Goal: Task Accomplishment & Management: Manage account settings

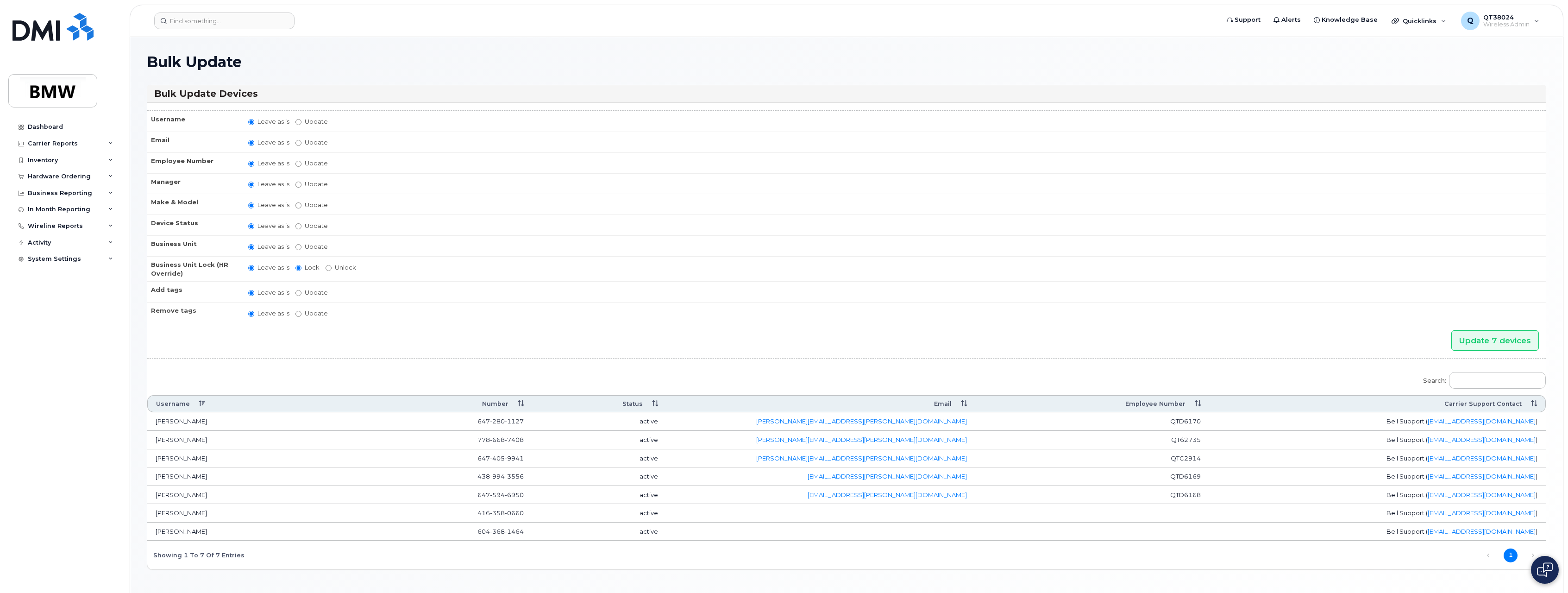
scroll to position [32, 0]
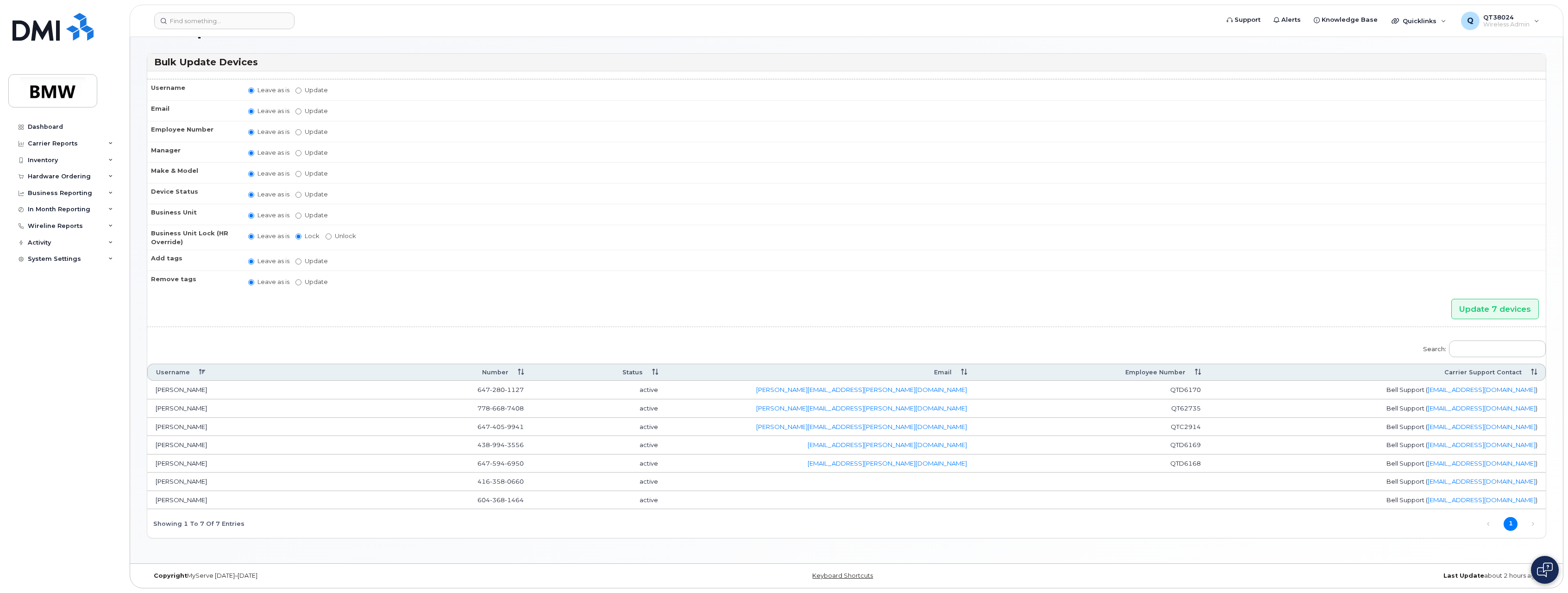
click at [302, 153] on label "Update Aaron Barton Aaron Clapp Aaron Dobbs Aaron Grener Aaron Kuck Adam Broomh…" at bounding box center [311, 152] width 33 height 8
click at [301, 153] on input "Update Aaron Barton Aaron Clapp Aaron Dobbs Aaron Grener Aaron Kuck Adam Broomh…" at bounding box center [298, 152] width 6 height 6
radio input "true"
radio input "false"
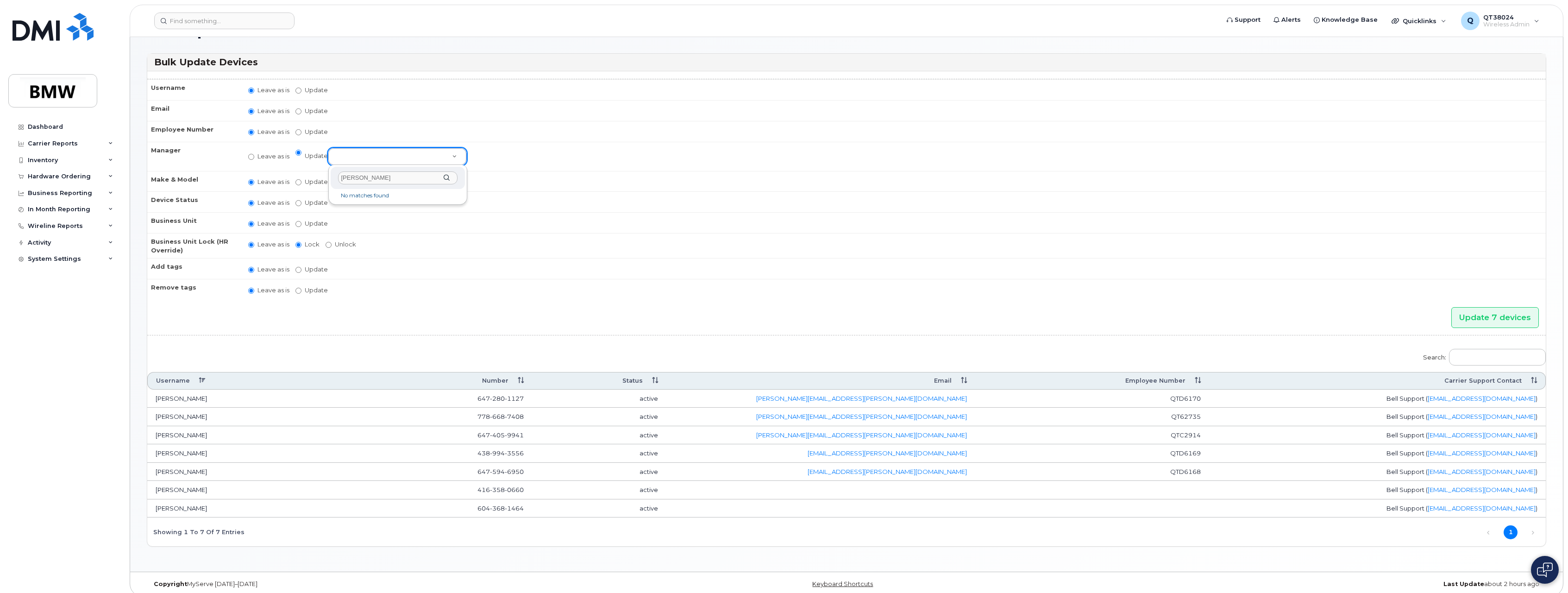
type input "[PERSON_NAME]"
click at [257, 154] on label "Leave as is" at bounding box center [269, 155] width 41 height 8
click at [254, 154] on input "Leave as is" at bounding box center [251, 156] width 6 height 6
radio input "true"
radio input "false"
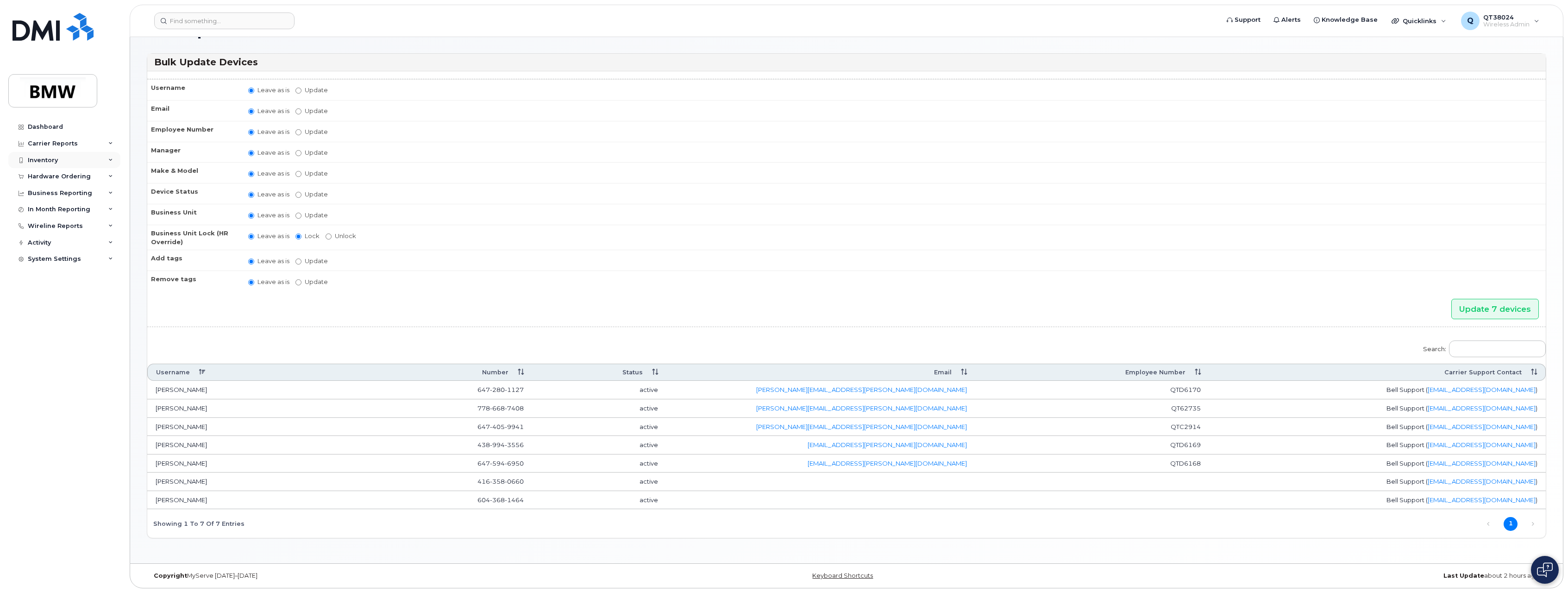
click at [106, 163] on div "Inventory" at bounding box center [64, 160] width 112 height 17
click at [71, 178] on div "Mobility Devices" at bounding box center [58, 177] width 52 height 8
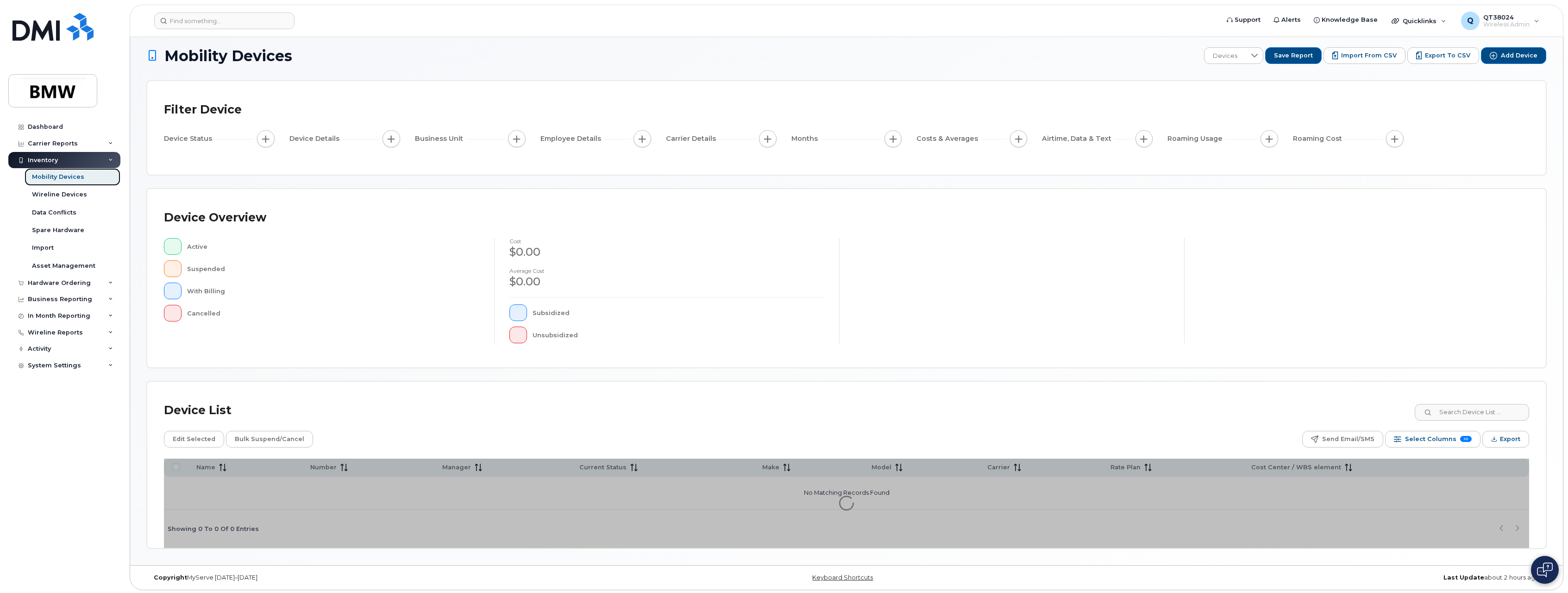
scroll to position [8, 0]
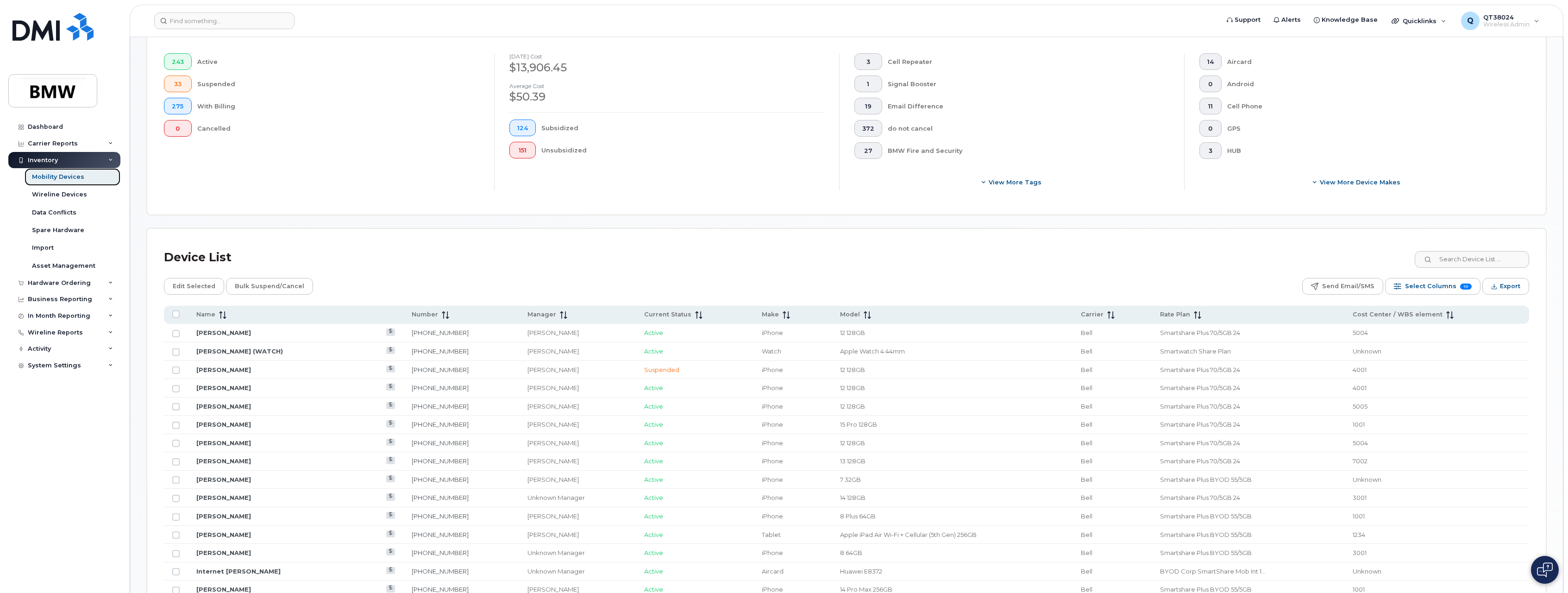
scroll to position [240, 0]
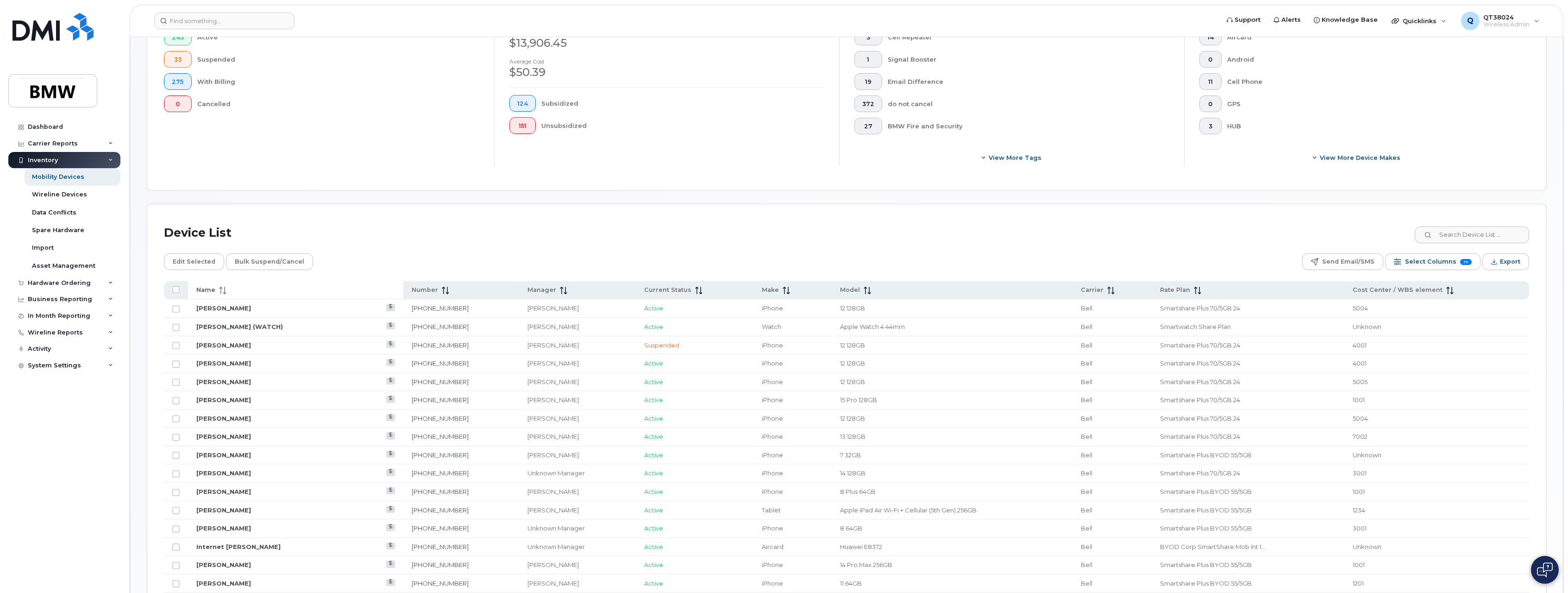
click at [220, 290] on icon at bounding box center [220, 290] width 1 height 7
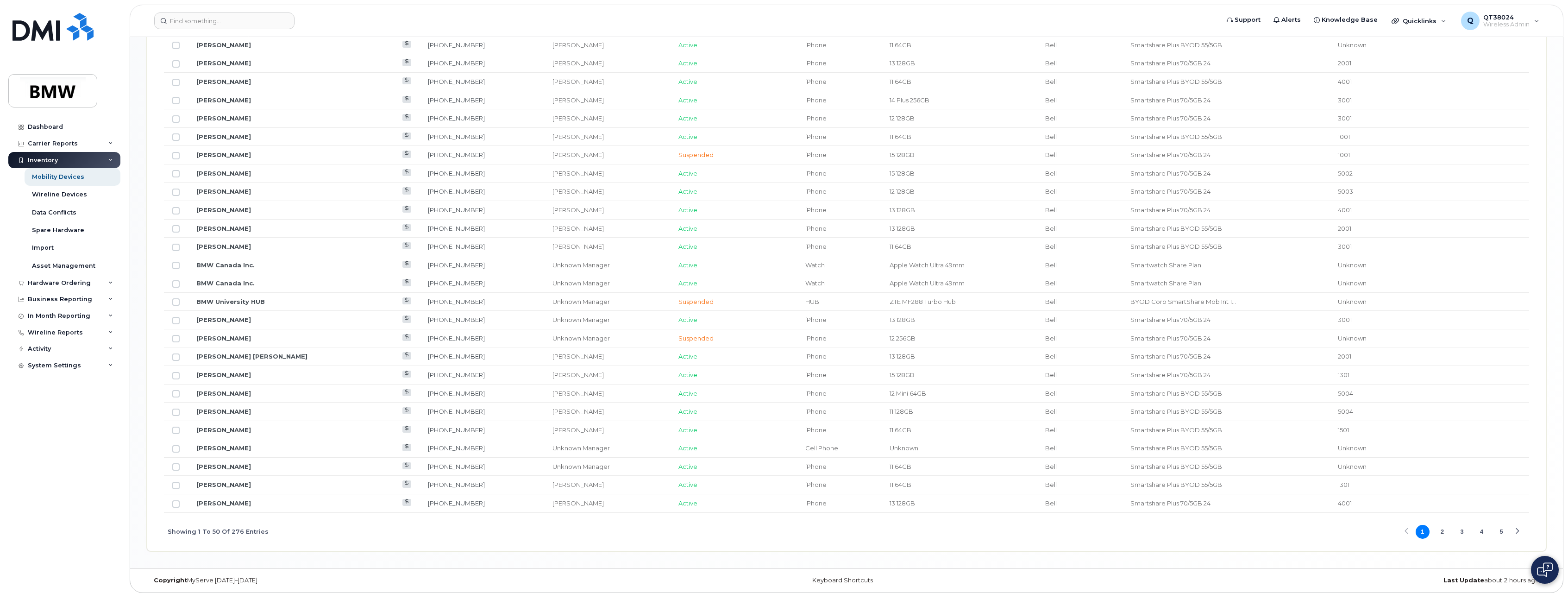
scroll to position [947, 0]
click at [1462, 528] on button "3" at bounding box center [1461, 526] width 14 height 14
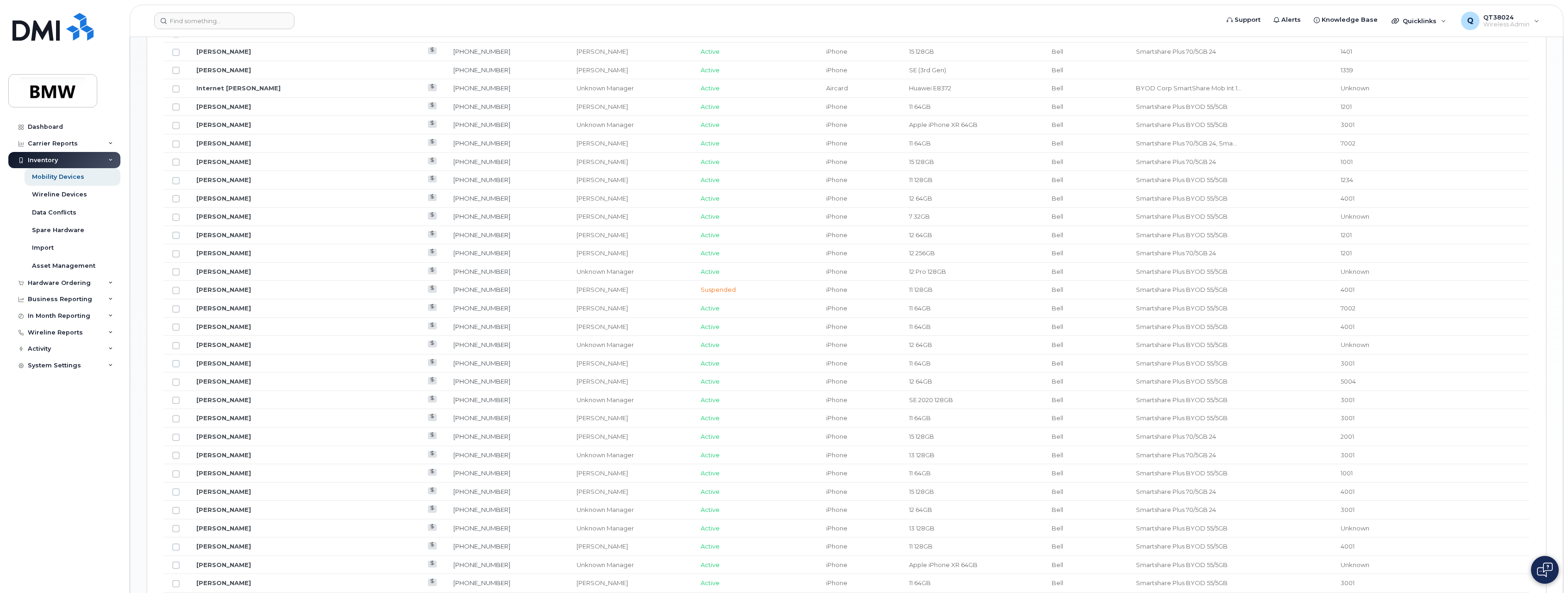
scroll to position [716, 0]
click at [176, 273] on input "Row Unselected" at bounding box center [176, 272] width 7 height 7
checkbox input "true"
click at [1426, 527] on button "1" at bounding box center [1422, 526] width 14 height 14
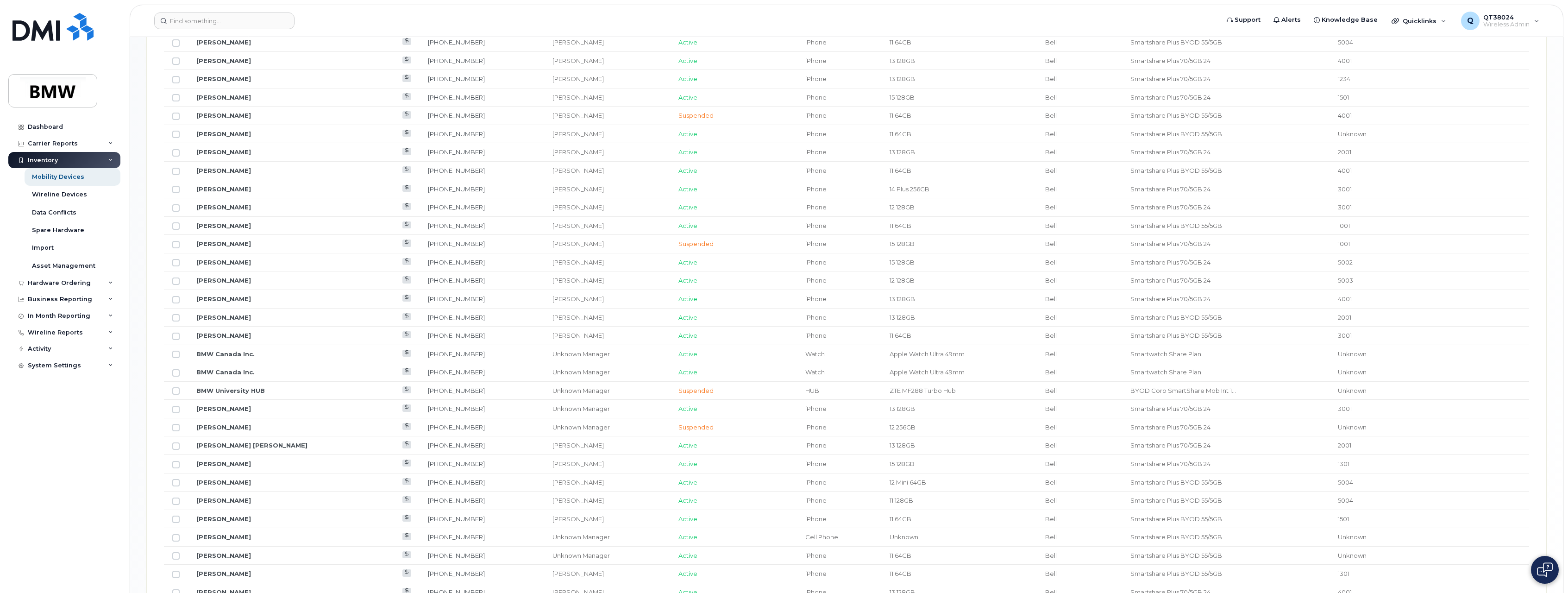
scroll to position [762, 0]
click at [176, 427] on input "Row Unselected" at bounding box center [176, 428] width 7 height 7
checkbox input "true"
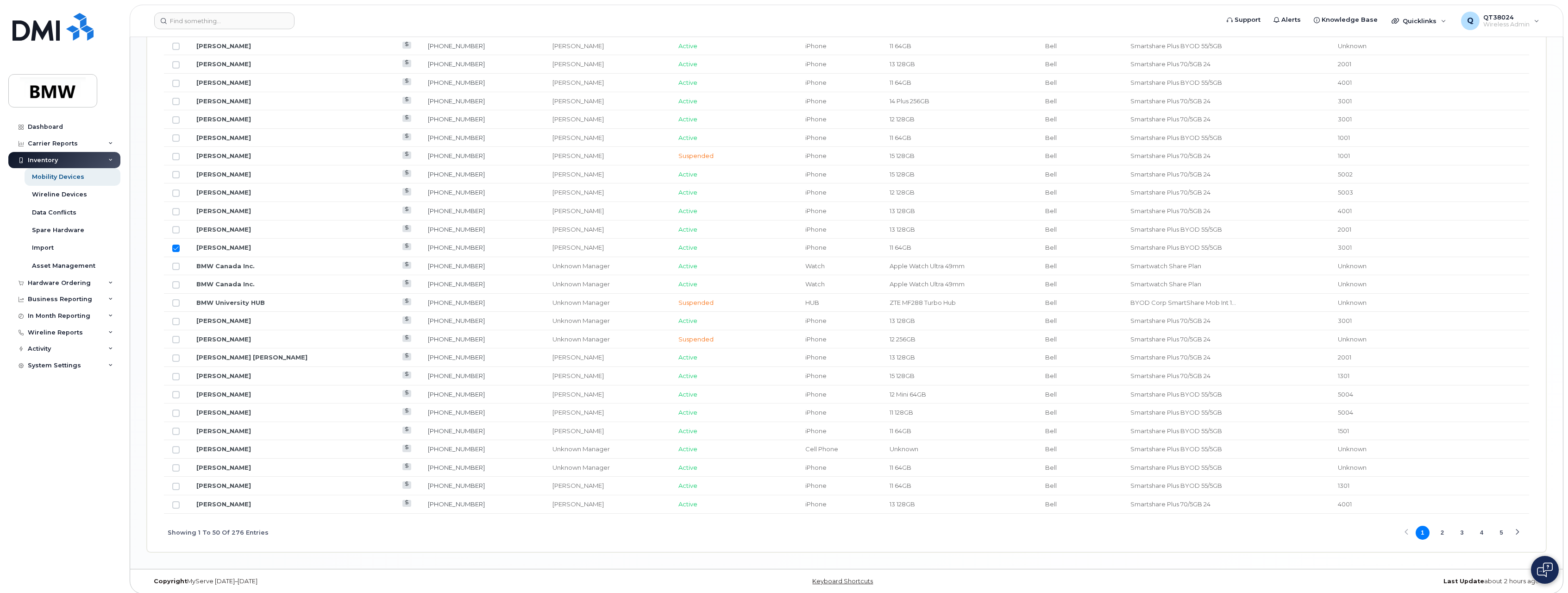
scroll to position [947, 0]
click at [1444, 526] on button "2" at bounding box center [1442, 526] width 14 height 14
click at [1461, 525] on button "3" at bounding box center [1461, 526] width 14 height 14
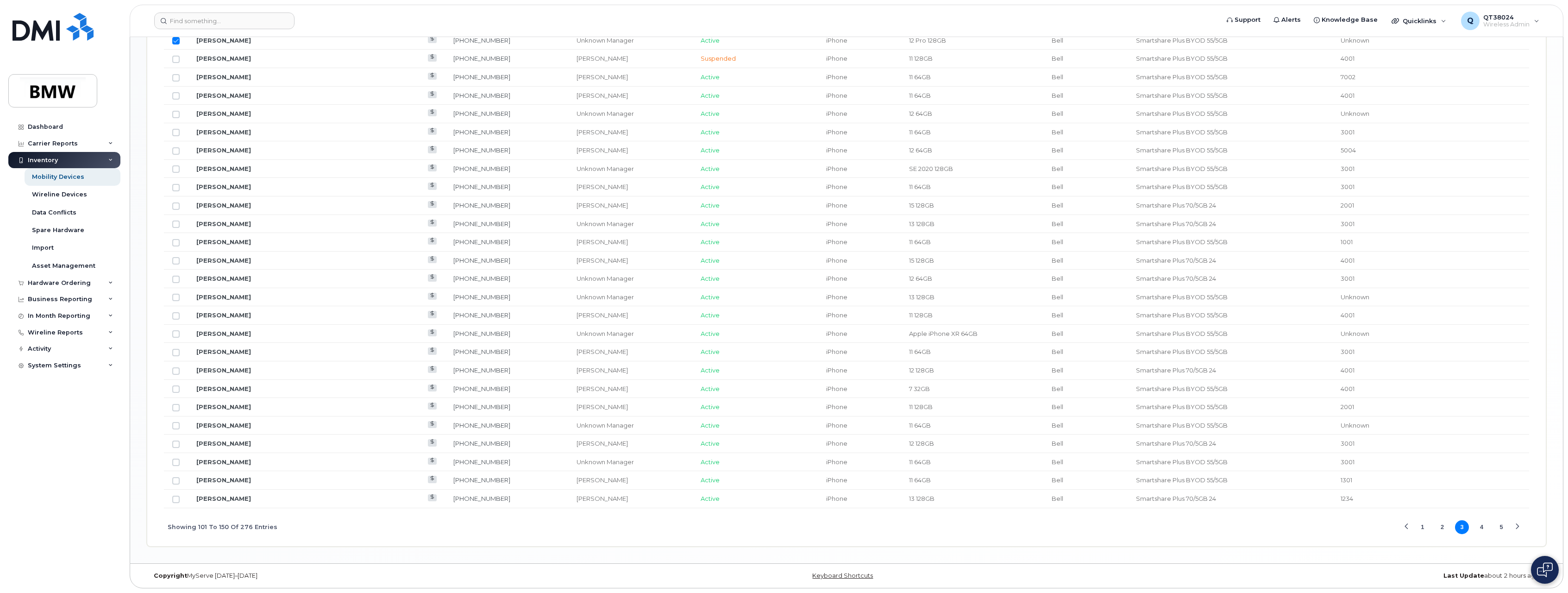
click at [1439, 526] on button "2" at bounding box center [1442, 526] width 14 height 14
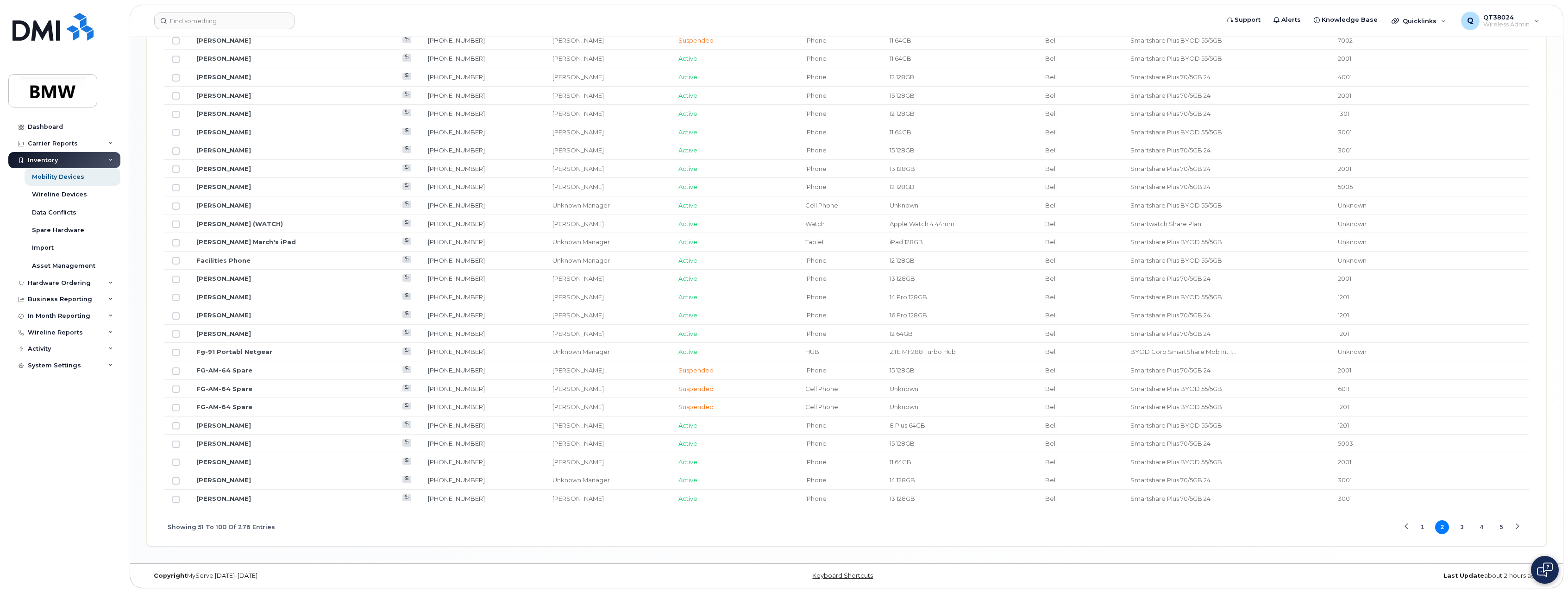
click at [1460, 526] on button "3" at bounding box center [1461, 526] width 14 height 14
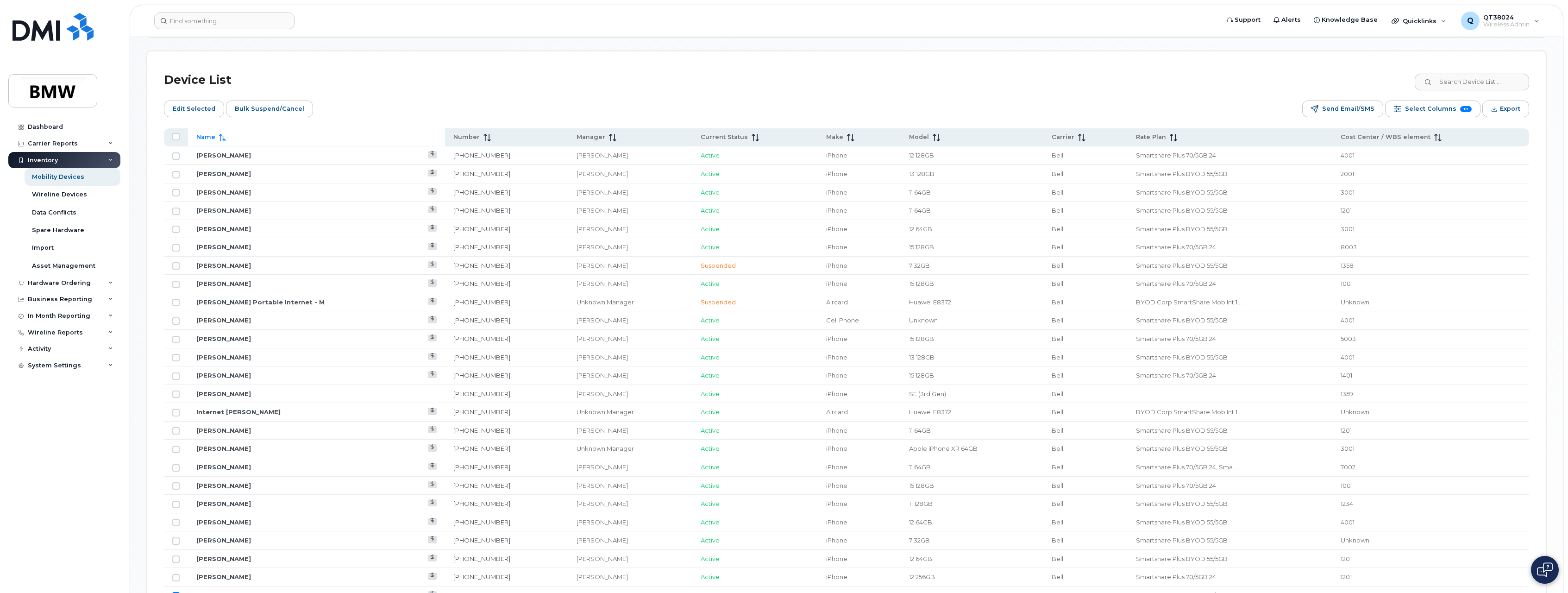
scroll to position [299, 0]
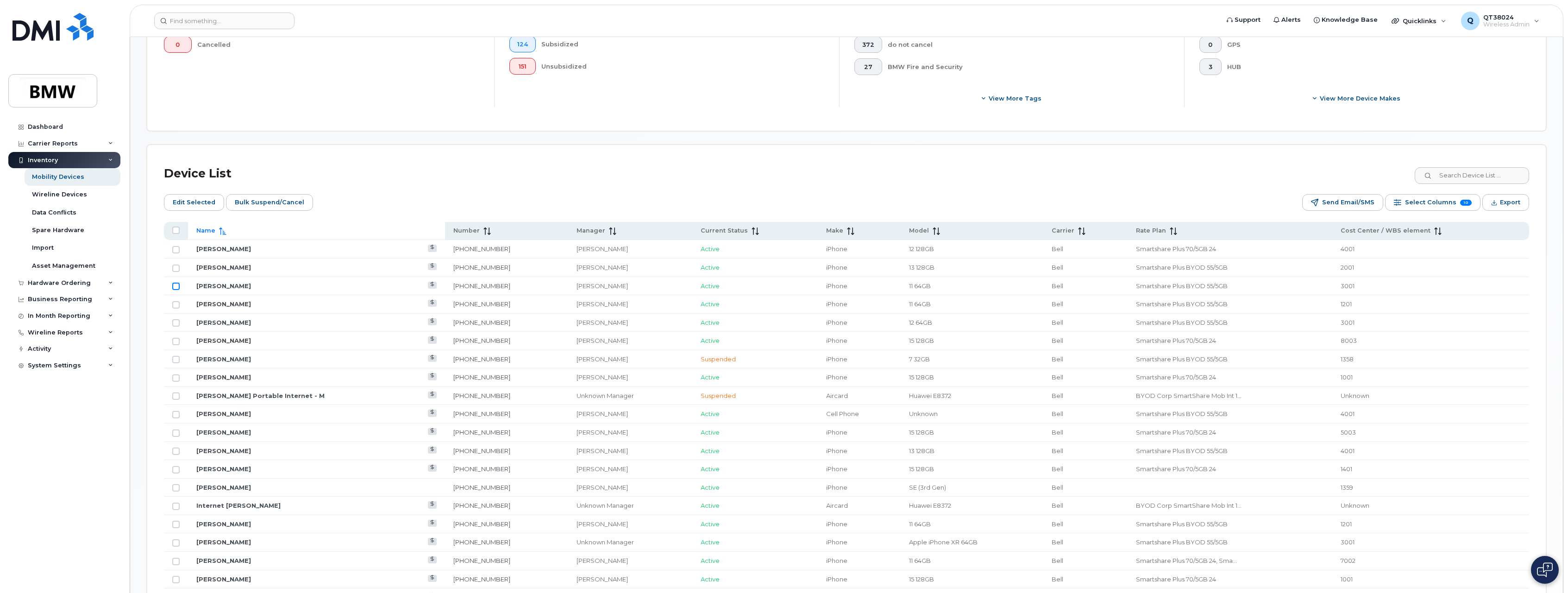
click at [178, 287] on input "Row Unselected" at bounding box center [176, 286] width 7 height 7
checkbox input "true"
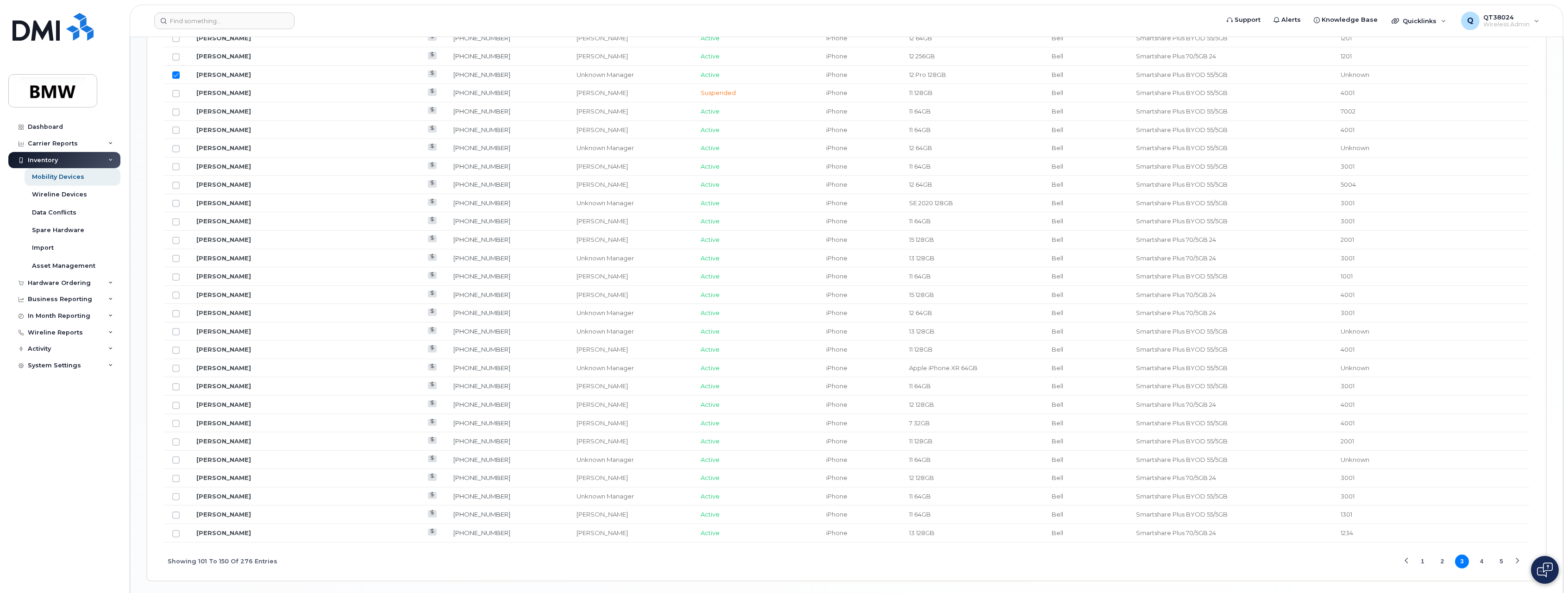
scroll to position [947, 0]
click at [1476, 529] on button "4" at bounding box center [1482, 526] width 14 height 14
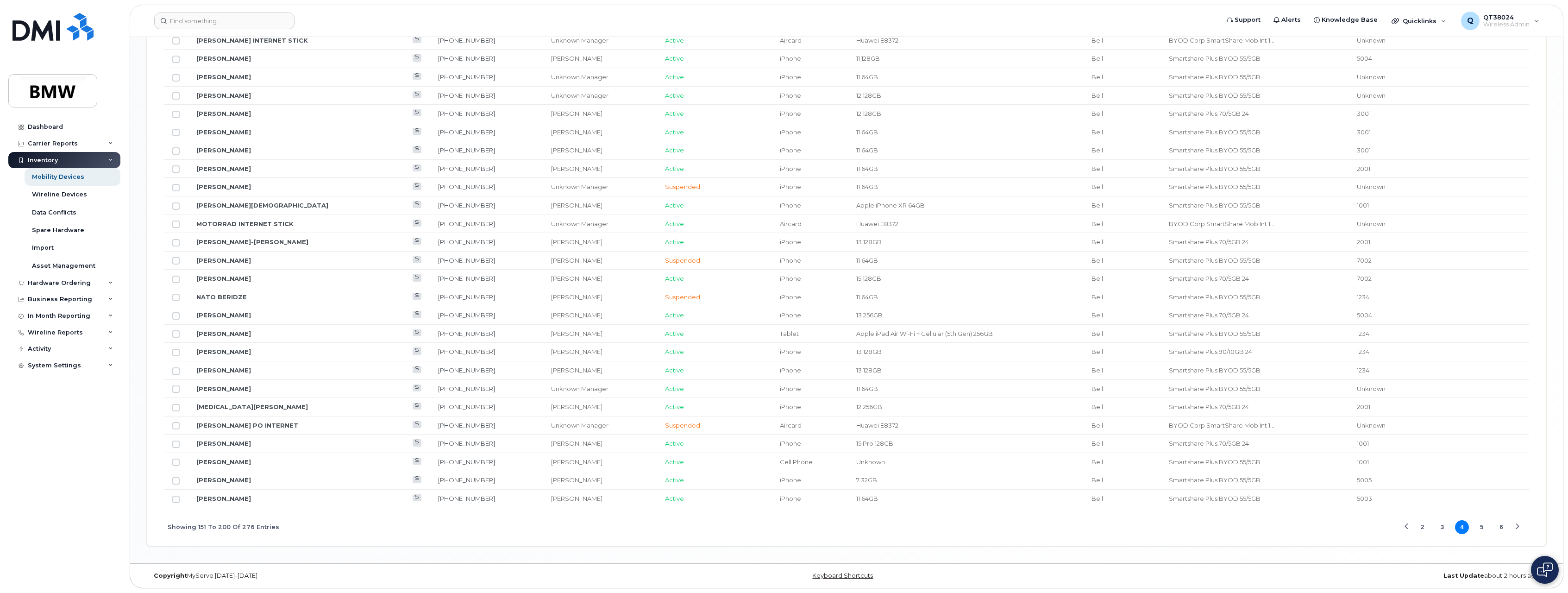
click at [1482, 526] on button "5" at bounding box center [1482, 526] width 14 height 14
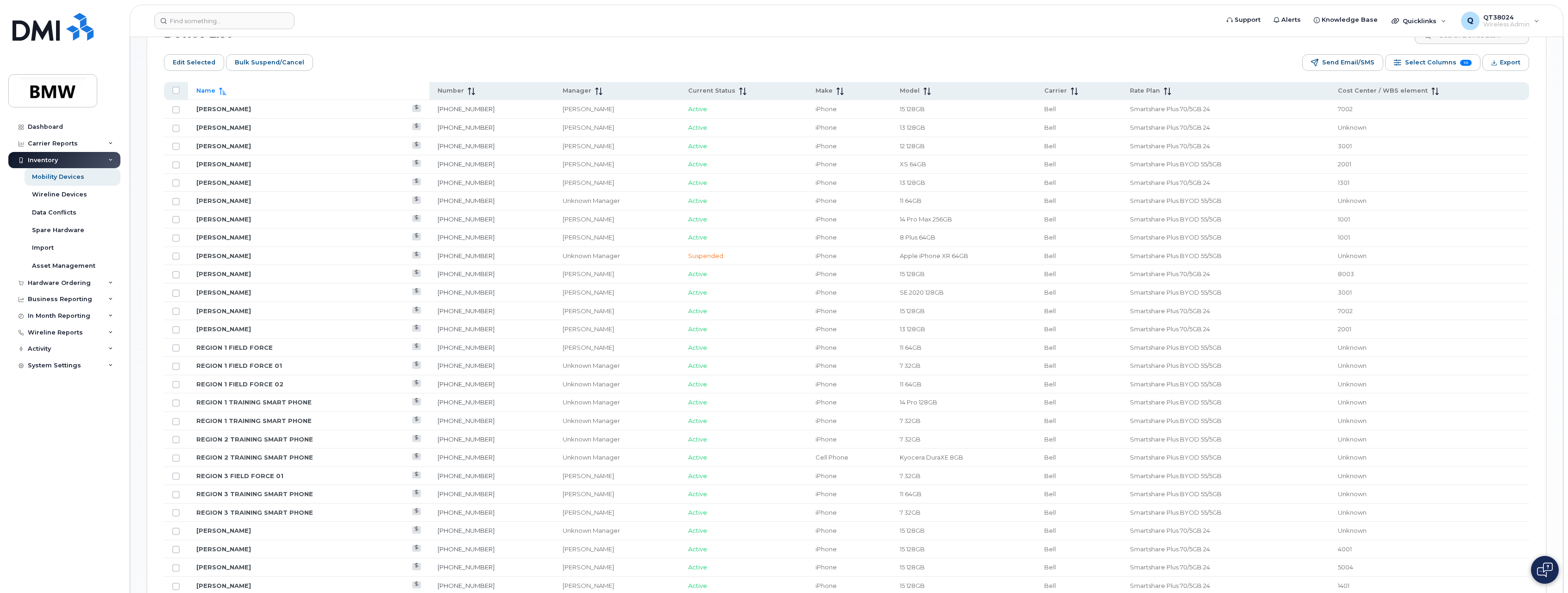
scroll to position [438, 0]
click at [176, 130] on input "Row Unselected" at bounding box center [176, 129] width 7 height 7
checkbox input "true"
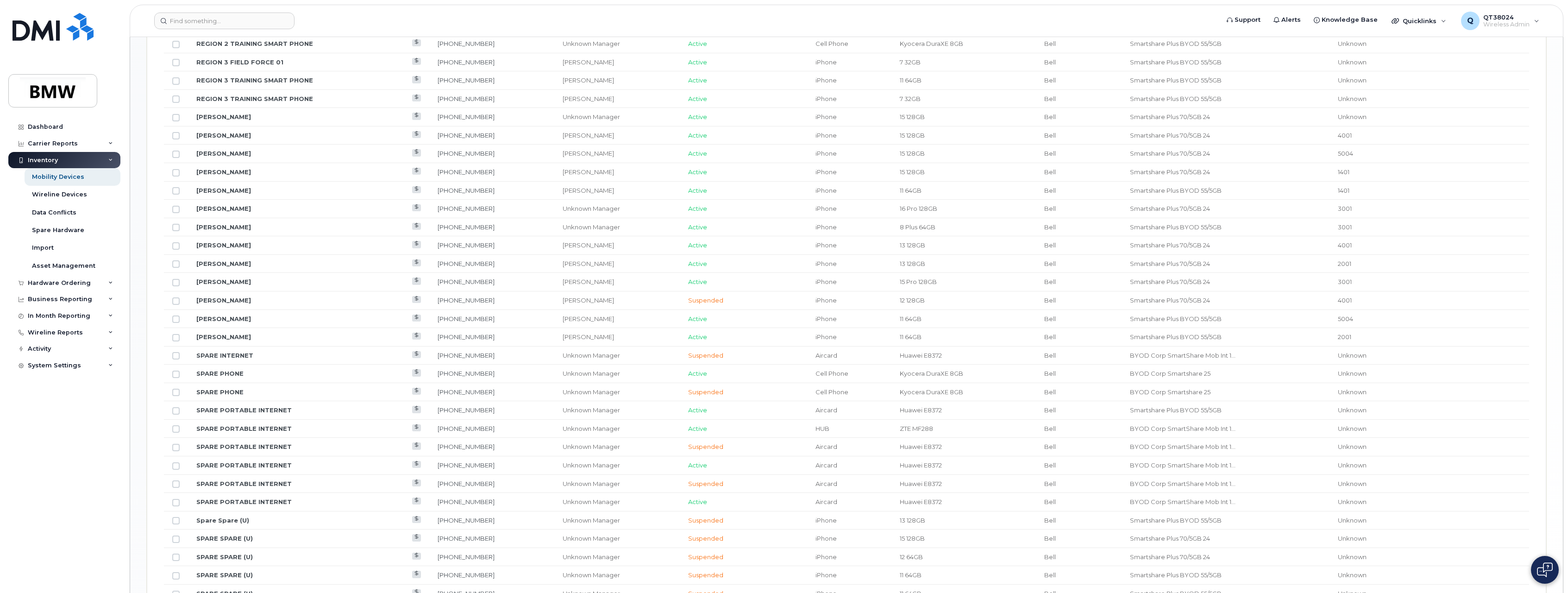
scroll to position [947, 0]
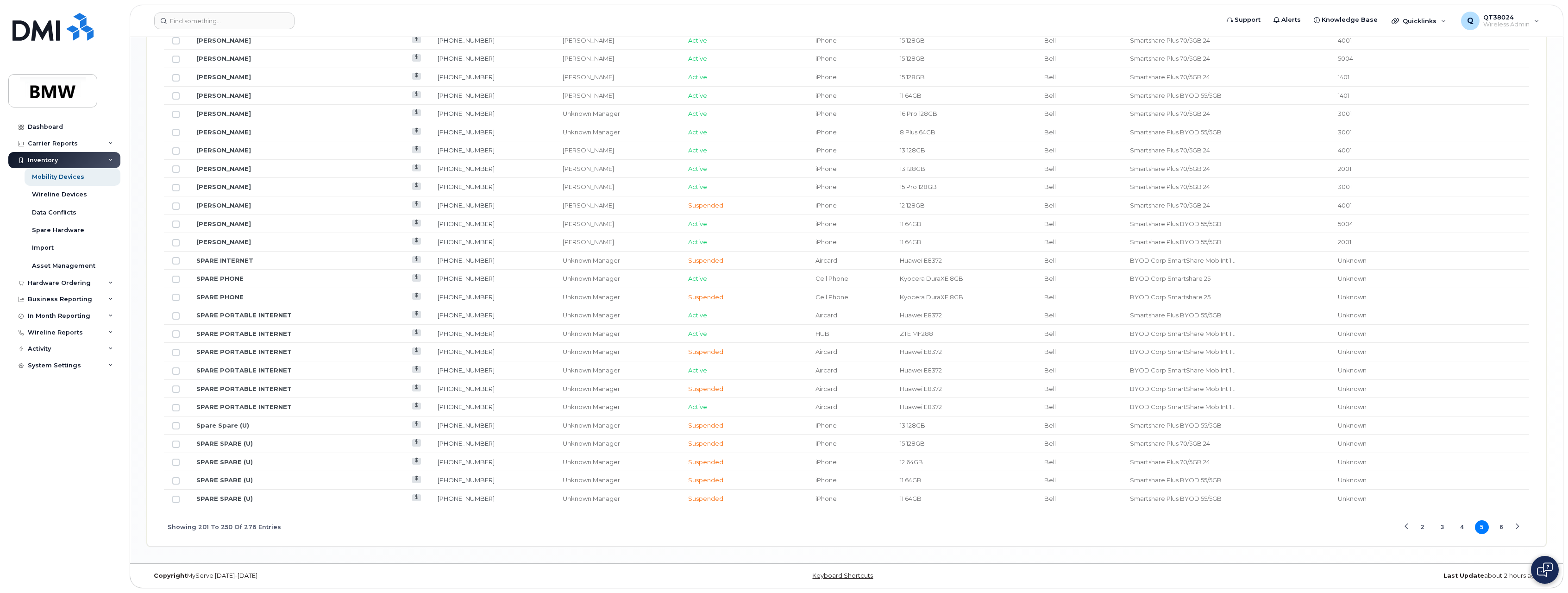
click at [1446, 529] on button "3" at bounding box center [1442, 526] width 14 height 14
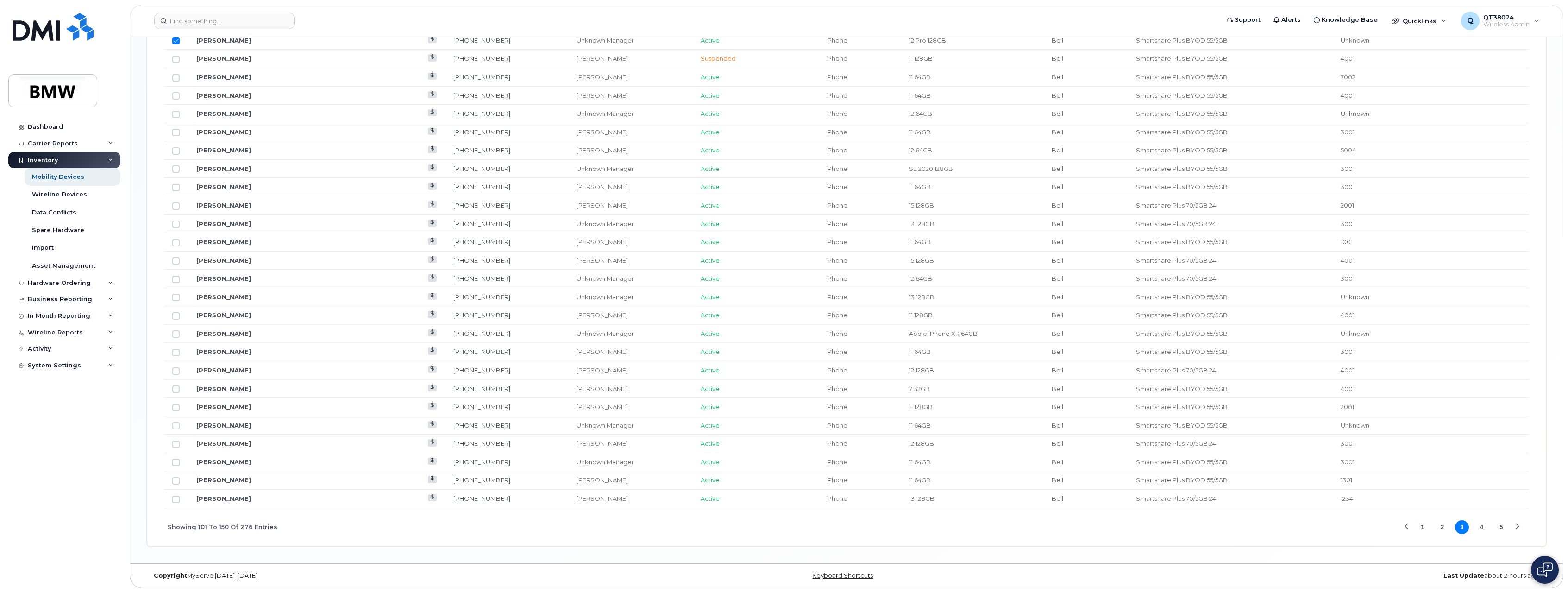
click at [1482, 527] on button "4" at bounding box center [1482, 526] width 14 height 14
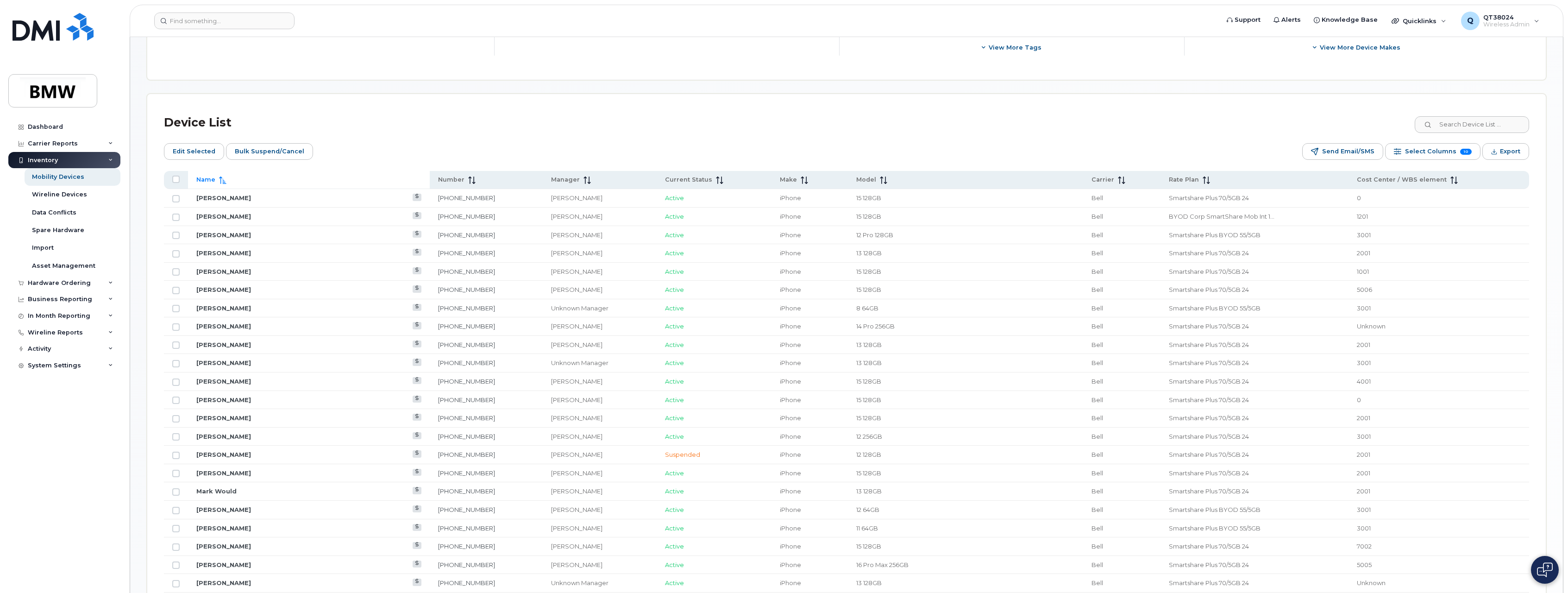
scroll to position [299, 0]
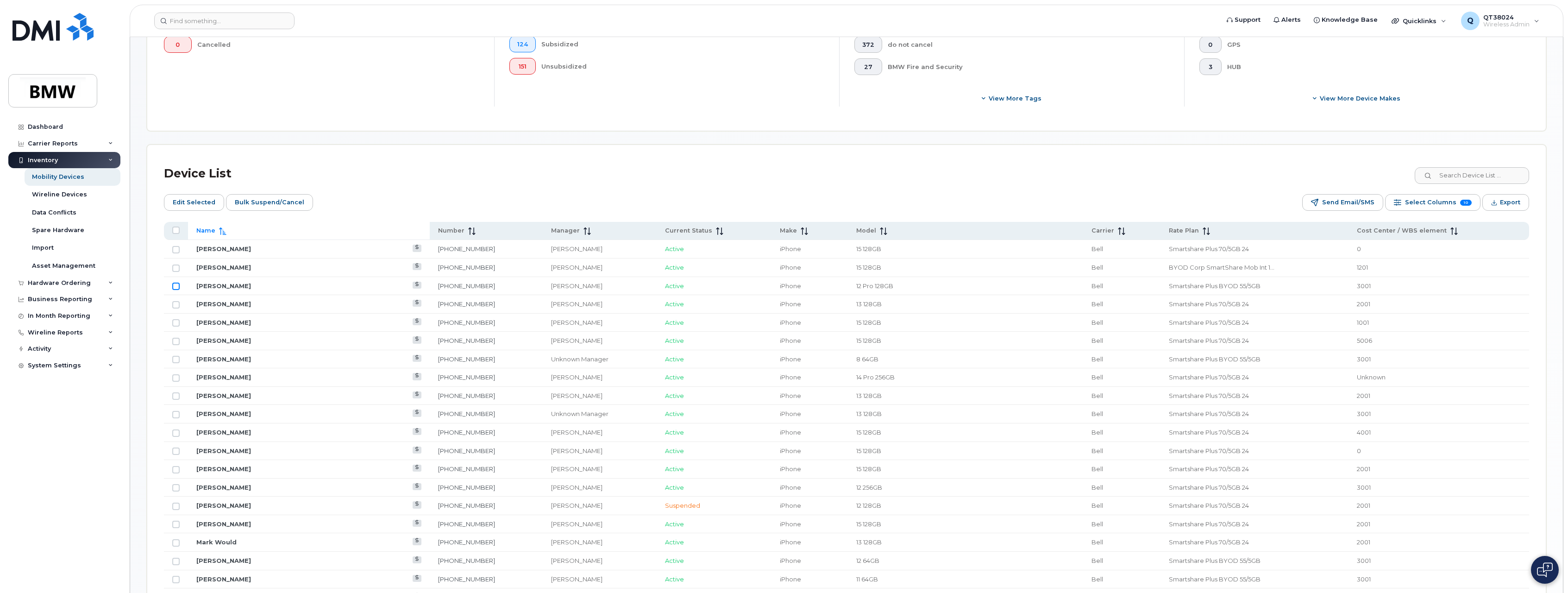
click at [176, 284] on input "Row Unselected" at bounding box center [176, 286] width 7 height 7
checkbox input "true"
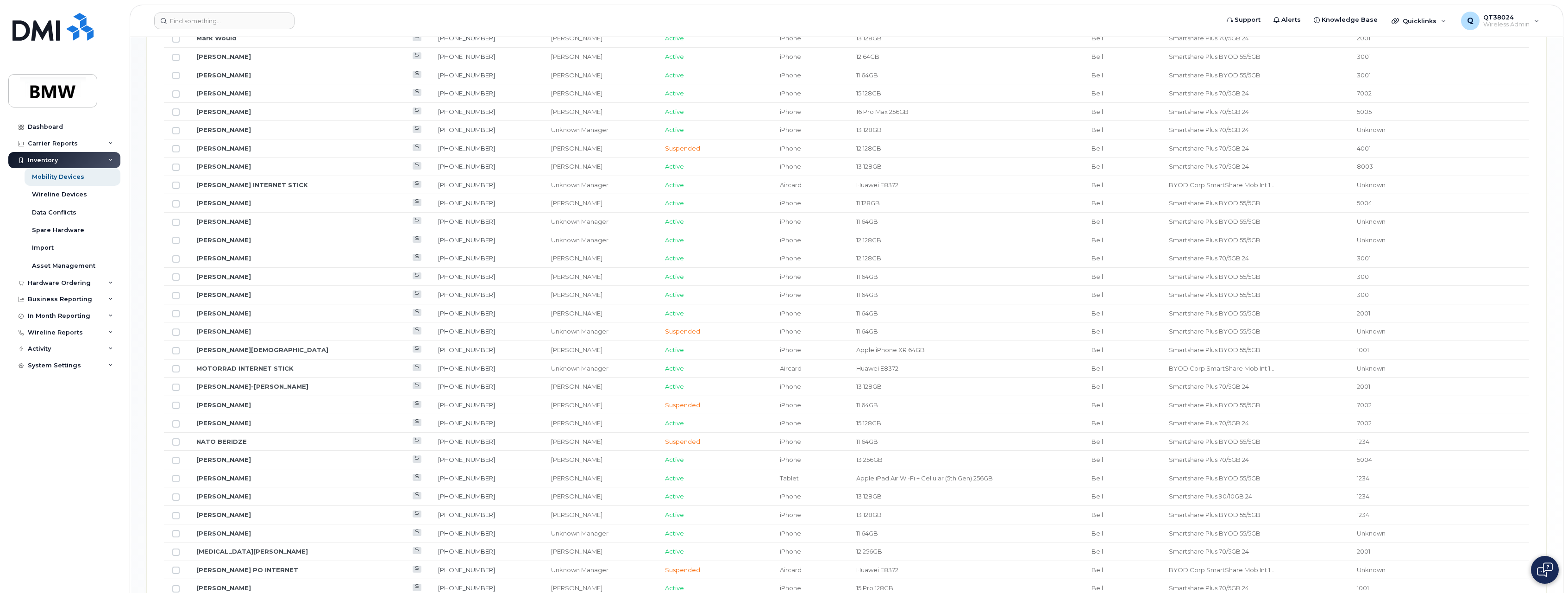
scroll to position [947, 0]
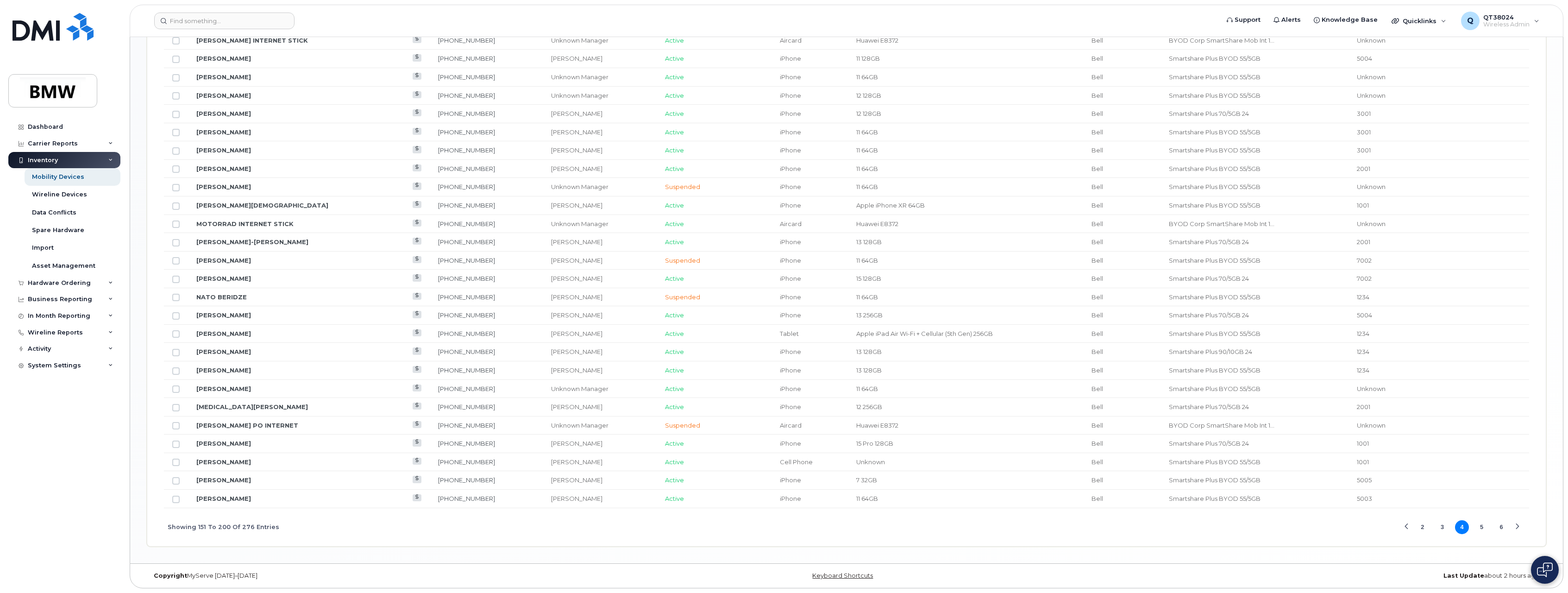
click at [1420, 525] on button "2" at bounding box center [1422, 526] width 14 height 14
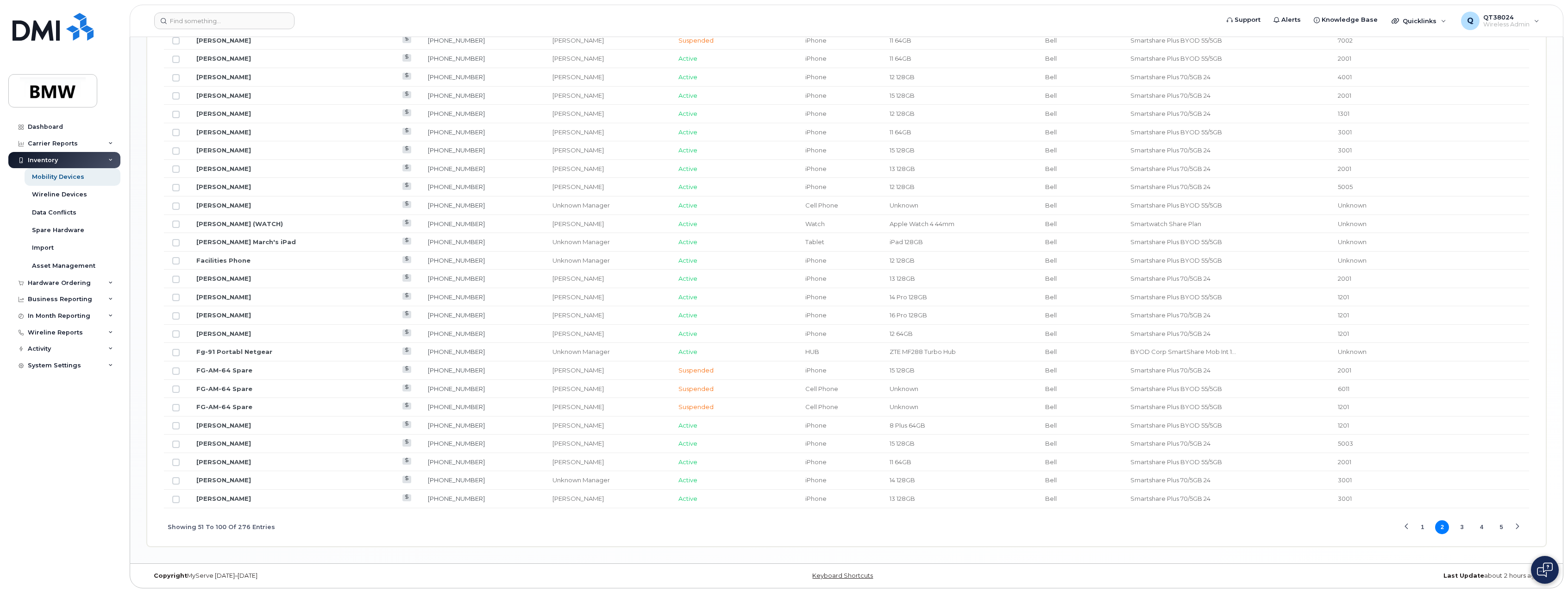
click at [1419, 525] on button "1" at bounding box center [1422, 526] width 14 height 14
click at [177, 100] on td at bounding box center [176, 96] width 24 height 19
click at [1437, 527] on button "2" at bounding box center [1442, 526] width 14 height 14
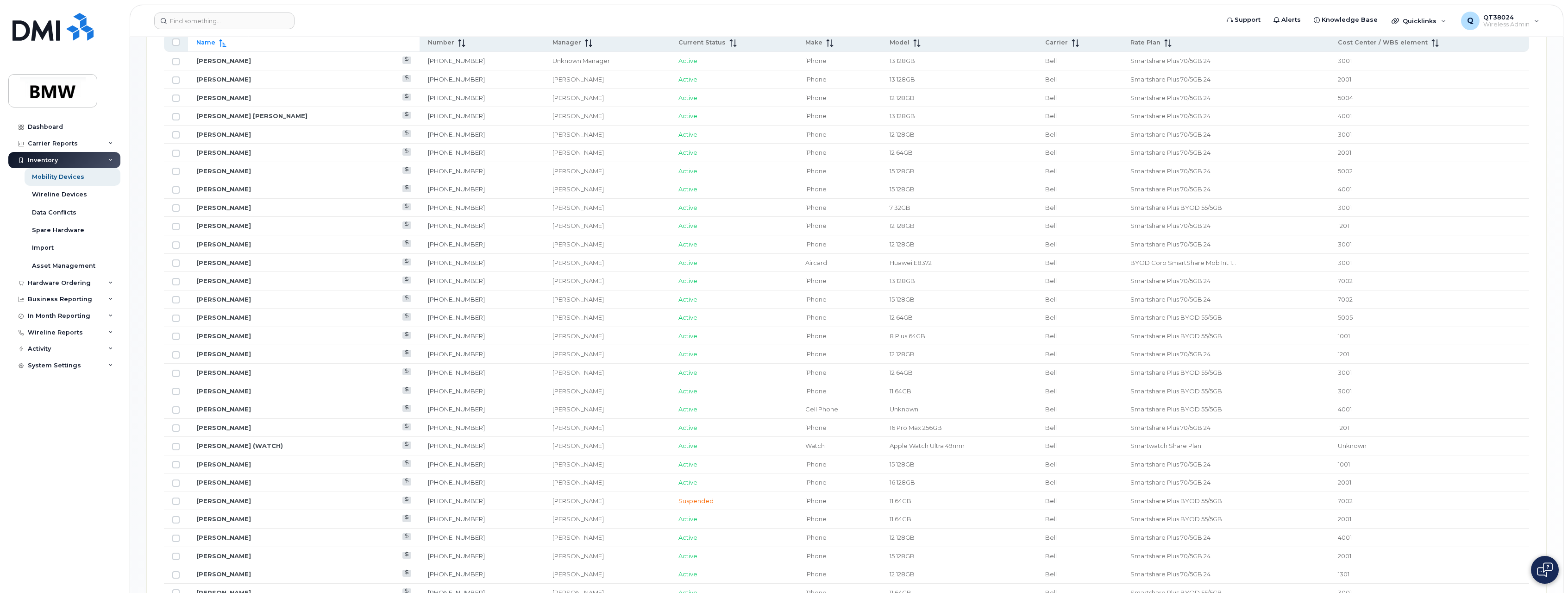
scroll to position [484, 0]
click at [176, 138] on input "Row Unselected" at bounding box center [176, 138] width 7 height 7
checkbox input "true"
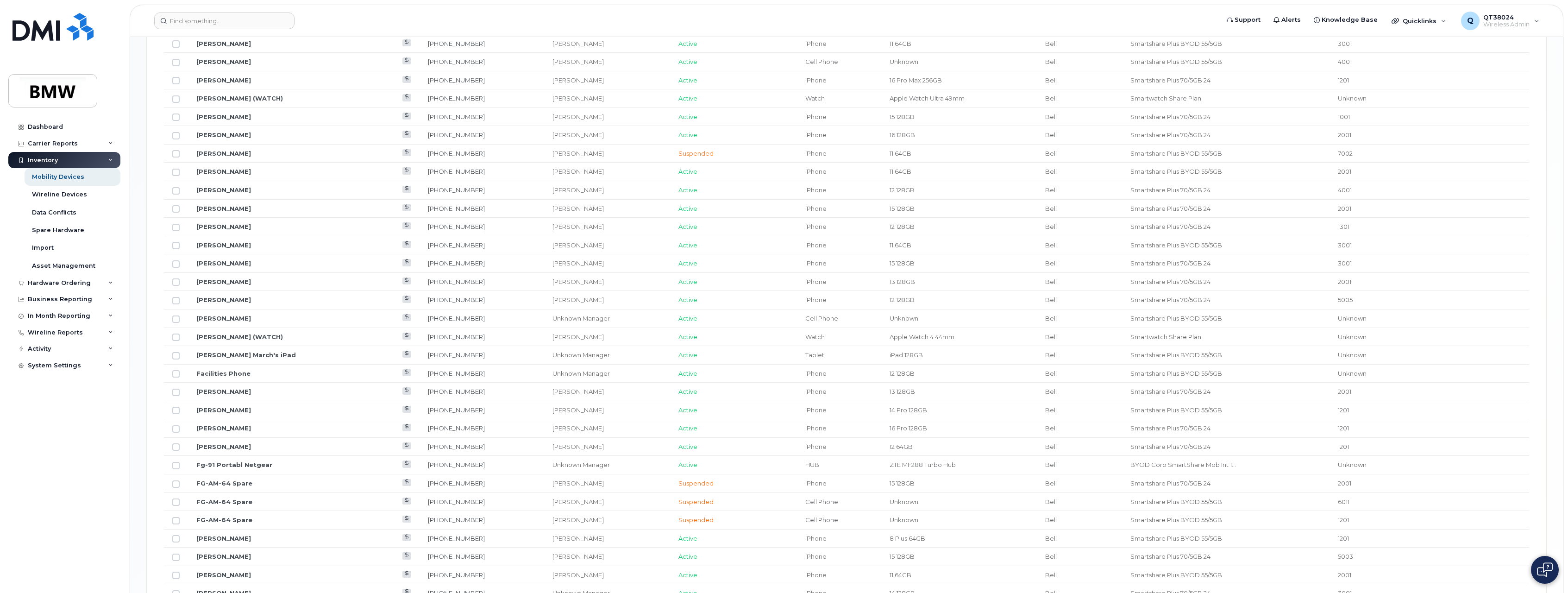
scroll to position [947, 0]
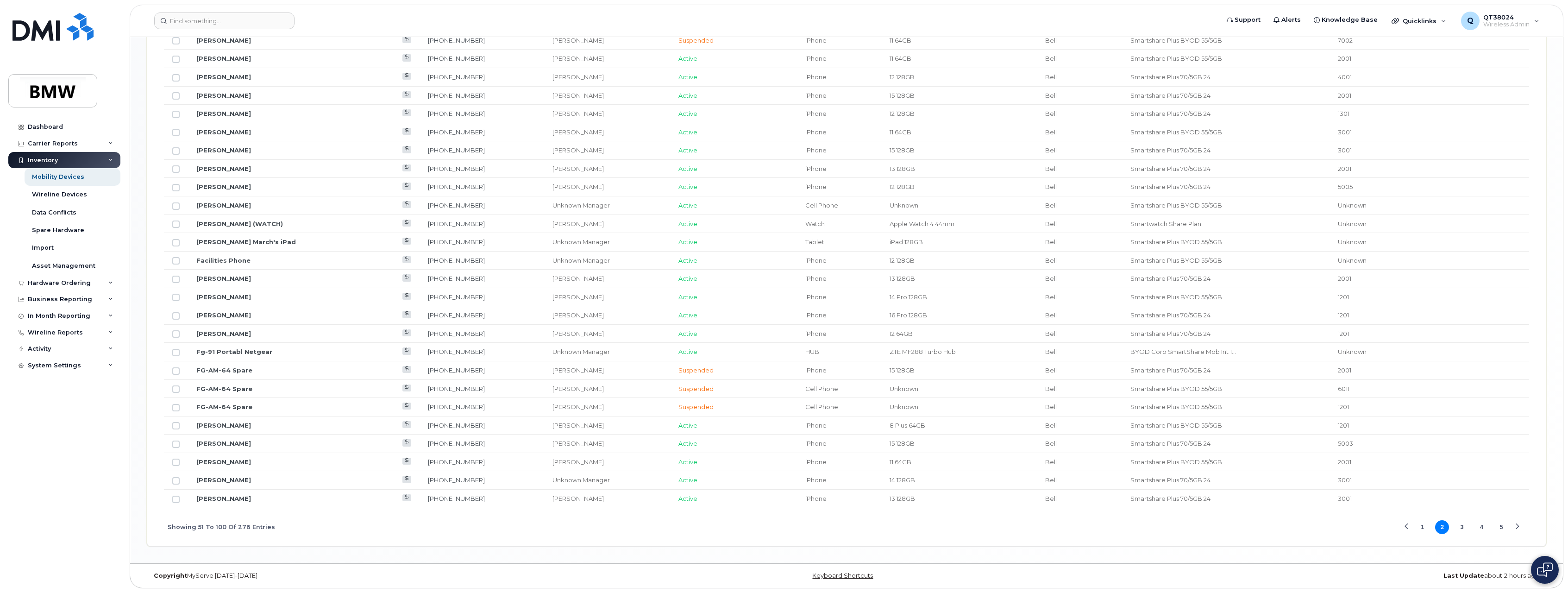
click at [1458, 525] on button "3" at bounding box center [1461, 526] width 14 height 14
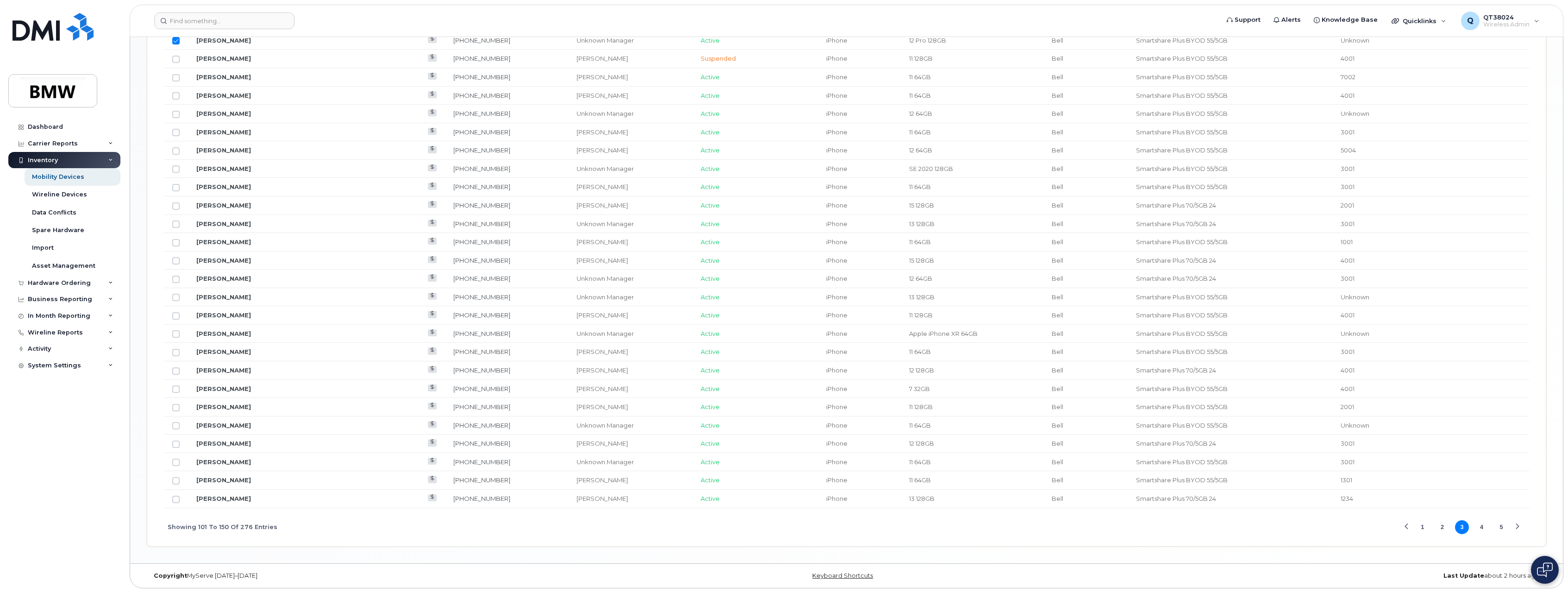
click at [1478, 521] on button "4" at bounding box center [1482, 526] width 14 height 14
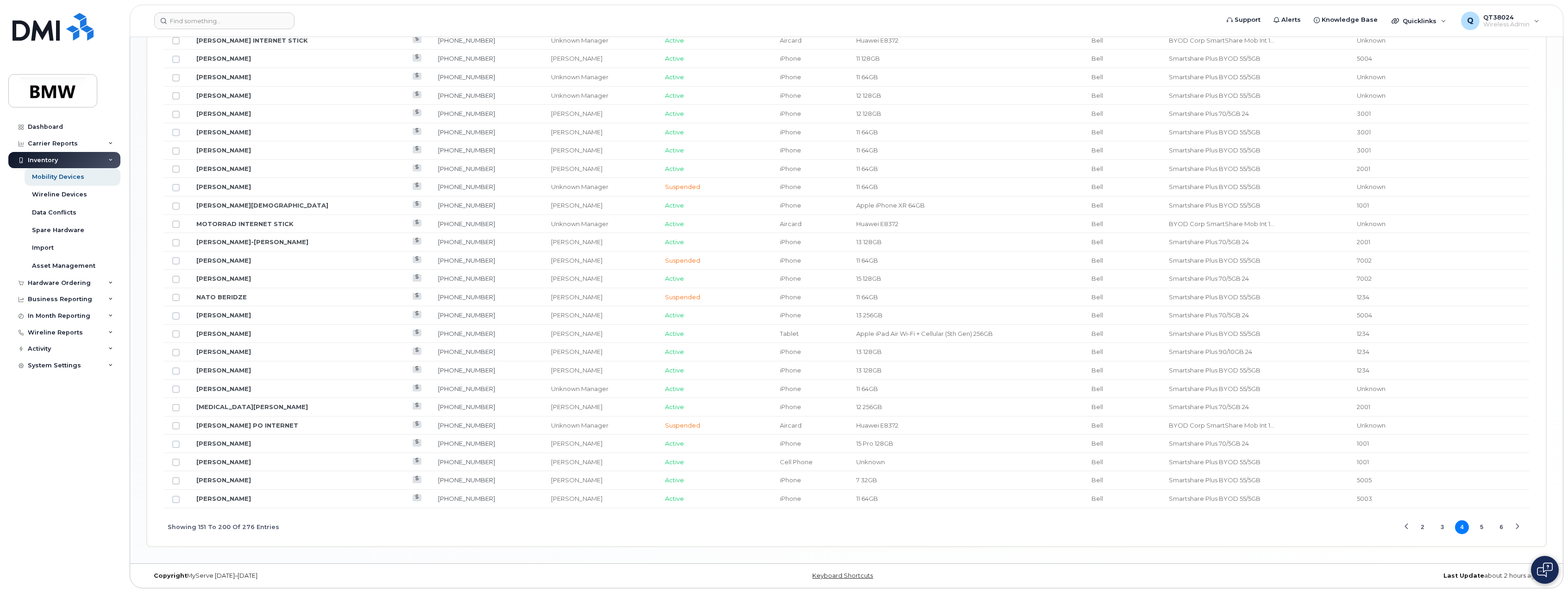
click at [1485, 526] on button "5" at bounding box center [1482, 526] width 14 height 14
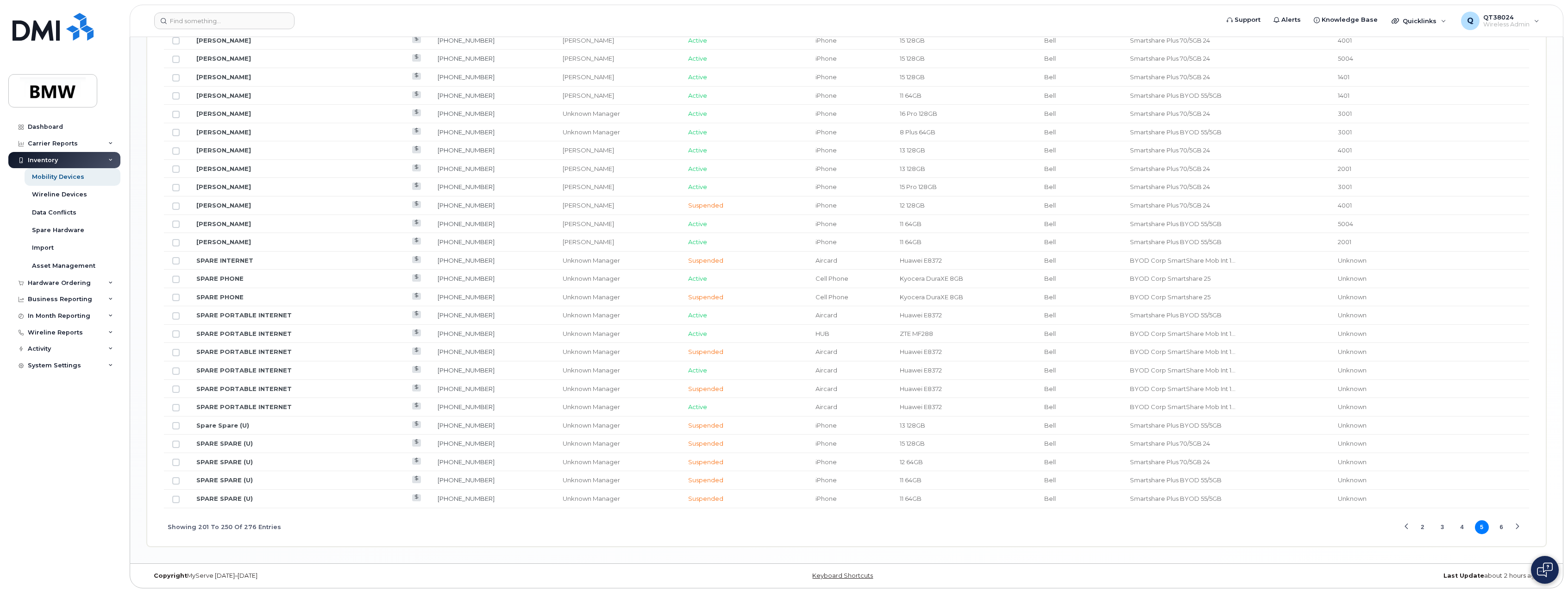
click at [1458, 525] on button "4" at bounding box center [1461, 526] width 14 height 14
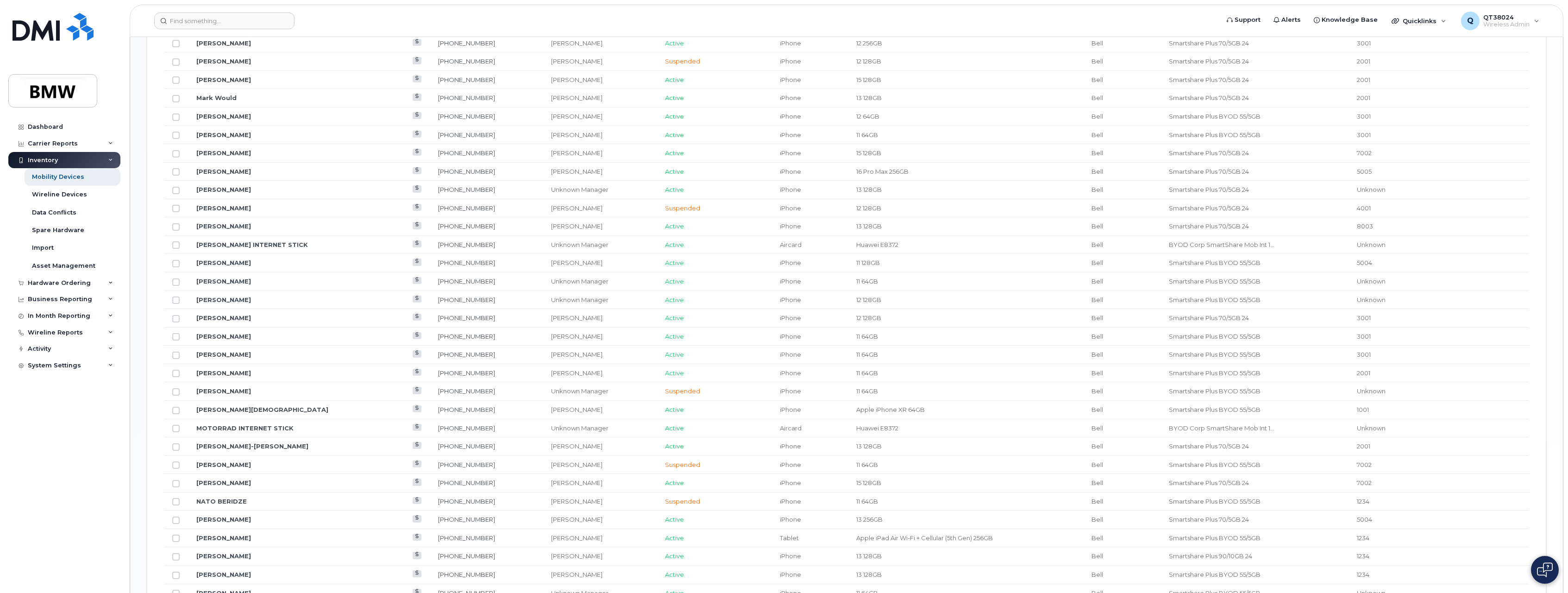
scroll to position [901, 0]
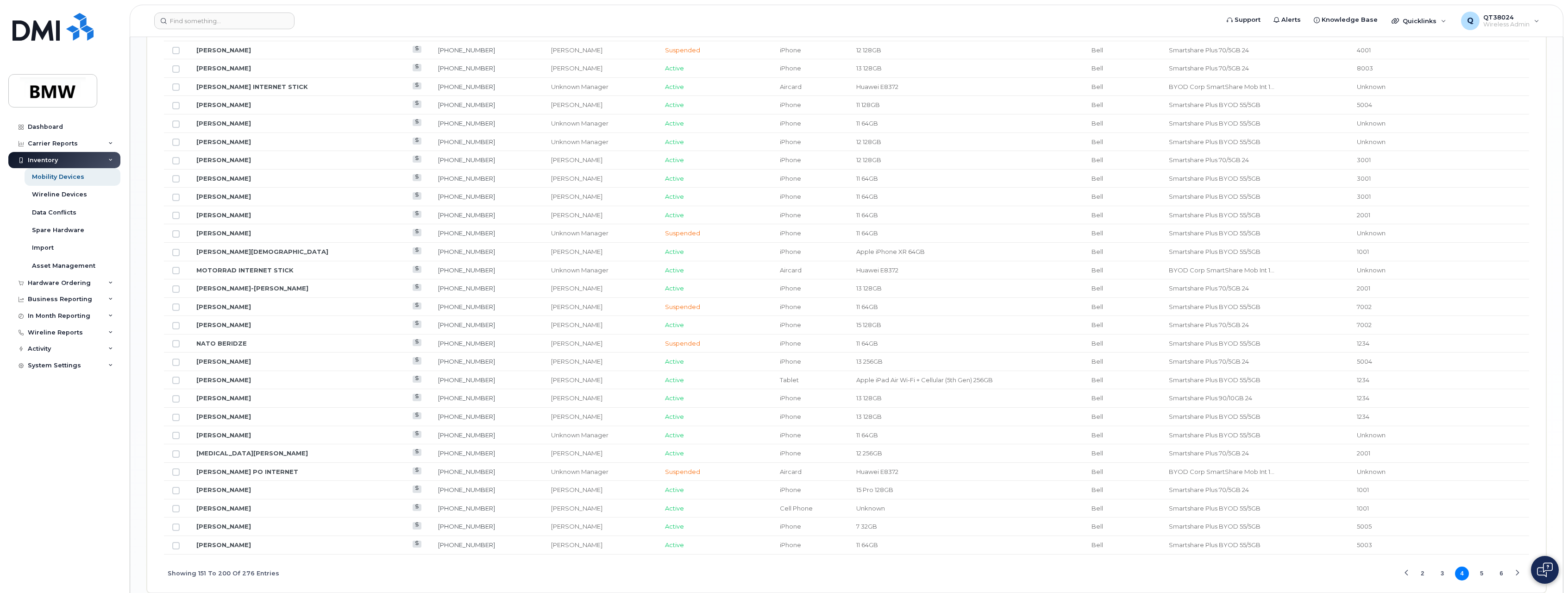
click at [1478, 570] on button "5" at bounding box center [1482, 573] width 14 height 14
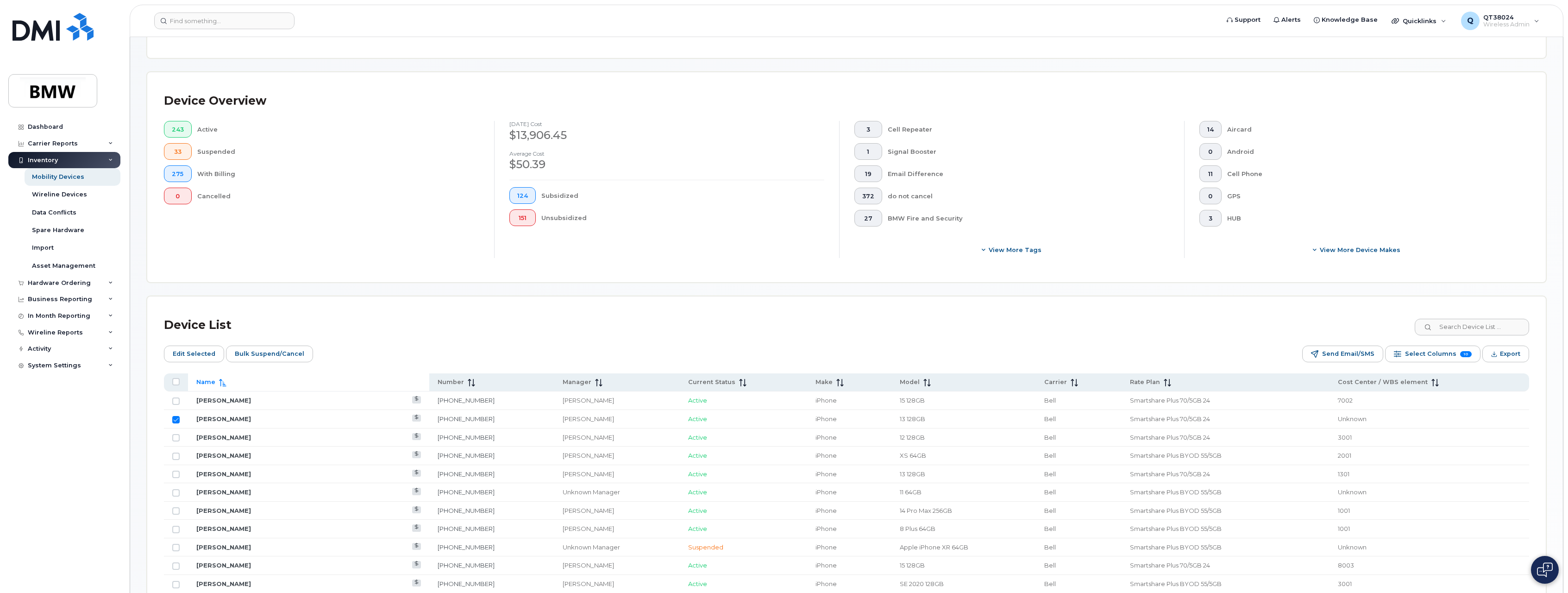
scroll to position [253, 0]
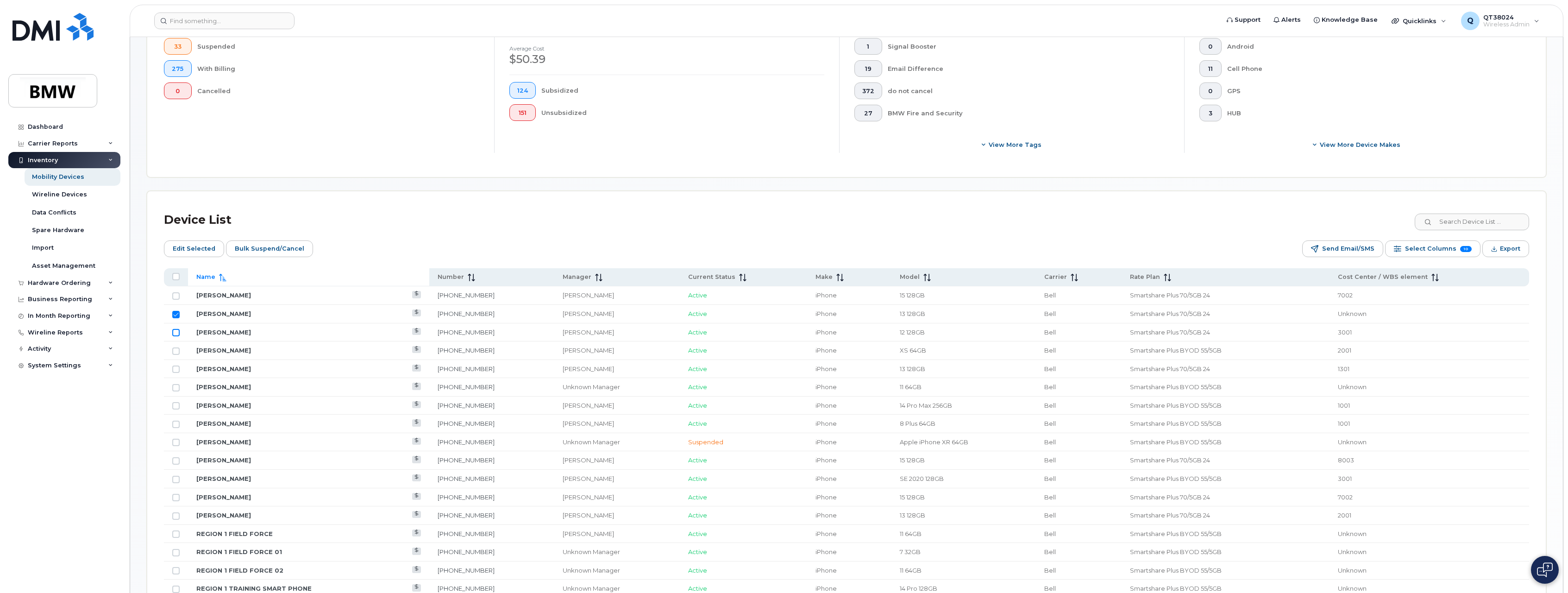
click at [178, 331] on input "Row Unselected" at bounding box center [176, 333] width 7 height 7
checkbox input "true"
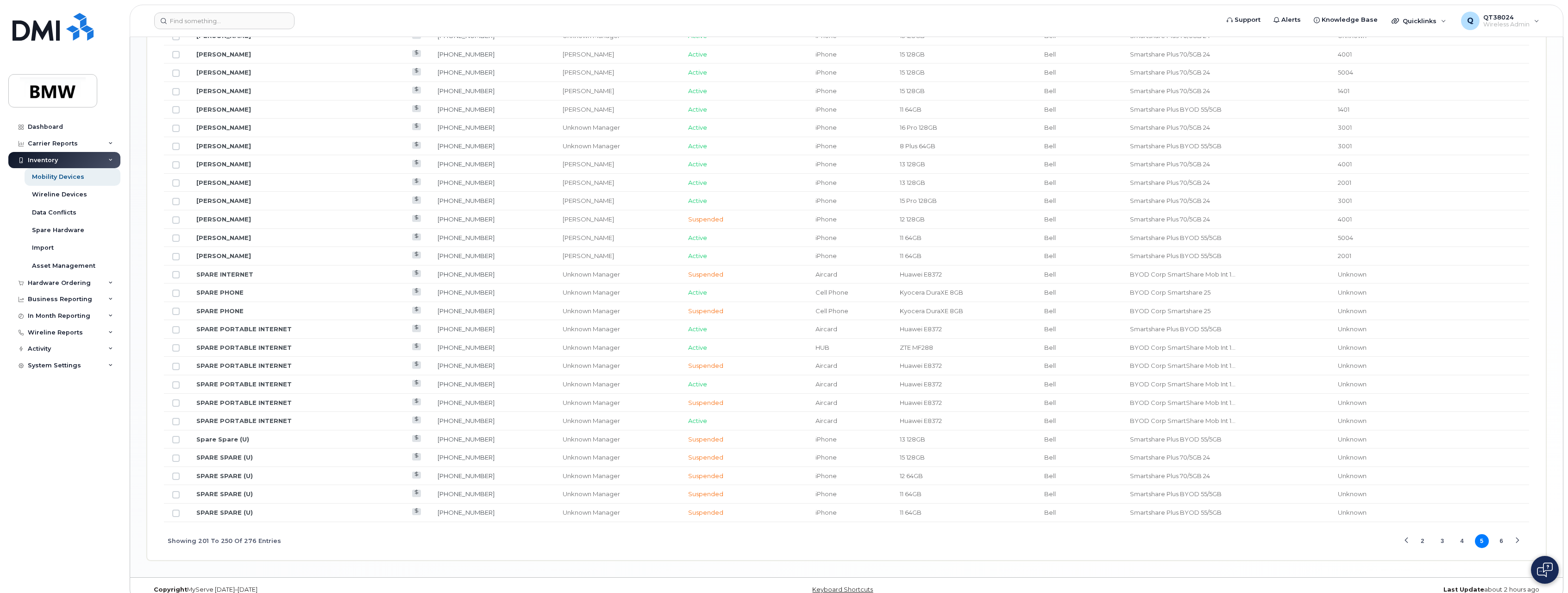
scroll to position [947, 0]
click at [1427, 528] on button "2" at bounding box center [1422, 526] width 14 height 14
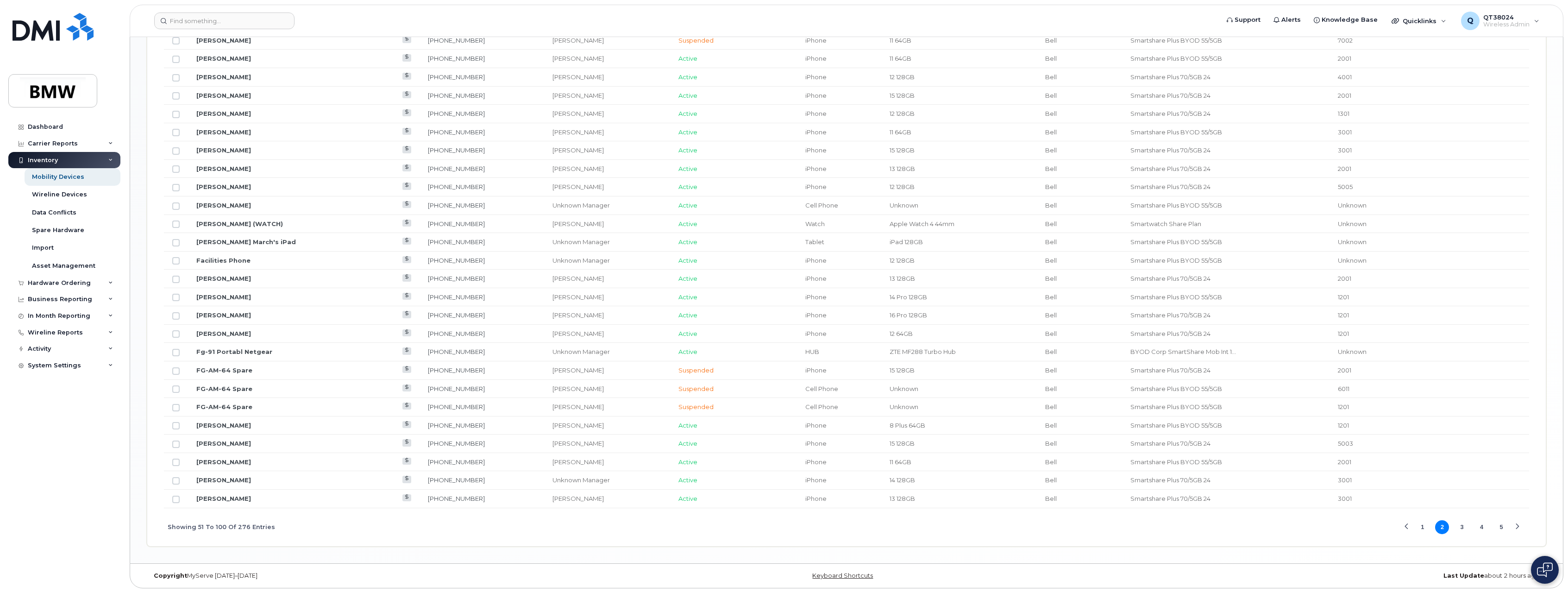
click at [1466, 529] on button "3" at bounding box center [1461, 526] width 14 height 14
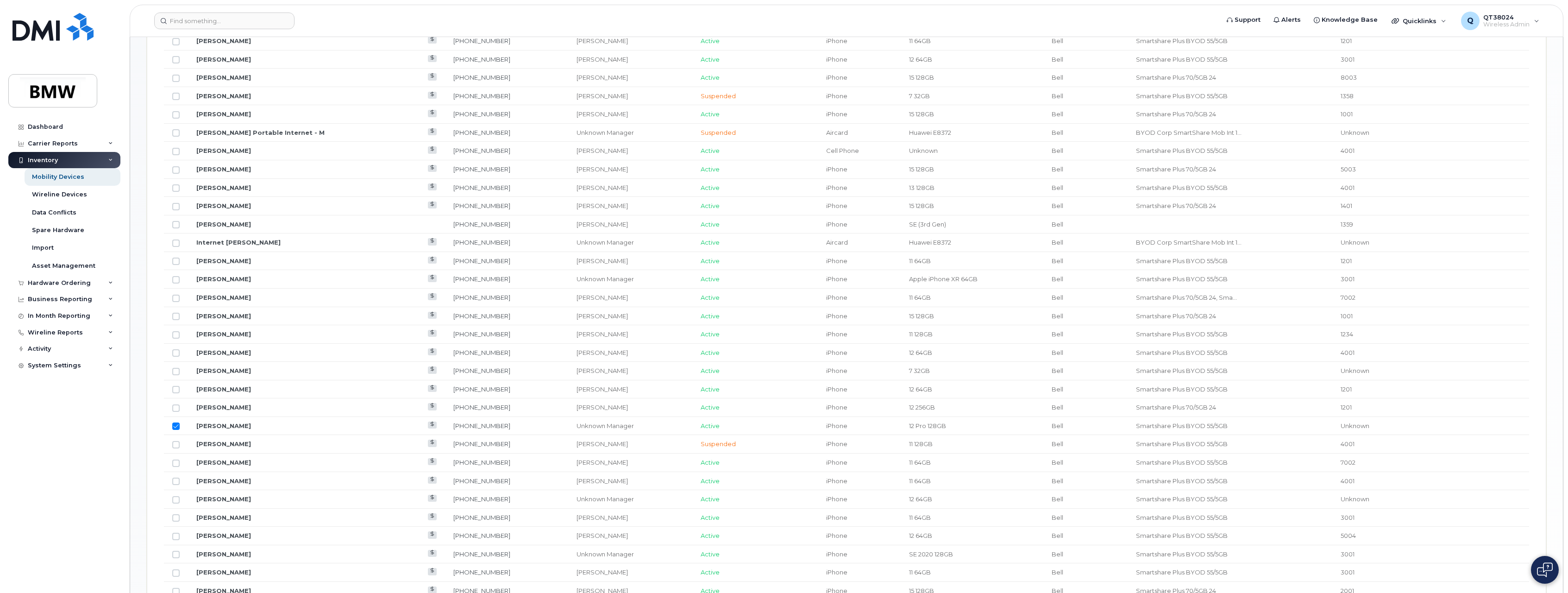
scroll to position [391, 0]
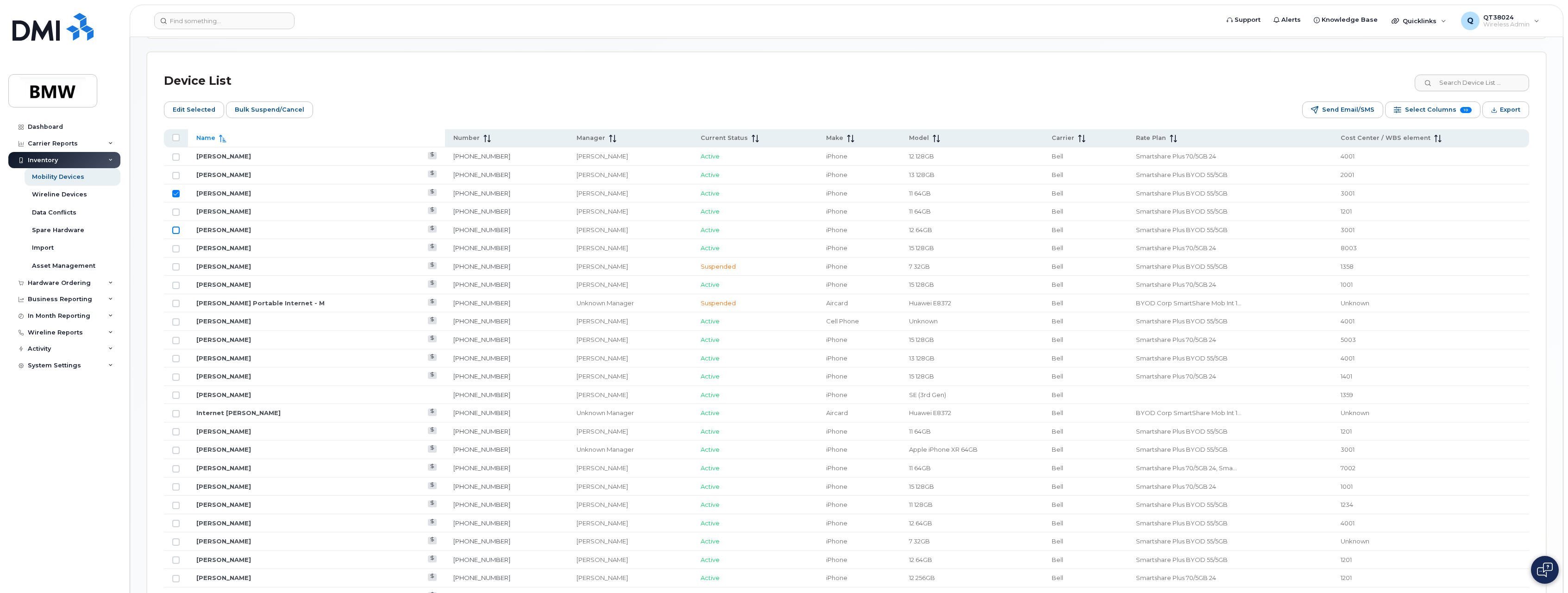
click at [178, 228] on input "Row Unselected" at bounding box center [176, 231] width 7 height 7
checkbox input "true"
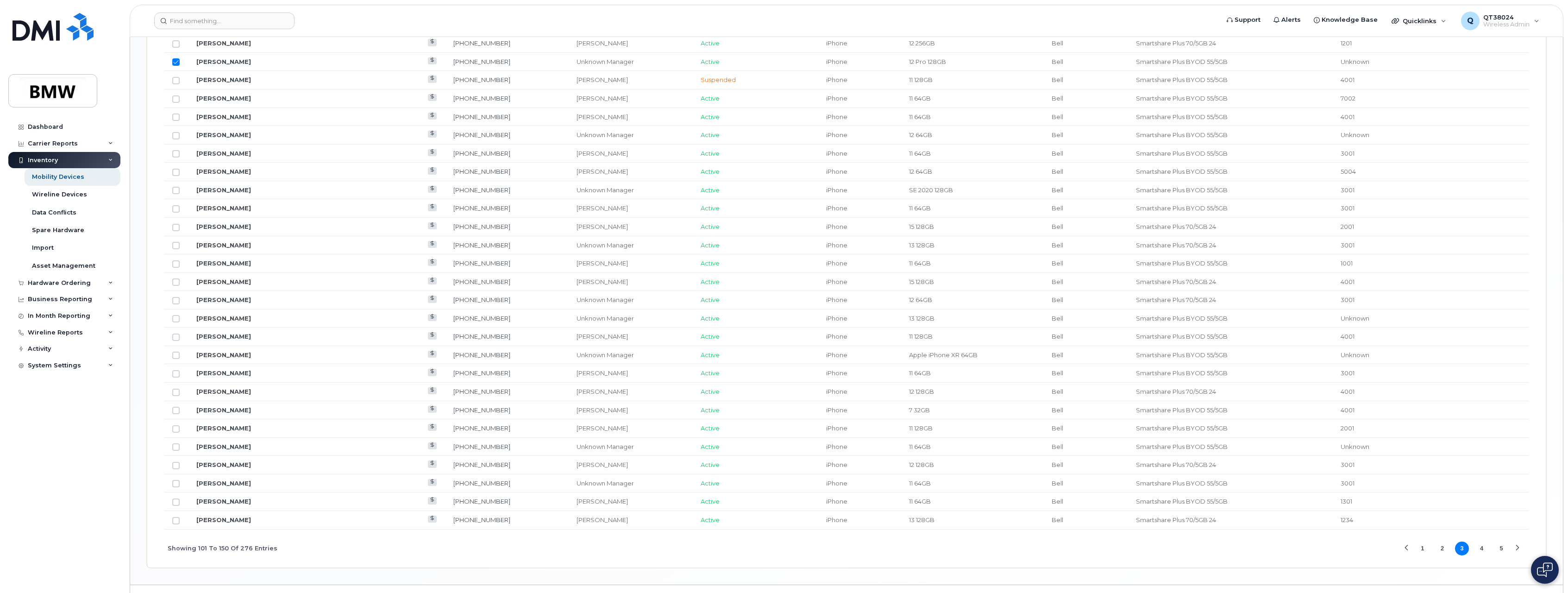
scroll to position [947, 0]
click at [1442, 529] on button "2" at bounding box center [1442, 526] width 14 height 14
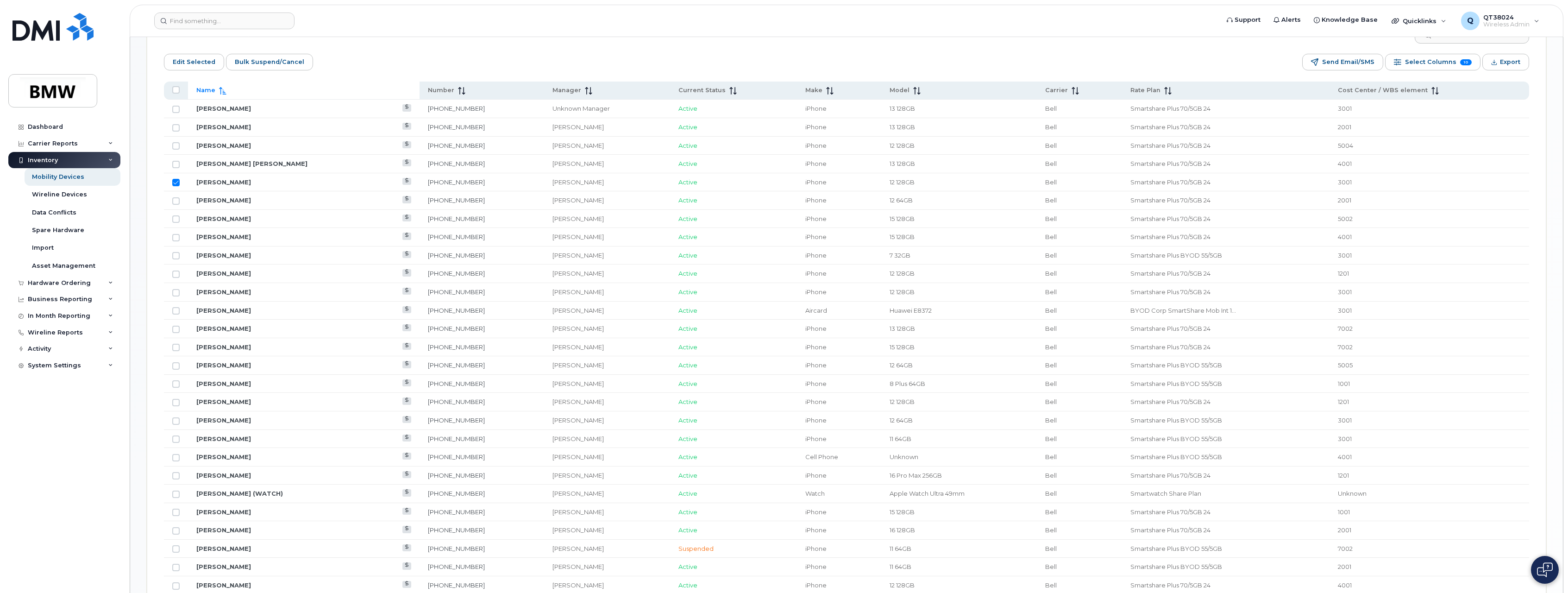
scroll to position [438, 0]
click at [175, 421] on input "Row Unselected" at bounding box center [176, 422] width 7 height 7
checkbox input "true"
click at [177, 442] on input "Row Unselected" at bounding box center [176, 441] width 7 height 7
checkbox input "true"
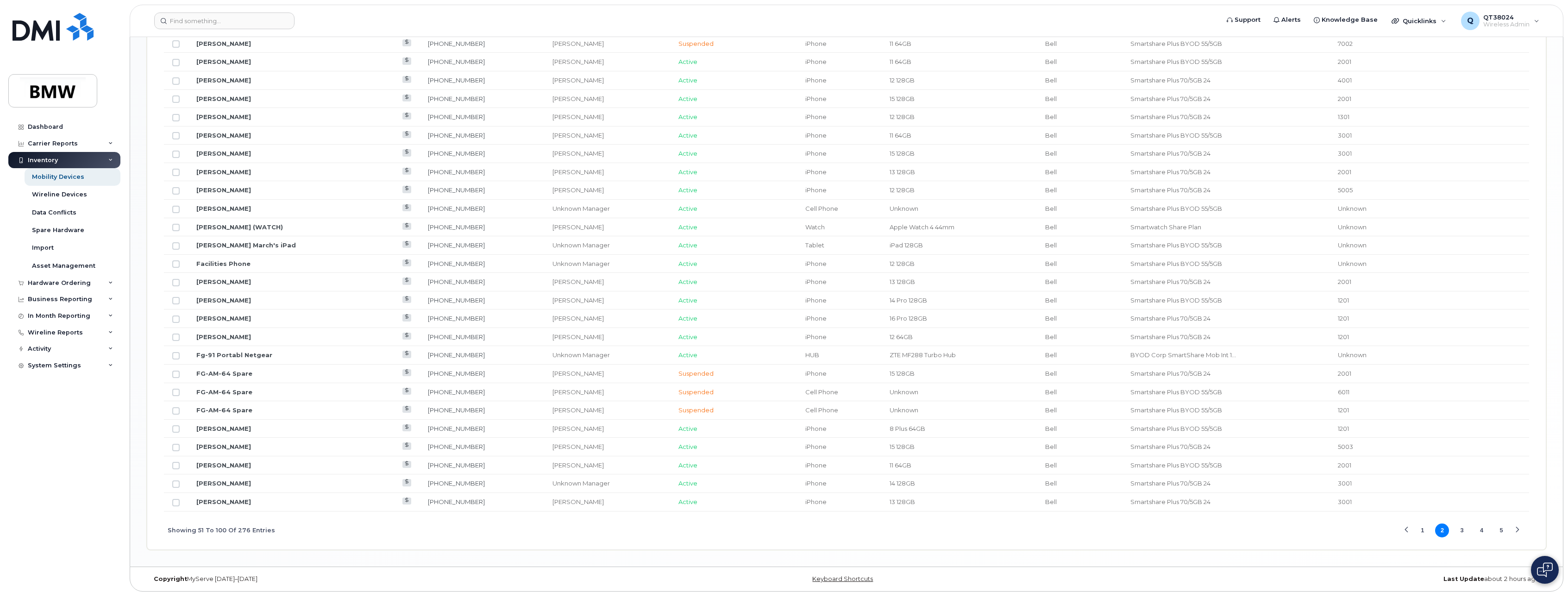
scroll to position [947, 0]
click at [1463, 531] on button "3" at bounding box center [1461, 526] width 14 height 14
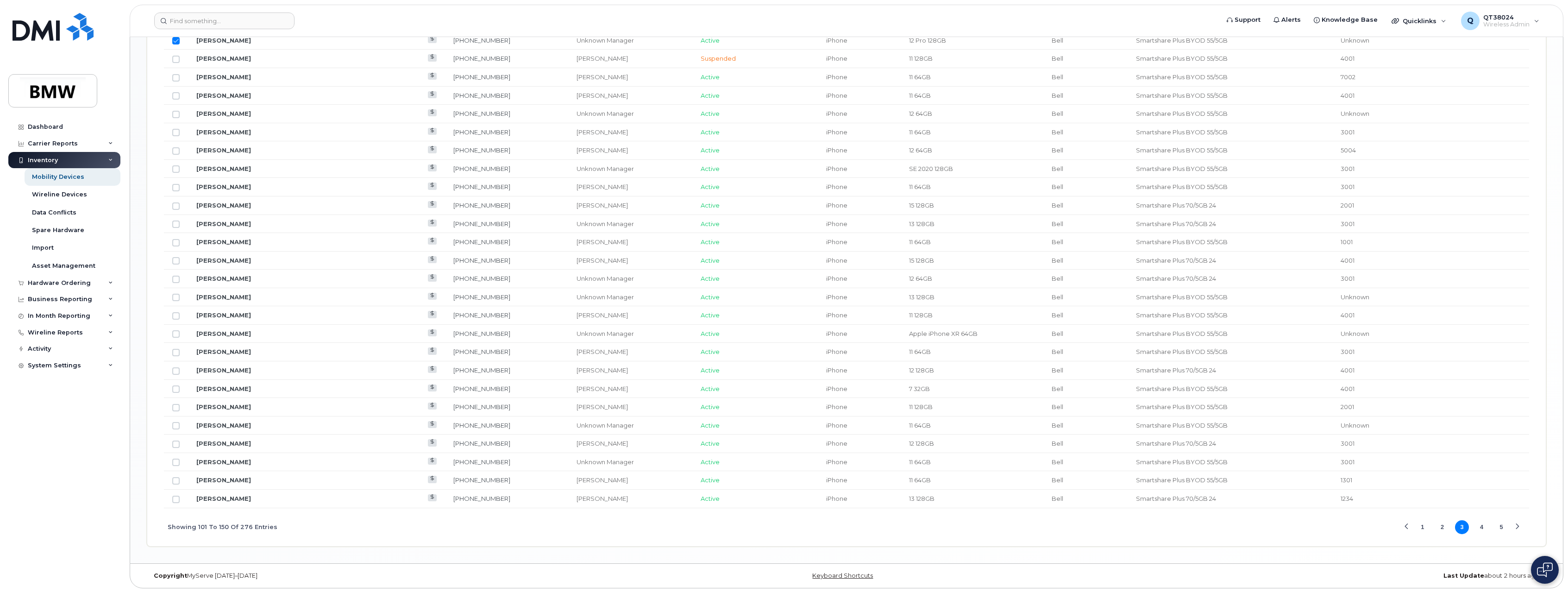
click at [1482, 525] on button "4" at bounding box center [1482, 526] width 14 height 14
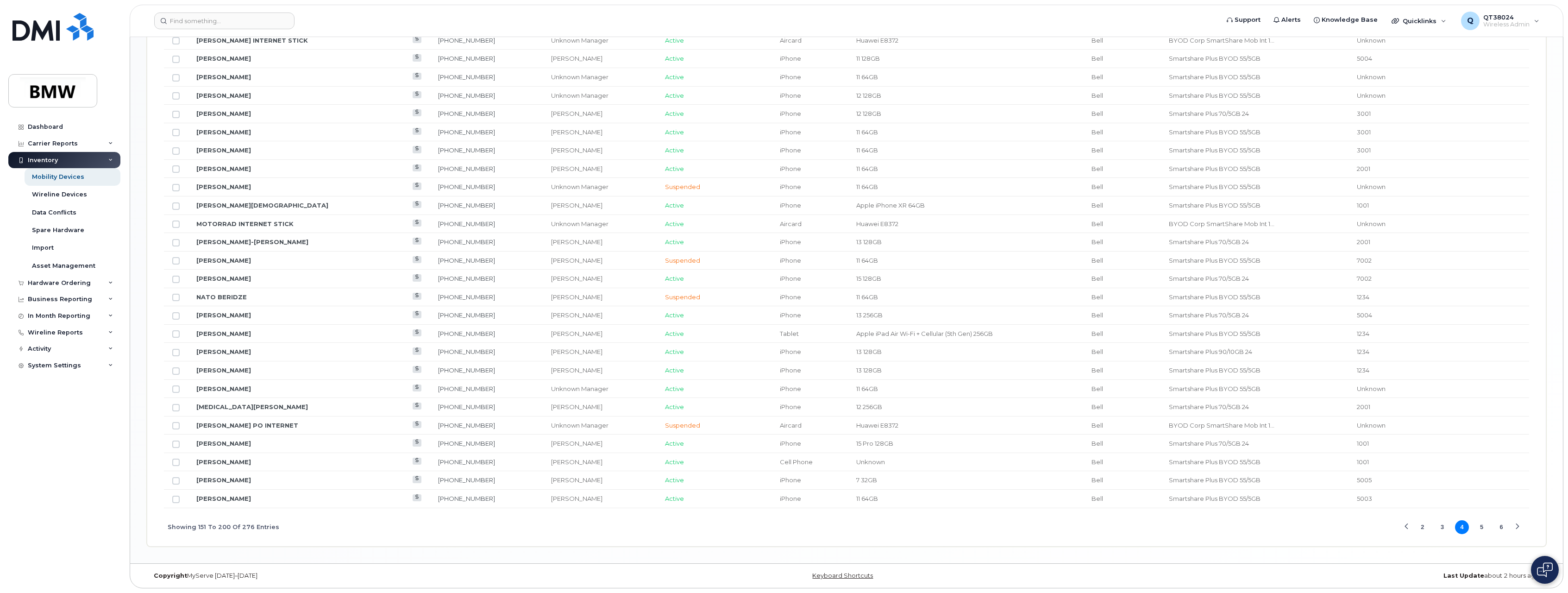
click at [1481, 527] on button "5" at bounding box center [1482, 526] width 14 height 14
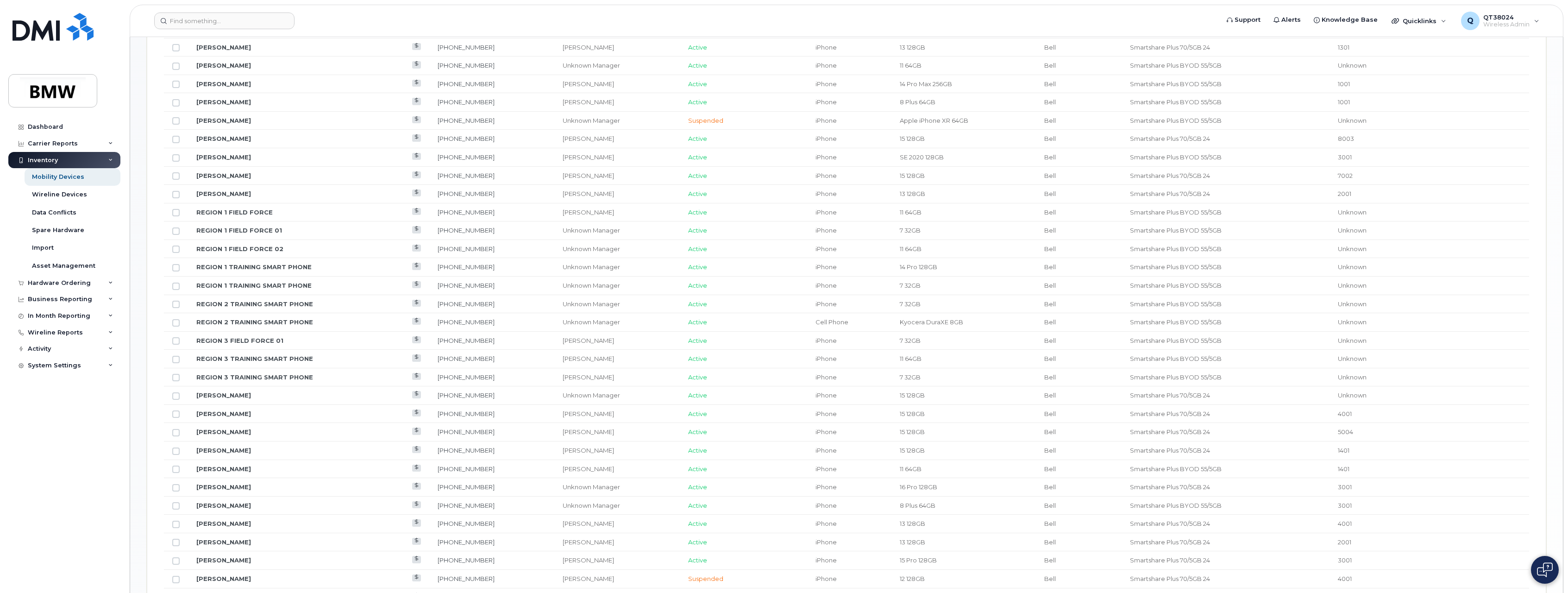
scroll to position [391, 0]
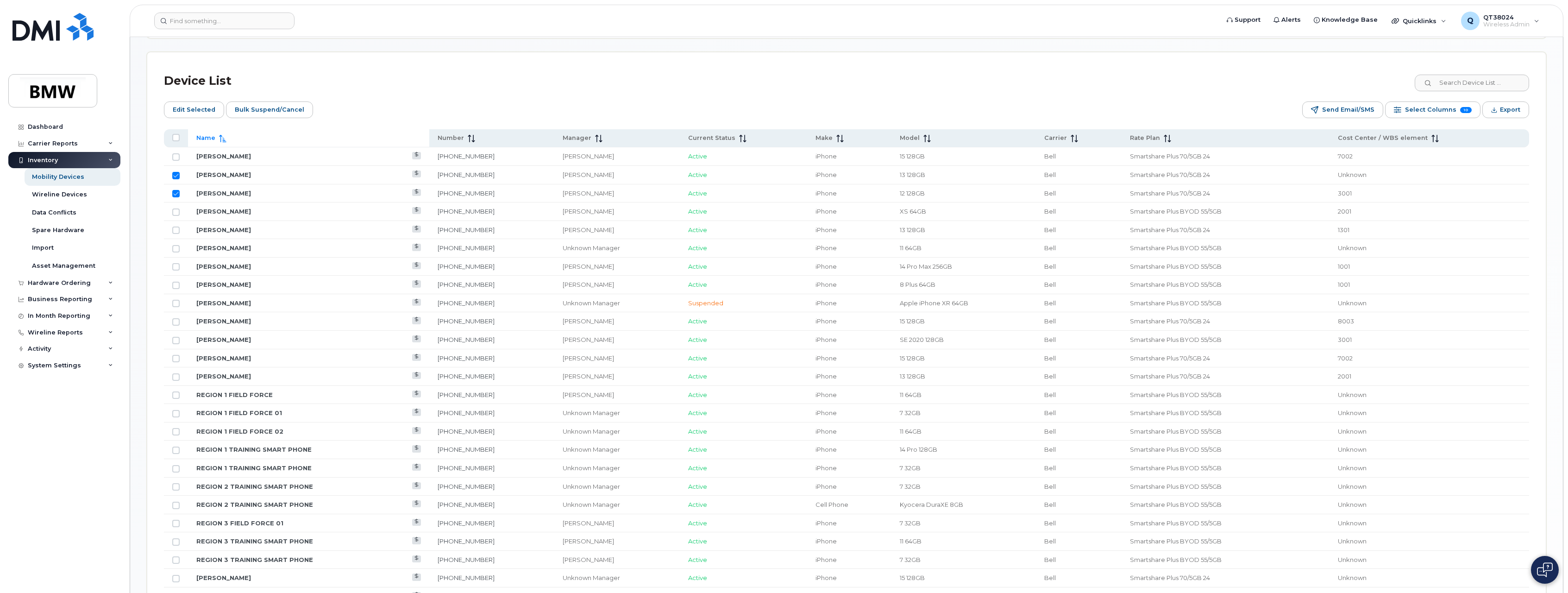
click at [175, 345] on td at bounding box center [176, 340] width 24 height 19
click at [177, 342] on input "Row Unselected" at bounding box center [176, 340] width 7 height 7
checkbox input "true"
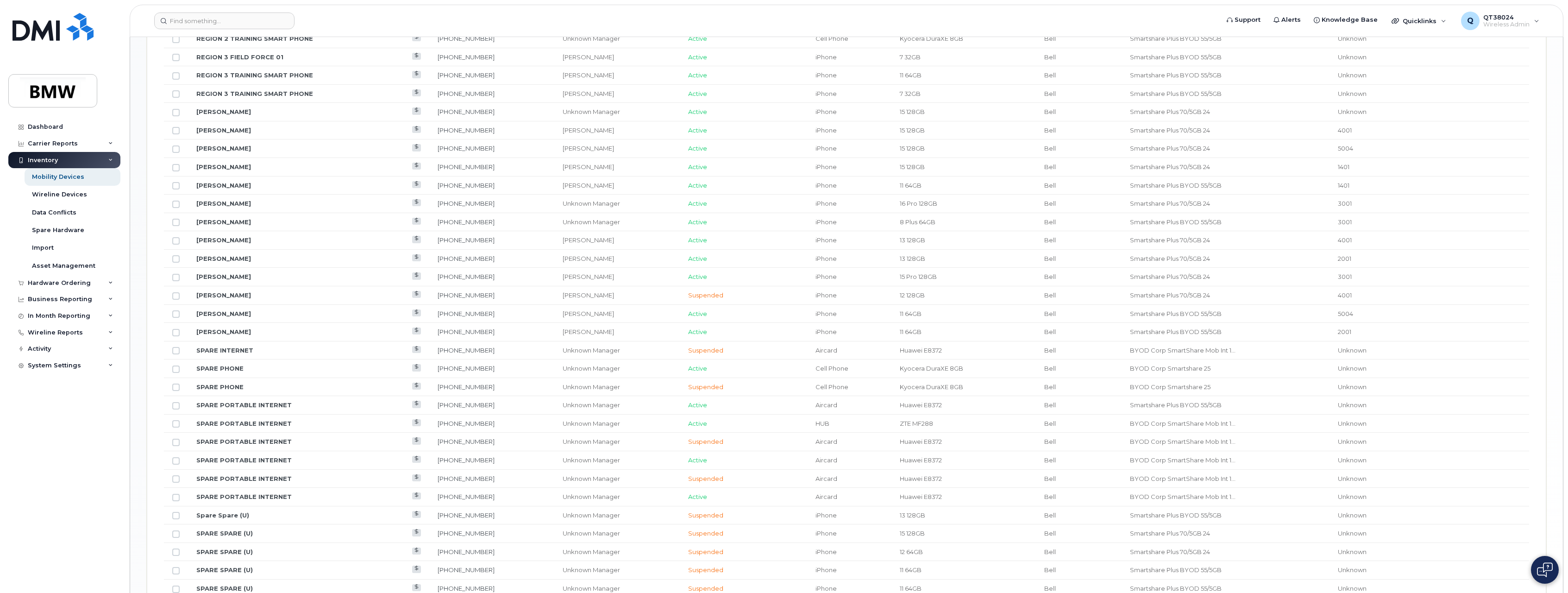
scroll to position [947, 0]
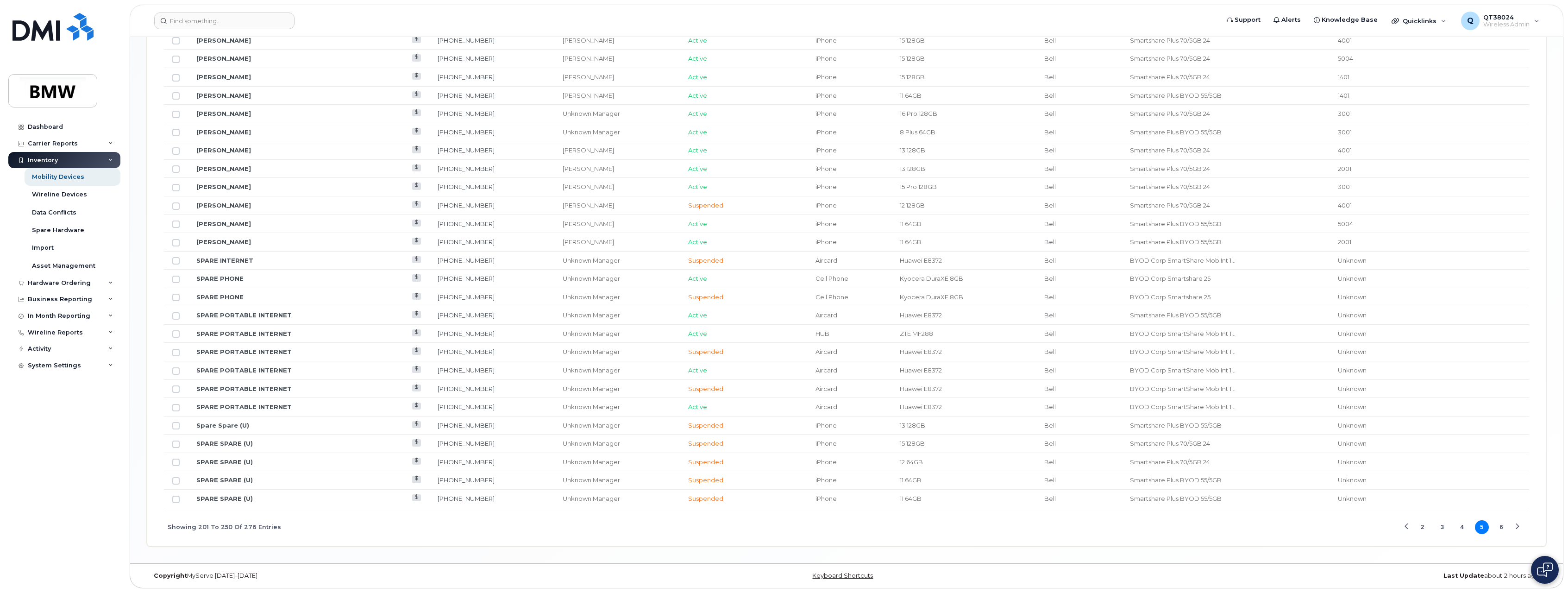
click at [1421, 531] on button "2" at bounding box center [1422, 526] width 14 height 14
click at [1458, 528] on button "3" at bounding box center [1461, 526] width 14 height 14
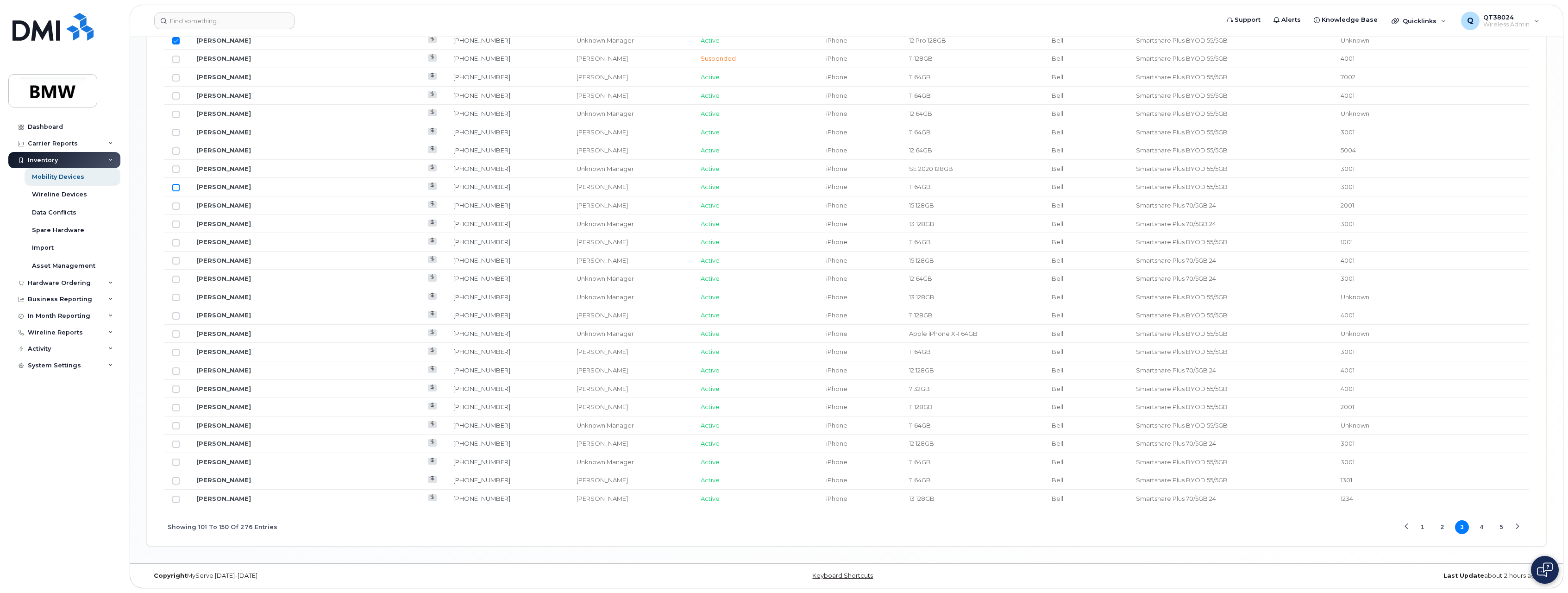
click at [178, 191] on input "Row Unselected" at bounding box center [176, 188] width 7 height 7
checkbox input "true"
click at [1425, 529] on button "1" at bounding box center [1422, 526] width 14 height 14
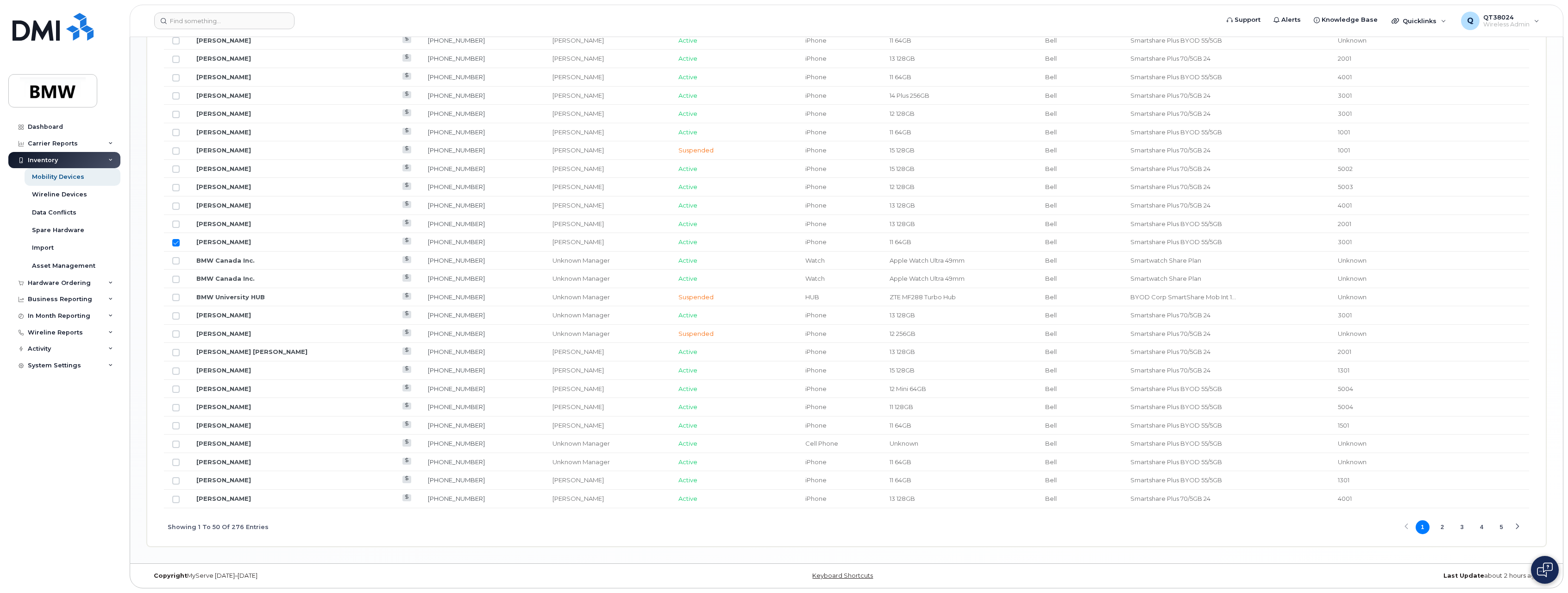
click at [1428, 522] on button "1" at bounding box center [1422, 526] width 14 height 14
click at [1441, 527] on button "2" at bounding box center [1442, 526] width 14 height 14
click at [178, 134] on input "Row Unselected" at bounding box center [176, 132] width 7 height 7
checkbox input "true"
click at [1480, 525] on button "4" at bounding box center [1482, 526] width 14 height 14
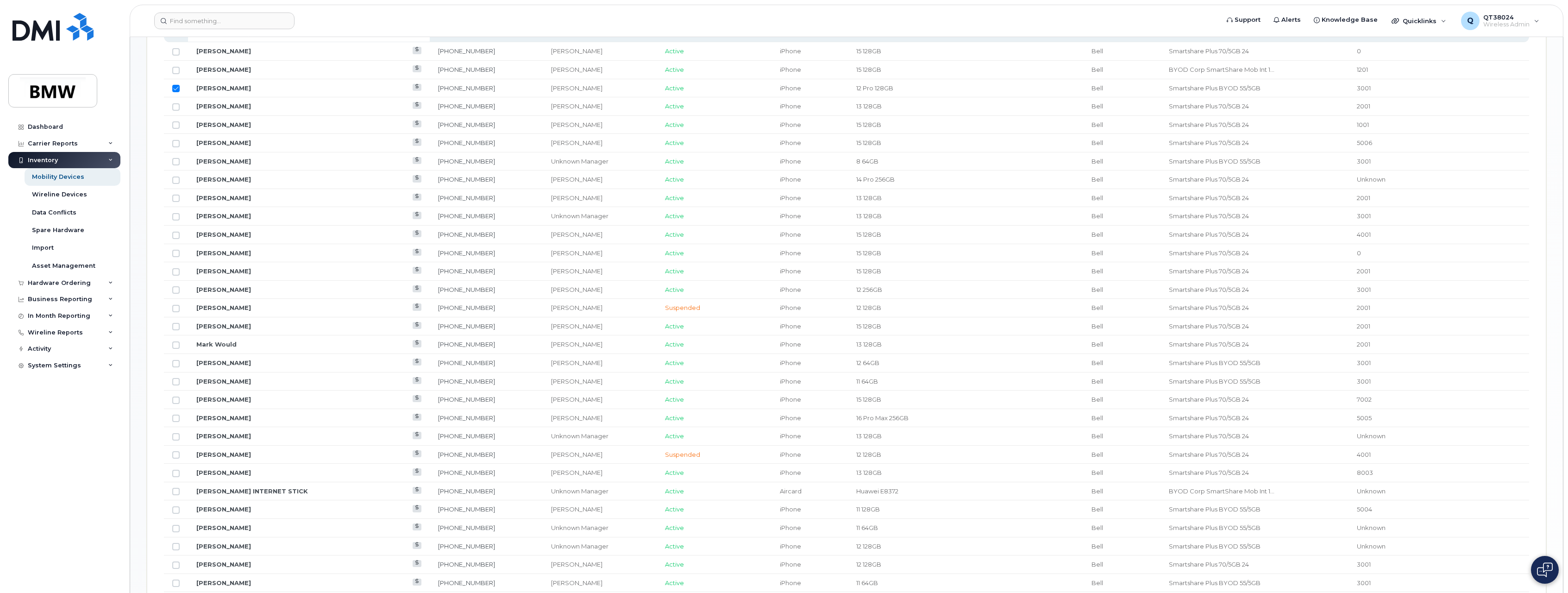
scroll to position [531, 0]
click at [177, 334] on td at bounding box center [176, 329] width 24 height 19
click at [177, 332] on input "Row Unselected" at bounding box center [176, 330] width 7 height 7
checkbox input "true"
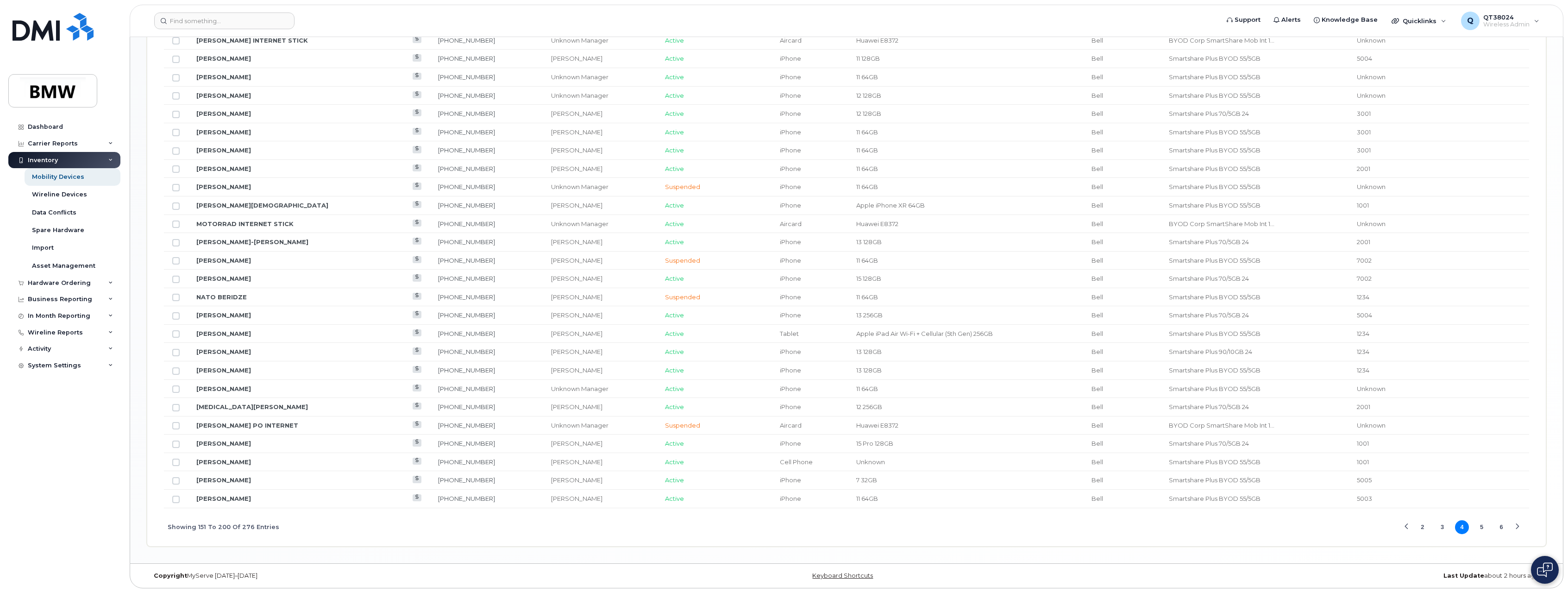
click at [1422, 525] on button "2" at bounding box center [1422, 526] width 14 height 14
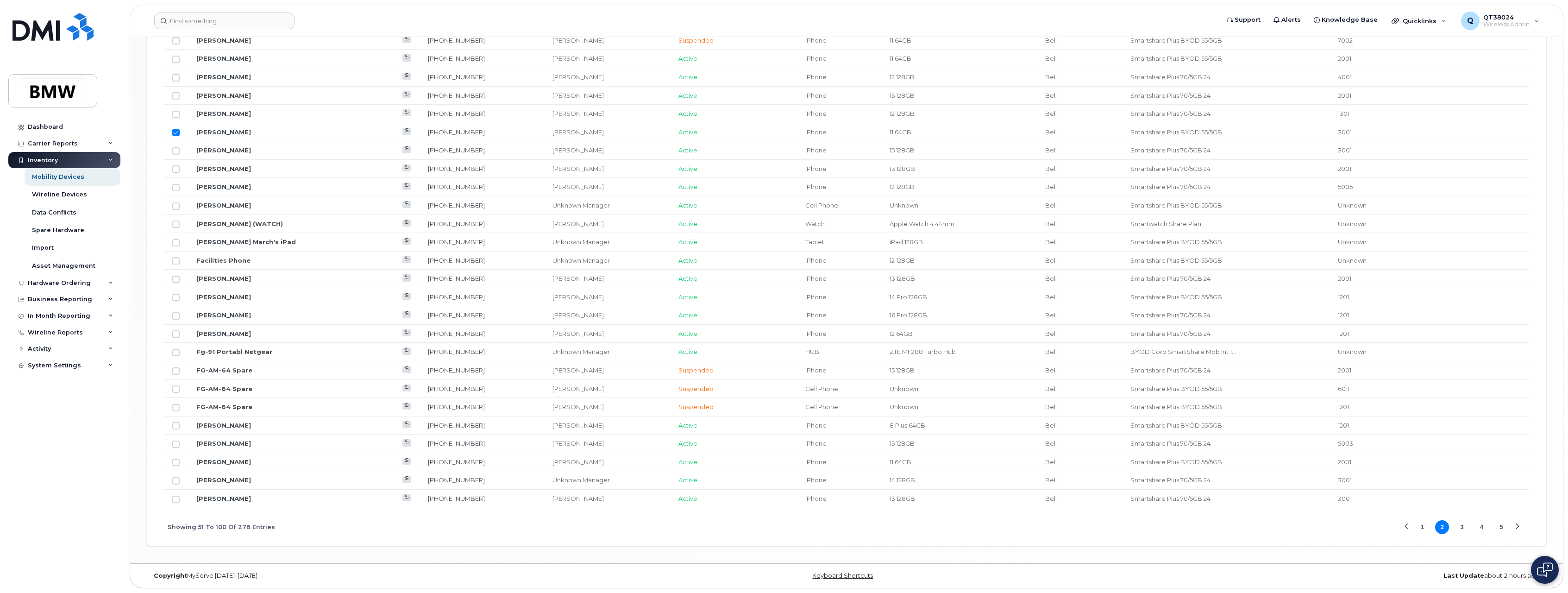
click at [1424, 528] on button "1" at bounding box center [1422, 526] width 14 height 14
click at [1481, 526] on button "4" at bounding box center [1482, 526] width 14 height 14
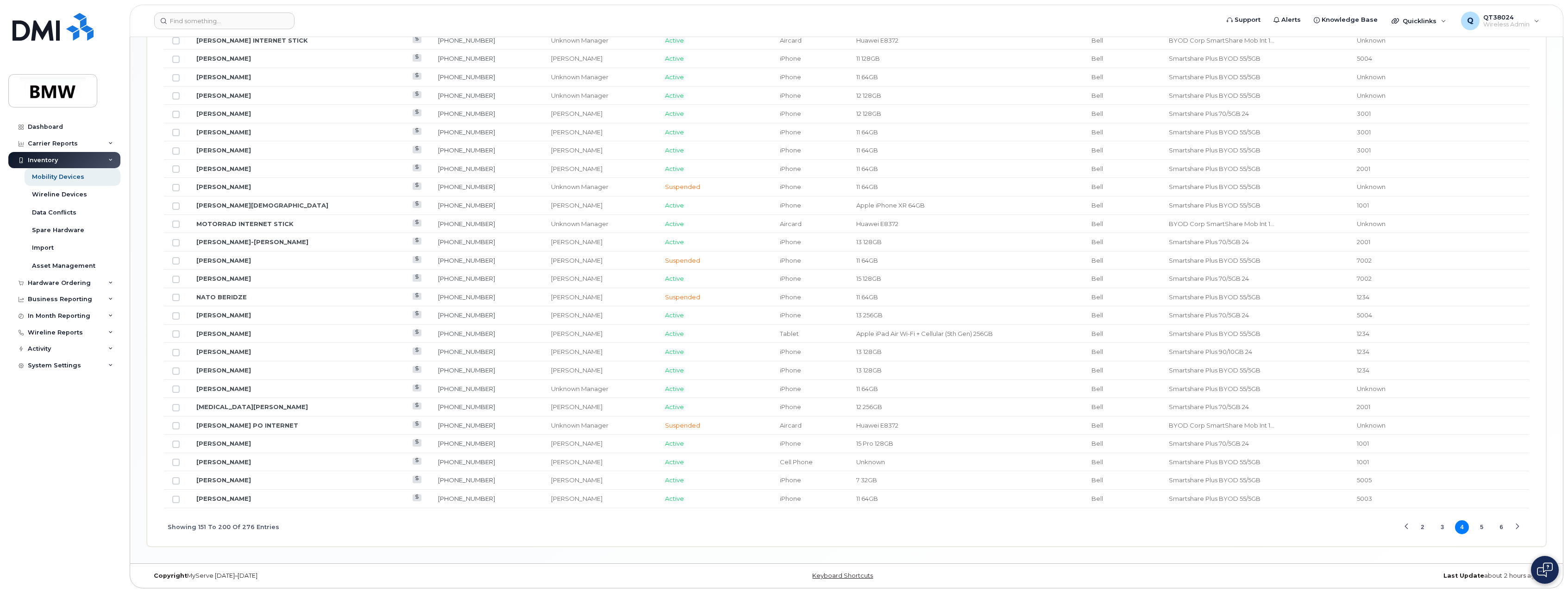
click at [1480, 522] on button "5" at bounding box center [1482, 526] width 14 height 14
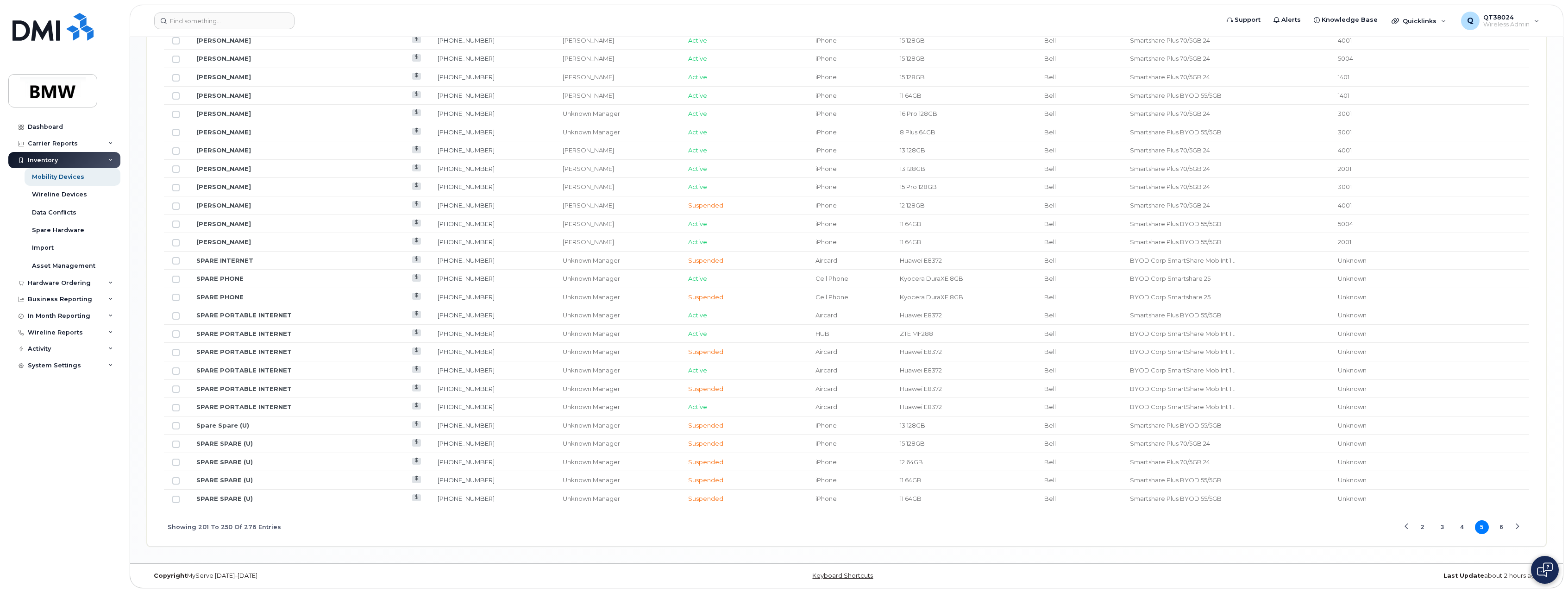
click at [1505, 528] on button "6" at bounding box center [1501, 526] width 14 height 14
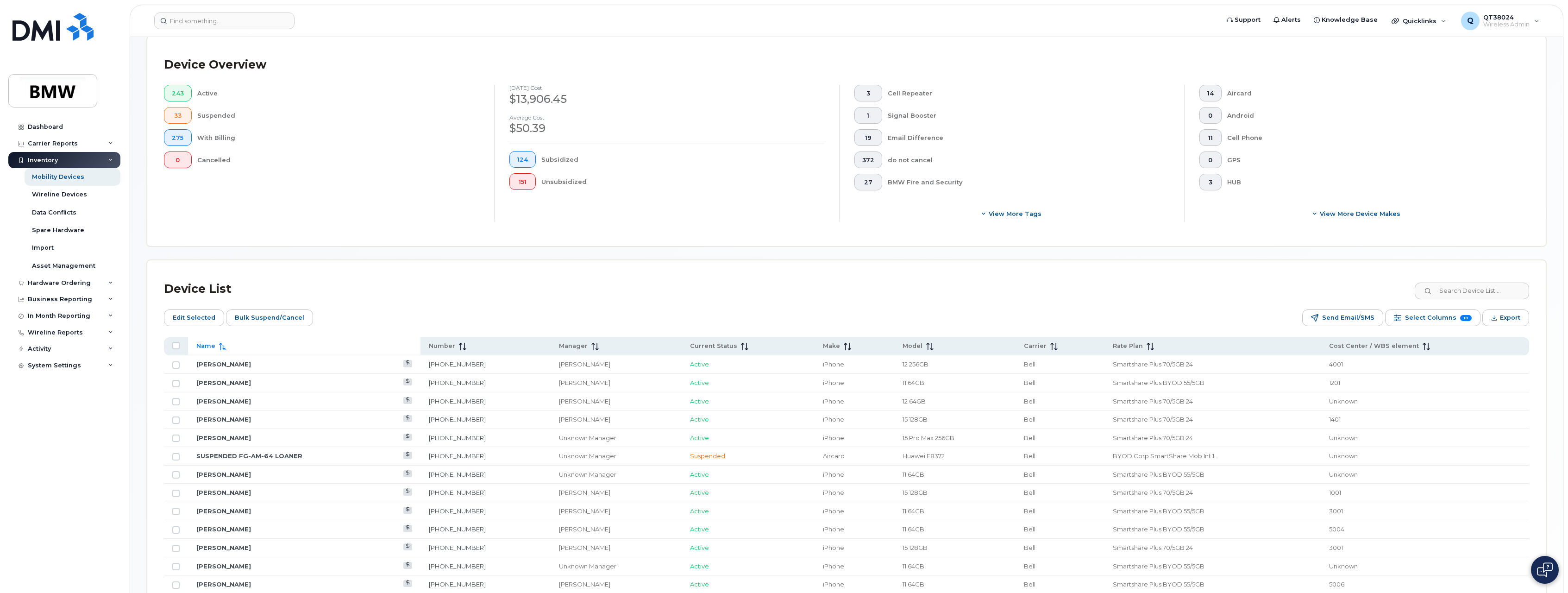
scroll to position [0, 0]
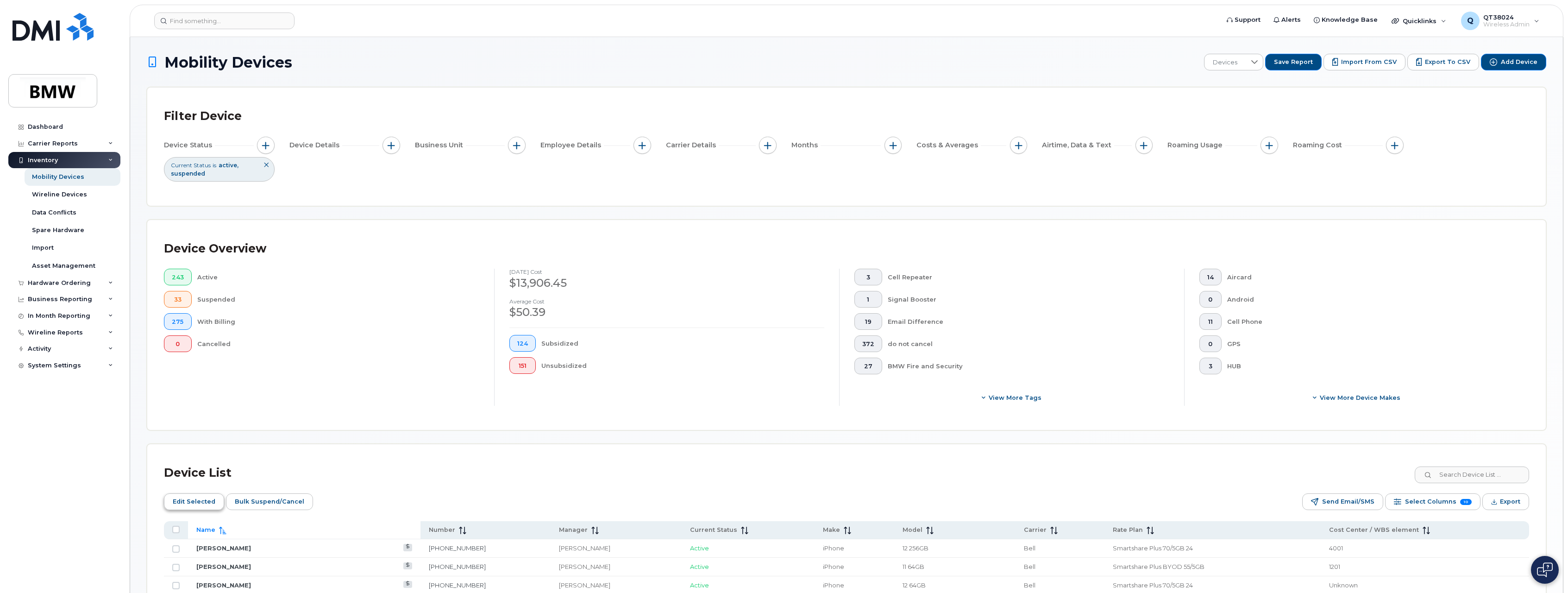
click at [190, 498] on span "Edit Selected" at bounding box center [194, 501] width 43 height 14
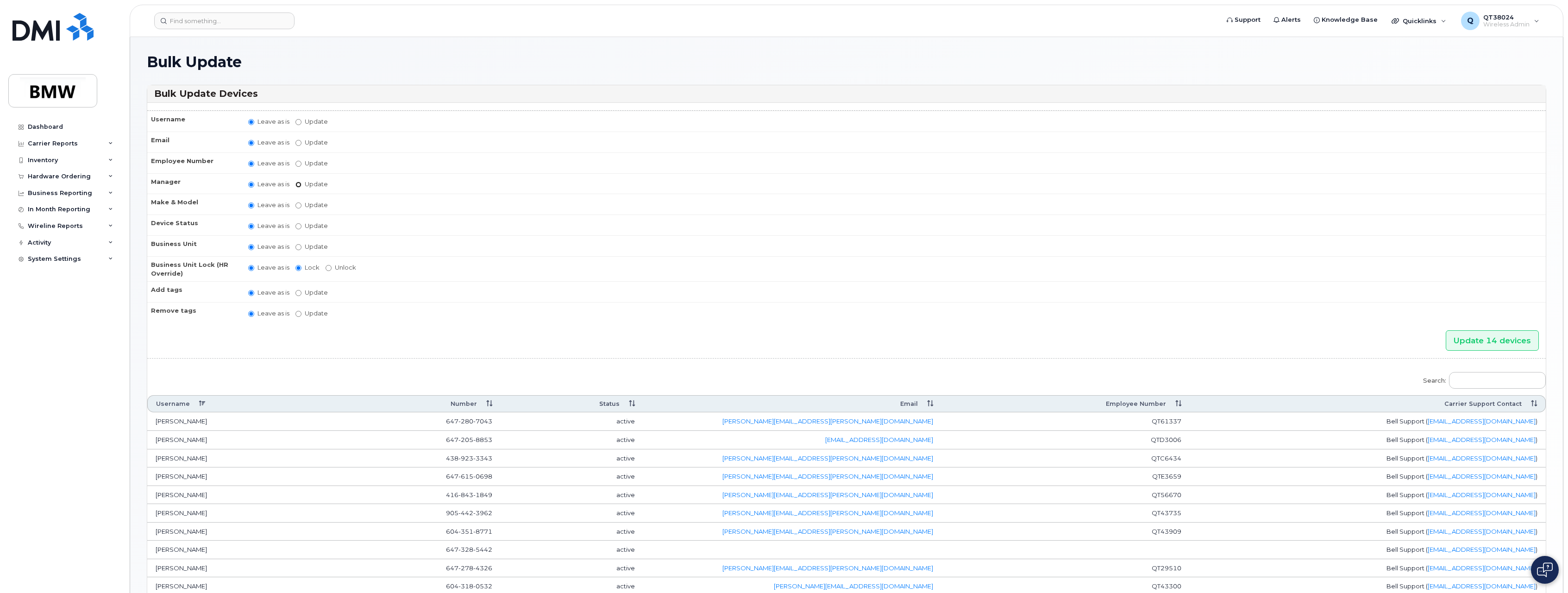
click at [296, 185] on input "Update [PERSON_NAME] [PERSON_NAME] [PERSON_NAME] [PERSON_NAME] [PERSON_NAME] [P…" at bounding box center [298, 184] width 6 height 6
radio input "true"
radio input "false"
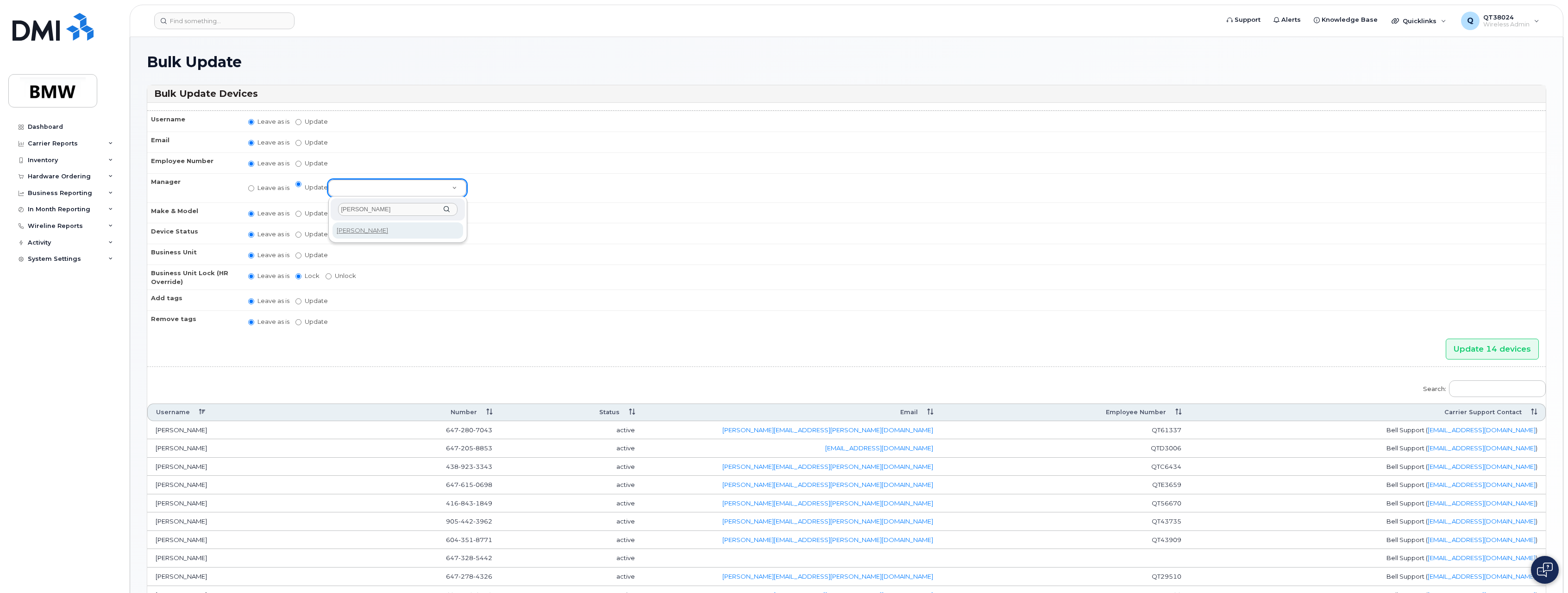
type input "[PERSON_NAME]"
select select "1895230"
click at [316, 254] on label "Update" at bounding box center [311, 254] width 33 height 8
drag, startPoint x: 316, startPoint y: 254, endPoint x: 301, endPoint y: 254, distance: 15.0
click at [301, 254] on label "Update" at bounding box center [311, 254] width 33 height 8
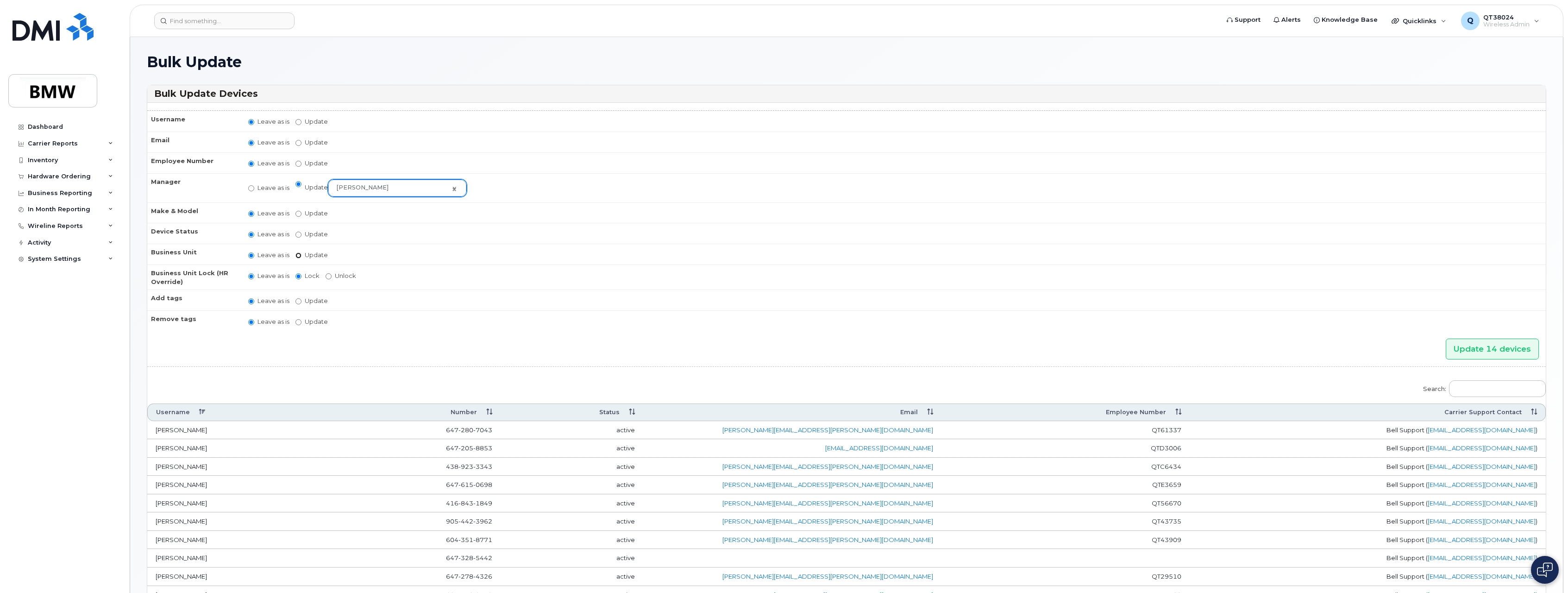
click at [301, 254] on input "Update" at bounding box center [298, 255] width 6 height 6
radio input "true"
radio input "false"
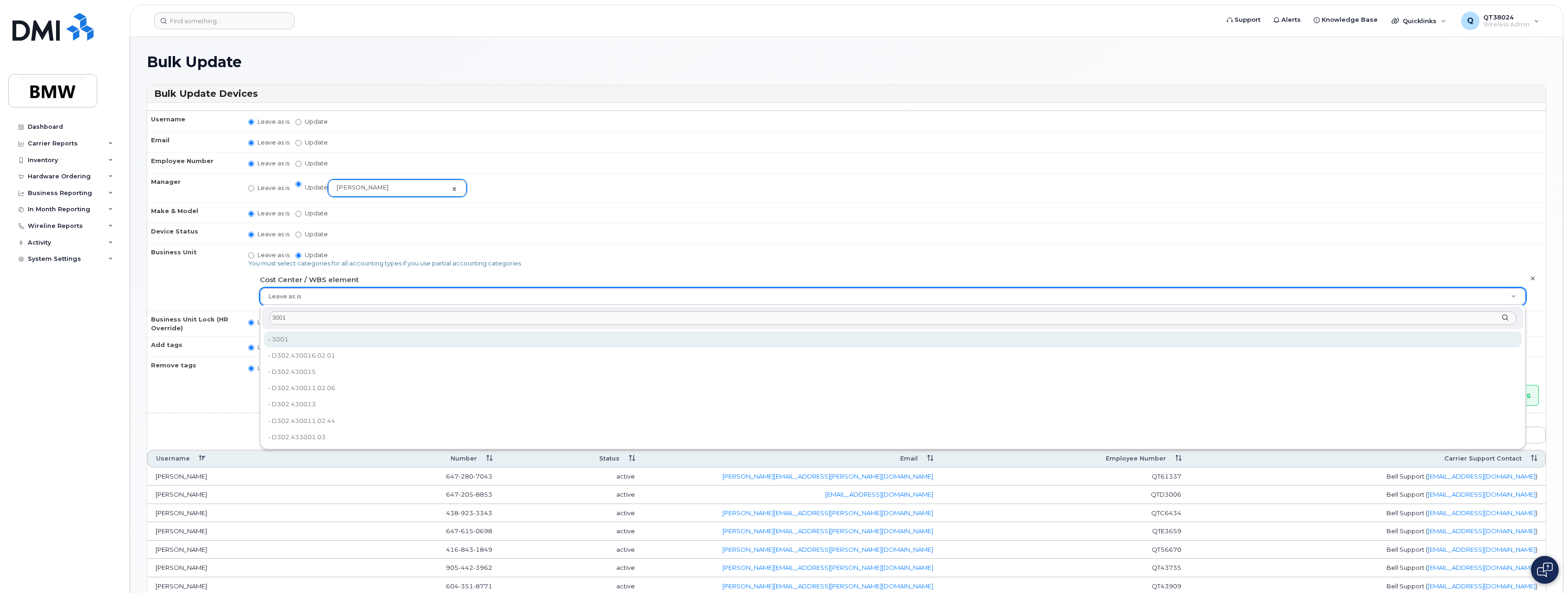
type input "3001"
type input "14966989"
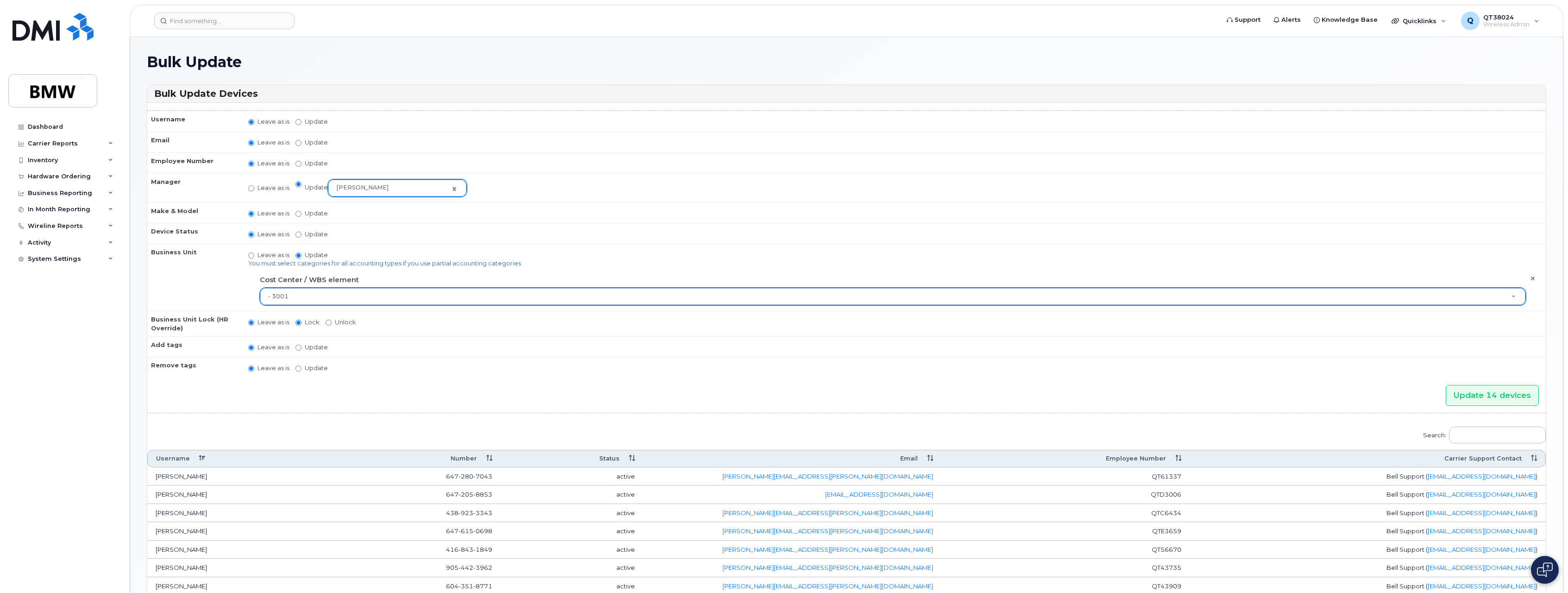
drag, startPoint x: 161, startPoint y: 273, endPoint x: 170, endPoint y: 274, distance: 9.1
click at [161, 273] on th "Business Unit" at bounding box center [193, 277] width 93 height 67
click at [1480, 389] on input "Update 14 devices" at bounding box center [1492, 395] width 93 height 20
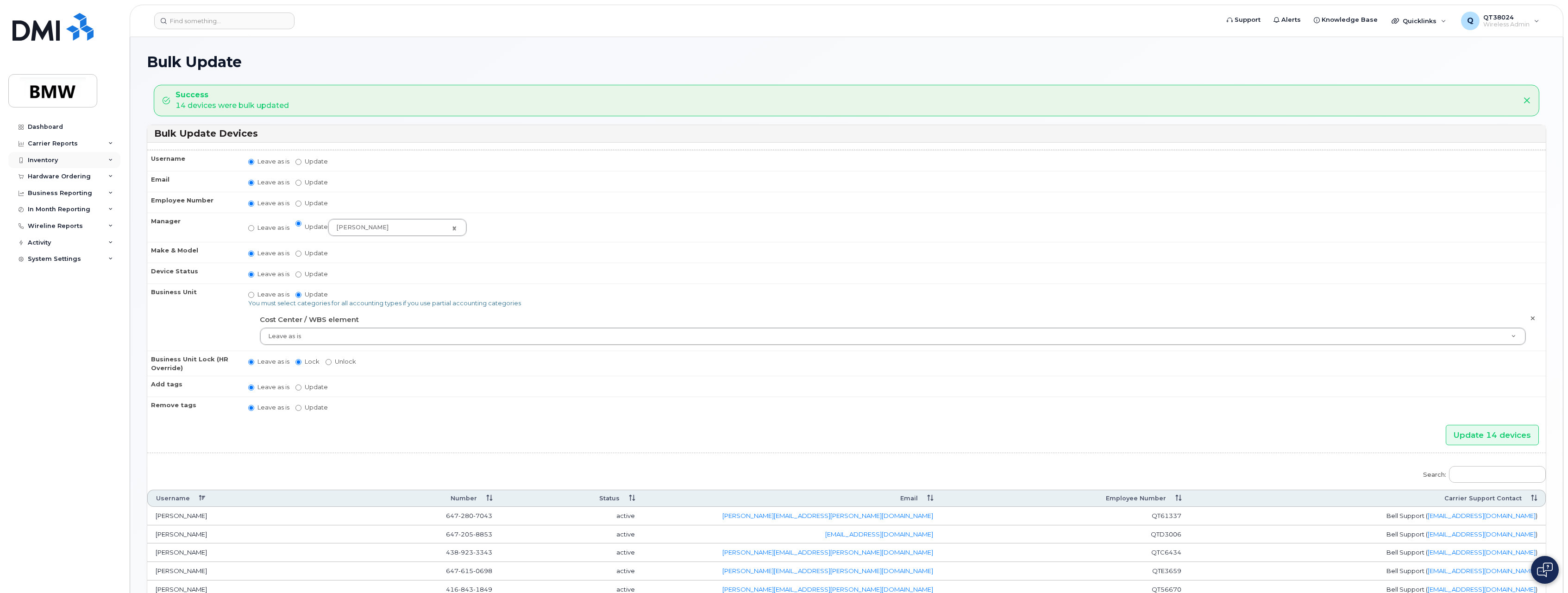
click at [110, 159] on icon at bounding box center [111, 160] width 5 height 5
click at [68, 178] on div "Mobility Devices" at bounding box center [58, 177] width 52 height 8
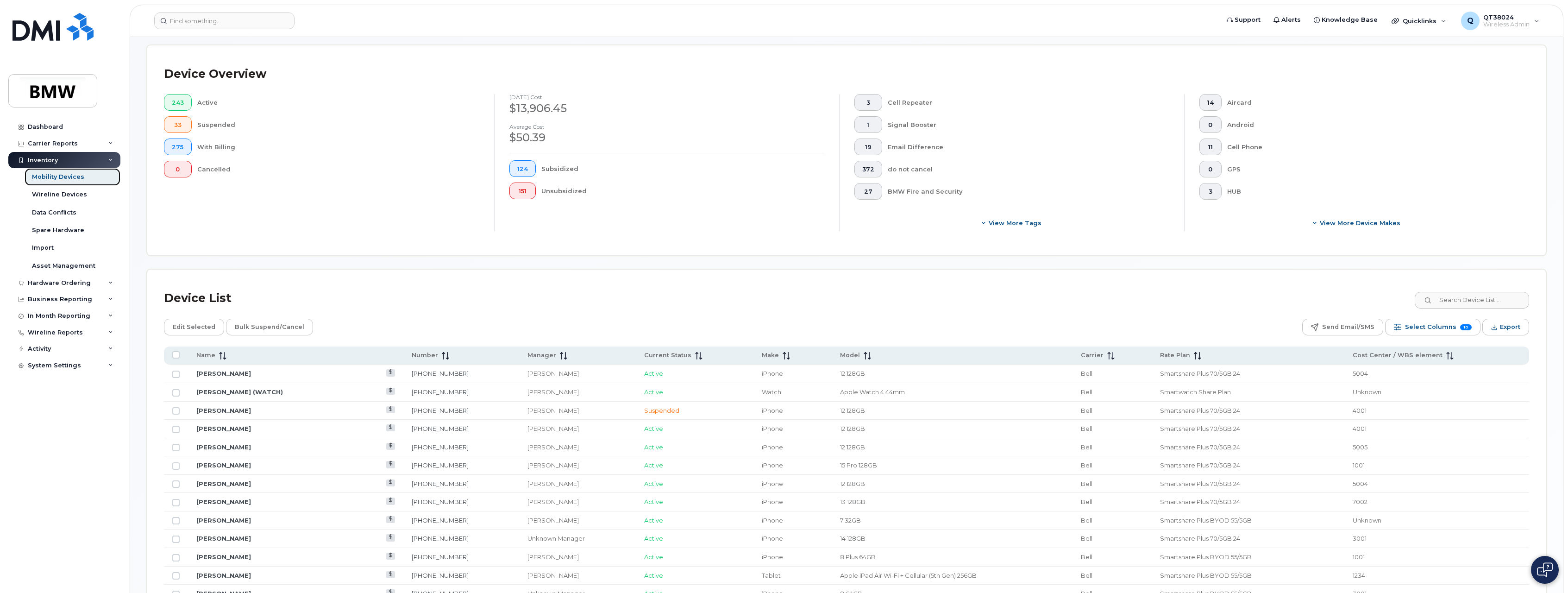
scroll to position [185, 0]
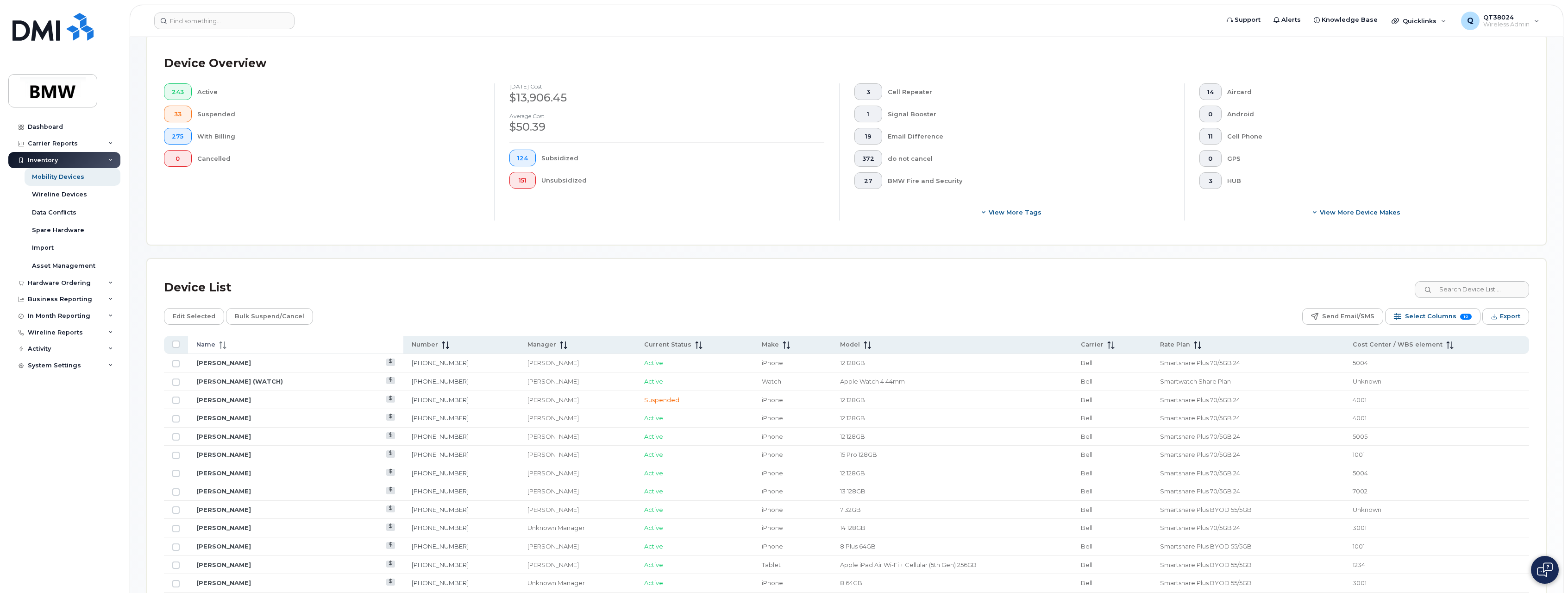
click at [231, 345] on div "Name" at bounding box center [296, 344] width 199 height 8
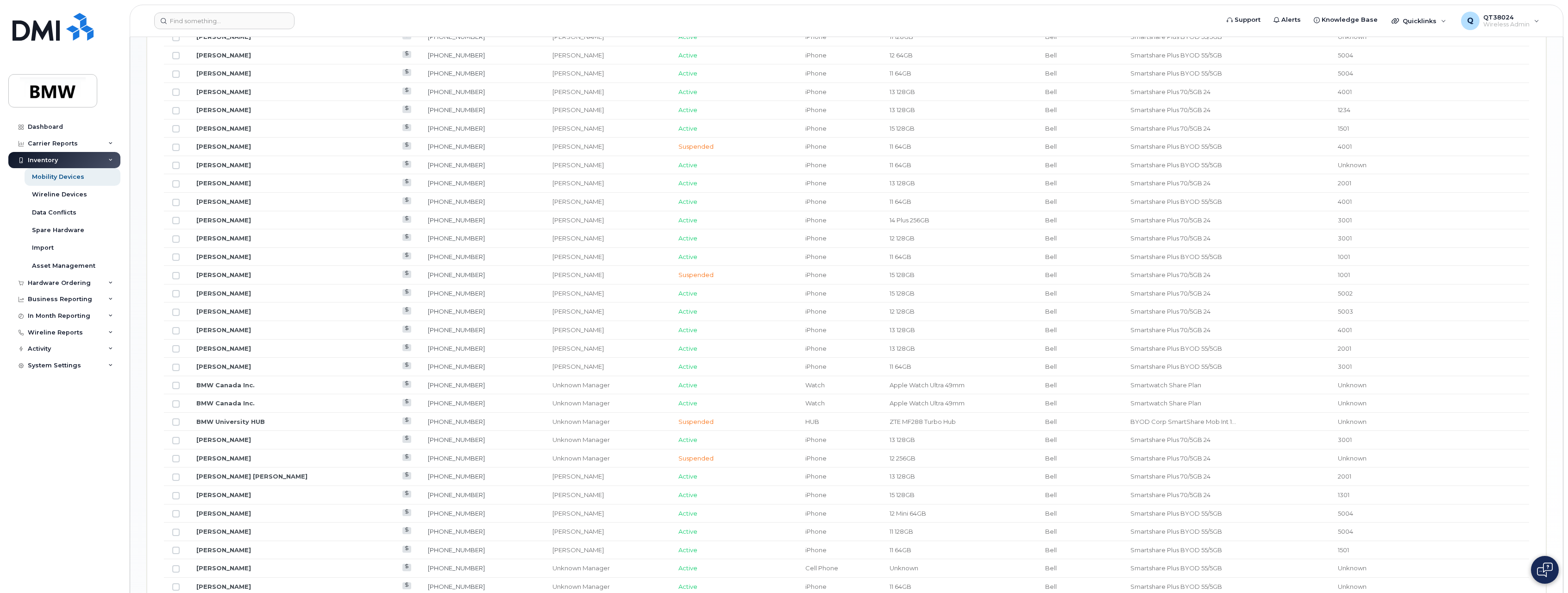
scroll to position [947, 0]
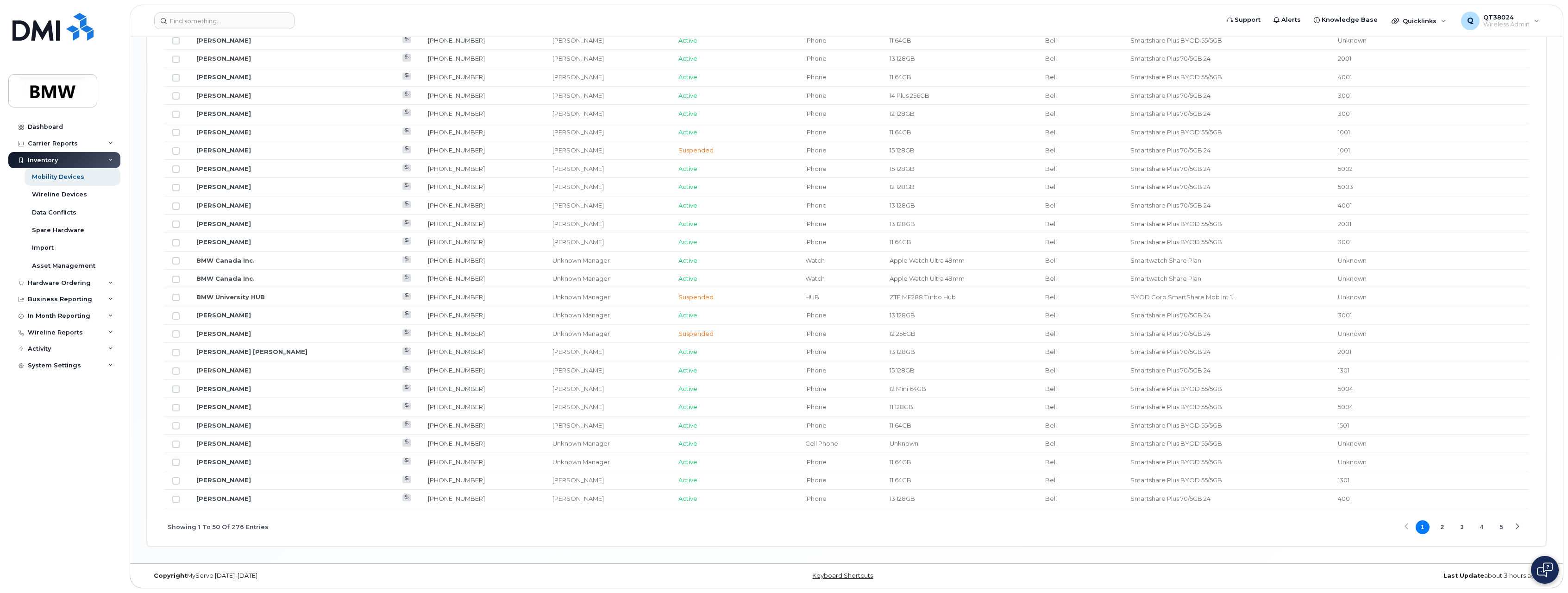
click at [1481, 526] on button "4" at bounding box center [1482, 526] width 14 height 14
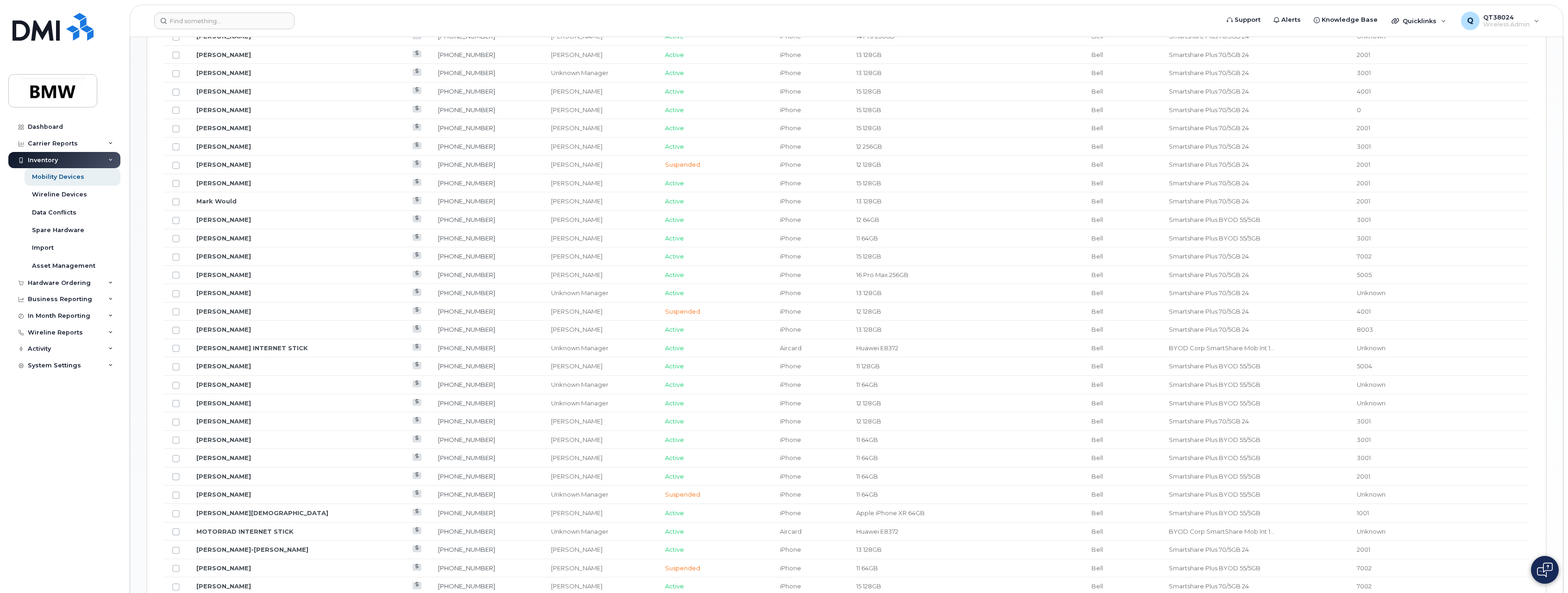
scroll to position [624, 0]
click at [177, 109] on input "Row Unselected" at bounding box center [176, 109] width 7 height 7
checkbox input "true"
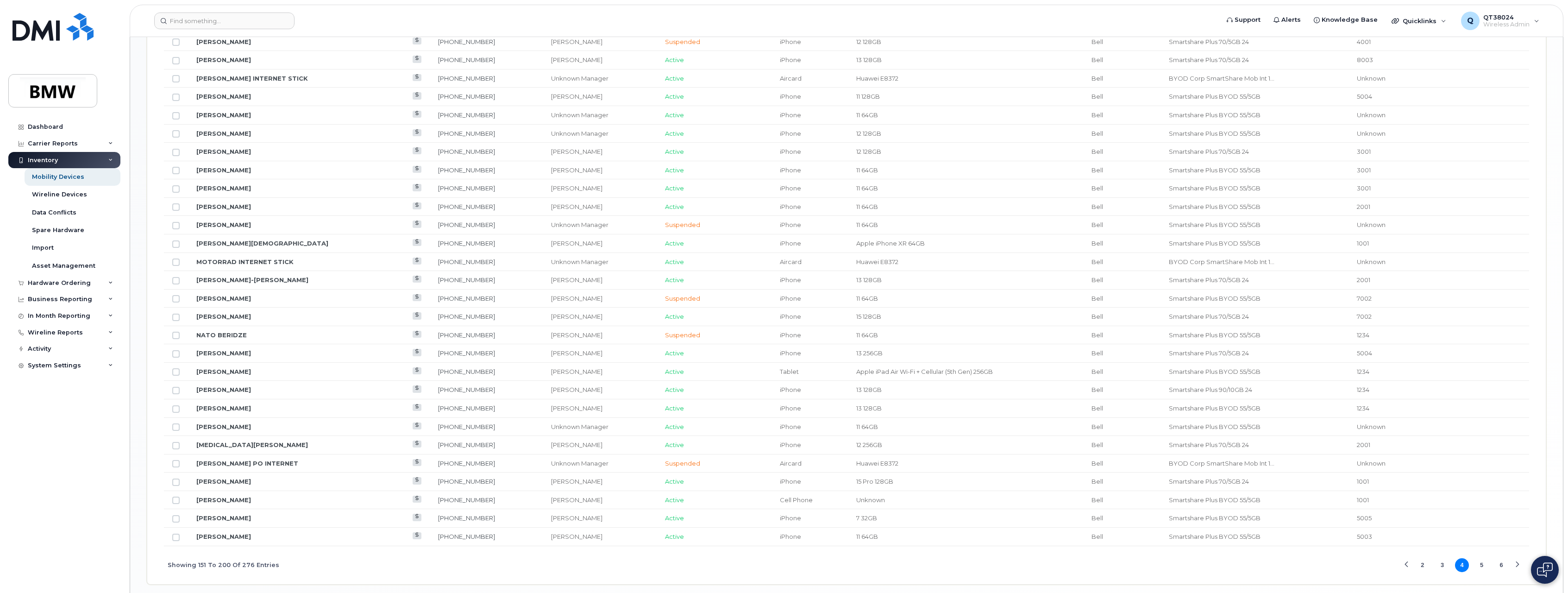
scroll to position [947, 0]
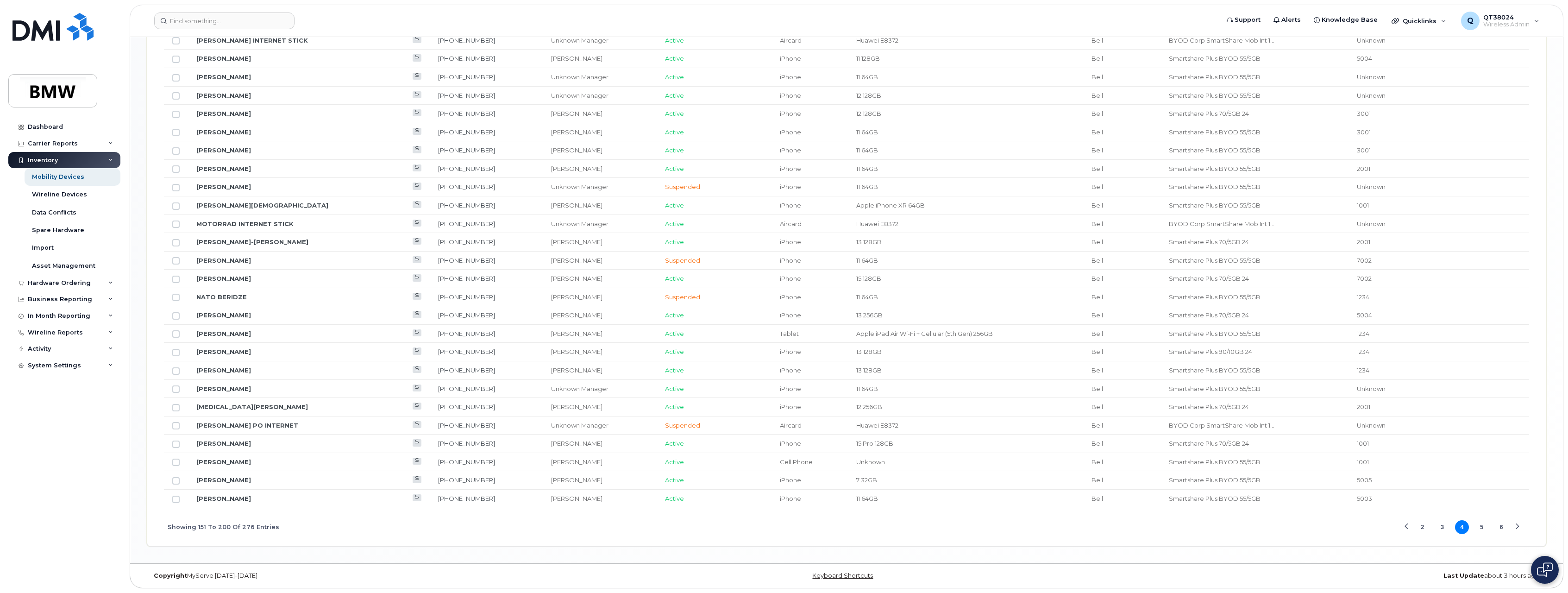
drag, startPoint x: 1481, startPoint y: 524, endPoint x: 1475, endPoint y: 523, distance: 6.1
click at [1481, 524] on button "5" at bounding box center [1482, 526] width 14 height 14
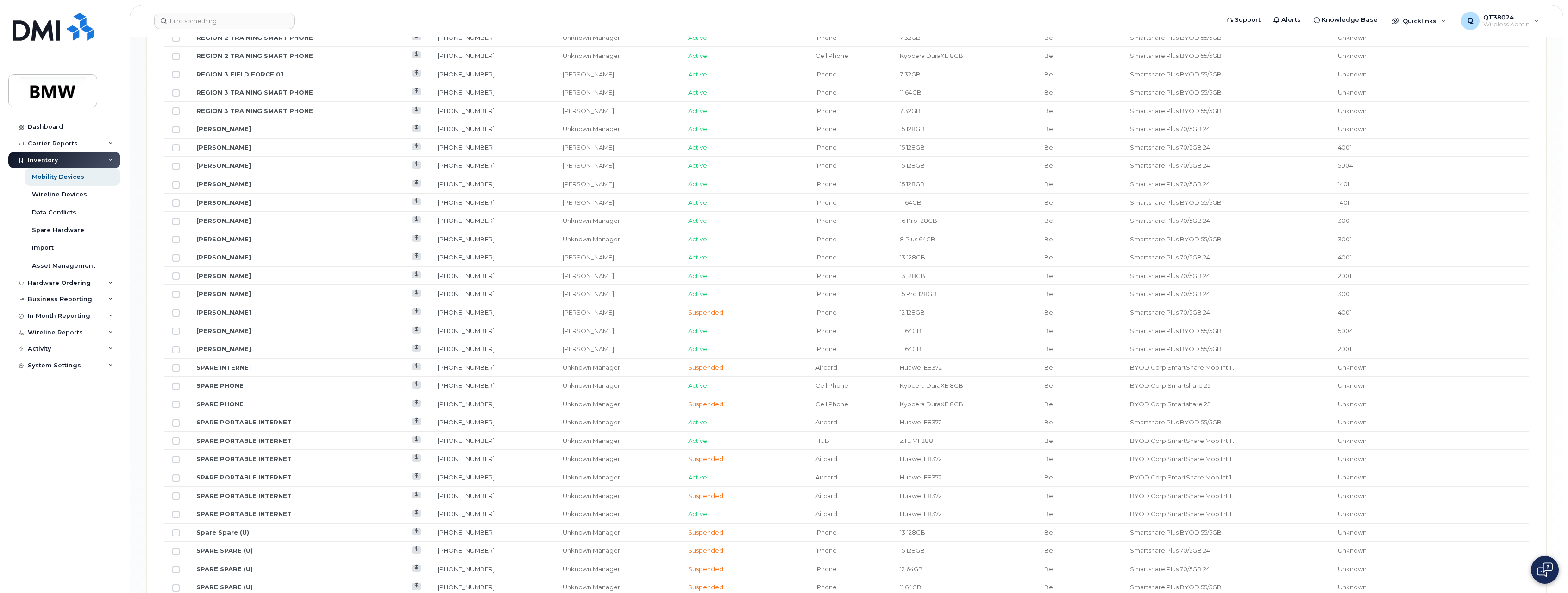
scroll to position [809, 0]
click at [178, 182] on input "Row Unselected" at bounding box center [176, 179] width 7 height 7
checkbox input "true"
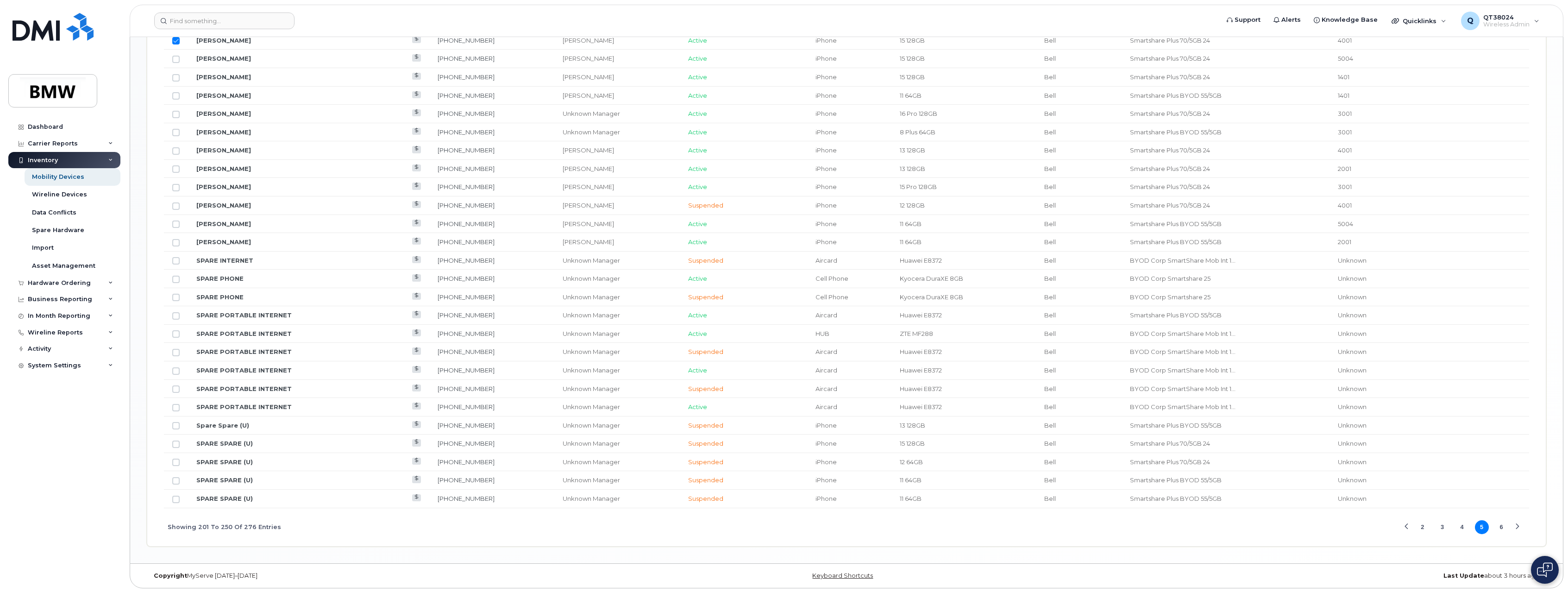
click at [1439, 525] on button "3" at bounding box center [1442, 526] width 14 height 14
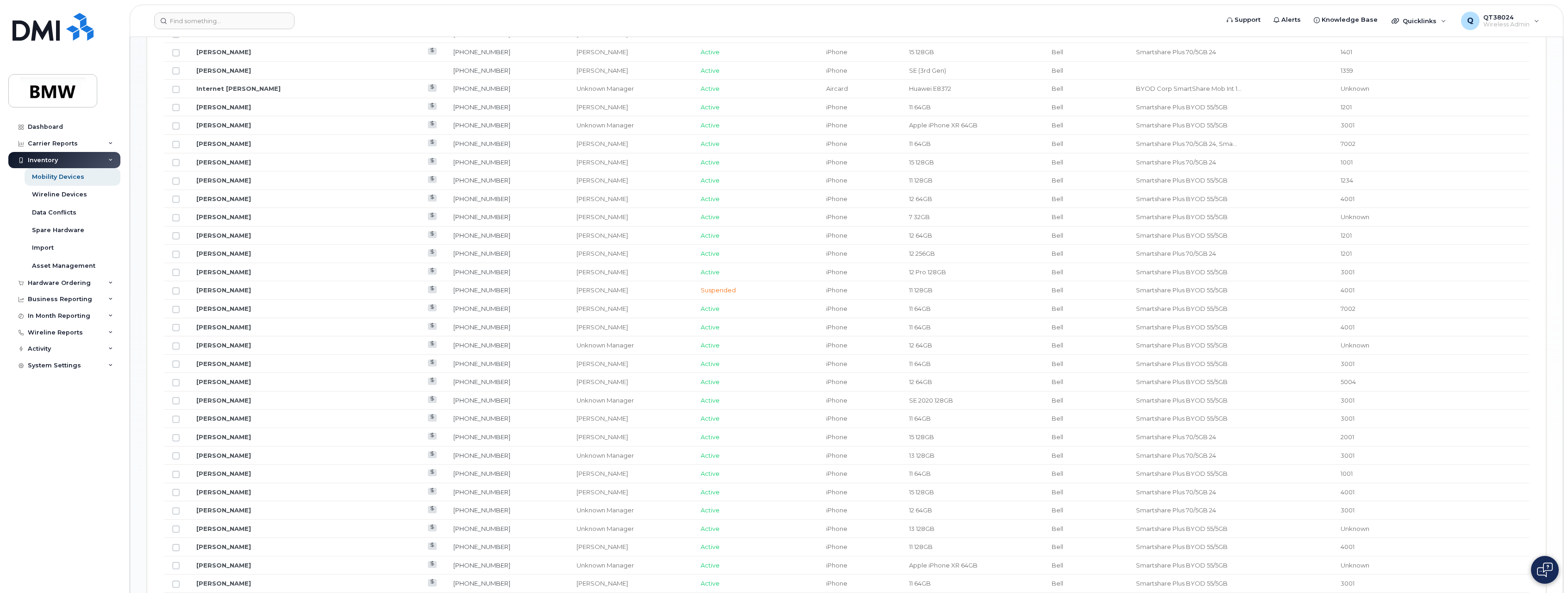
scroll to position [484, 0]
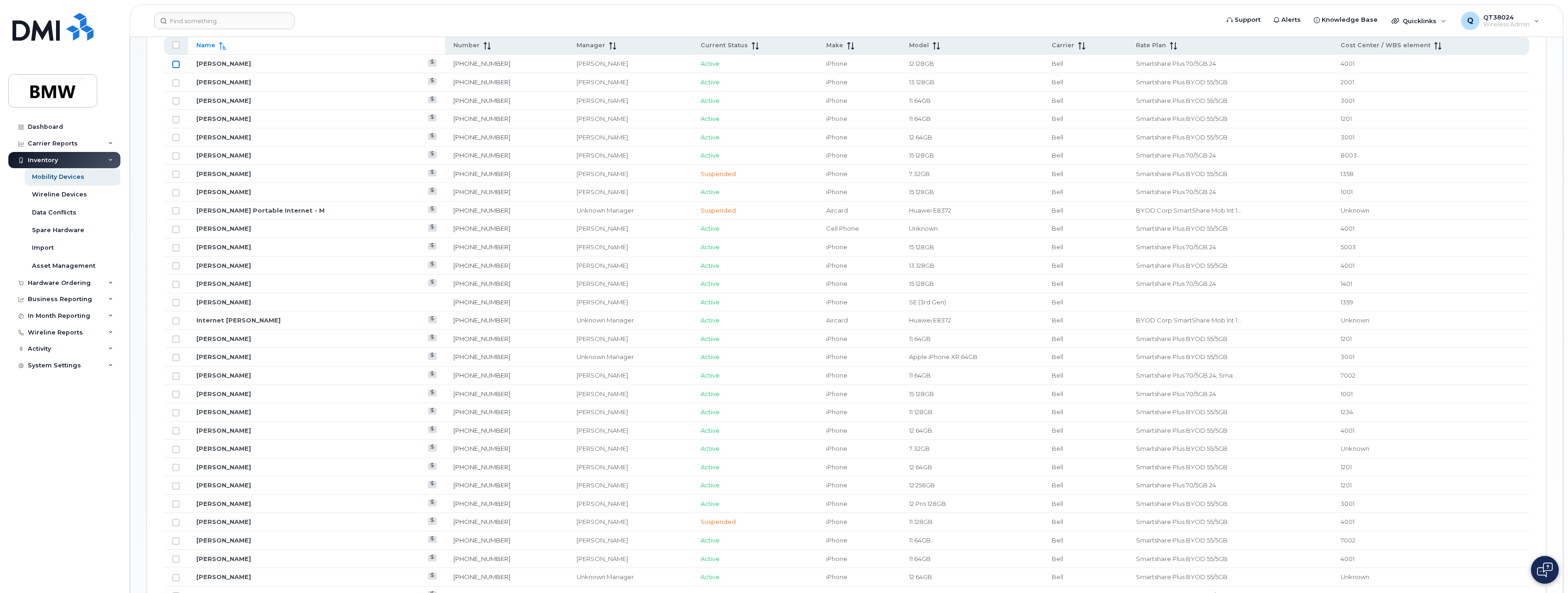
click at [174, 61] on input "Row Unselected" at bounding box center [176, 64] width 7 height 7
checkbox input "true"
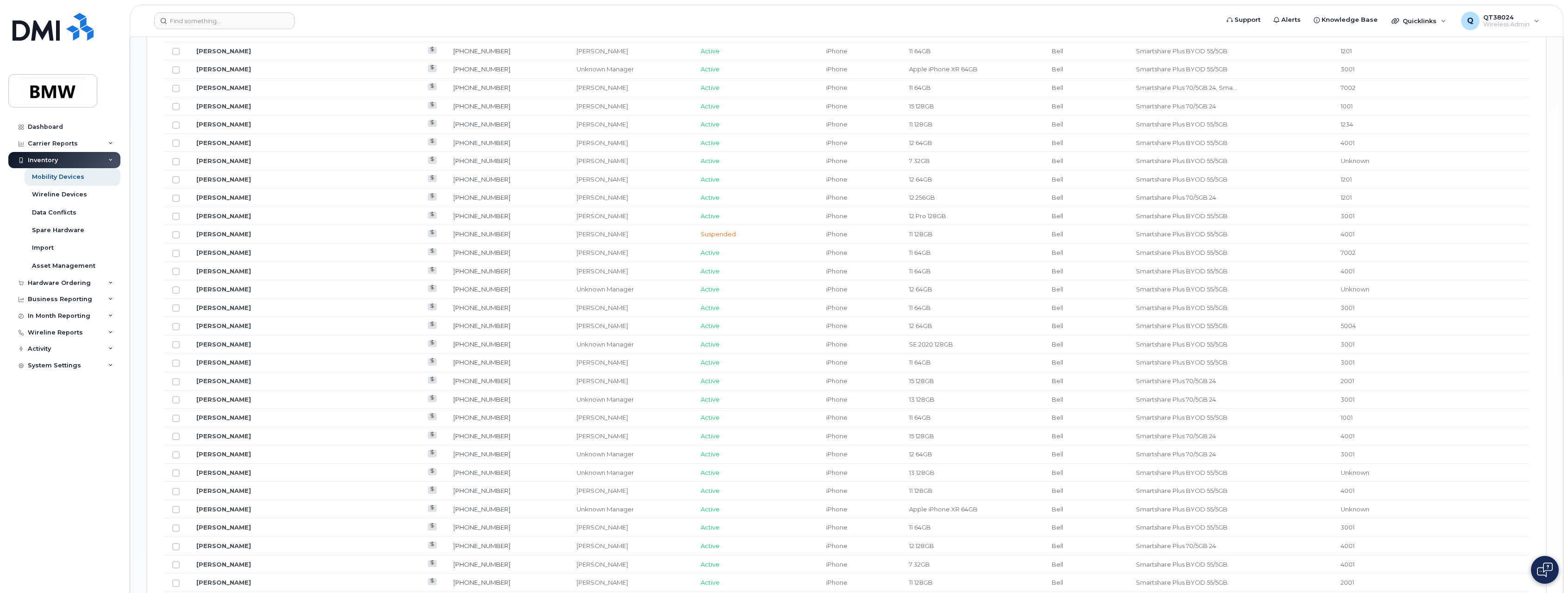
scroll to position [947, 0]
click at [1421, 527] on button "1" at bounding box center [1422, 526] width 14 height 14
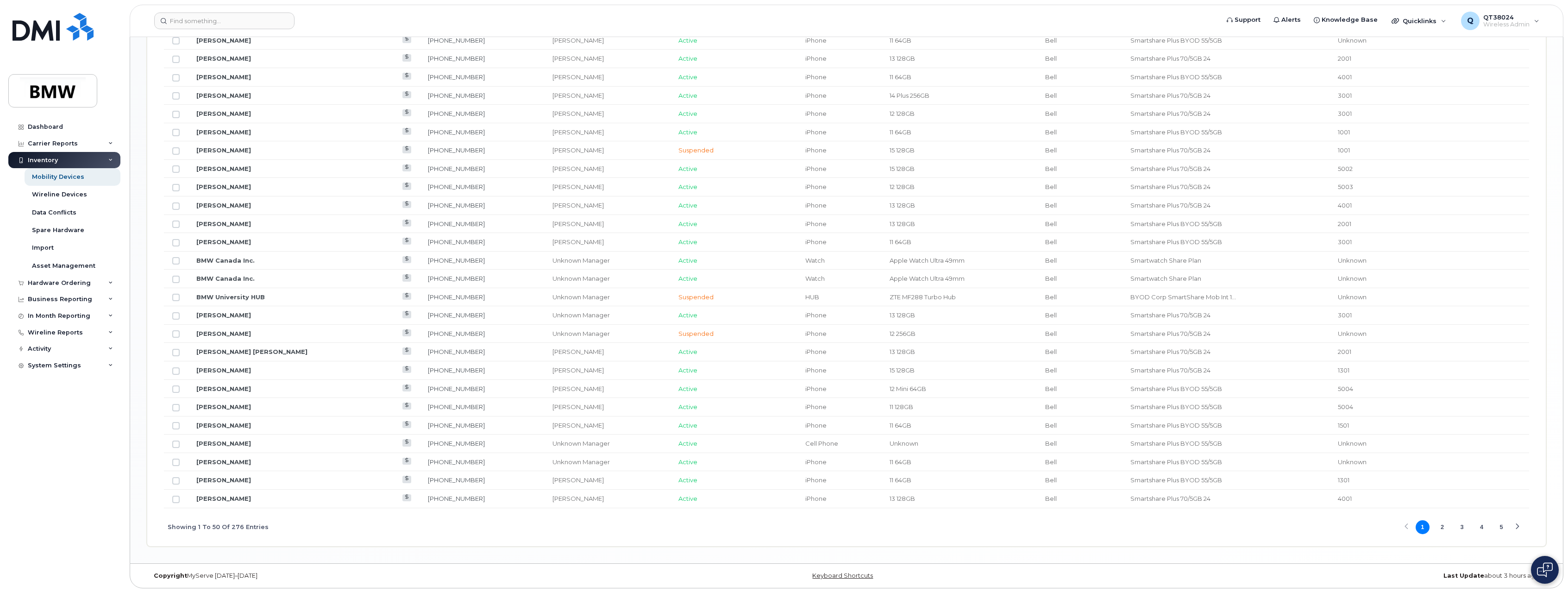
click at [1442, 528] on button "2" at bounding box center [1442, 526] width 14 height 14
click at [176, 79] on input "Row Unselected" at bounding box center [176, 78] width 7 height 7
checkbox input "true"
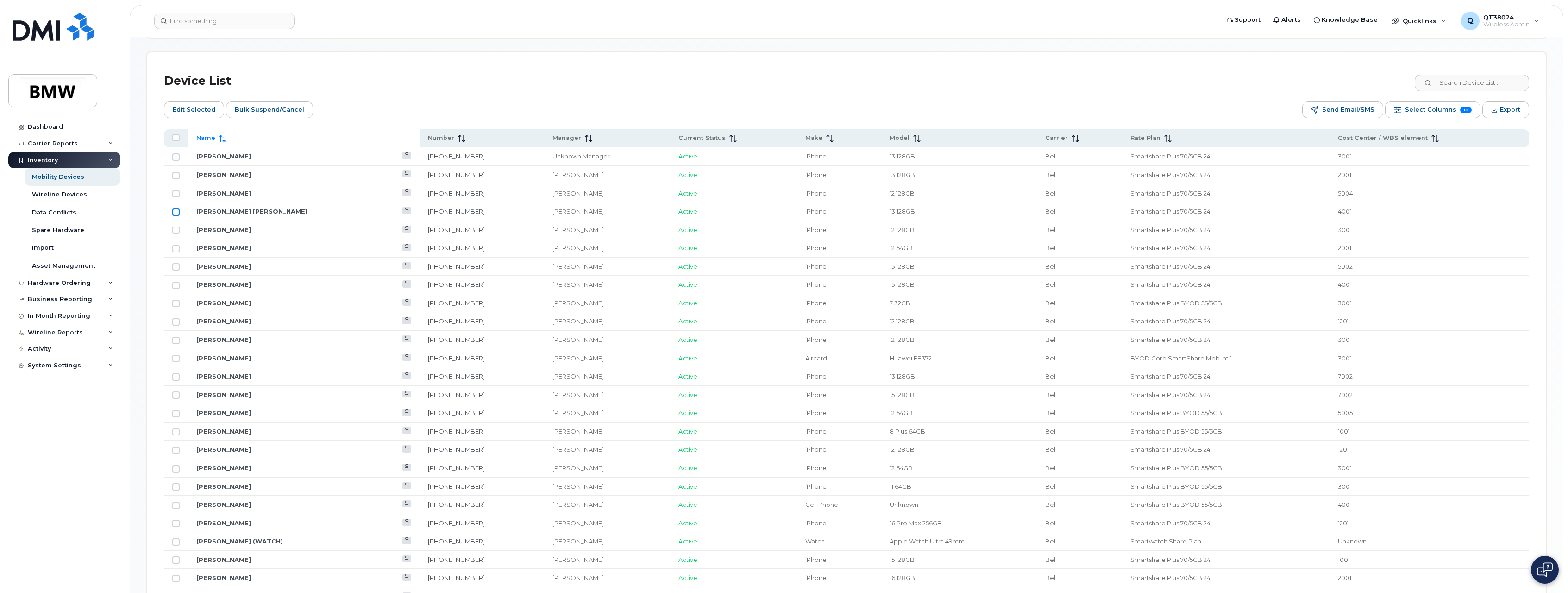
click at [178, 211] on input "Row Unselected" at bounding box center [176, 212] width 7 height 7
checkbox input "true"
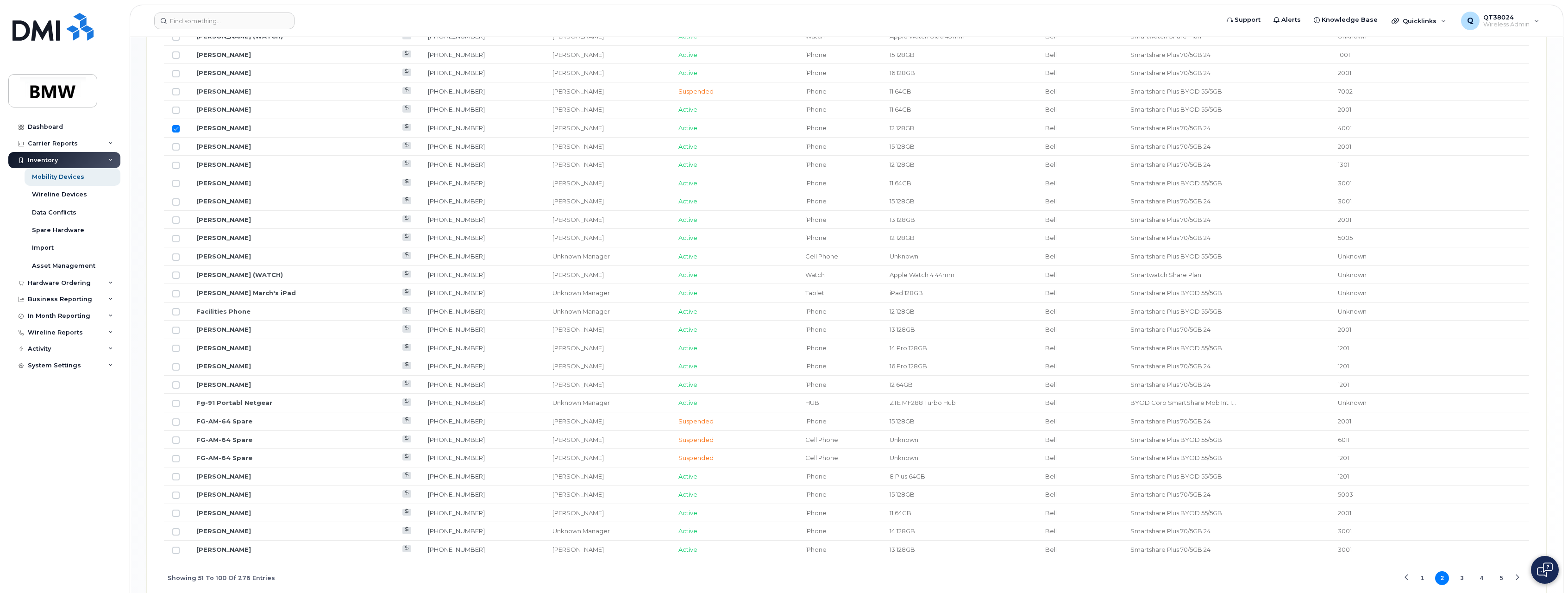
scroll to position [947, 0]
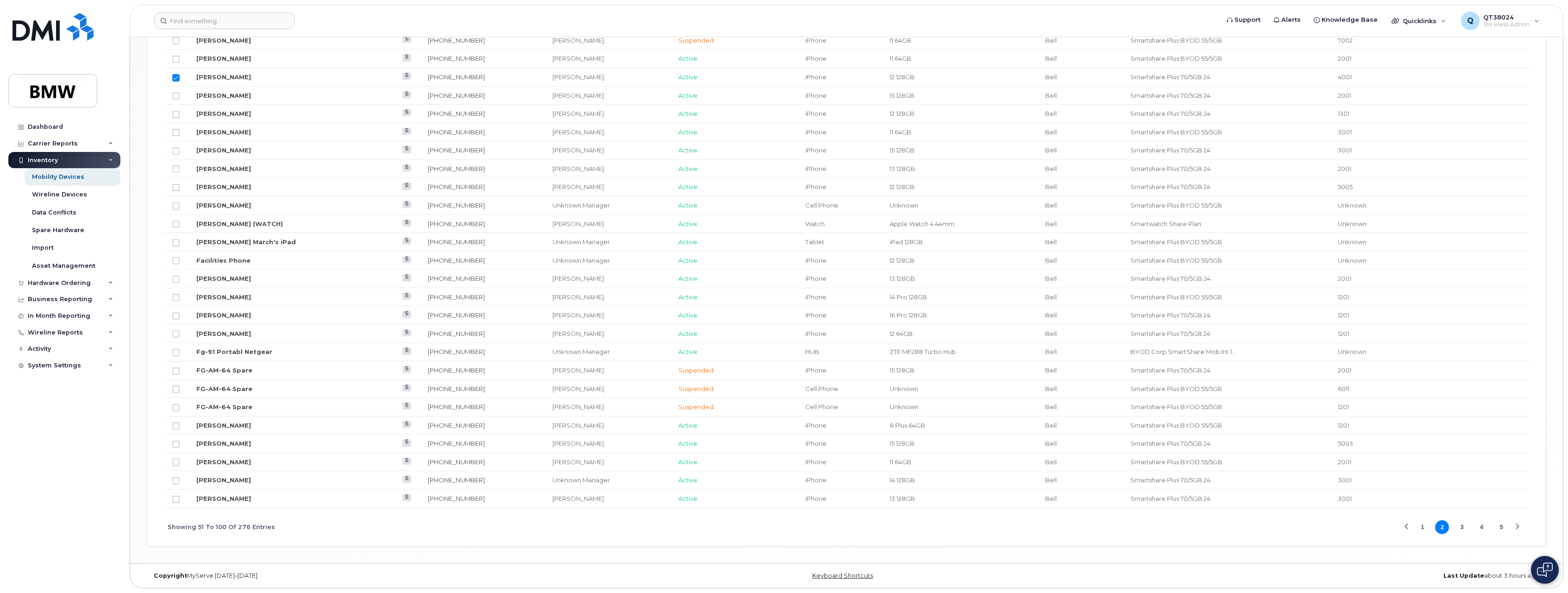
drag, startPoint x: 1423, startPoint y: 523, endPoint x: 1414, endPoint y: 524, distance: 9.1
click at [1423, 523] on button "1" at bounding box center [1422, 526] width 14 height 14
click at [177, 499] on input "Row Unselected" at bounding box center [176, 499] width 7 height 7
checkbox input "true"
click at [1483, 526] on button "4" at bounding box center [1482, 526] width 14 height 14
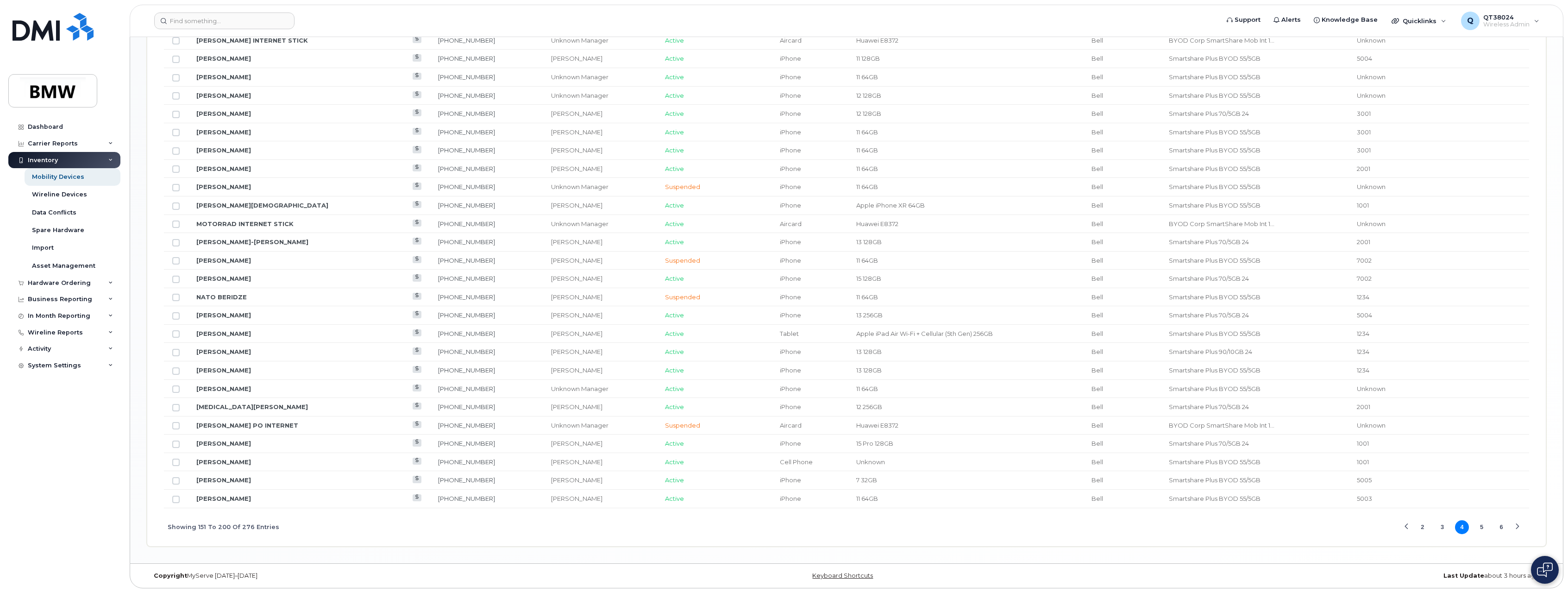
click at [1478, 526] on button "5" at bounding box center [1482, 526] width 14 height 14
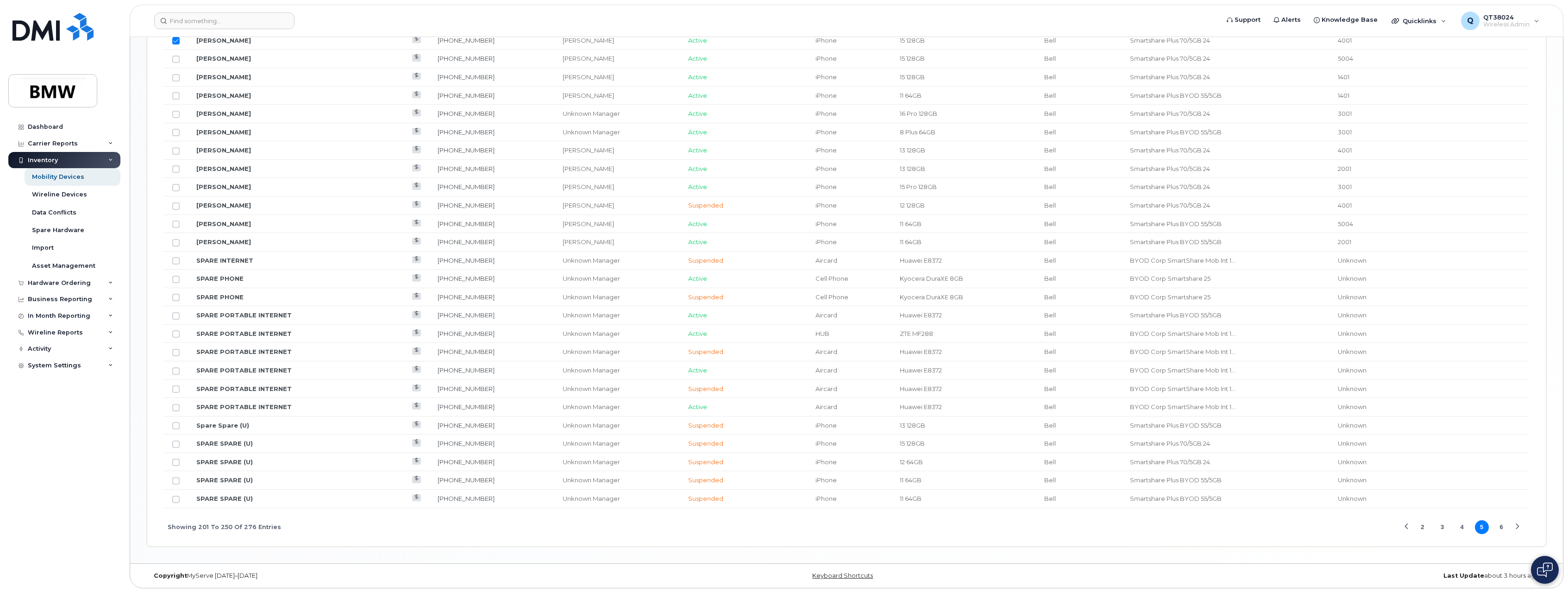
click at [1423, 530] on button "2" at bounding box center [1422, 526] width 14 height 14
click at [1463, 529] on button "3" at bounding box center [1461, 526] width 14 height 14
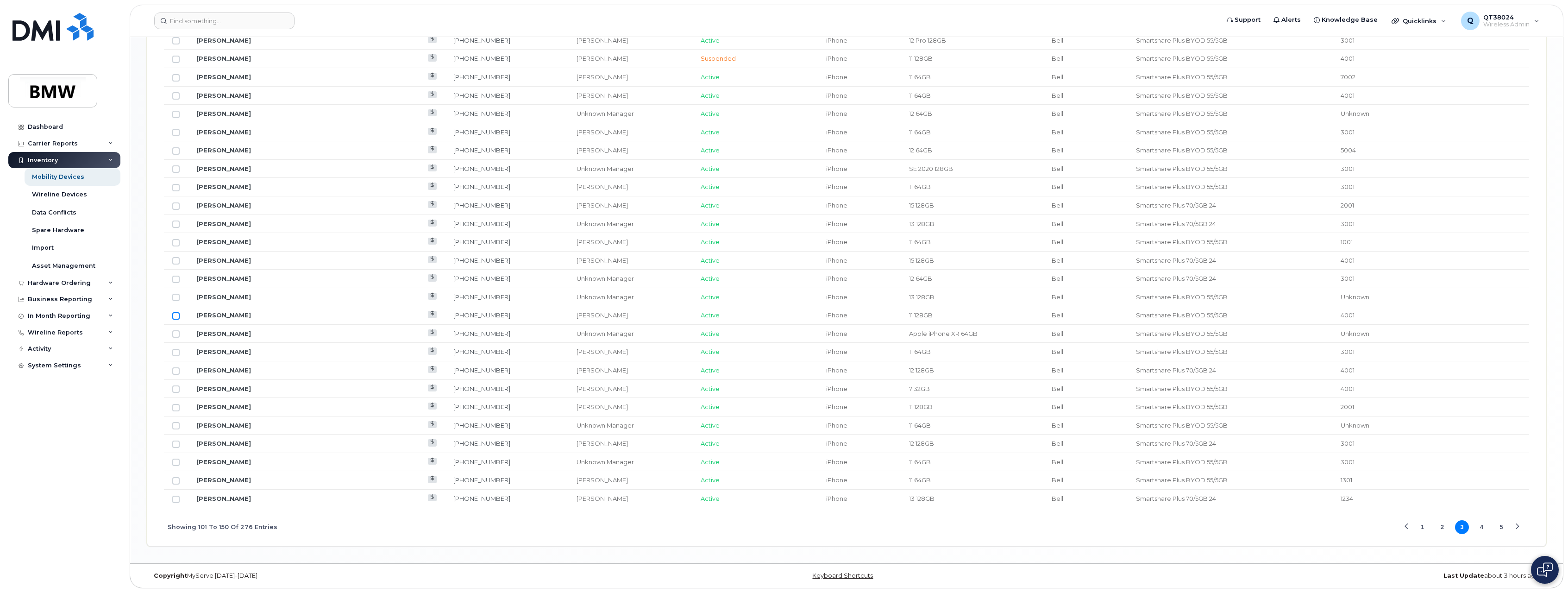
click at [178, 313] on input "Row Unselected" at bounding box center [176, 316] width 7 height 7
checkbox input "true"
click at [1503, 526] on button "5" at bounding box center [1501, 526] width 14 height 14
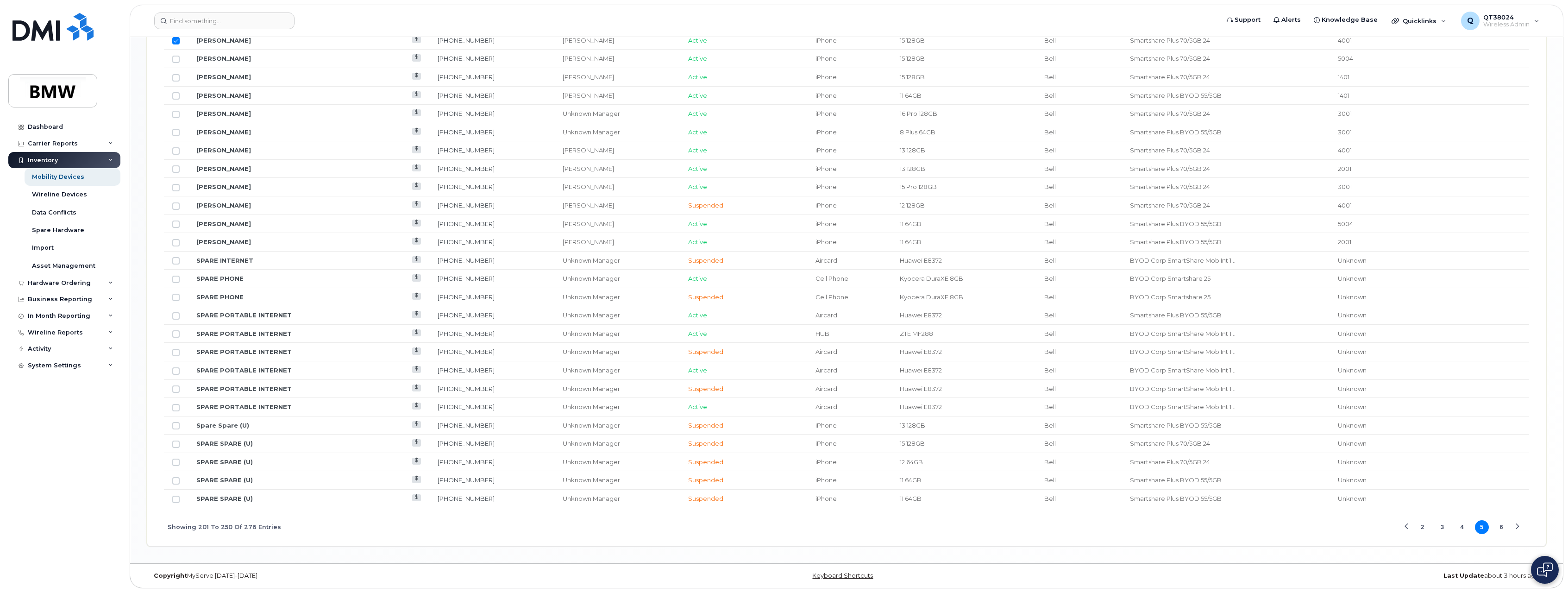
scroll to position [901, 0]
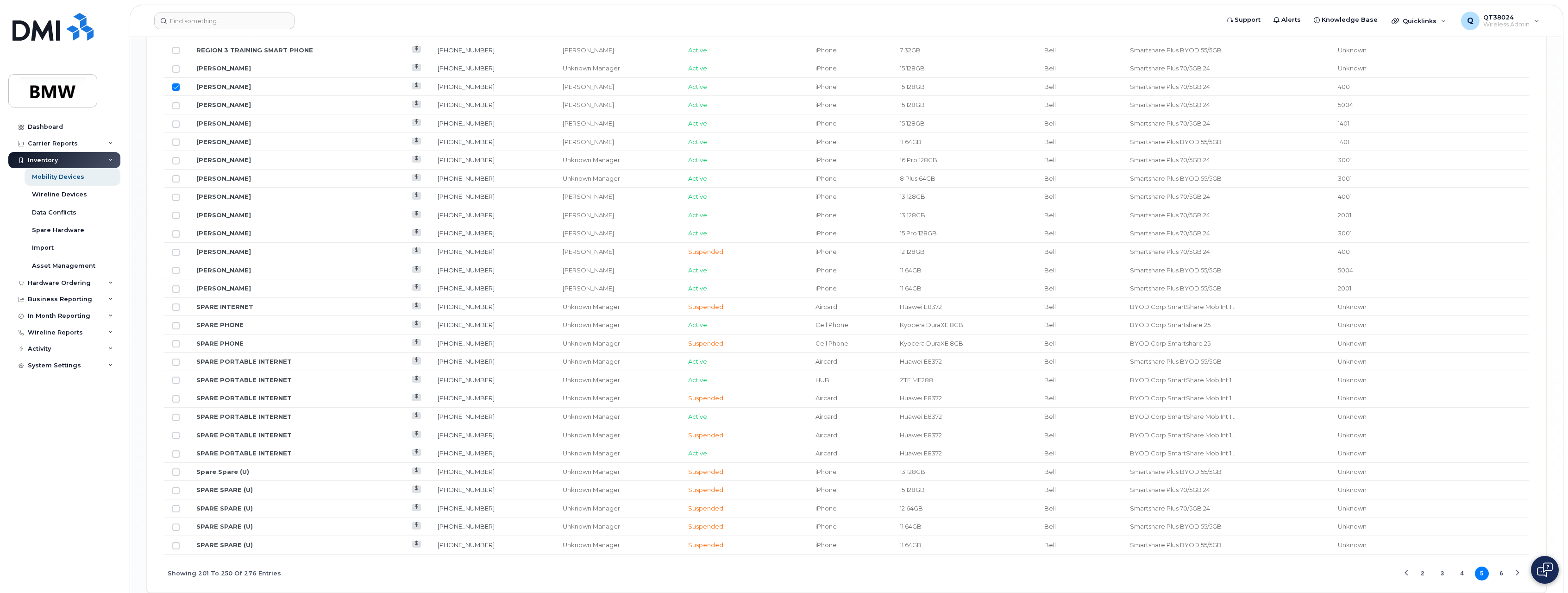
click at [1504, 574] on button "6" at bounding box center [1501, 573] width 14 height 14
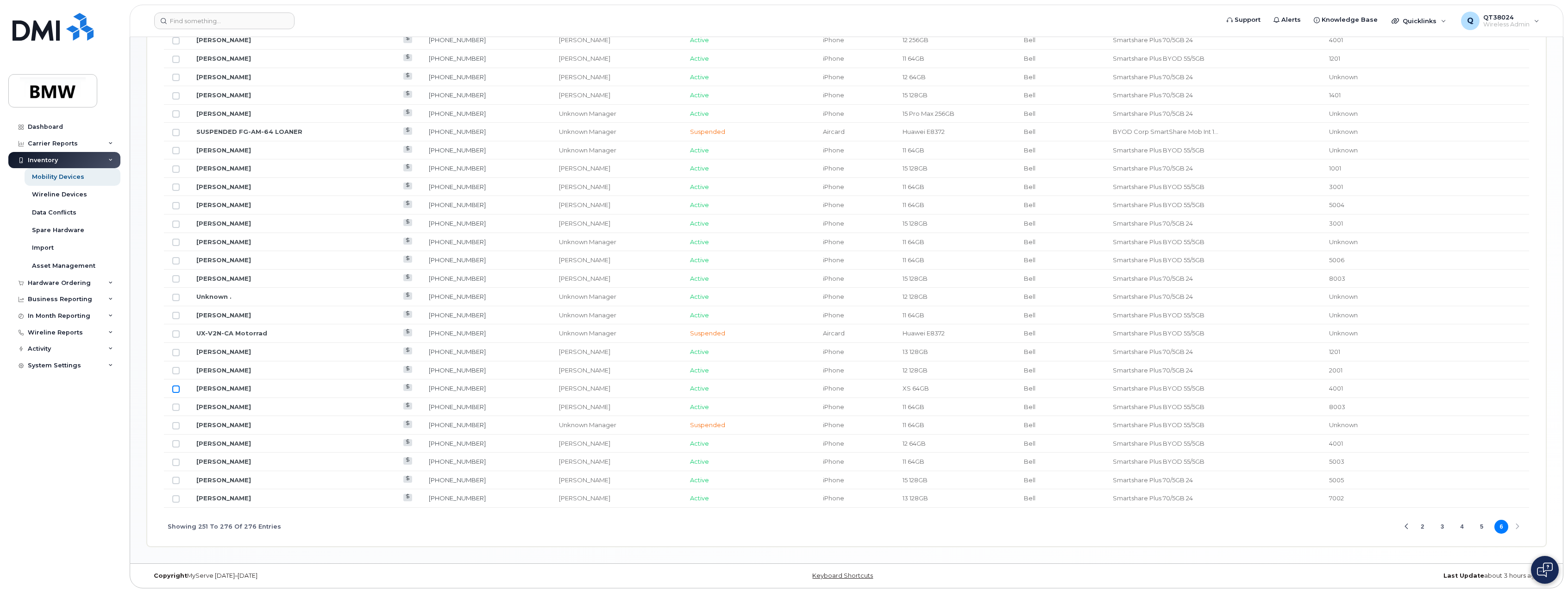
click at [177, 389] on input "Row Unselected" at bounding box center [176, 389] width 7 height 7
checkbox input "true"
click at [1421, 527] on button "2" at bounding box center [1422, 526] width 14 height 14
click at [1465, 527] on button "3" at bounding box center [1461, 526] width 14 height 14
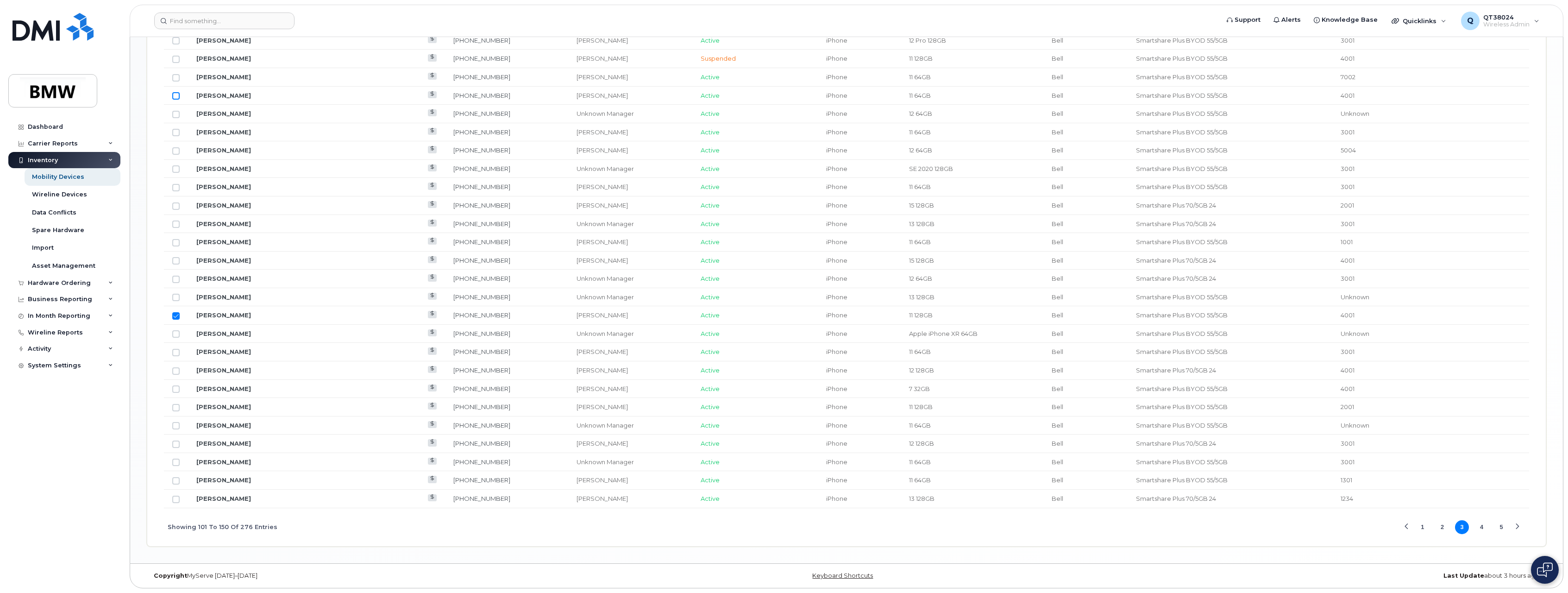
click at [176, 97] on input "Row Unselected" at bounding box center [176, 96] width 7 height 7
checkbox input "true"
click at [1421, 526] on button "1" at bounding box center [1422, 526] width 14 height 14
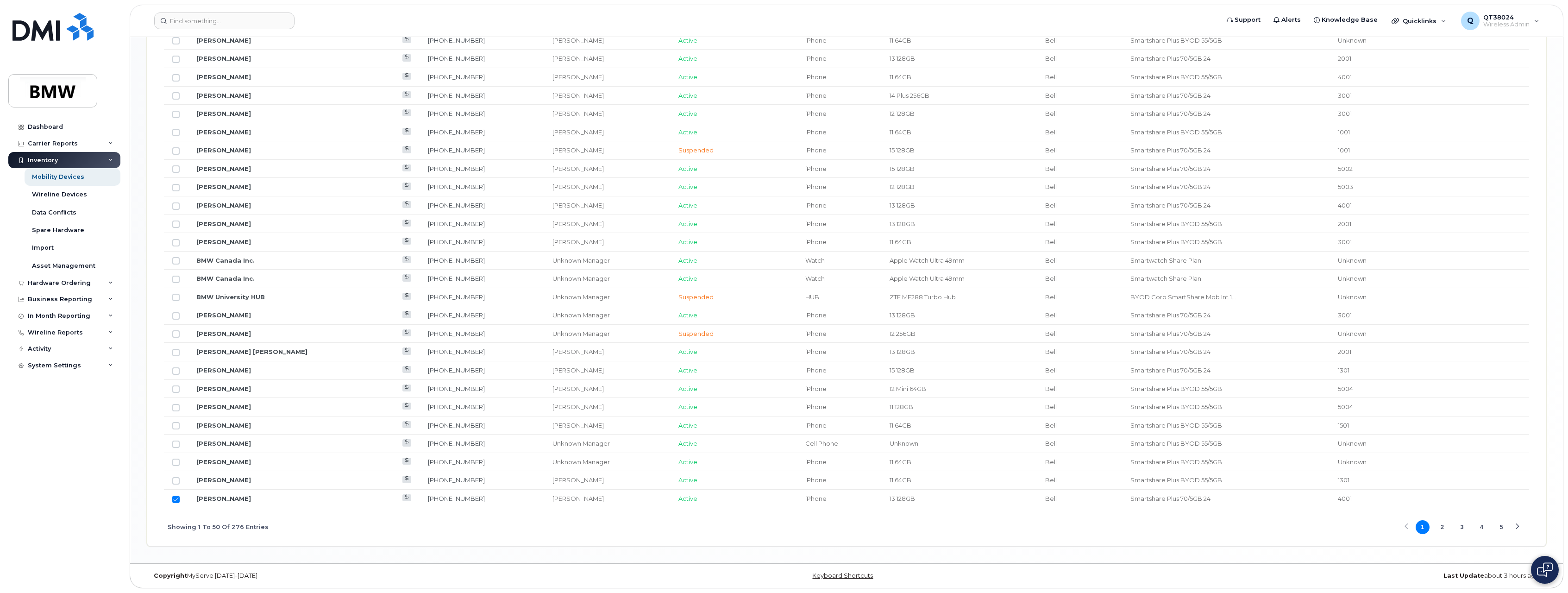
click at [1437, 528] on button "2" at bounding box center [1442, 526] width 14 height 14
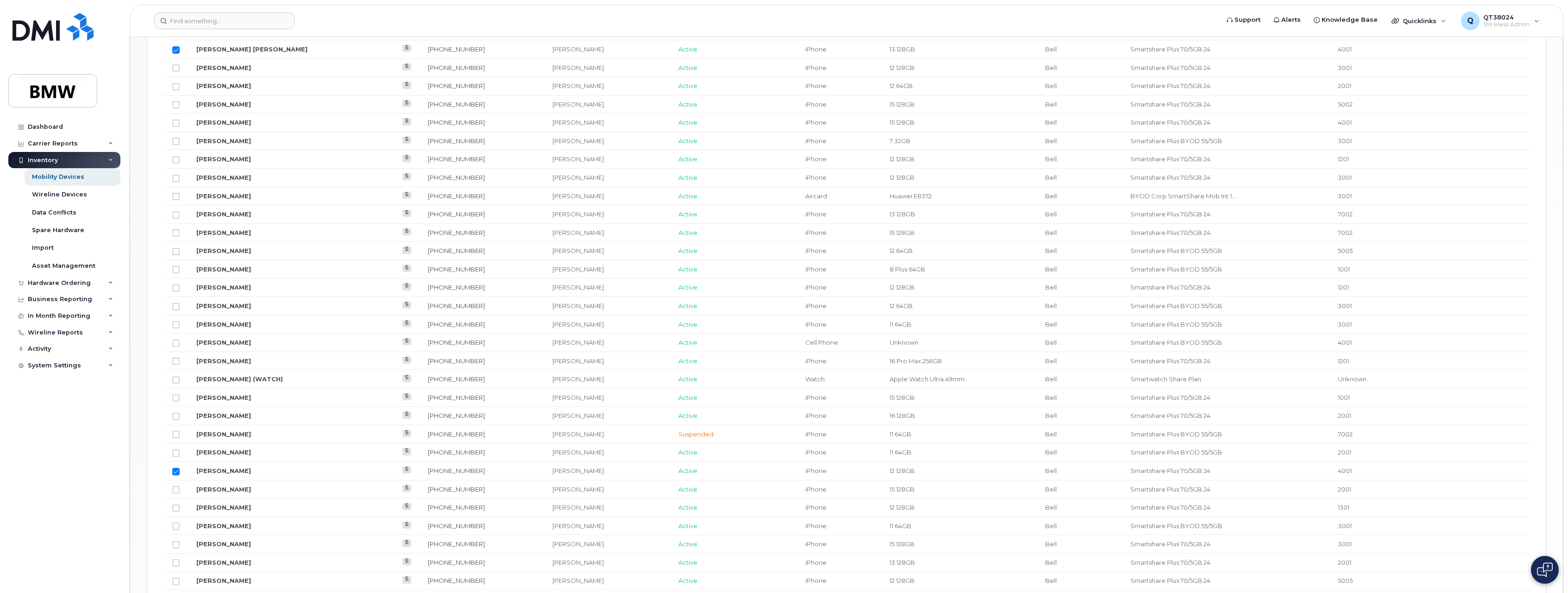
scroll to position [531, 0]
click at [178, 147] on input "Row Unselected" at bounding box center [176, 146] width 7 height 7
checkbox input "true"
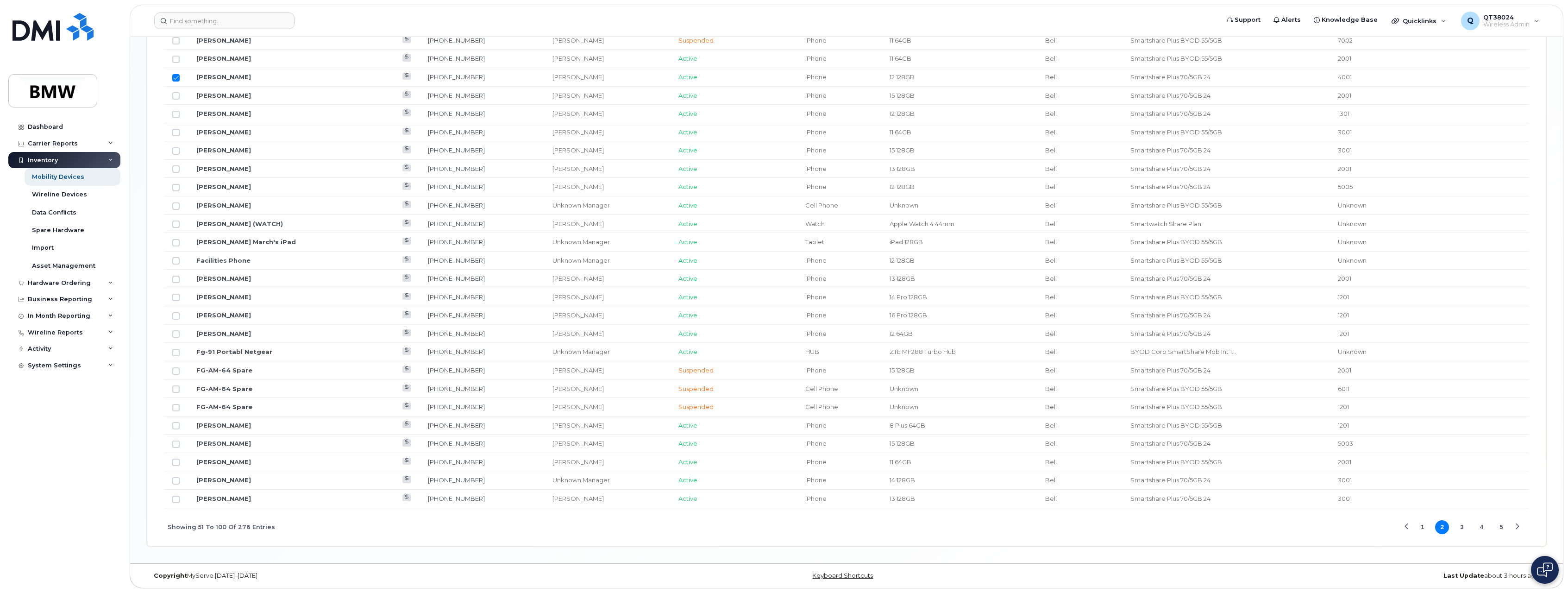
click at [1458, 526] on button "3" at bounding box center [1461, 526] width 14 height 14
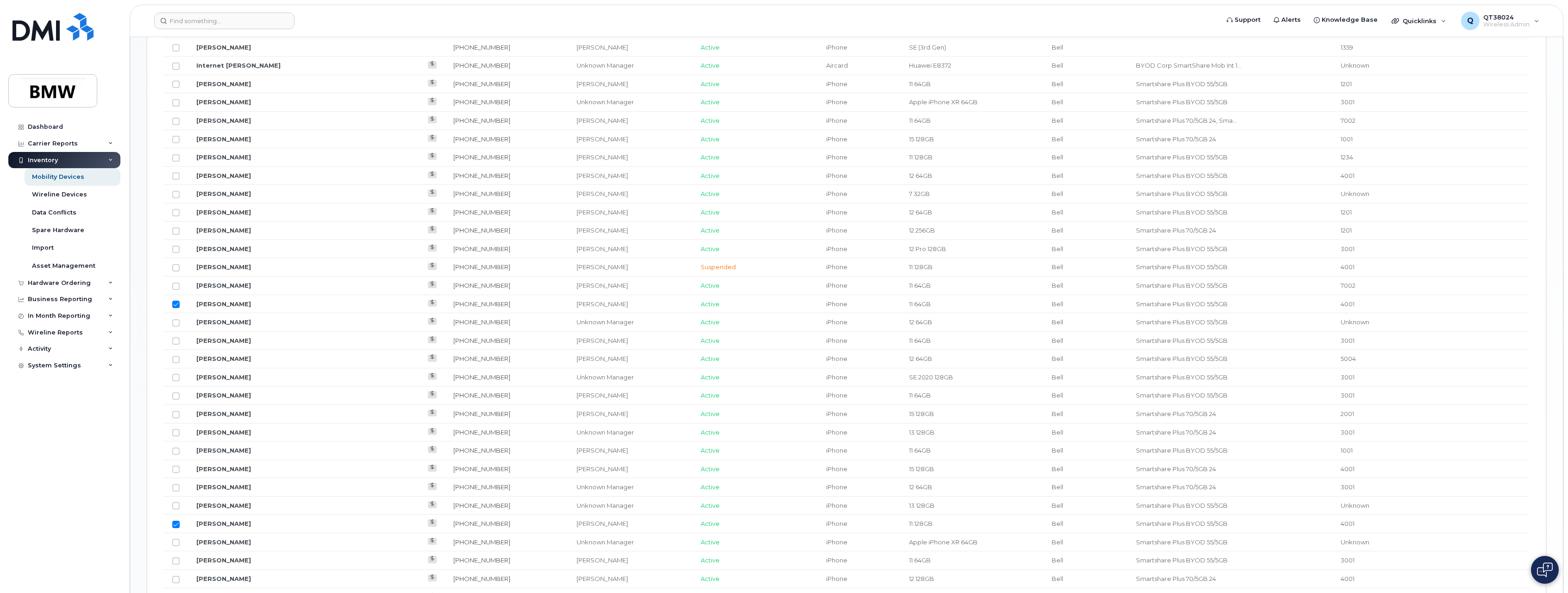
scroll to position [716, 0]
click at [176, 200] on input "Row Unselected" at bounding box center [176, 199] width 7 height 7
checkbox input "true"
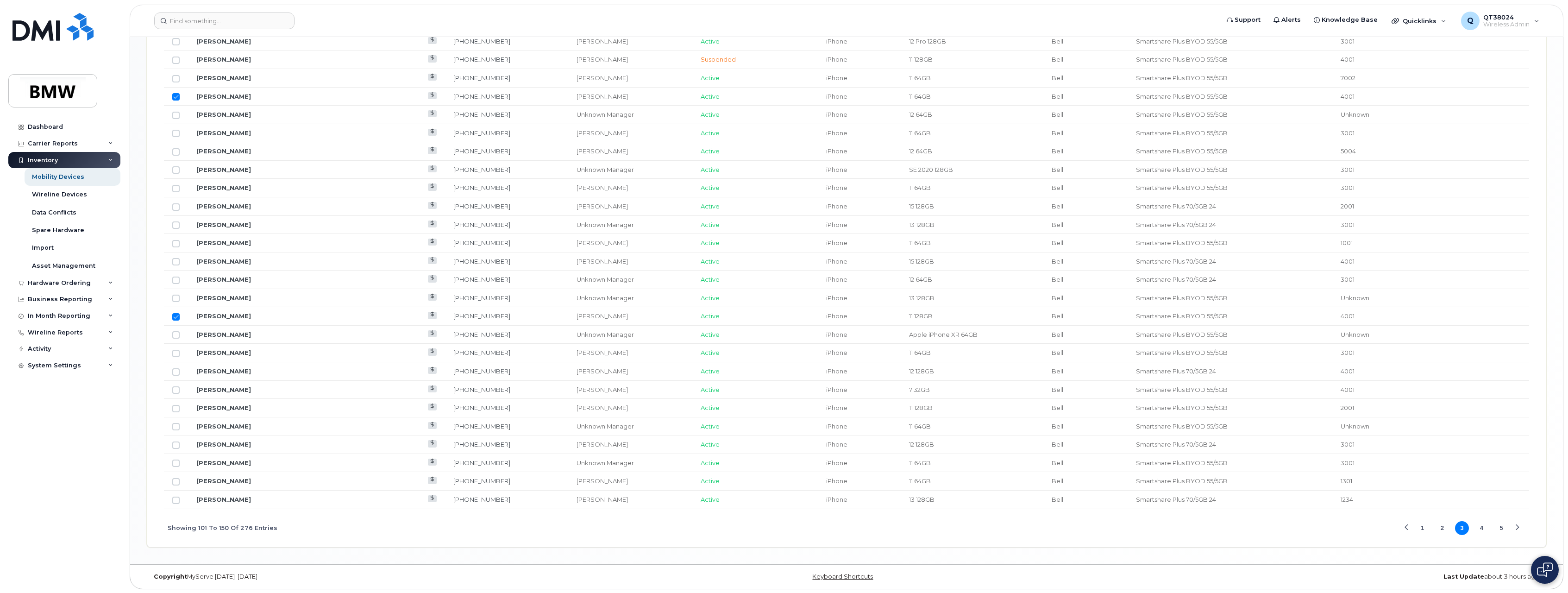
scroll to position [947, 0]
click at [1481, 530] on button "4" at bounding box center [1482, 526] width 14 height 14
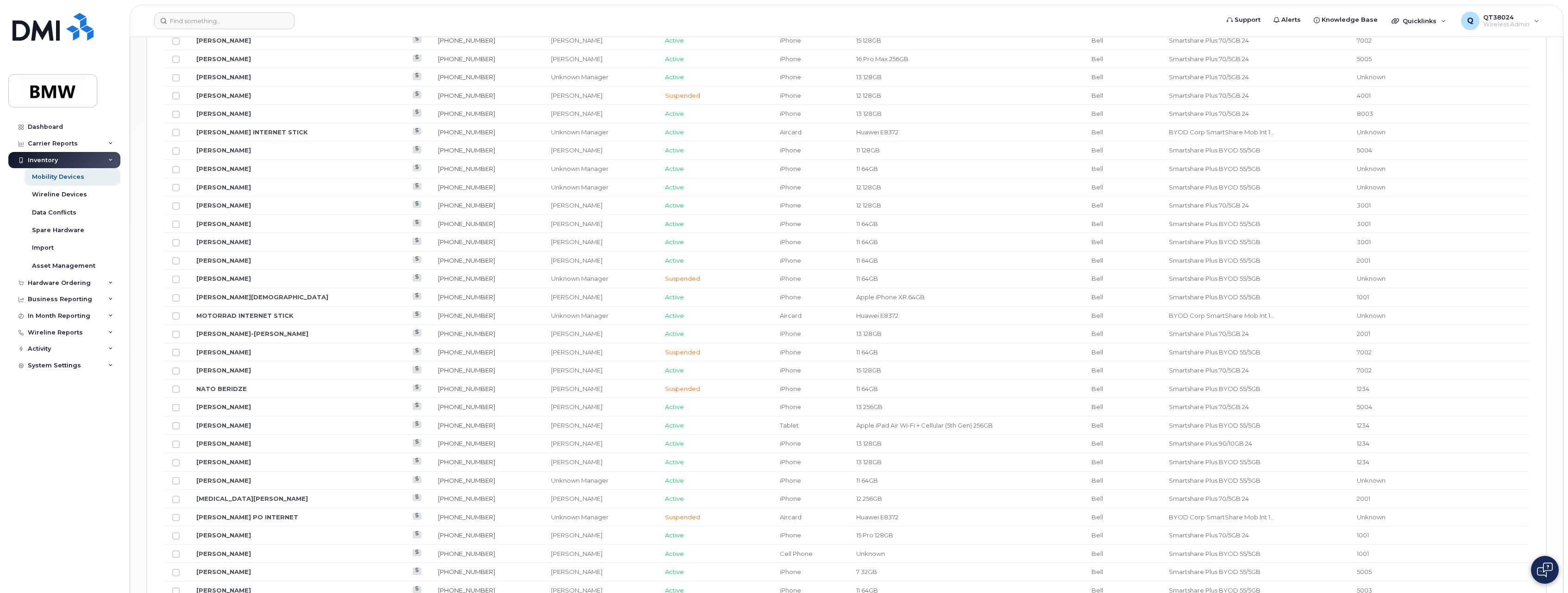
scroll to position [809, 0]
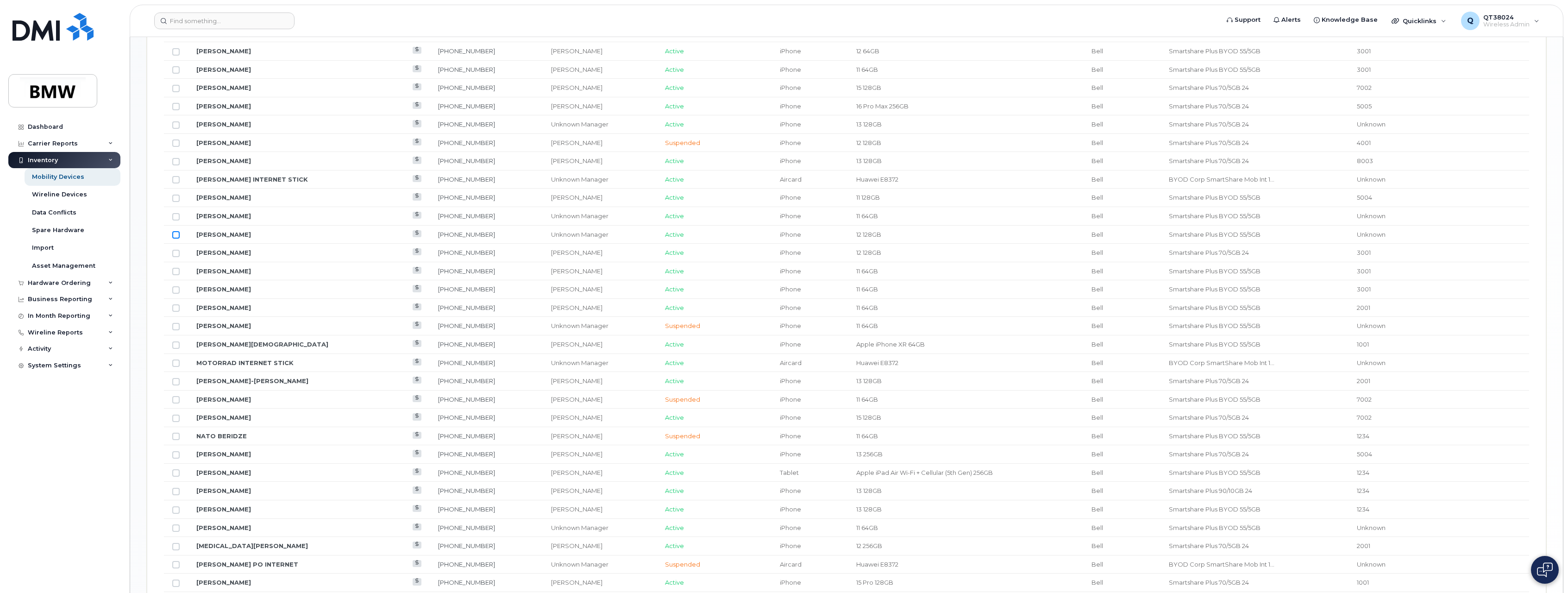
click at [178, 236] on input "Row Unselected" at bounding box center [176, 235] width 7 height 7
checkbox input "true"
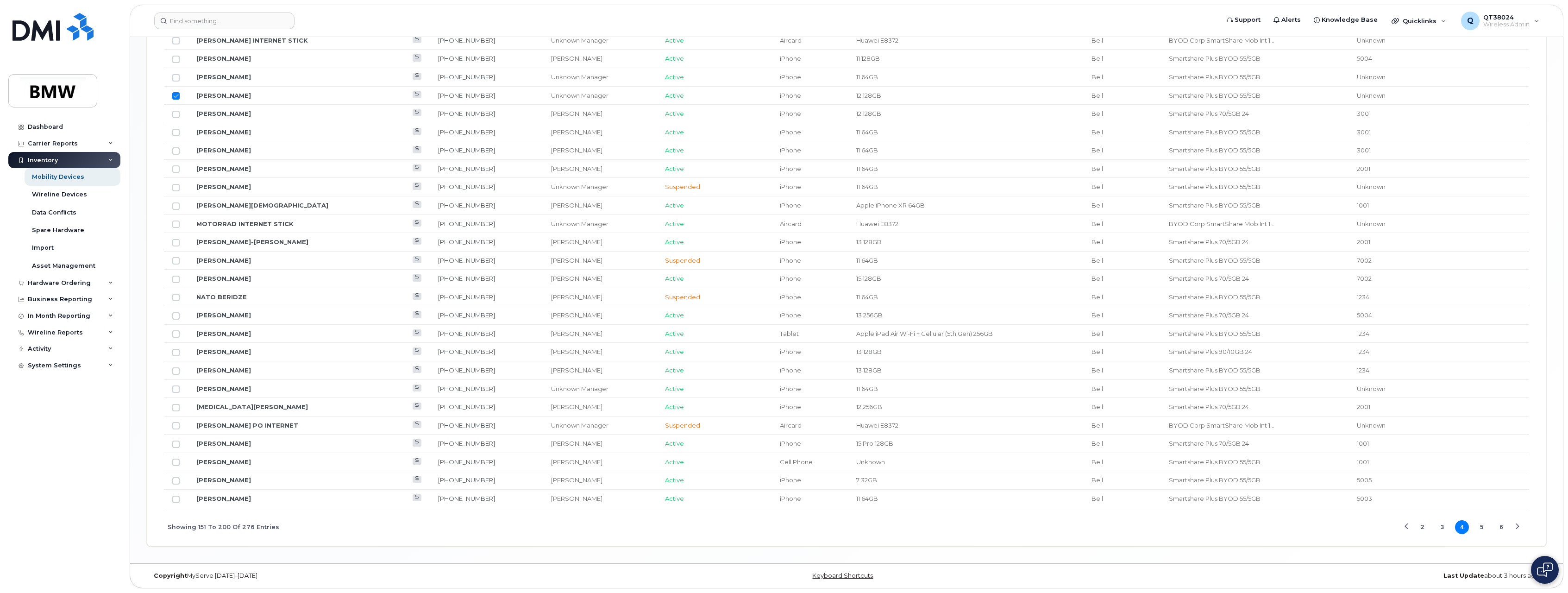
click at [1420, 530] on button "2" at bounding box center [1422, 526] width 14 height 14
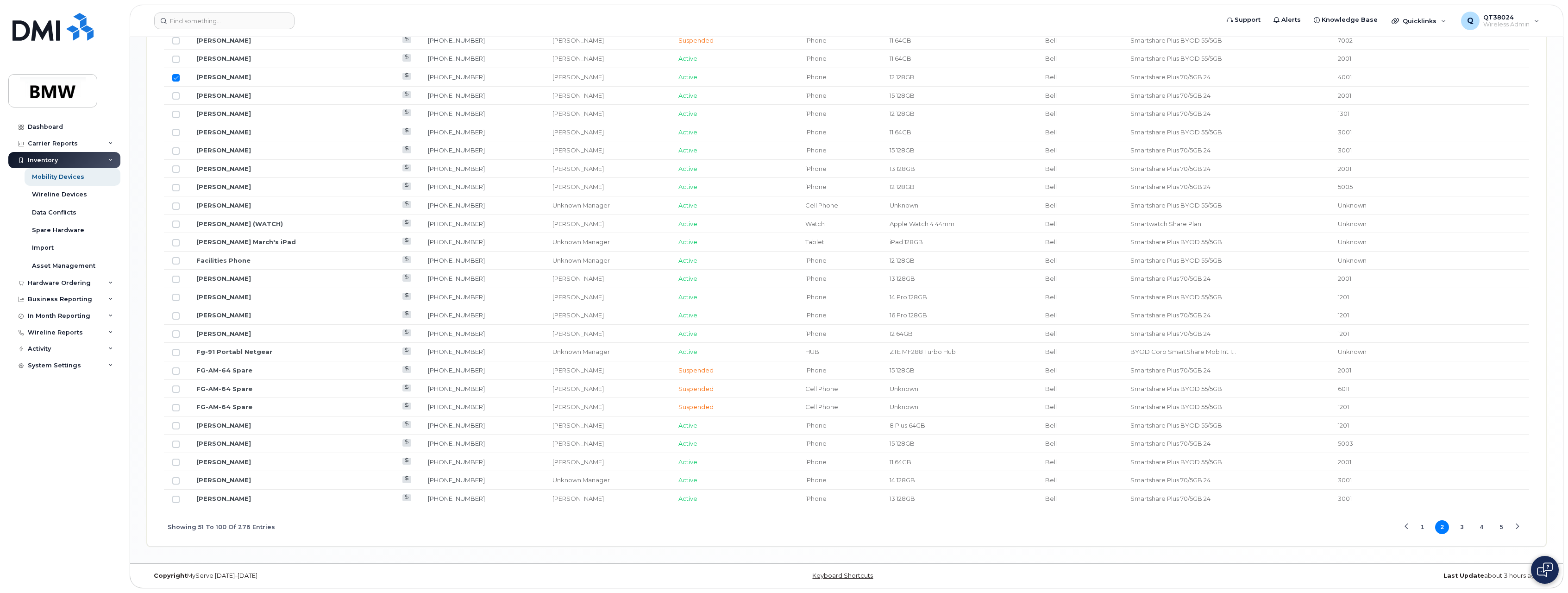
click at [1416, 530] on span "1 2 3 4 5" at bounding box center [1462, 526] width 95 height 16
click at [1423, 527] on button "1" at bounding box center [1422, 526] width 14 height 14
click at [1456, 527] on button "3" at bounding box center [1461, 526] width 14 height 14
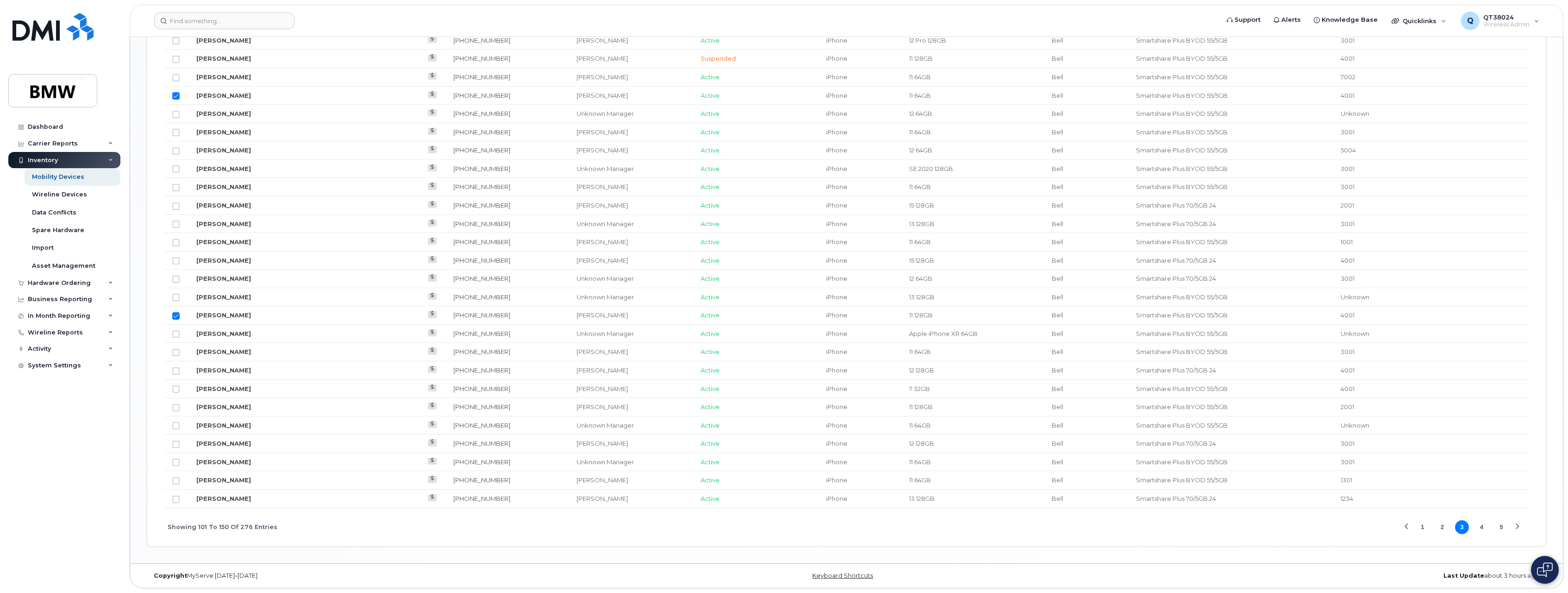
click at [1479, 526] on button "4" at bounding box center [1482, 526] width 14 height 14
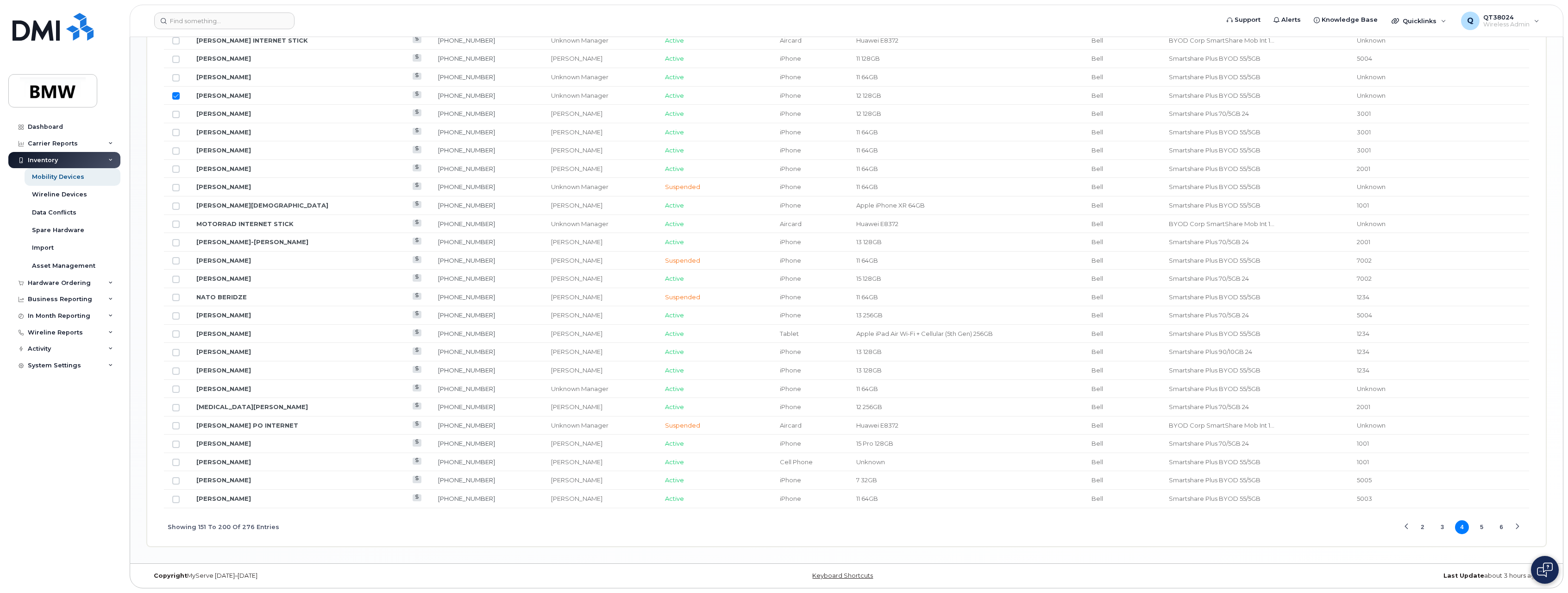
click at [1481, 525] on button "5" at bounding box center [1482, 526] width 14 height 14
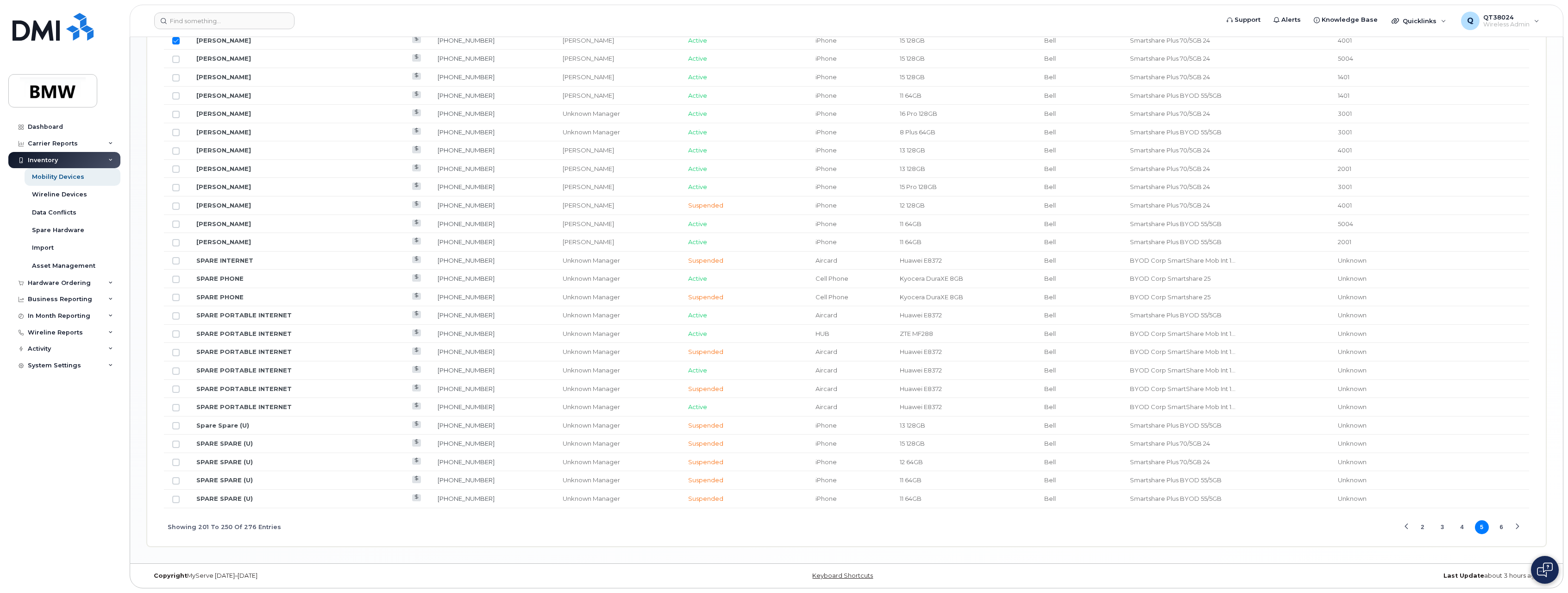
click at [1463, 528] on button "4" at bounding box center [1461, 526] width 14 height 14
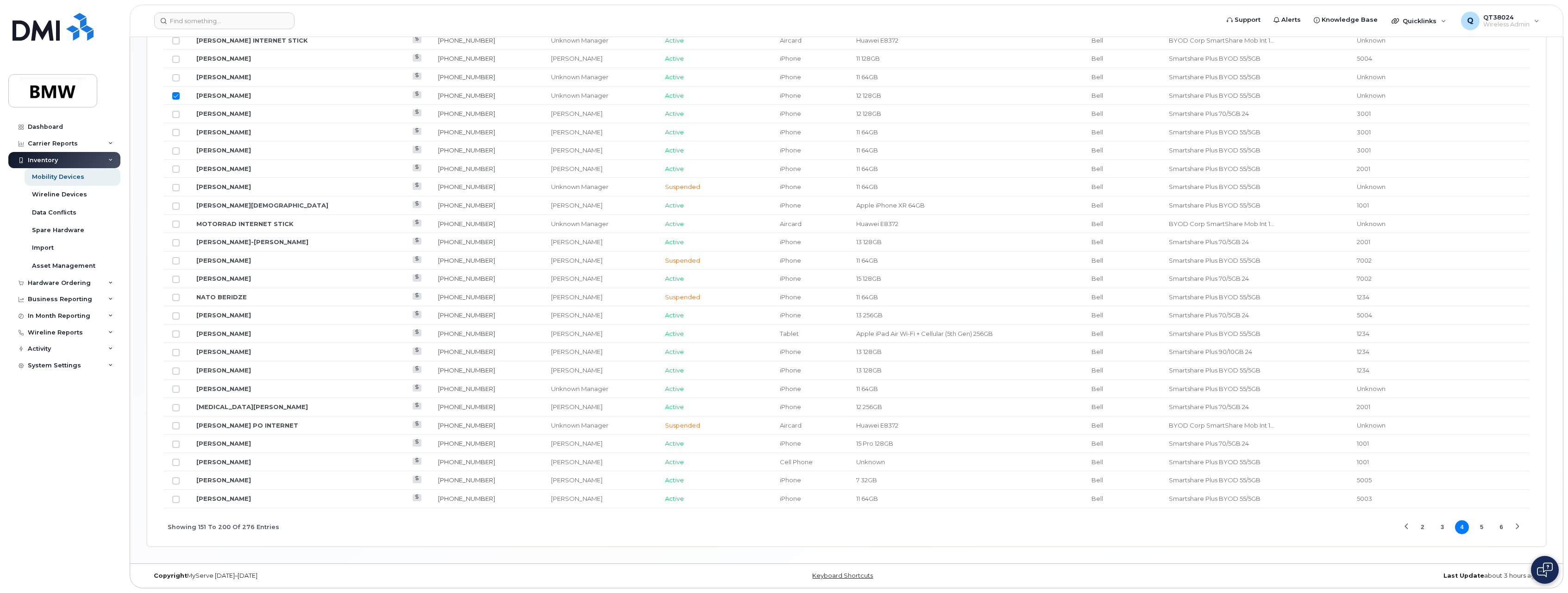
click at [1483, 526] on button "5" at bounding box center [1482, 526] width 14 height 14
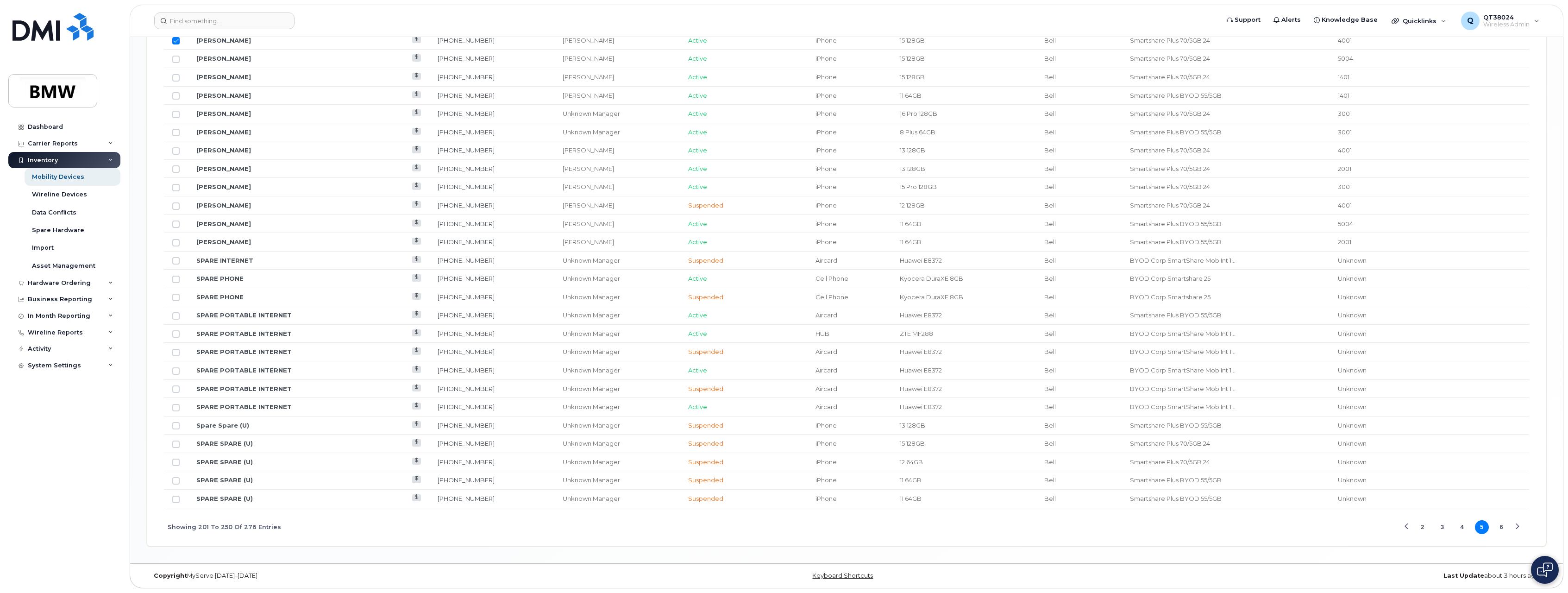
click at [1442, 528] on button "3" at bounding box center [1442, 526] width 14 height 14
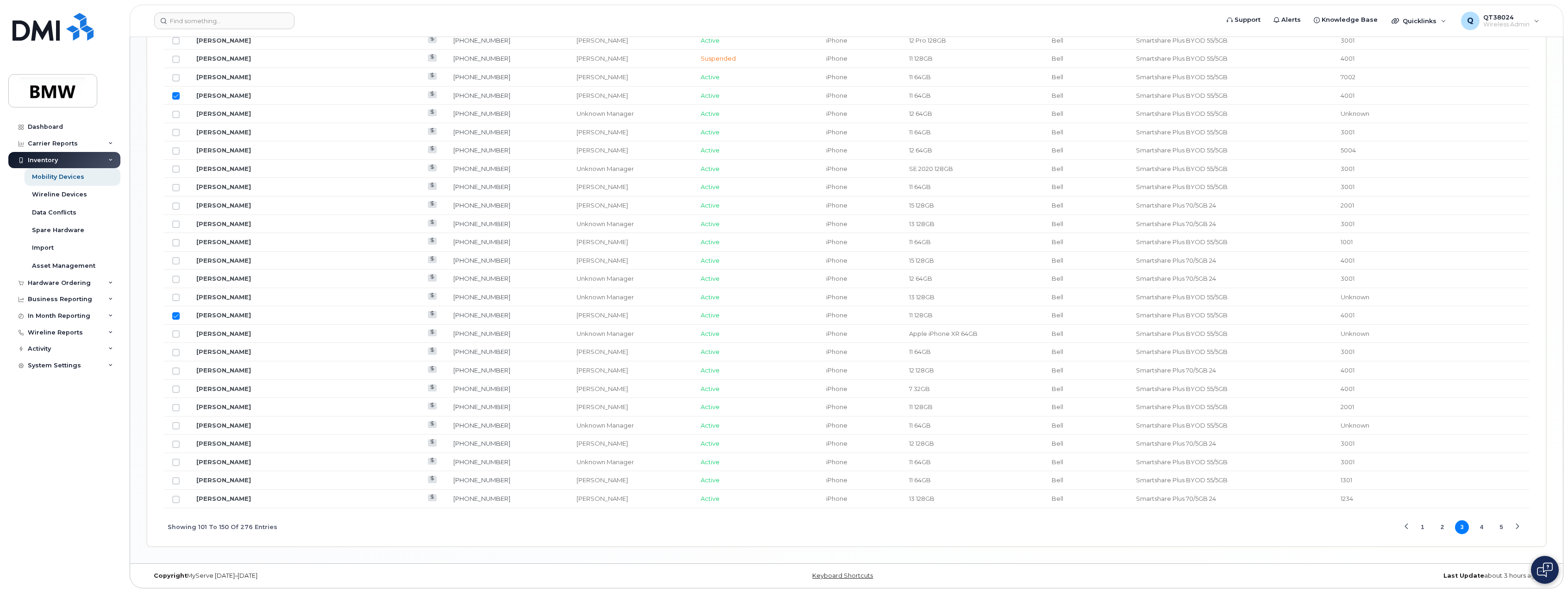
click at [1483, 527] on button "4" at bounding box center [1482, 526] width 14 height 14
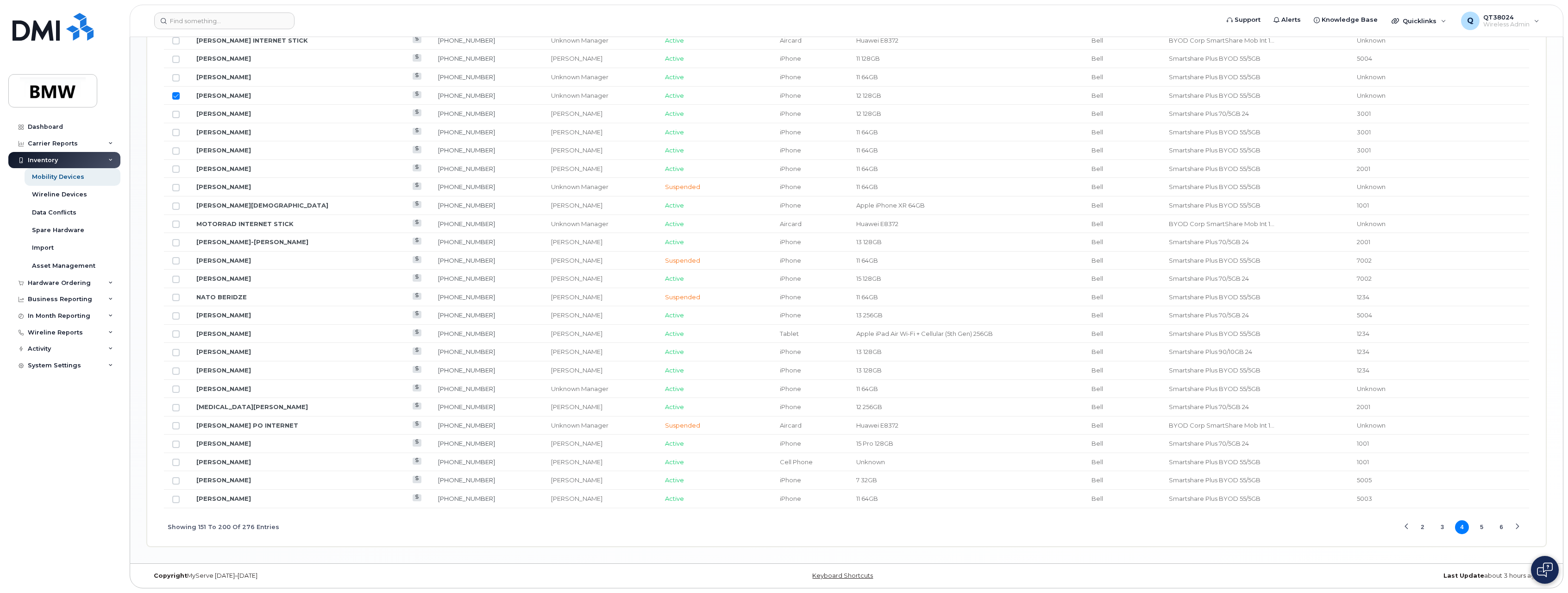
click at [1439, 525] on button "3" at bounding box center [1442, 526] width 14 height 14
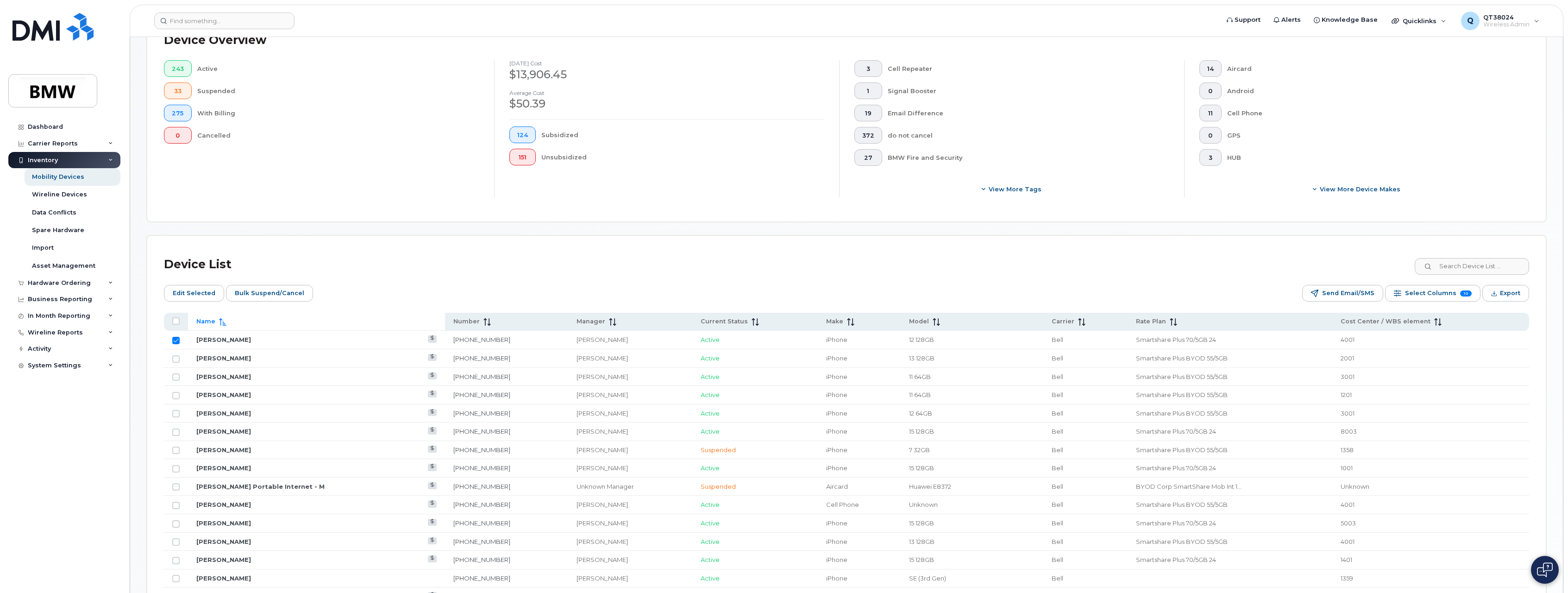
scroll to position [206, 0]
click at [188, 297] on span "Edit Selected" at bounding box center [194, 295] width 43 height 14
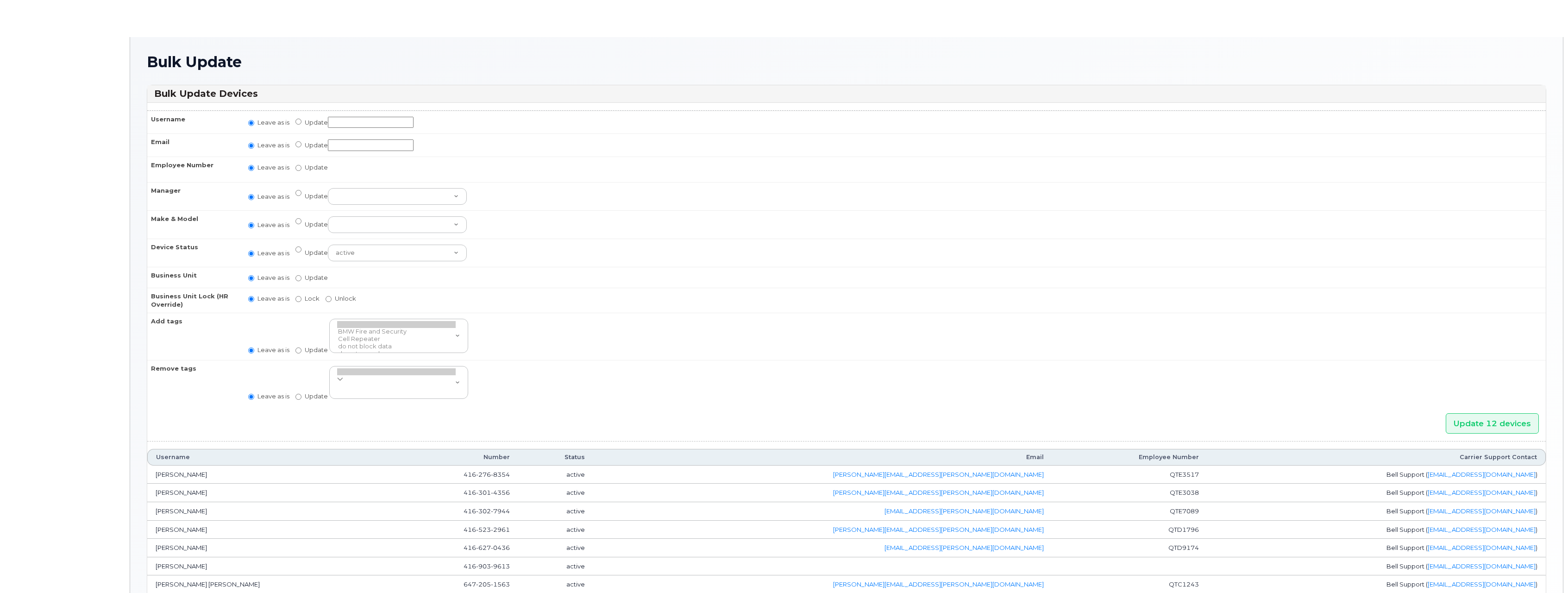
radio input "true"
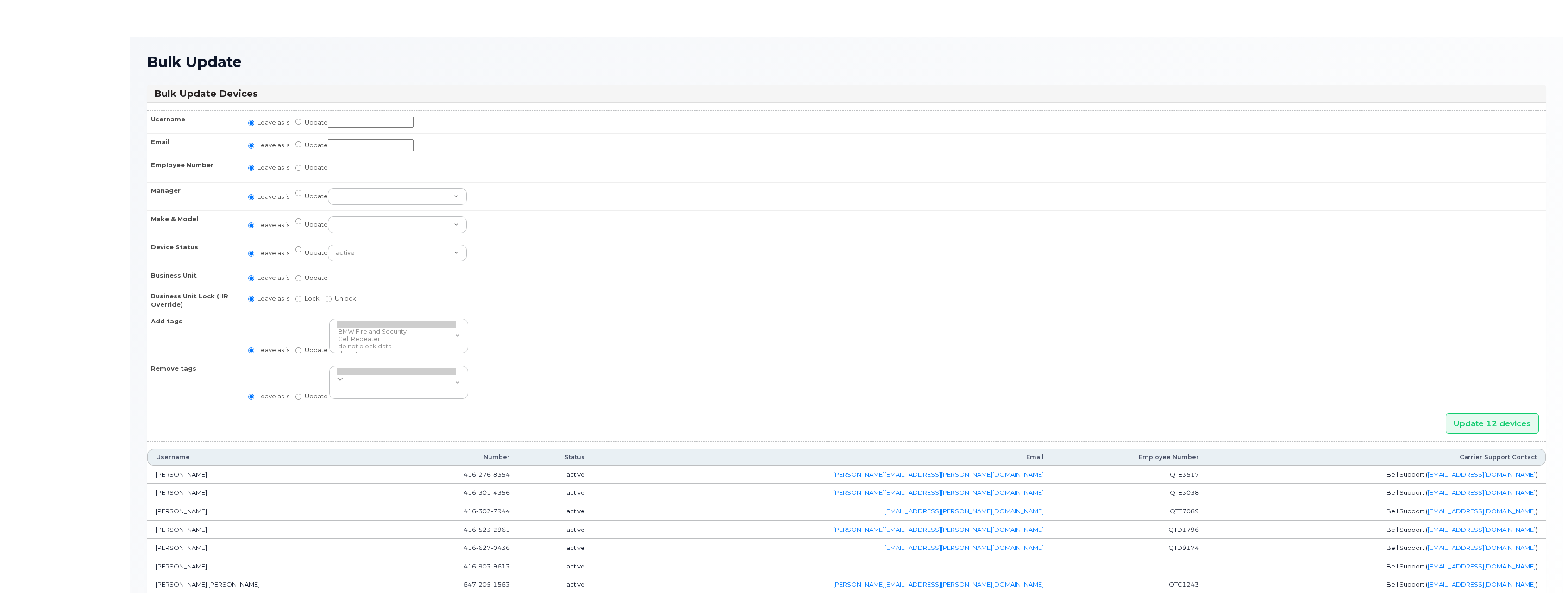
radio input "true"
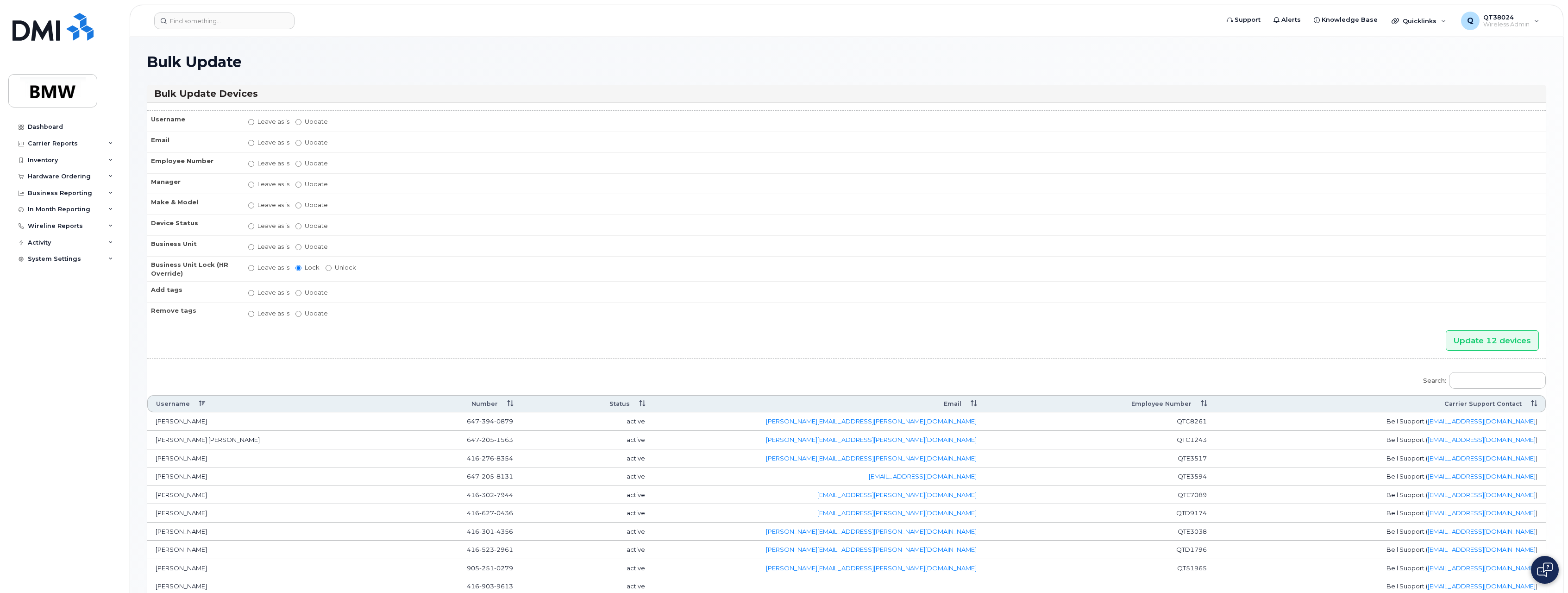
click at [306, 189] on td "Leave as is Update Aaron Barton Aaron Clapp Aaron Dobbs Aaron Grener Aaron Kuck…" at bounding box center [892, 183] width 1306 height 20
click at [298, 186] on input "Update [PERSON_NAME] [PERSON_NAME] [PERSON_NAME] [PERSON_NAME] [PERSON_NAME] [P…" at bounding box center [298, 184] width 6 height 6
radio input "true"
radio input "false"
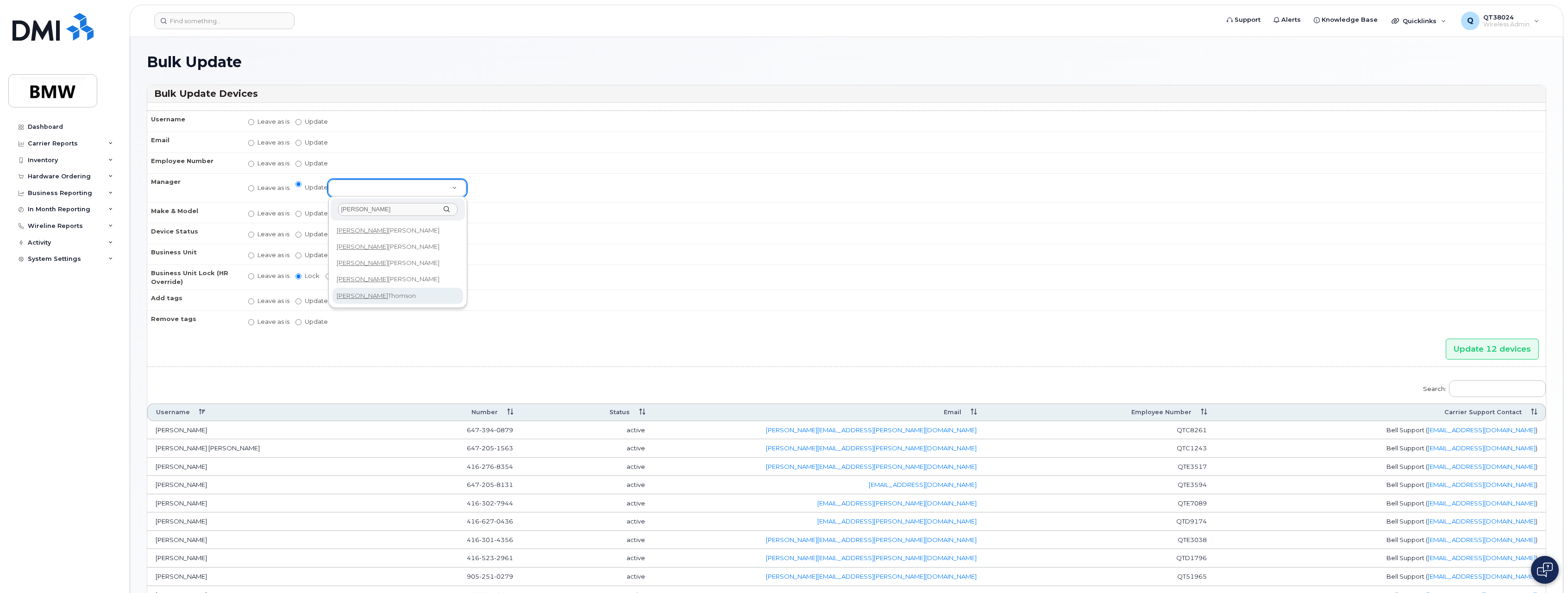
type input "Jonathan"
select select "1895340"
click at [321, 255] on label "Update" at bounding box center [311, 254] width 33 height 8
click at [301, 255] on input "Update" at bounding box center [298, 255] width 6 height 6
radio input "true"
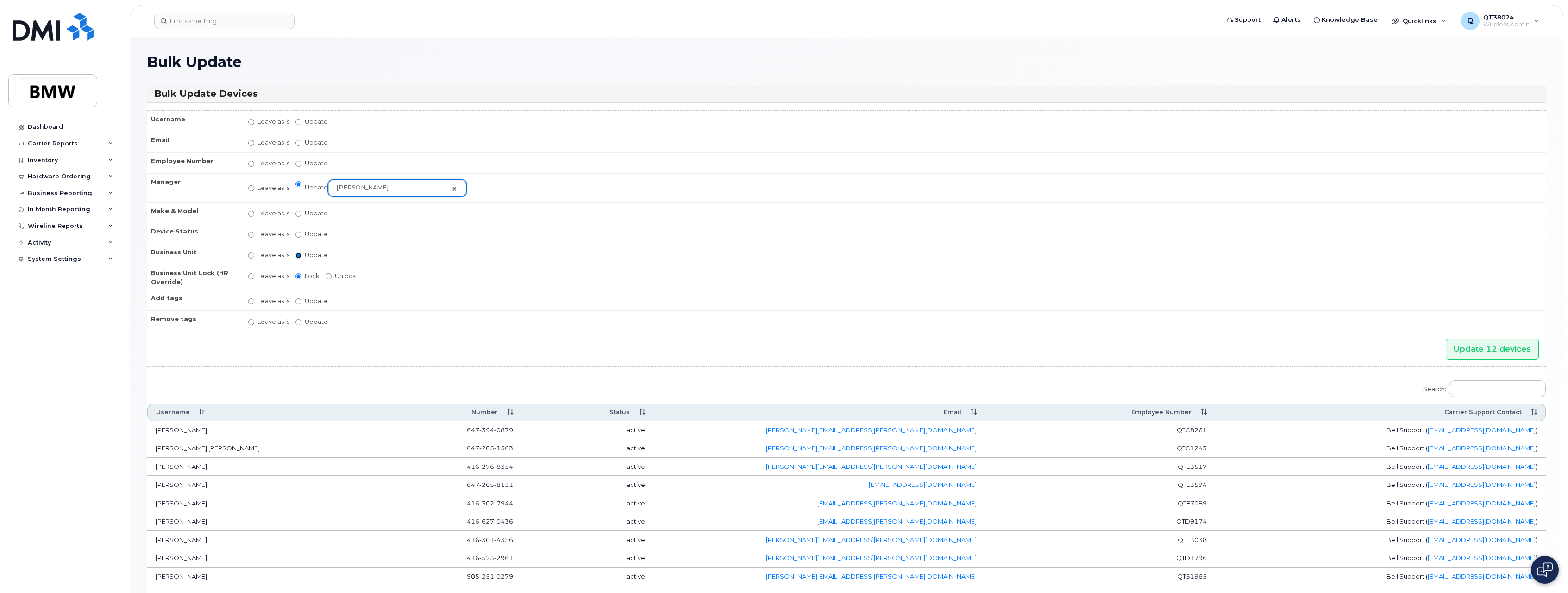
radio input "false"
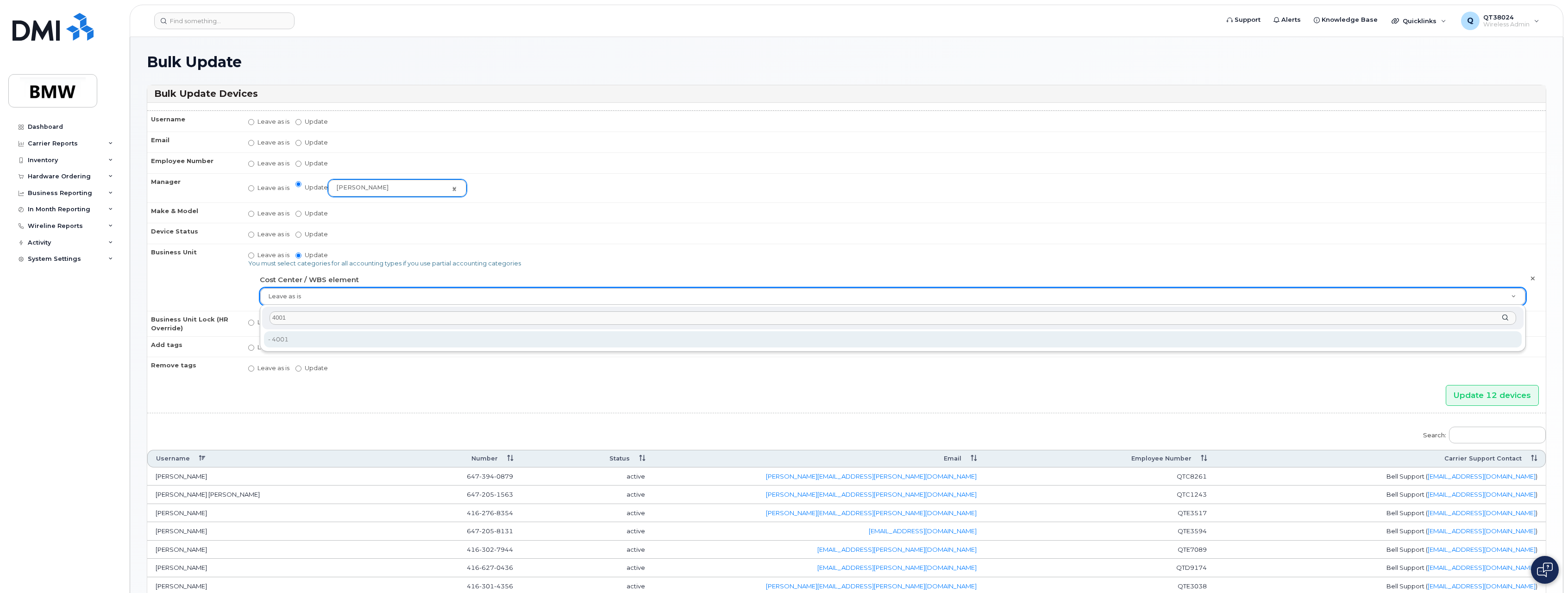
type input "4001"
type input "14966991"
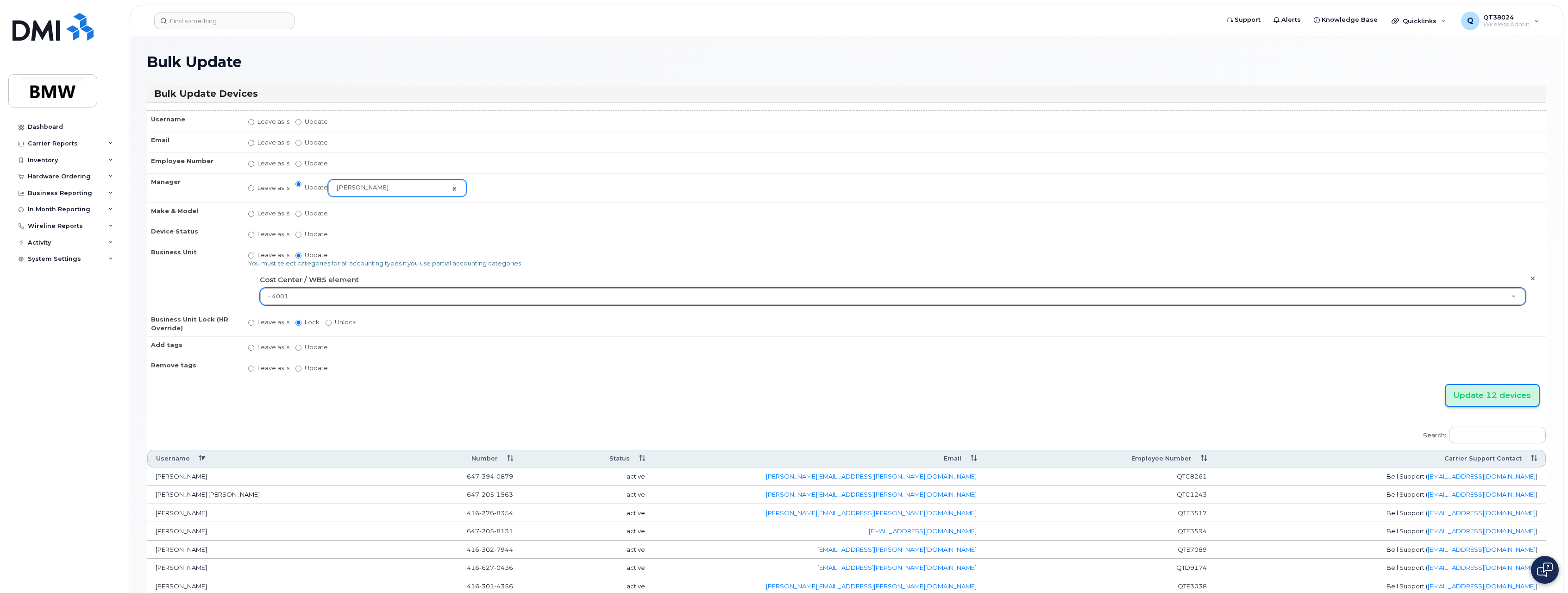
click at [1476, 396] on input "Update 12 devices" at bounding box center [1492, 395] width 93 height 20
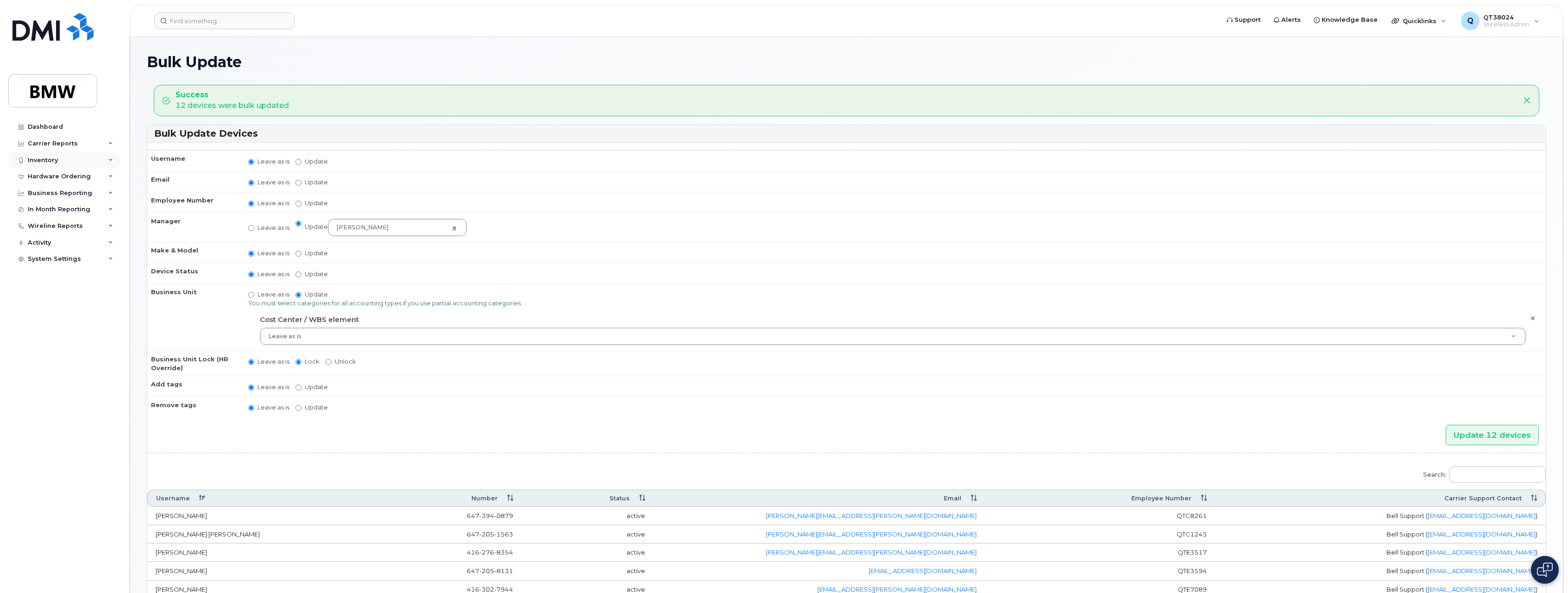
click at [112, 161] on icon at bounding box center [111, 160] width 5 height 5
click at [78, 178] on div "Mobility Devices" at bounding box center [58, 177] width 52 height 8
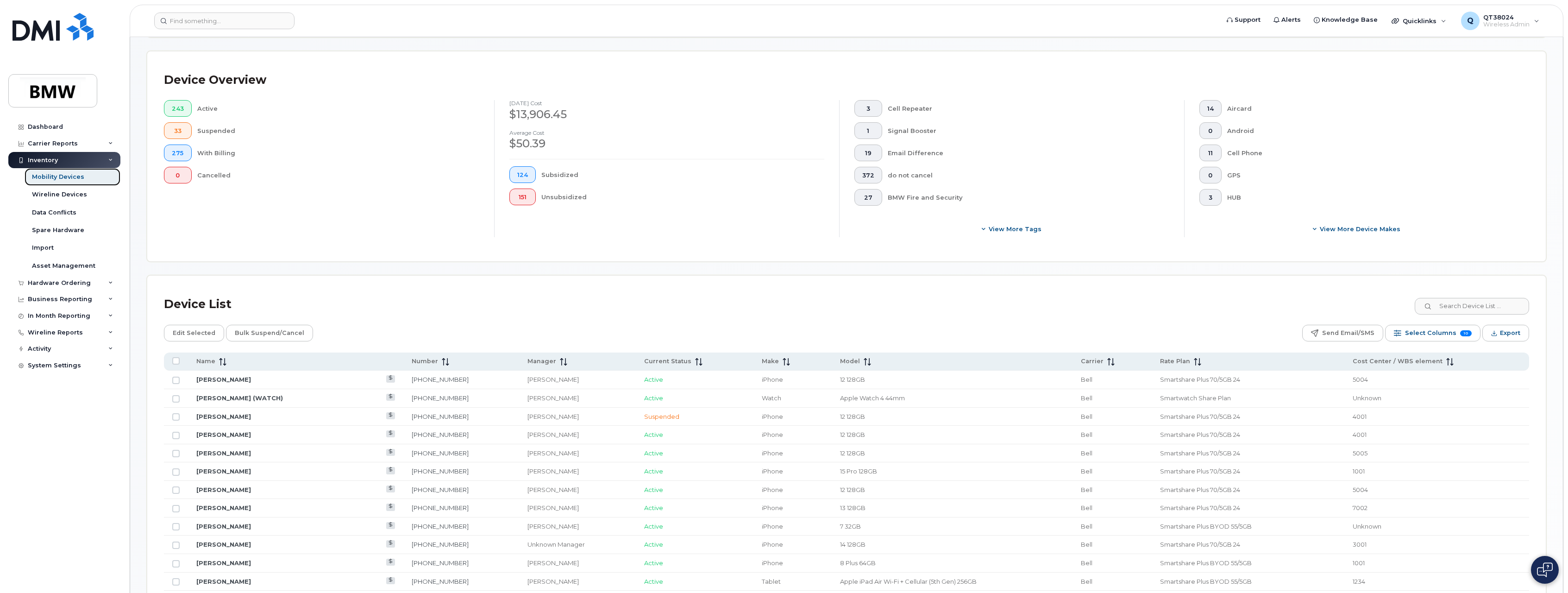
scroll to position [185, 0]
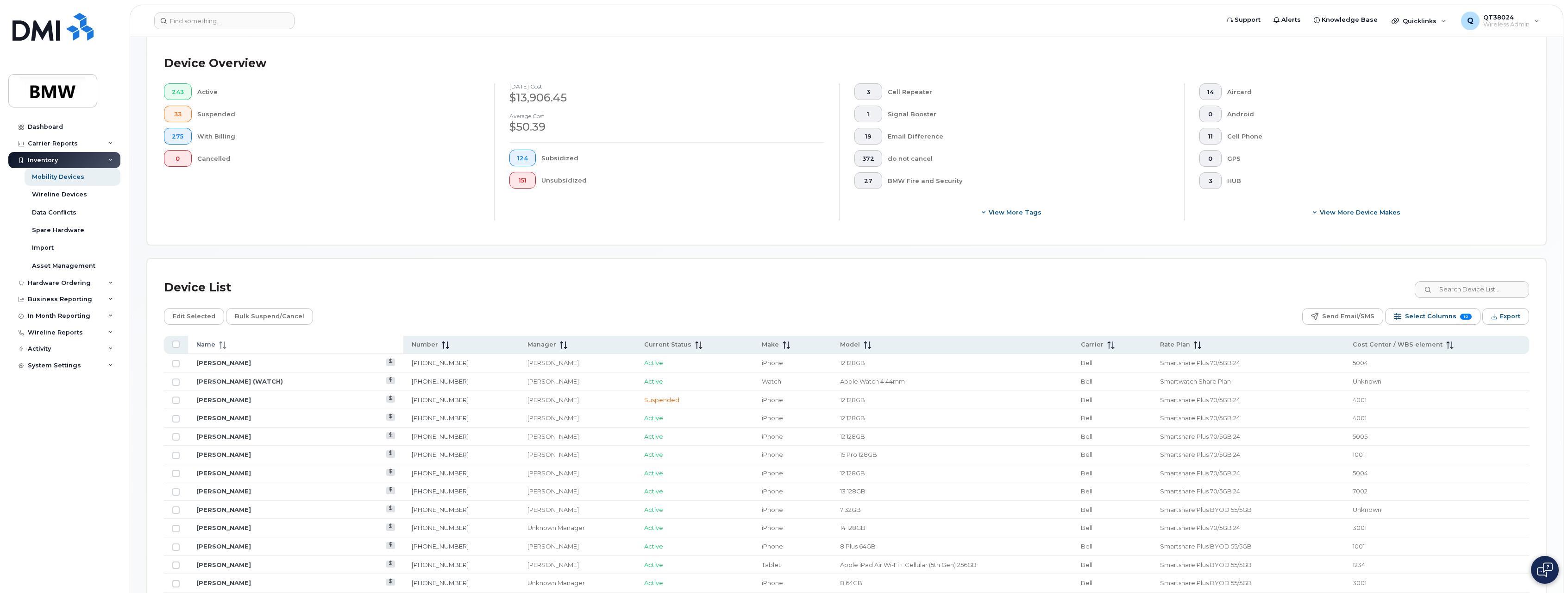
click at [222, 343] on icon at bounding box center [223, 345] width 7 height 7
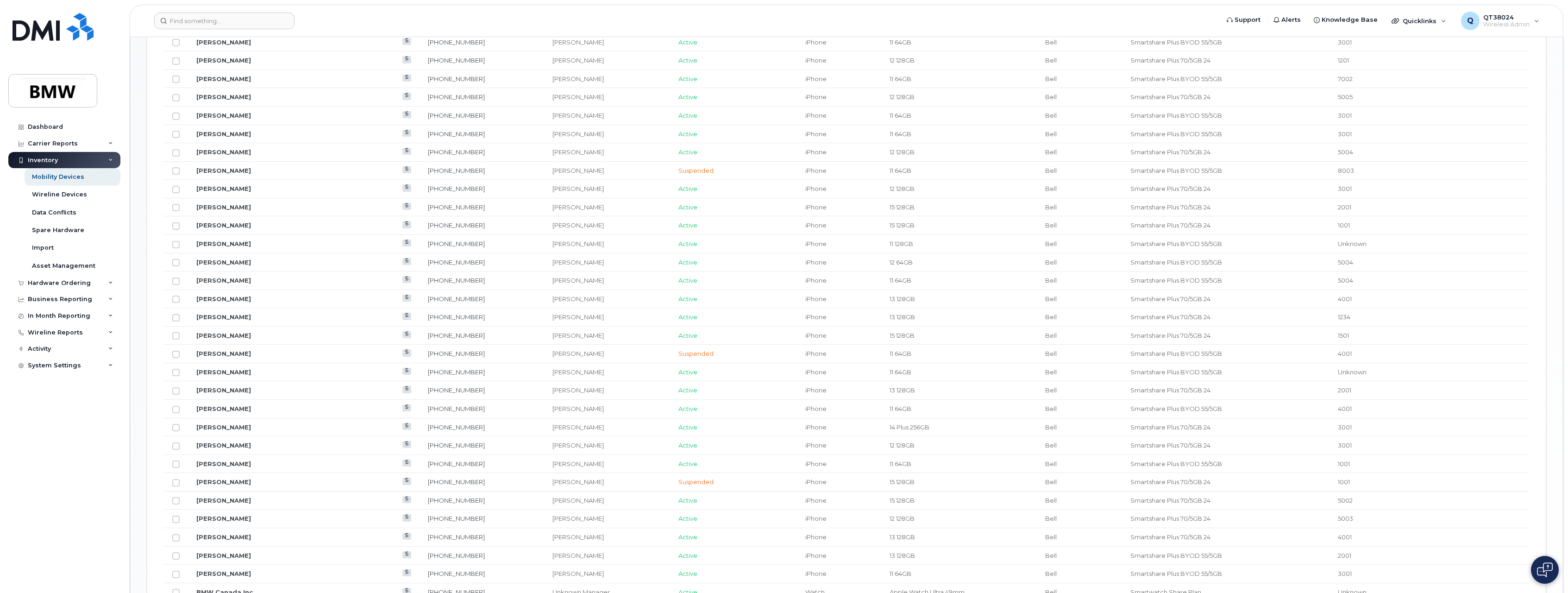
scroll to position [741, 0]
click at [177, 288] on td at bounding box center [176, 283] width 24 height 19
click at [178, 285] on input "Row Unselected" at bounding box center [176, 284] width 7 height 7
checkbox input "true"
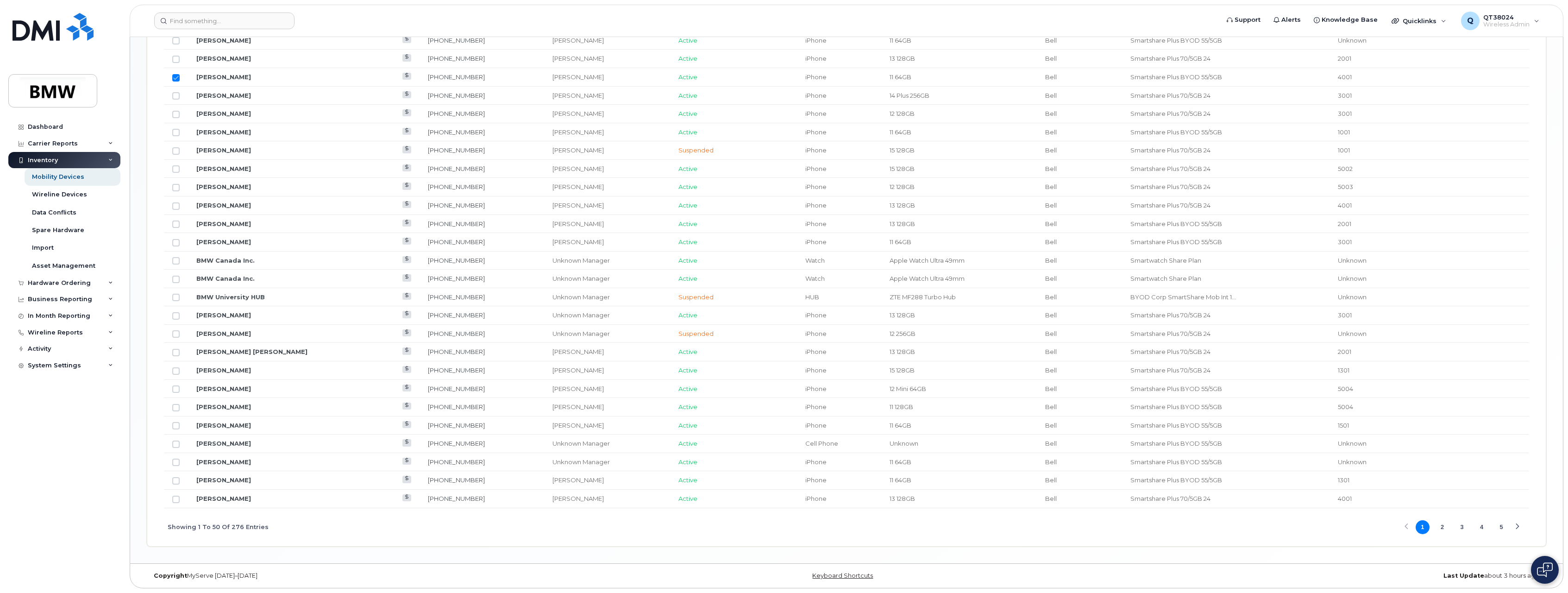
click at [1443, 525] on button "2" at bounding box center [1442, 526] width 14 height 14
click at [1461, 527] on button "3" at bounding box center [1461, 526] width 14 height 14
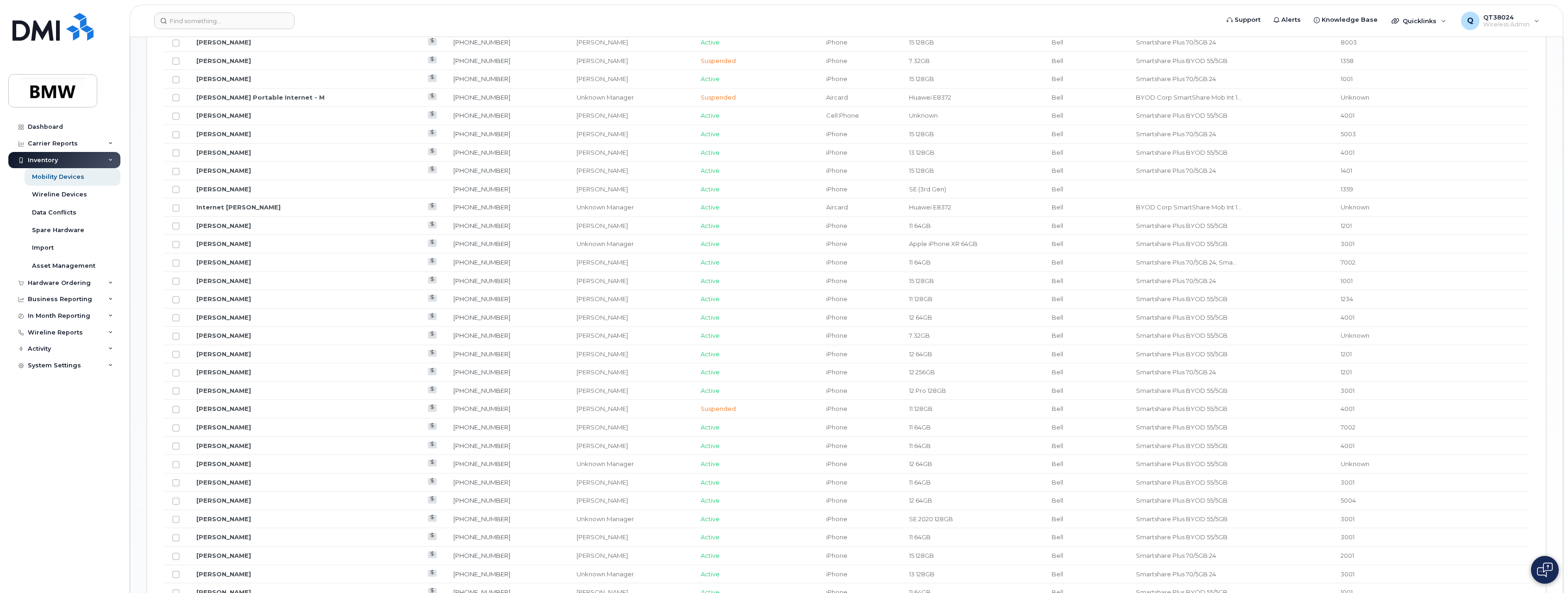
scroll to position [577, 0]
click at [177, 176] on input "Row Unselected" at bounding box center [176, 173] width 7 height 7
checkbox input "true"
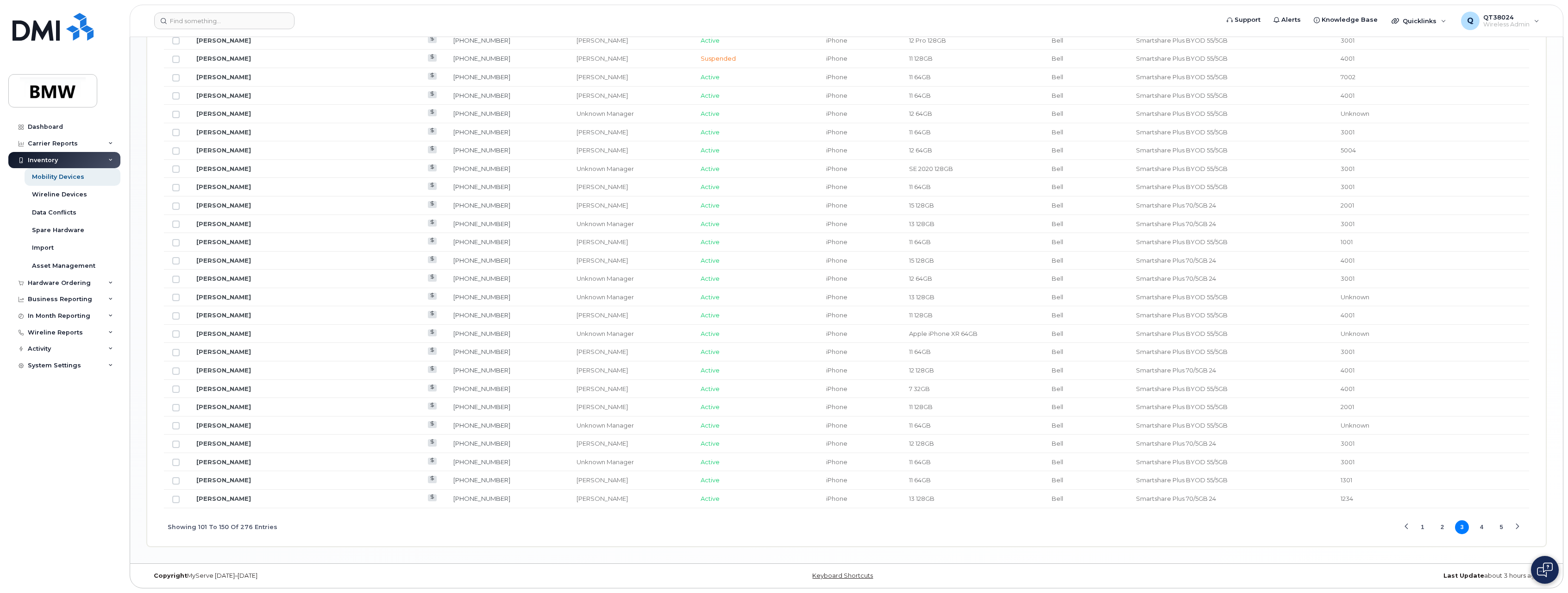
click at [1485, 527] on button "4" at bounding box center [1482, 526] width 14 height 14
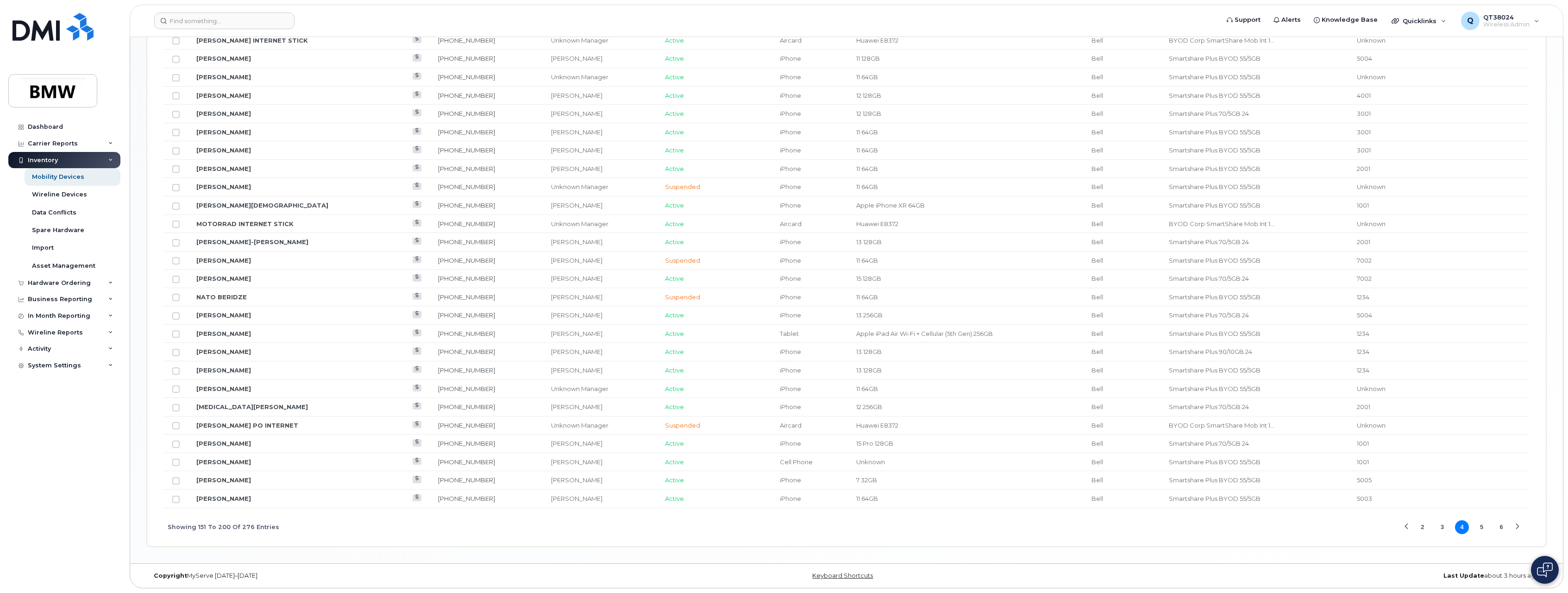
click at [1482, 526] on button "5" at bounding box center [1482, 526] width 14 height 14
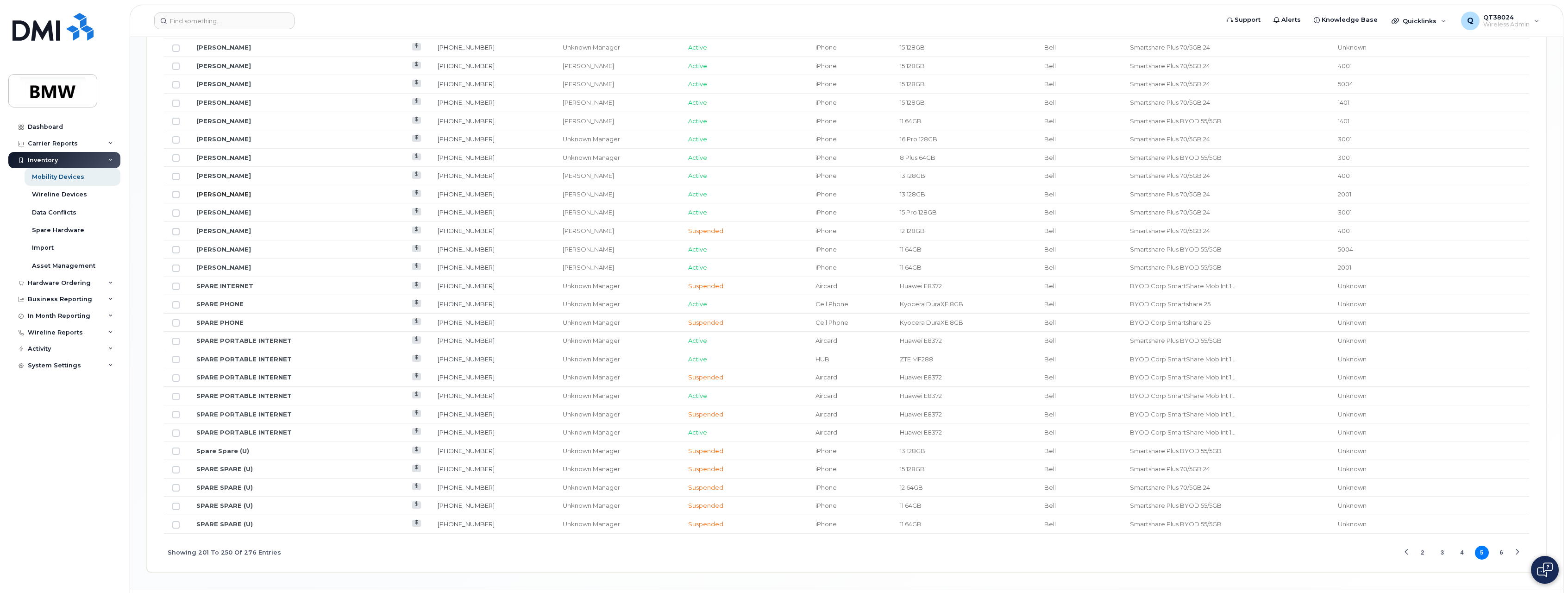
scroll to position [901, 0]
click at [177, 199] on input "Row Unselected" at bounding box center [176, 197] width 7 height 7
checkbox input "true"
click at [1503, 526] on button "6" at bounding box center [1501, 526] width 14 height 14
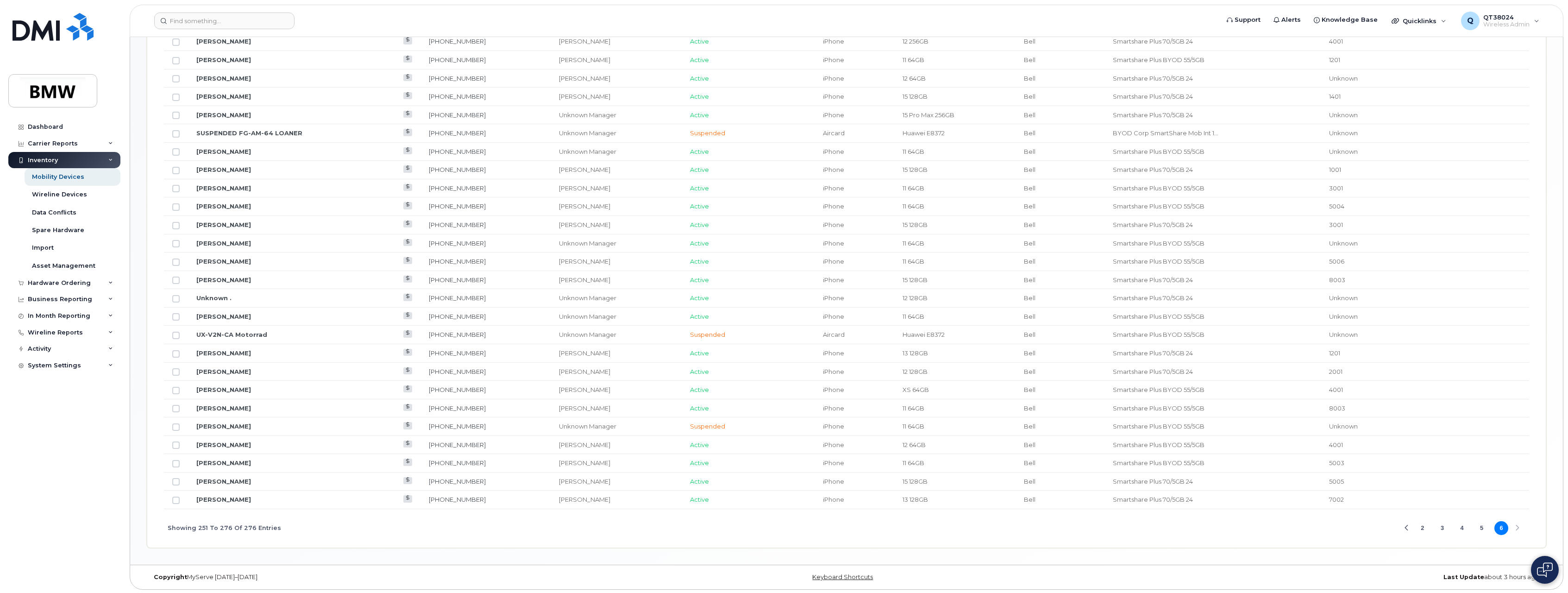
scroll to position [507, 0]
click at [177, 444] on input "Row Unselected" at bounding box center [176, 443] width 7 height 7
checkbox input "true"
click at [1425, 527] on button "2" at bounding box center [1422, 526] width 14 height 14
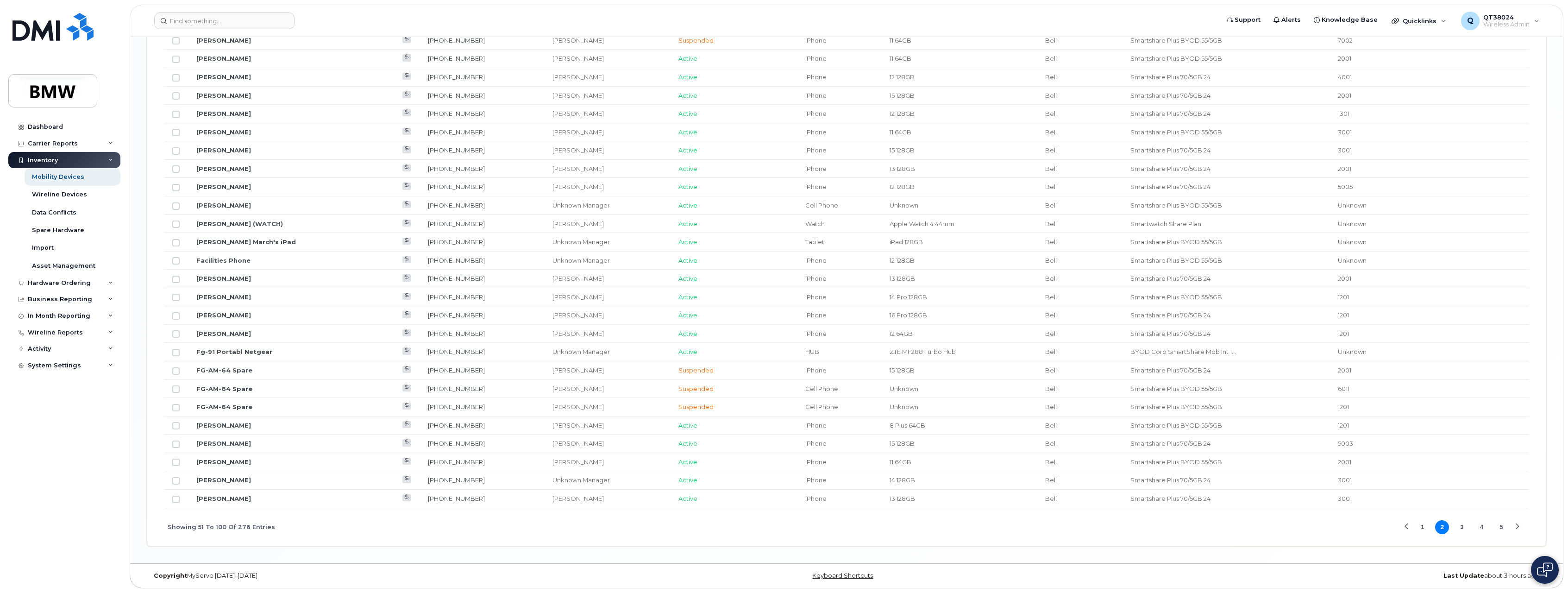
click at [1420, 527] on button "1" at bounding box center [1422, 526] width 14 height 14
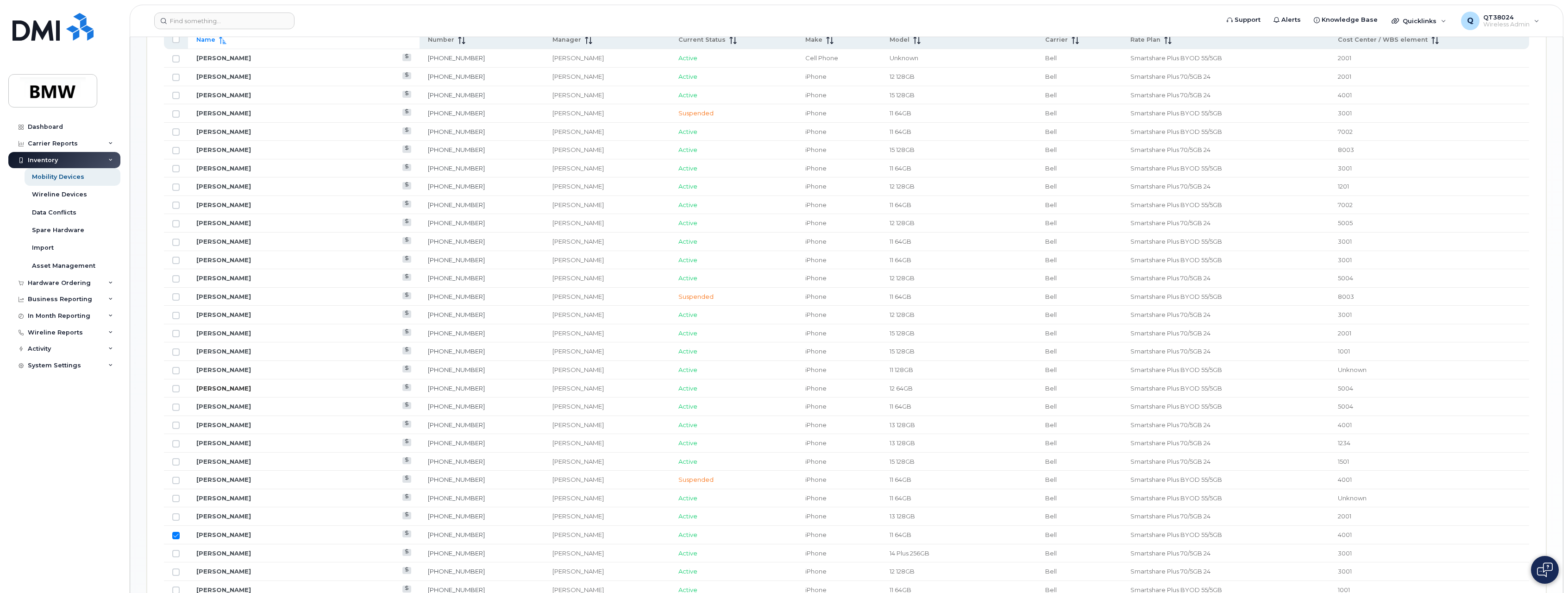
scroll to position [484, 0]
click at [176, 101] on input "Row Unselected" at bounding box center [176, 101] width 7 height 7
checkbox input "true"
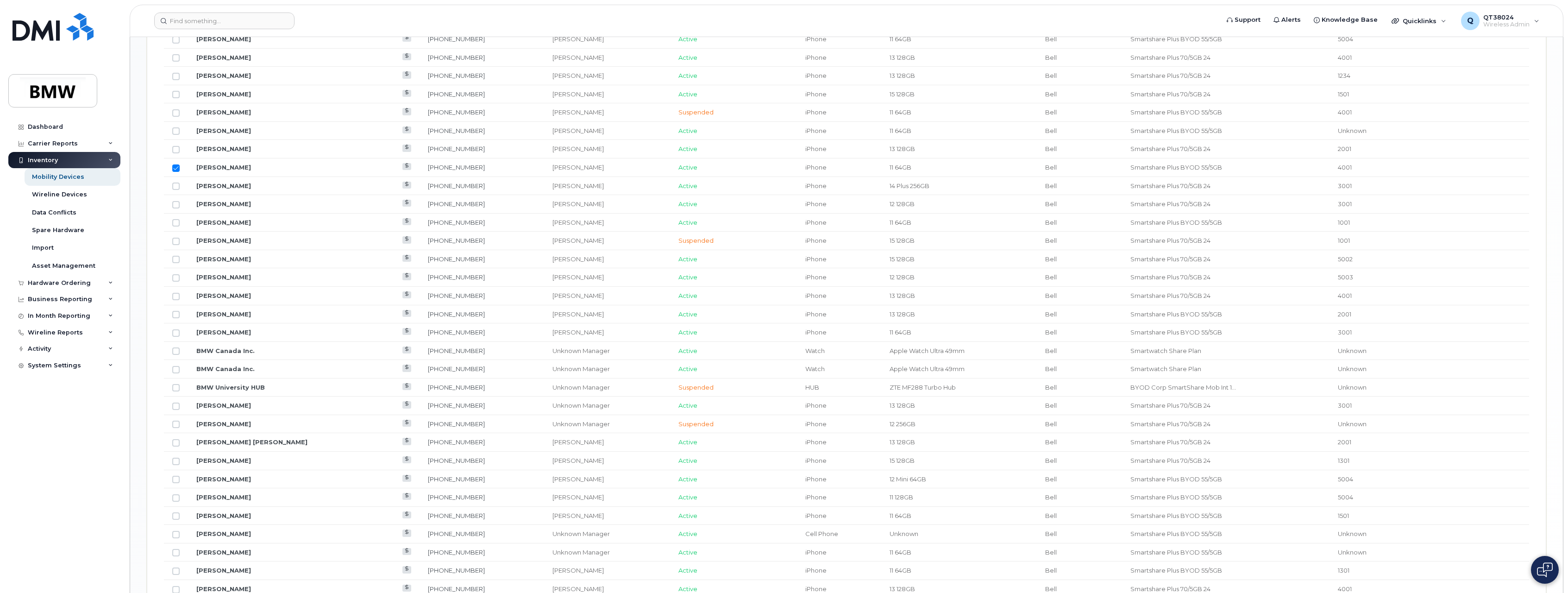
scroll to position [947, 0]
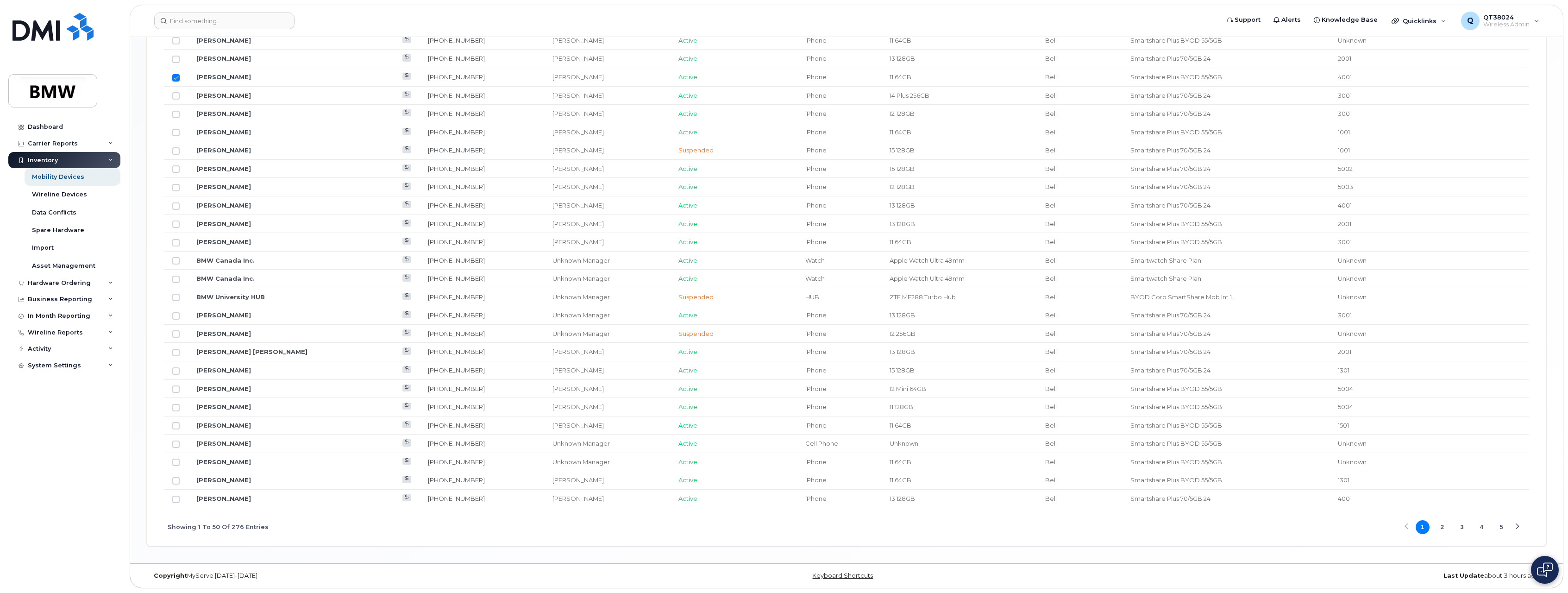
click at [1498, 527] on button "5" at bounding box center [1501, 526] width 14 height 14
click at [1442, 527] on button "3" at bounding box center [1442, 526] width 14 height 14
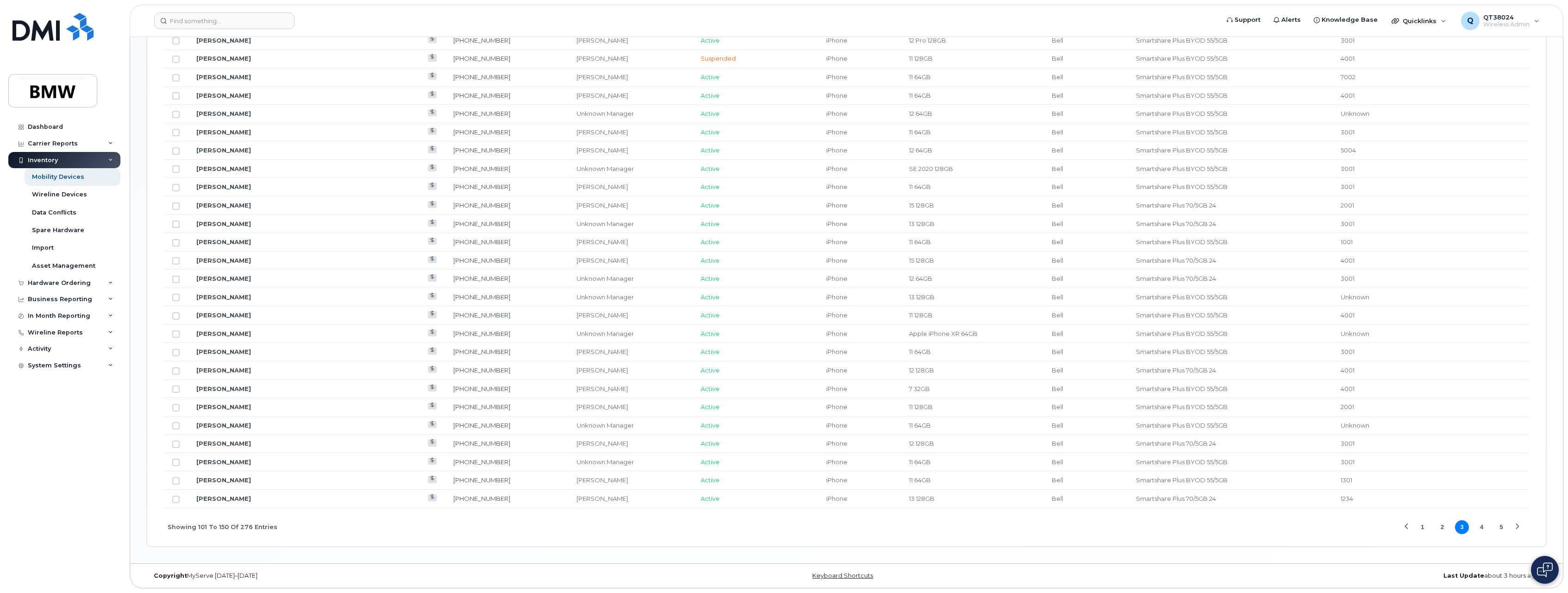
click at [1482, 525] on button "4" at bounding box center [1482, 526] width 14 height 14
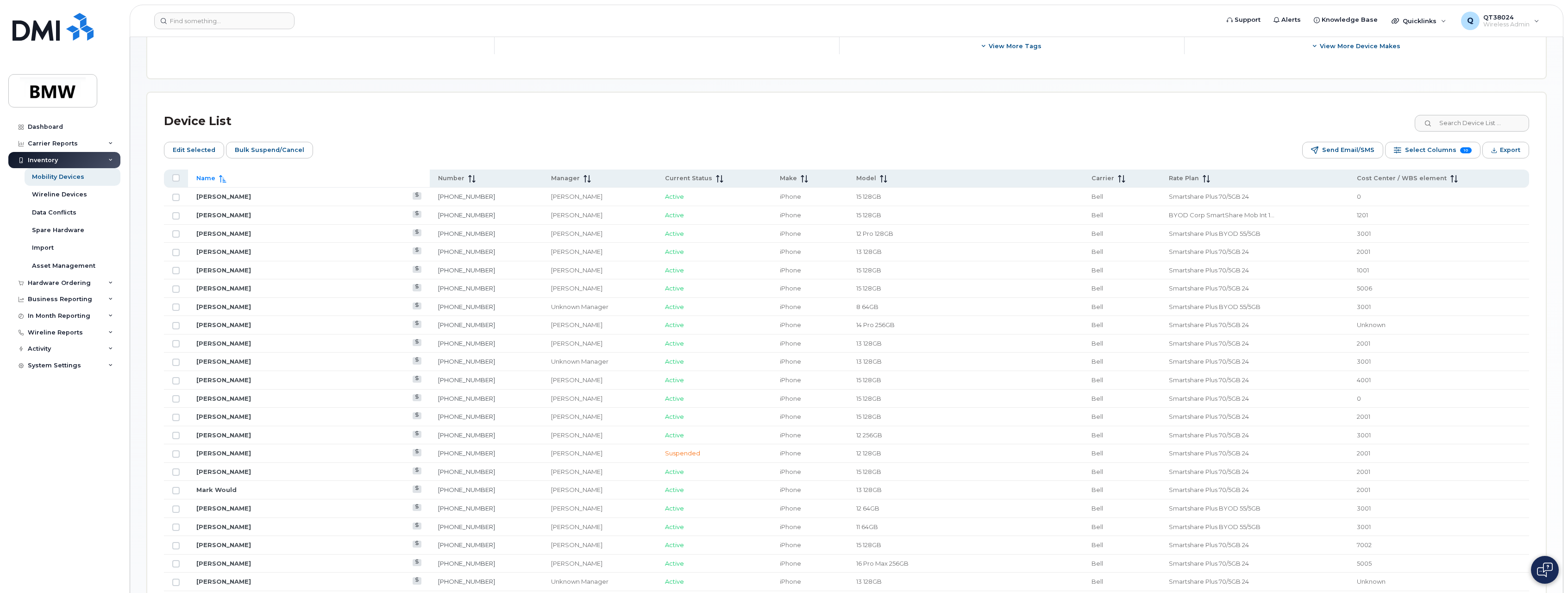
scroll to position [346, 0]
click at [177, 221] on input "Row Unselected" at bounding box center [176, 222] width 7 height 7
checkbox input "true"
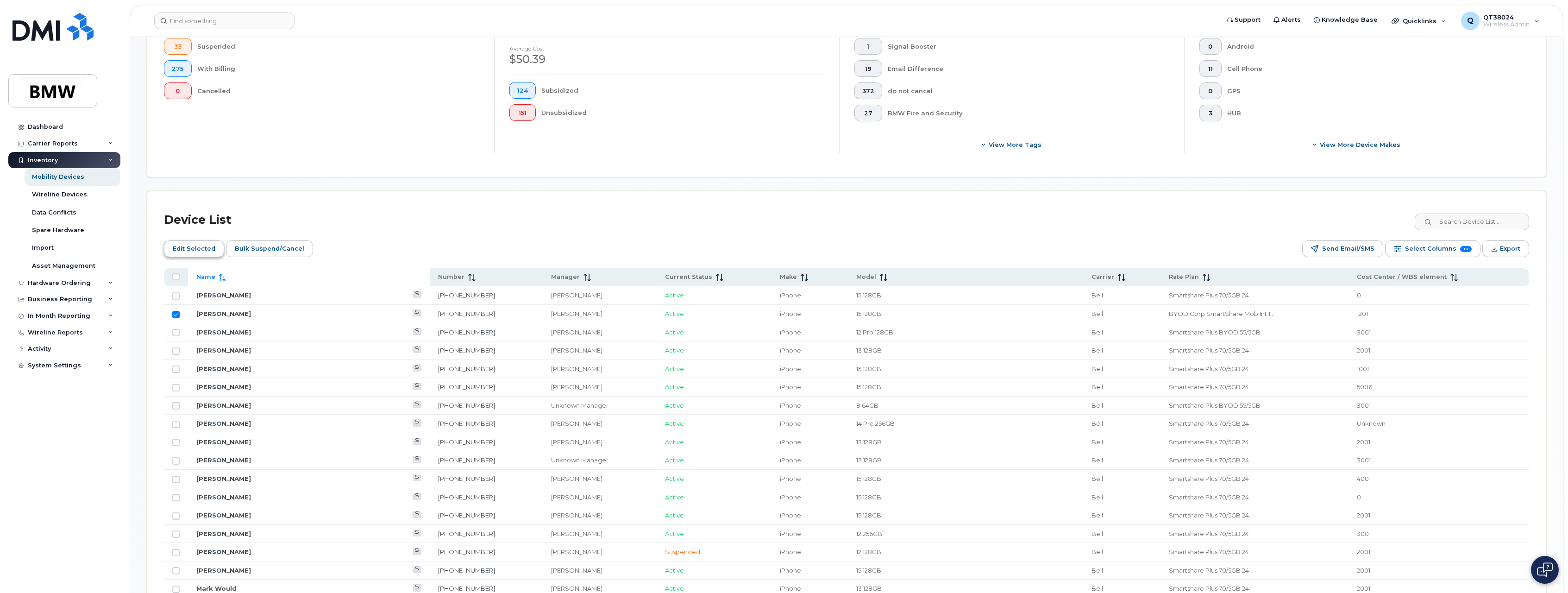
click at [190, 246] on span "Edit Selected" at bounding box center [194, 248] width 43 height 14
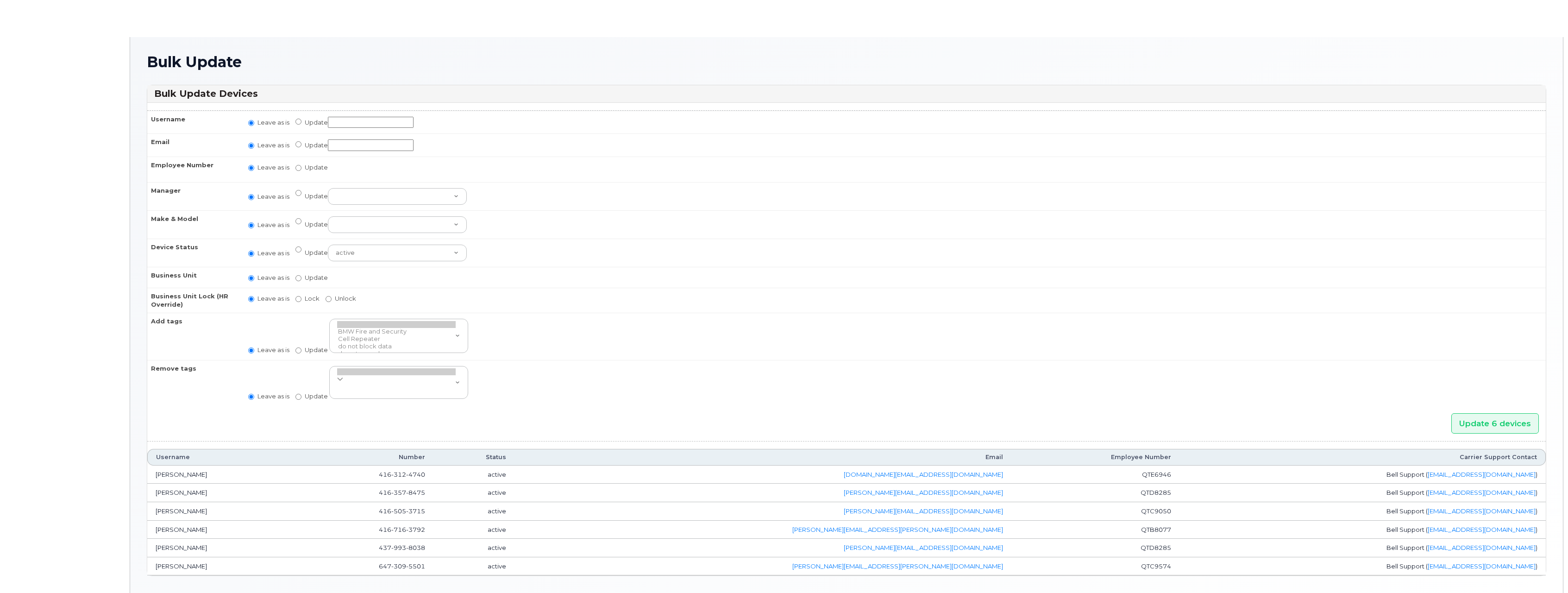
radio input "true"
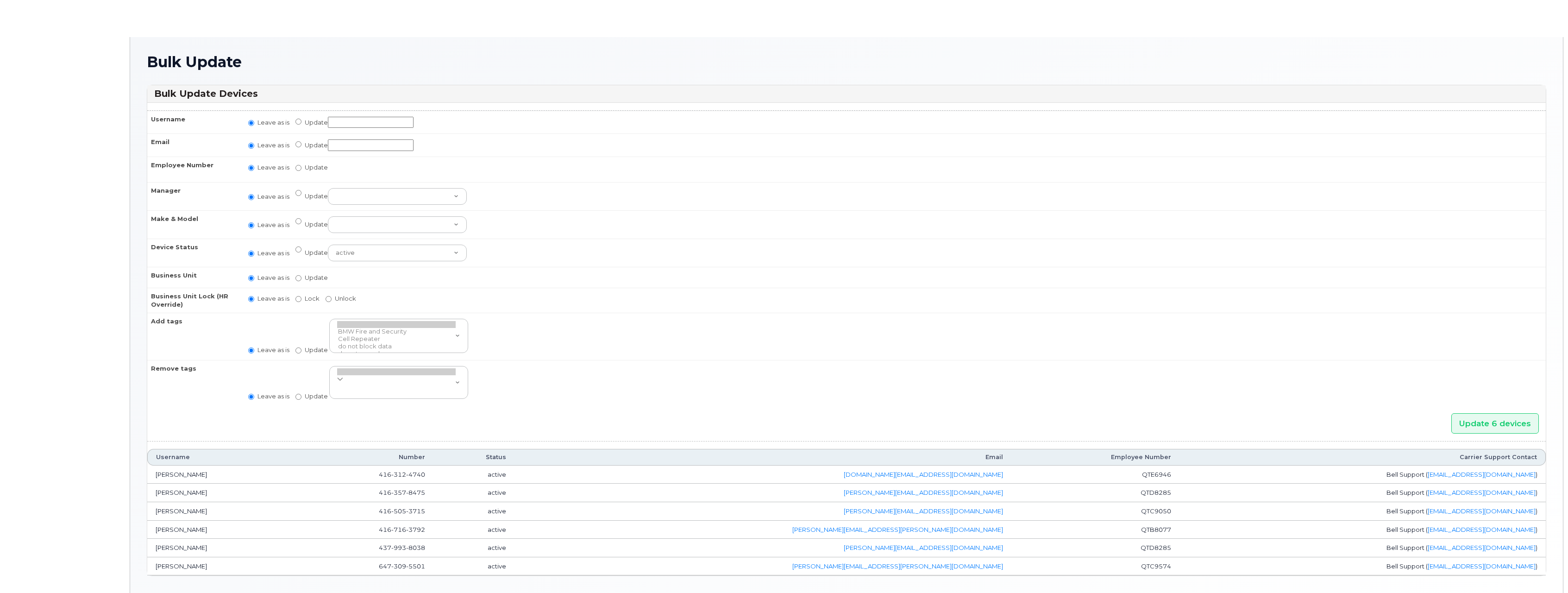
radio input "true"
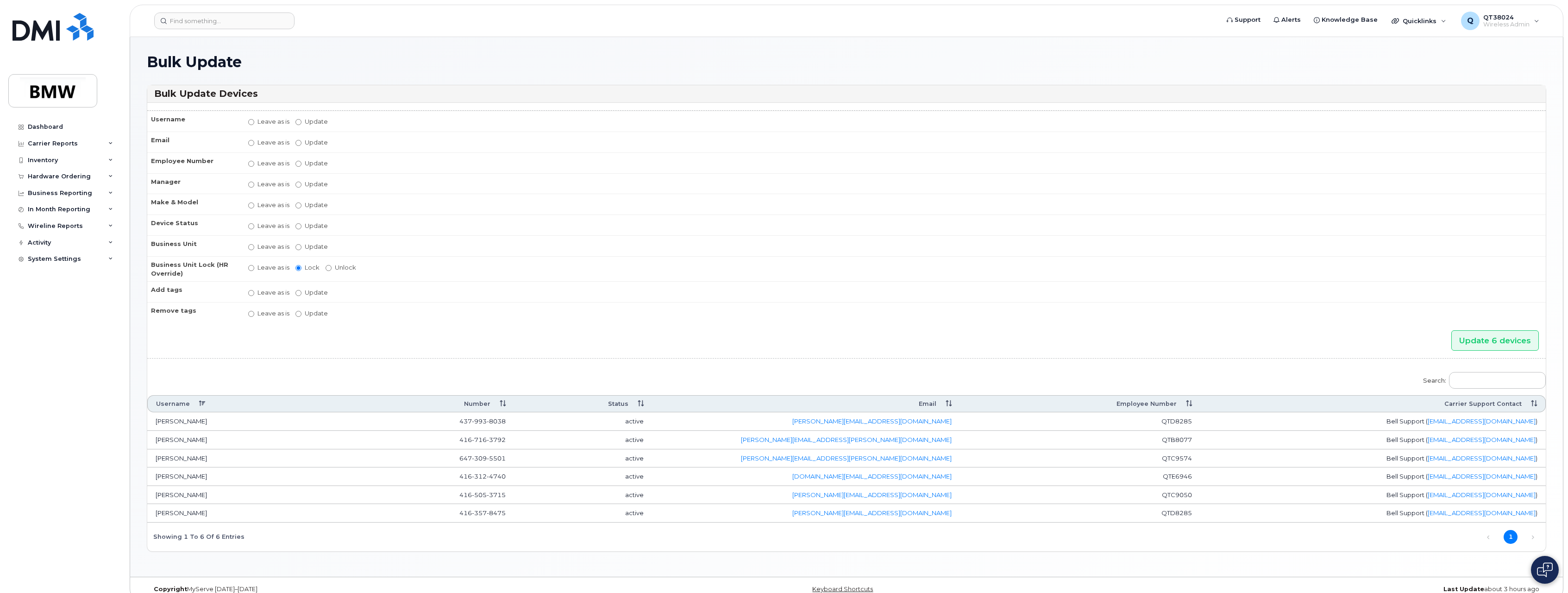
click at [312, 186] on label "Update [PERSON_NAME] [PERSON_NAME] [PERSON_NAME] [PERSON_NAME] [PERSON_NAME] [P…" at bounding box center [311, 183] width 33 height 8
click at [301, 186] on input "Update [PERSON_NAME] [PERSON_NAME] [PERSON_NAME] [PERSON_NAME] [PERSON_NAME] [P…" at bounding box center [298, 184] width 6 height 6
radio input "true"
radio input "false"
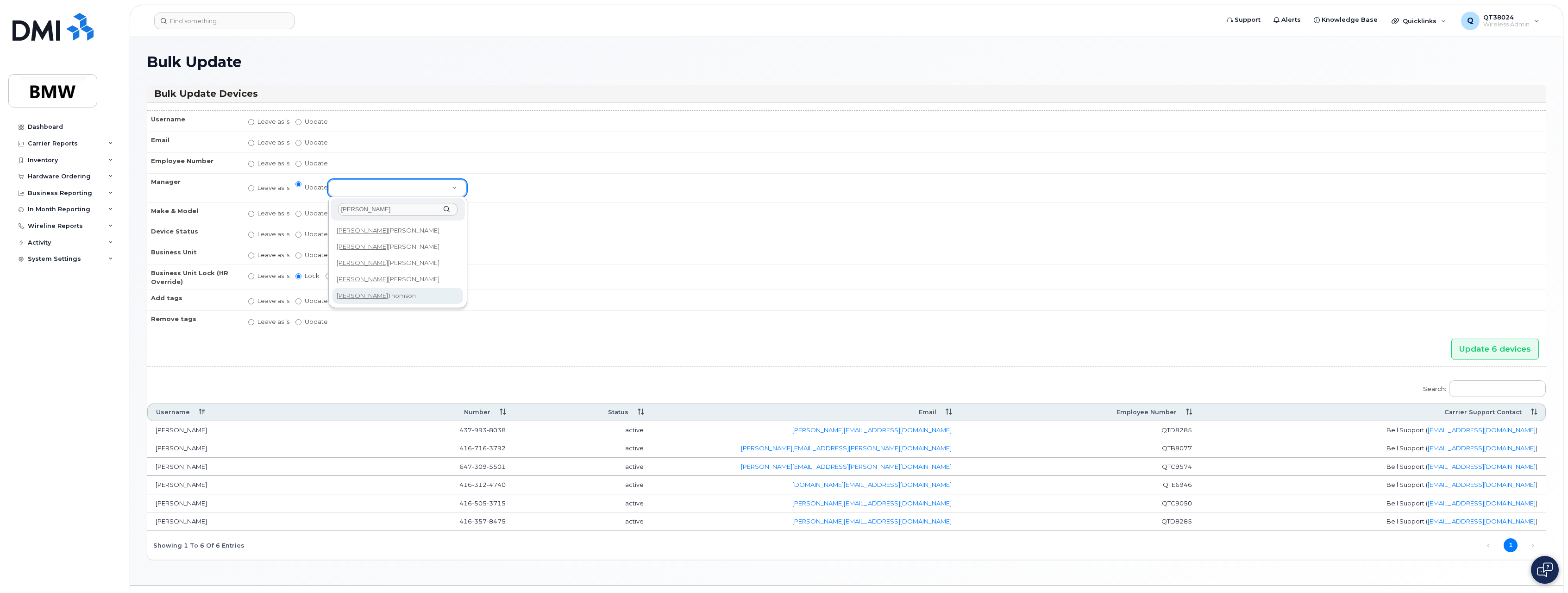
type input "[PERSON_NAME]"
select select "1895340"
click at [311, 252] on label "Update" at bounding box center [311, 254] width 33 height 8
click at [301, 252] on input "Update" at bounding box center [298, 255] width 6 height 6
radio input "true"
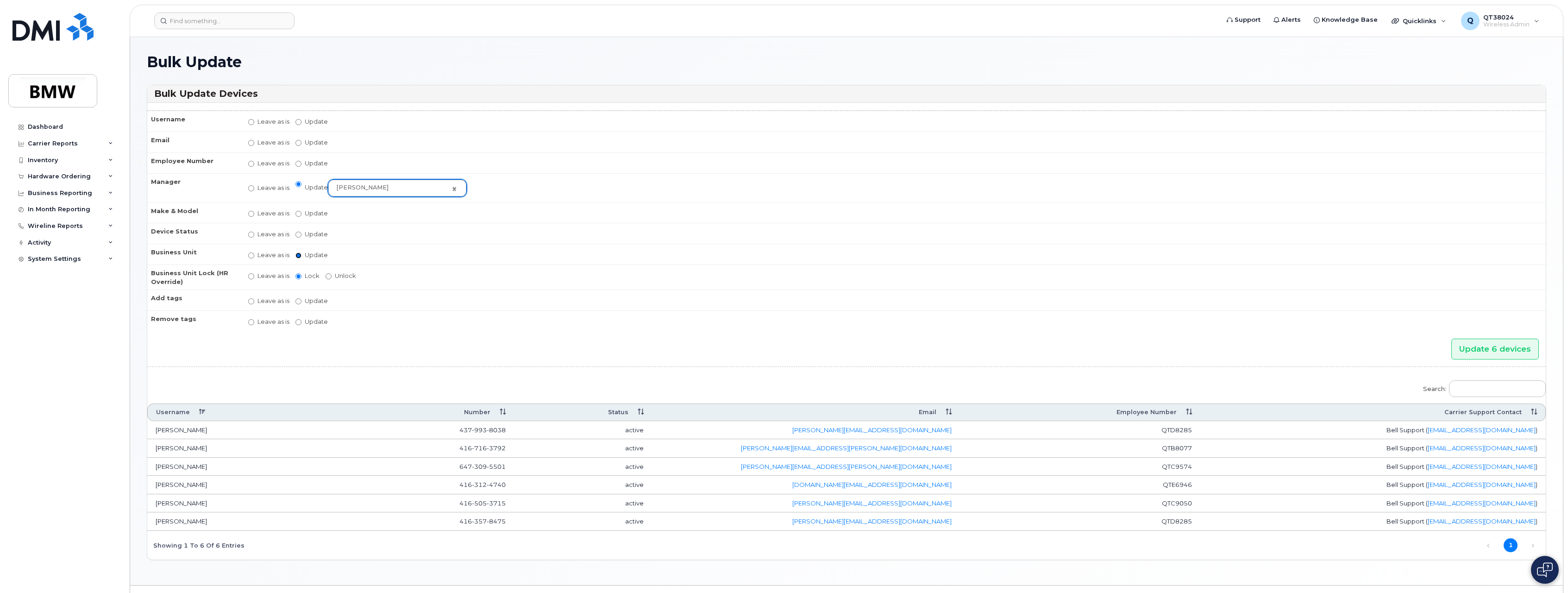
radio input "false"
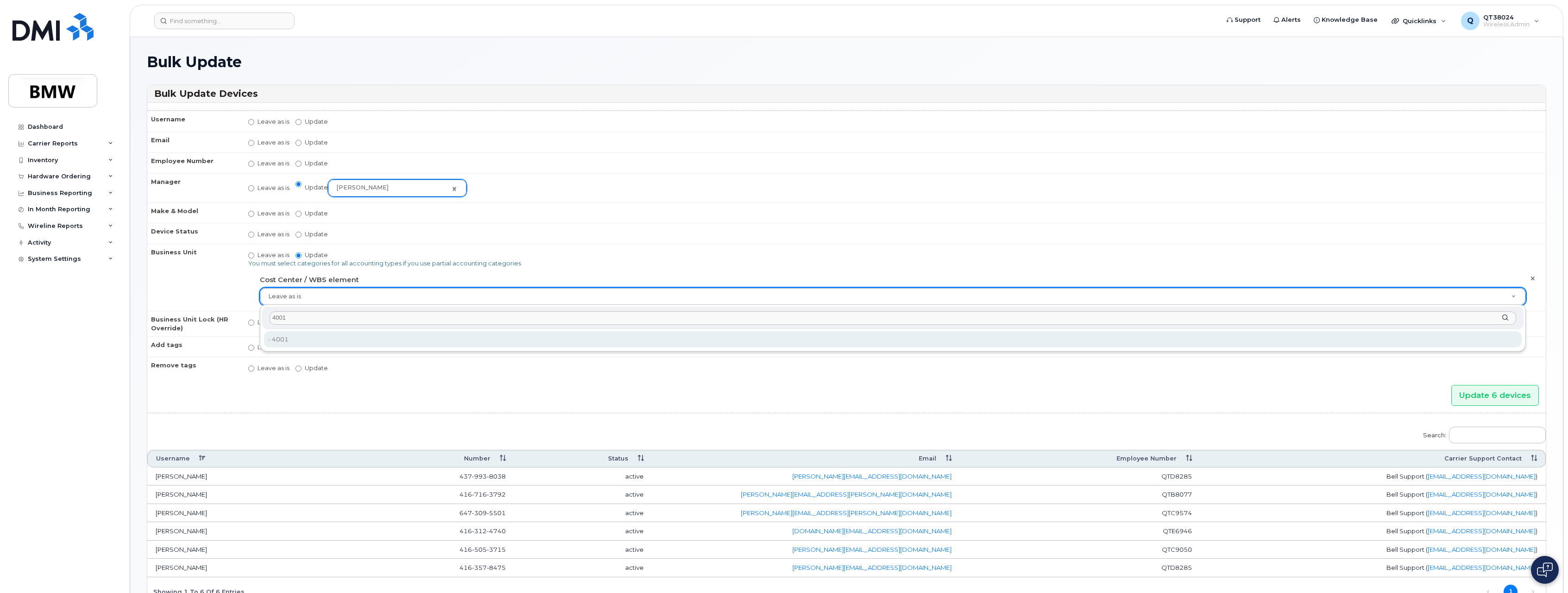
type input "4001"
type input "14966991"
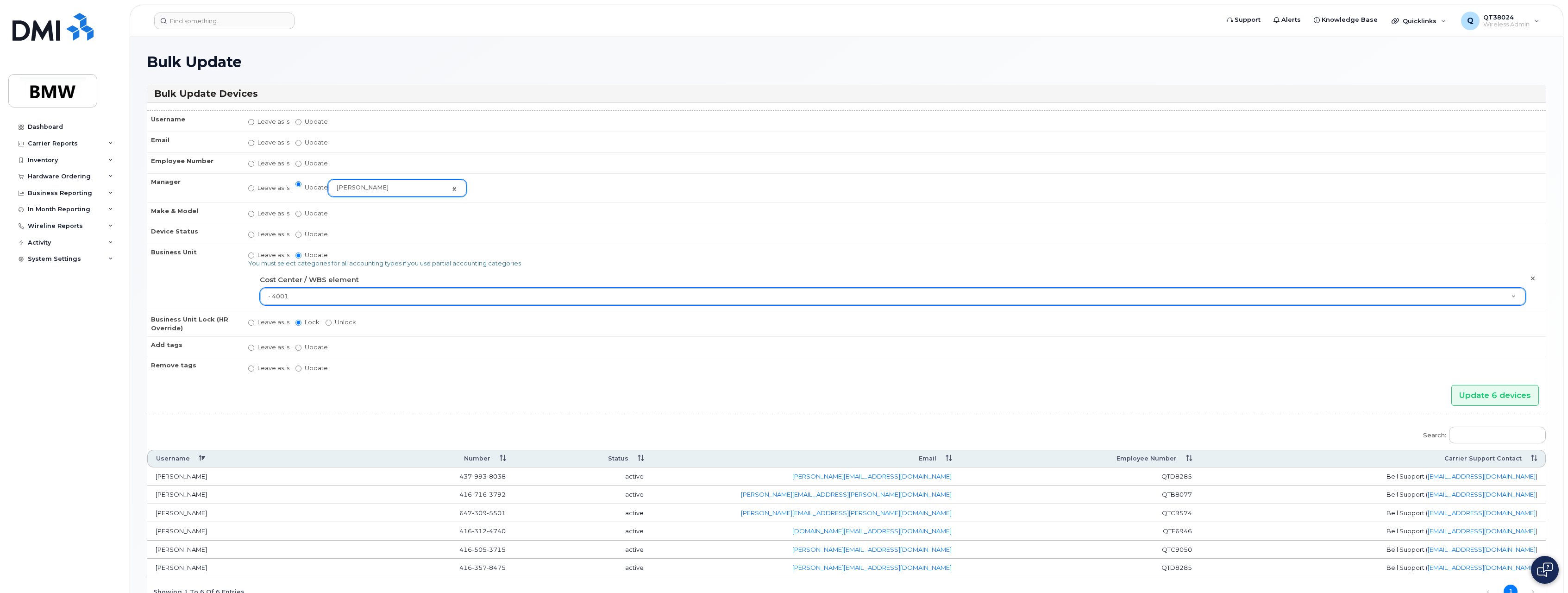
click at [613, 255] on td "Leave as is Update You must select categories for all accounting types if you u…" at bounding box center [892, 277] width 1306 height 67
click at [1457, 393] on input "Update 6 devices" at bounding box center [1495, 395] width 87 height 20
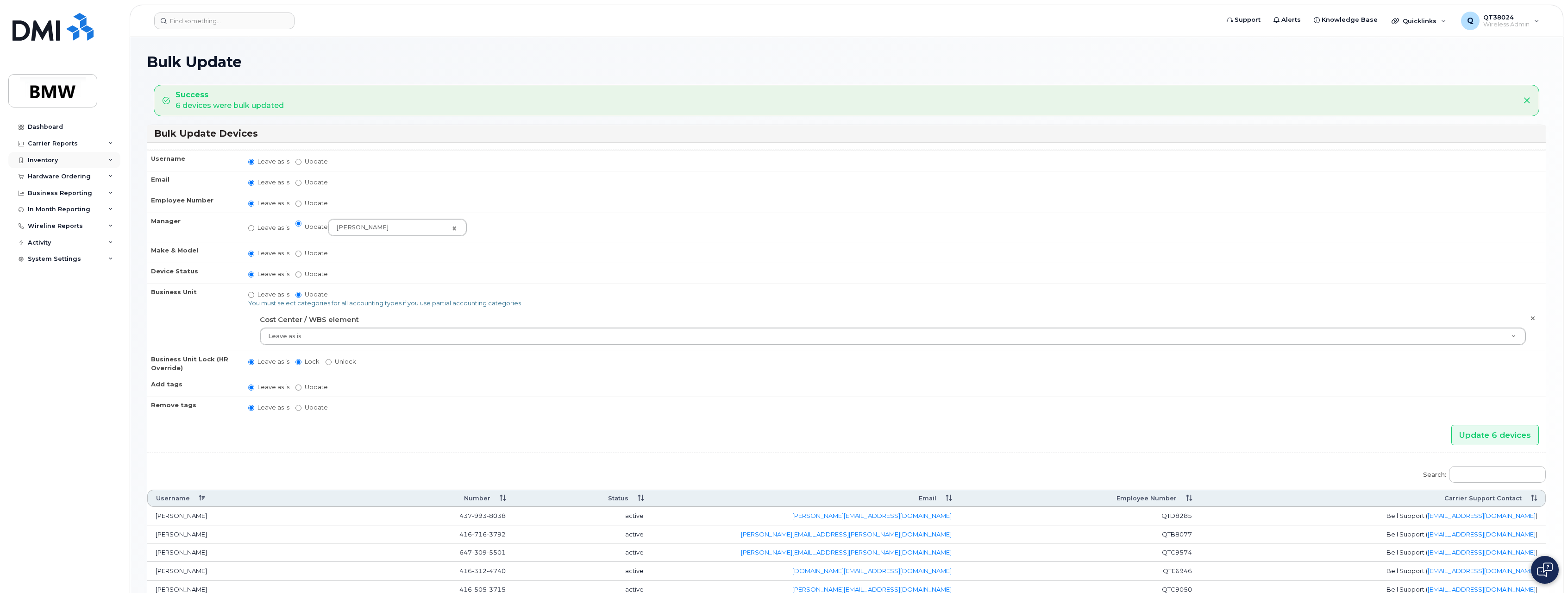
click at [111, 161] on icon at bounding box center [111, 160] width 5 height 5
click at [75, 178] on div "Mobility Devices" at bounding box center [58, 177] width 52 height 8
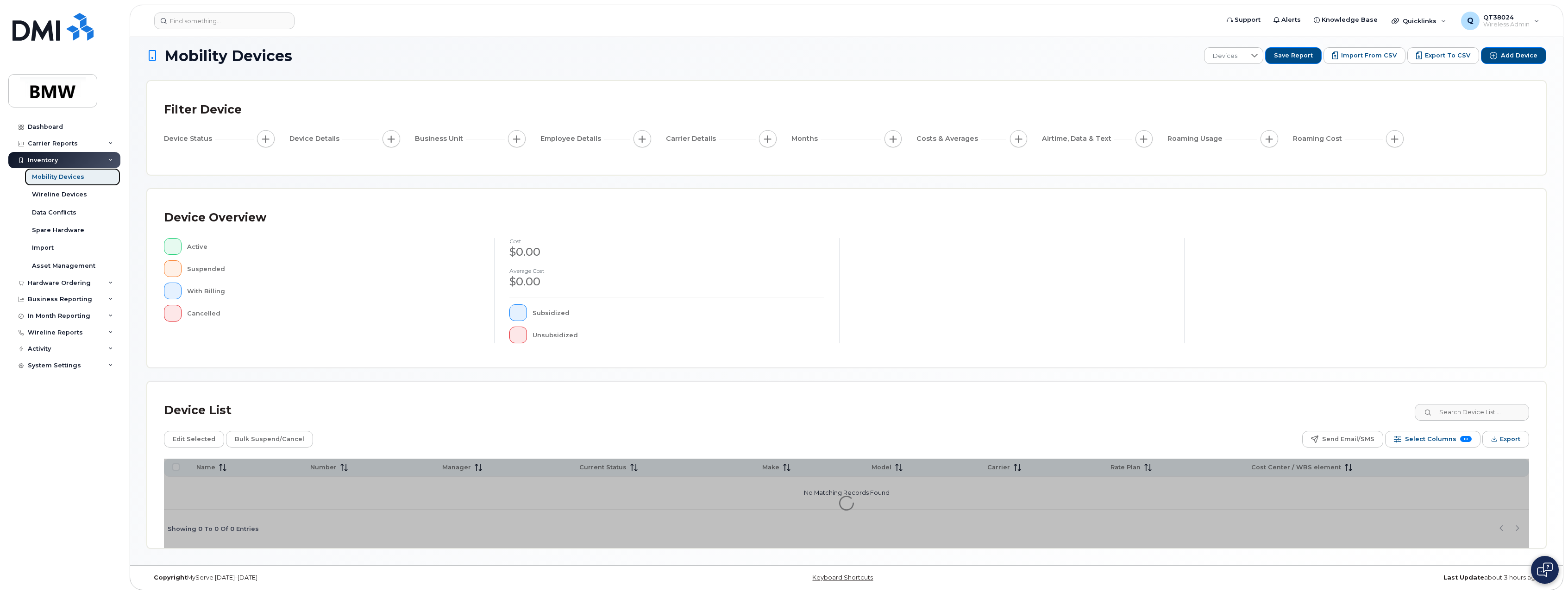
scroll to position [8, 0]
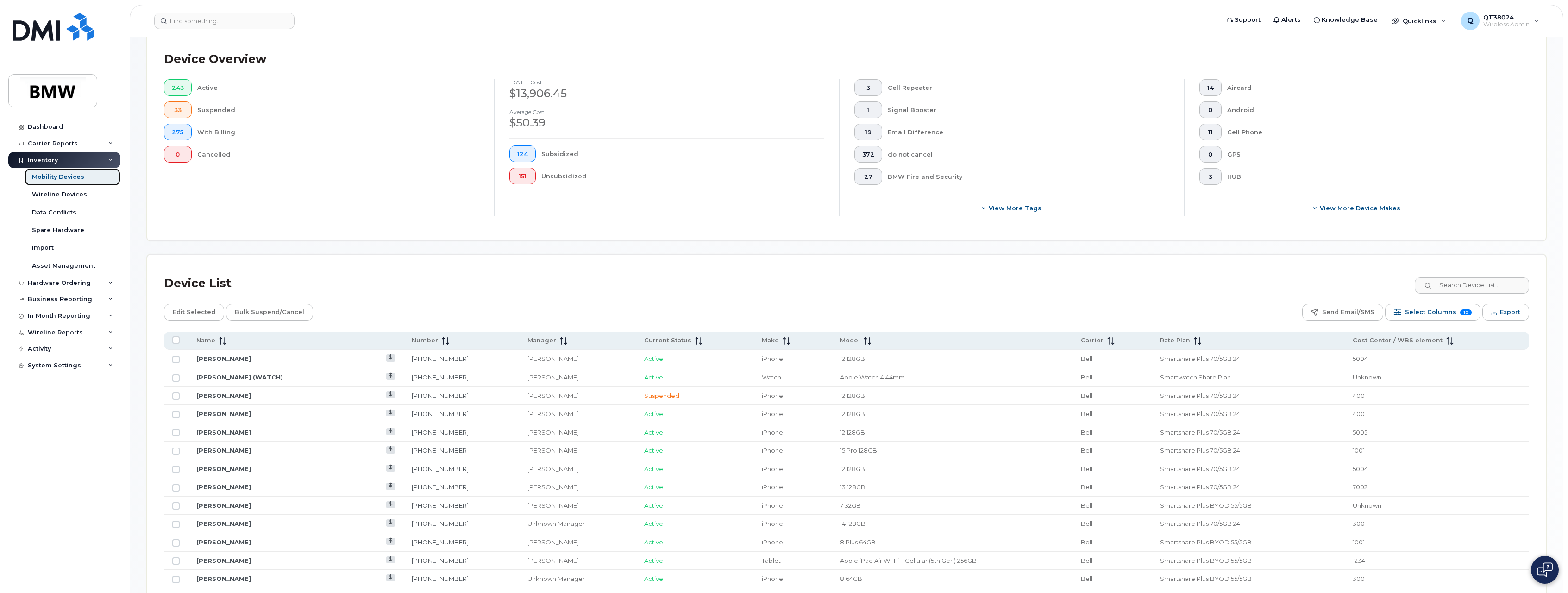
scroll to position [193, 0]
click at [219, 340] on icon at bounding box center [223, 336] width 7 height 7
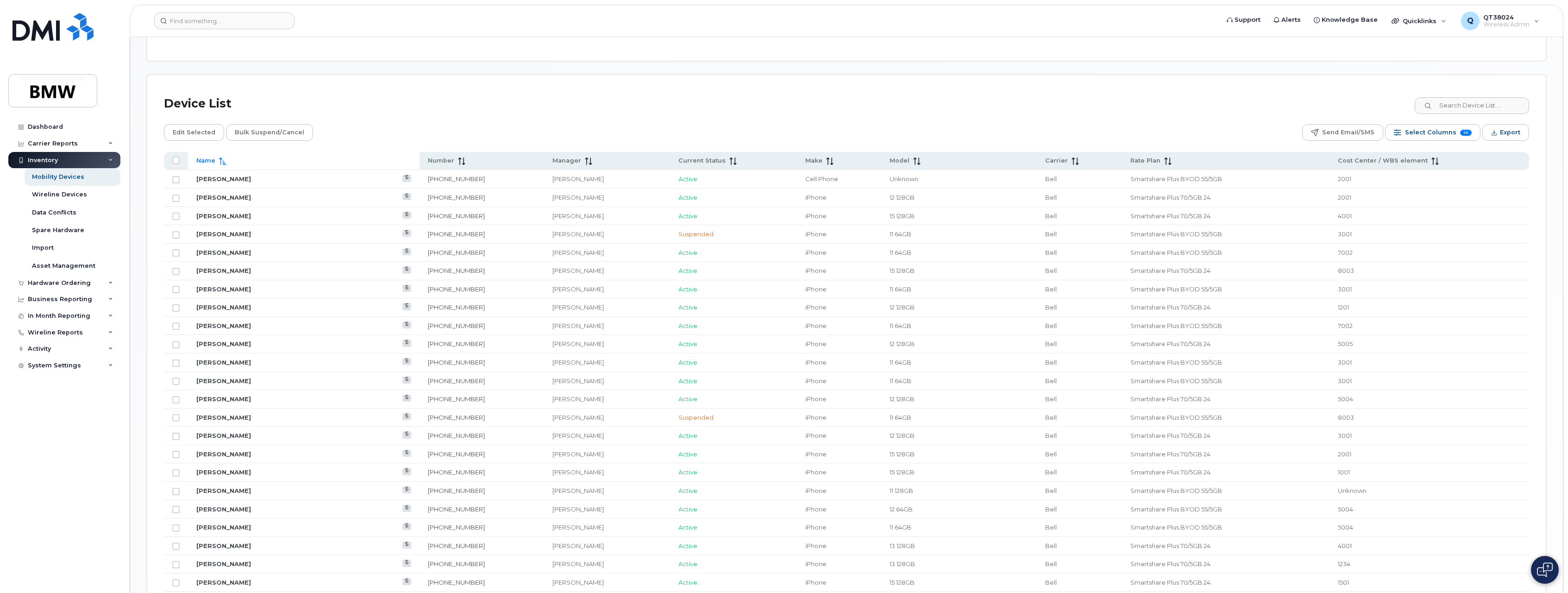
scroll to position [425, 0]
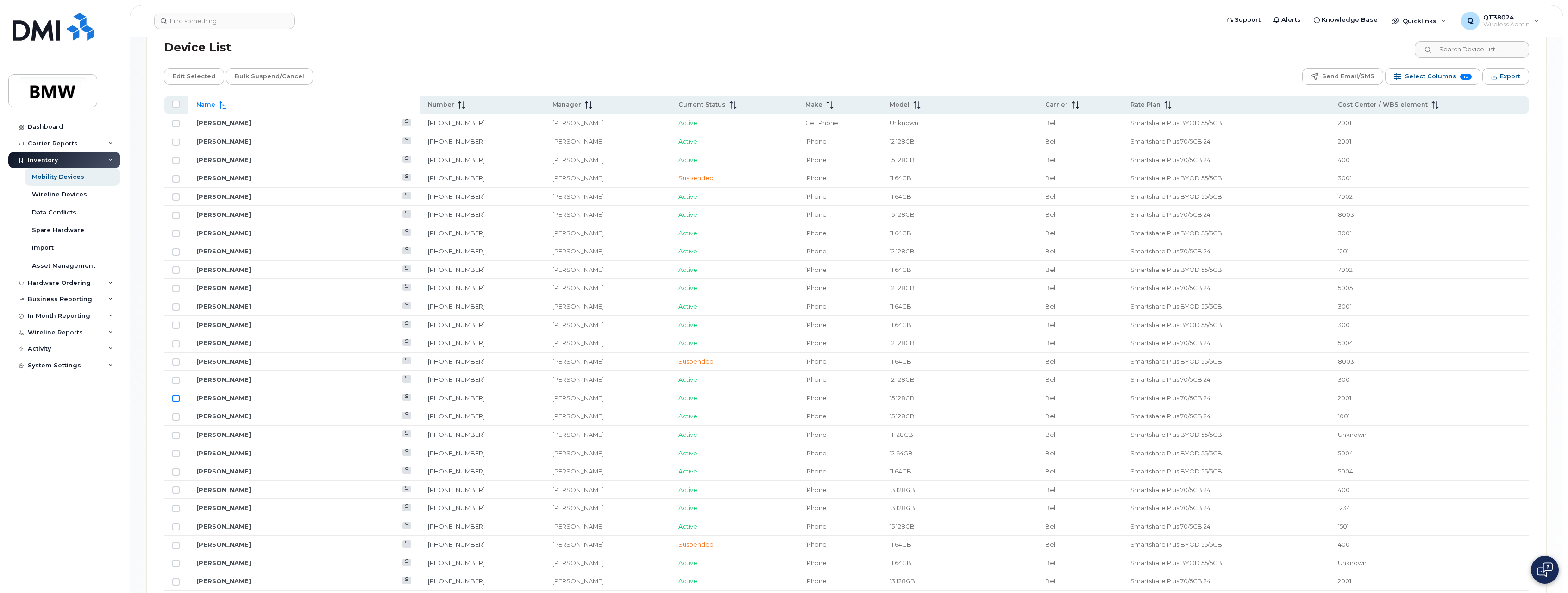
click at [178, 396] on input "Row Unselected" at bounding box center [176, 398] width 7 height 7
checkbox input "true"
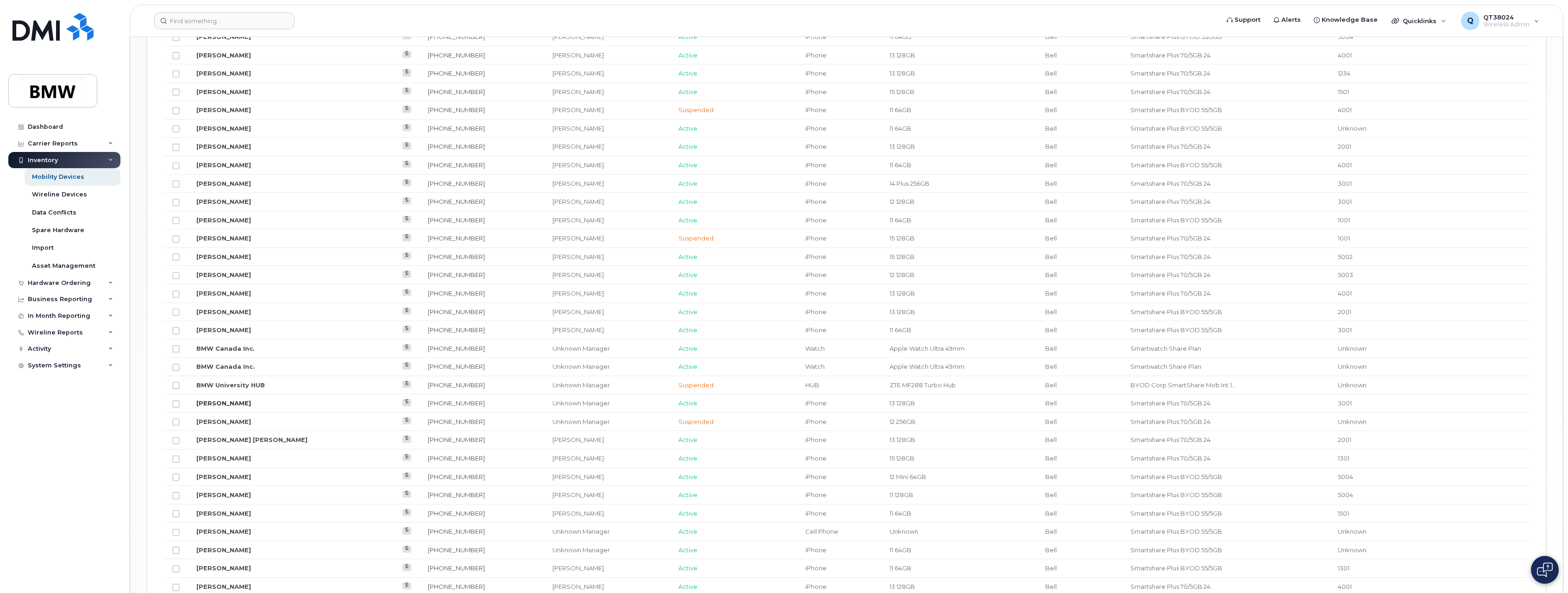
scroll to position [947, 0]
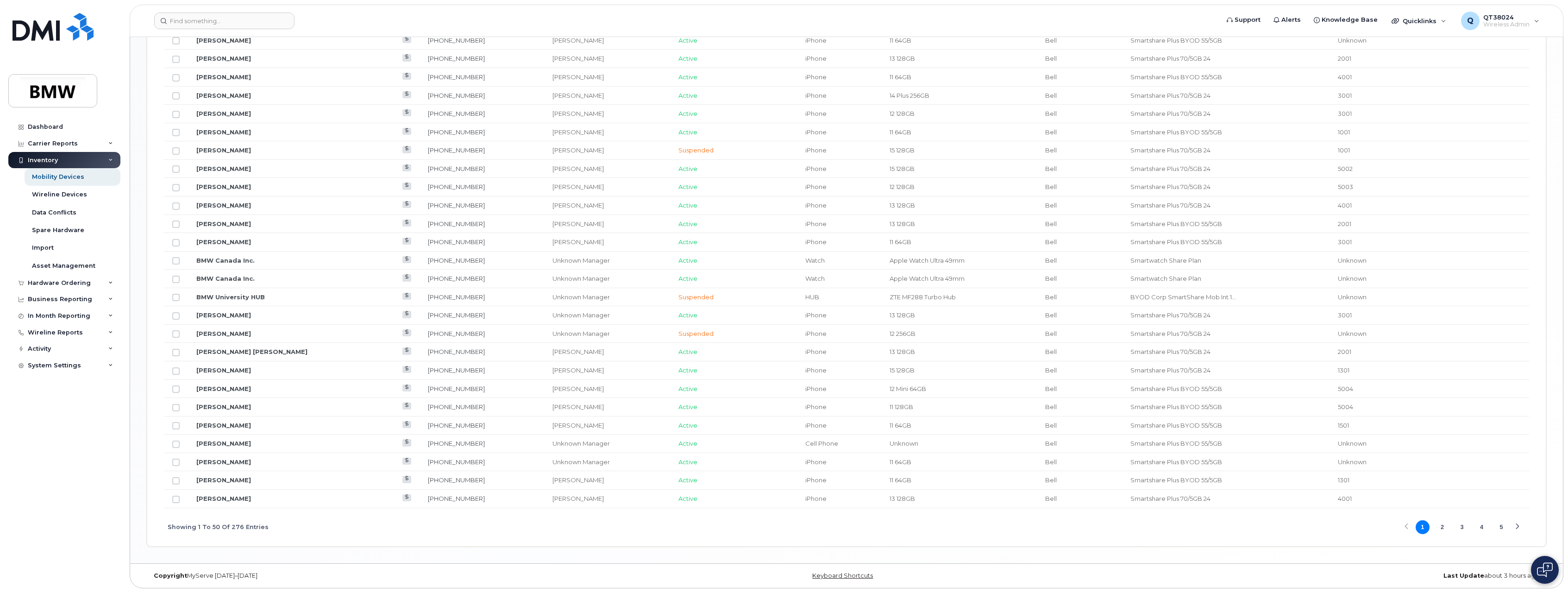
click at [1464, 529] on button "3" at bounding box center [1461, 526] width 14 height 14
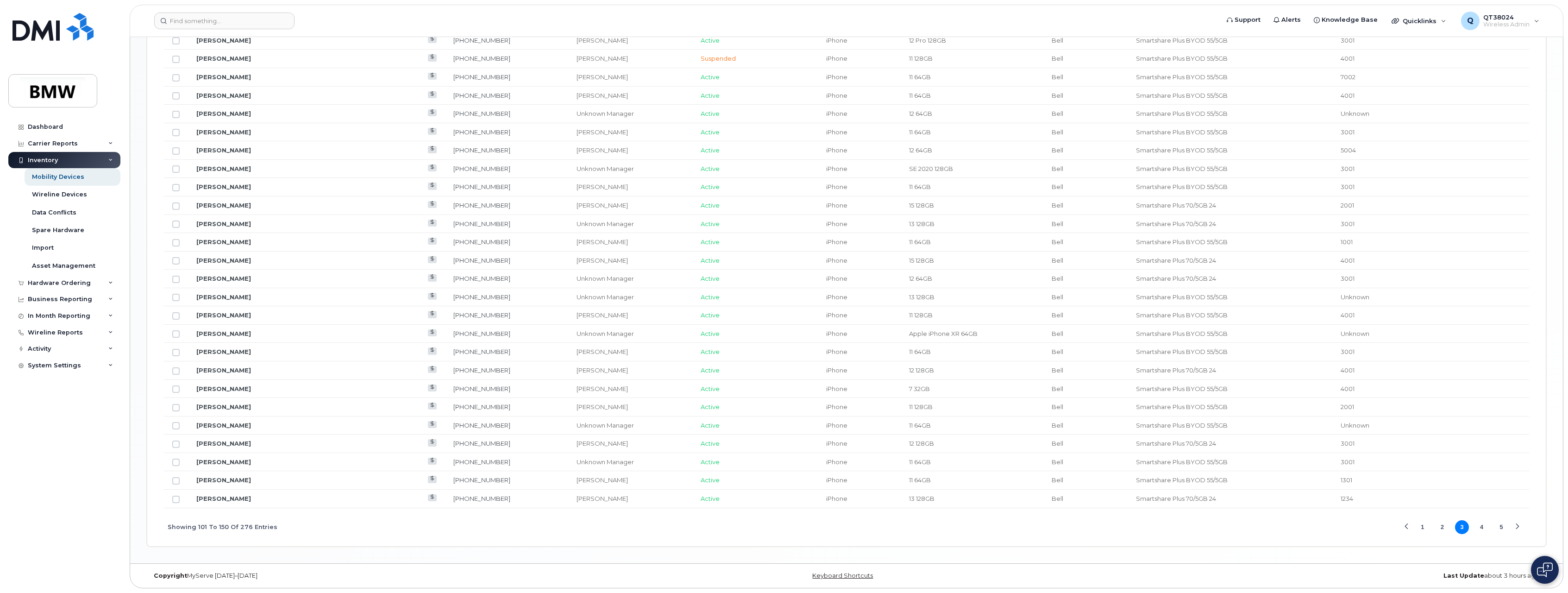
drag, startPoint x: 1482, startPoint y: 527, endPoint x: 1456, endPoint y: 520, distance: 26.9
click at [1482, 527] on button "4" at bounding box center [1482, 526] width 14 height 14
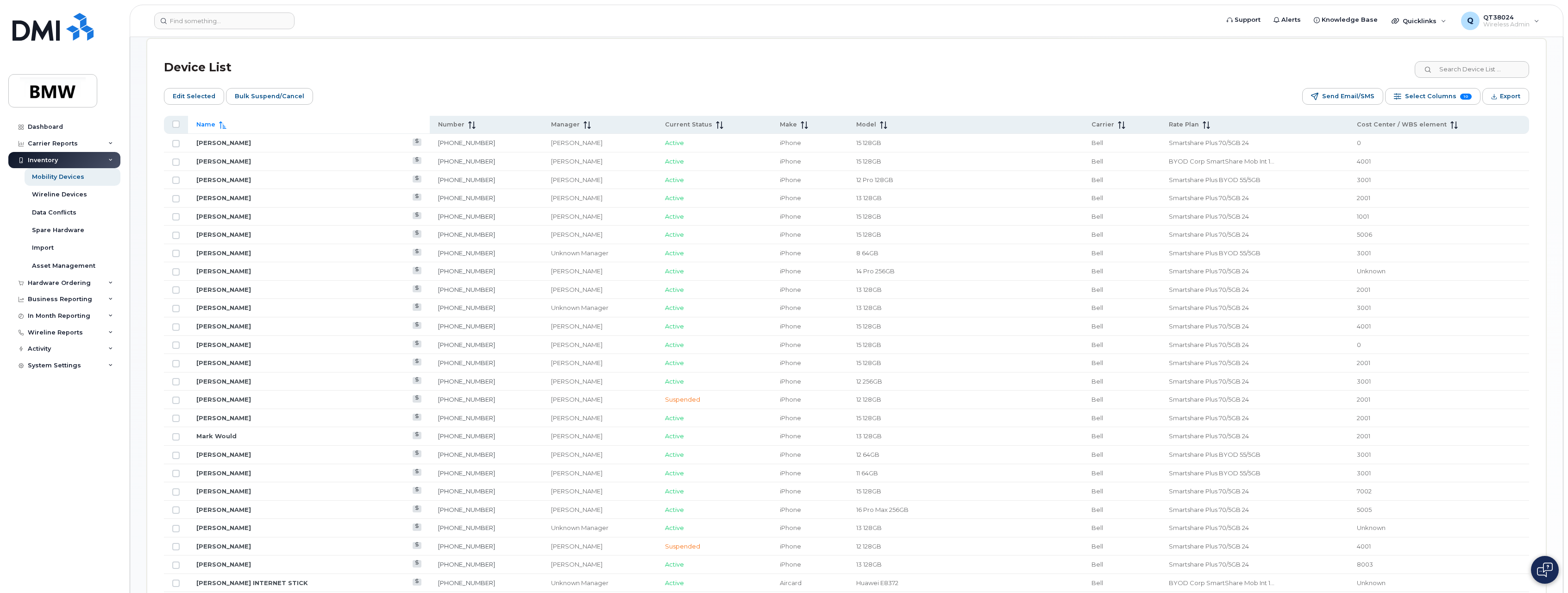
scroll to position [391, 0]
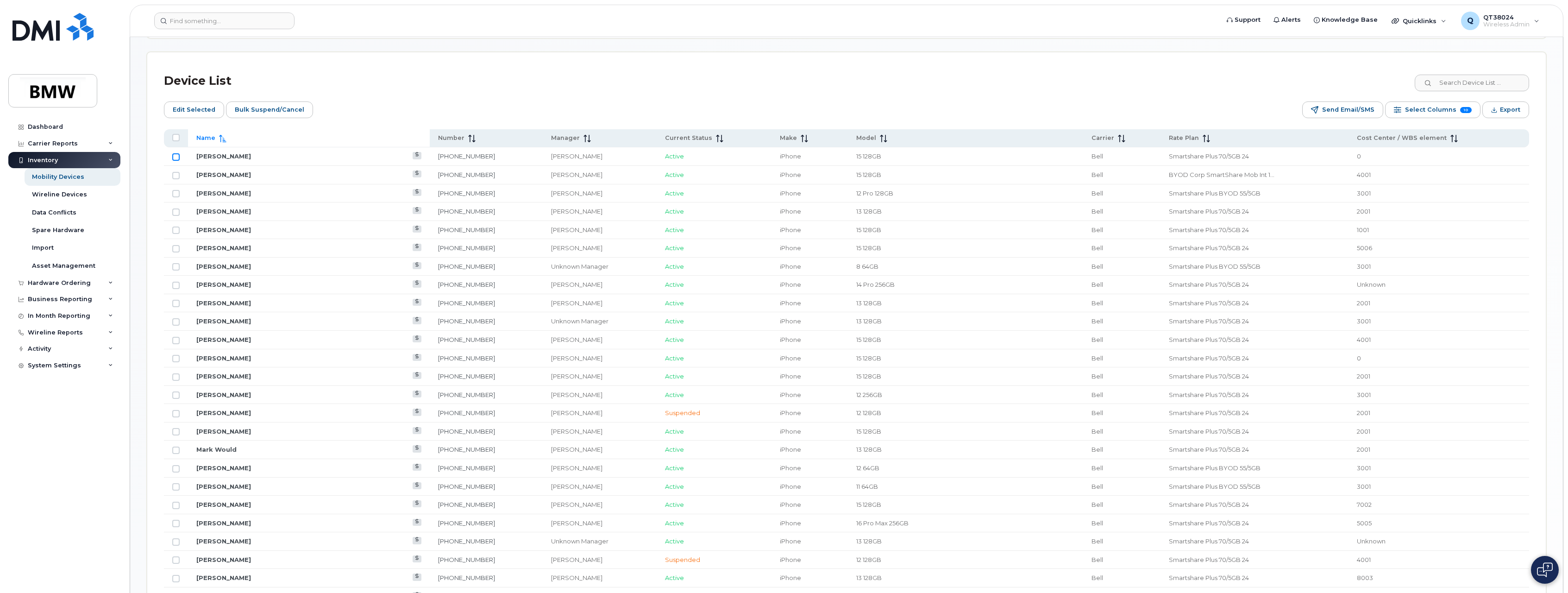
click at [174, 158] on input "Row Unselected" at bounding box center [176, 157] width 7 height 7
checkbox input "true"
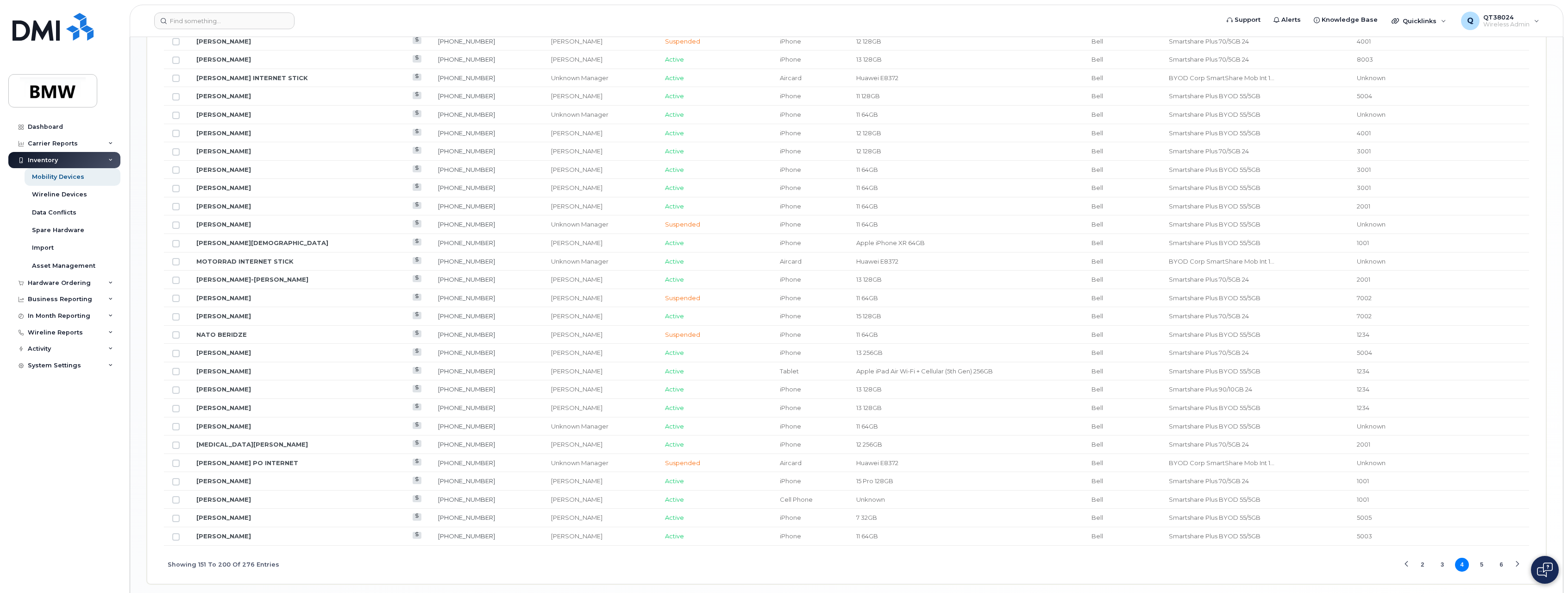
scroll to position [947, 0]
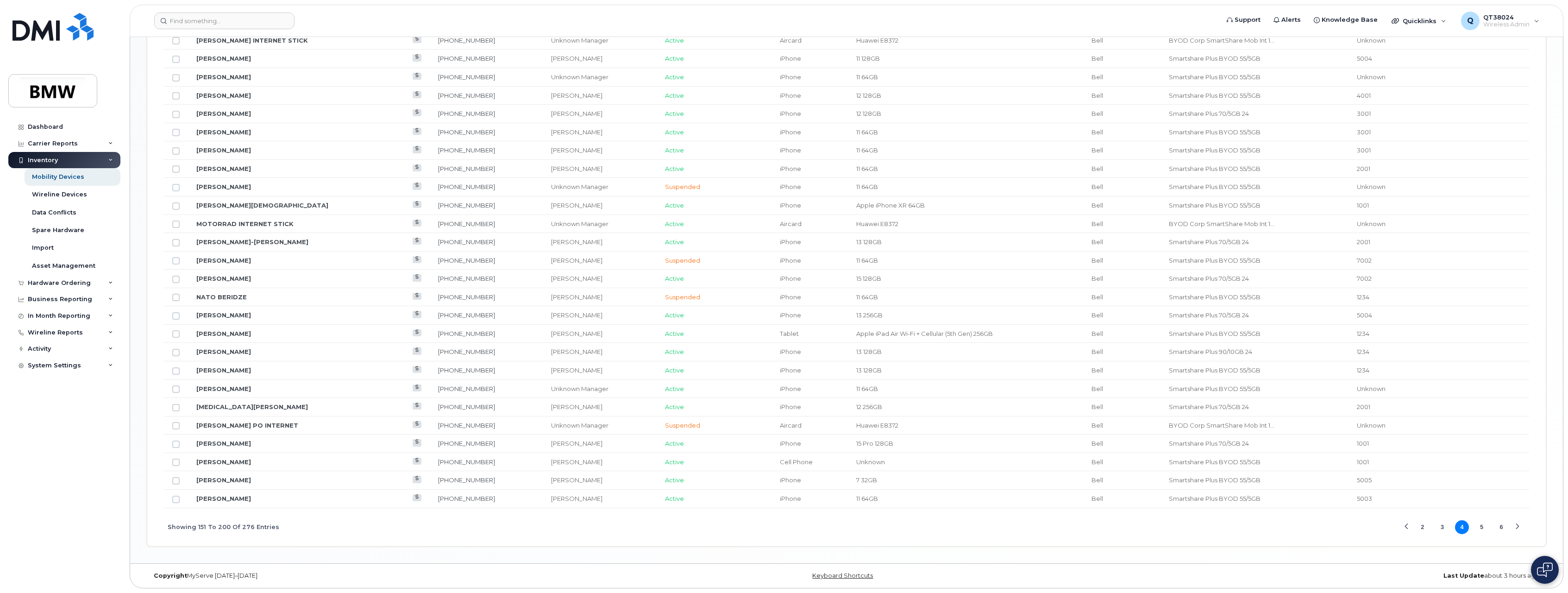
click at [1478, 525] on button "5" at bounding box center [1482, 526] width 14 height 14
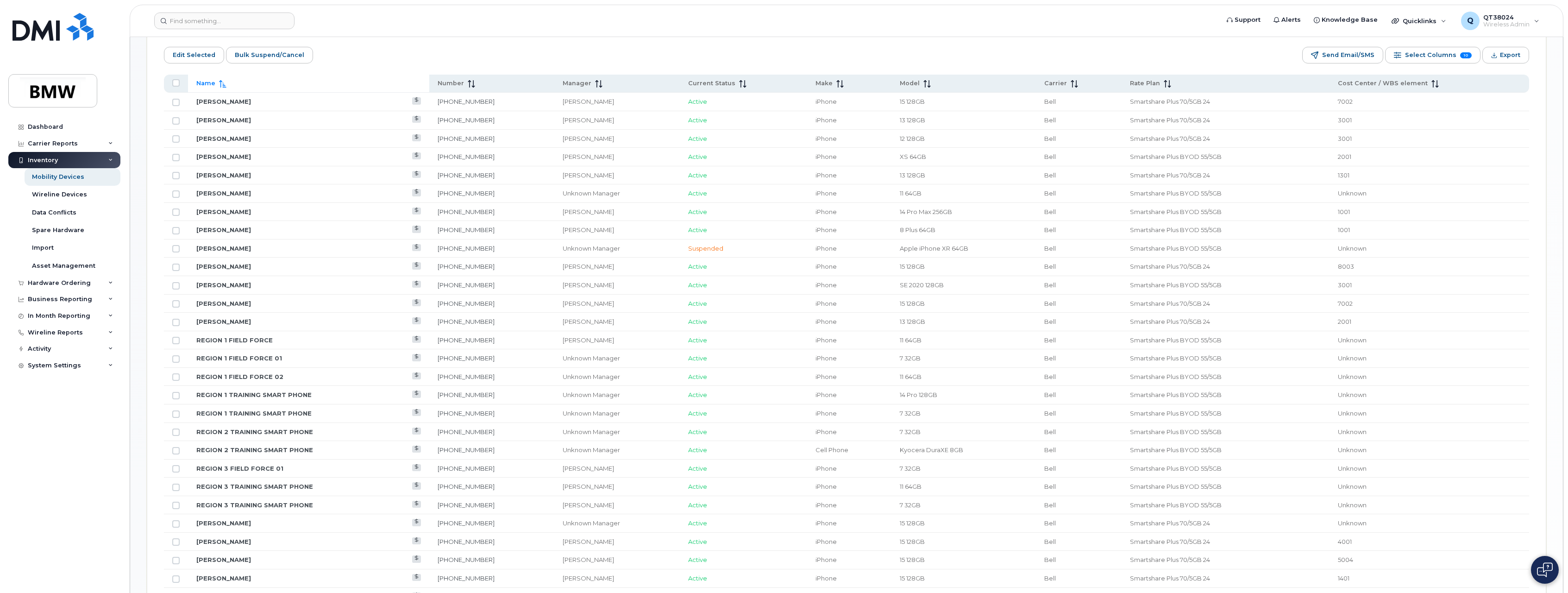
scroll to position [438, 0]
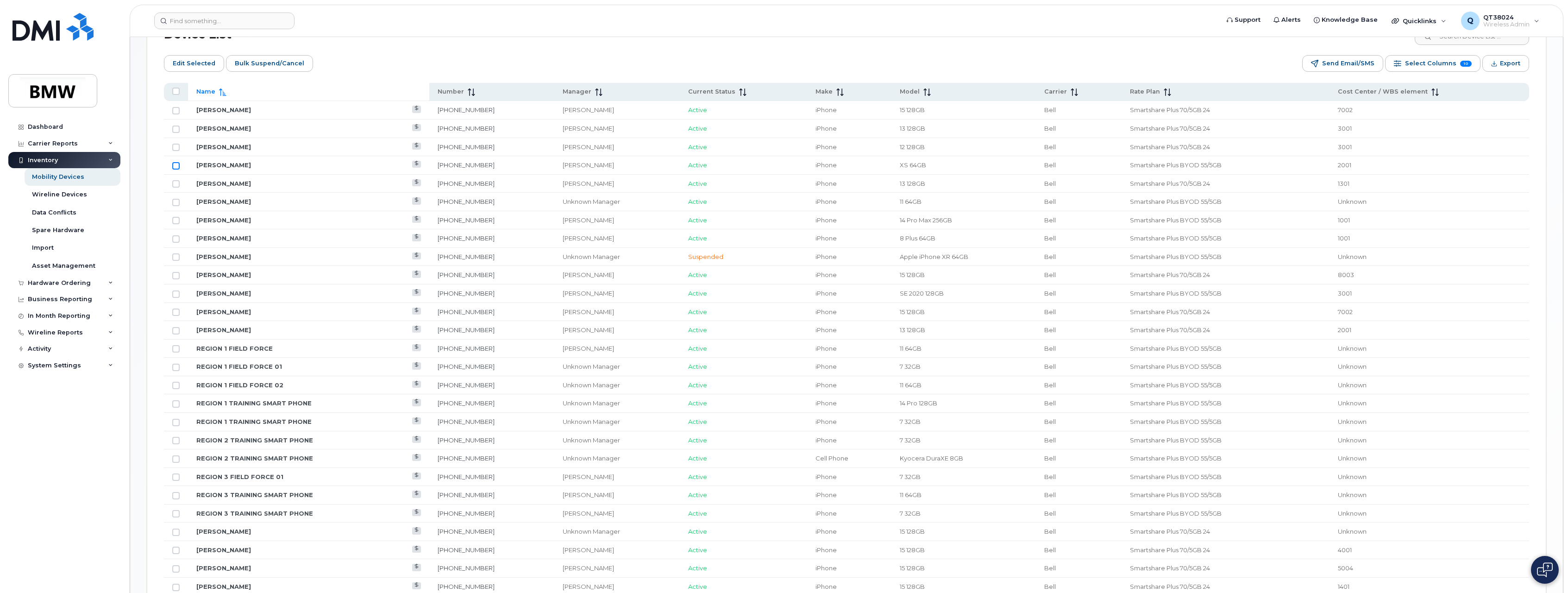
click at [178, 167] on input "Row Unselected" at bounding box center [176, 165] width 7 height 7
click at [178, 167] on input "Row Selected" at bounding box center [176, 165] width 7 height 7
click at [178, 167] on input "Row Unselected" at bounding box center [176, 165] width 7 height 7
checkbox input "true"
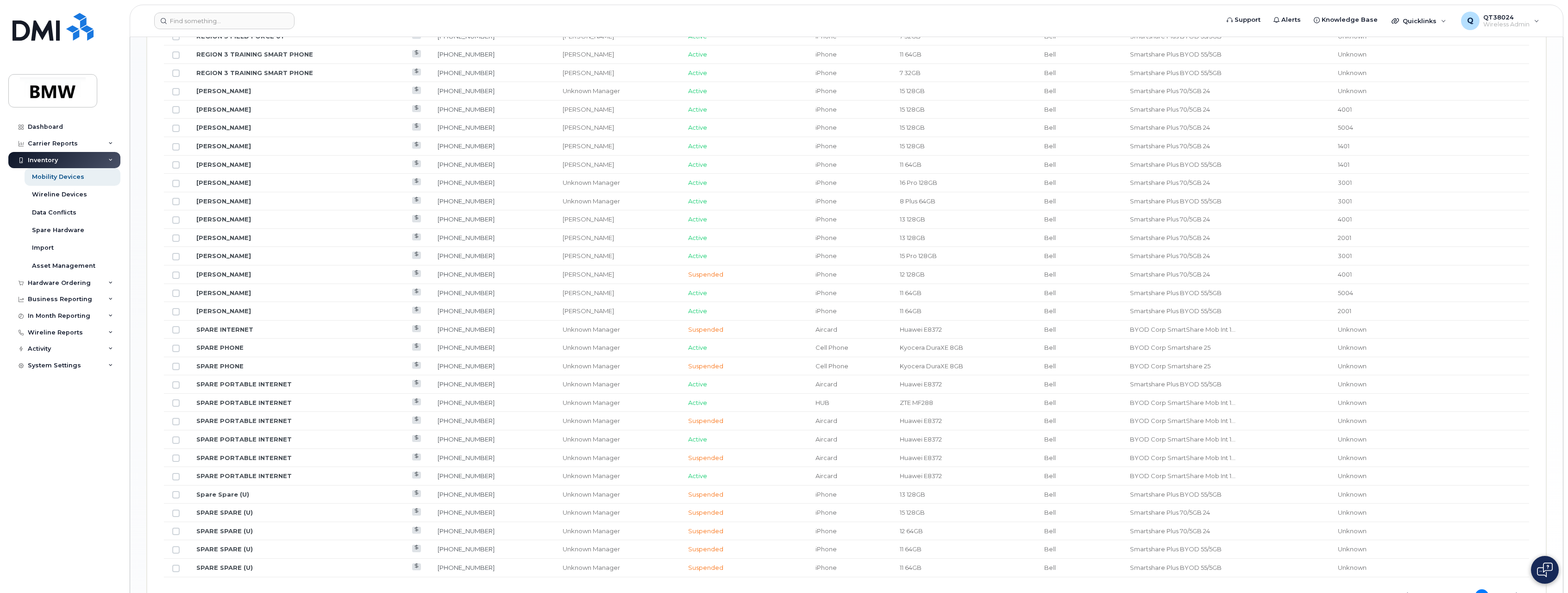
scroll to position [947, 0]
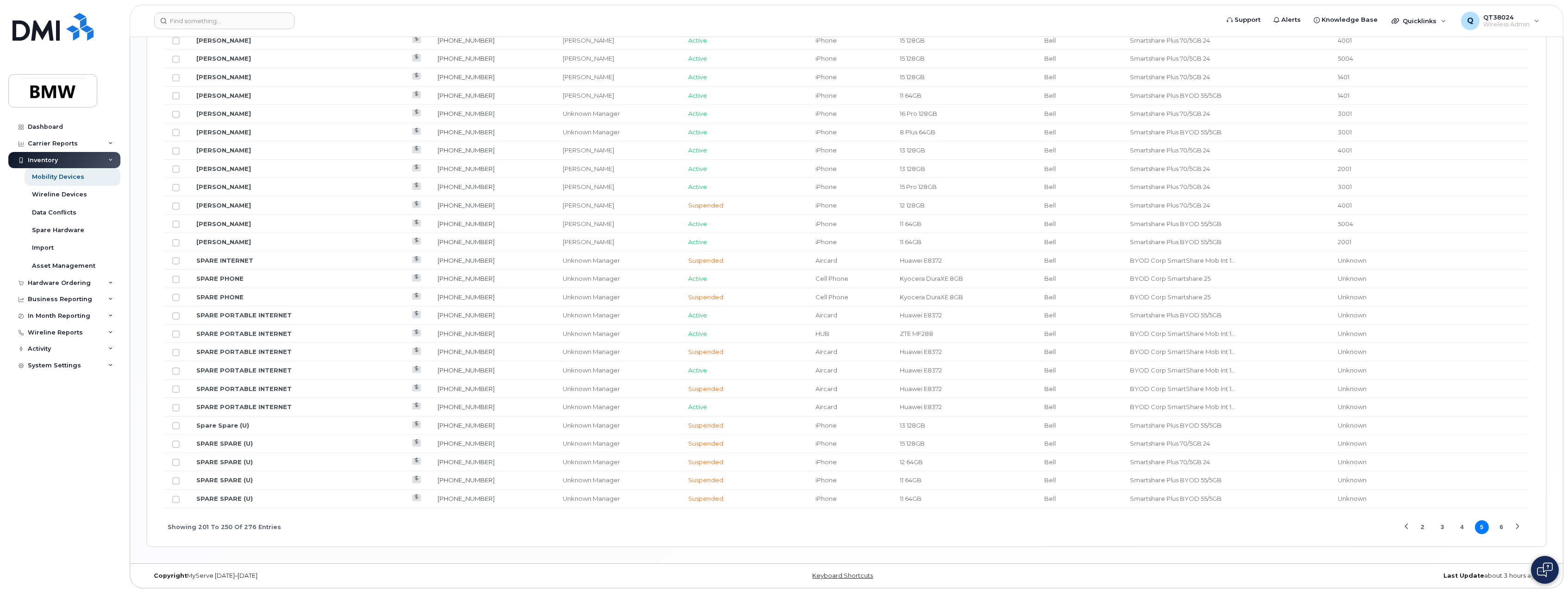
click at [1420, 526] on button "2" at bounding box center [1422, 526] width 14 height 14
click at [1417, 527] on button "1" at bounding box center [1422, 526] width 14 height 14
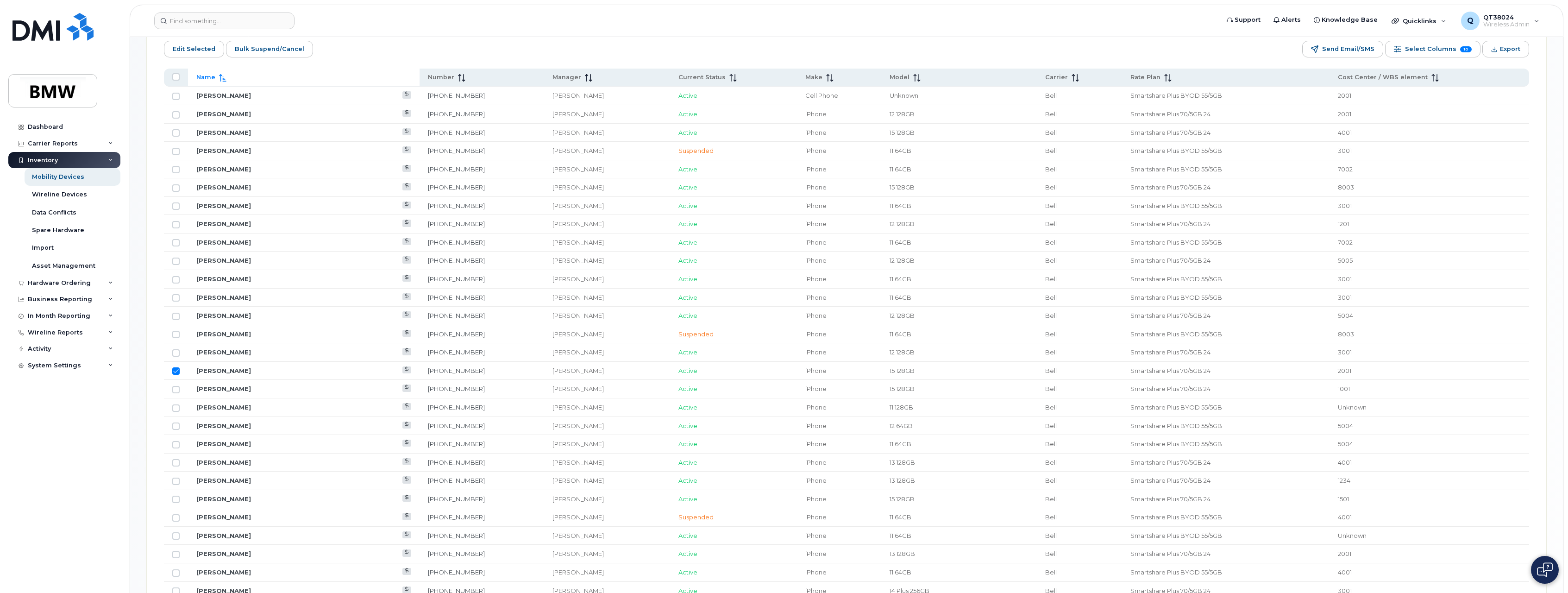
scroll to position [438, 0]
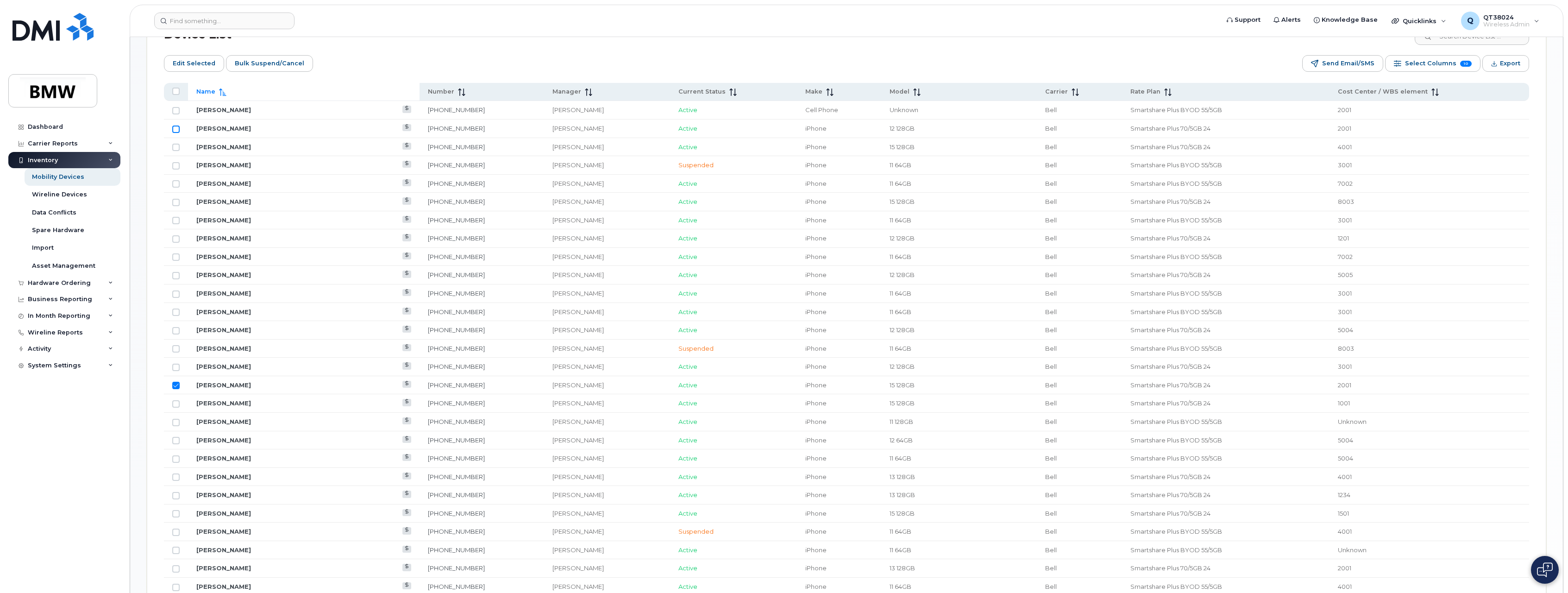
click at [177, 132] on input "Row Unselected" at bounding box center [176, 129] width 7 height 7
checkbox input "true"
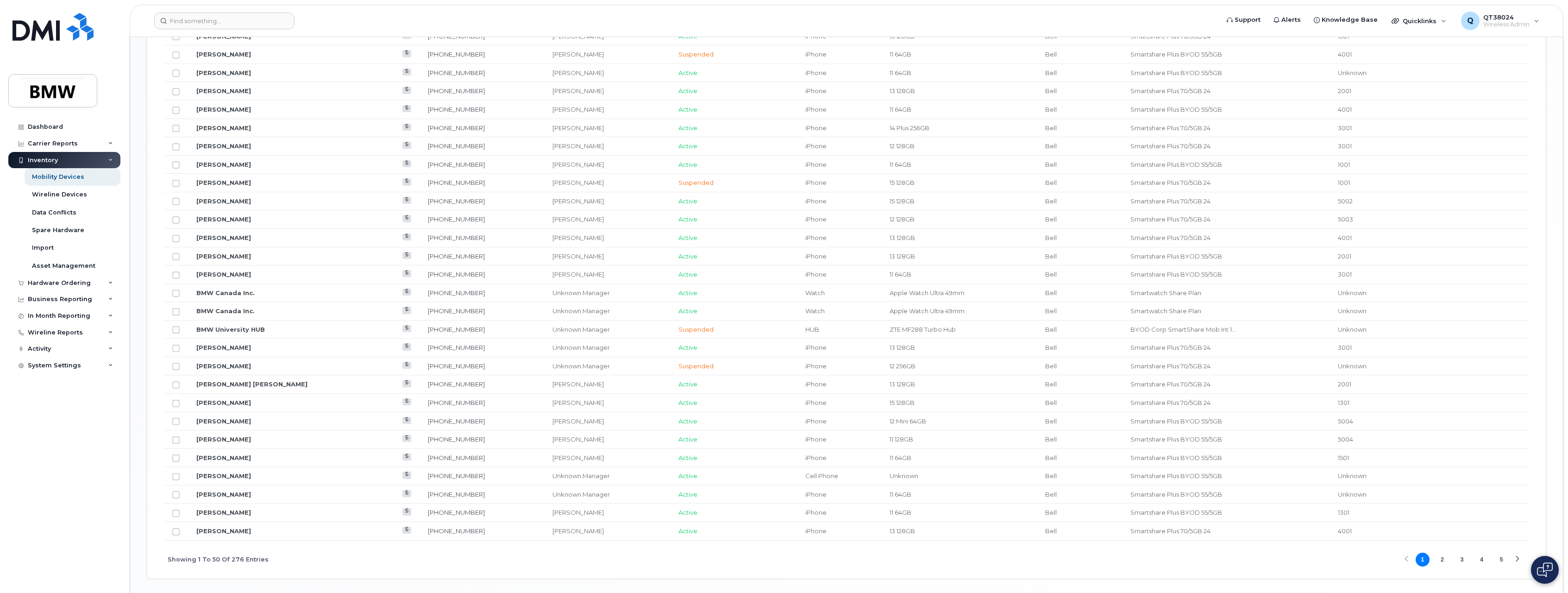
scroll to position [947, 0]
click at [1482, 525] on button "4" at bounding box center [1482, 526] width 14 height 14
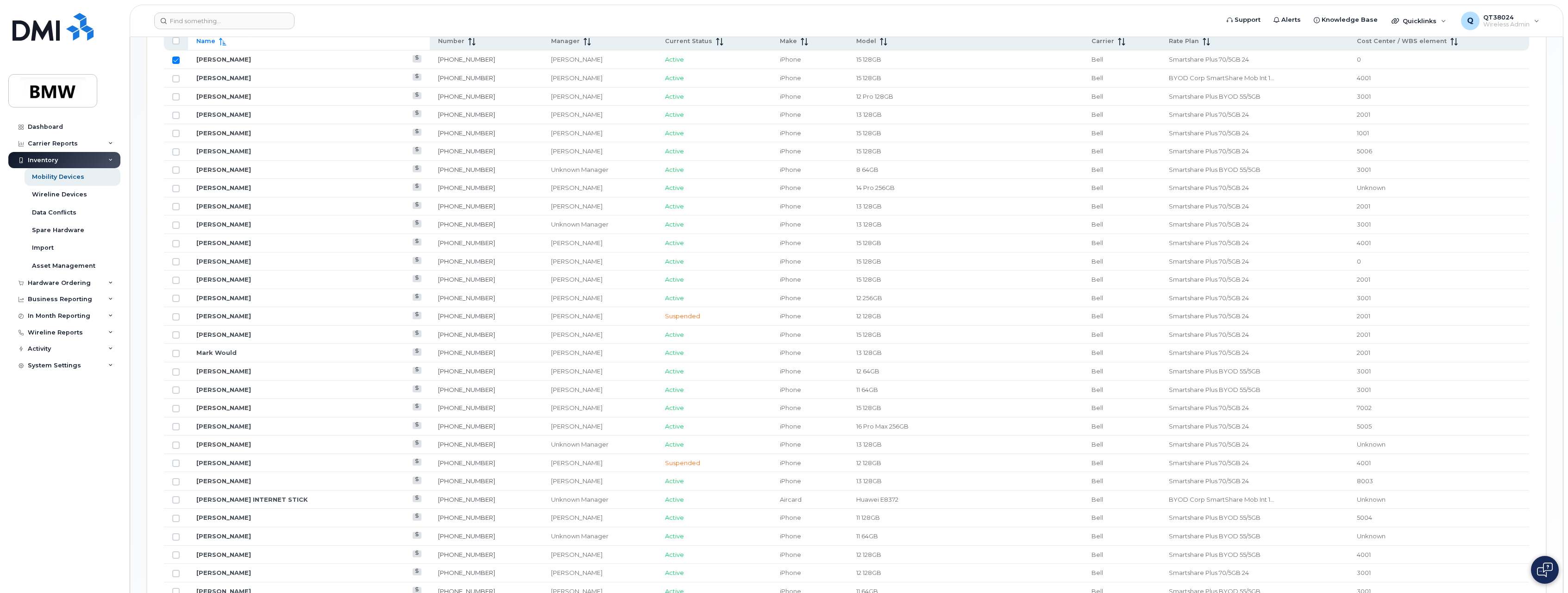
scroll to position [484, 0]
click at [180, 337] on td at bounding box center [176, 339] width 24 height 19
click at [179, 340] on input "Row Unselected" at bounding box center [176, 339] width 7 height 7
checkbox input "true"
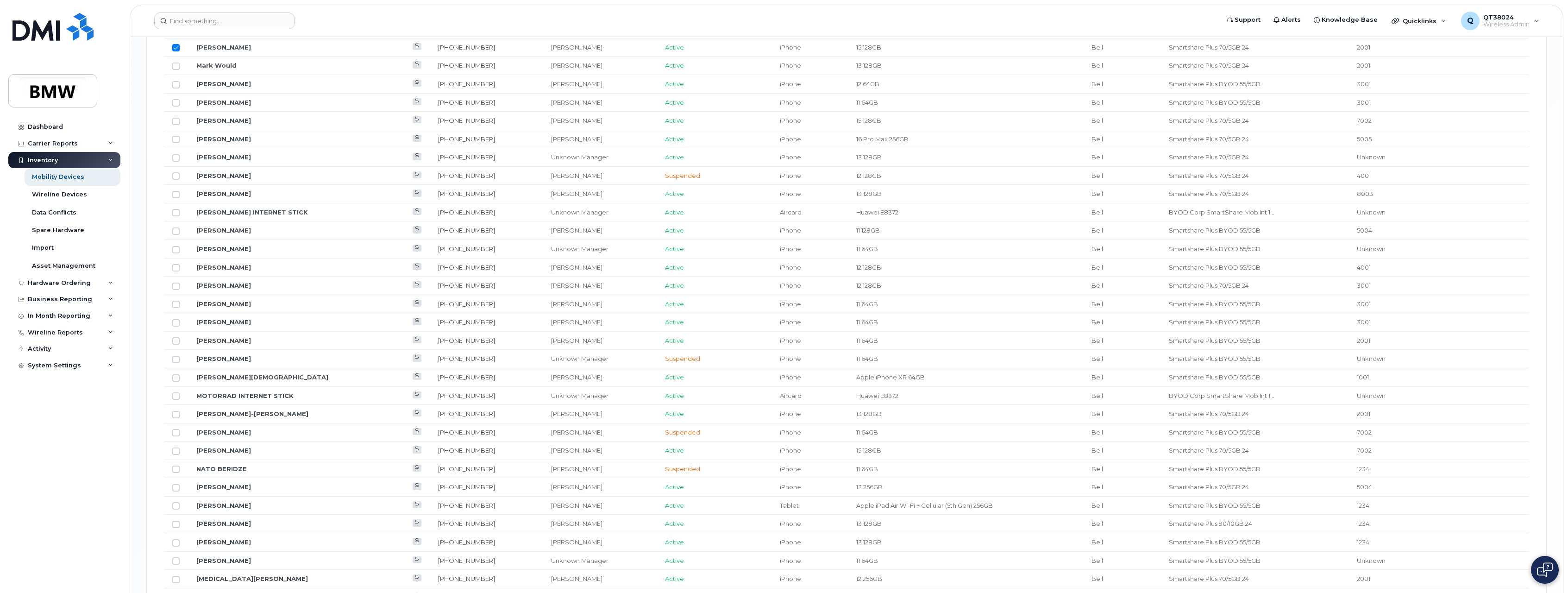
scroll to position [947, 0]
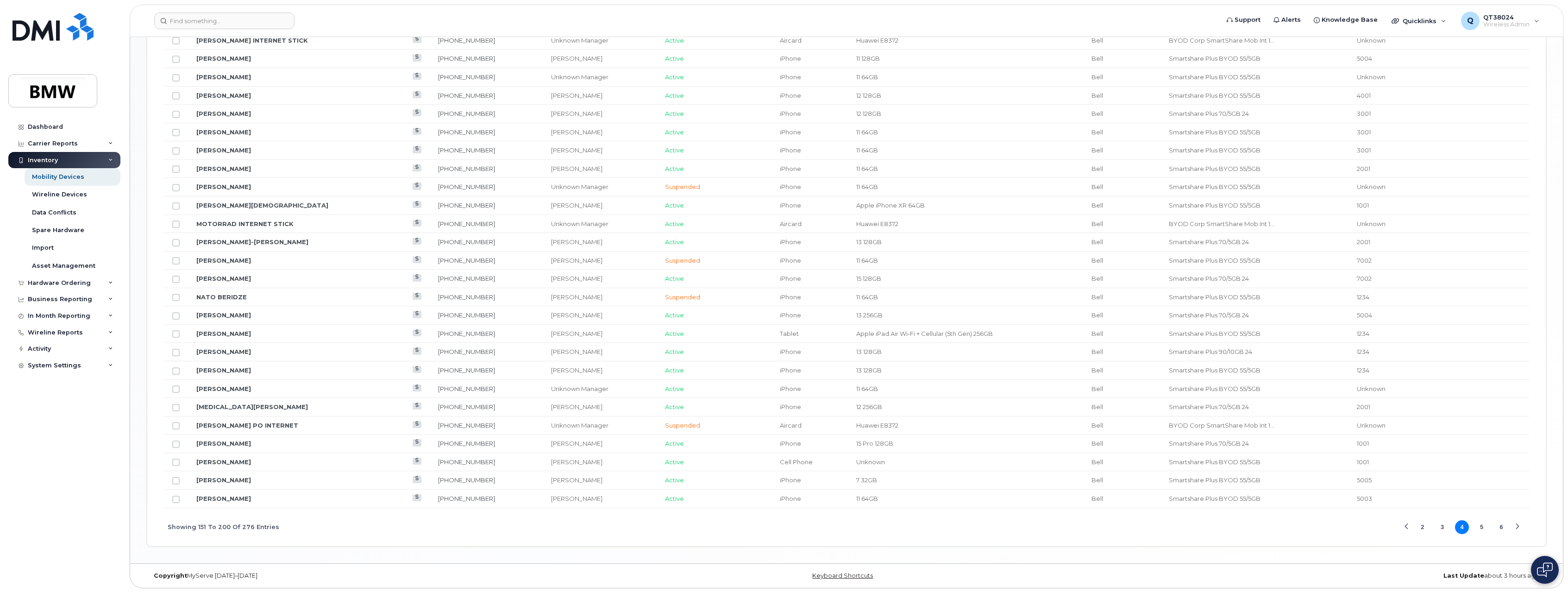
click at [1408, 526] on div "Previous Page" at bounding box center [1406, 526] width 6 height 6
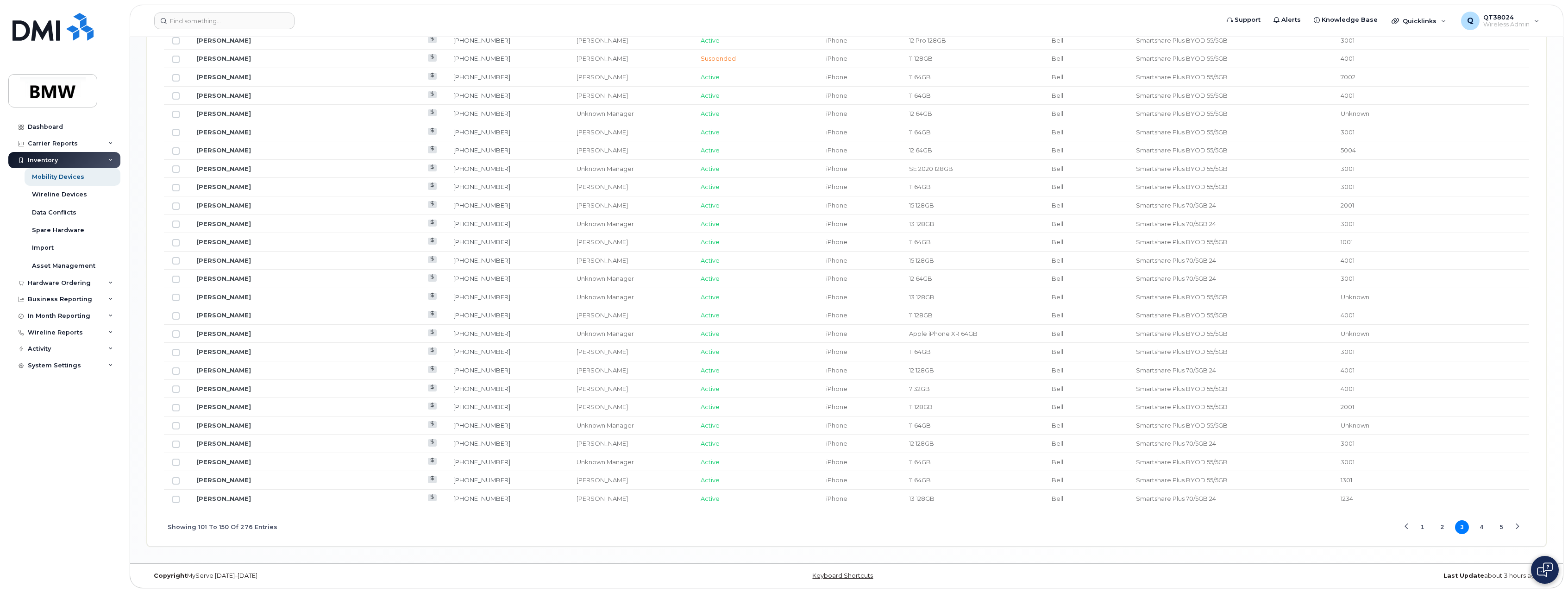
click at [1424, 529] on button "1" at bounding box center [1422, 526] width 14 height 14
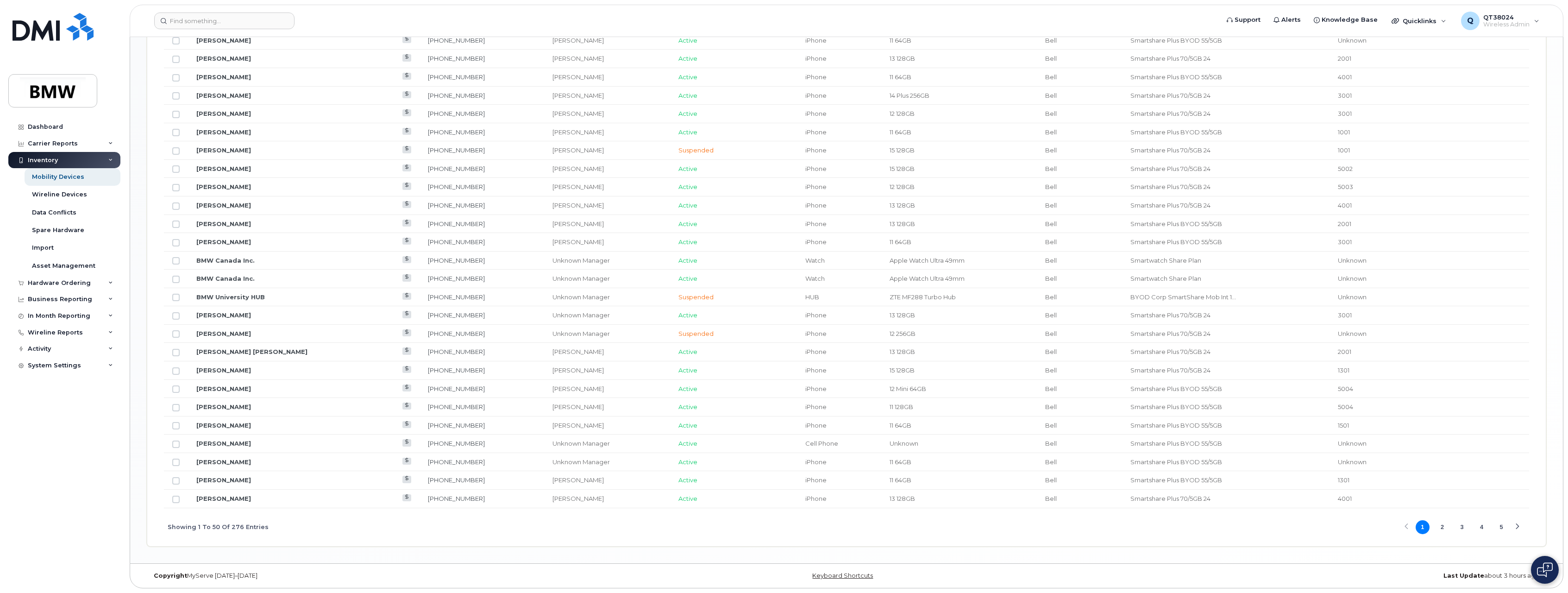
click at [1441, 524] on button "2" at bounding box center [1442, 526] width 14 height 14
click at [177, 171] on input "Row Unselected" at bounding box center [176, 169] width 7 height 7
checkbox input "true"
click at [1500, 530] on button "5" at bounding box center [1501, 526] width 14 height 14
click at [1501, 528] on button "6" at bounding box center [1501, 526] width 14 height 14
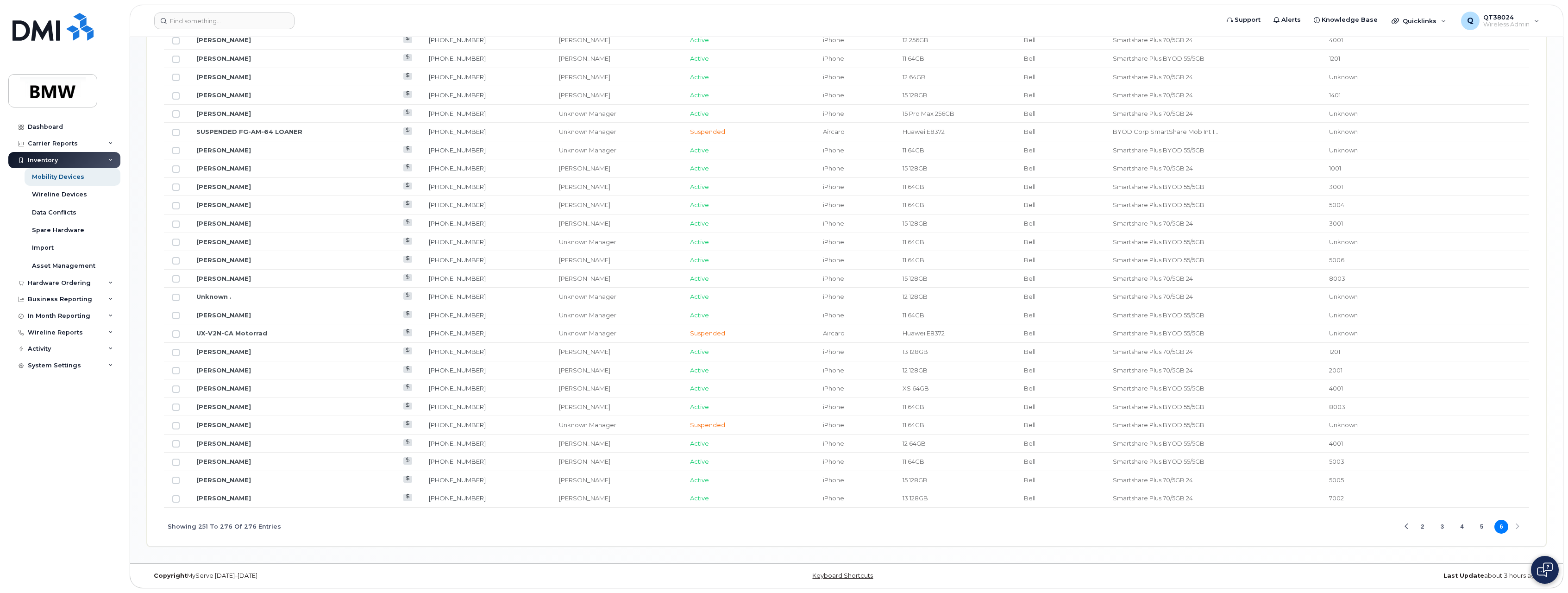
scroll to position [507, 0]
click at [175, 375] on input "Row Unselected" at bounding box center [176, 371] width 7 height 7
checkbox input "true"
click at [1460, 524] on button "4" at bounding box center [1461, 526] width 14 height 14
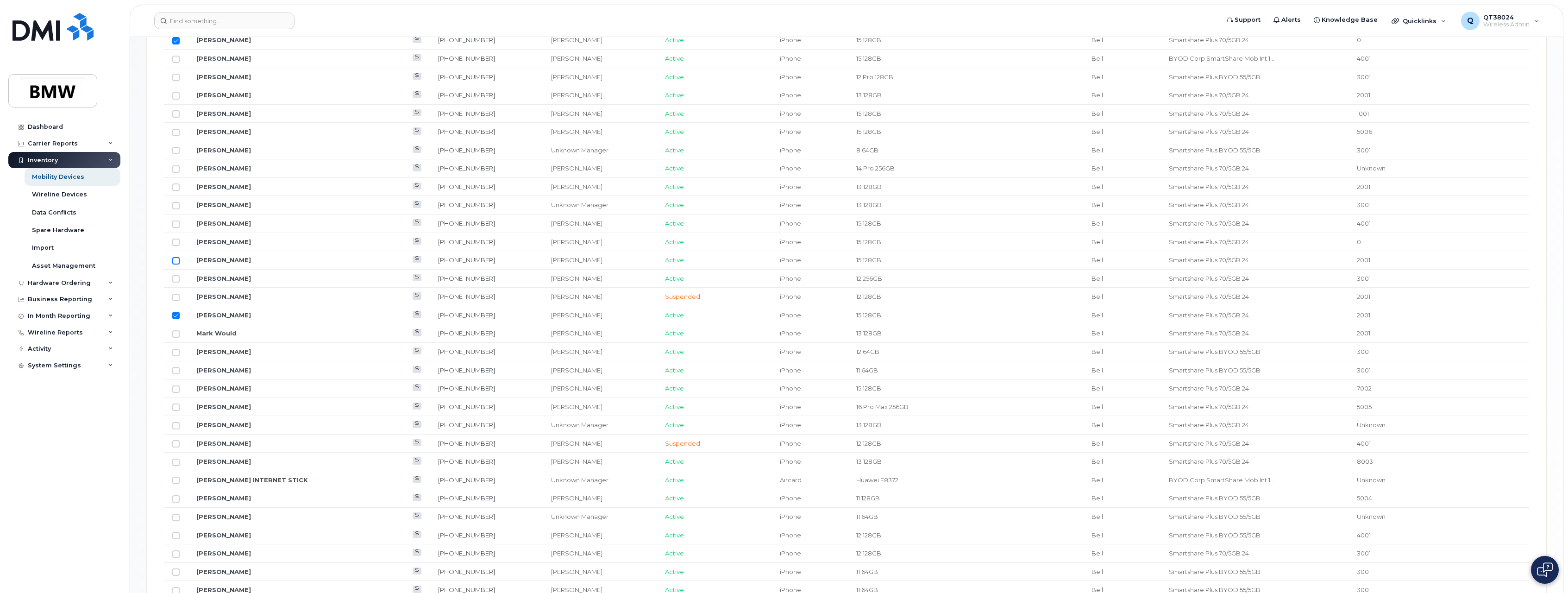
click at [178, 261] on input "Row Unselected" at bounding box center [176, 260] width 7 height 7
checkbox input "true"
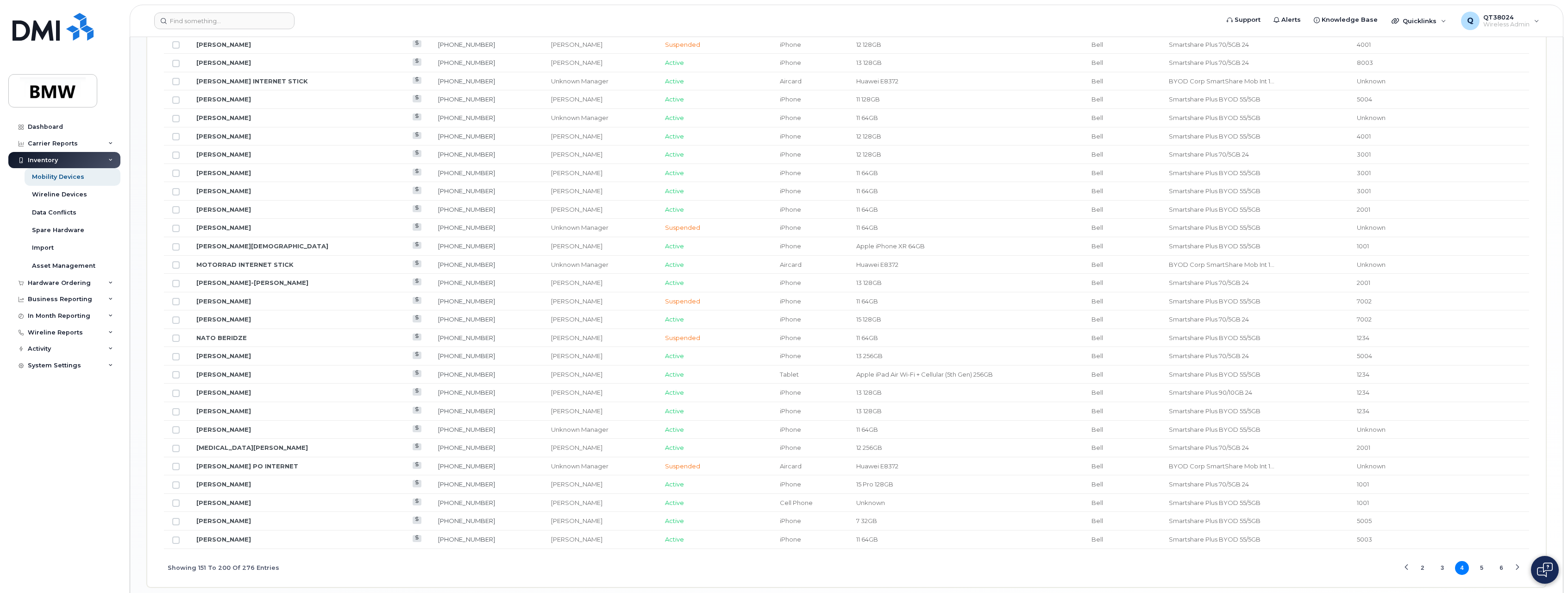
scroll to position [947, 0]
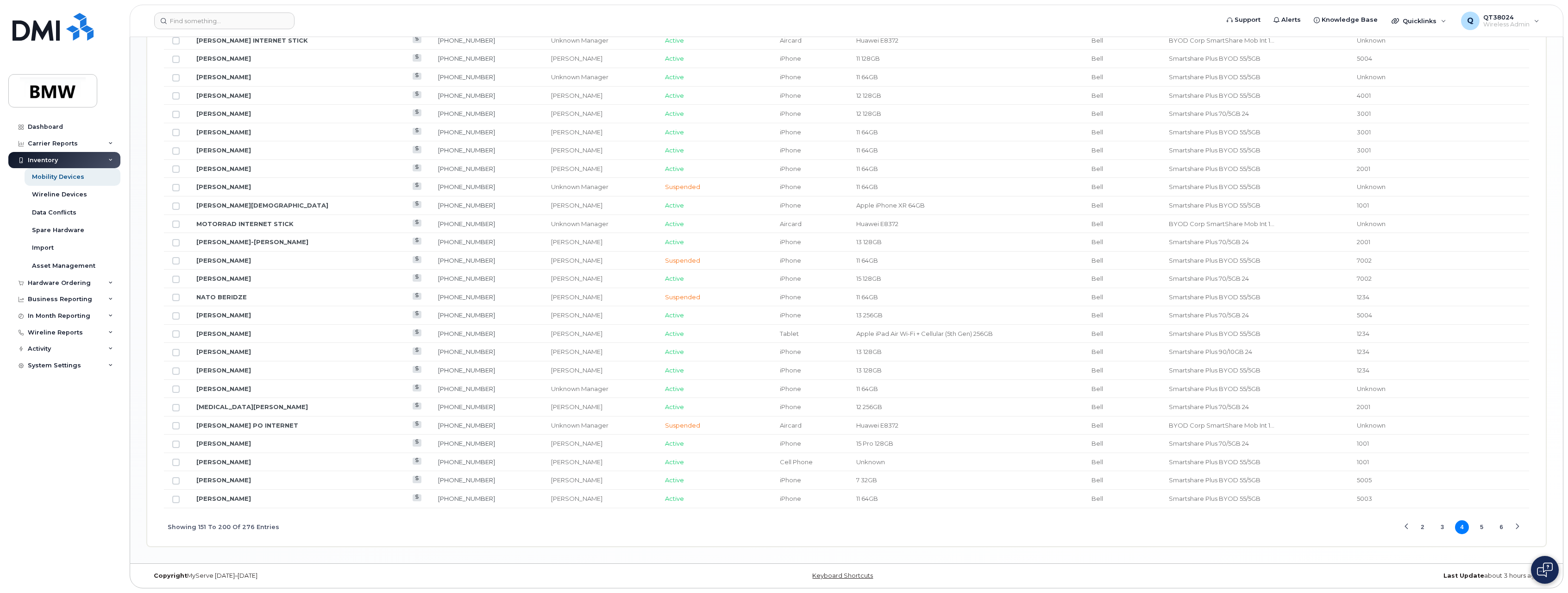
click at [1441, 528] on button "3" at bounding box center [1442, 526] width 14 height 14
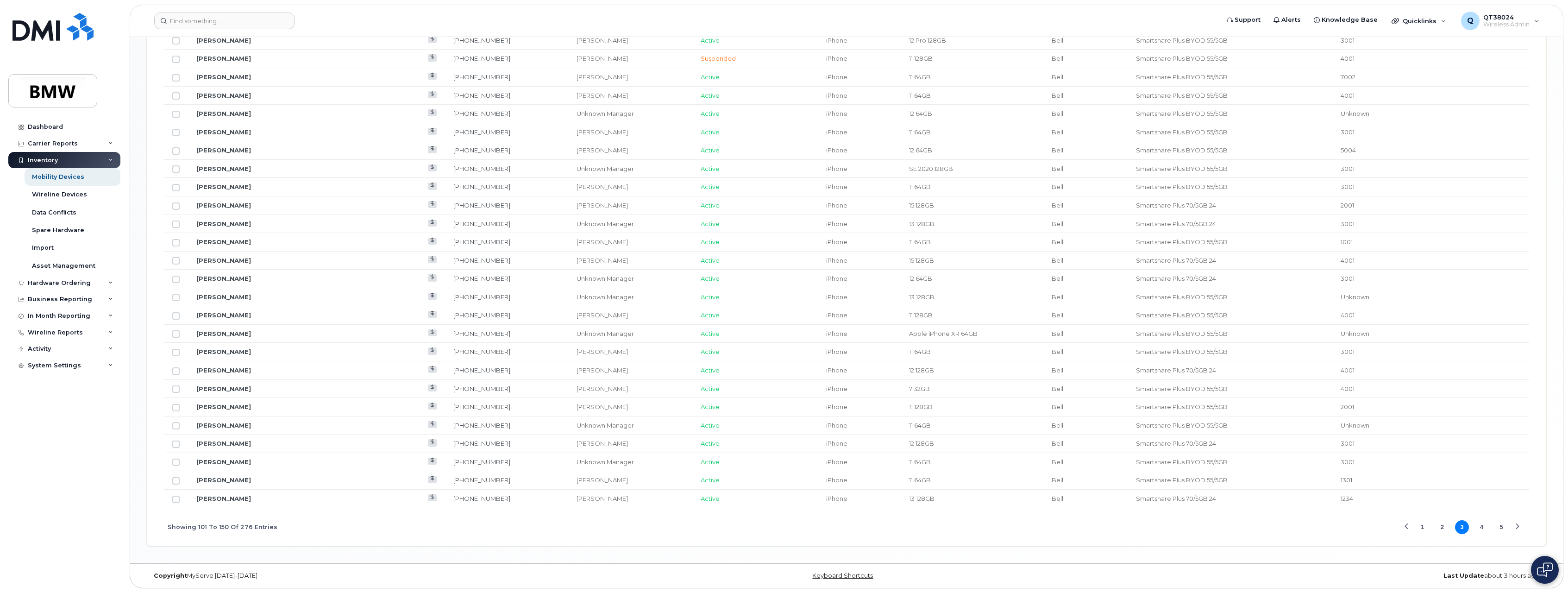
click at [1479, 526] on button "4" at bounding box center [1482, 526] width 14 height 14
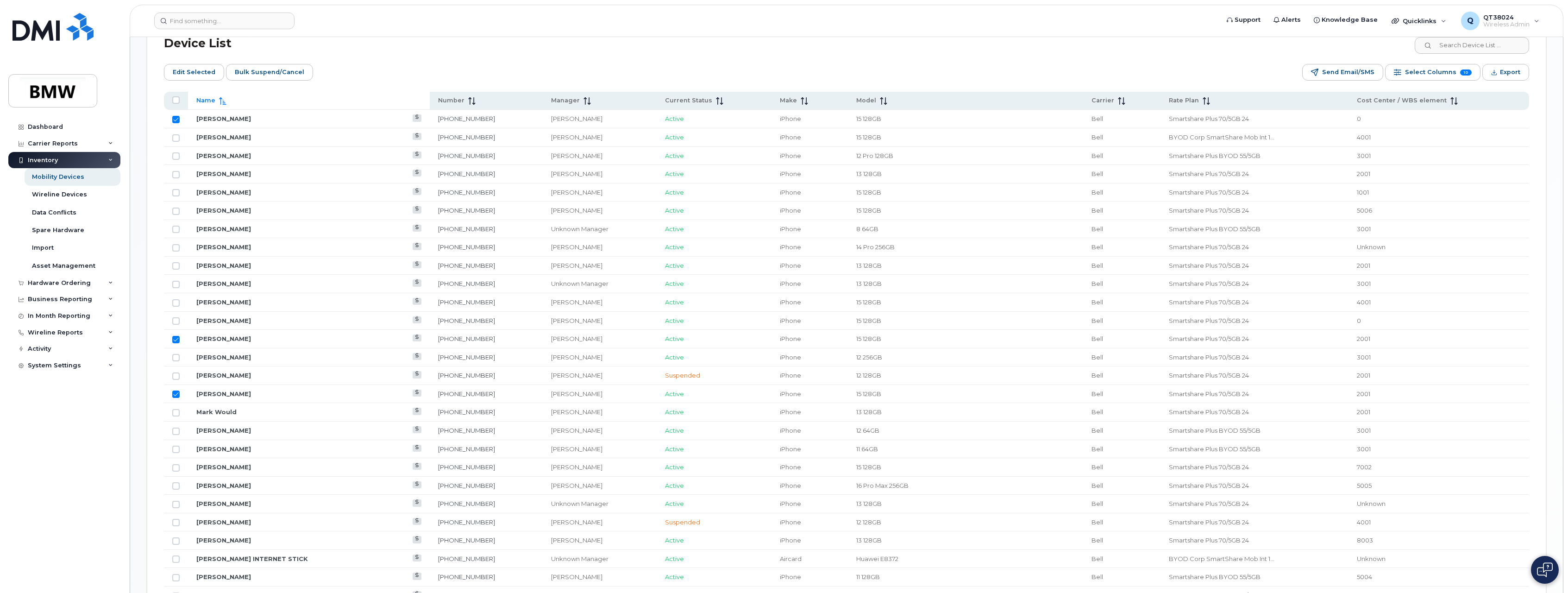
scroll to position [391, 0]
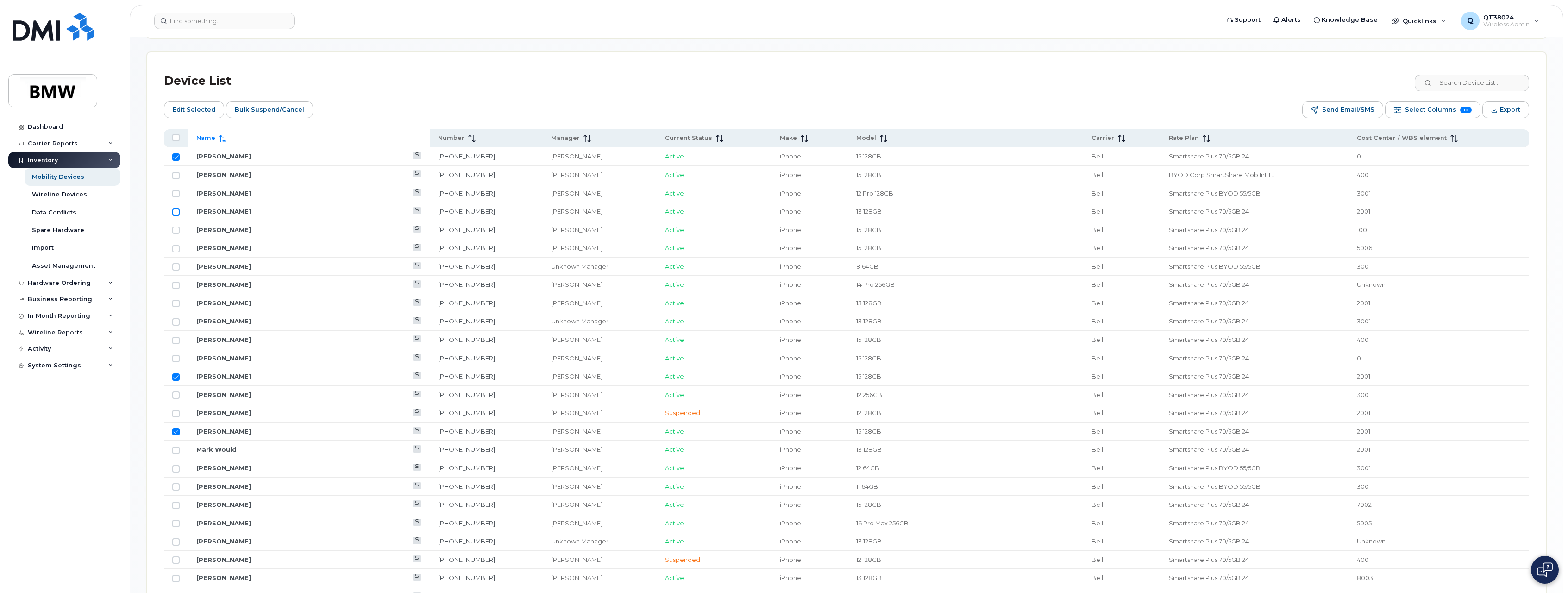
click at [175, 211] on input "Row Unselected" at bounding box center [176, 212] width 7 height 7
checkbox input "true"
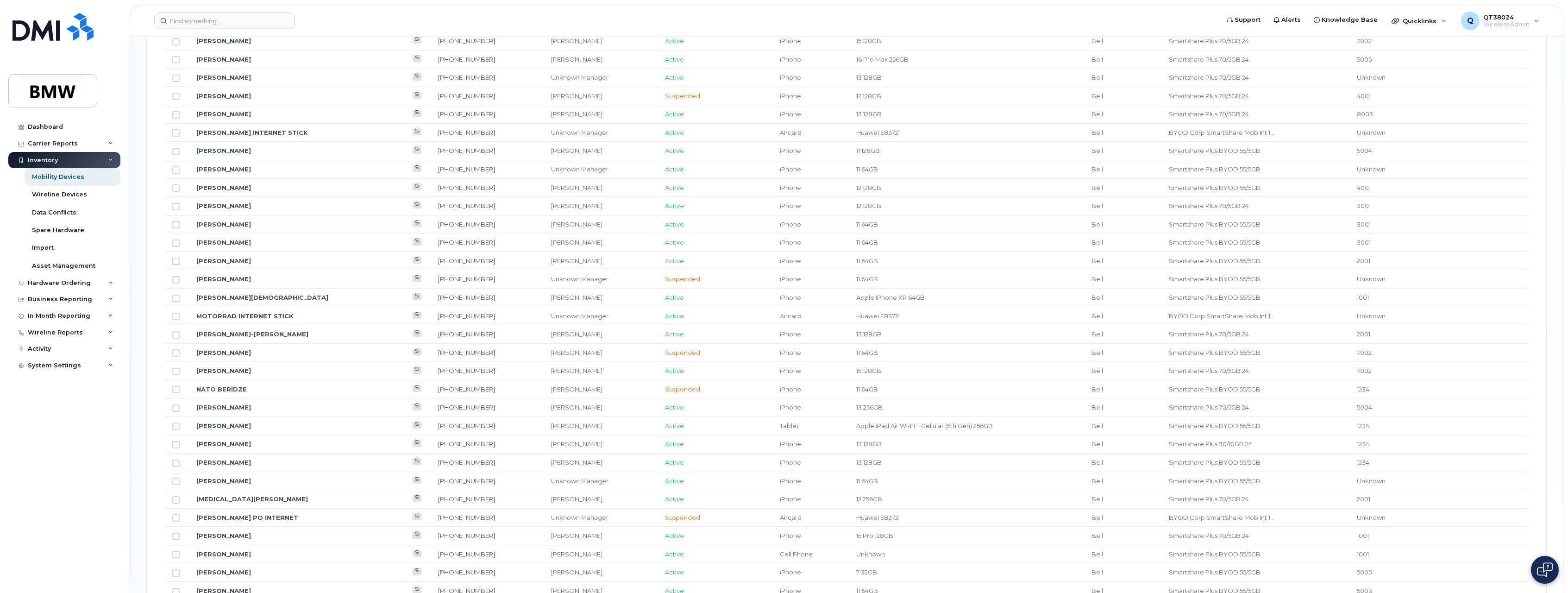
scroll to position [947, 0]
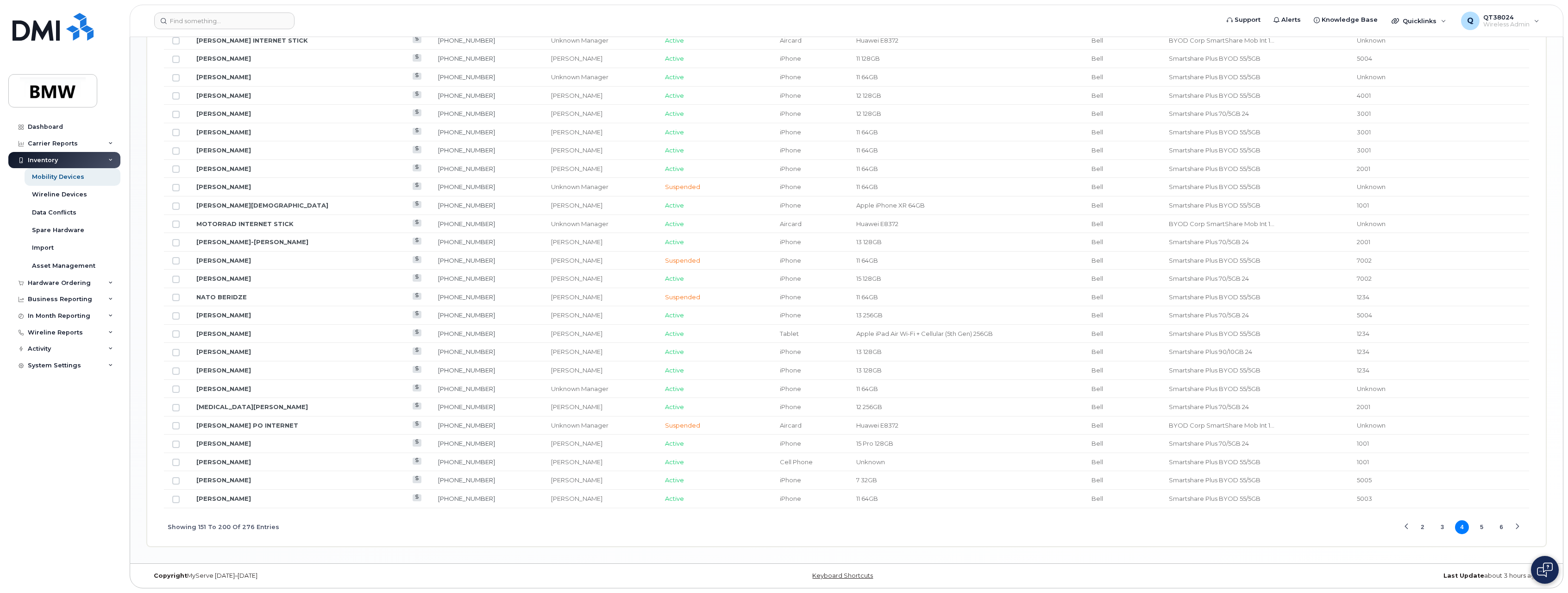
click at [1428, 530] on button "2" at bounding box center [1422, 526] width 14 height 14
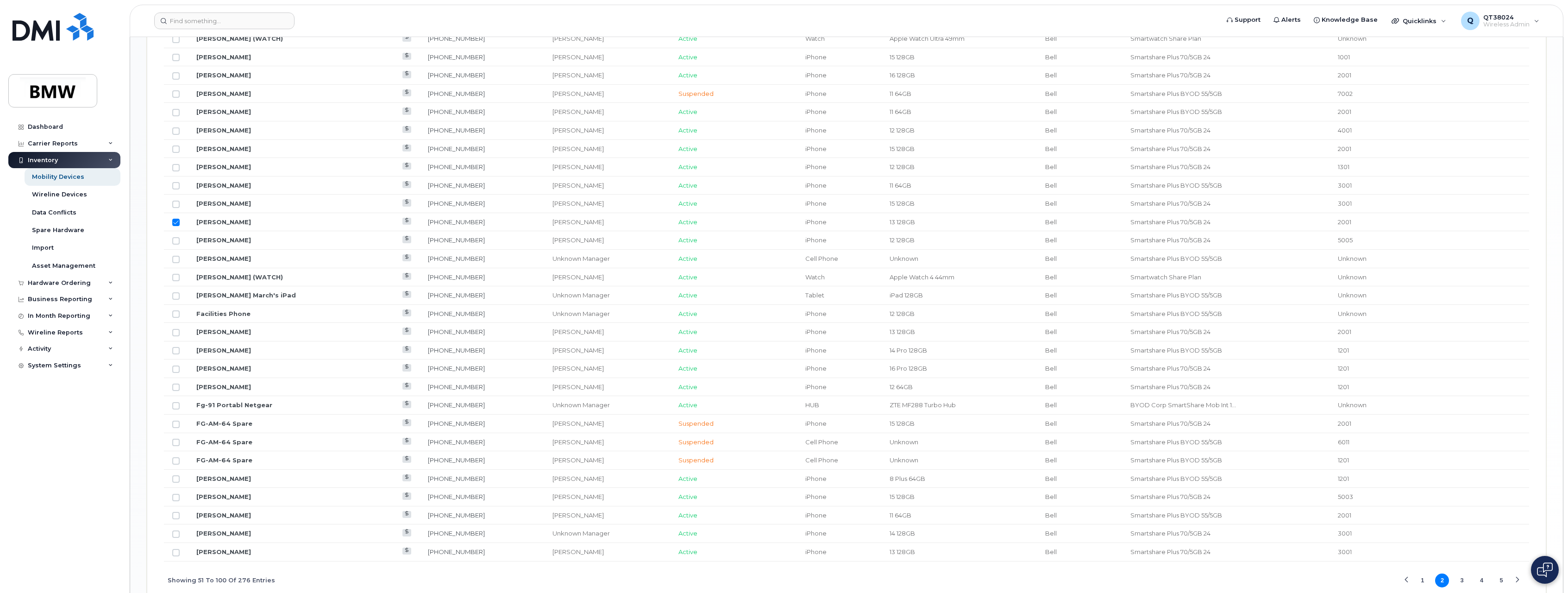
scroll to position [855, 0]
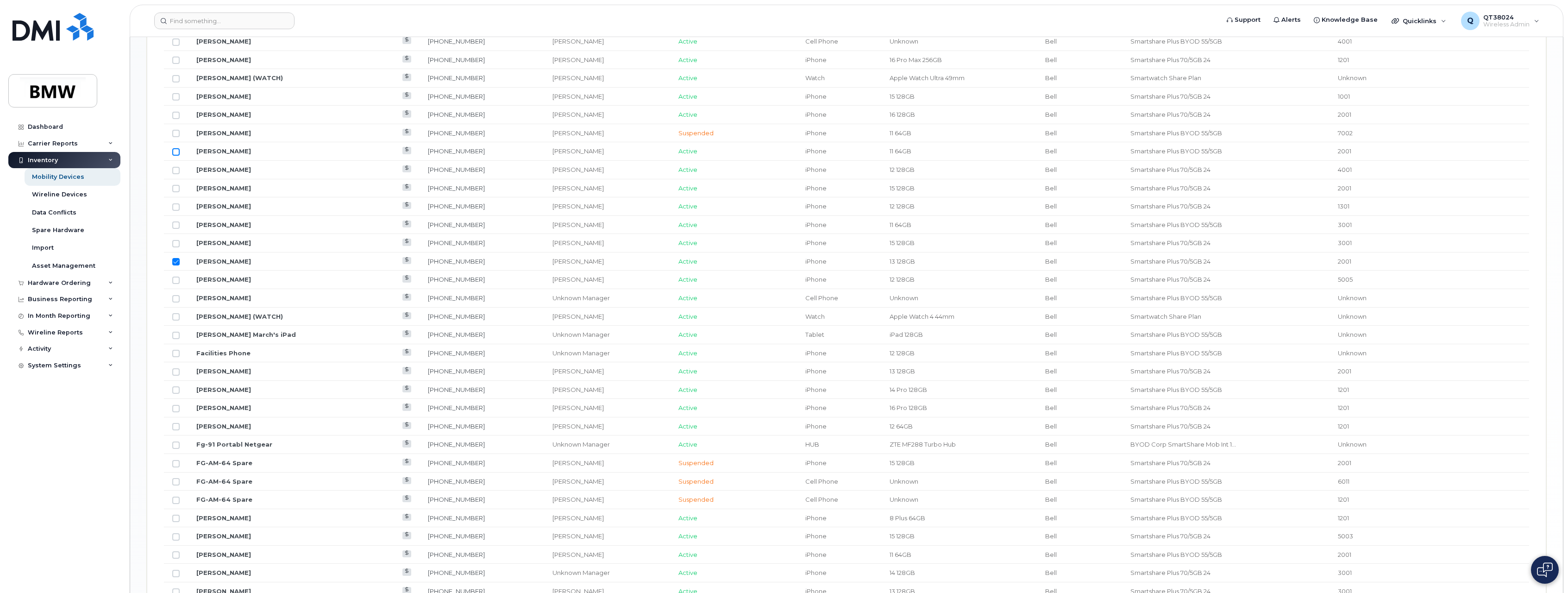
click at [174, 152] on input "Row Unselected" at bounding box center [176, 152] width 7 height 7
checkbox input "true"
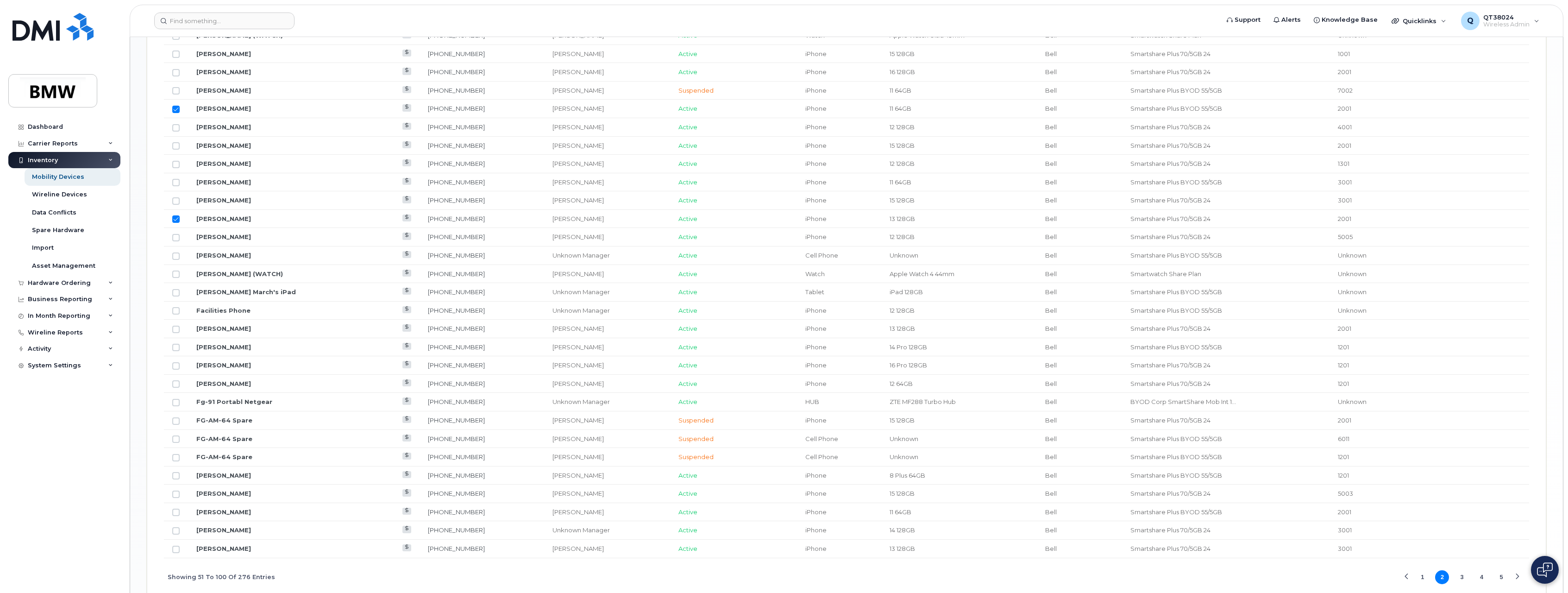
scroll to position [947, 0]
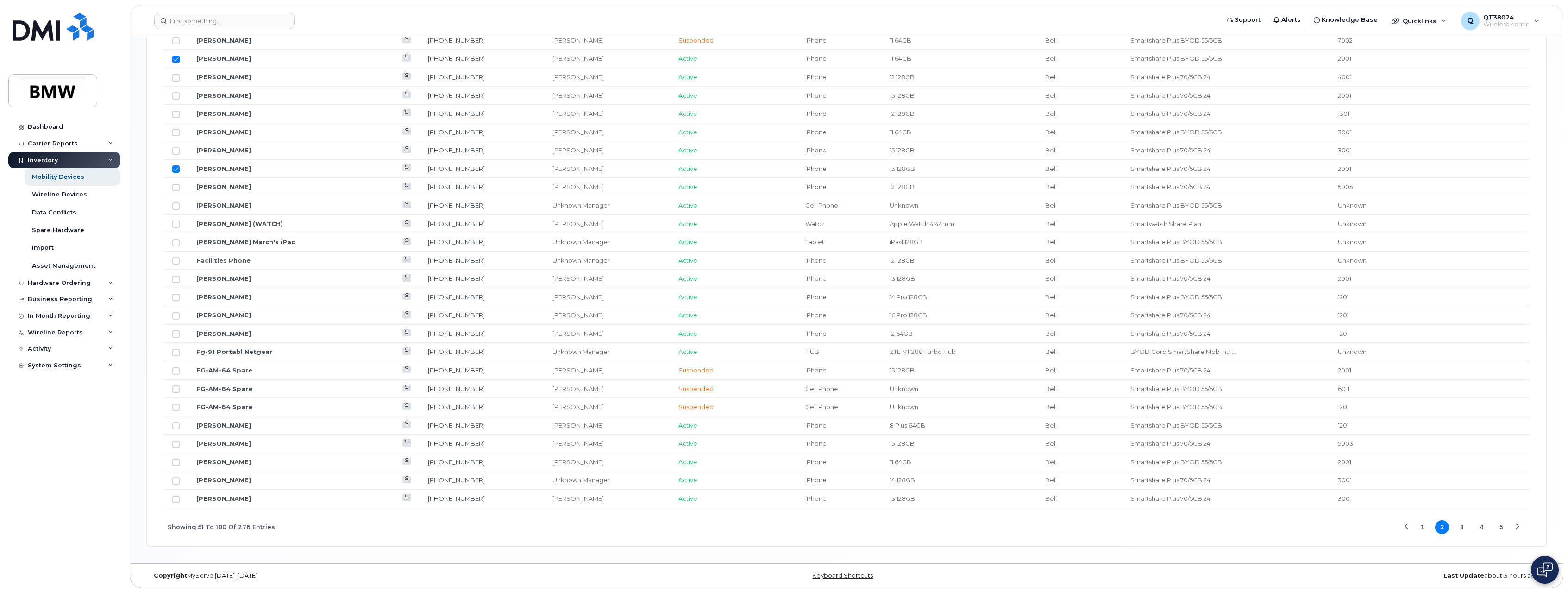
click at [1498, 527] on button "5" at bounding box center [1501, 526] width 14 height 14
click at [176, 171] on input "Row Unselected" at bounding box center [176, 169] width 7 height 7
checkbox input "true"
click at [1444, 524] on button "3" at bounding box center [1442, 526] width 14 height 14
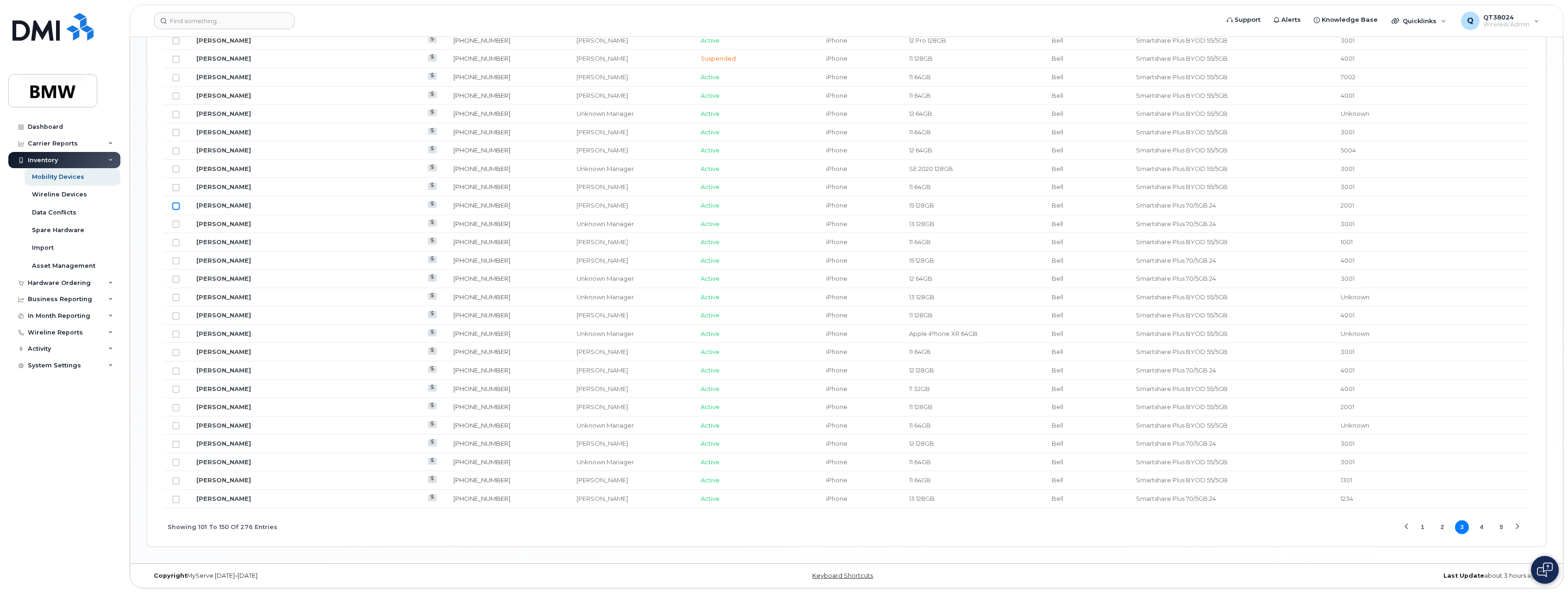
click at [175, 207] on input "Row Unselected" at bounding box center [176, 206] width 7 height 7
checkbox input "true"
click at [1443, 528] on button "2" at bounding box center [1442, 526] width 14 height 14
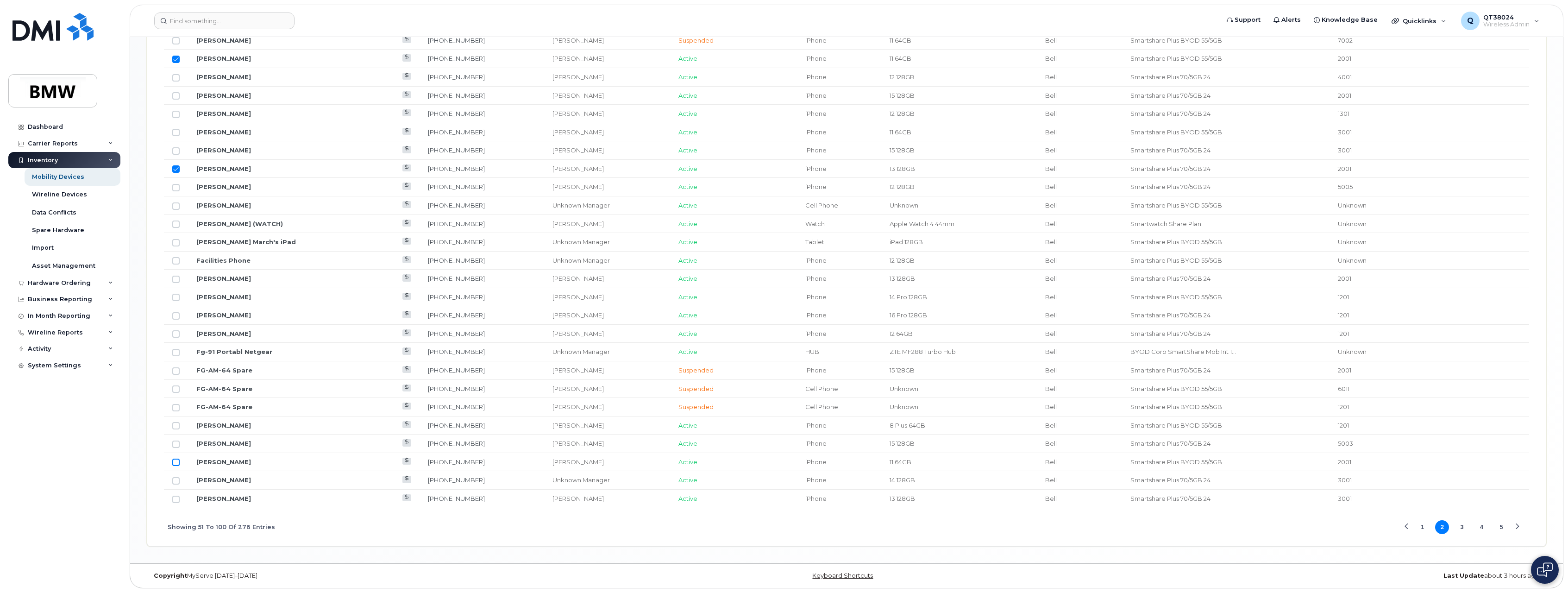
click at [176, 463] on input "Row Unselected" at bounding box center [176, 462] width 7 height 7
checkbox input "true"
click at [1423, 526] on button "1" at bounding box center [1422, 526] width 14 height 14
click at [175, 223] on input "Row Unselected" at bounding box center [176, 224] width 7 height 7
checkbox input "true"
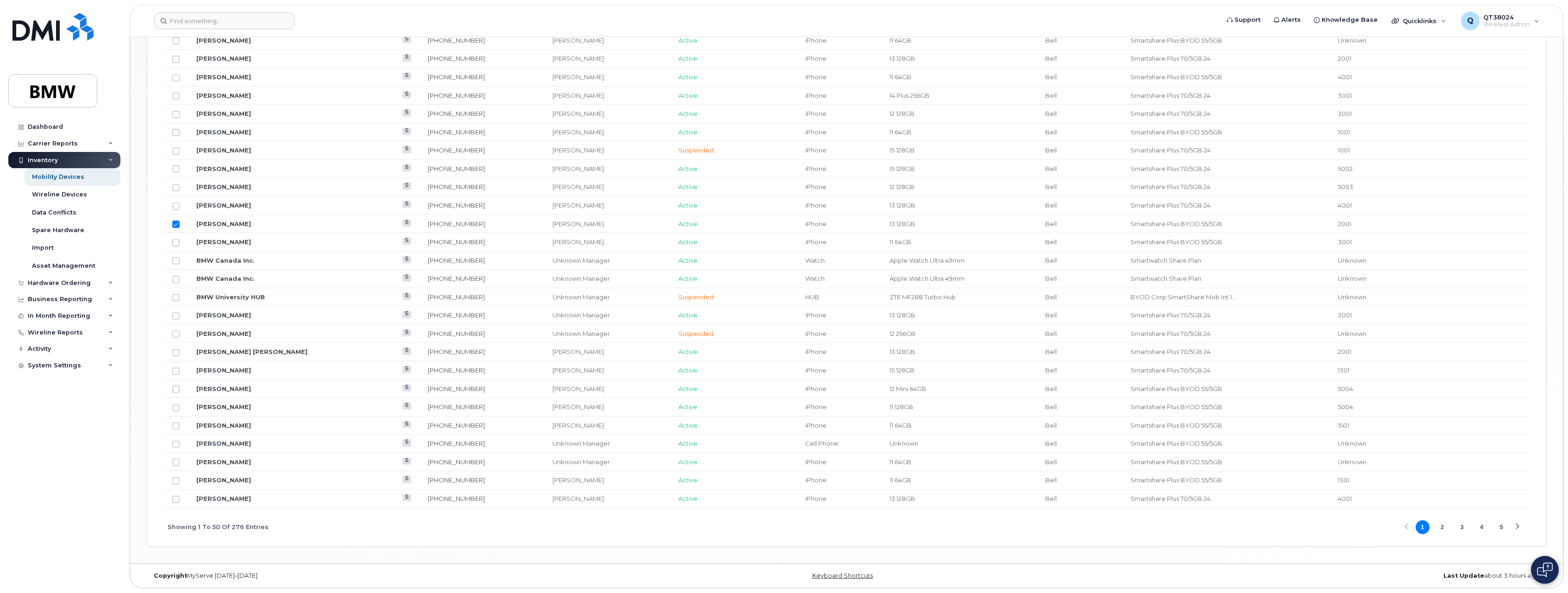
click at [1458, 526] on button "3" at bounding box center [1461, 526] width 14 height 14
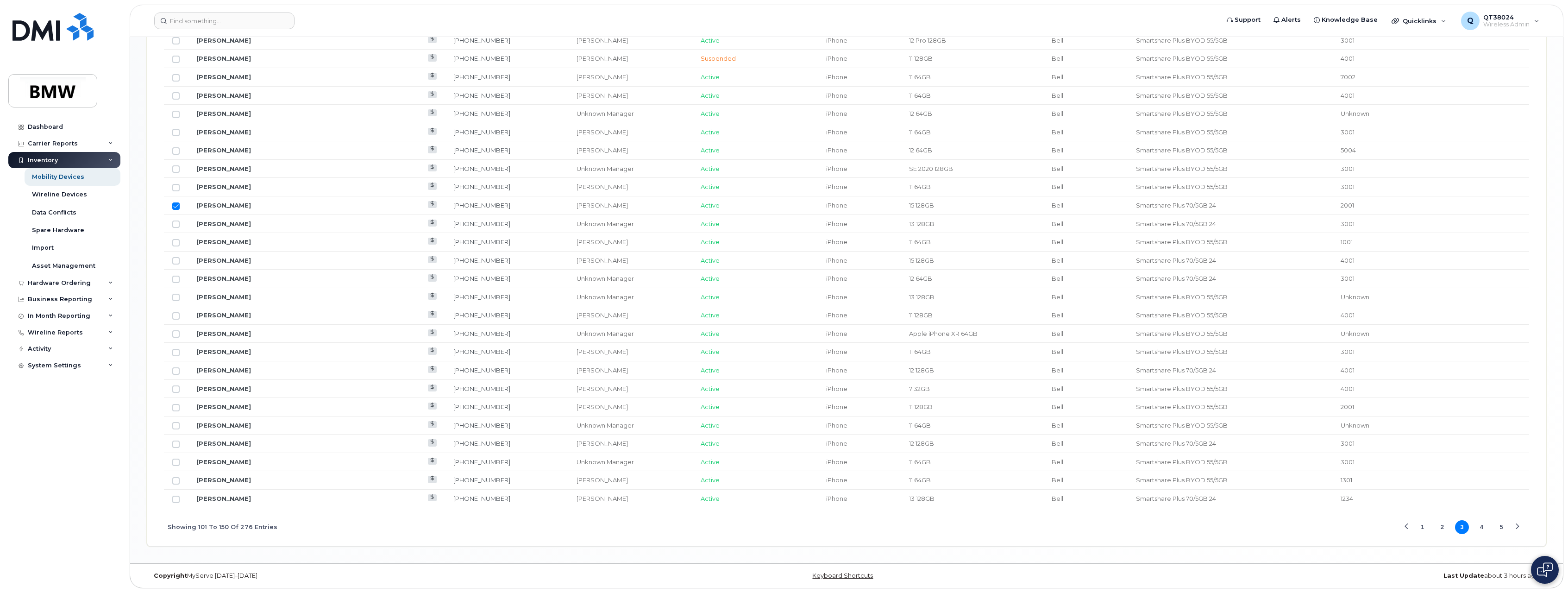
click at [1482, 524] on button "4" at bounding box center [1482, 526] width 14 height 14
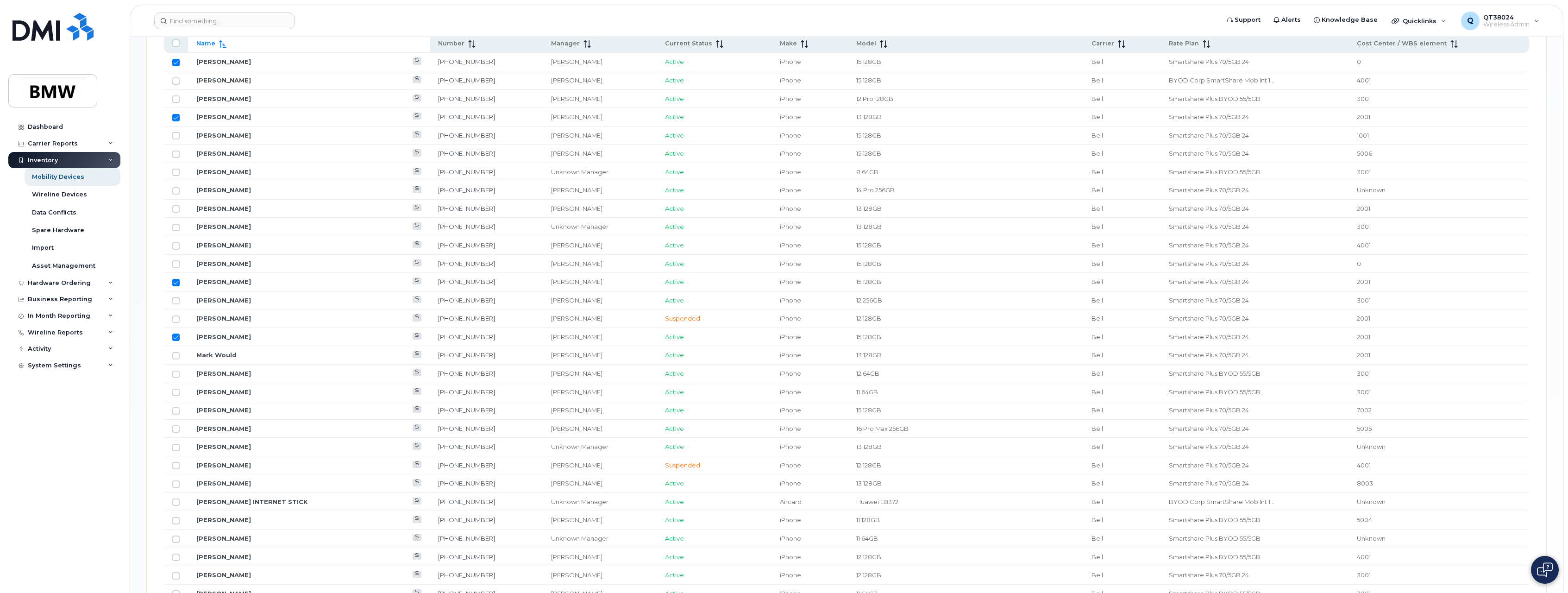
scroll to position [484, 0]
click at [172, 214] on div at bounding box center [176, 211] width 7 height 7
click at [176, 215] on input "Row Unselected" at bounding box center [176, 211] width 7 height 7
checkbox input "true"
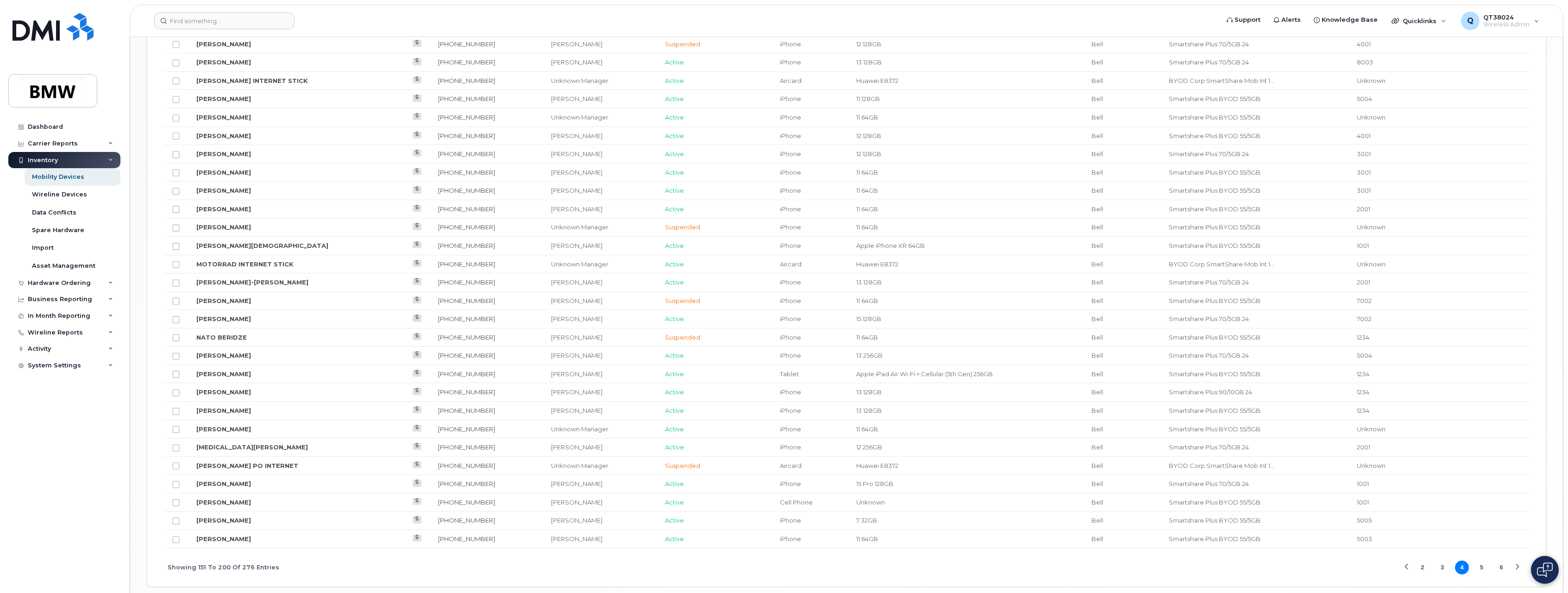
scroll to position [947, 0]
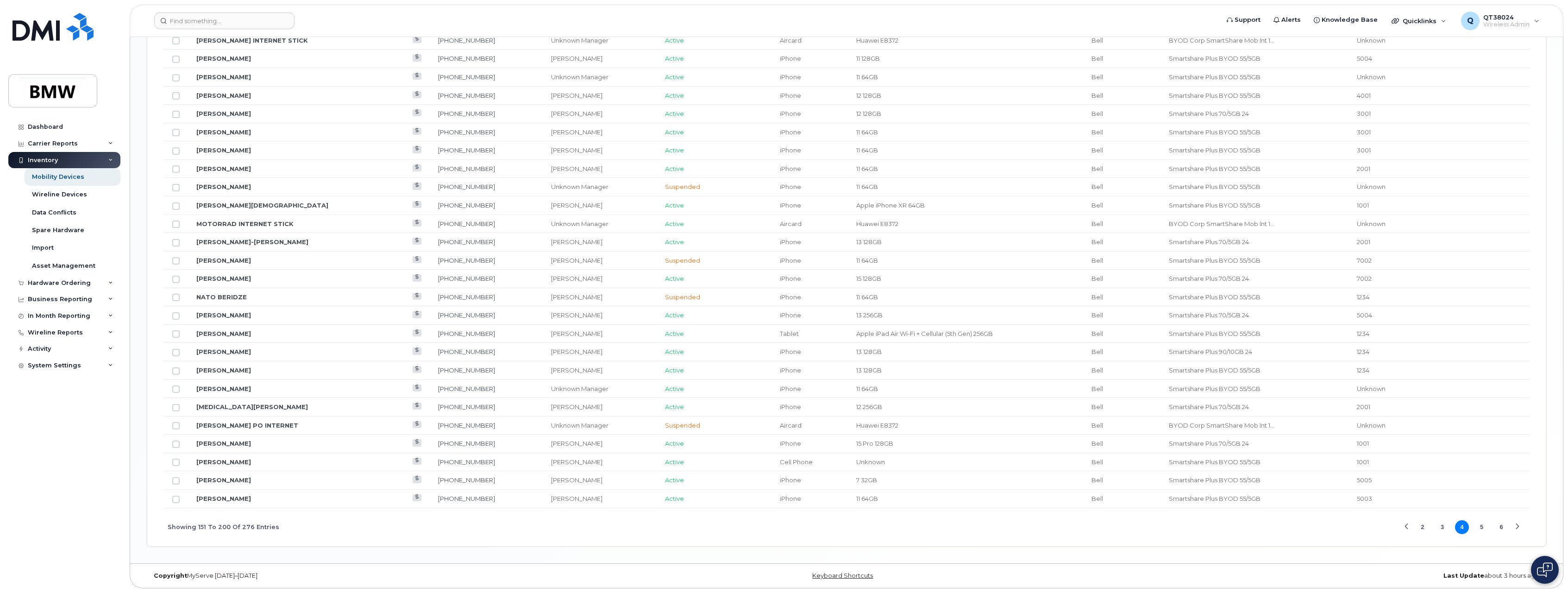
click at [1442, 526] on button "3" at bounding box center [1442, 526] width 14 height 14
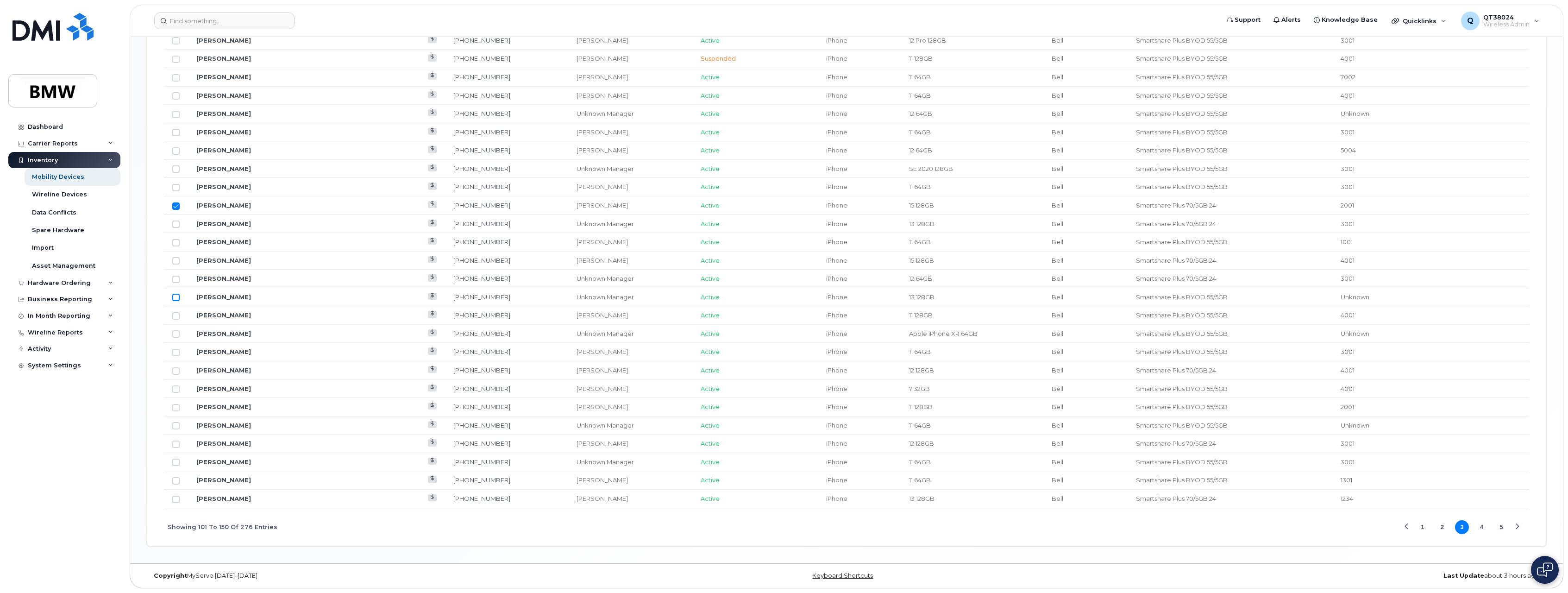
click at [174, 294] on input "Row Unselected" at bounding box center [176, 297] width 7 height 7
checkbox input "true"
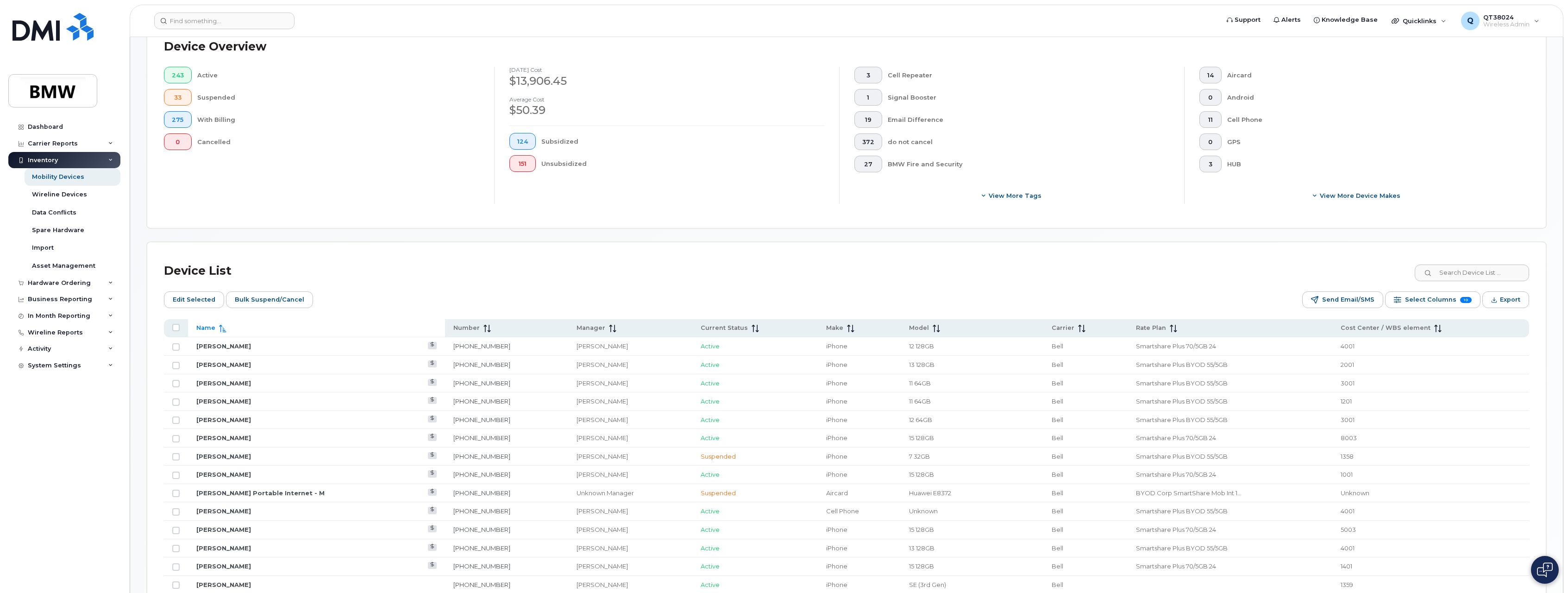
scroll to position [206, 0]
click at [182, 298] on span "Edit Selected" at bounding box center [194, 295] width 43 height 14
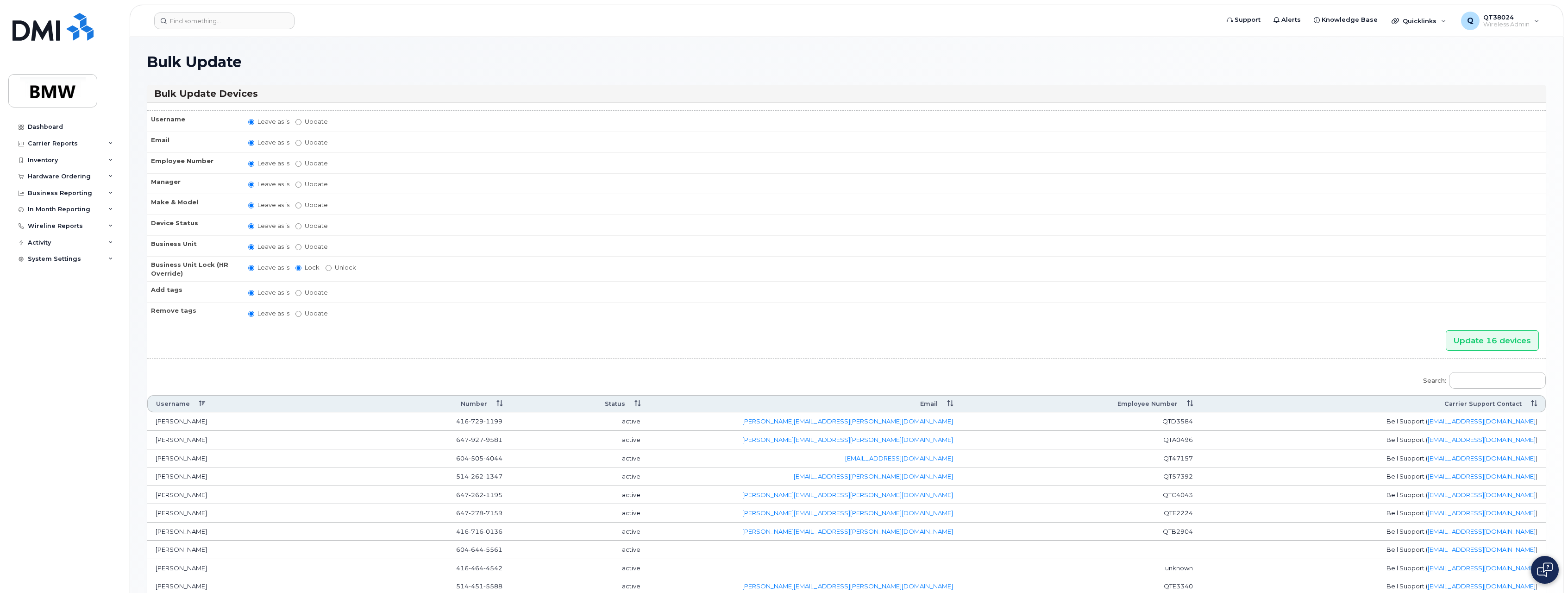
click at [314, 245] on label "Update" at bounding box center [311, 246] width 33 height 8
click at [301, 245] on input "Update" at bounding box center [298, 247] width 6 height 6
radio input "true"
radio input "false"
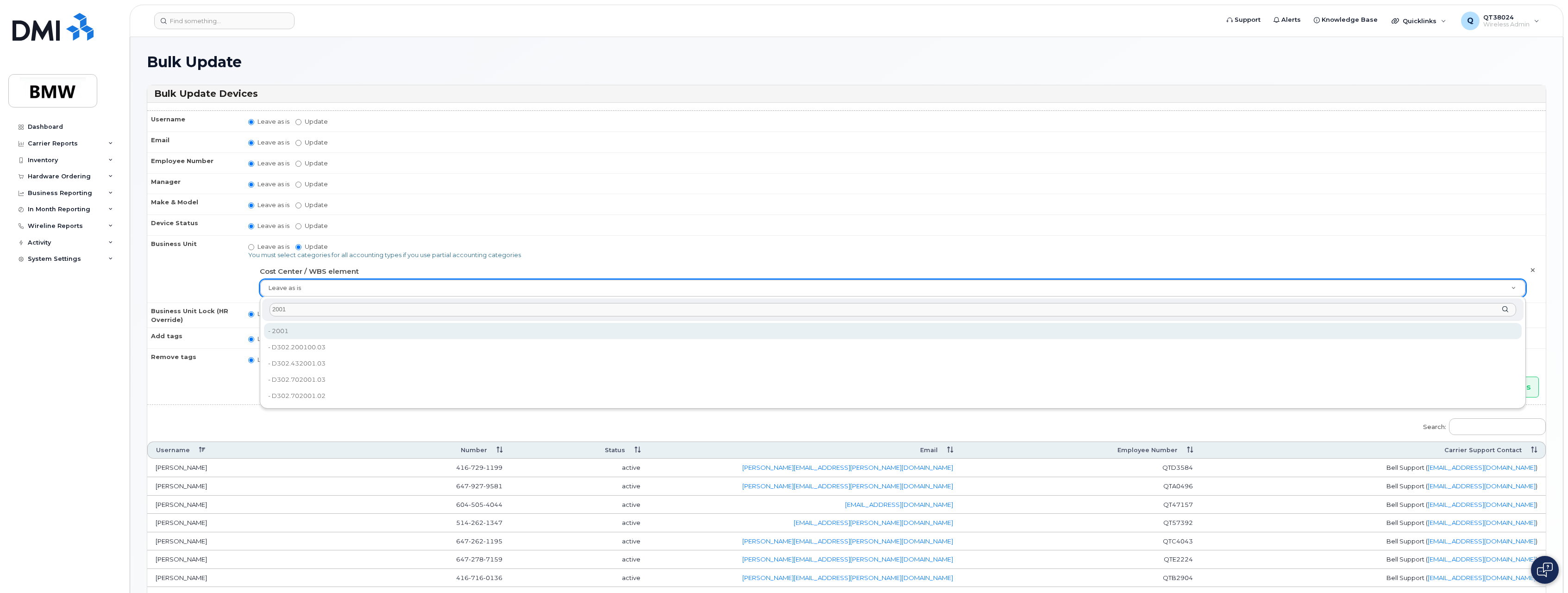
type input "2001"
type input "14966992"
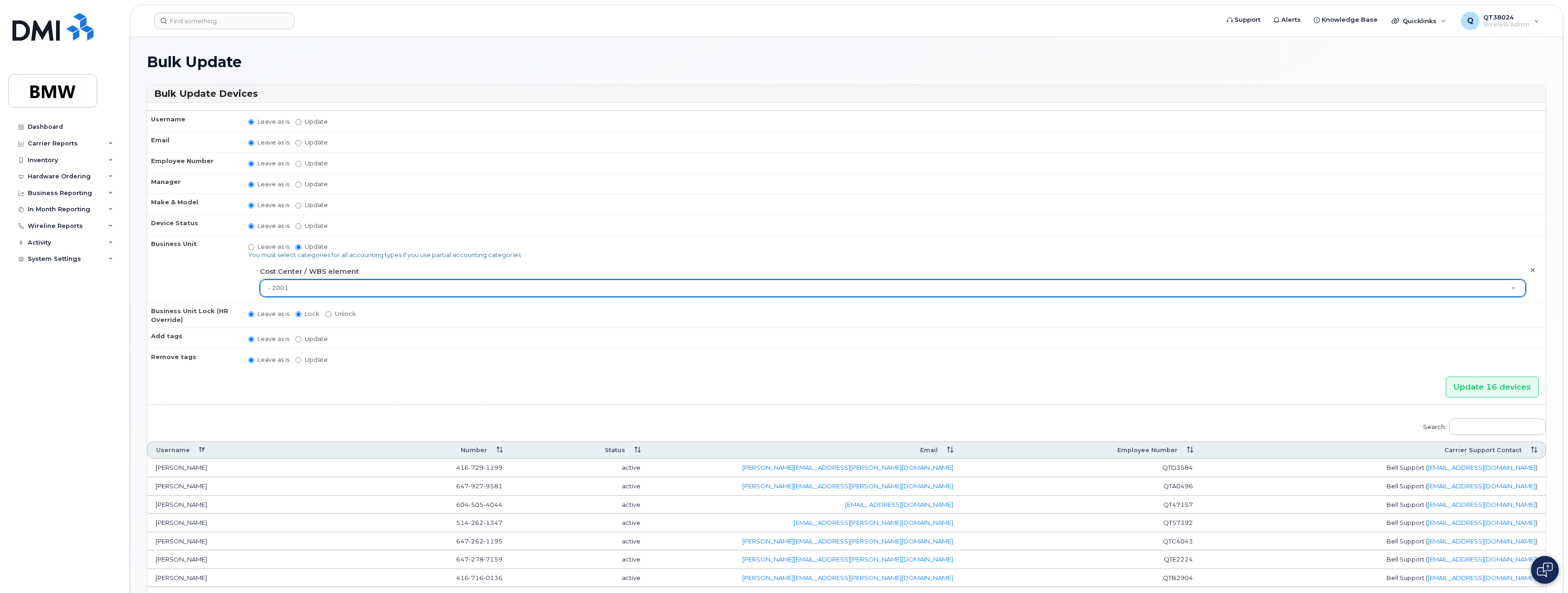
click at [320, 186] on label "Update [PERSON_NAME] [PERSON_NAME] [PERSON_NAME] [PERSON_NAME] [PERSON_NAME] [P…" at bounding box center [311, 183] width 33 height 8
click at [301, 186] on input "Update [PERSON_NAME] [PERSON_NAME] [PERSON_NAME] [PERSON_NAME] [PERSON_NAME] [P…" at bounding box center [298, 184] width 6 height 6
radio input "true"
radio input "false"
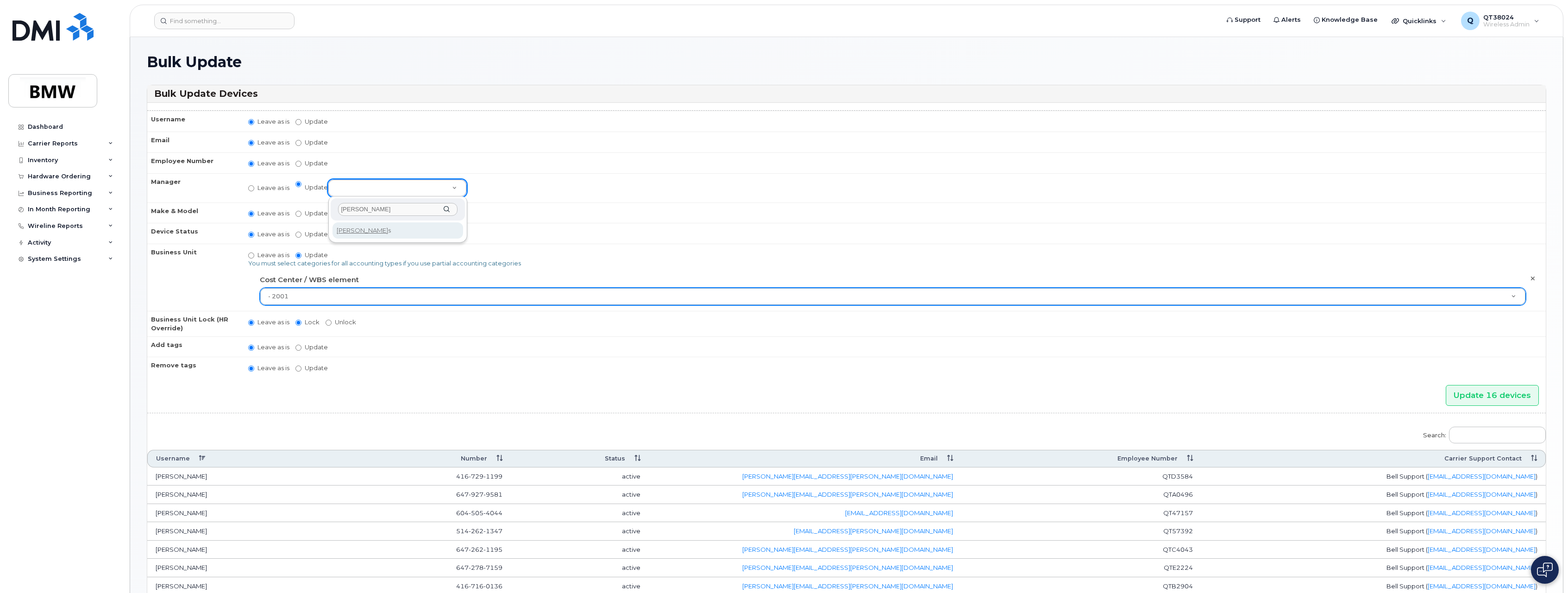
type input "[PERSON_NAME]"
select select "1895271"
click at [1468, 391] on input "Update 16 devices" at bounding box center [1492, 395] width 93 height 20
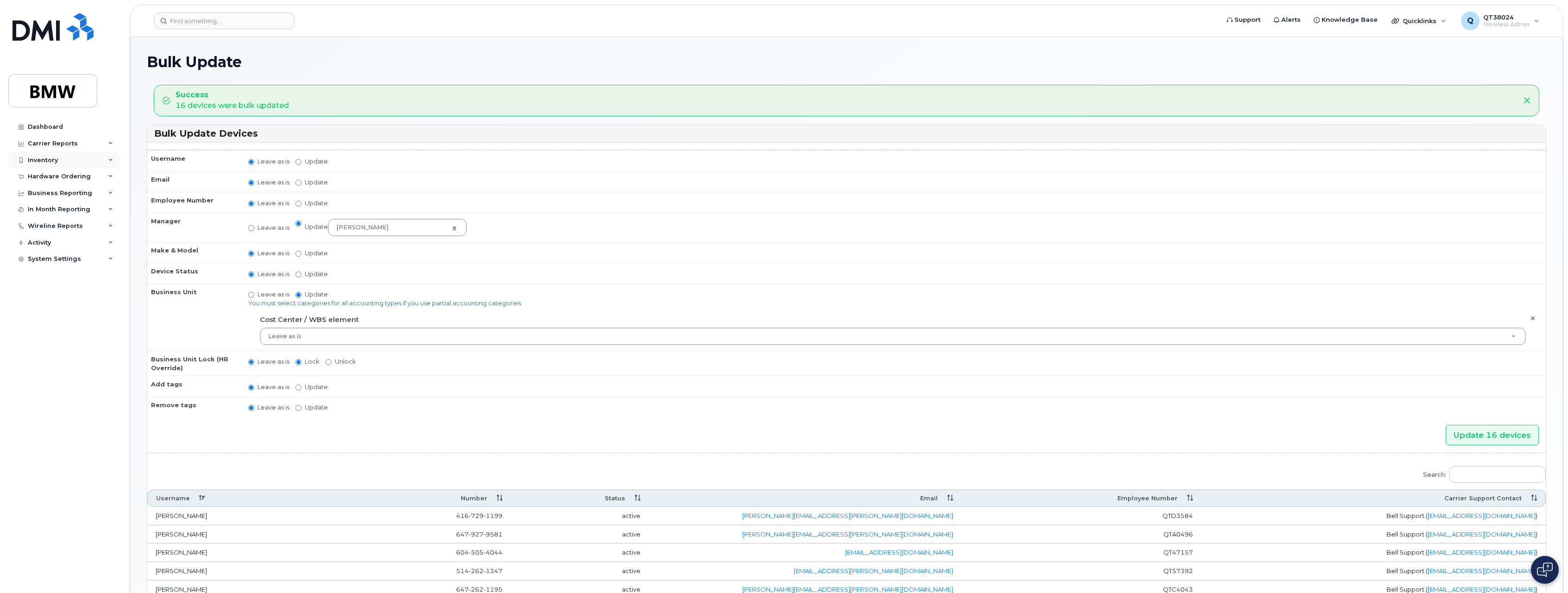
click at [108, 159] on div "Inventory" at bounding box center [64, 160] width 112 height 17
click at [61, 176] on div "Mobility Devices" at bounding box center [58, 177] width 52 height 8
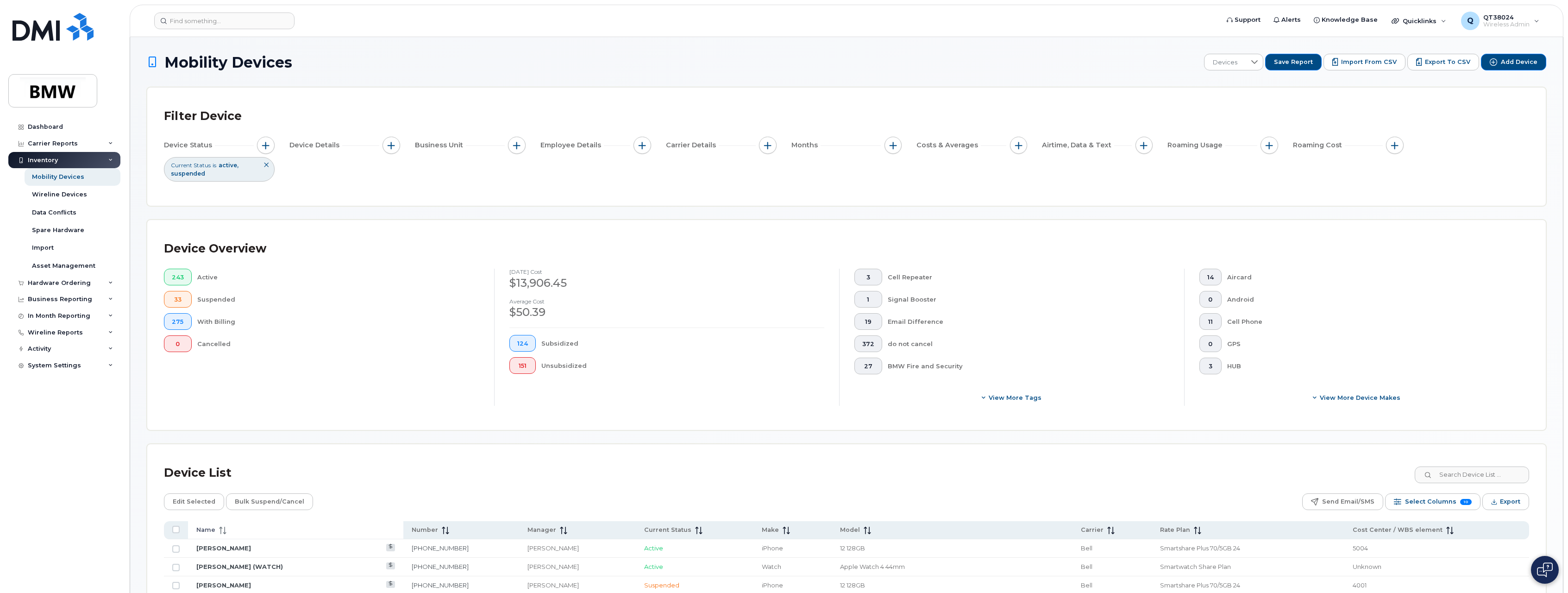
click at [204, 528] on span "Name" at bounding box center [205, 529] width 19 height 8
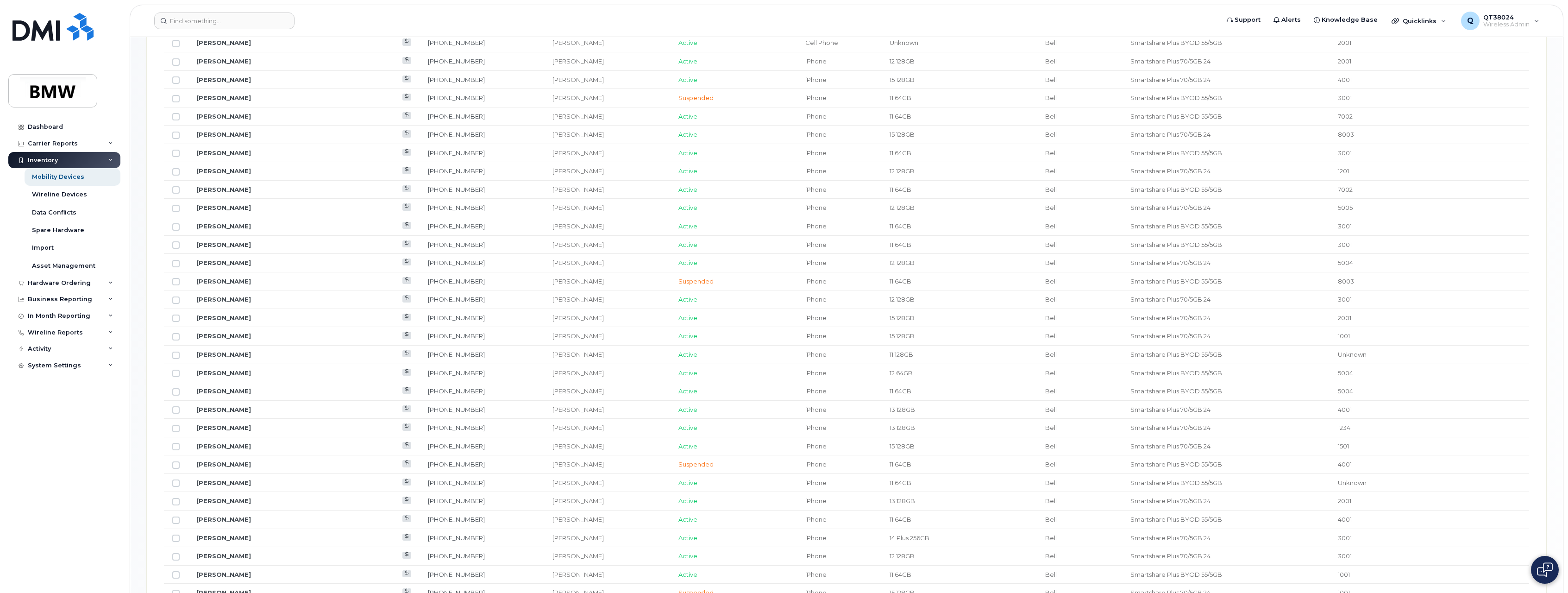
scroll to position [509, 0]
click at [175, 315] on input "Row Unselected" at bounding box center [176, 314] width 7 height 7
checkbox input "true"
click at [1482, 528] on button "4" at bounding box center [1482, 526] width 14 height 14
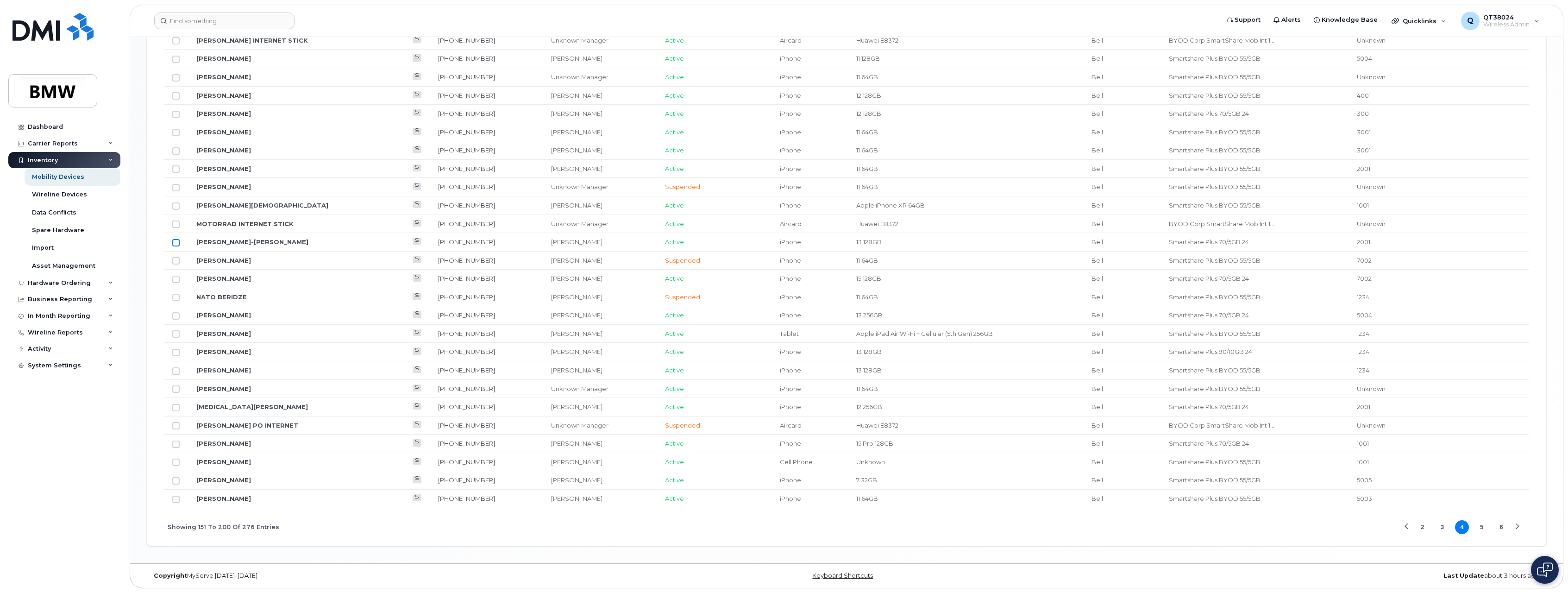
click at [172, 243] on input "Row Unselected" at bounding box center [176, 243] width 7 height 7
checkbox input "true"
click at [1498, 526] on button "6" at bounding box center [1501, 526] width 14 height 14
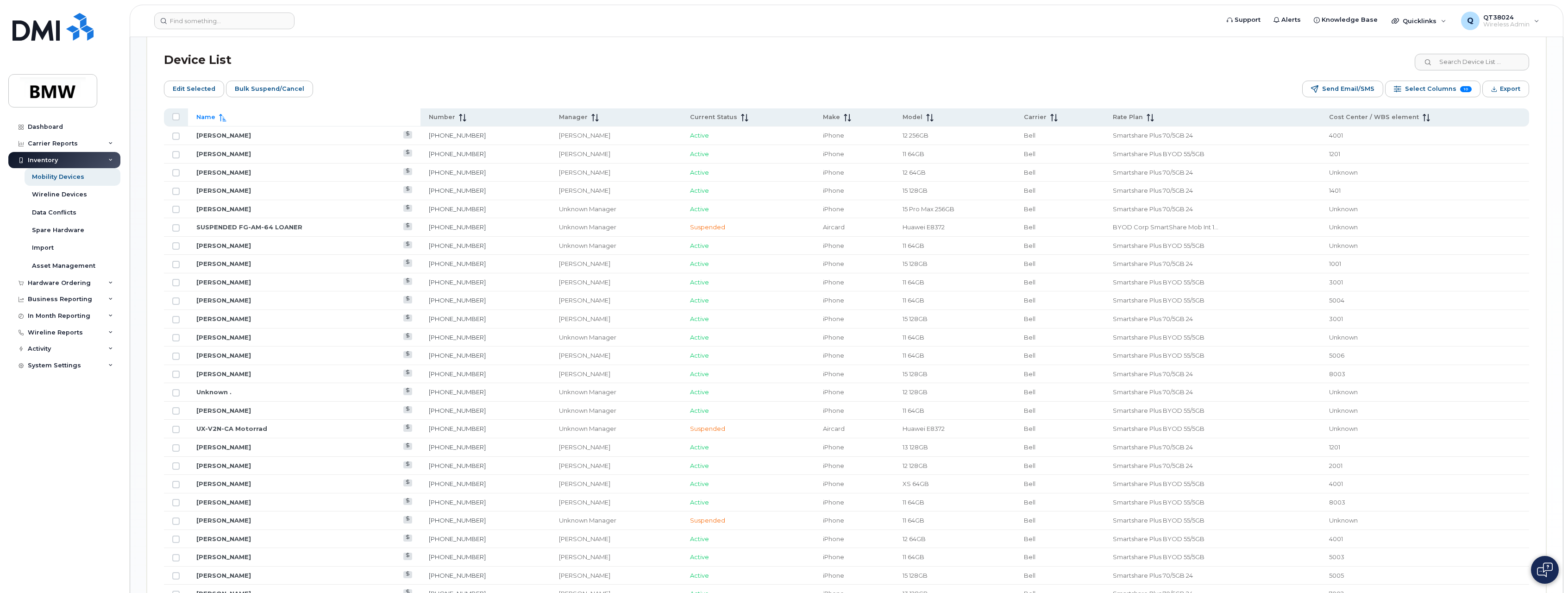
scroll to position [507, 0]
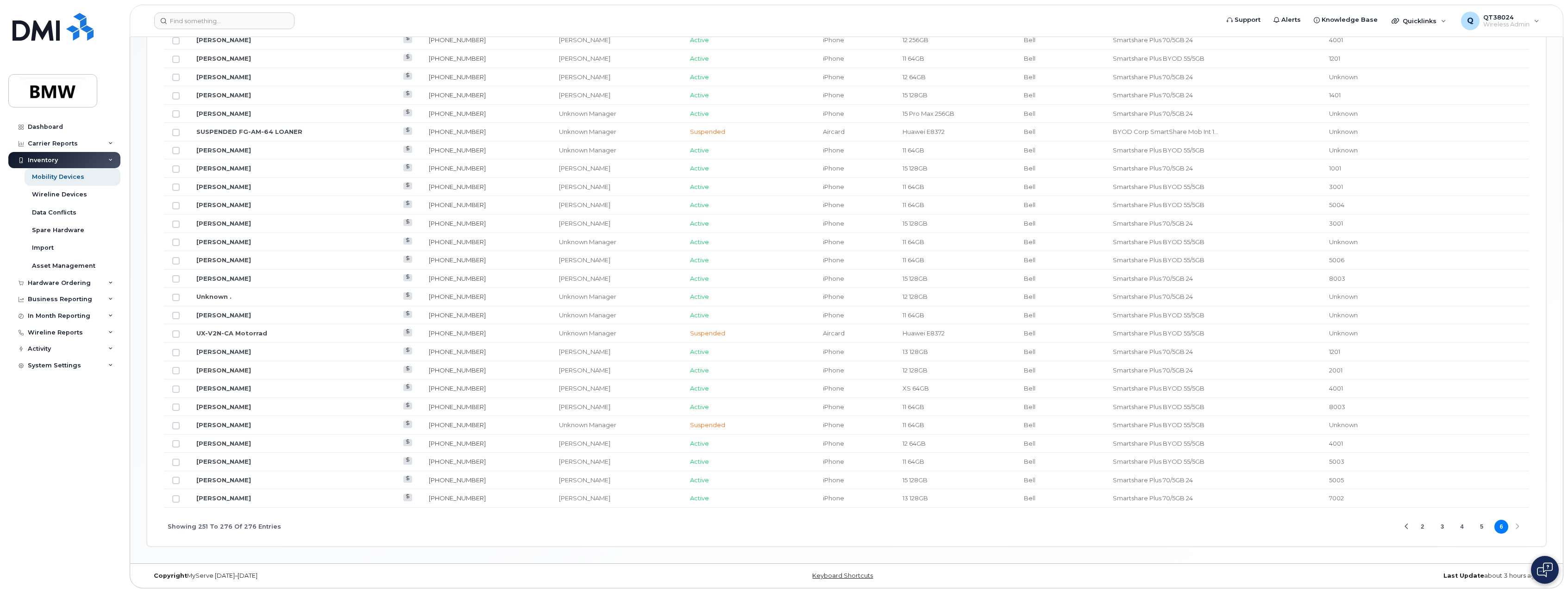
click at [1479, 524] on button "5" at bounding box center [1482, 526] width 14 height 14
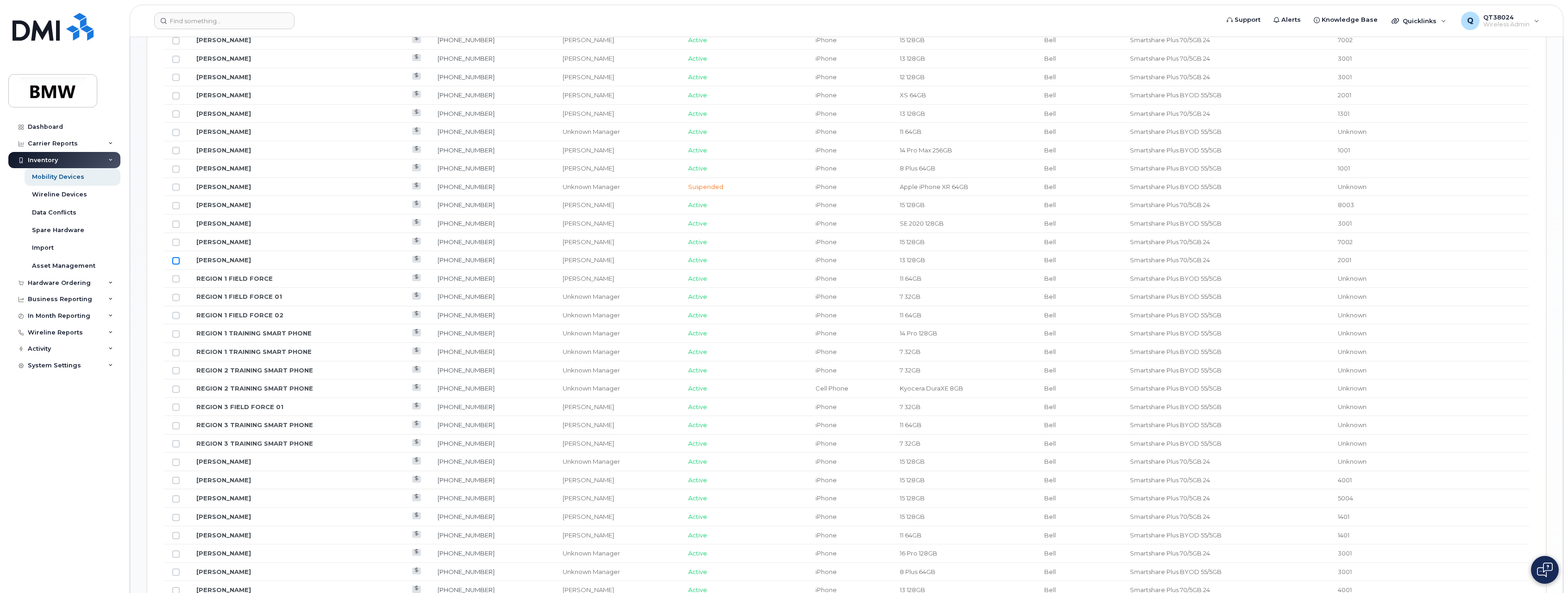
click at [174, 258] on input "Row Unselected" at bounding box center [176, 260] width 7 height 7
checkbox input "true"
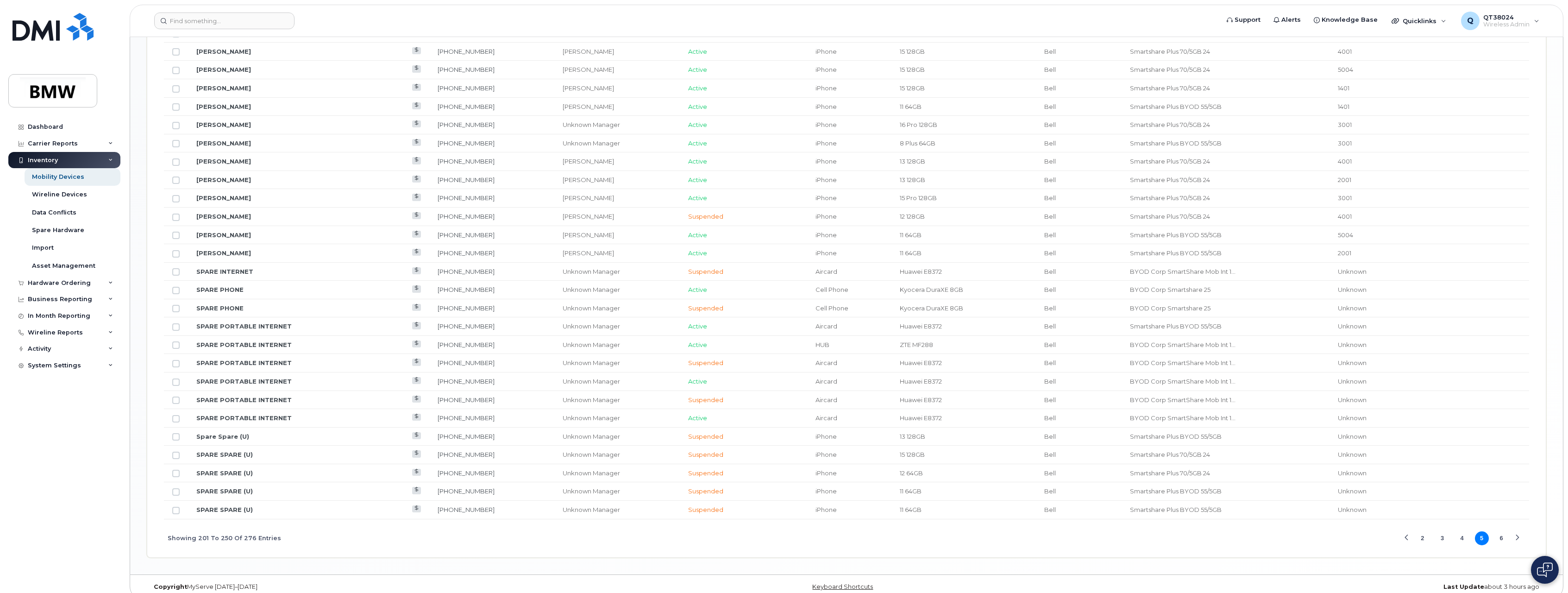
scroll to position [947, 0]
click at [1462, 528] on button "4" at bounding box center [1461, 526] width 14 height 14
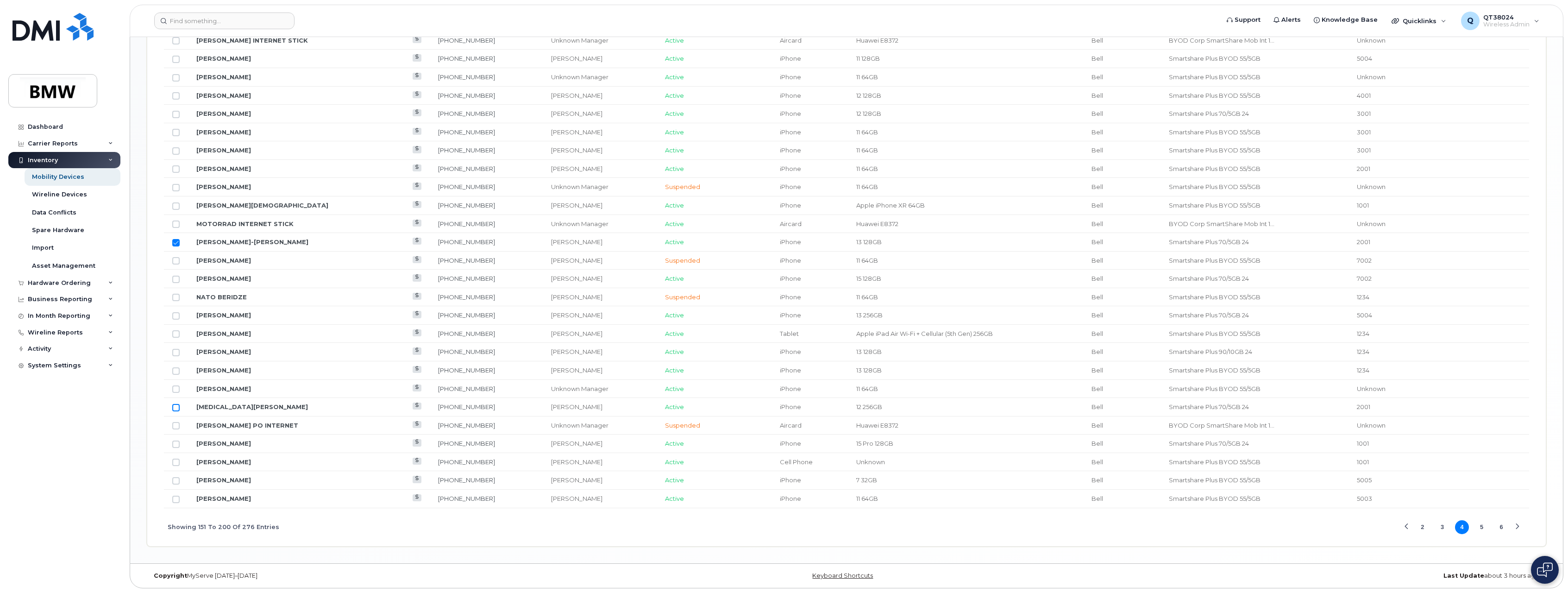
click at [173, 406] on input "Row Unselected" at bounding box center [176, 407] width 7 height 7
checkbox input "true"
click at [1420, 530] on button "2" at bounding box center [1422, 526] width 14 height 14
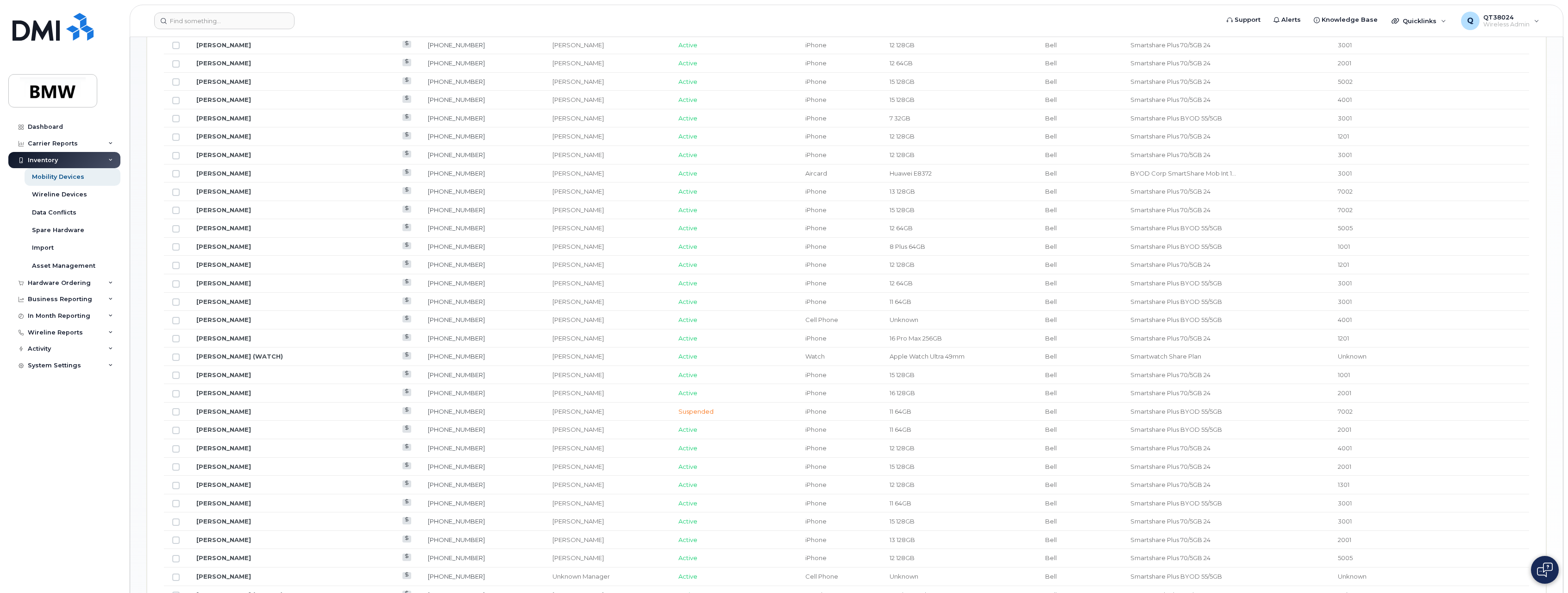
scroll to position [391, 0]
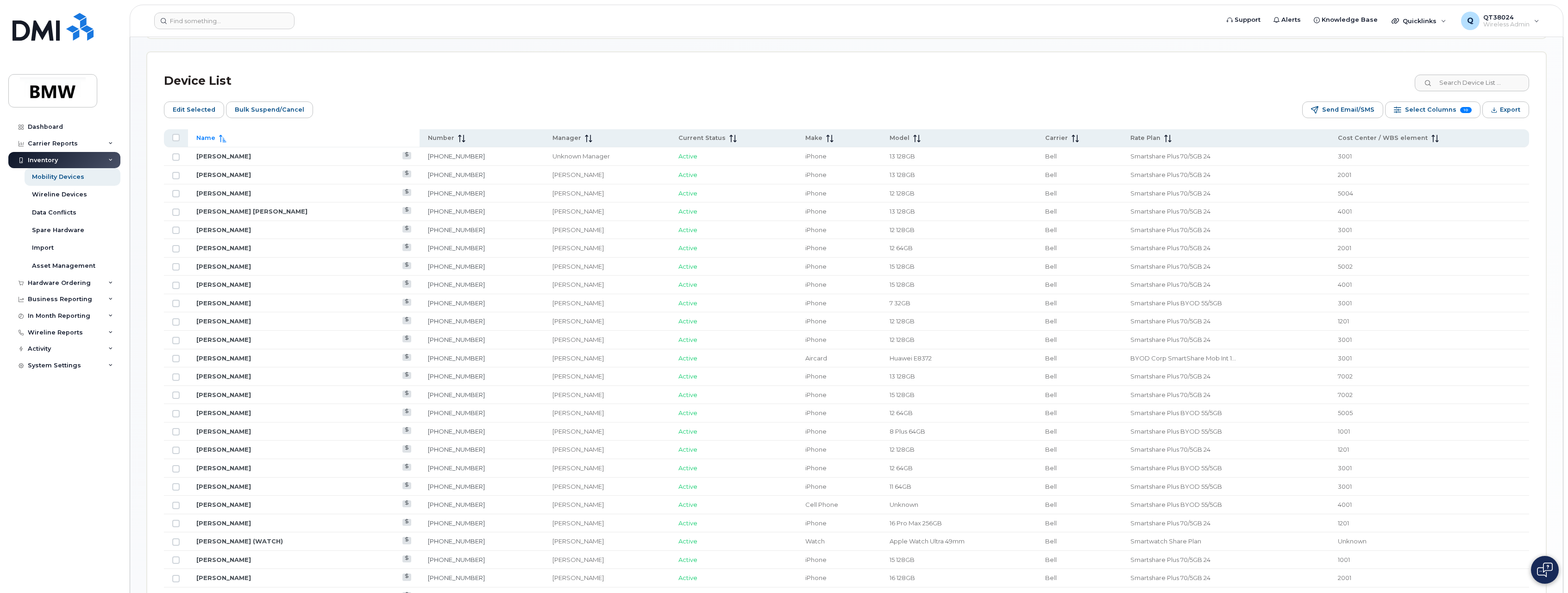
click at [171, 248] on td at bounding box center [176, 248] width 24 height 19
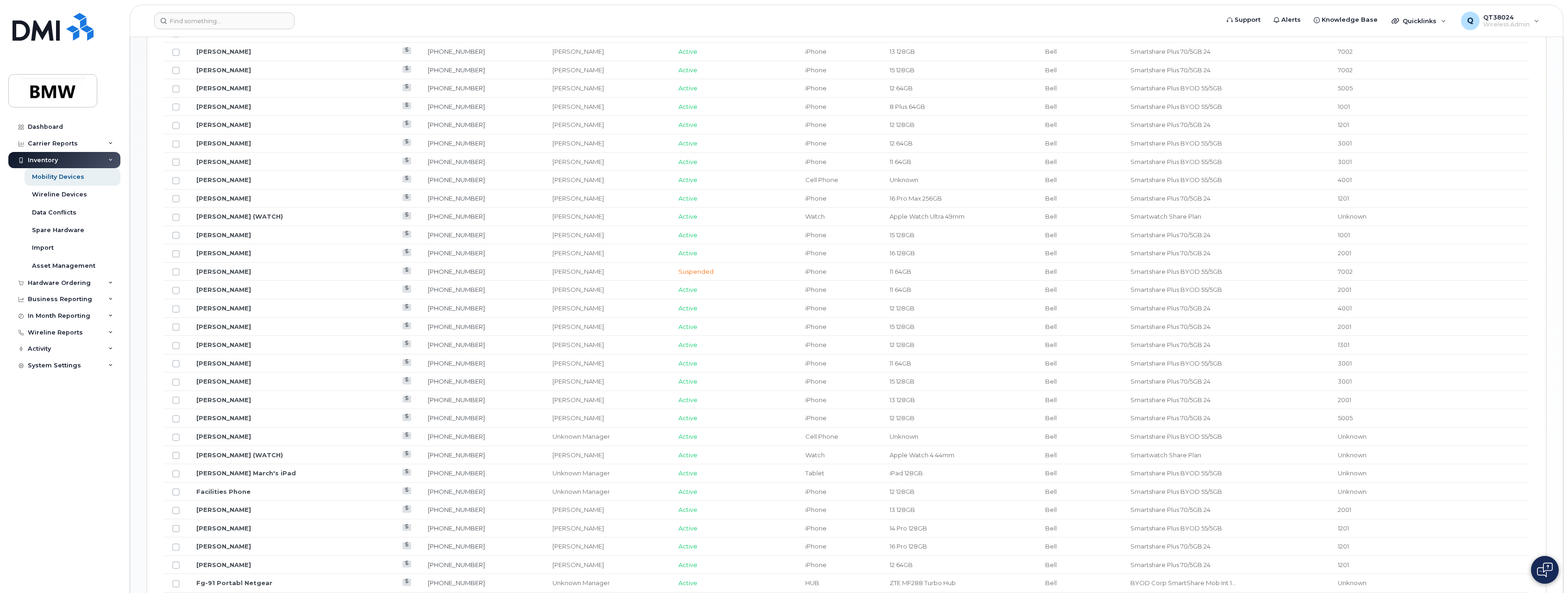
scroll to position [716, 0]
click at [176, 254] on input "Row Unselected" at bounding box center [176, 254] width 7 height 7
checkbox input "true"
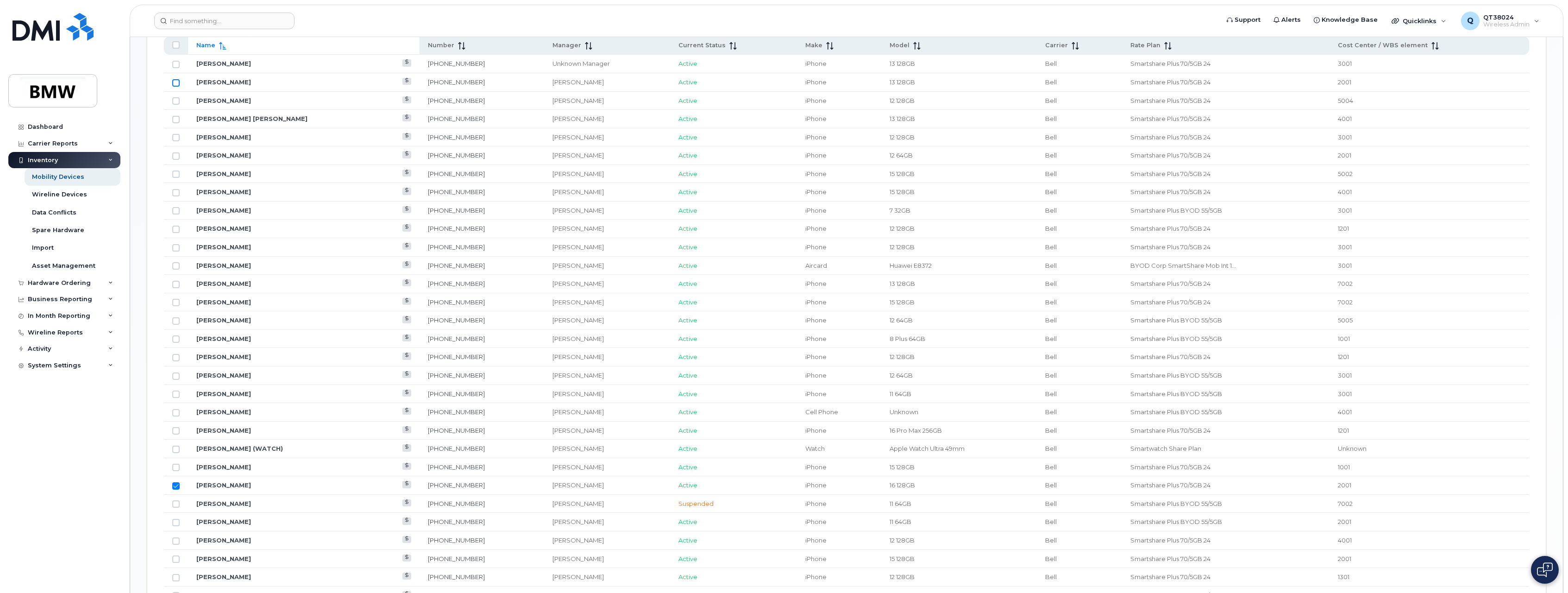
click at [173, 86] on input "Row Unselected" at bounding box center [176, 83] width 7 height 7
checkbox input "true"
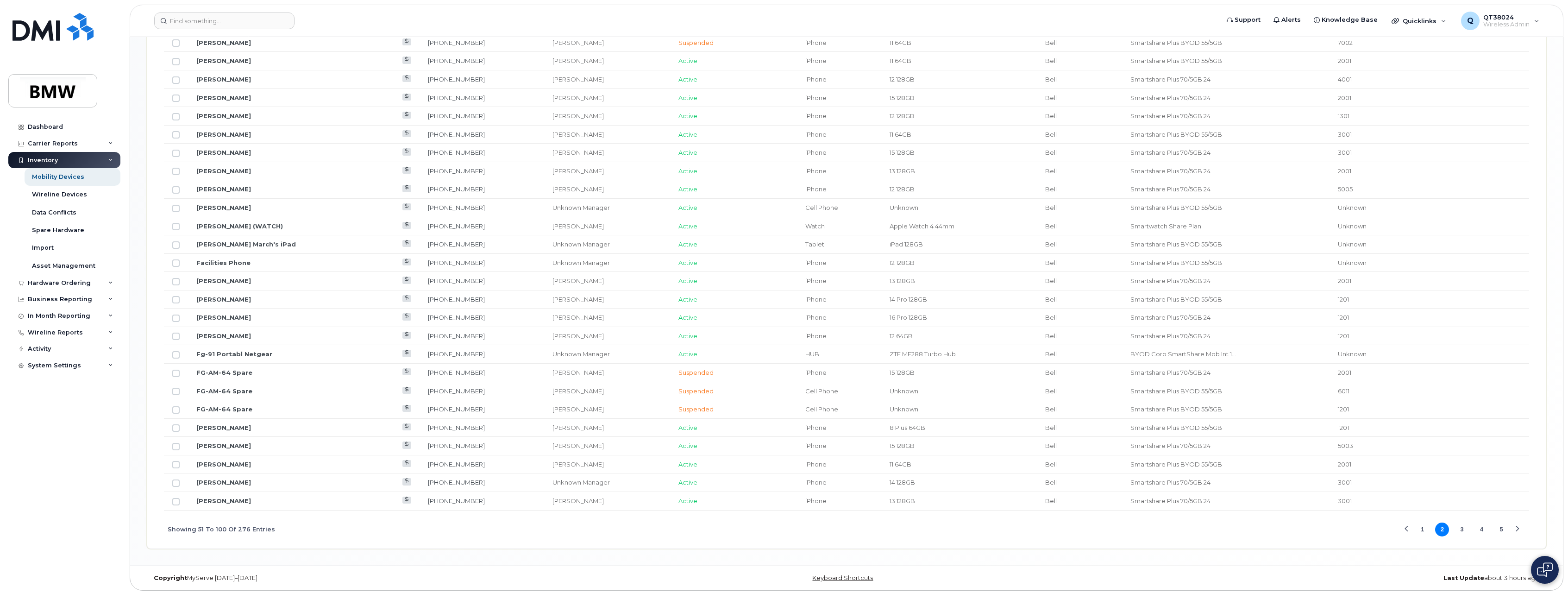
scroll to position [947, 0]
click at [1465, 529] on button "3" at bounding box center [1461, 526] width 14 height 14
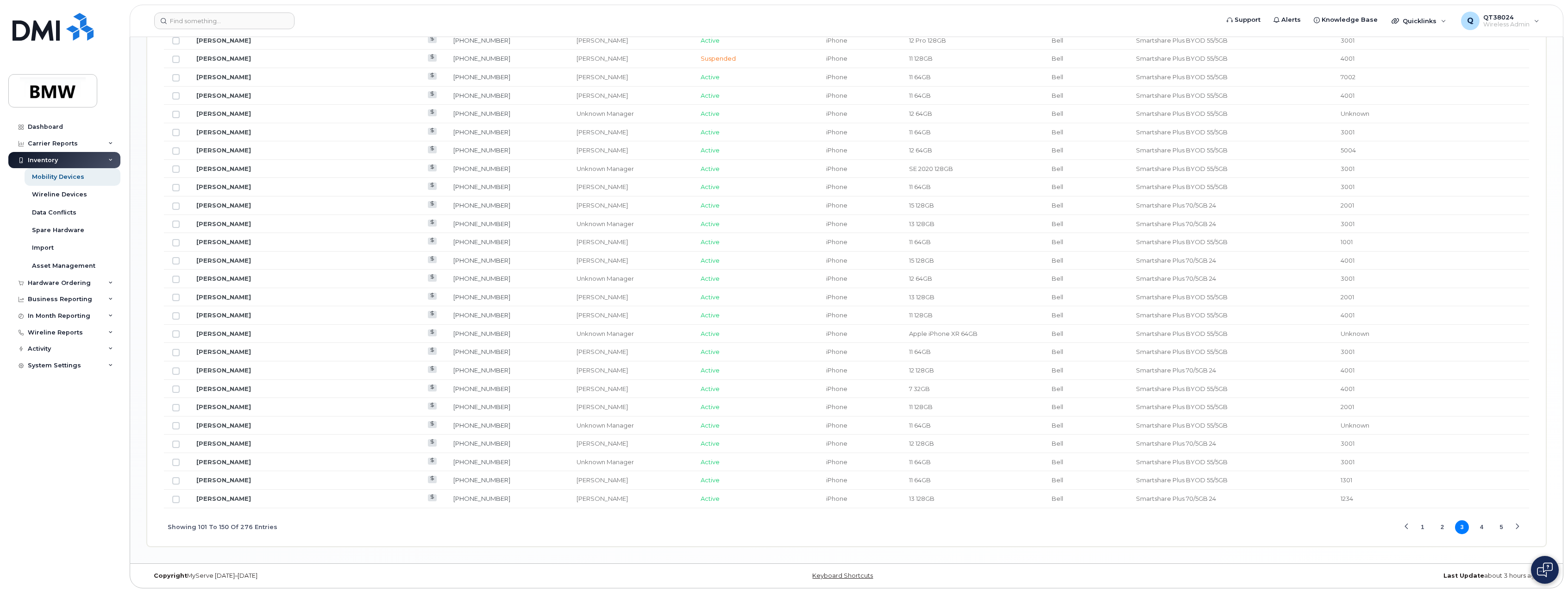
click at [1476, 529] on button "4" at bounding box center [1482, 526] width 14 height 14
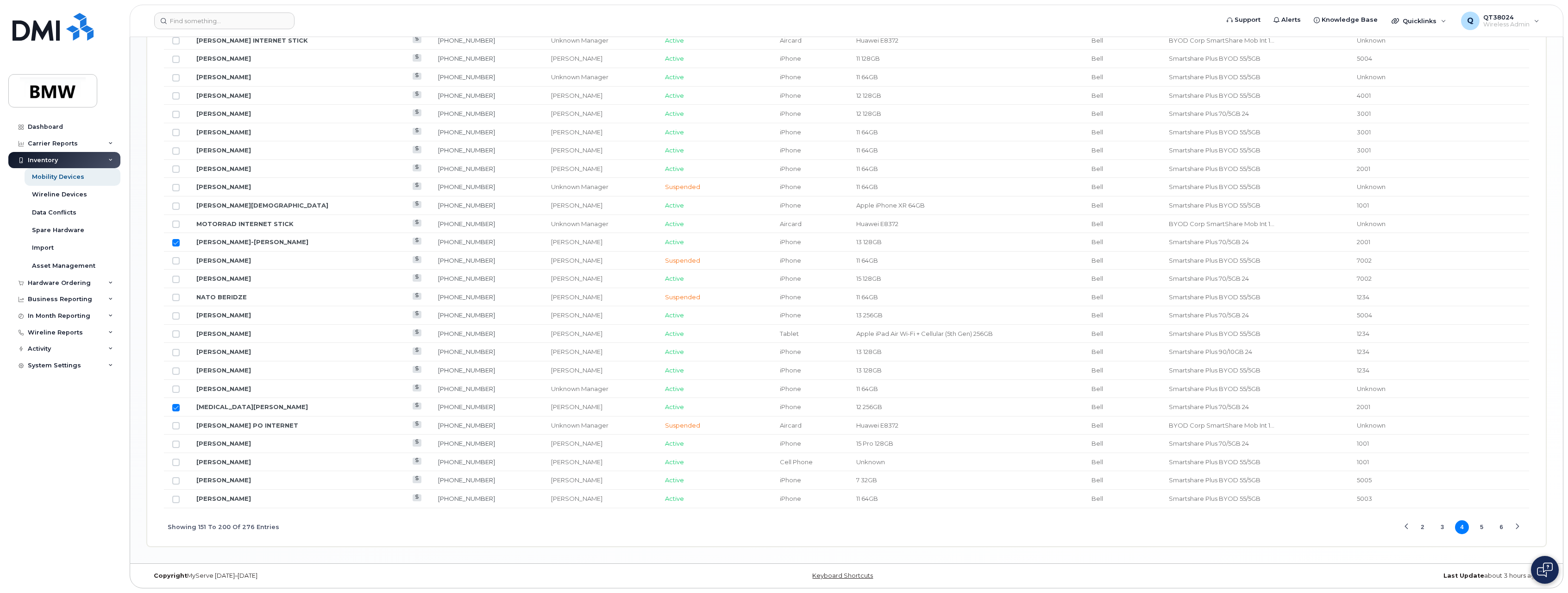
click at [1482, 529] on button "5" at bounding box center [1482, 526] width 14 height 14
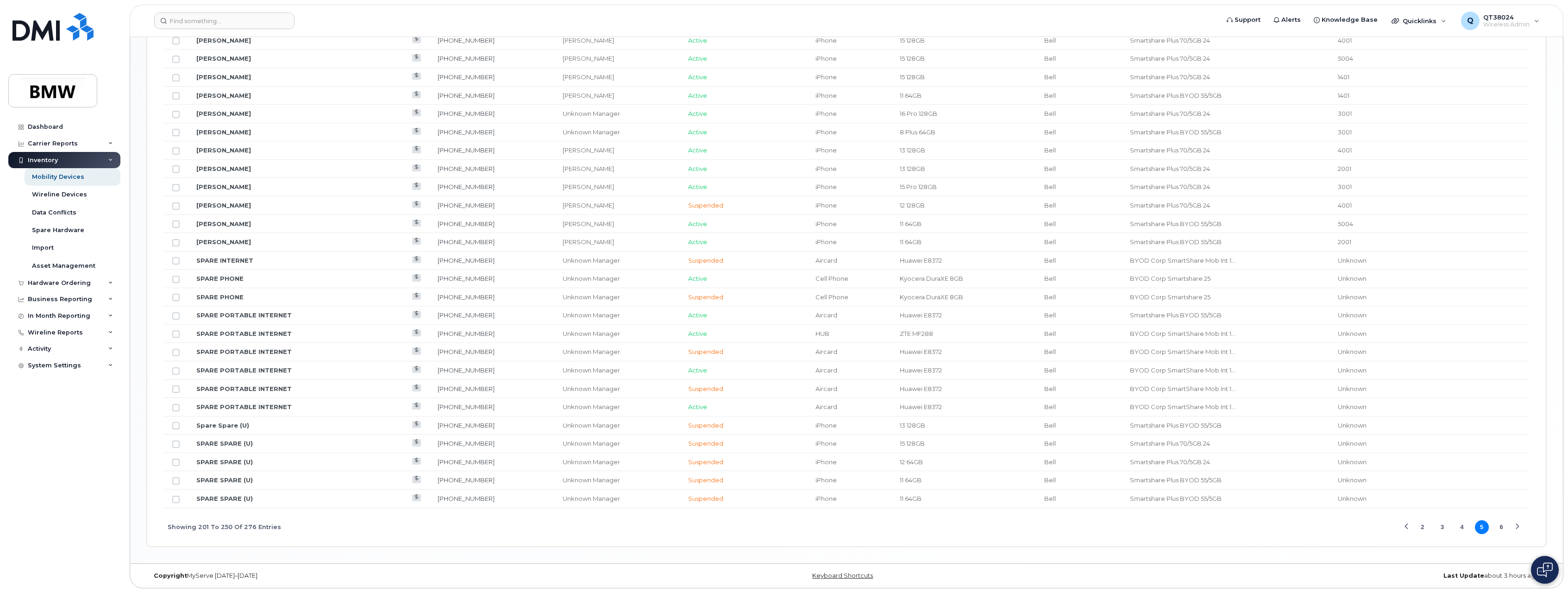
click at [1459, 522] on button "4" at bounding box center [1461, 526] width 14 height 14
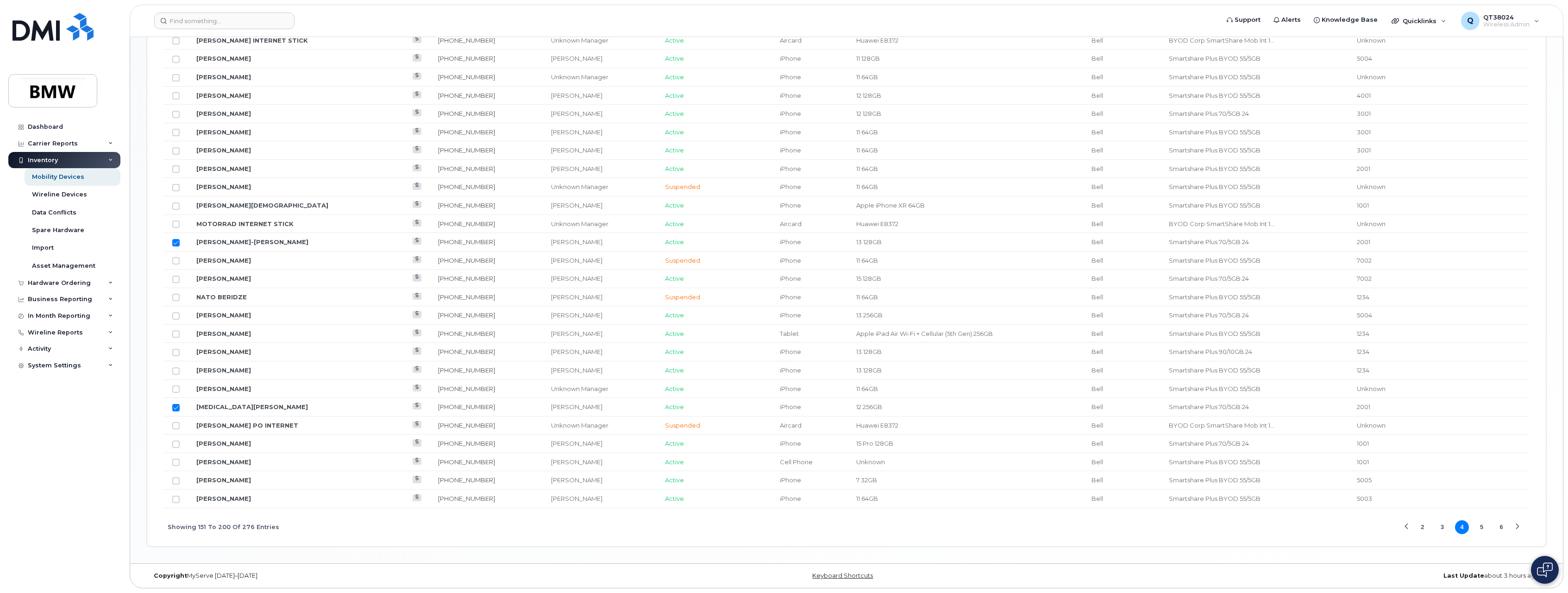
click at [1439, 528] on button "3" at bounding box center [1442, 526] width 14 height 14
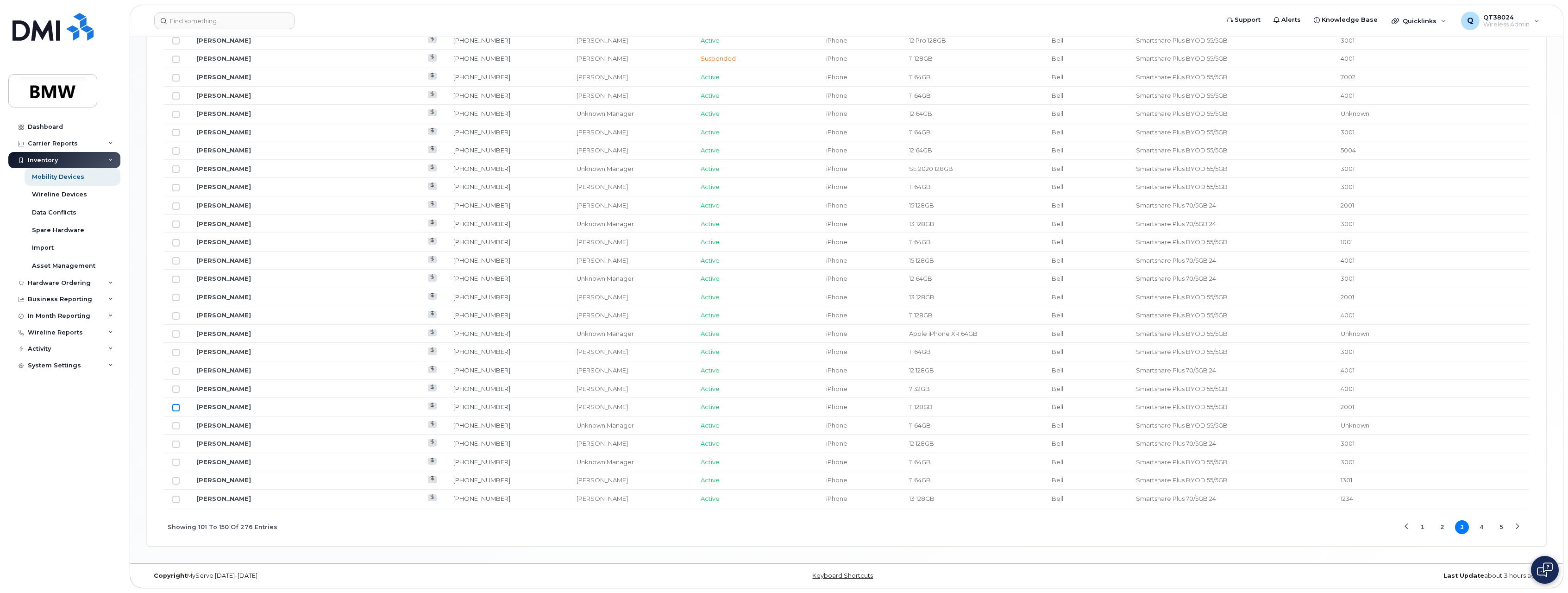
click at [175, 406] on input "Row Unselected" at bounding box center [176, 407] width 7 height 7
checkbox input "true"
click at [1482, 526] on button "4" at bounding box center [1482, 526] width 14 height 14
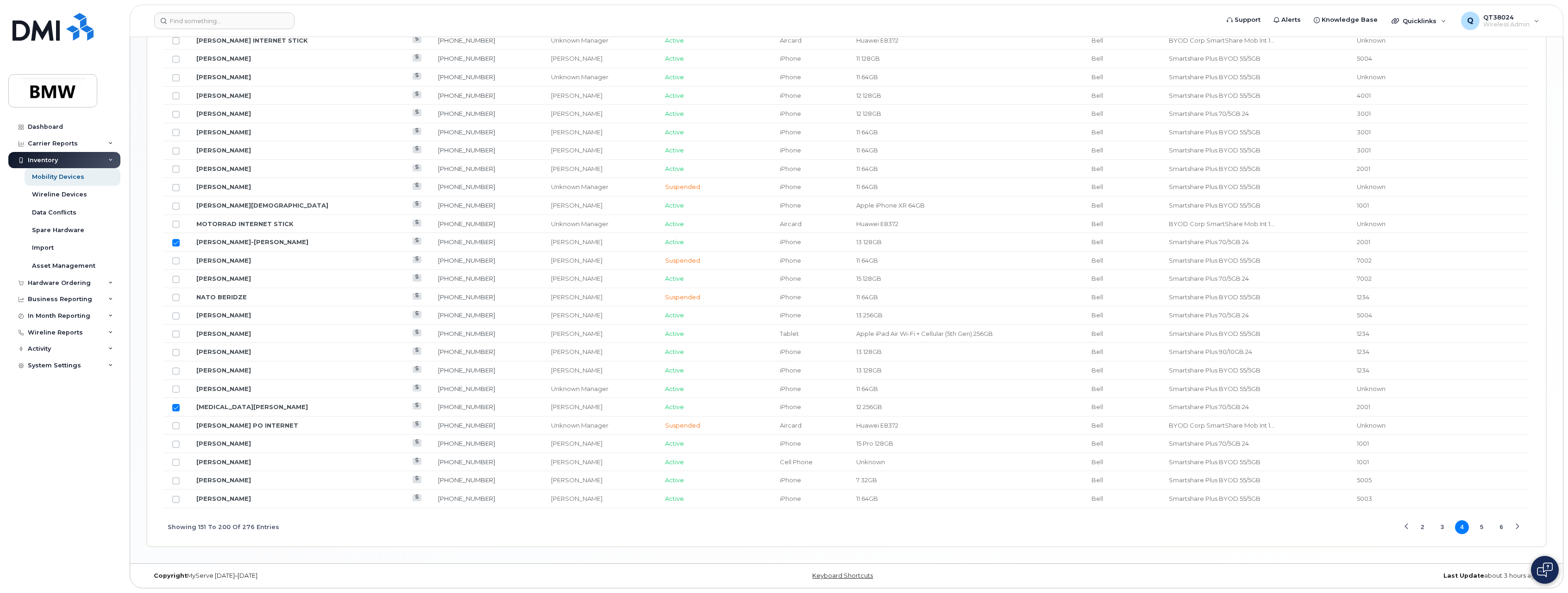
click at [1420, 530] on button "2" at bounding box center [1422, 526] width 14 height 14
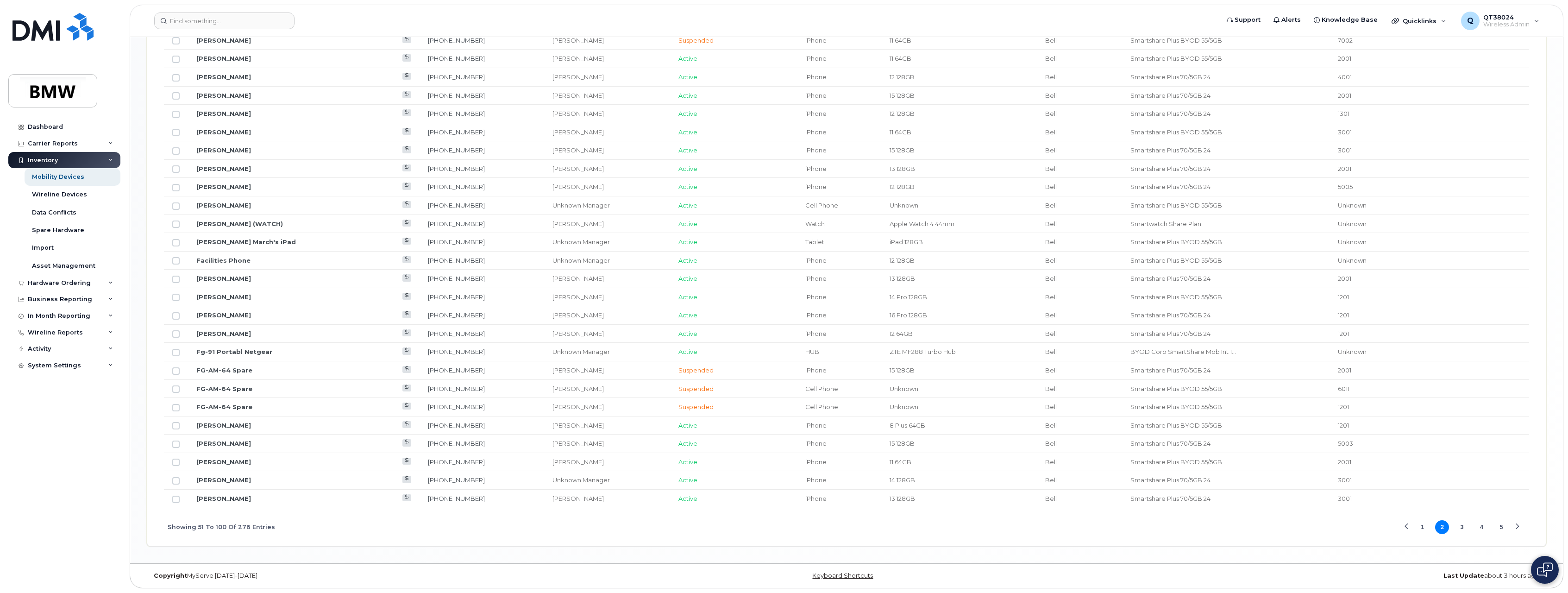
click at [1424, 529] on button "1" at bounding box center [1422, 526] width 14 height 14
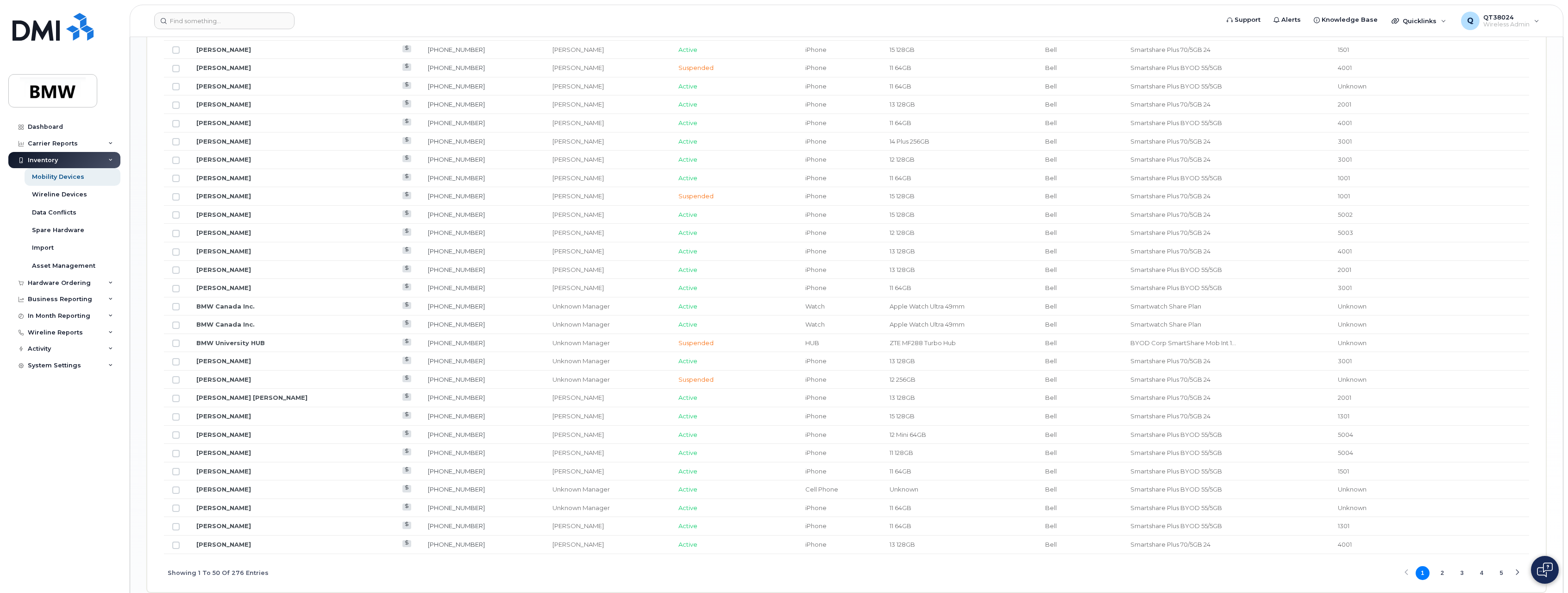
scroll to position [762, 0]
click at [175, 248] on td at bounding box center [176, 244] width 24 height 19
click at [177, 246] on input "Row Unselected" at bounding box center [176, 244] width 7 height 7
checkbox input "true"
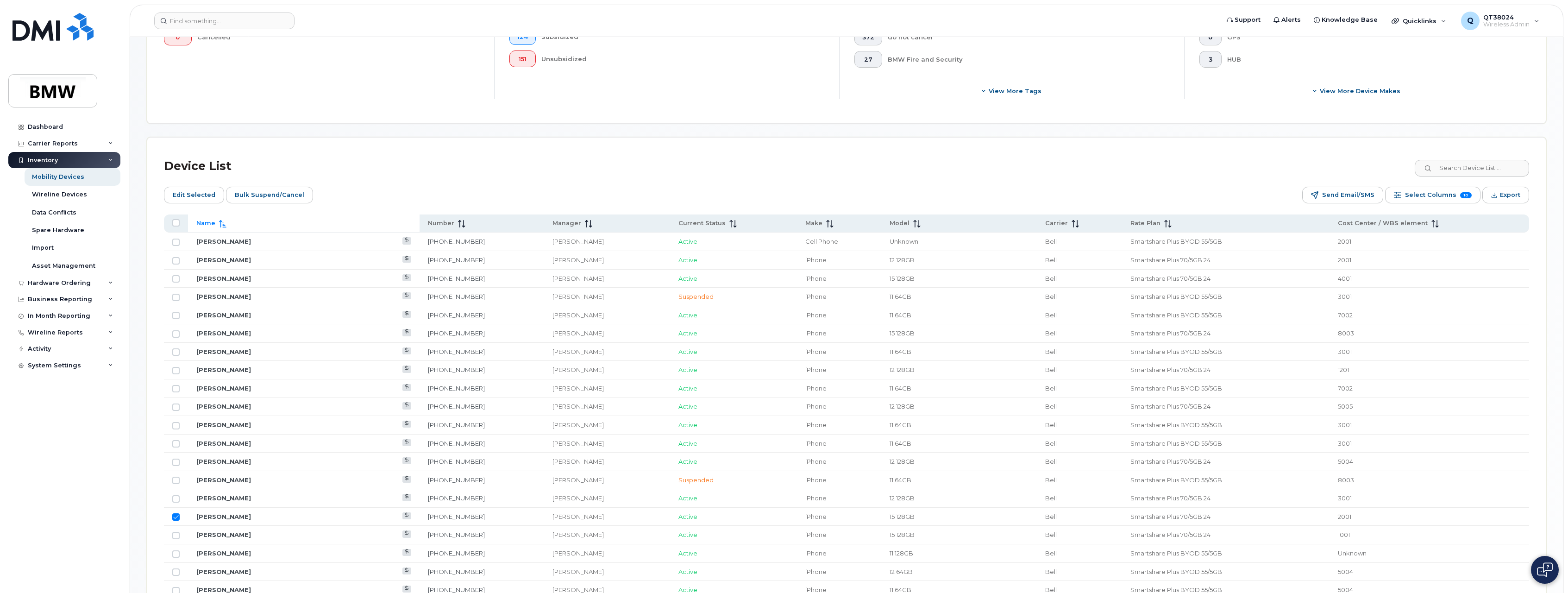
scroll to position [160, 0]
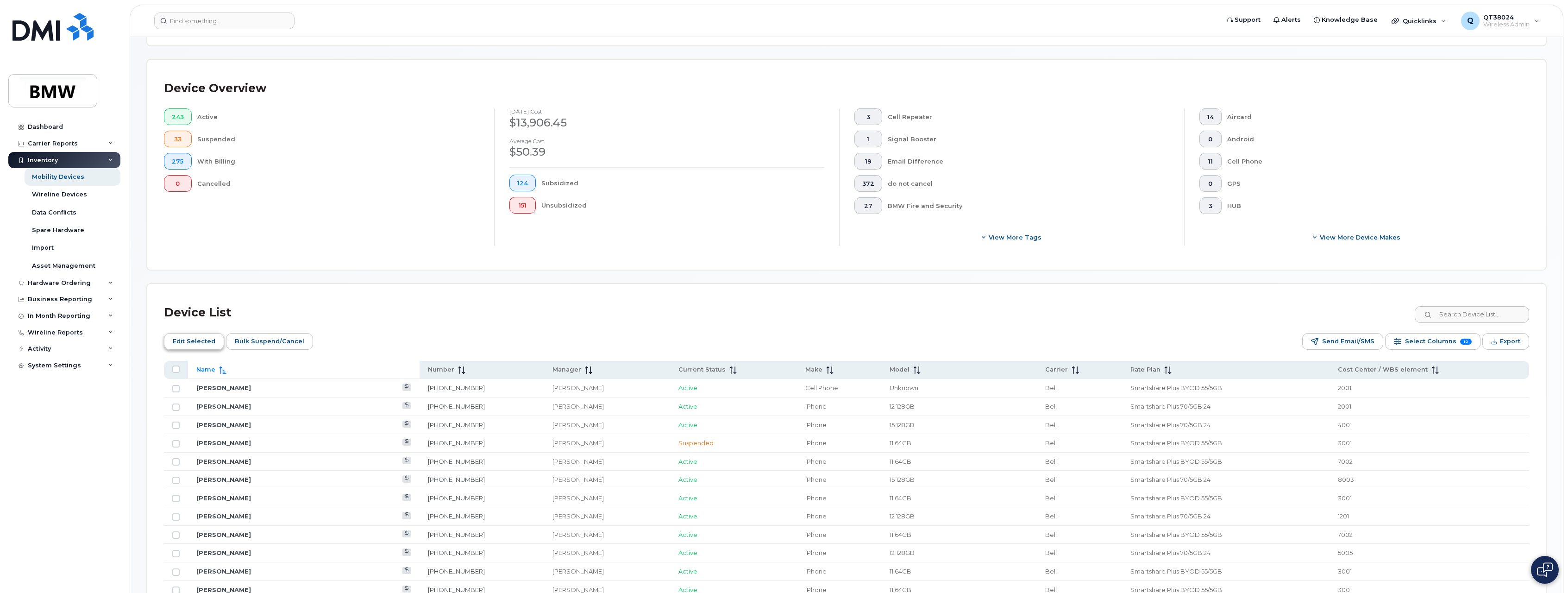
click at [196, 342] on span "Edit Selected" at bounding box center [194, 341] width 43 height 14
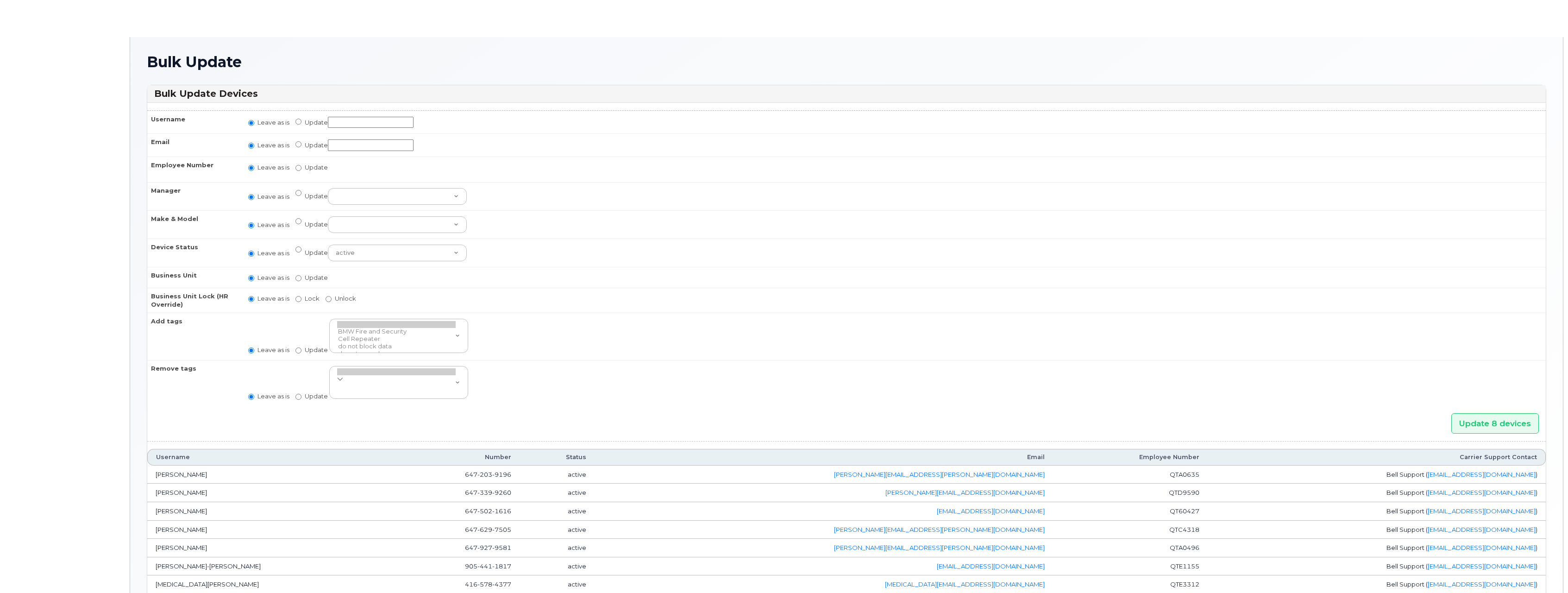
radio input "true"
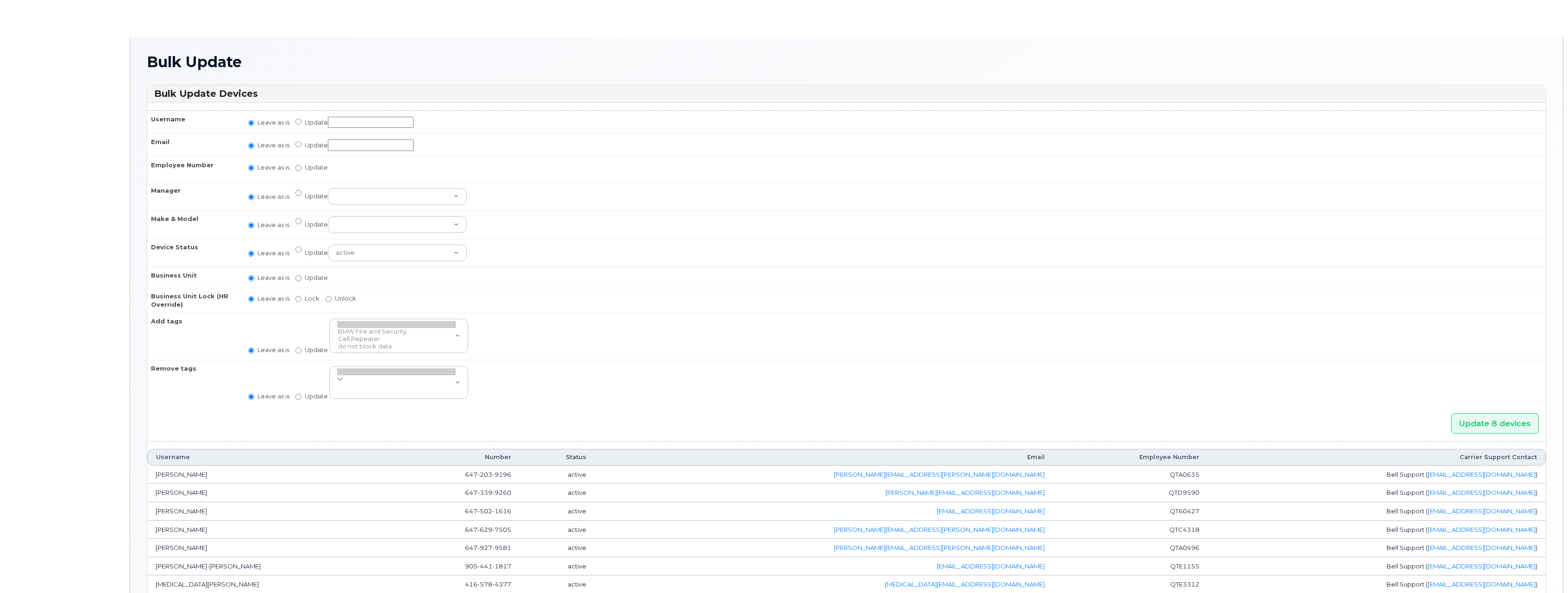
radio input "true"
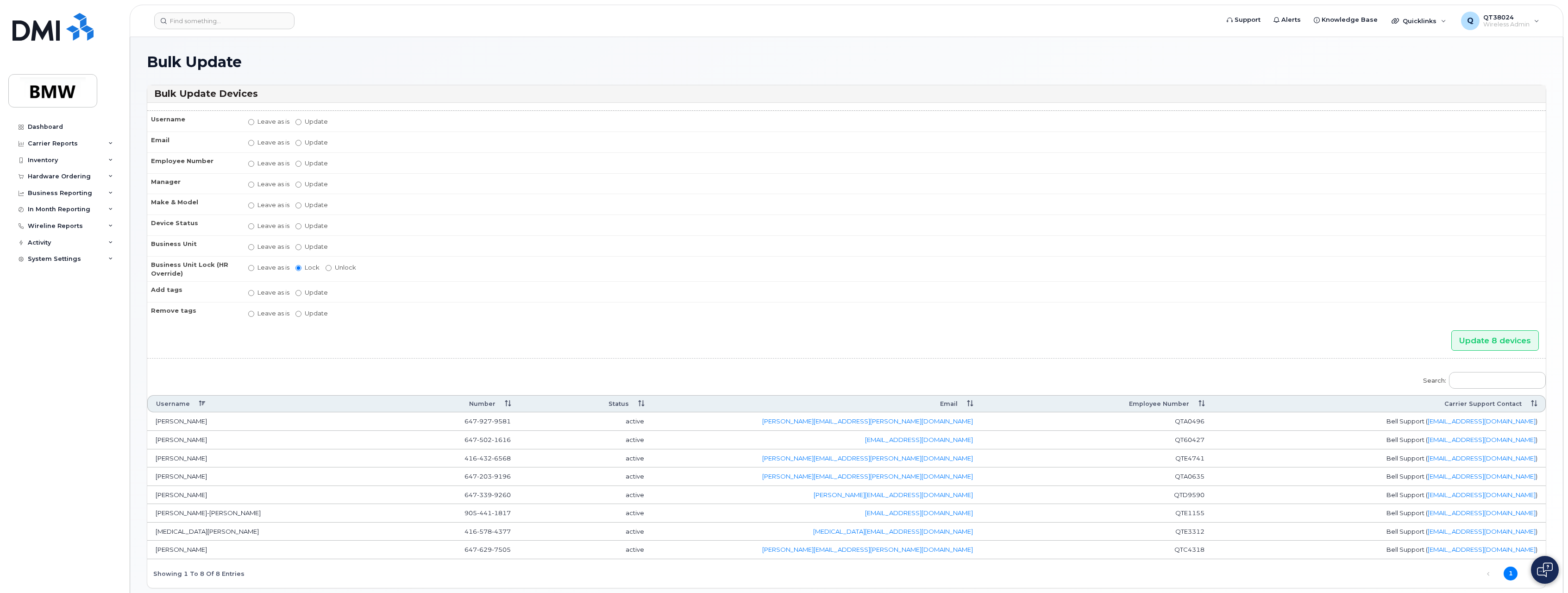
click at [304, 246] on label "Update" at bounding box center [311, 246] width 33 height 8
click at [301, 246] on input "Update" at bounding box center [298, 247] width 6 height 6
radio input "true"
radio input "false"
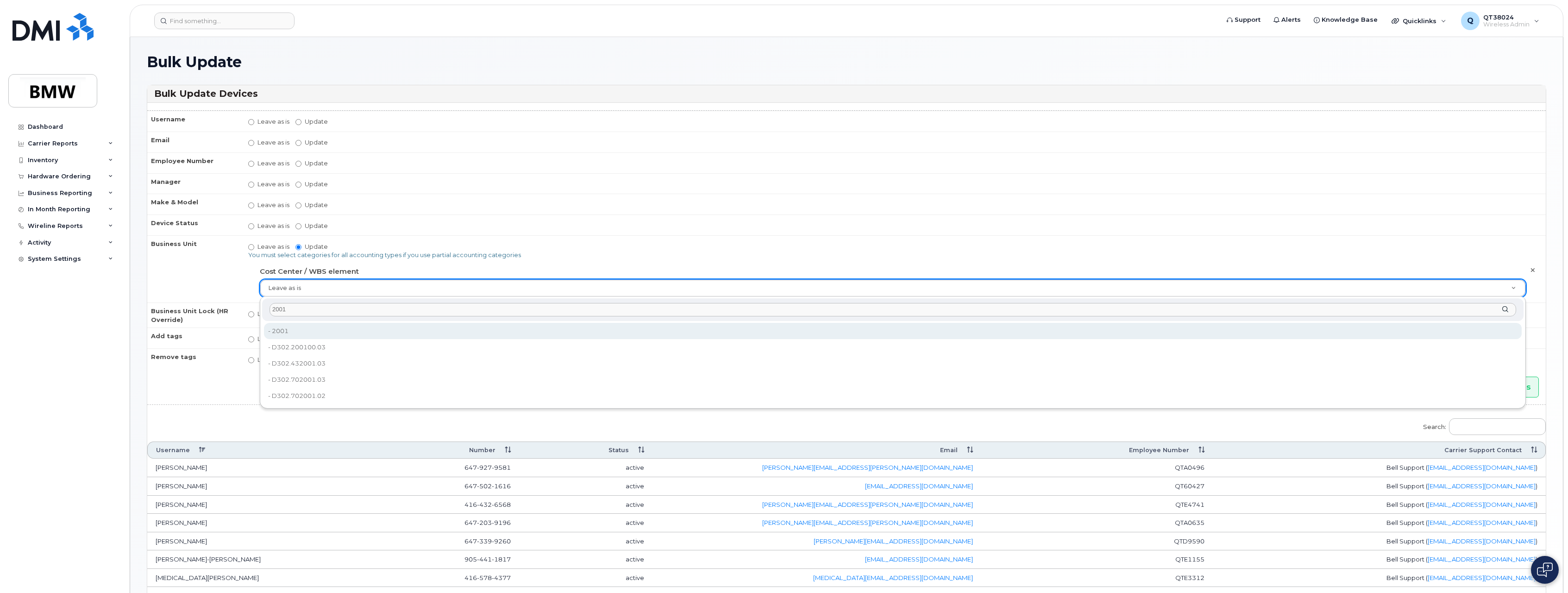
type input "2001"
type input "14966992"
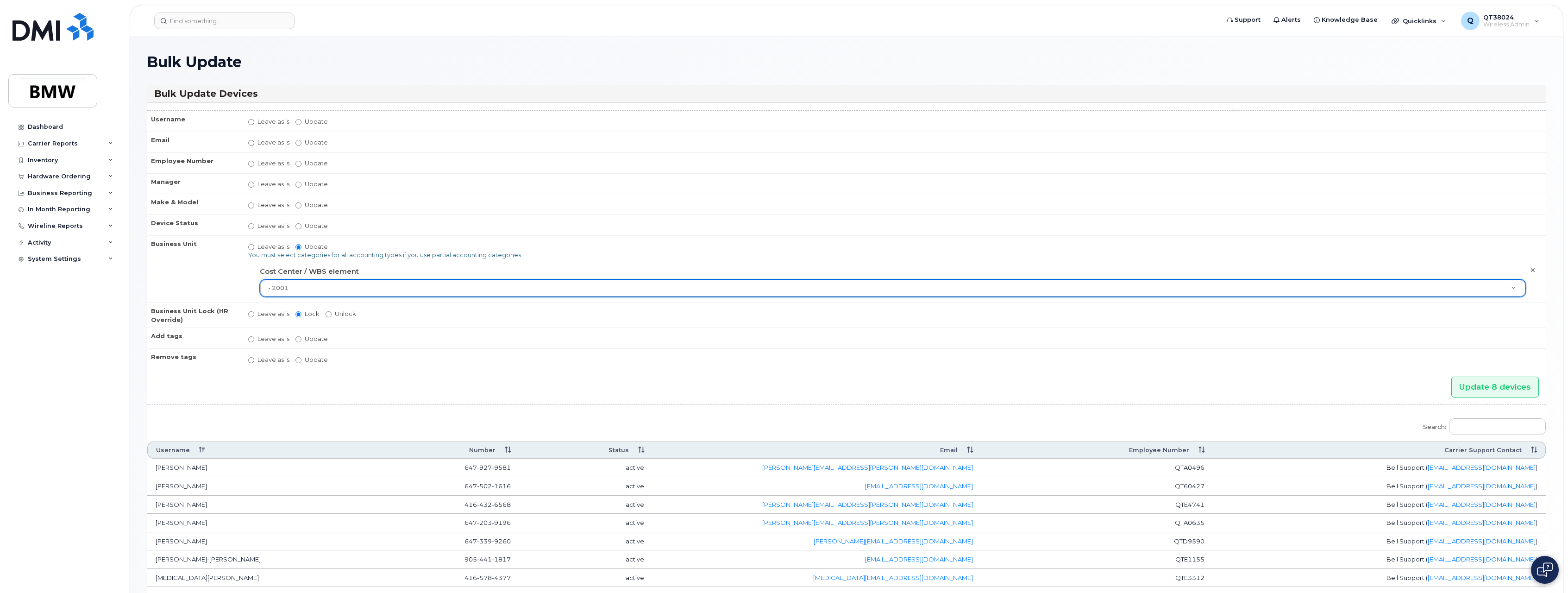
click at [320, 182] on label "Update [PERSON_NAME] [PERSON_NAME] [PERSON_NAME] [PERSON_NAME] [PERSON_NAME] [P…" at bounding box center [311, 183] width 33 height 8
click at [301, 182] on input "Update [PERSON_NAME] [PERSON_NAME] [PERSON_NAME] [PERSON_NAME] [PERSON_NAME] [P…" at bounding box center [298, 184] width 6 height 6
radio input "true"
radio input "false"
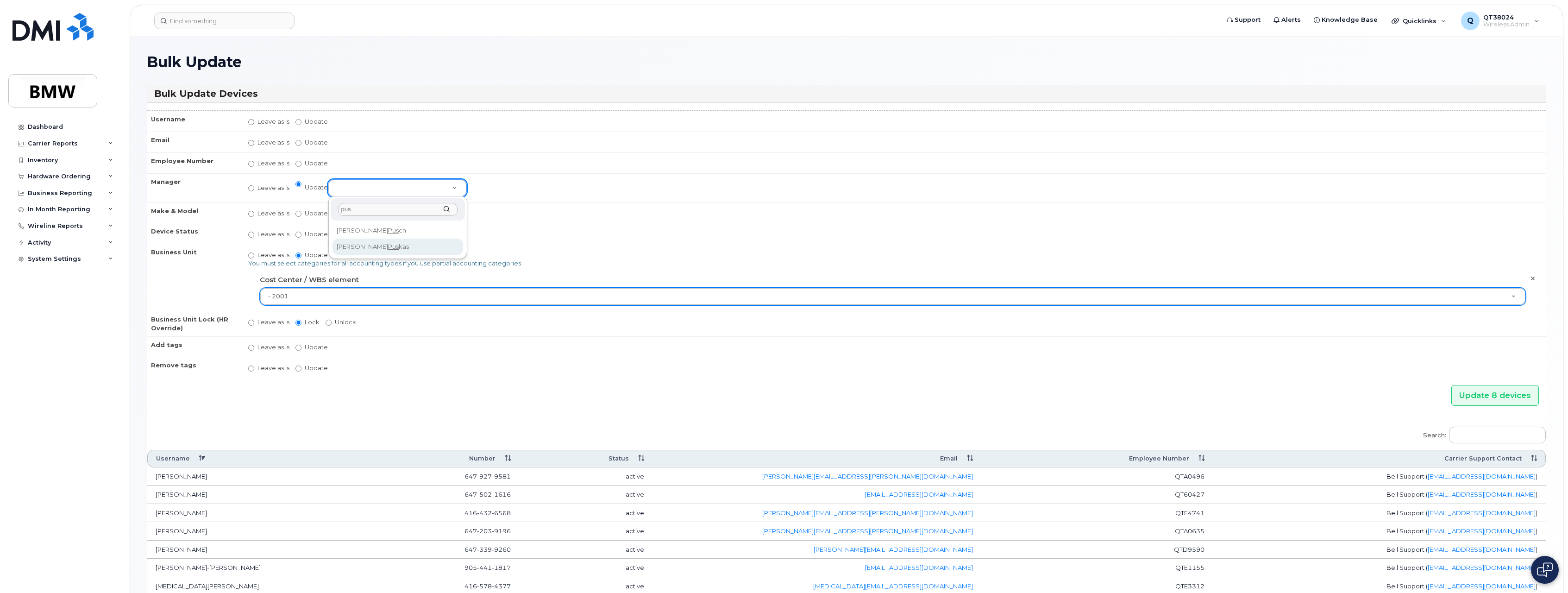
type input "pus"
select select "1895271"
click at [564, 271] on div "Cost Center / WBS element - 2001 14966992" at bounding box center [892, 288] width 1280 height 33
click at [1485, 389] on input "Update 8 devices" at bounding box center [1495, 395] width 87 height 20
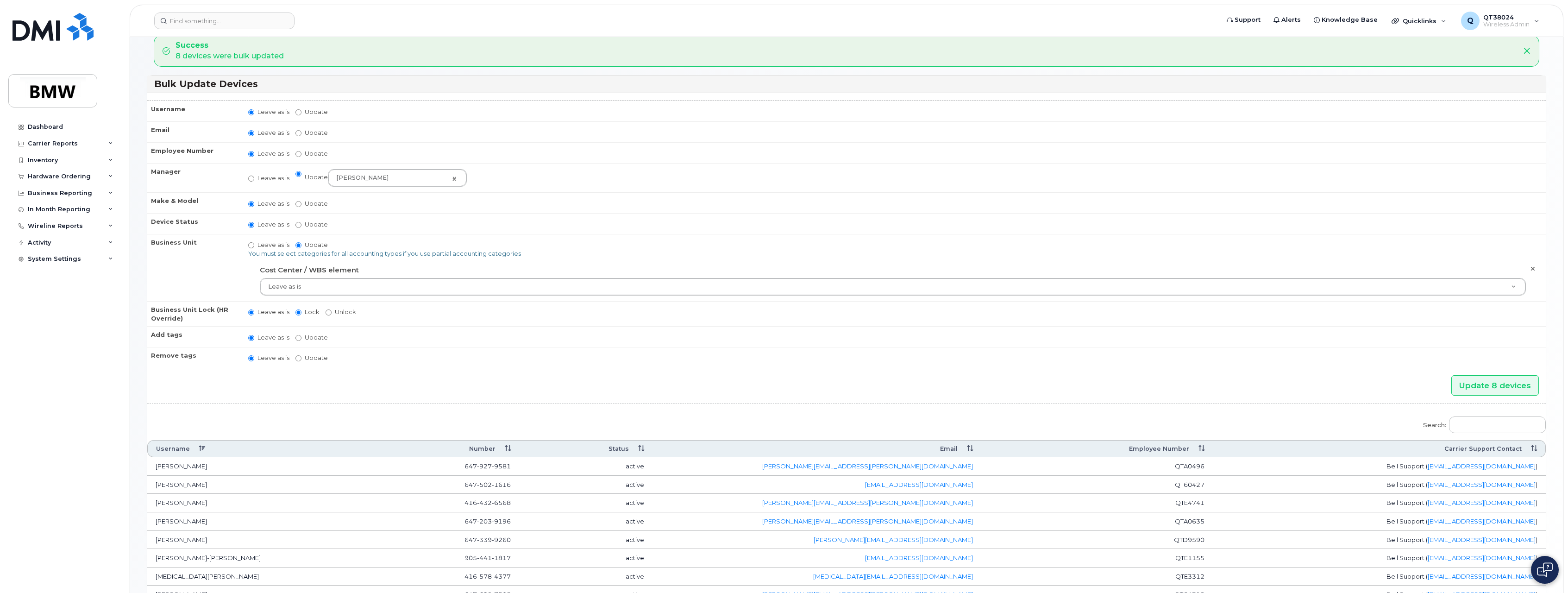
scroll to position [93, 0]
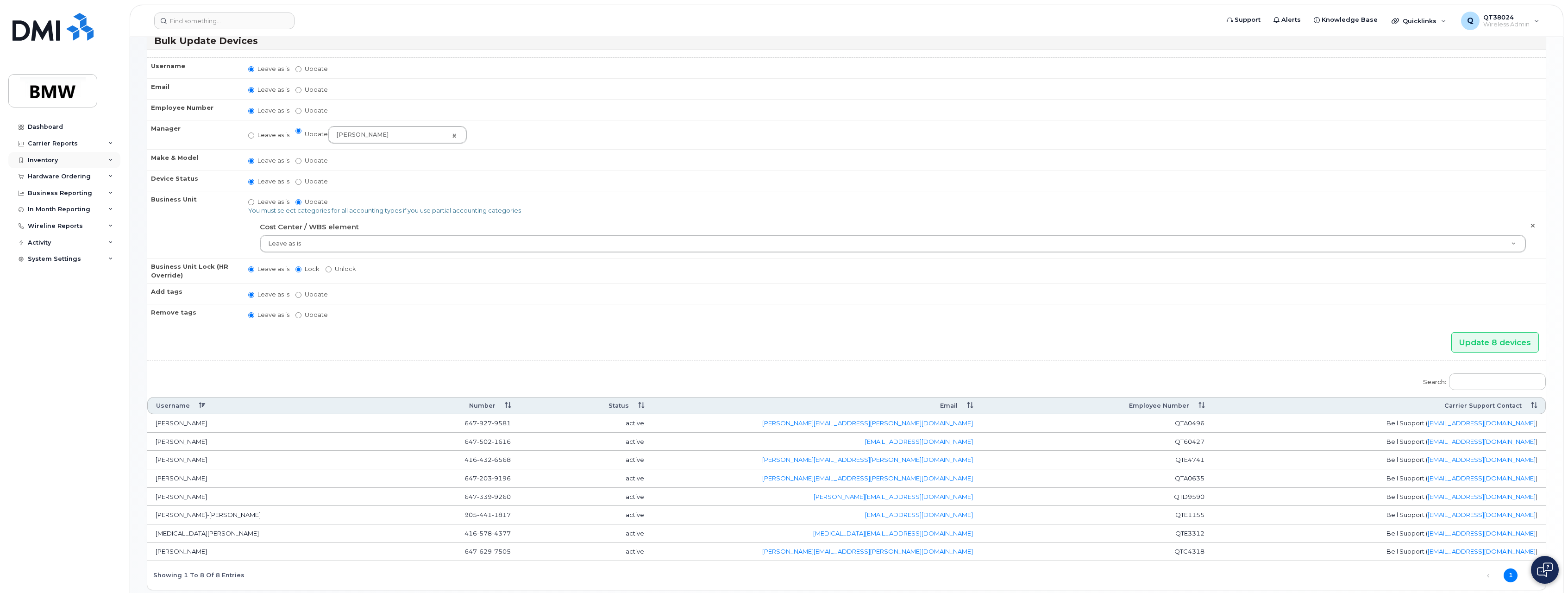
click at [108, 165] on div "Inventory" at bounding box center [64, 160] width 112 height 17
click at [87, 178] on link "Mobility Devices" at bounding box center [72, 177] width 96 height 18
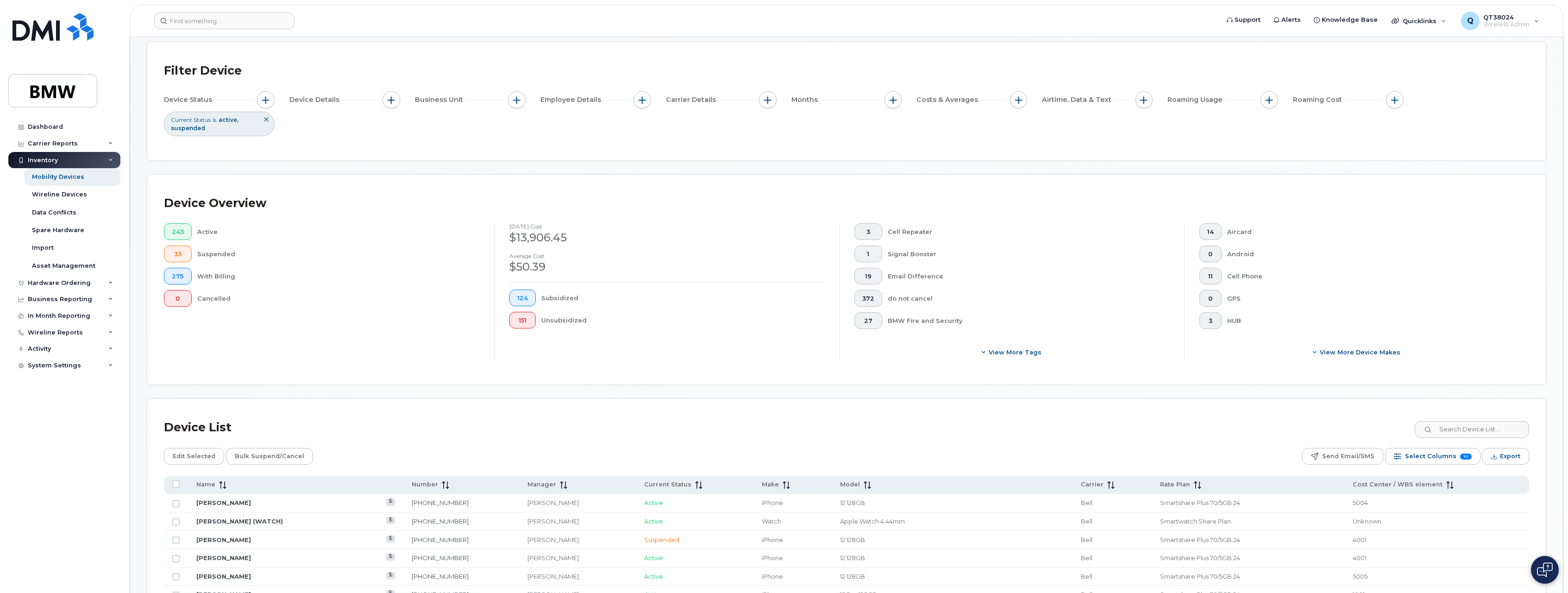
scroll to position [138, 0]
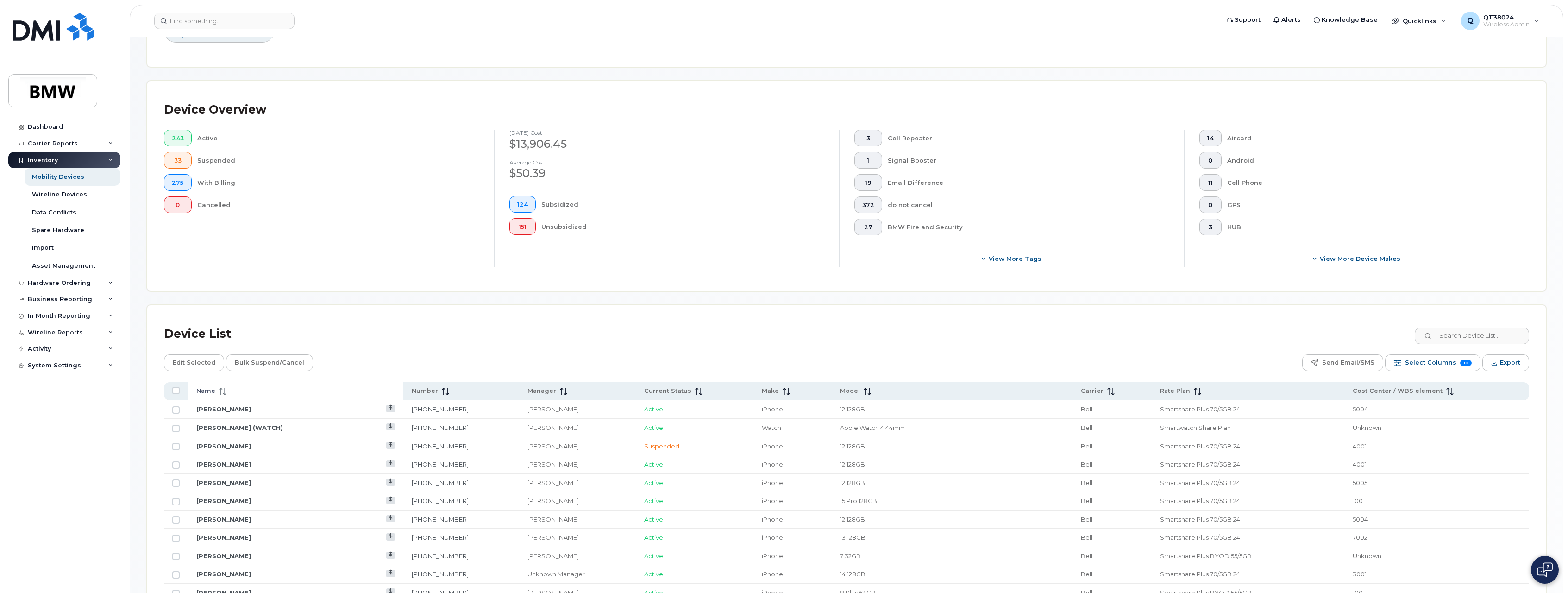
click at [206, 391] on span "Name" at bounding box center [205, 390] width 19 height 8
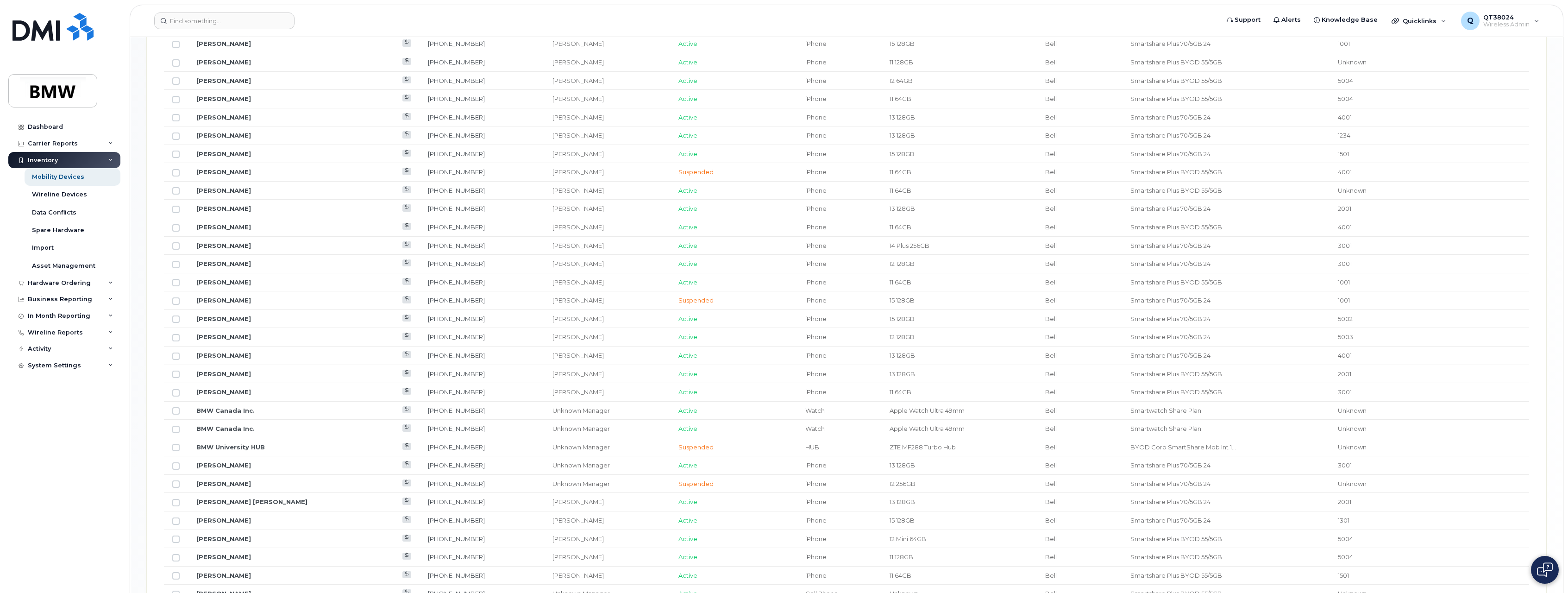
scroll to position [926, 0]
click at [1442, 550] on button "2" at bounding box center [1442, 547] width 14 height 14
click at [178, 168] on input "Row Unselected" at bounding box center [176, 166] width 7 height 7
checkbox input "true"
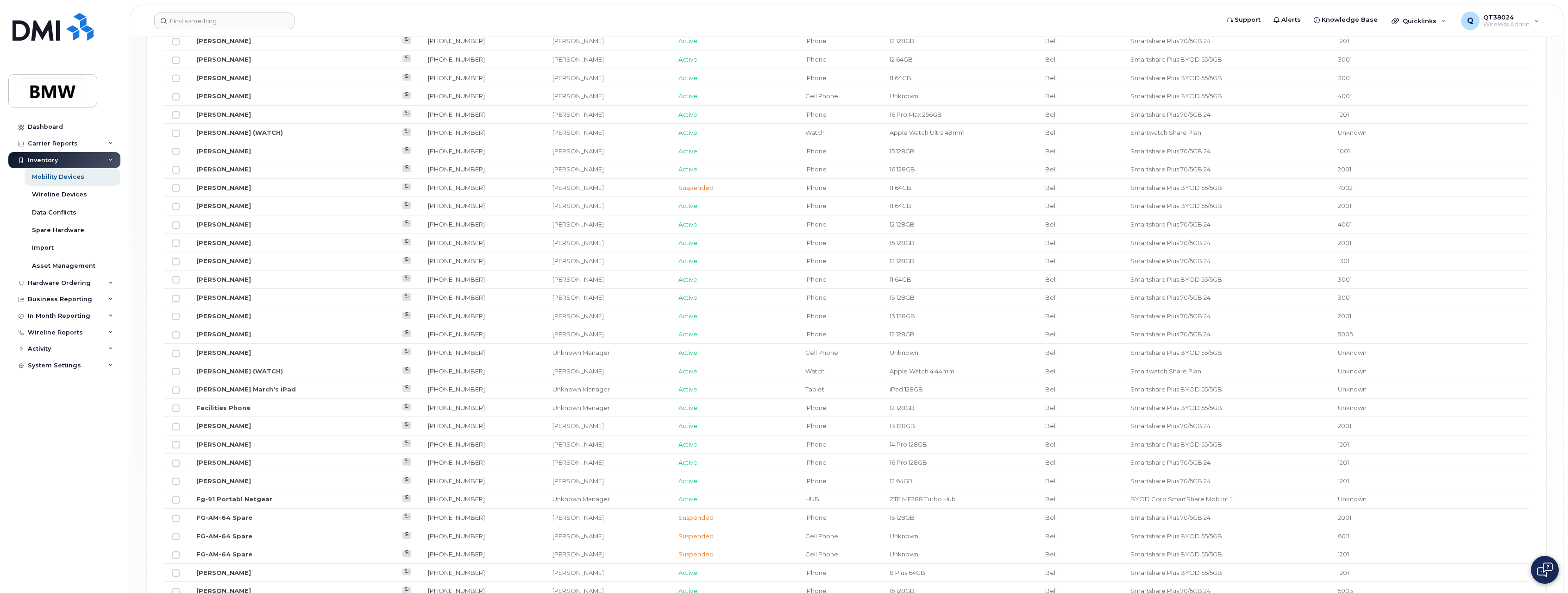
scroll to position [947, 0]
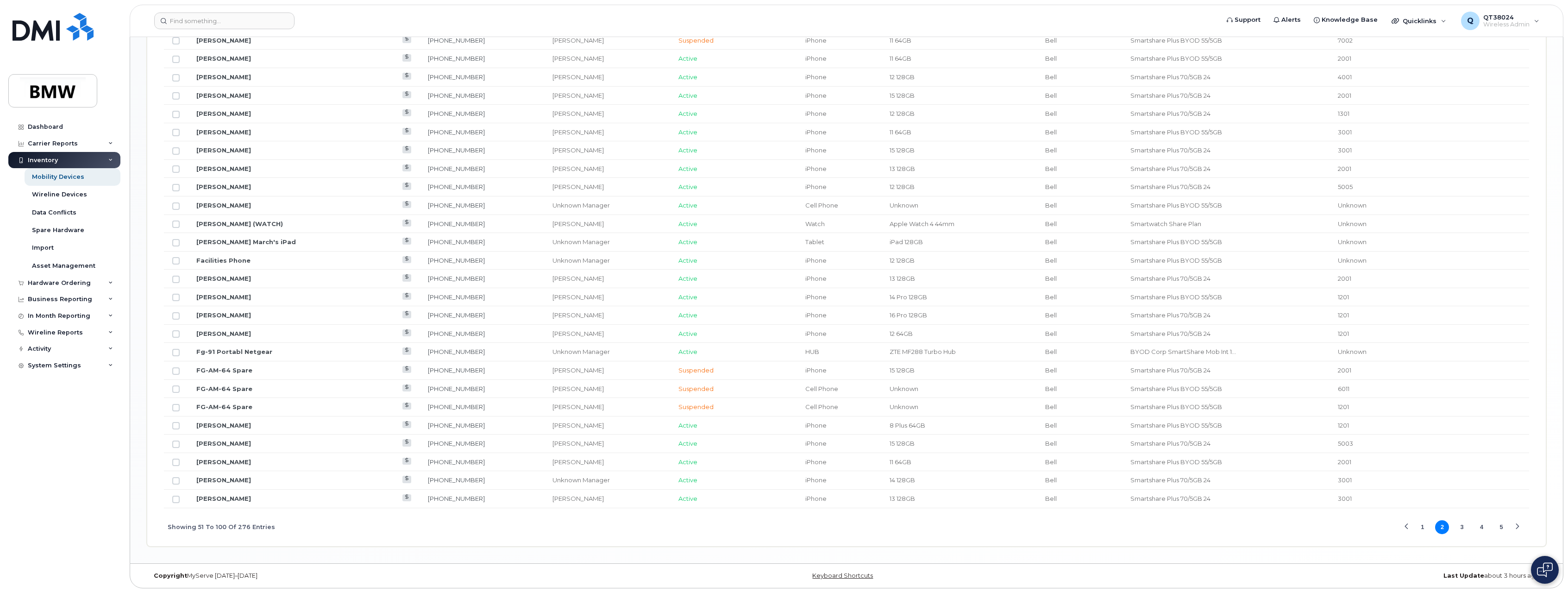
click at [1502, 528] on button "5" at bounding box center [1501, 526] width 14 height 14
click at [1503, 525] on button "6" at bounding box center [1501, 526] width 14 height 14
click at [178, 500] on input "Row Unselected" at bounding box center [176, 499] width 7 height 7
checkbox input "true"
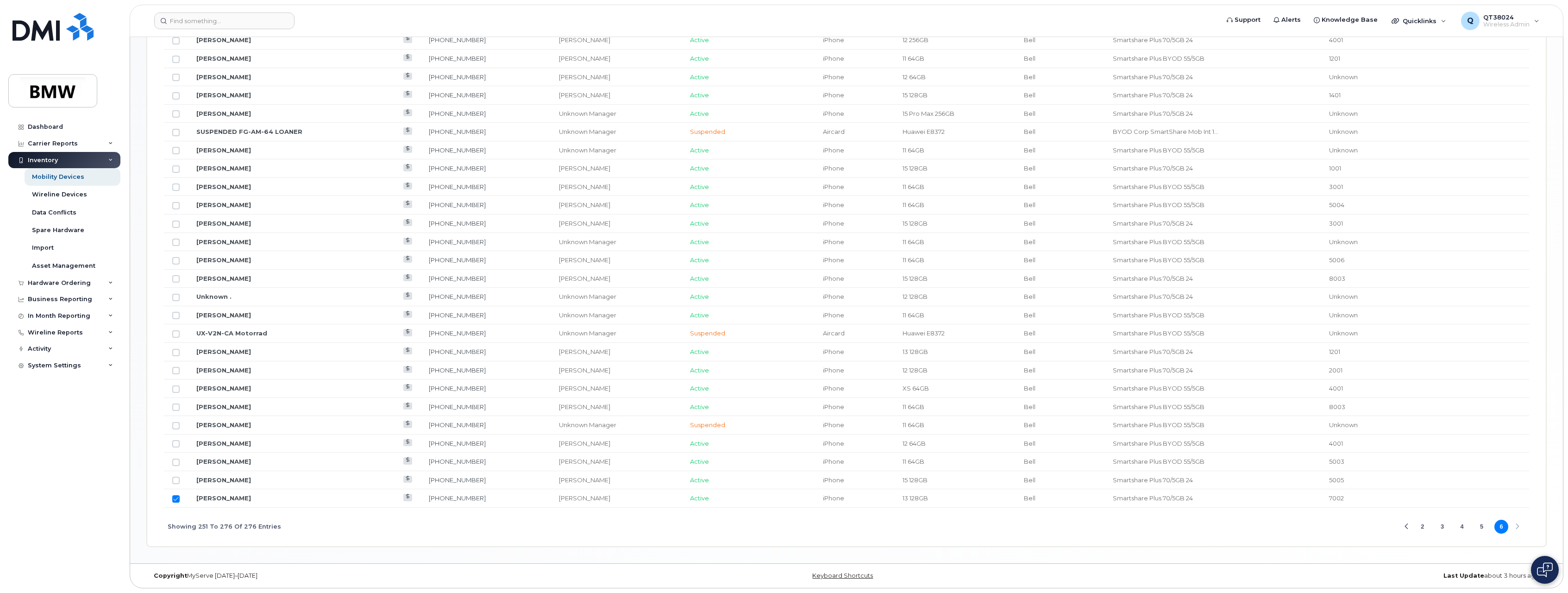
click at [1421, 526] on button "2" at bounding box center [1422, 526] width 14 height 14
click at [1419, 528] on button "1" at bounding box center [1422, 526] width 14 height 14
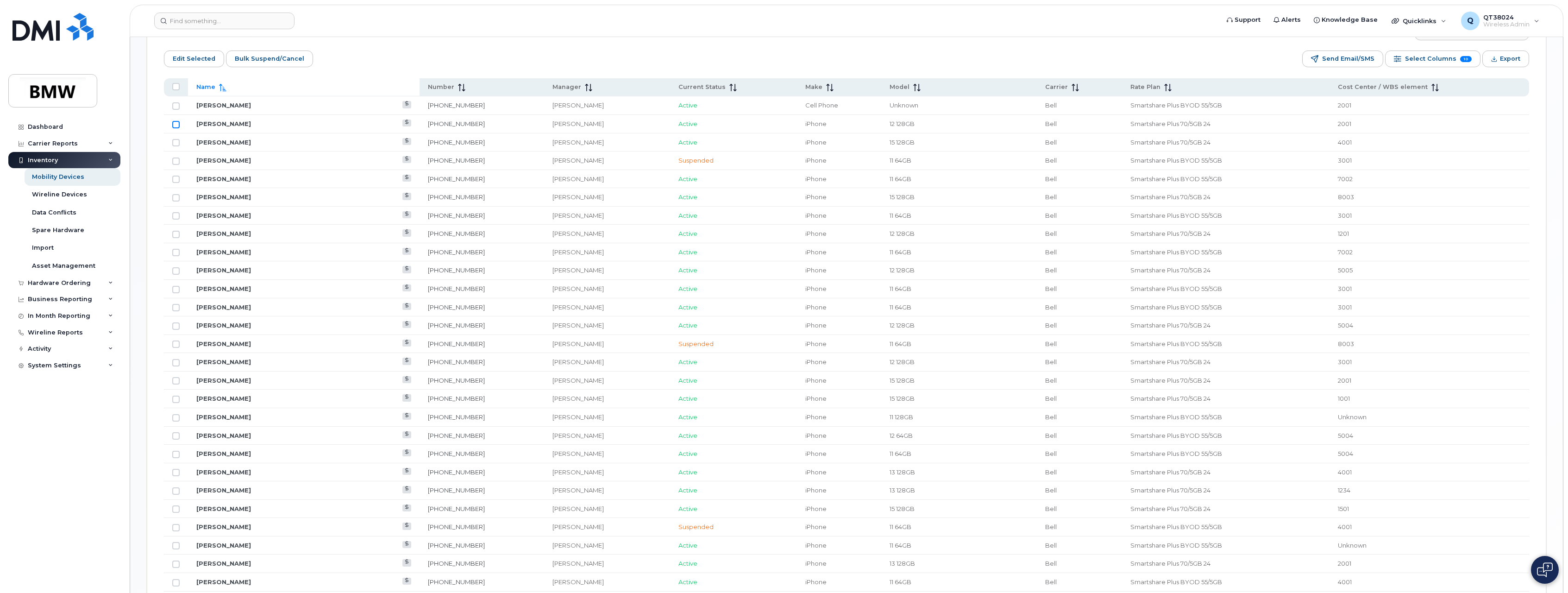
scroll to position [438, 0]
click at [174, 184] on input "Row Unselected" at bounding box center [176, 184] width 7 height 7
checkbox input "true"
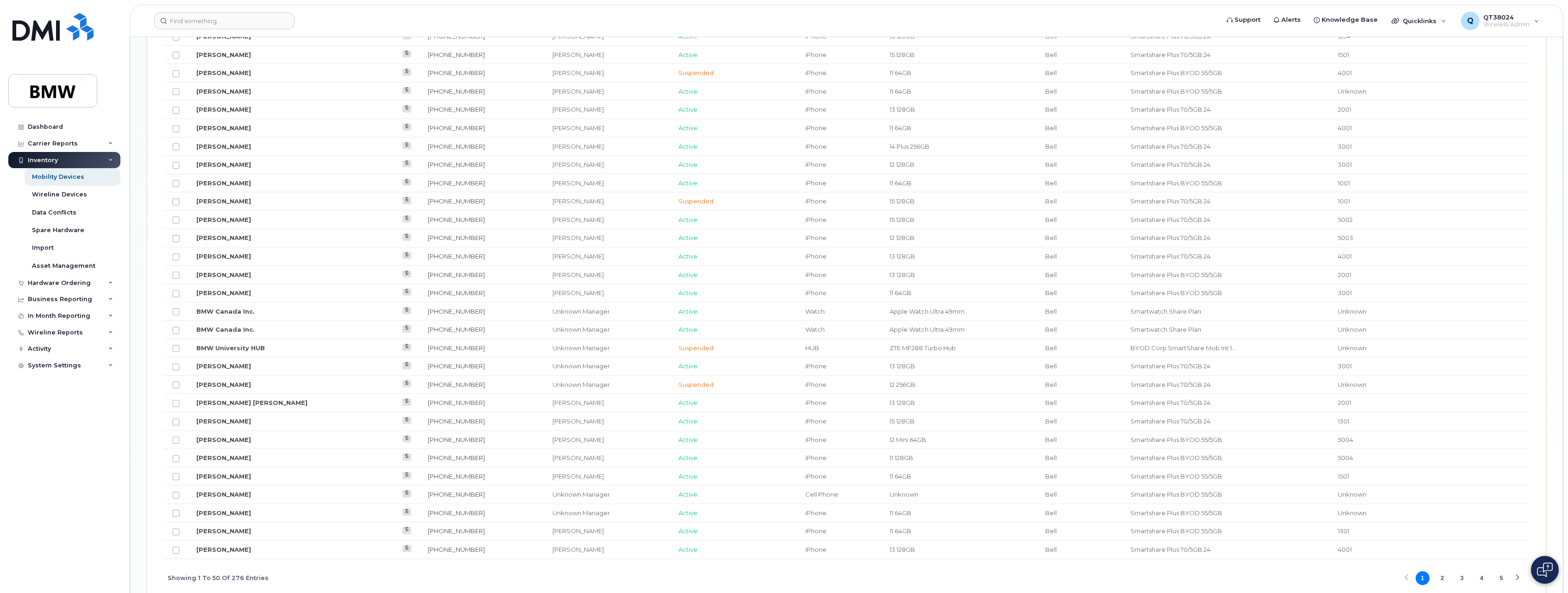
scroll to position [947, 0]
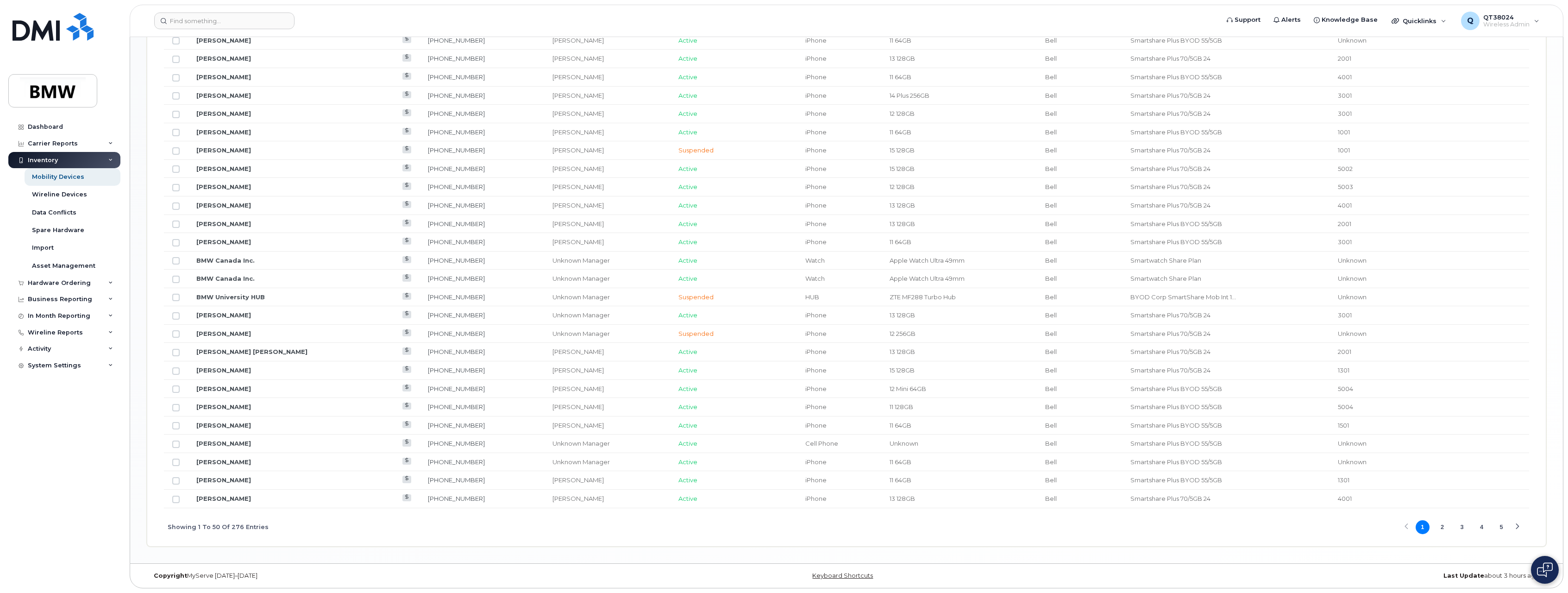
click at [1465, 527] on button "3" at bounding box center [1461, 526] width 14 height 14
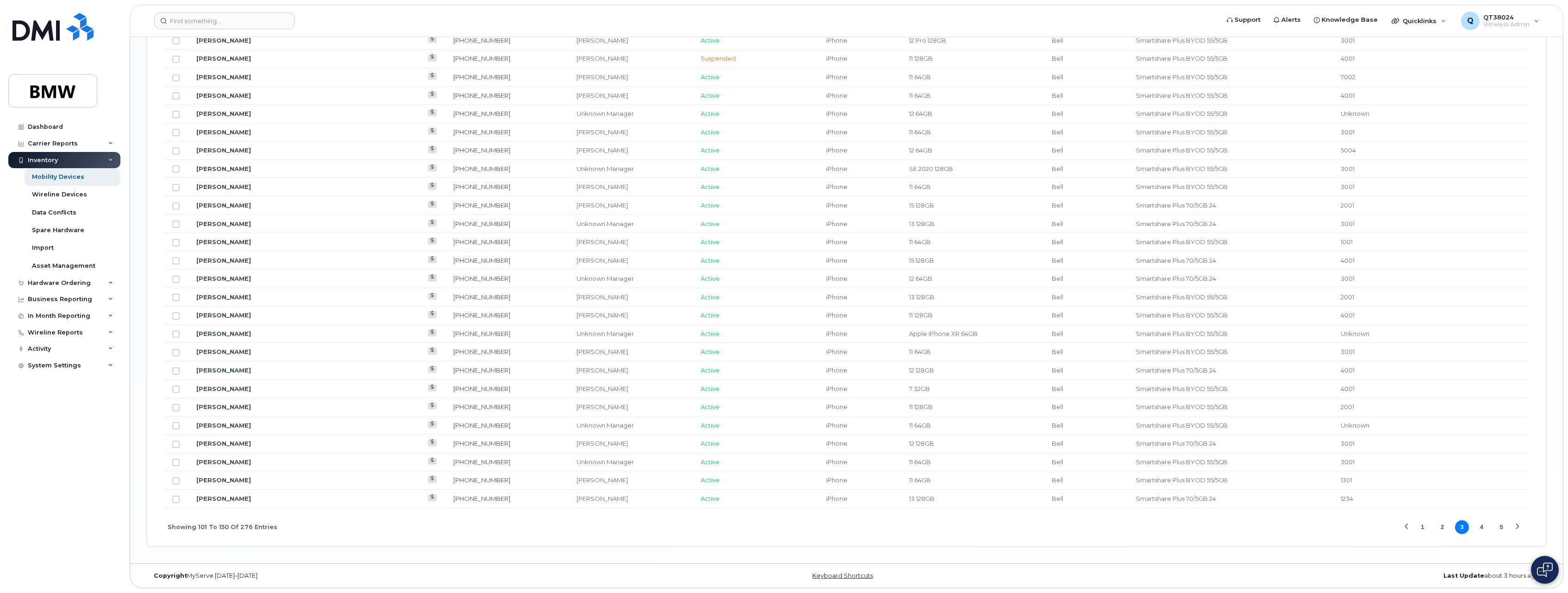
click at [1477, 525] on button "4" at bounding box center [1482, 526] width 14 height 14
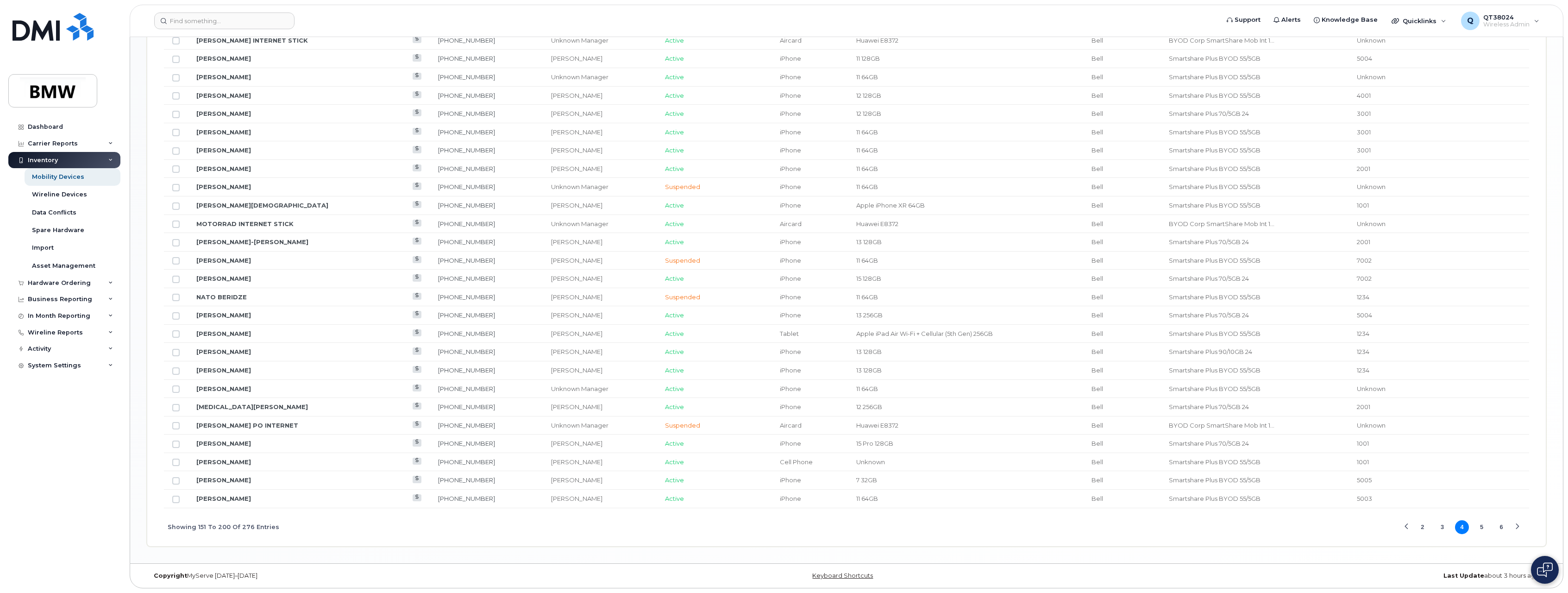
click at [1482, 527] on button "5" at bounding box center [1482, 526] width 14 height 14
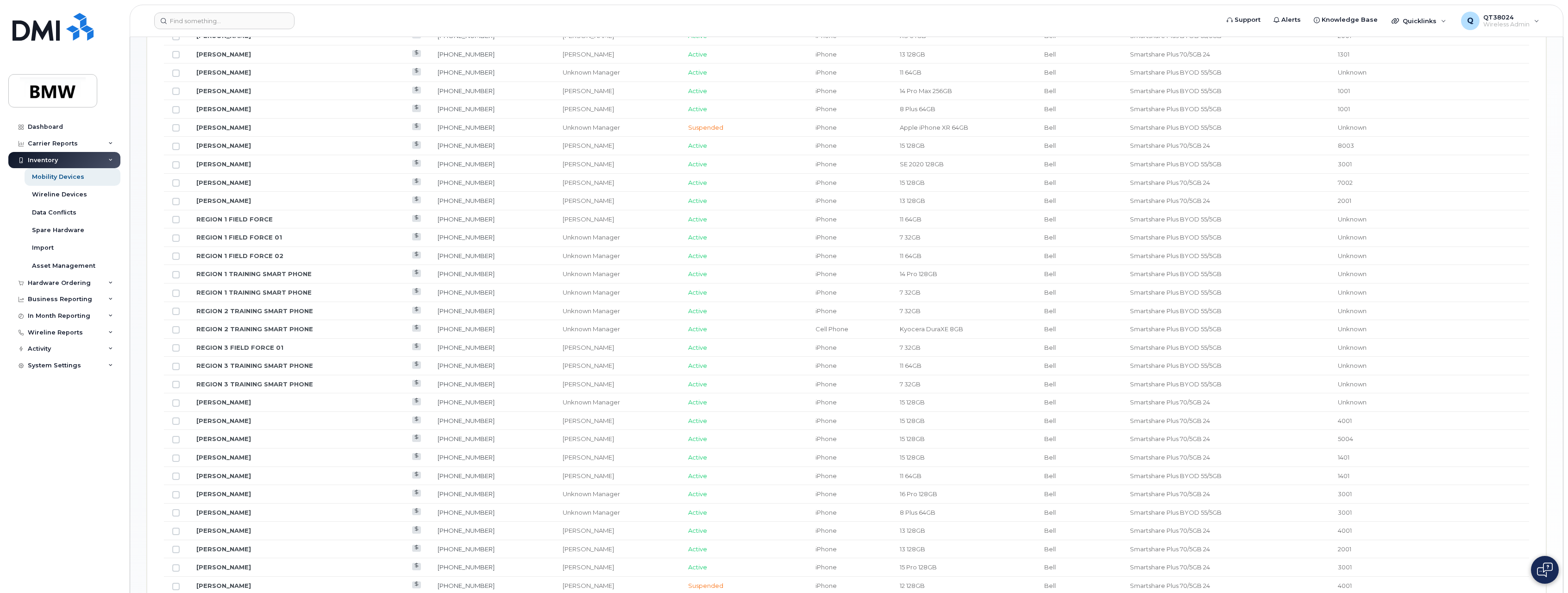
scroll to position [531, 0]
click at [176, 218] on input "Row Unselected" at bounding box center [176, 219] width 7 height 7
checkbox input "true"
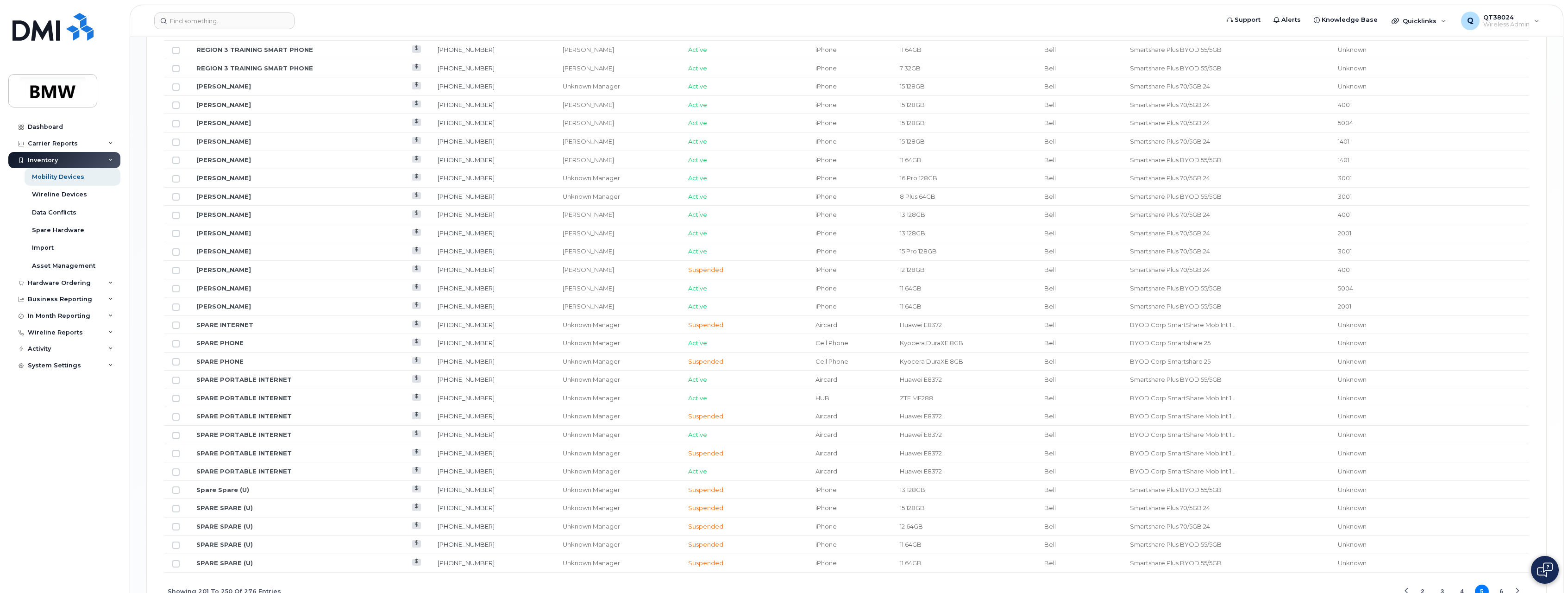
scroll to position [947, 0]
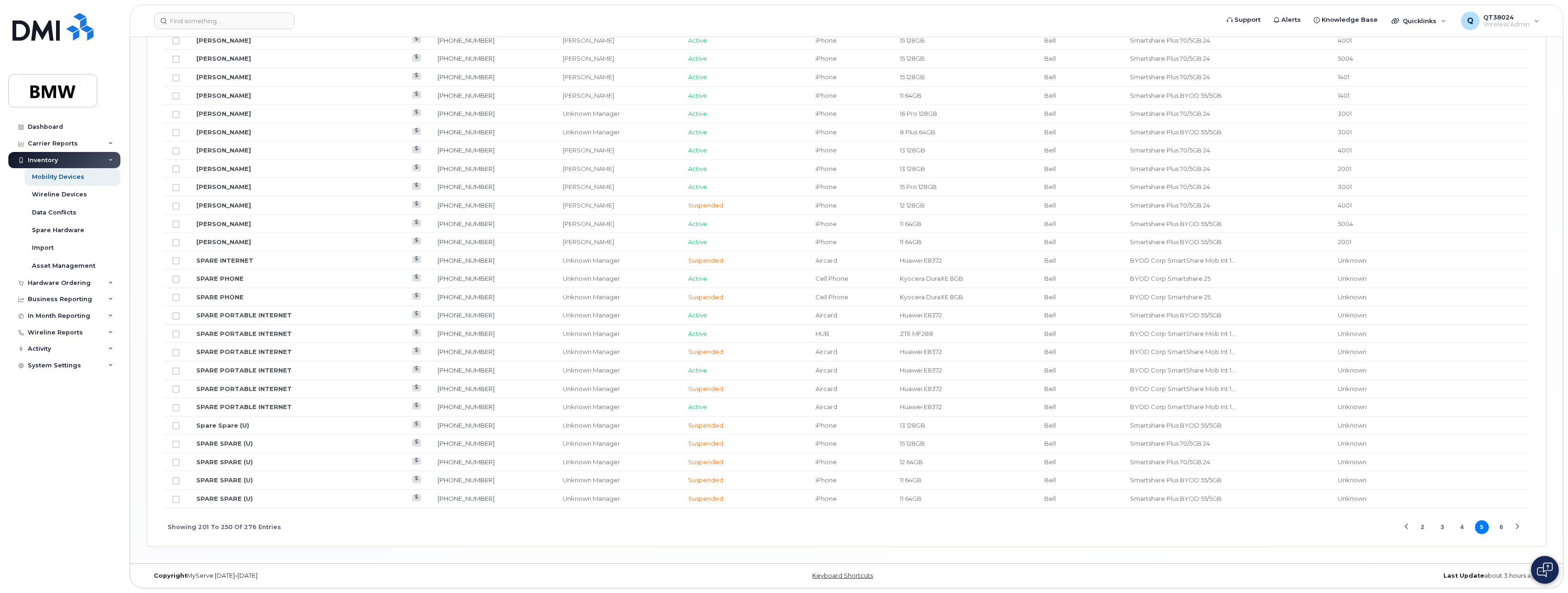
drag, startPoint x: 1462, startPoint y: 529, endPoint x: 1454, endPoint y: 526, distance: 8.5
click at [1461, 529] on button "4" at bounding box center [1461, 526] width 14 height 14
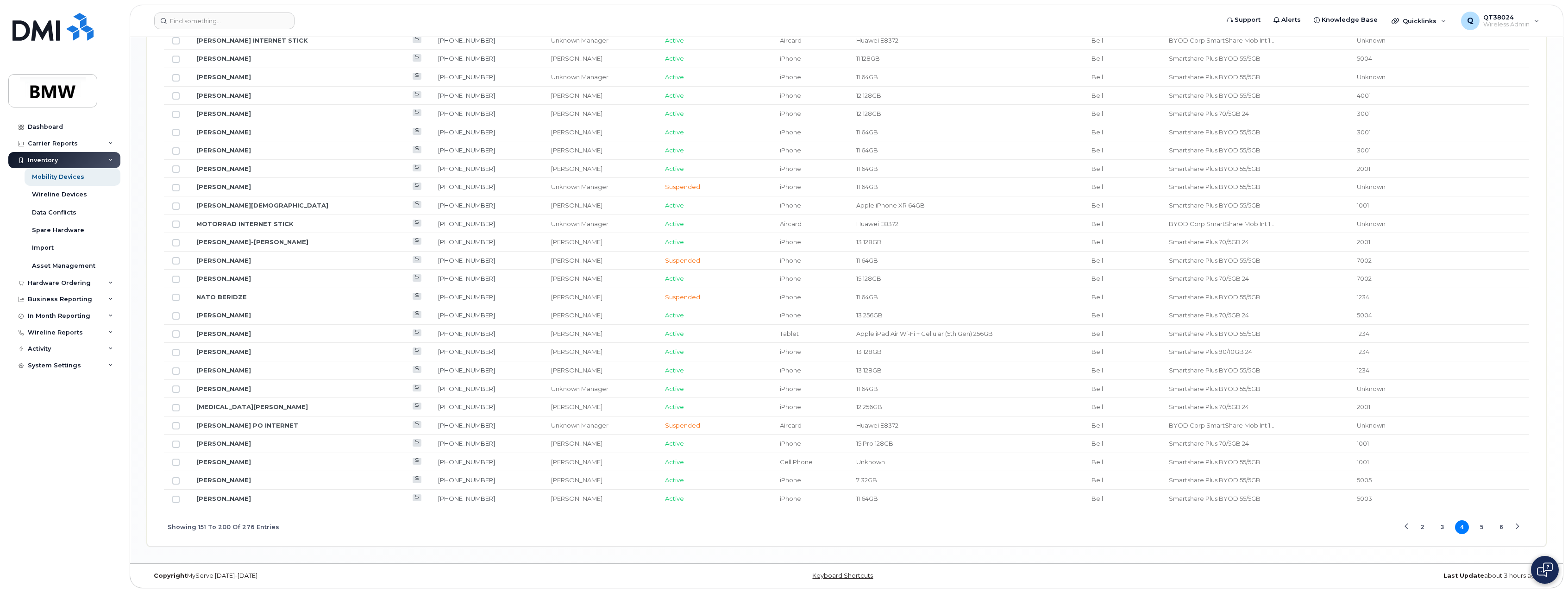
click at [1442, 530] on button "3" at bounding box center [1442, 526] width 14 height 14
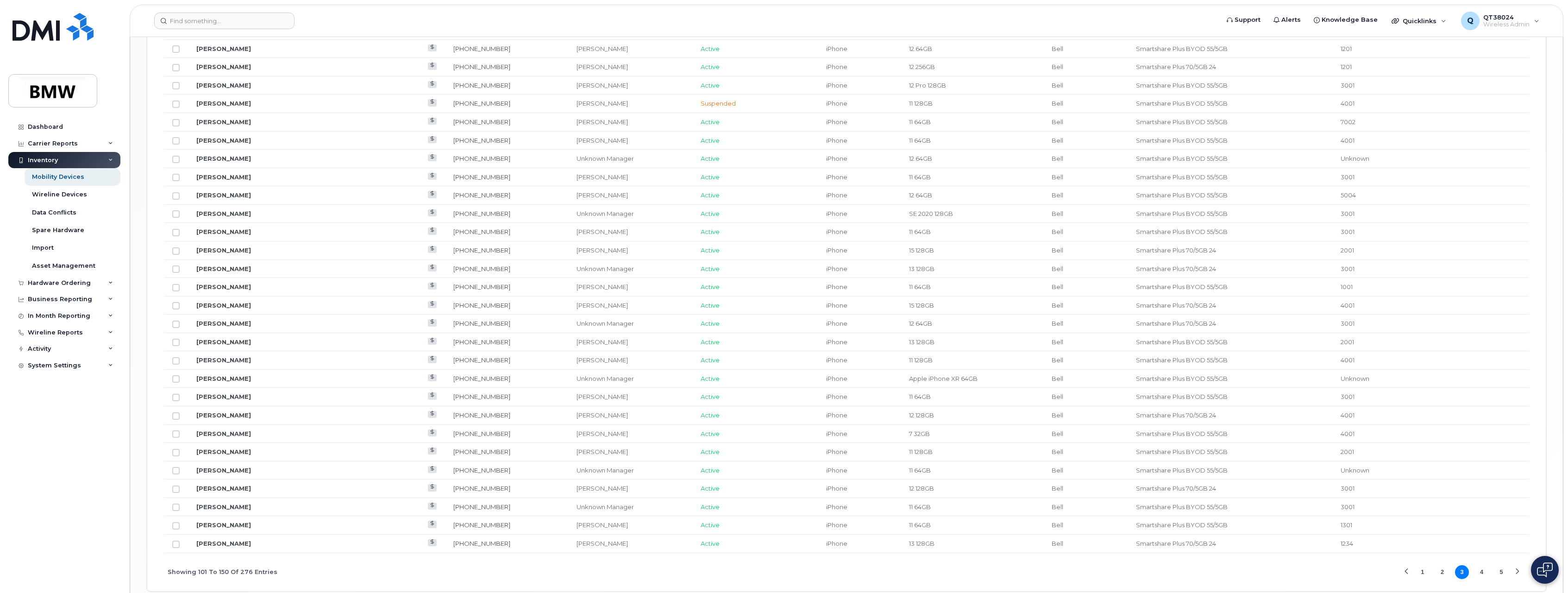
scroll to position [809, 0]
click at [177, 217] on input "Row Unselected" at bounding box center [176, 217] width 7 height 7
checkbox input "true"
click at [1484, 529] on button "4" at bounding box center [1482, 526] width 14 height 14
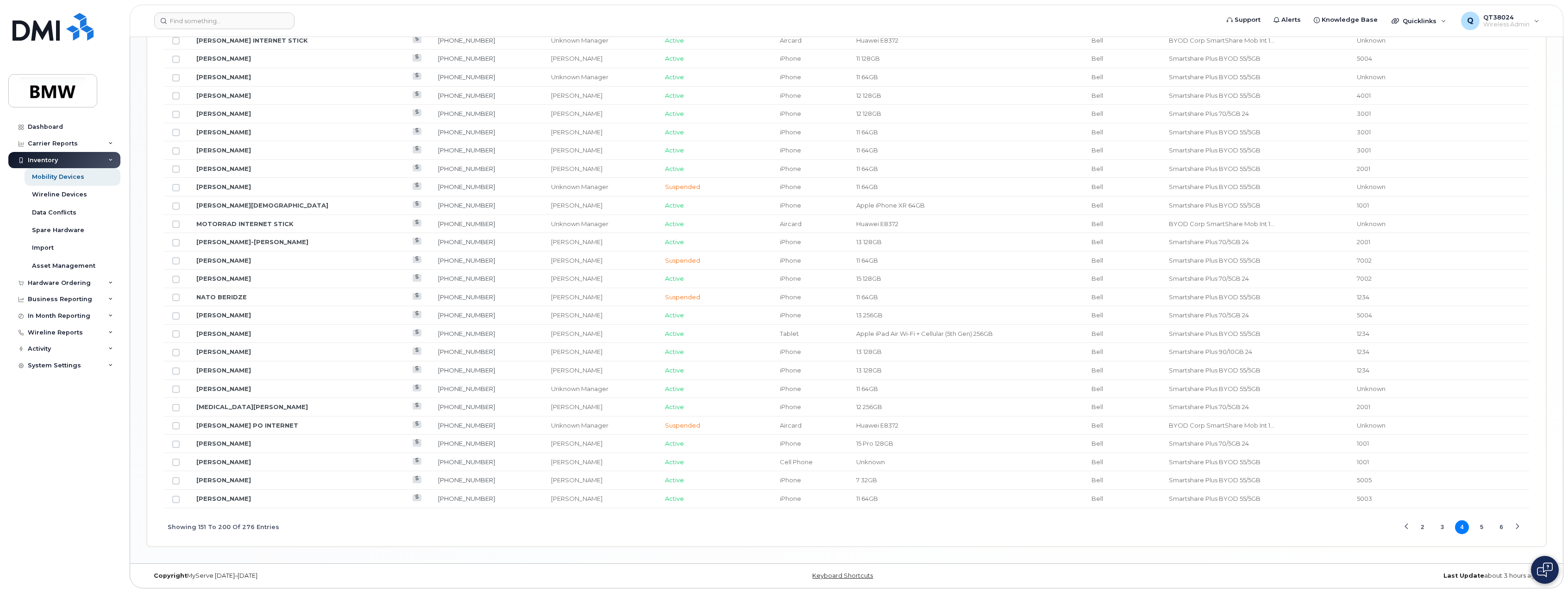
click at [1444, 527] on button "3" at bounding box center [1442, 526] width 14 height 14
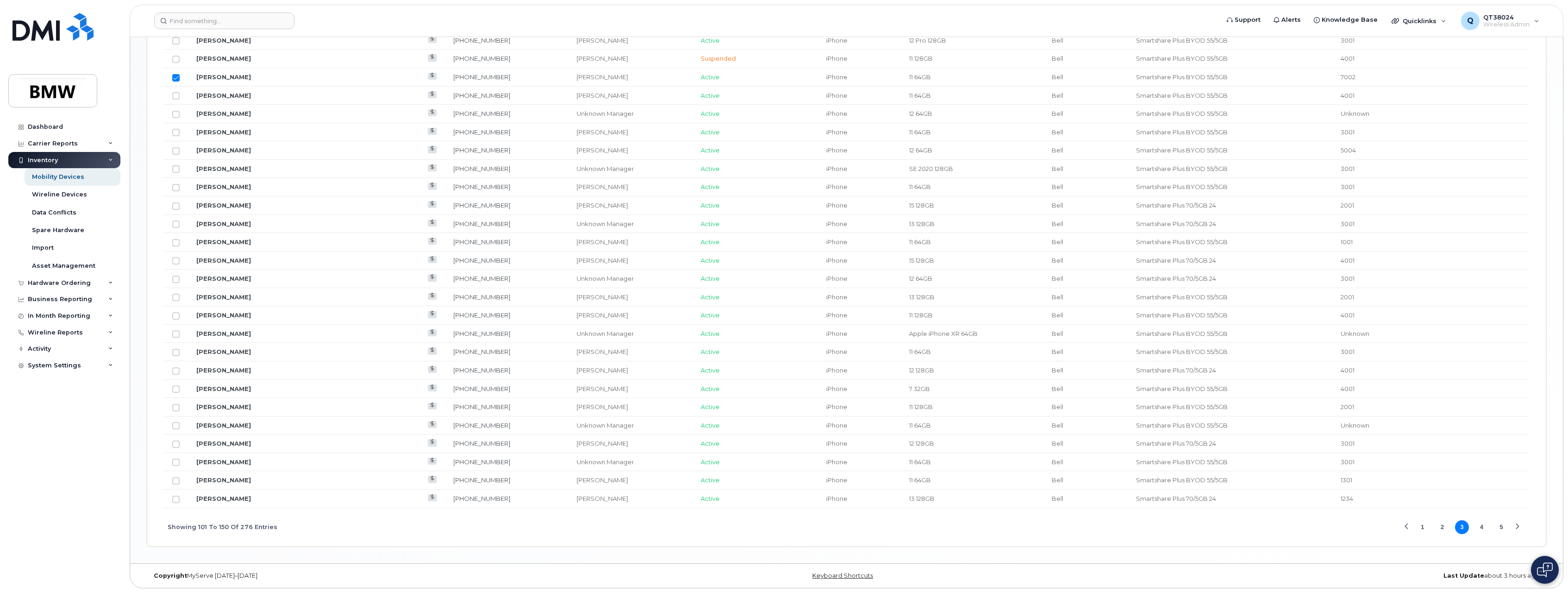
click at [1440, 528] on button "2" at bounding box center [1442, 526] width 14 height 14
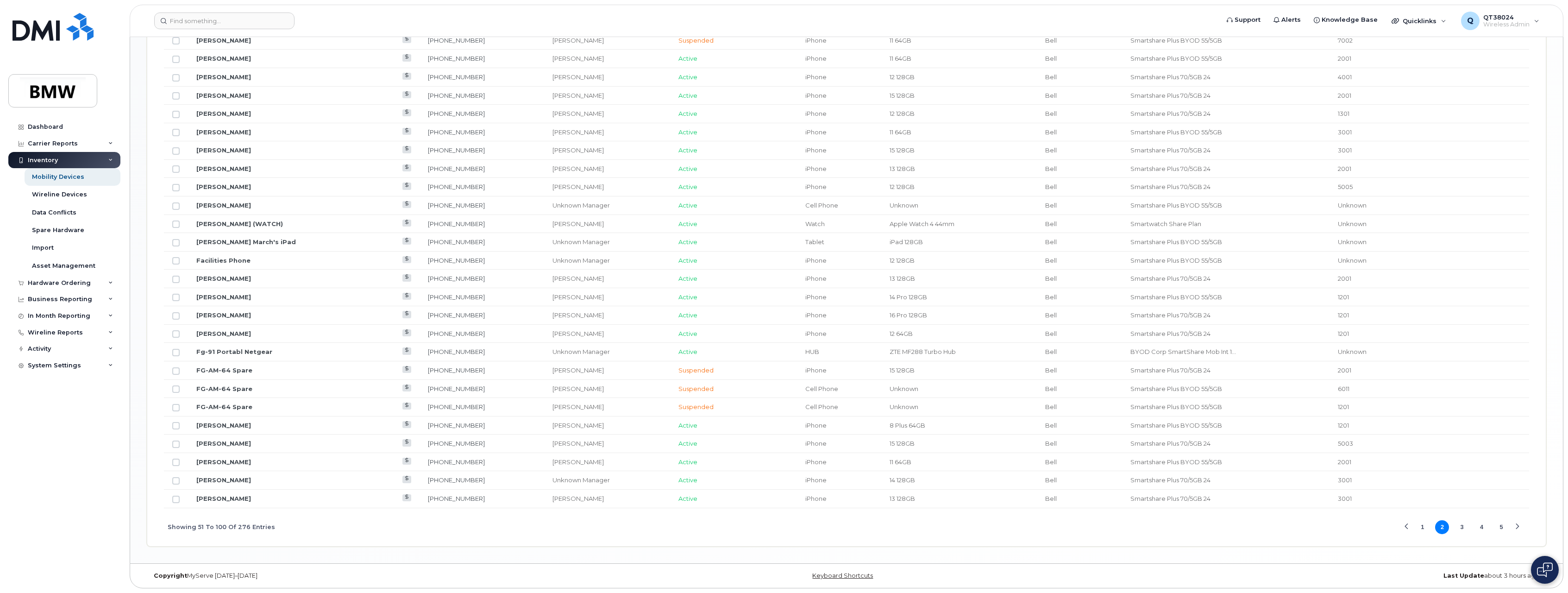
drag, startPoint x: 1419, startPoint y: 524, endPoint x: 1408, endPoint y: 520, distance: 11.7
click at [1419, 524] on button "1" at bounding box center [1422, 526] width 14 height 14
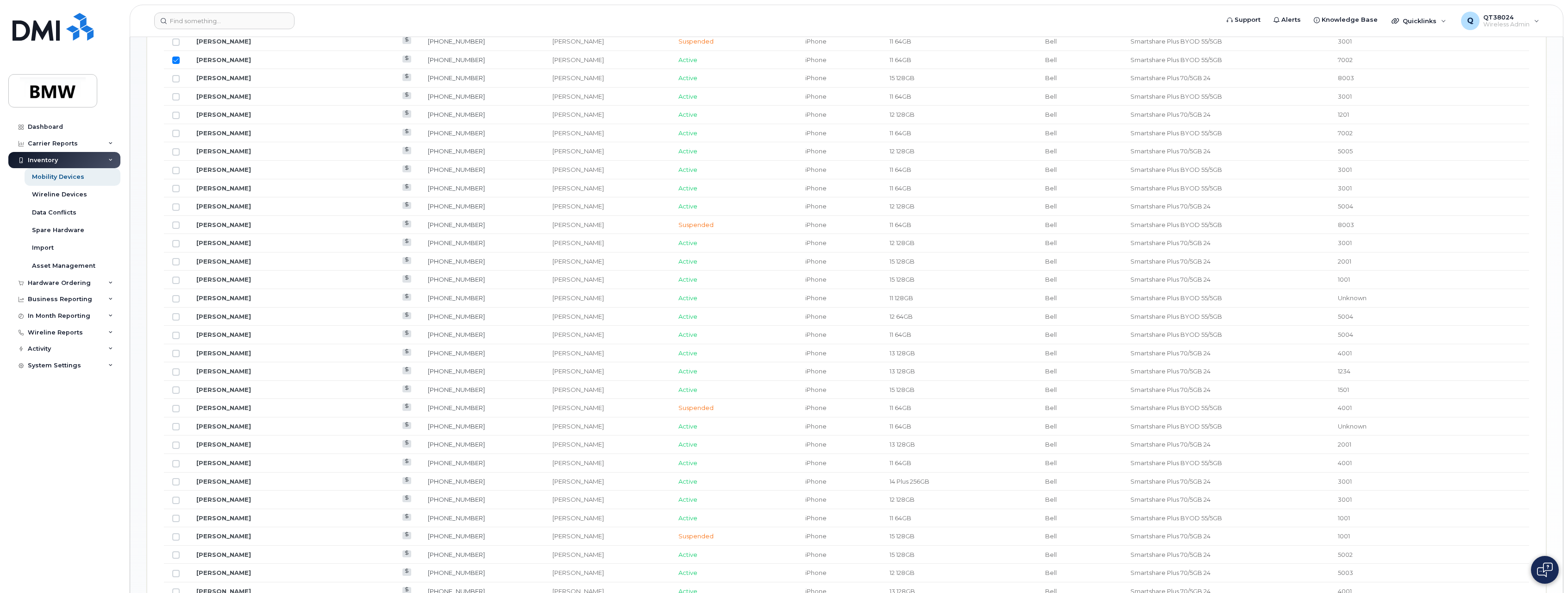
scroll to position [531, 0]
click at [175, 165] on input "Row Unselected" at bounding box center [176, 165] width 7 height 7
checkbox input "true"
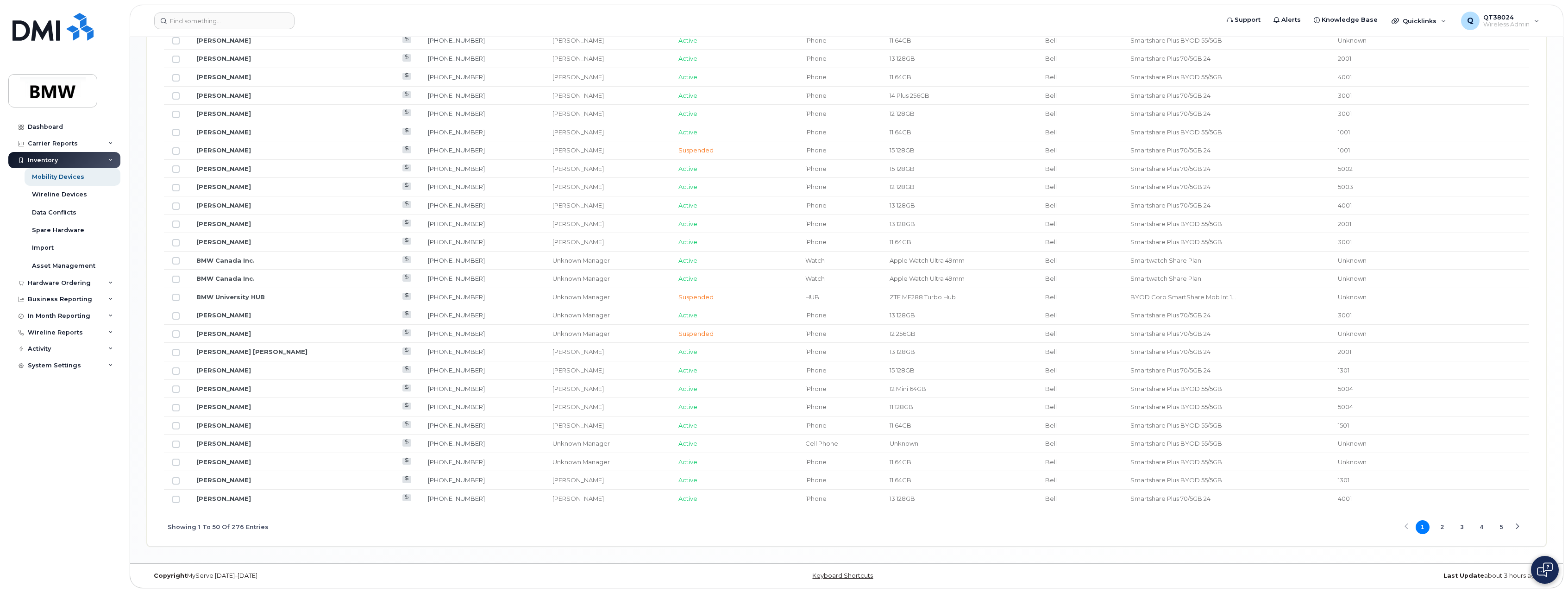
click at [1478, 527] on button "4" at bounding box center [1482, 526] width 14 height 14
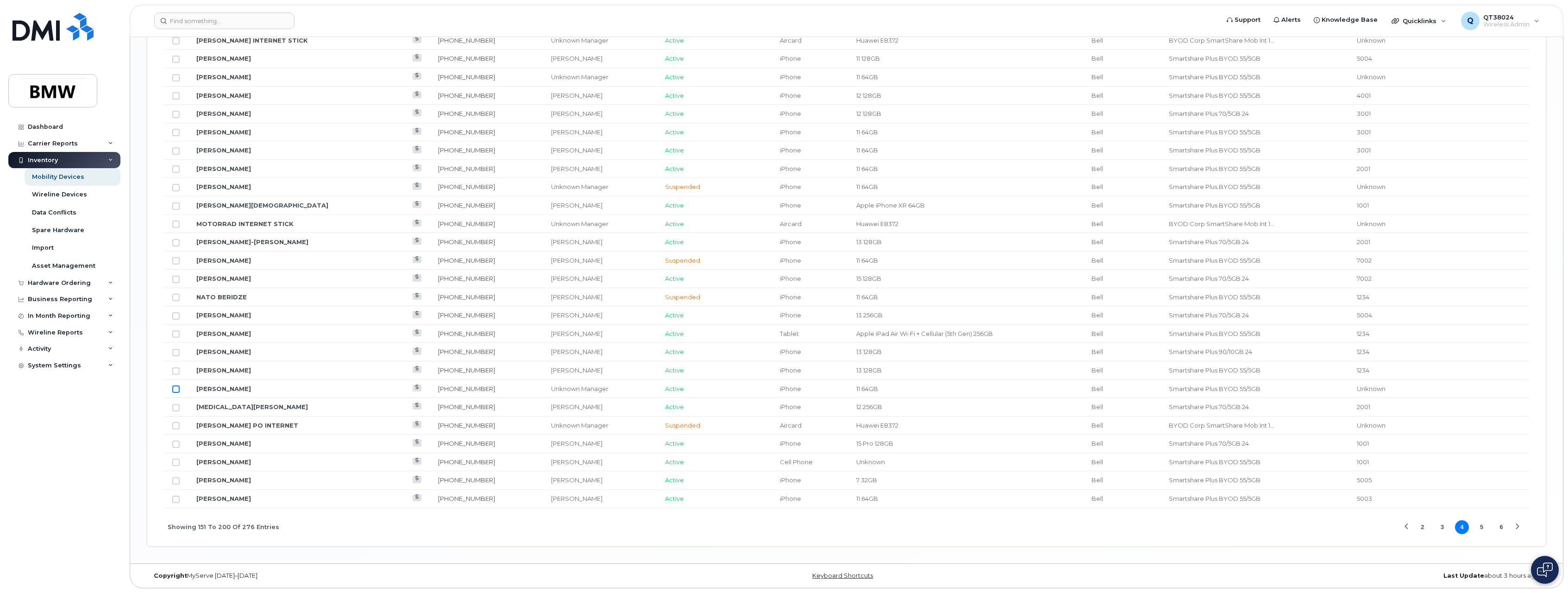
click at [173, 386] on input "Row Unselected" at bounding box center [176, 389] width 7 height 7
checkbox input "true"
click at [1420, 528] on button "2" at bounding box center [1422, 526] width 14 height 14
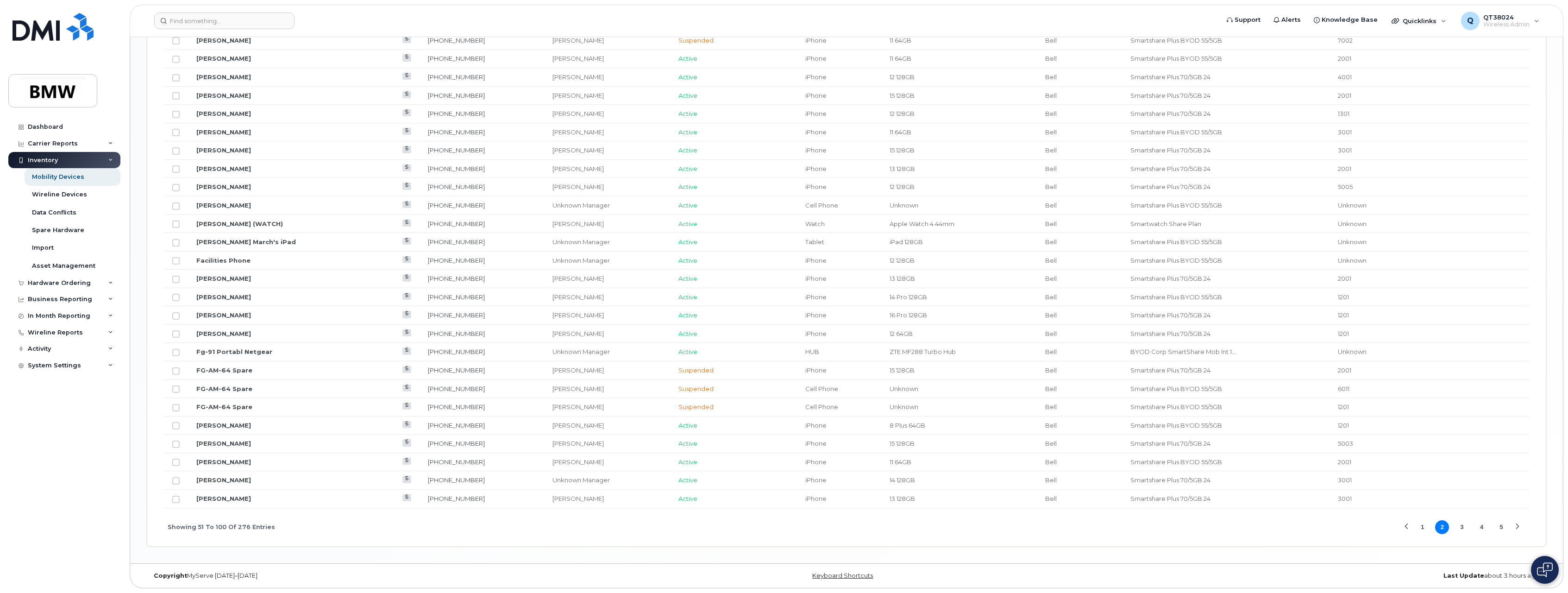
click at [1420, 528] on button "1" at bounding box center [1422, 526] width 14 height 14
click at [1479, 527] on button "4" at bounding box center [1482, 526] width 14 height 14
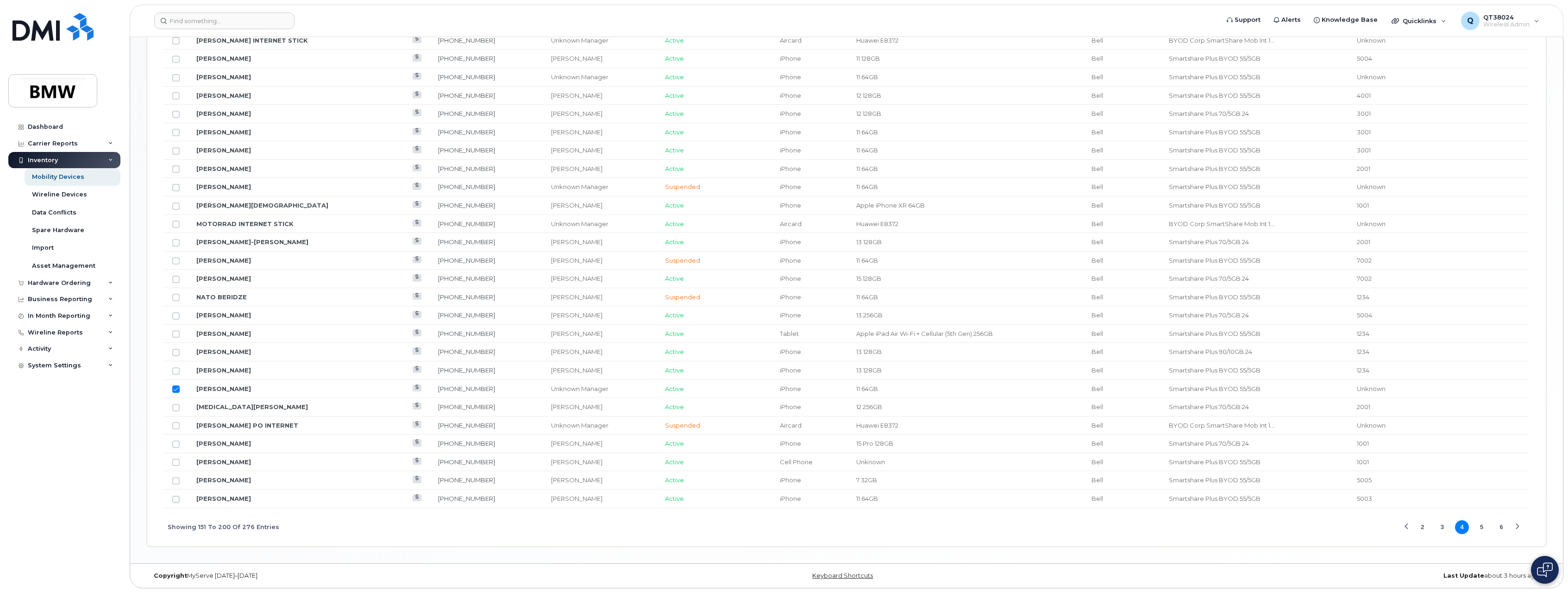
click at [1483, 525] on button "5" at bounding box center [1482, 526] width 14 height 14
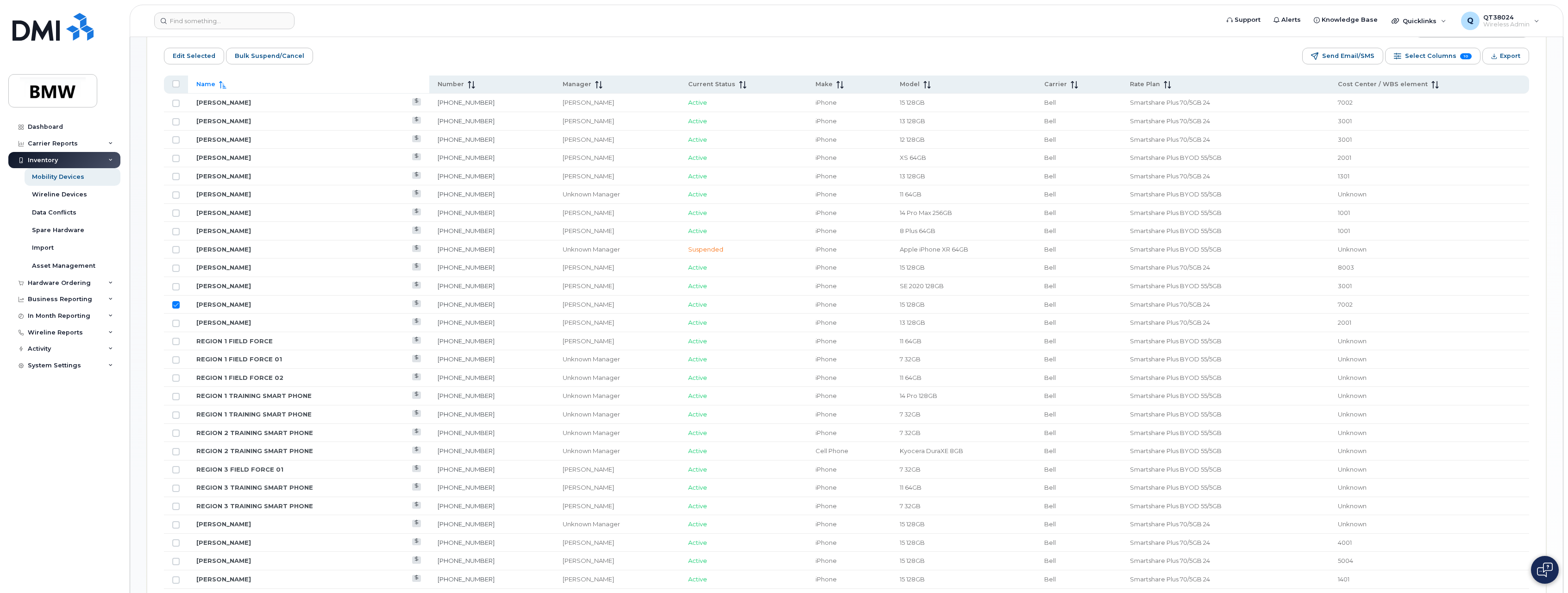
scroll to position [438, 0]
click at [202, 69] on span "Edit Selected" at bounding box center [194, 63] width 43 height 14
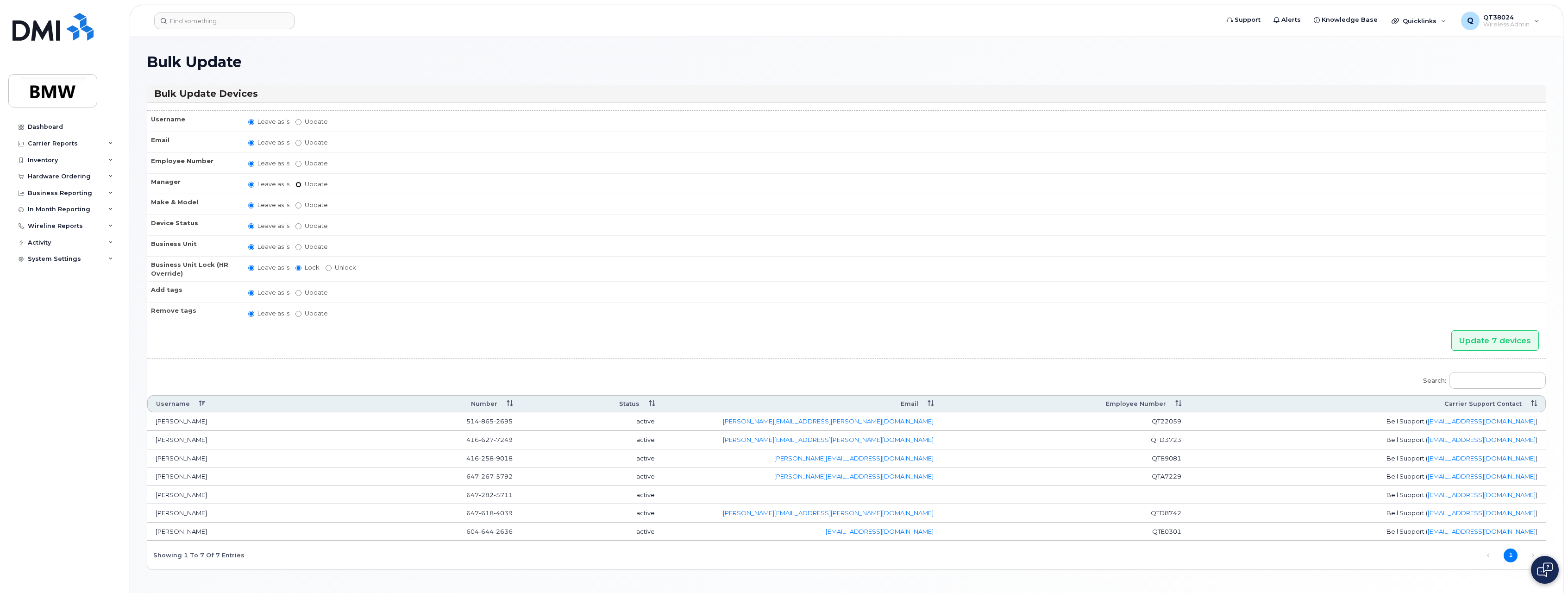
click at [296, 185] on input "Update [PERSON_NAME] [PERSON_NAME] [PERSON_NAME] [PERSON_NAME] [PERSON_NAME] [P…" at bounding box center [298, 184] width 6 height 6
radio input "true"
radio input "false"
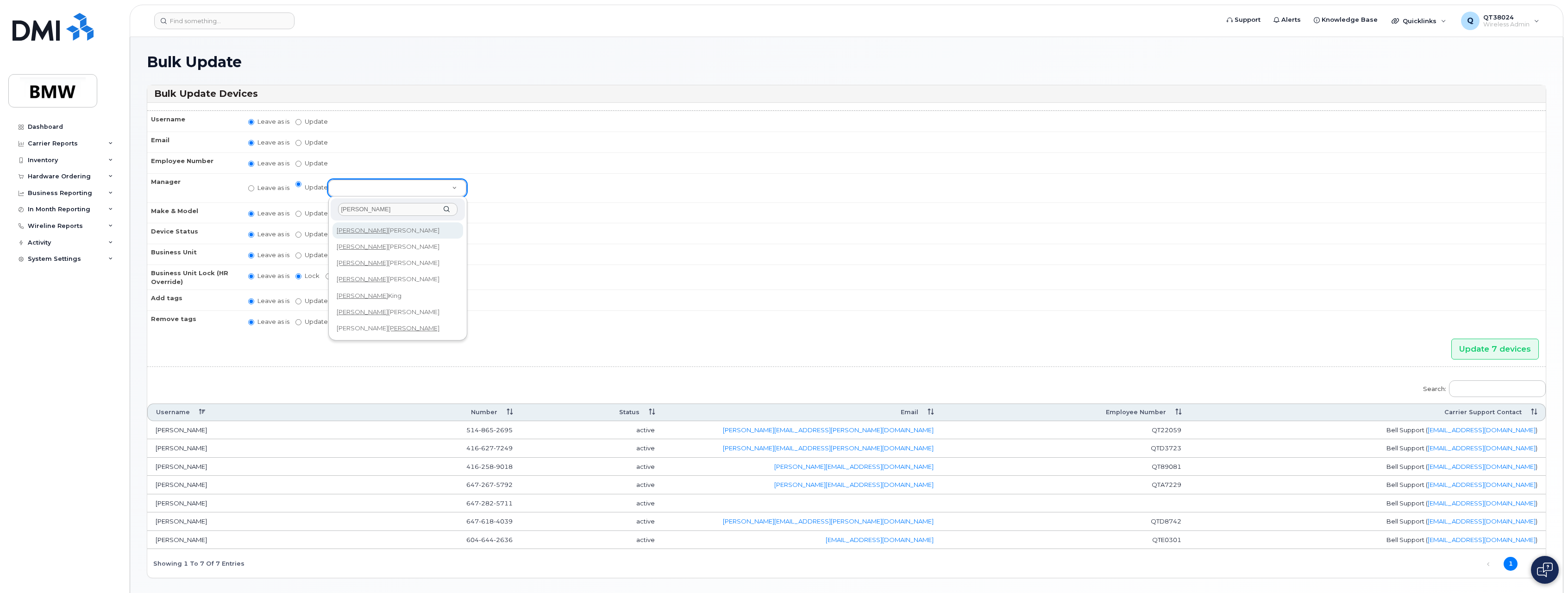
type input "[PERSON_NAME]"
select select "1895245"
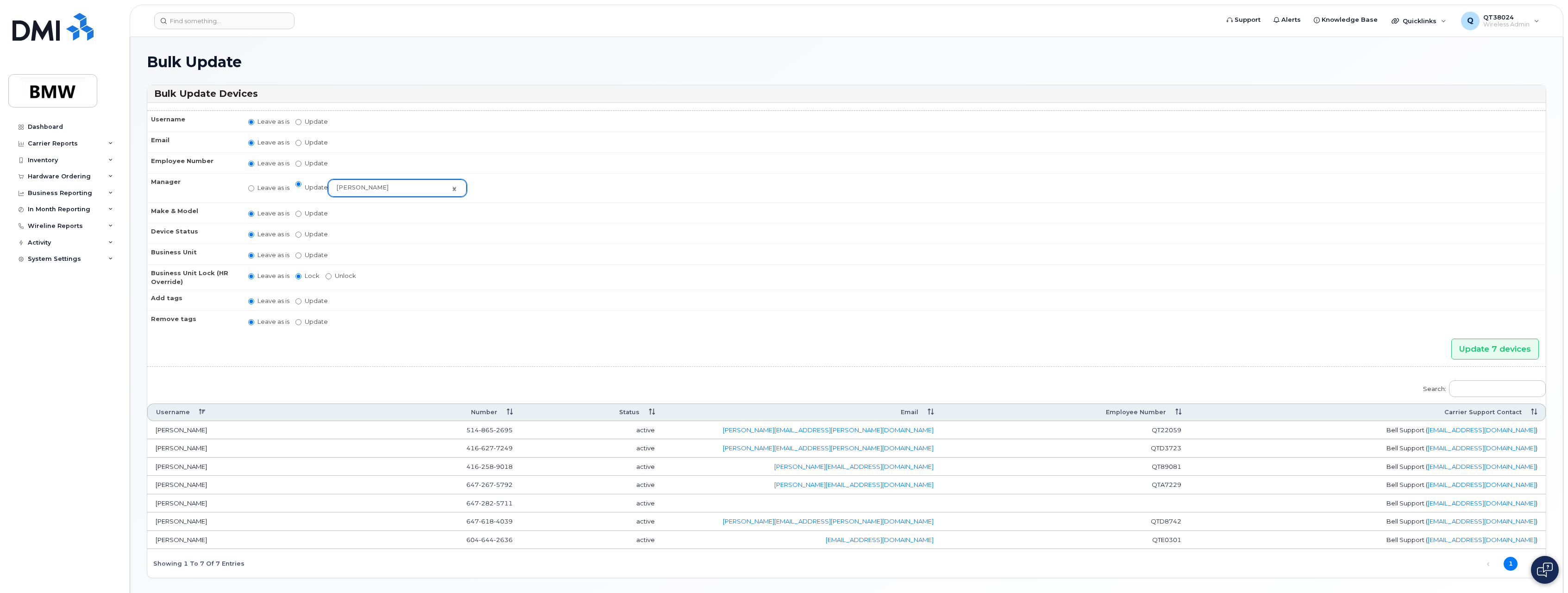
click at [350, 255] on td "Leave as is Update You must select categories for all accounting types if you u…" at bounding box center [892, 254] width 1306 height 20
click at [323, 253] on label "Update" at bounding box center [311, 254] width 33 height 8
click at [301, 253] on input "Update" at bounding box center [298, 255] width 6 height 6
radio input "true"
radio input "false"
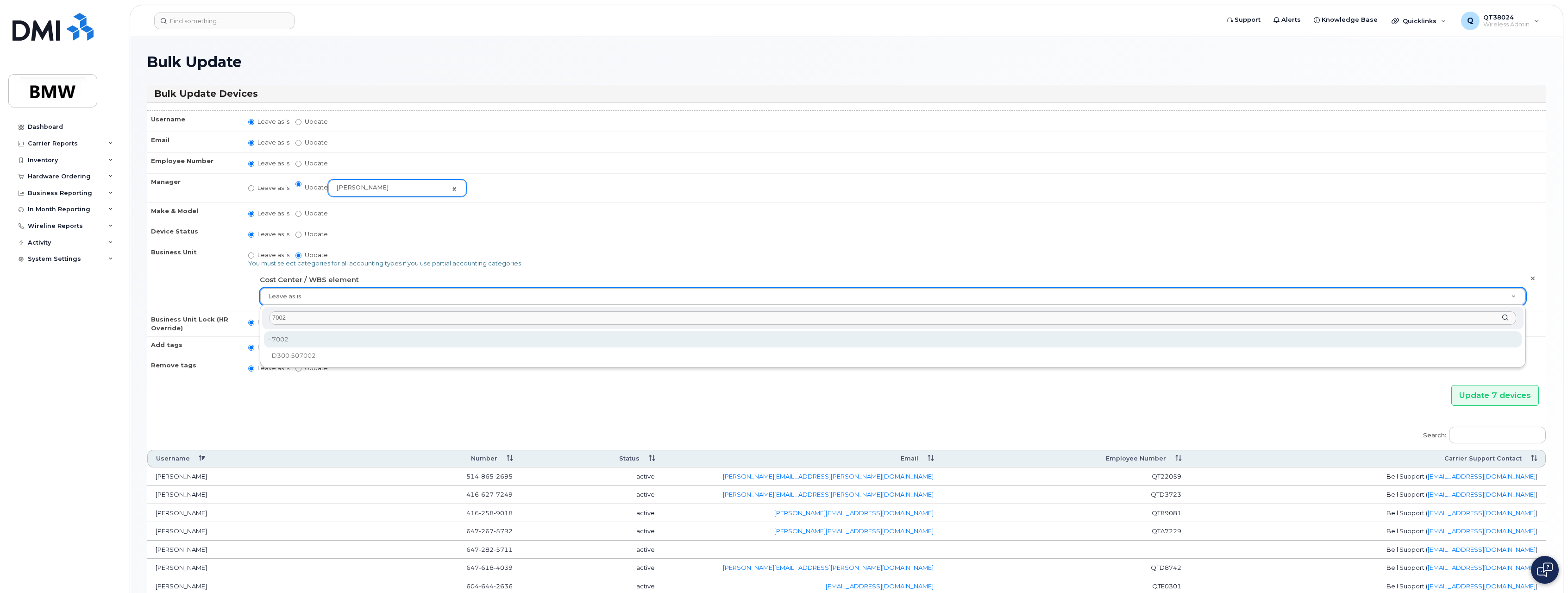
type input "7002"
type input "14966995"
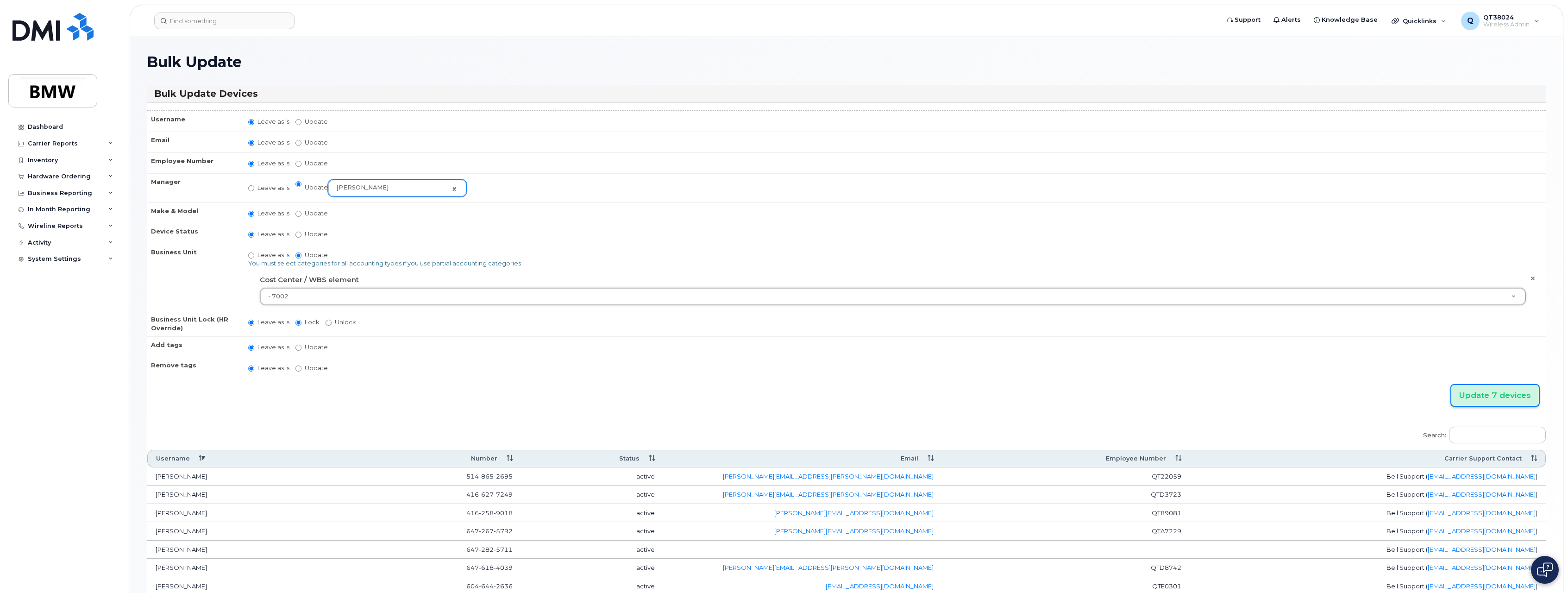
click at [1498, 398] on input "Update 7 devices" at bounding box center [1495, 395] width 87 height 20
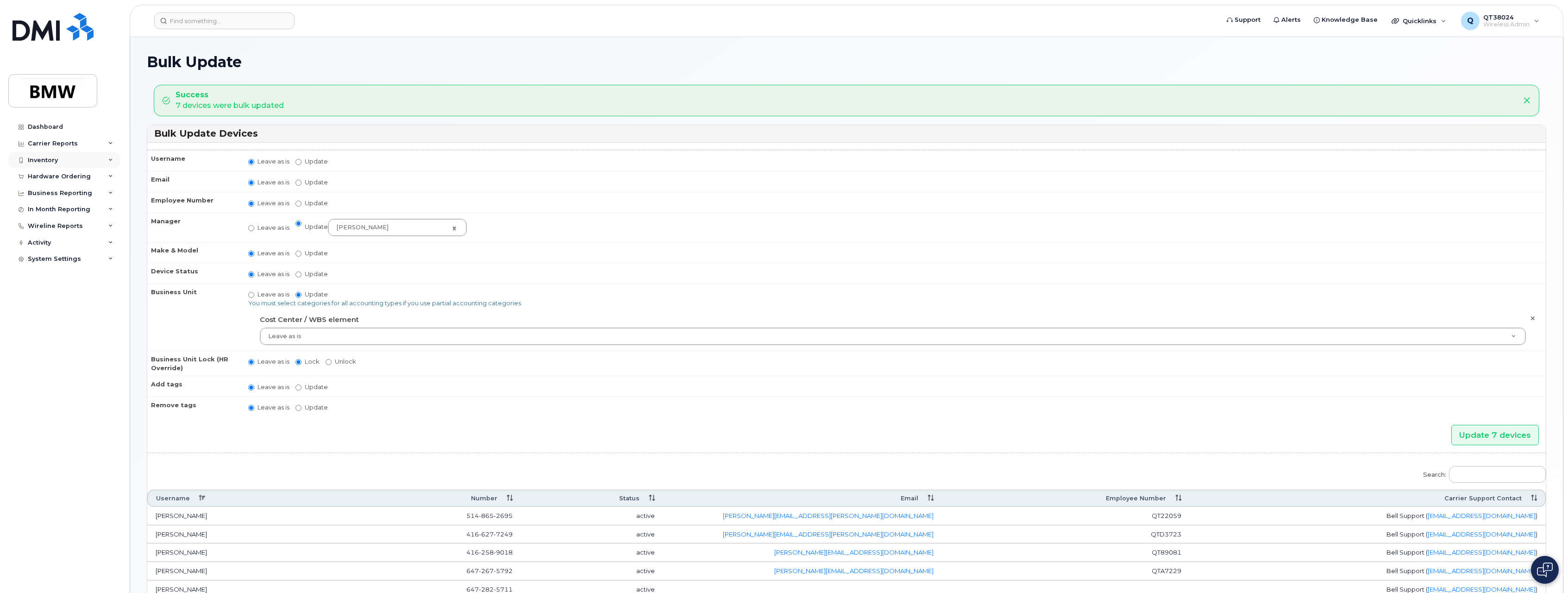
click at [114, 161] on div "Inventory" at bounding box center [64, 160] width 112 height 17
click at [85, 176] on link "Mobility Devices" at bounding box center [72, 177] width 96 height 18
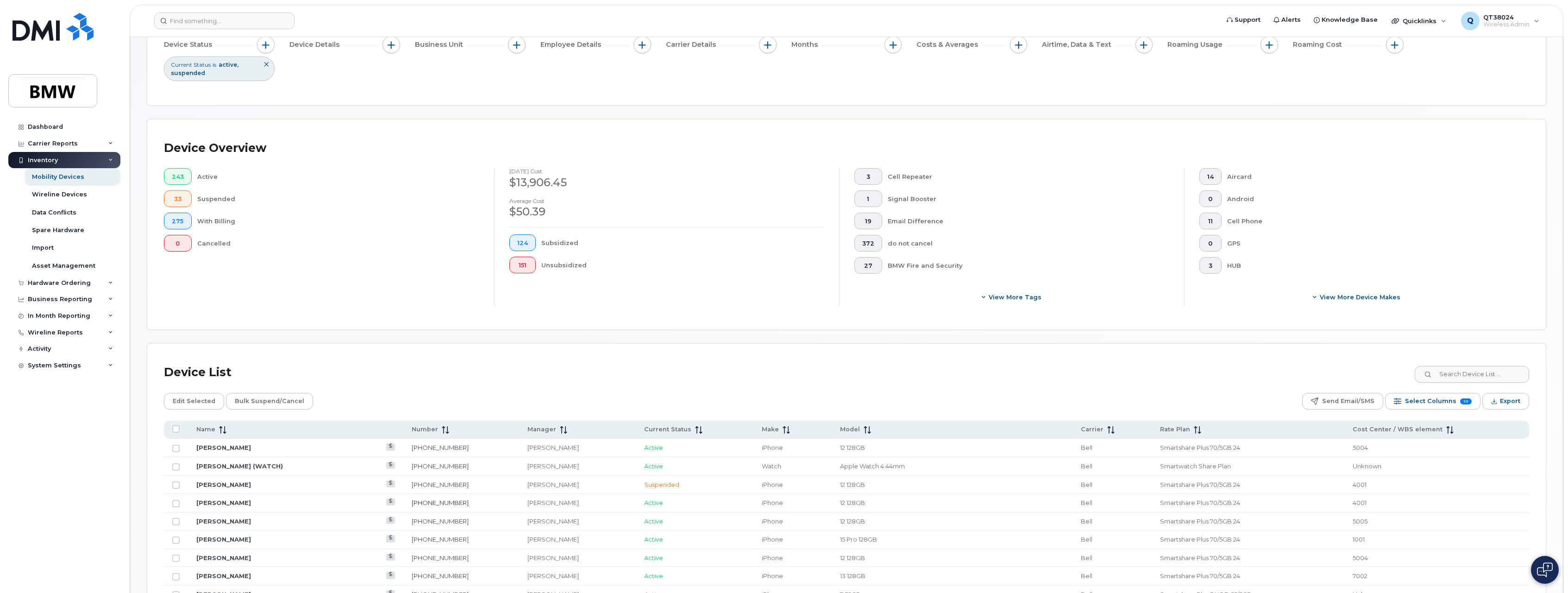
scroll to position [185, 0]
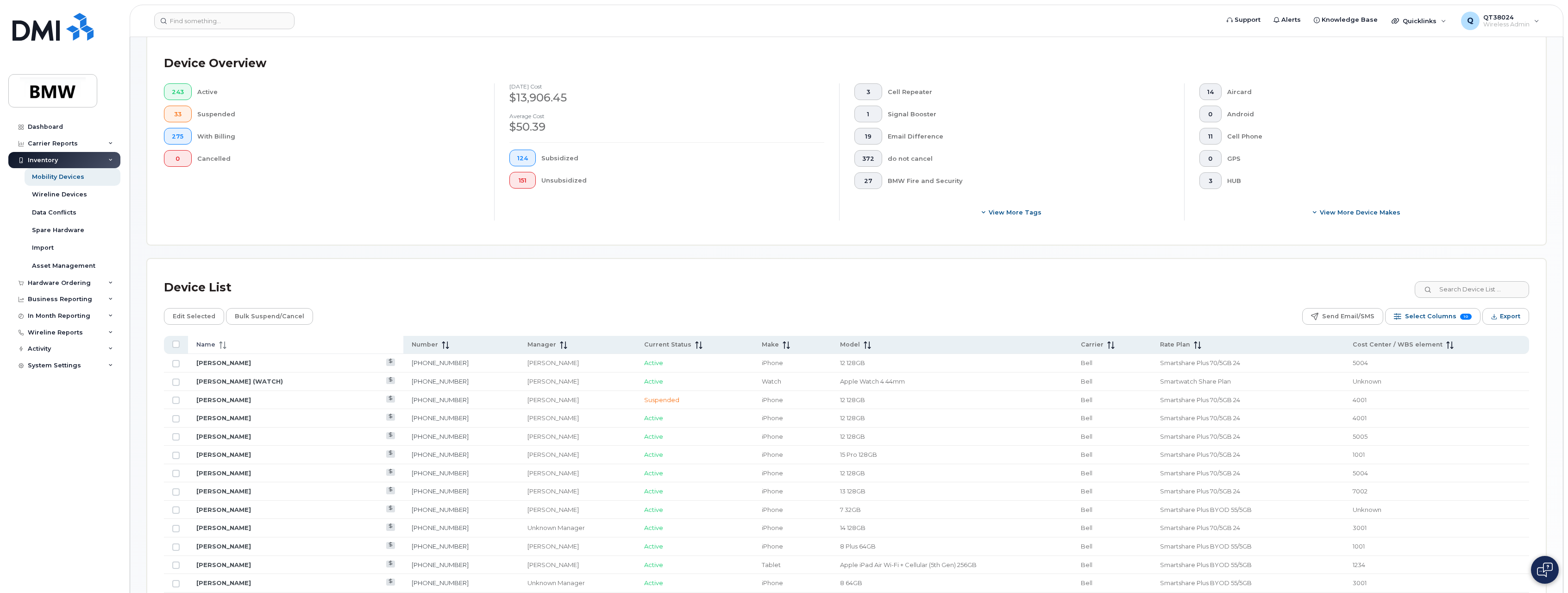
click at [203, 342] on span "Name" at bounding box center [205, 344] width 19 height 8
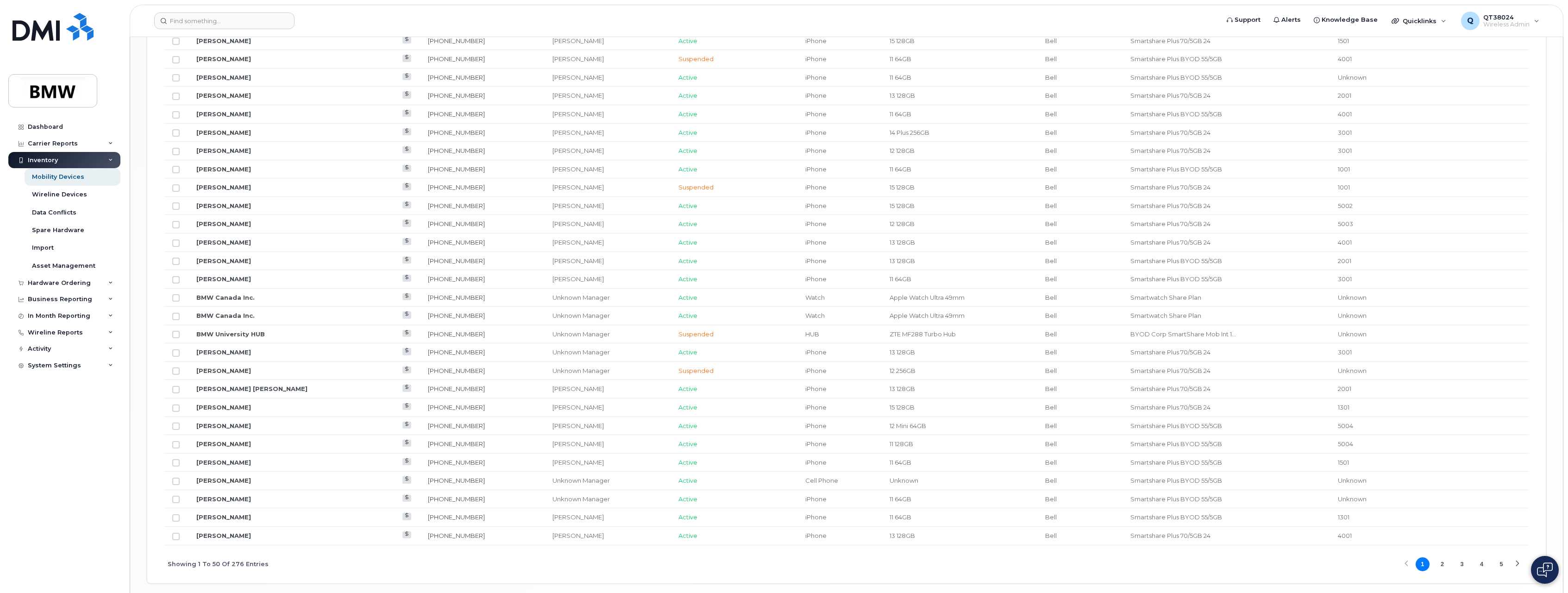
scroll to position [926, 0]
click at [1462, 550] on button "3" at bounding box center [1461, 547] width 14 height 14
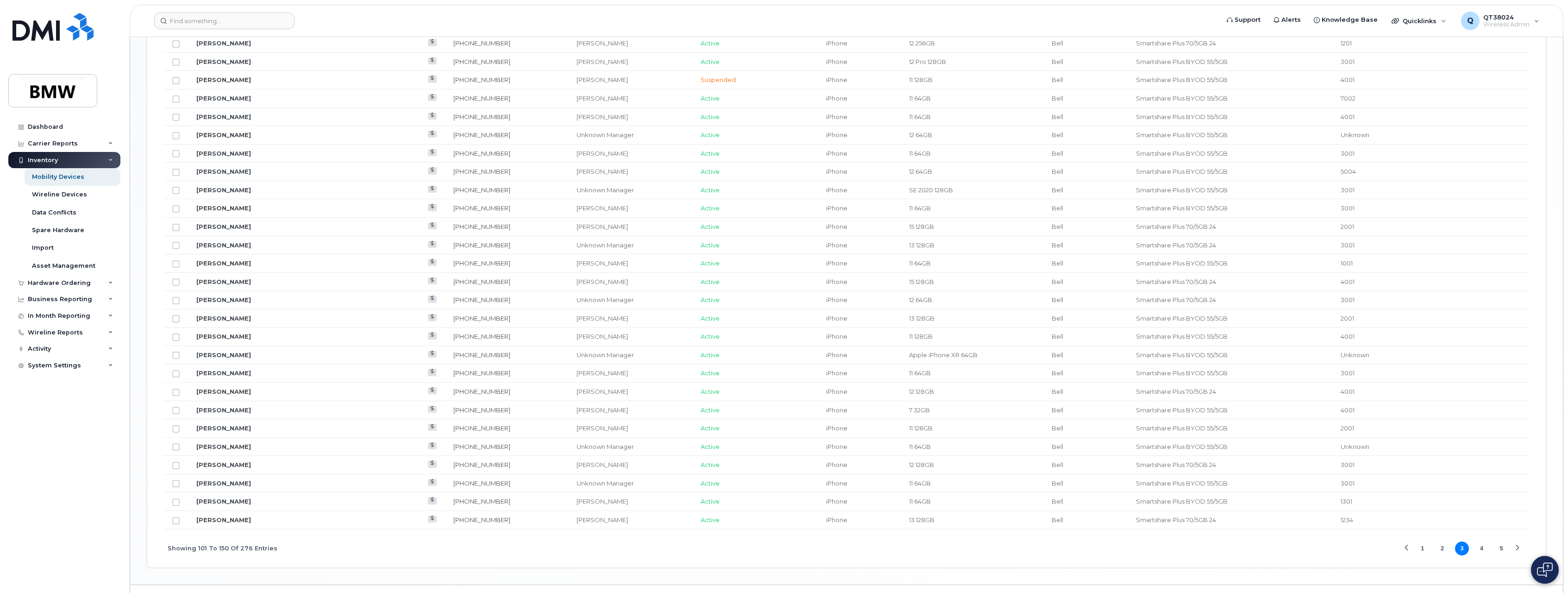
click at [1479, 547] on button "4" at bounding box center [1482, 547] width 14 height 14
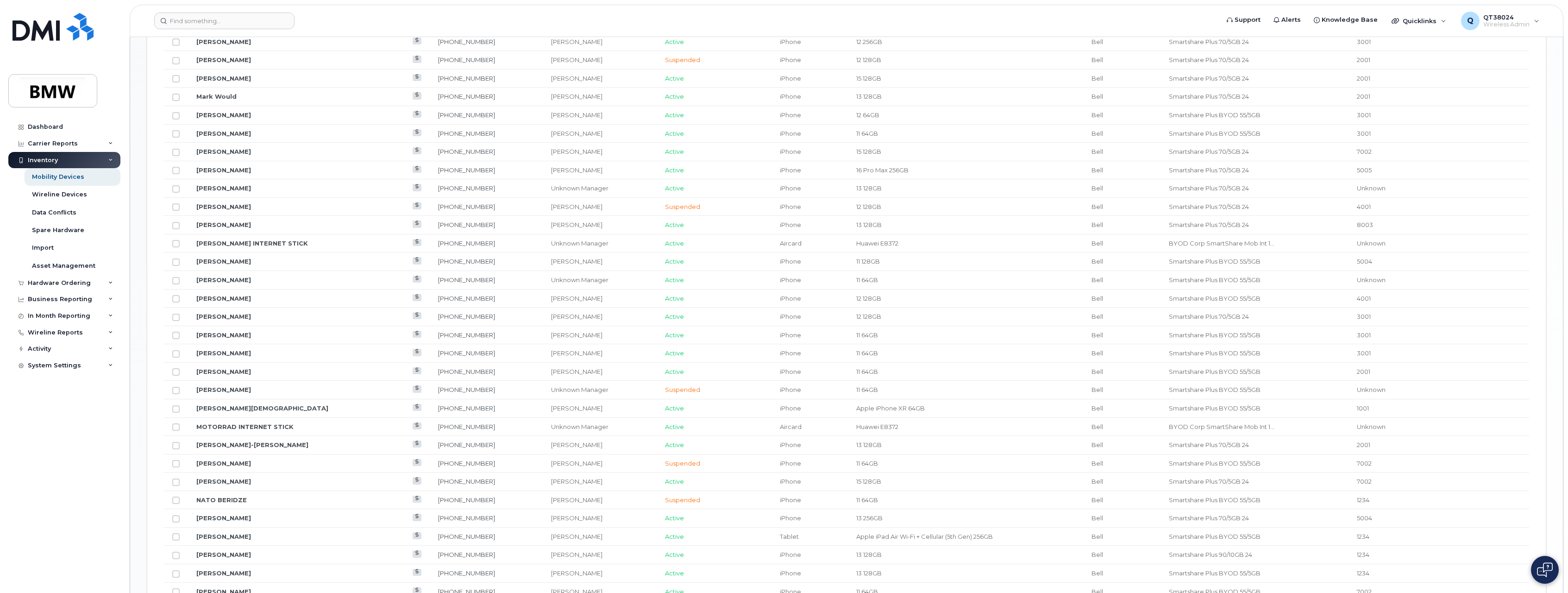
scroll to position [741, 0]
click at [178, 231] on input "Row Unselected" at bounding box center [176, 230] width 7 height 7
checkbox input "true"
click at [174, 247] on input "Row Unselected" at bounding box center [176, 247] width 7 height 7
checkbox input "true"
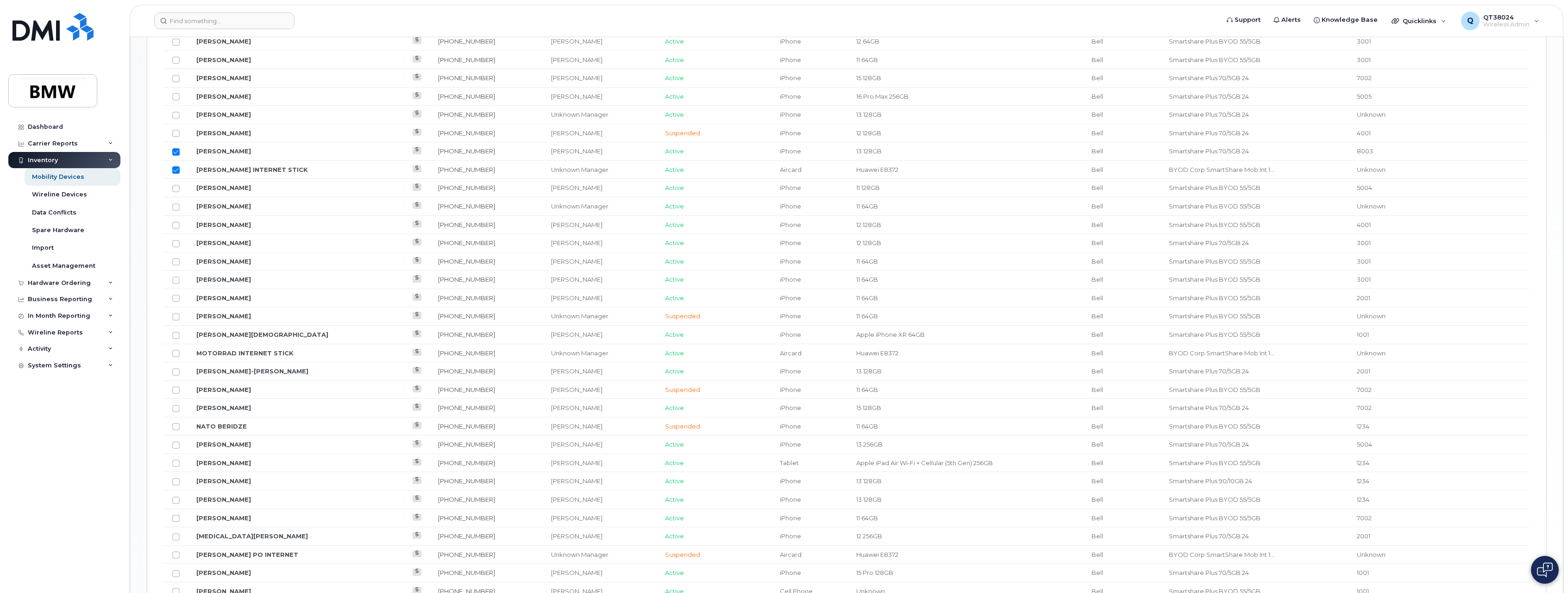
scroll to position [947, 0]
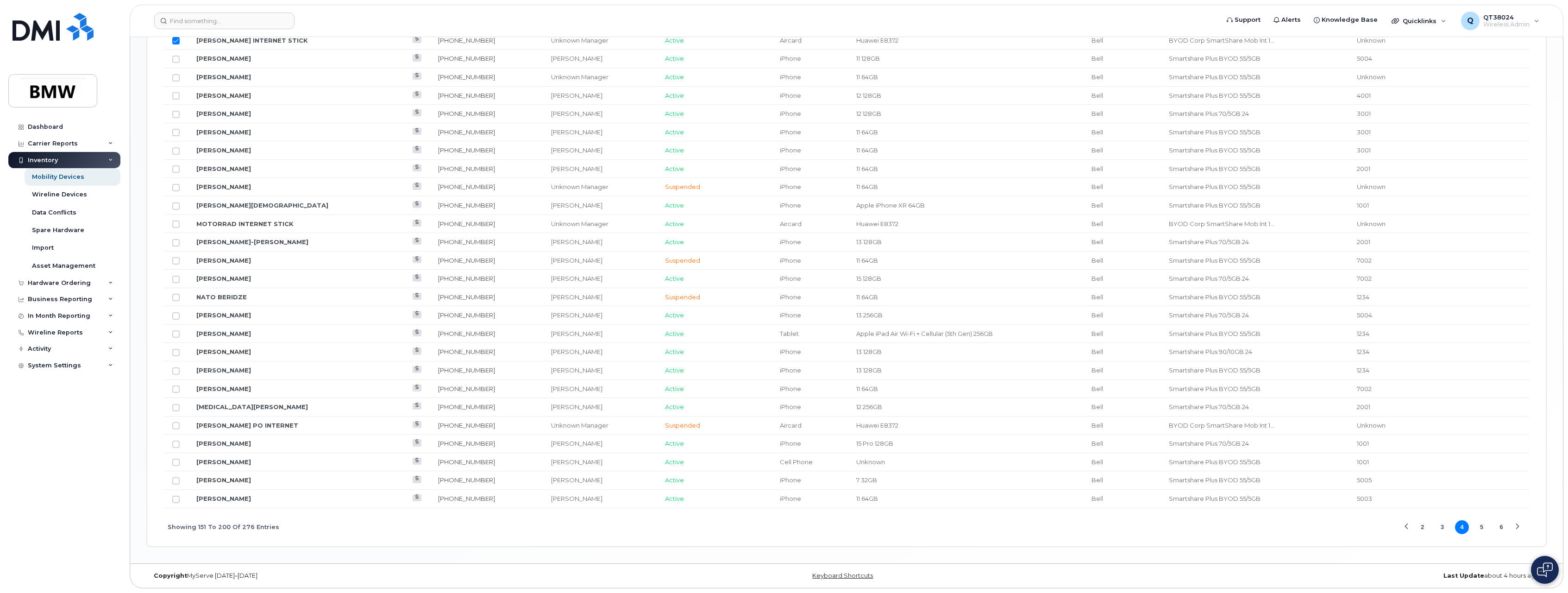
click at [1406, 527] on div "Previous Page" at bounding box center [1406, 526] width 6 height 6
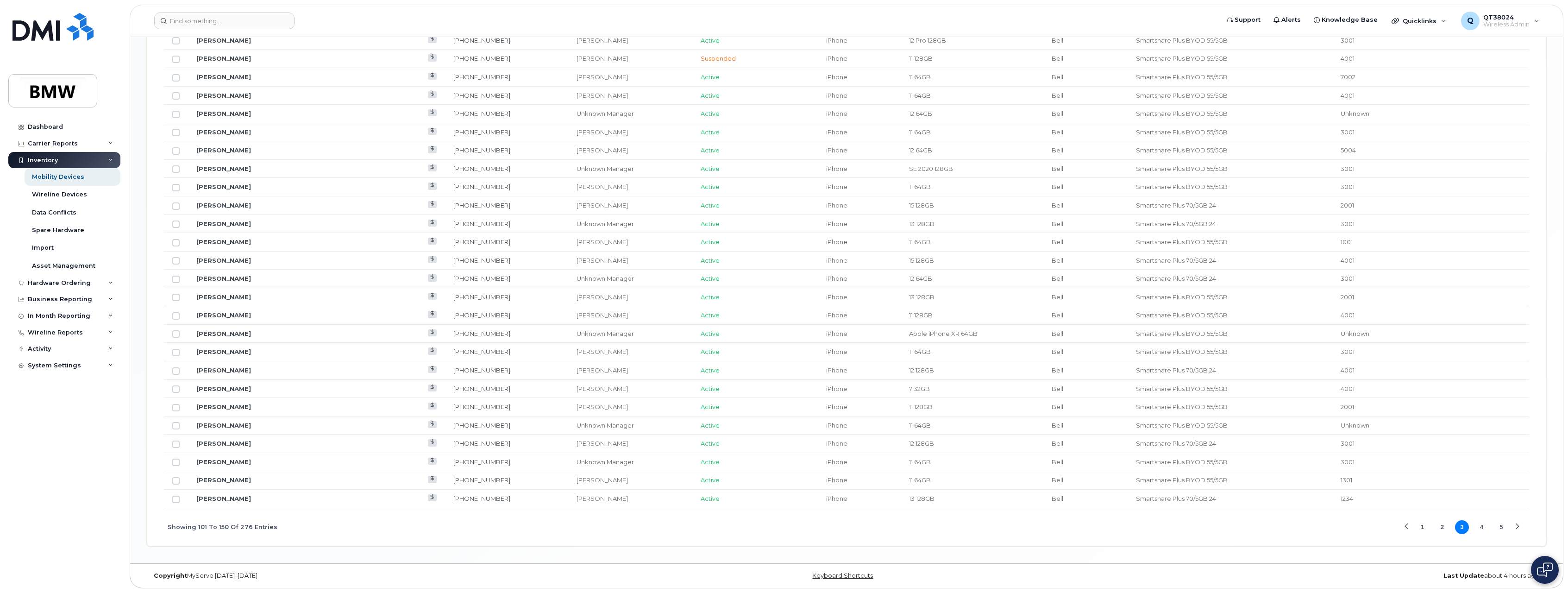
click at [1440, 527] on button "2" at bounding box center [1442, 526] width 14 height 14
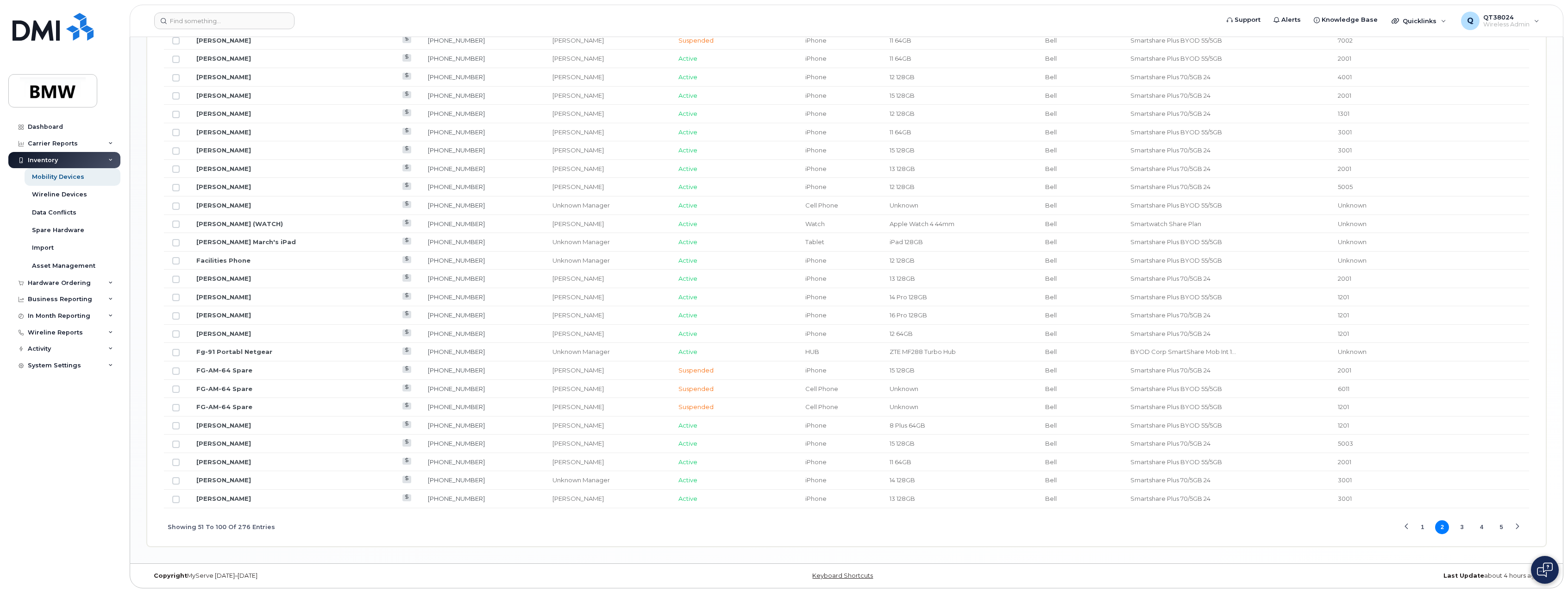
drag, startPoint x: 1425, startPoint y: 522, endPoint x: 1415, endPoint y: 518, distance: 10.8
click at [1424, 522] on button "1" at bounding box center [1422, 526] width 14 height 14
click at [1440, 529] on button "2" at bounding box center [1442, 526] width 14 height 14
click at [1483, 528] on button "4" at bounding box center [1482, 526] width 14 height 14
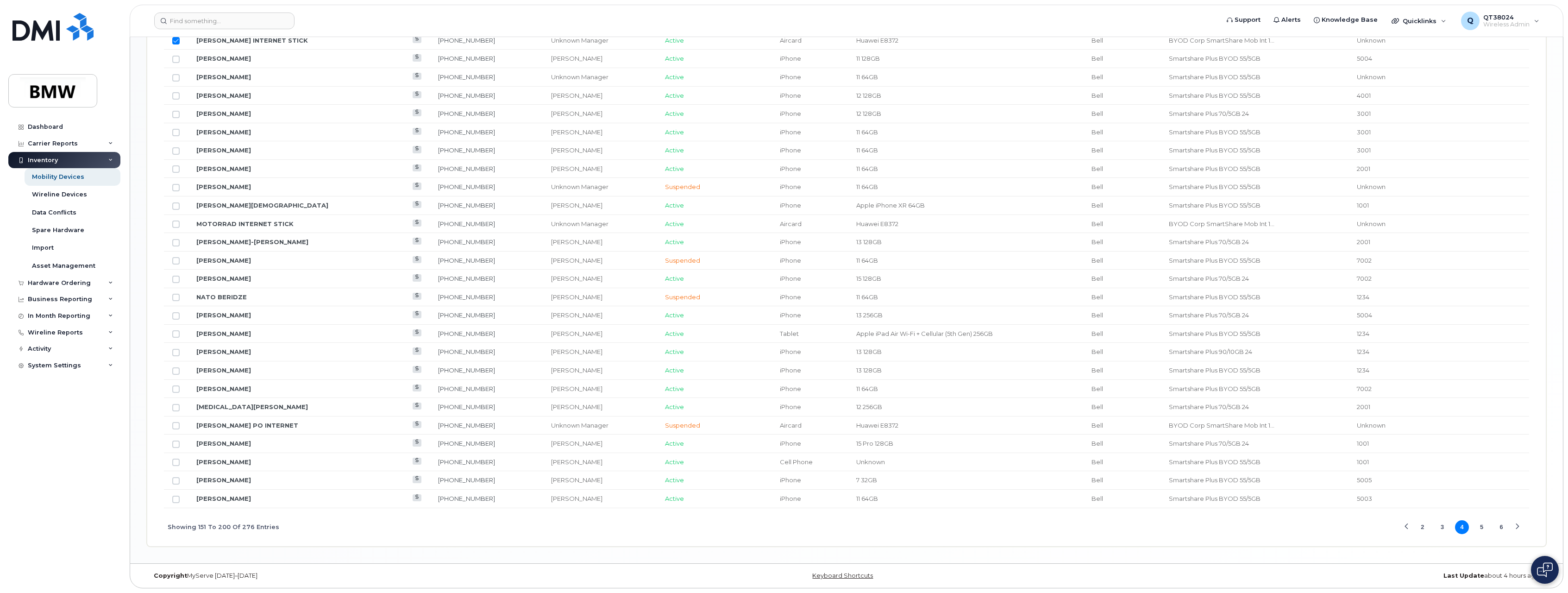
click at [1484, 528] on button "5" at bounding box center [1482, 526] width 14 height 14
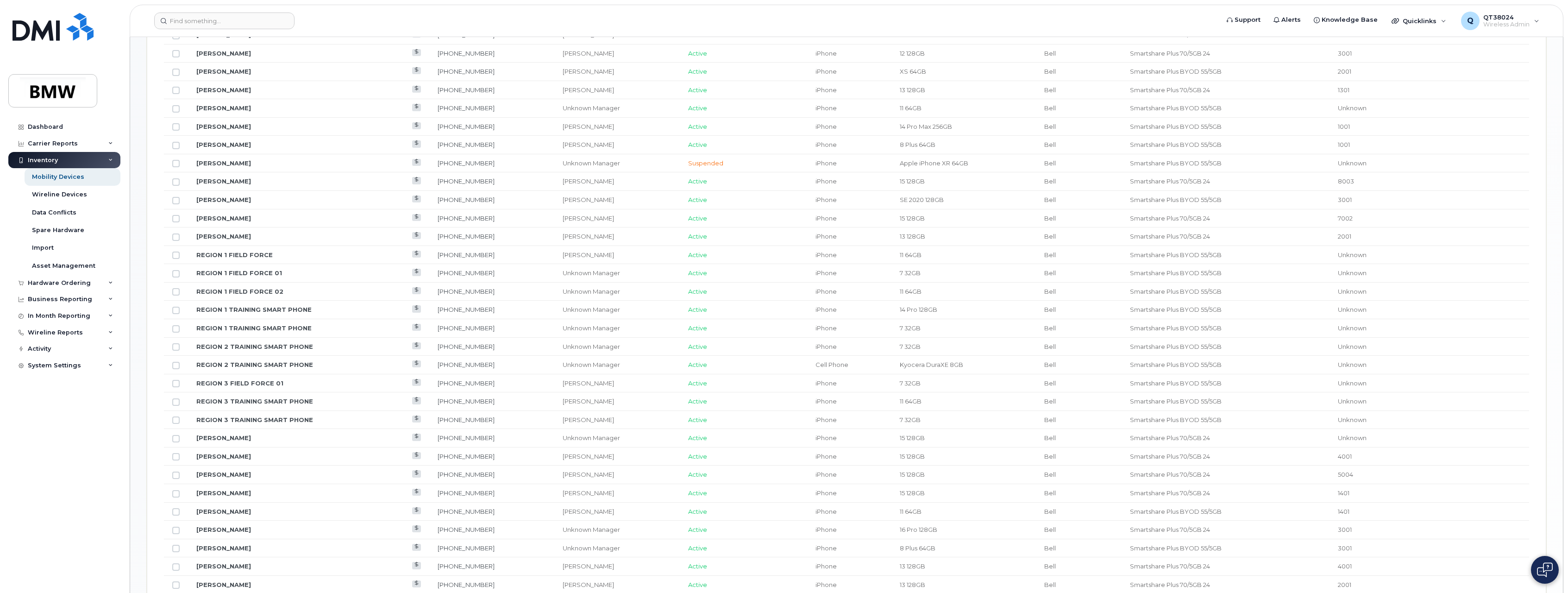
scroll to position [531, 0]
click at [176, 184] on input "Row Unselected" at bounding box center [176, 183] width 7 height 7
checkbox input "true"
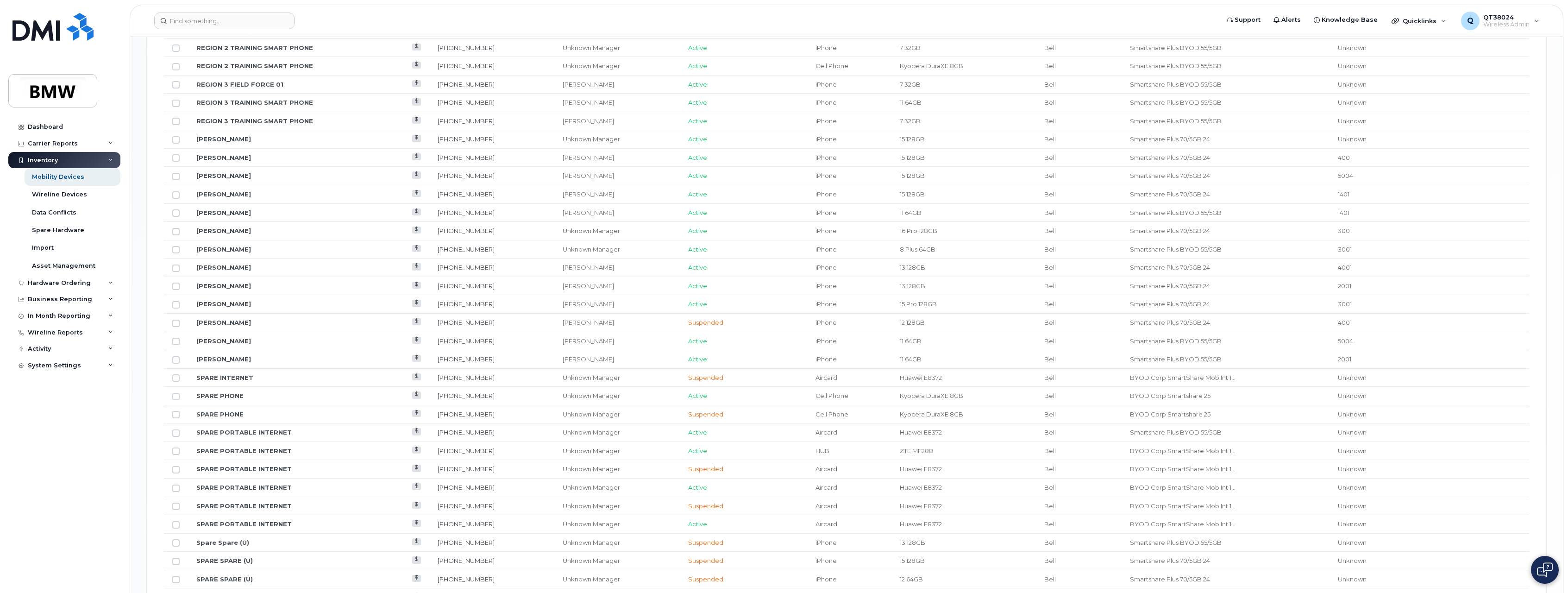
scroll to position [947, 0]
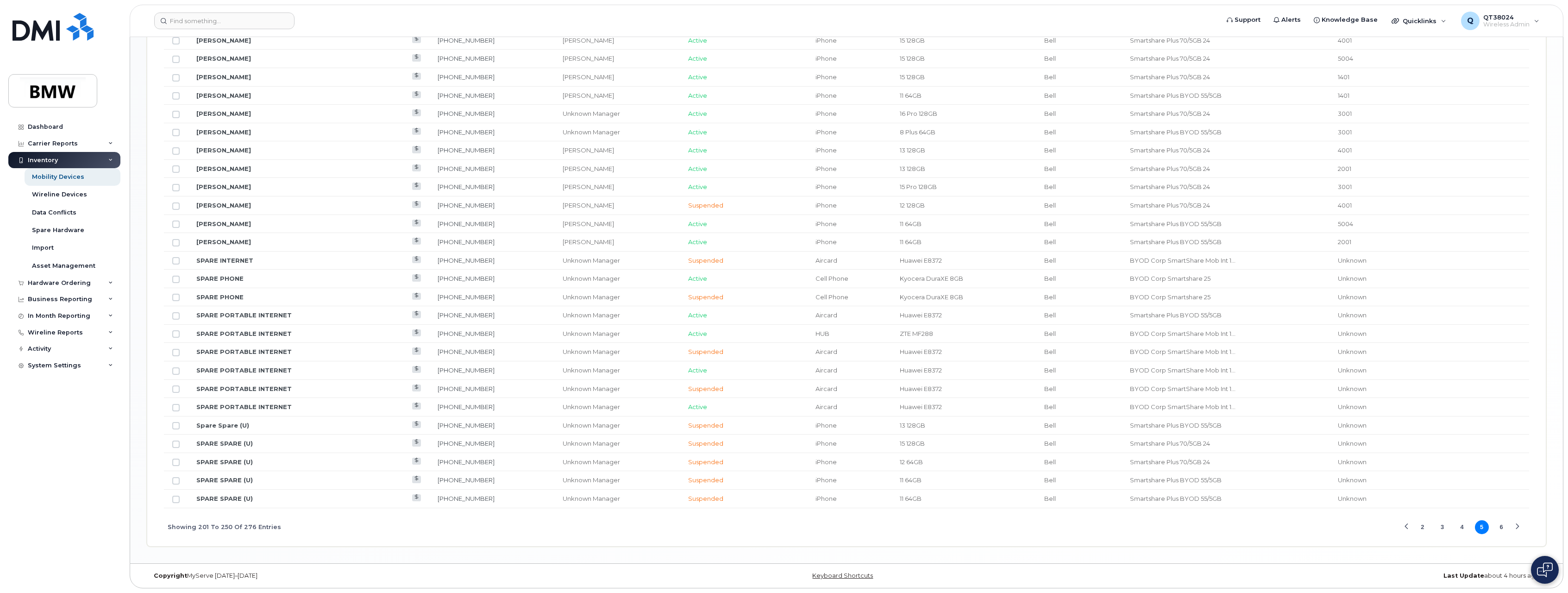
click at [1501, 525] on button "6" at bounding box center [1501, 526] width 14 height 14
click at [175, 277] on input "Row Unselected" at bounding box center [176, 279] width 7 height 7
checkbox input "true"
click at [1424, 530] on button "2" at bounding box center [1422, 526] width 14 height 14
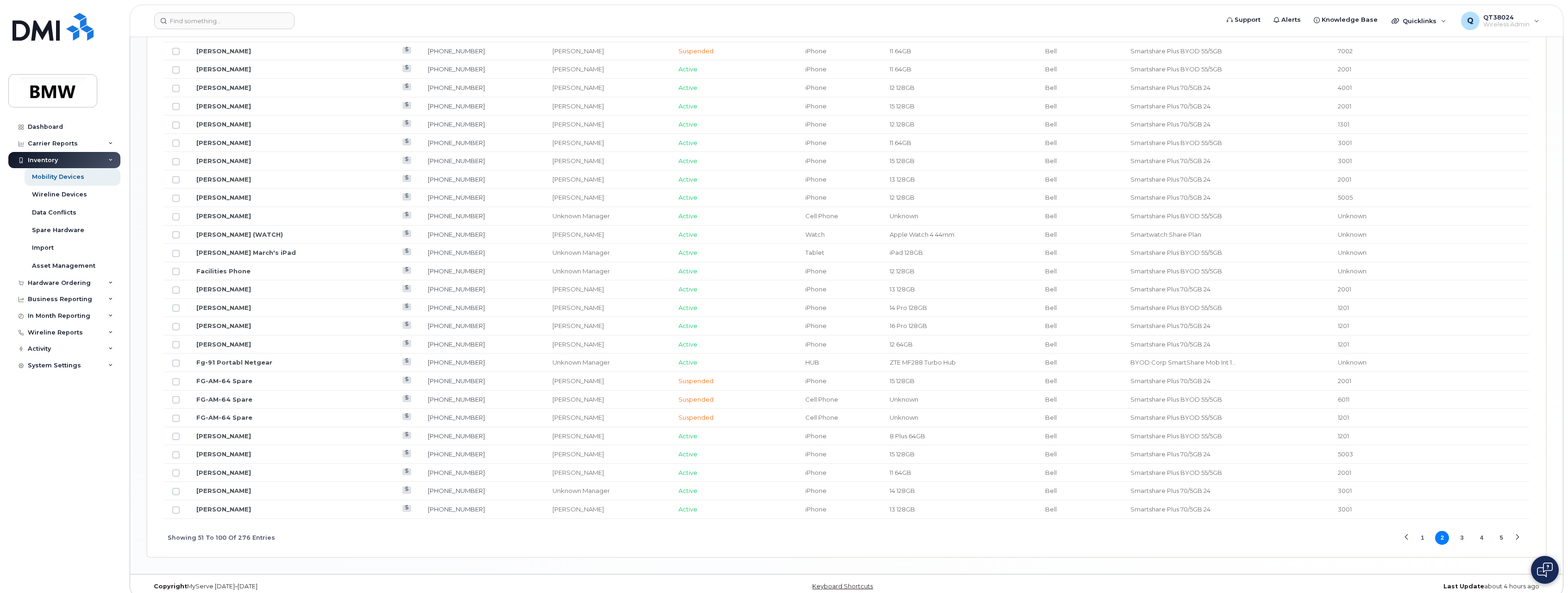
scroll to position [947, 0]
click at [1427, 529] on button "1" at bounding box center [1422, 526] width 14 height 14
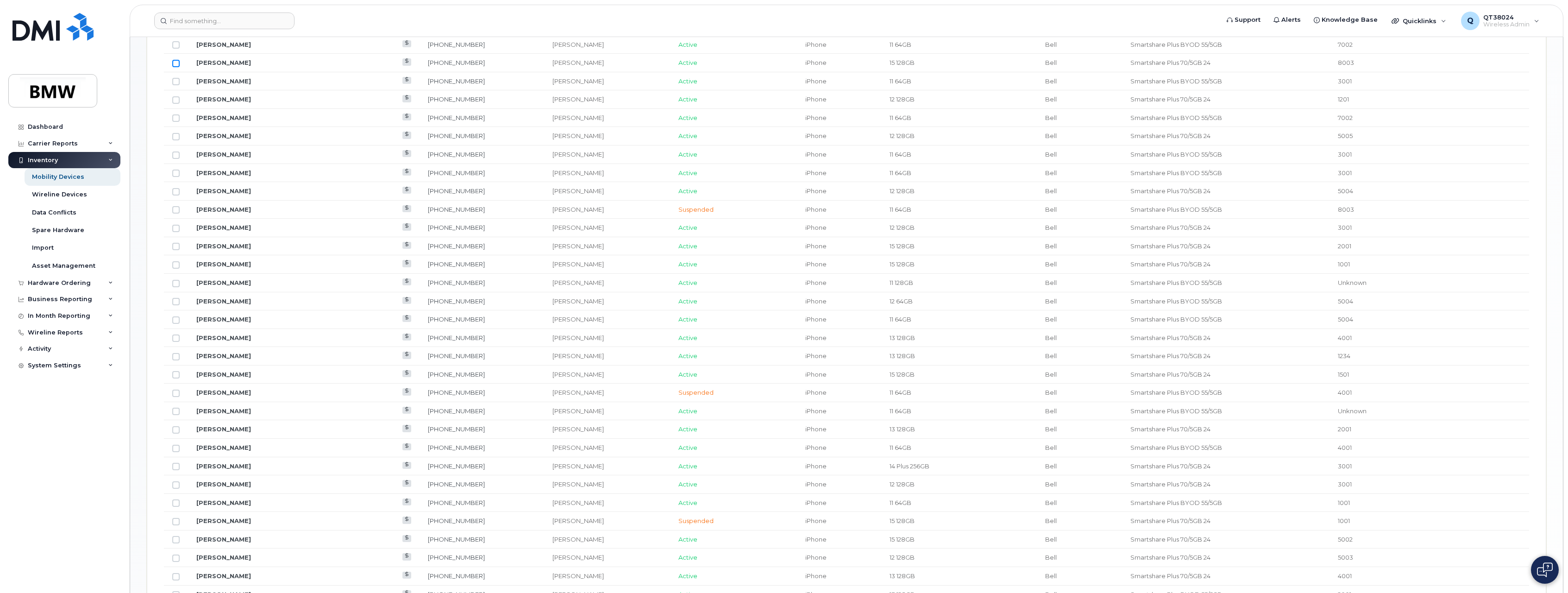
click at [177, 66] on input "Row Unselected" at bounding box center [176, 63] width 7 height 7
checkbox input "true"
click at [1477, 524] on button "4" at bounding box center [1482, 526] width 14 height 14
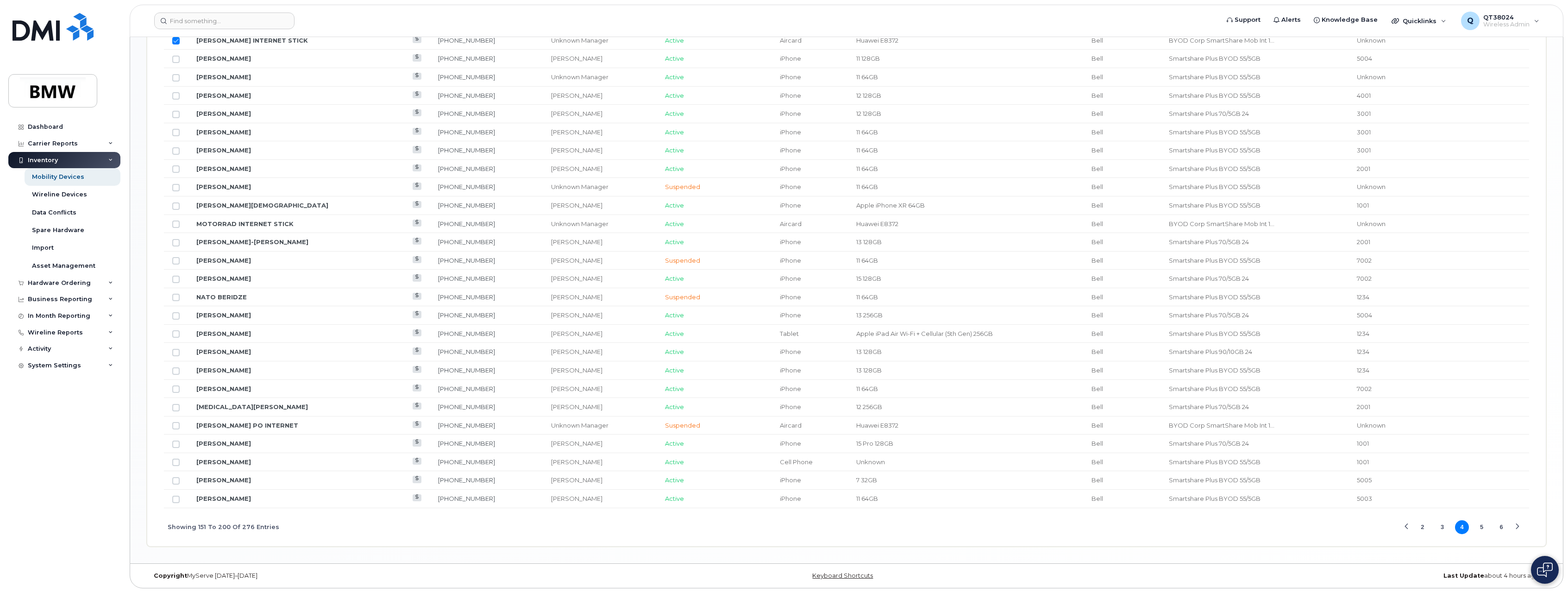
click at [1482, 525] on button "5" at bounding box center [1482, 526] width 14 height 14
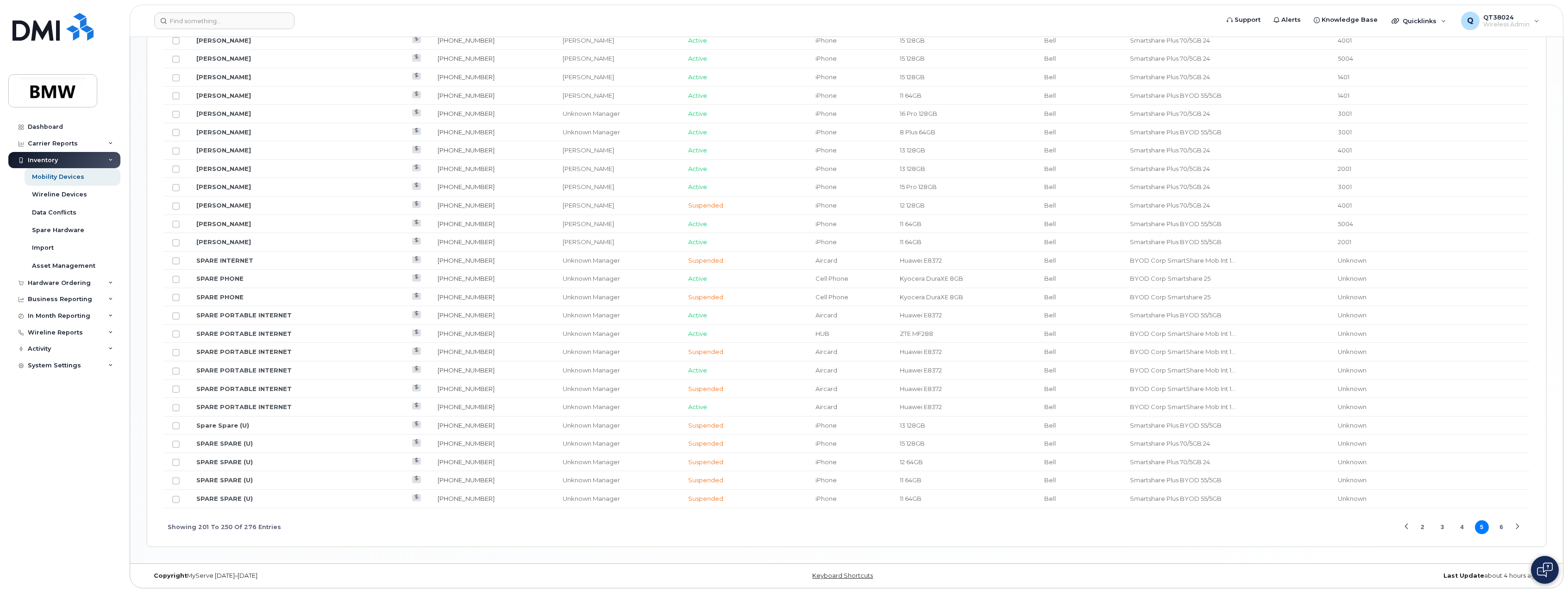
click at [1464, 523] on button "4" at bounding box center [1461, 526] width 14 height 14
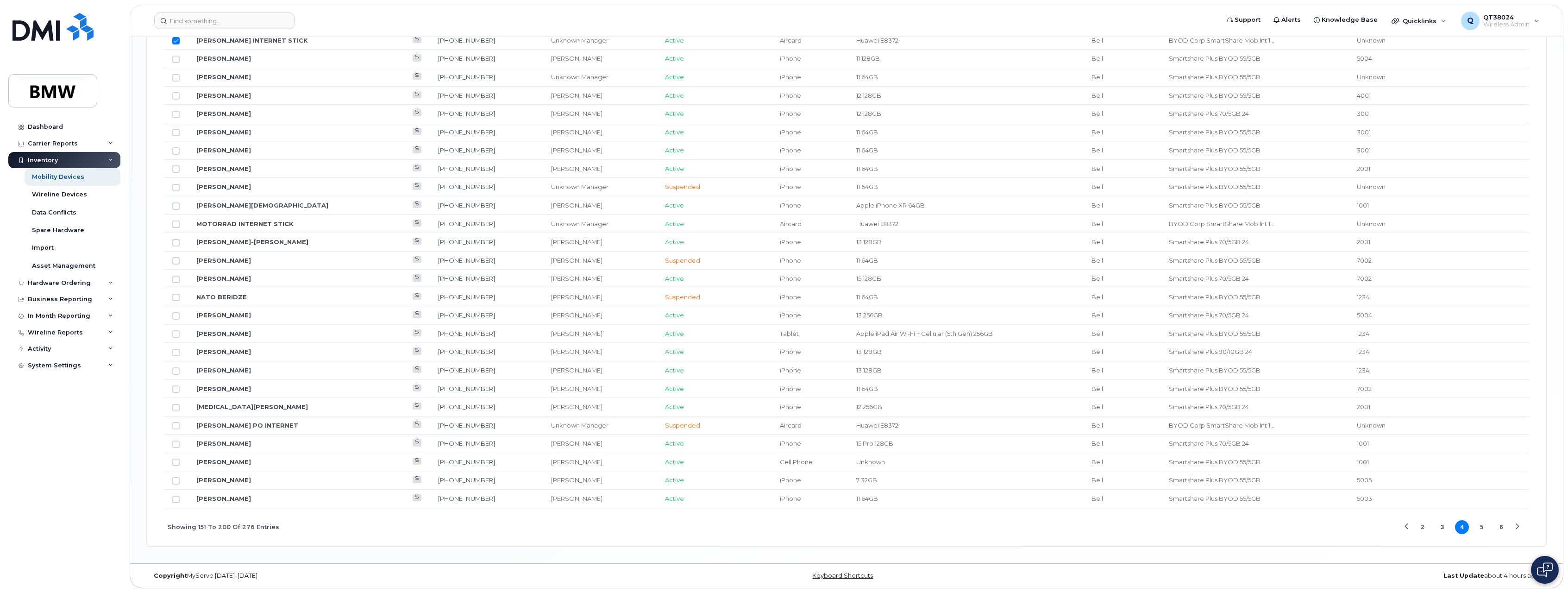
click at [1497, 525] on button "6" at bounding box center [1501, 526] width 14 height 14
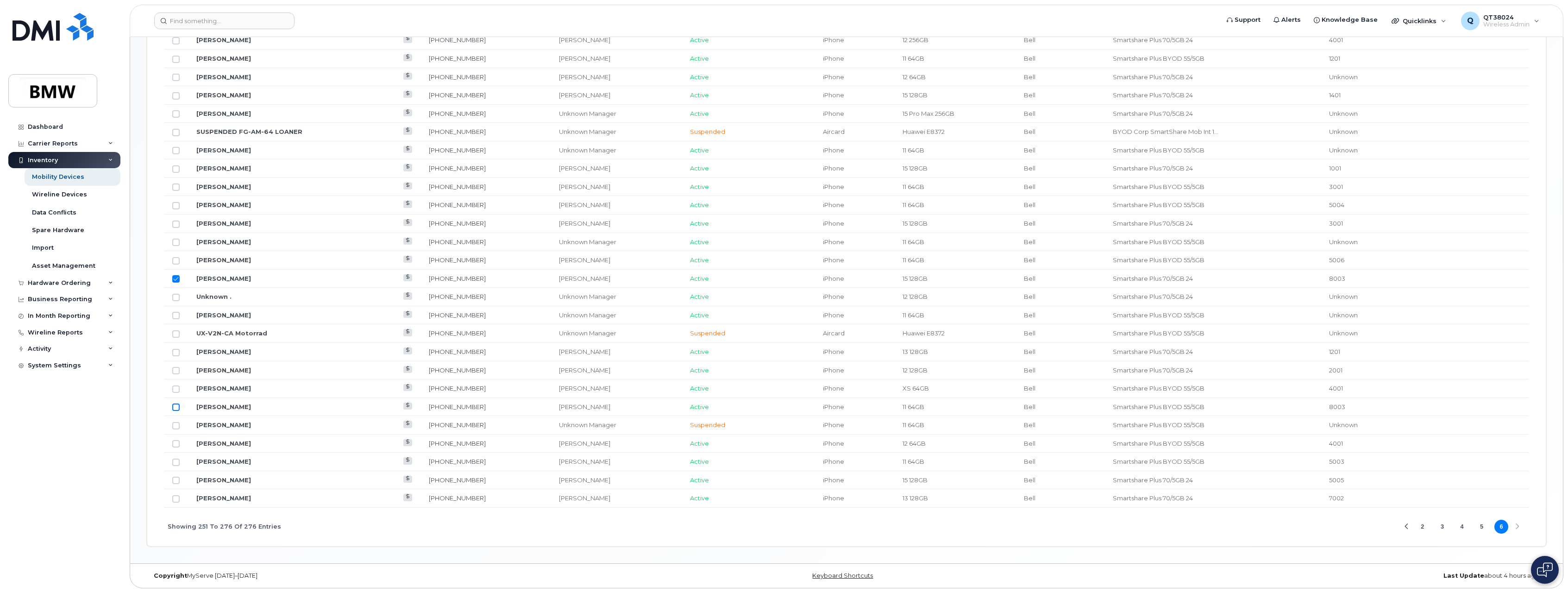
click at [178, 409] on input "Row Unselected" at bounding box center [176, 407] width 7 height 7
checkbox input "true"
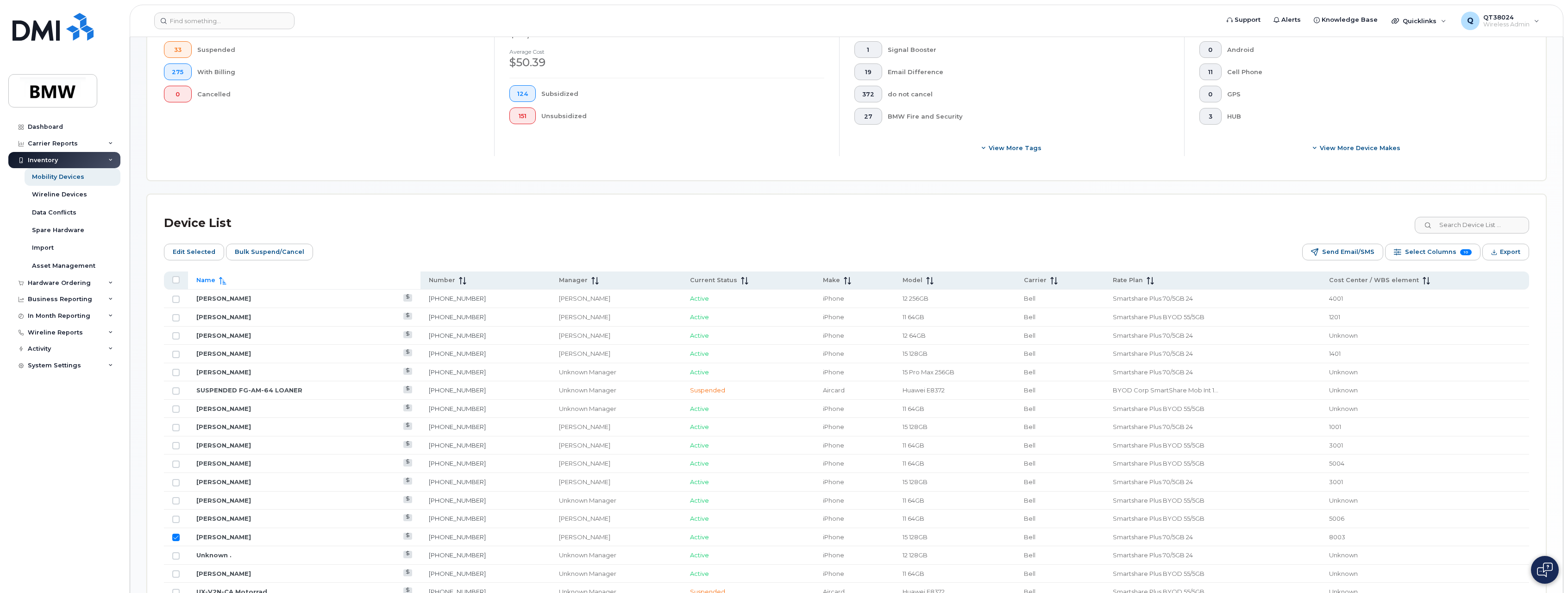
scroll to position [91, 0]
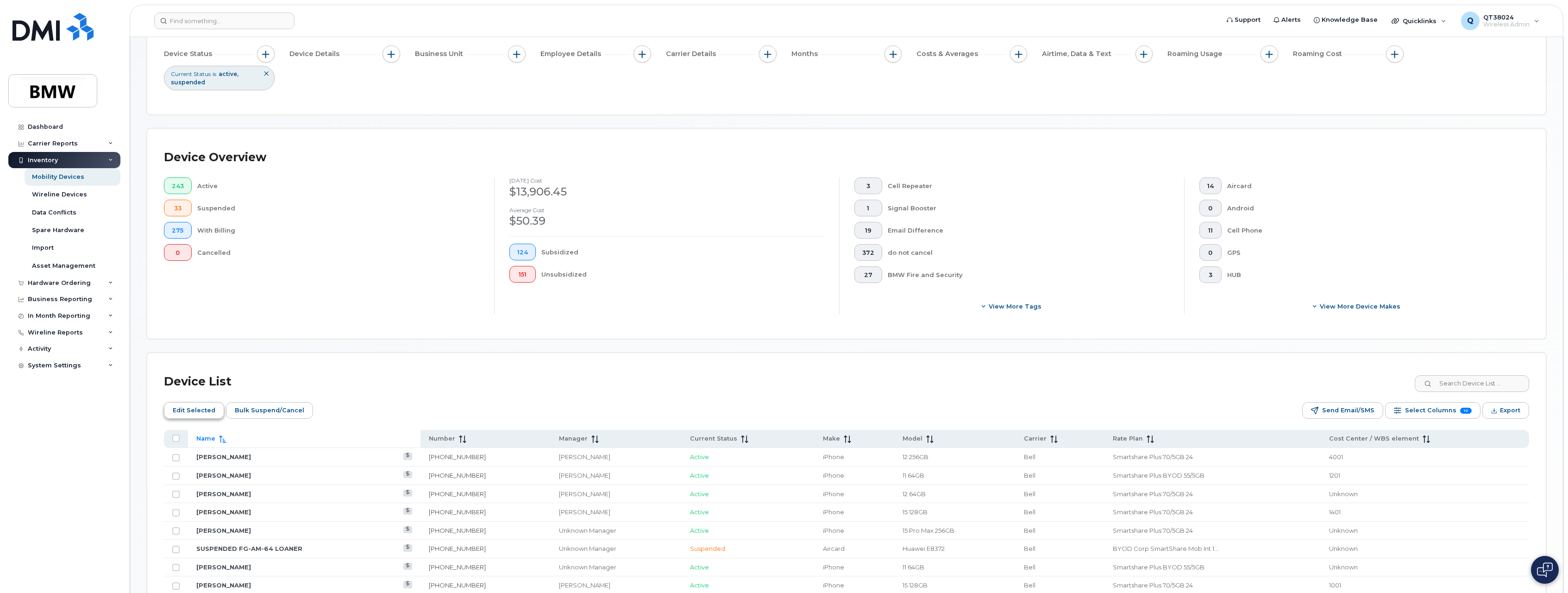
click at [183, 403] on span "Edit Selected" at bounding box center [194, 410] width 43 height 14
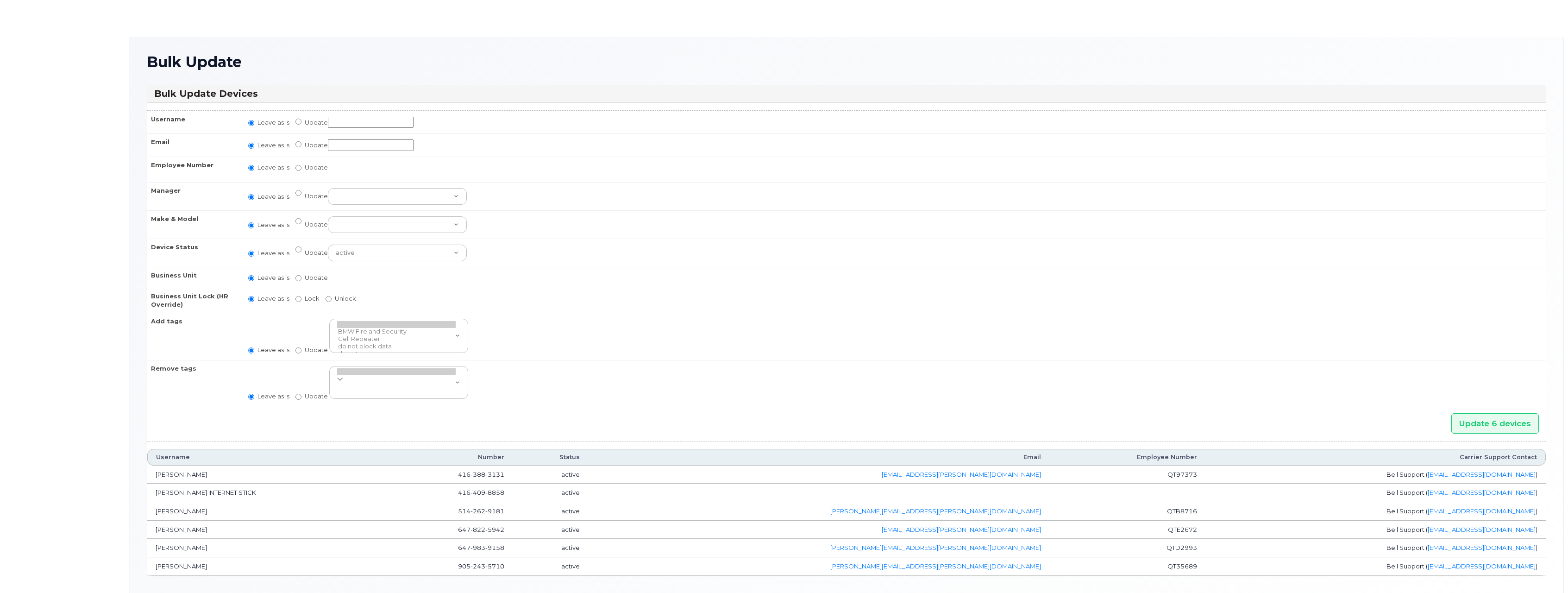
radio input "true"
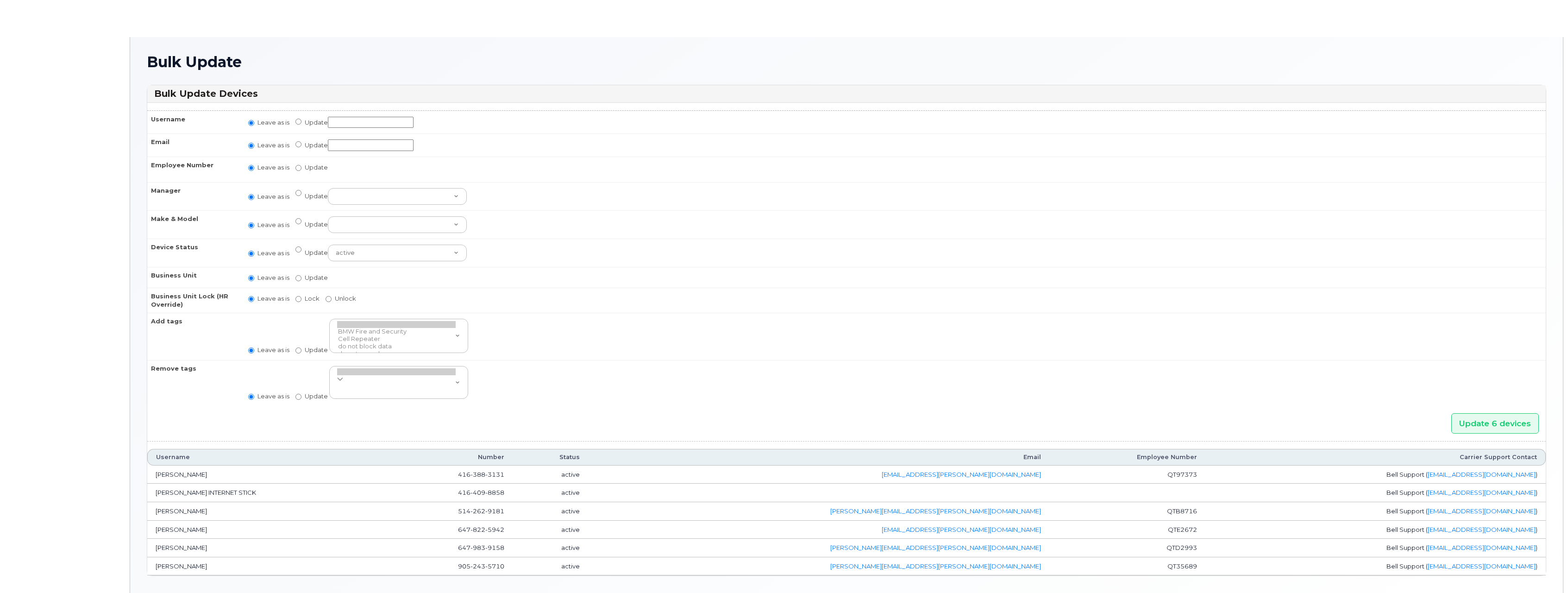
radio input "true"
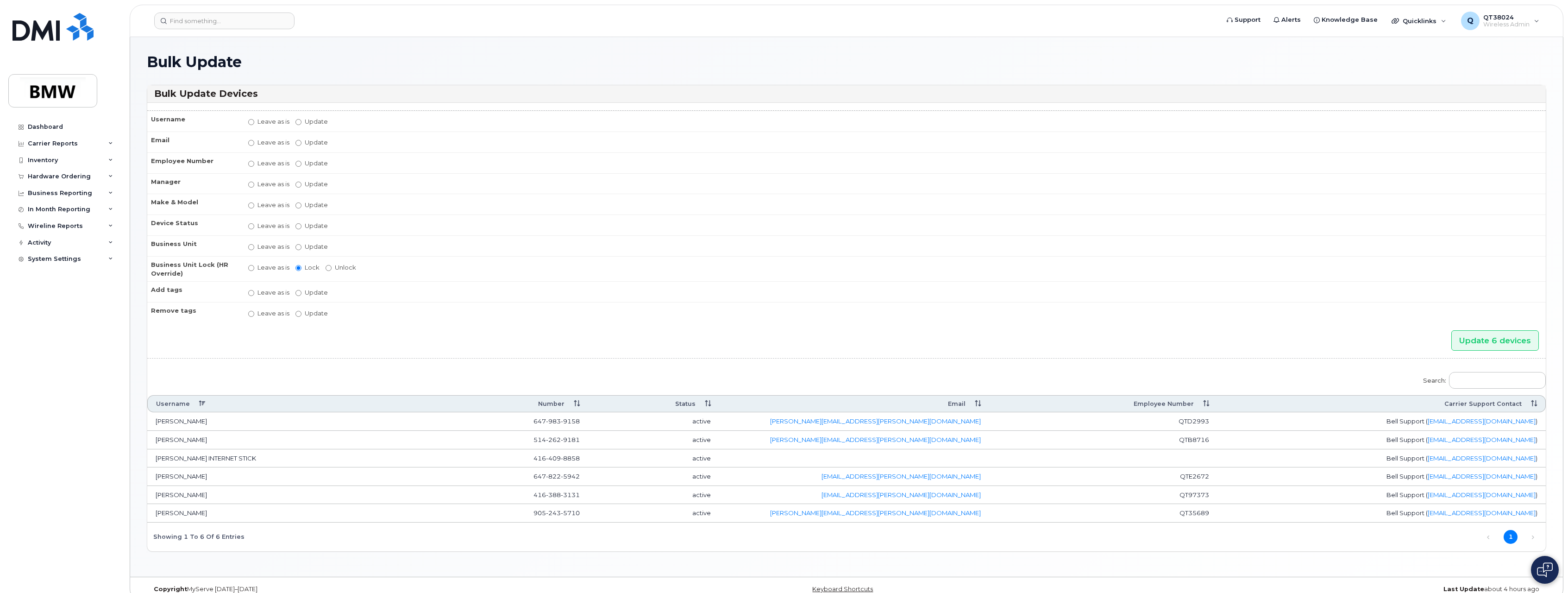
click at [306, 248] on label "Update" at bounding box center [311, 246] width 33 height 8
click at [301, 248] on input "Update" at bounding box center [298, 247] width 6 height 6
radio input "true"
radio input "false"
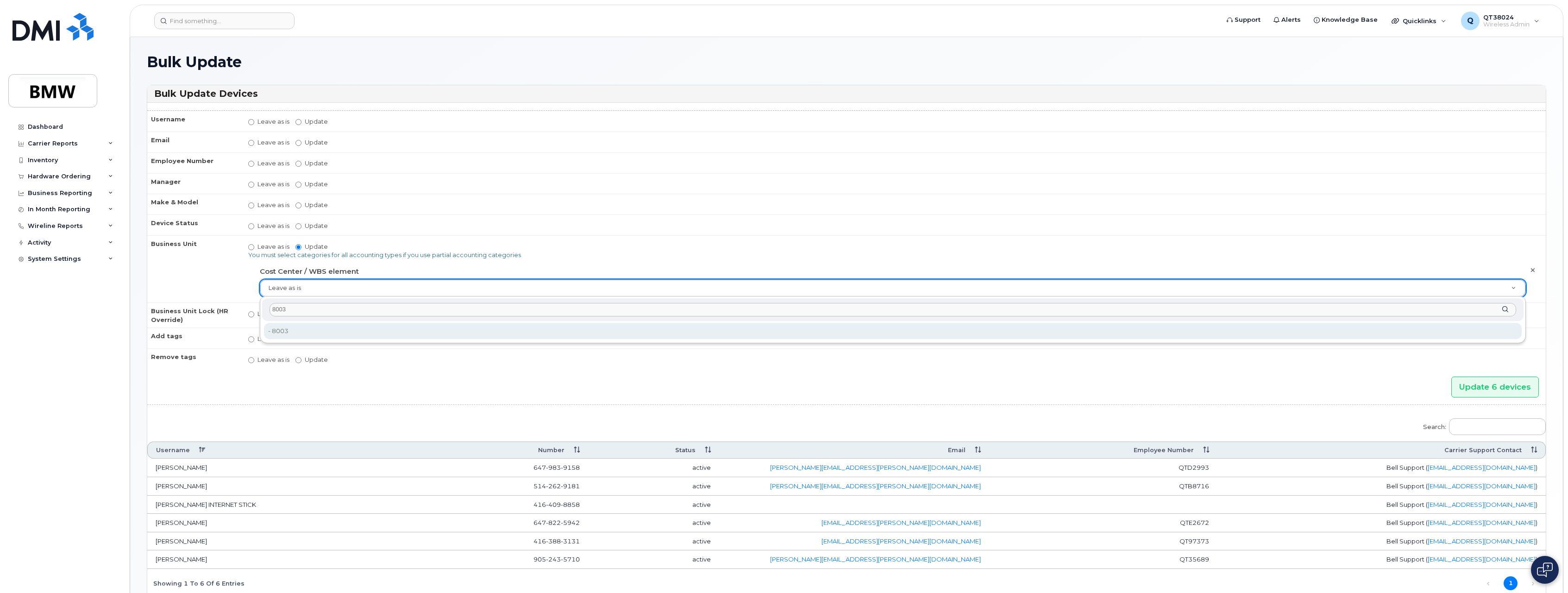
type input "8003"
type input "14966993"
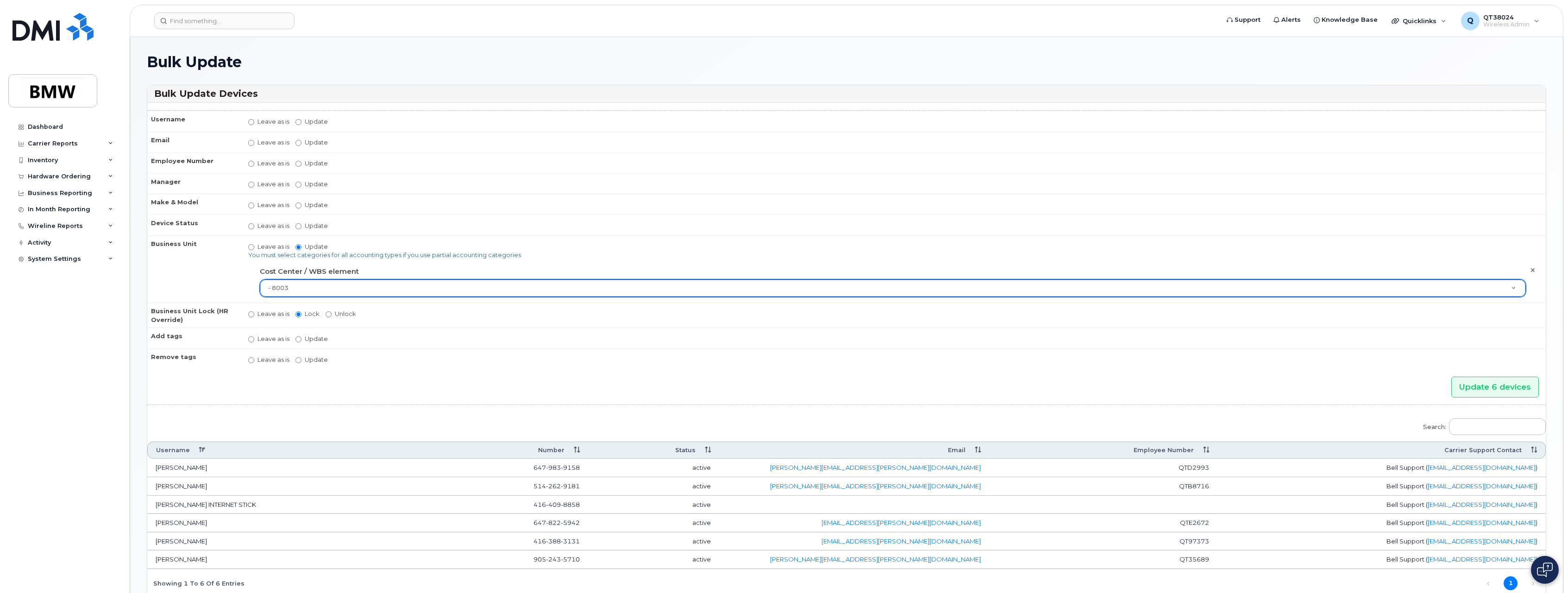
click at [307, 187] on label "Update Aaron Barton Aaron Clapp Aaron Dobbs Aaron Grener Aaron Kuck Adam Broomh…" at bounding box center [311, 183] width 33 height 8
click at [301, 187] on input "Update Aaron Barton Aaron Clapp Aaron Dobbs Aaron Grener Aaron Kuck Adam Broomh…" at bounding box center [298, 184] width 6 height 6
radio input "true"
radio input "false"
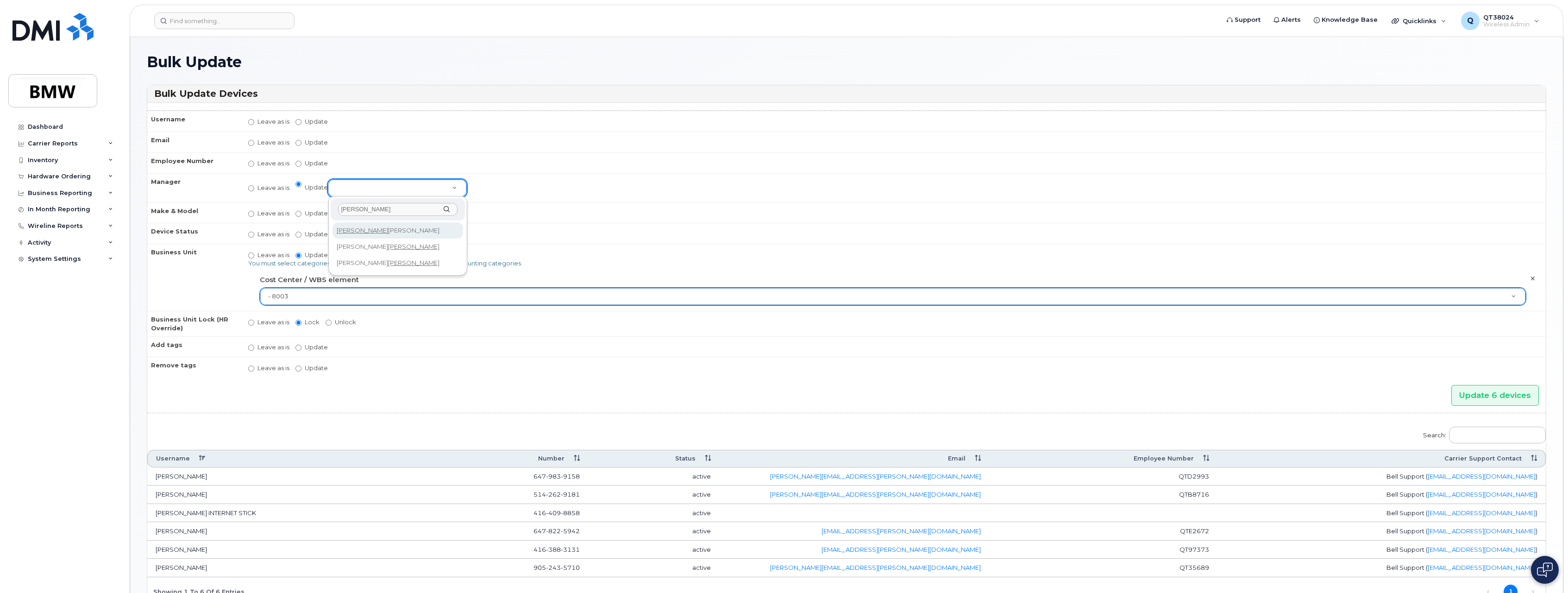
type input "Gregory"
select select "1960446"
click at [831, 231] on td "Leave as is Update active active suspended cancelled Changing the Status in her…" at bounding box center [892, 233] width 1306 height 20
drag, startPoint x: 1473, startPoint y: 390, endPoint x: 1462, endPoint y: 390, distance: 11.0
click at [1472, 390] on input "Update 6 devices" at bounding box center [1495, 395] width 87 height 20
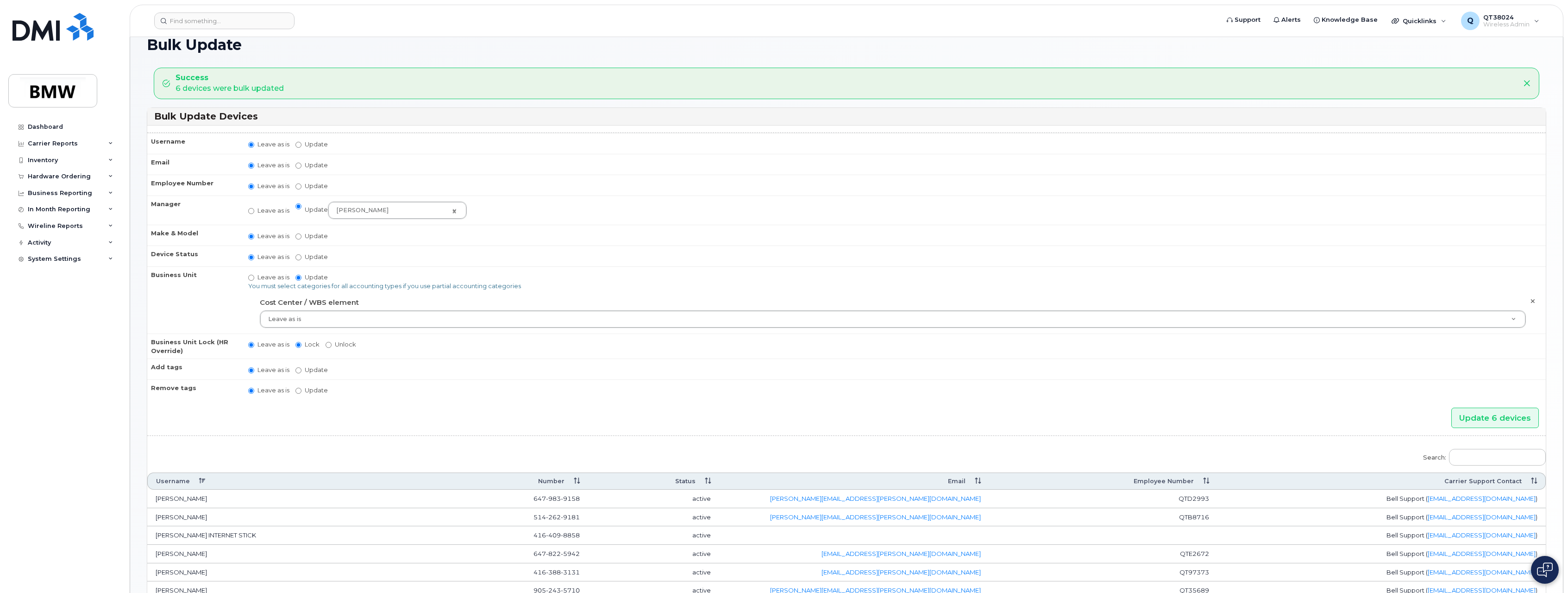
scroll to position [15, 0]
click at [112, 162] on icon at bounding box center [111, 160] width 5 height 5
click at [77, 177] on div "Mobility Devices" at bounding box center [58, 177] width 52 height 8
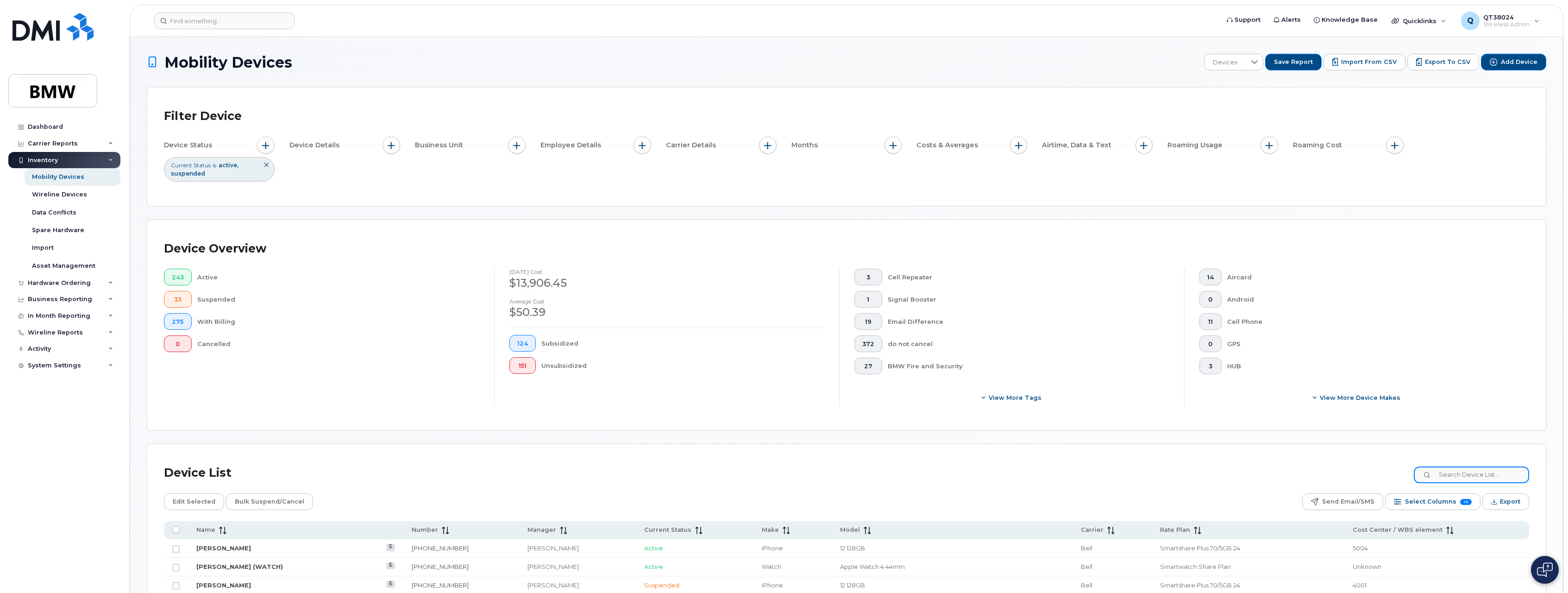
click at [1486, 468] on input at bounding box center [1471, 475] width 115 height 17
paste input "472789283"
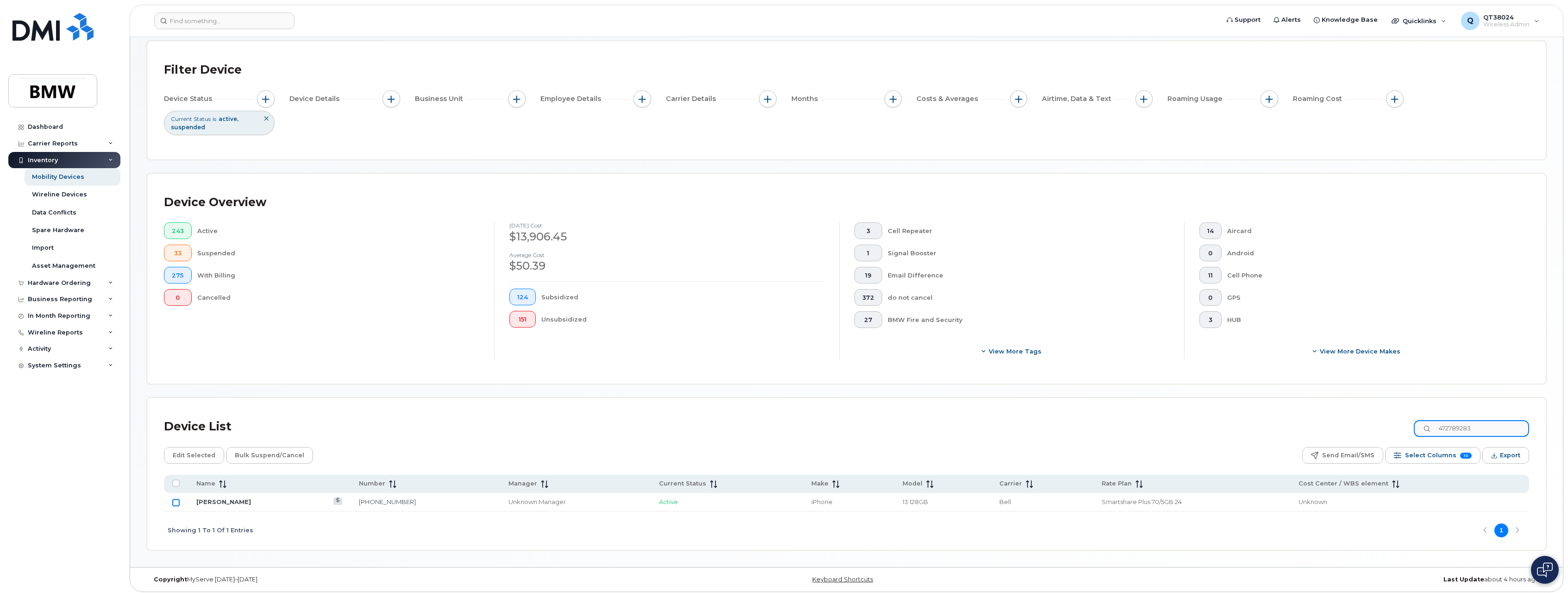
type input "472789283"
click at [178, 505] on input "Row Unselected" at bounding box center [176, 503] width 7 height 7
checkbox input "true"
click at [470, 430] on div "Device List 472789283" at bounding box center [846, 427] width 1365 height 24
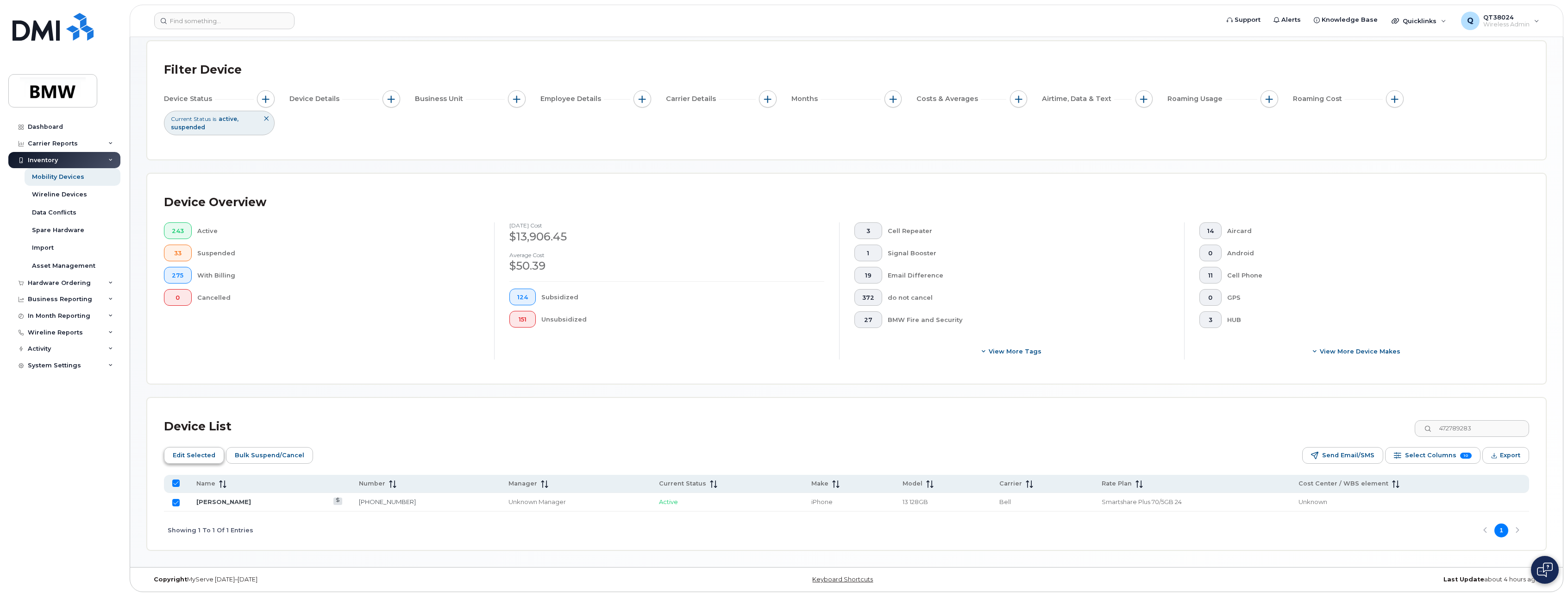
click at [196, 454] on span "Edit Selected" at bounding box center [194, 455] width 43 height 14
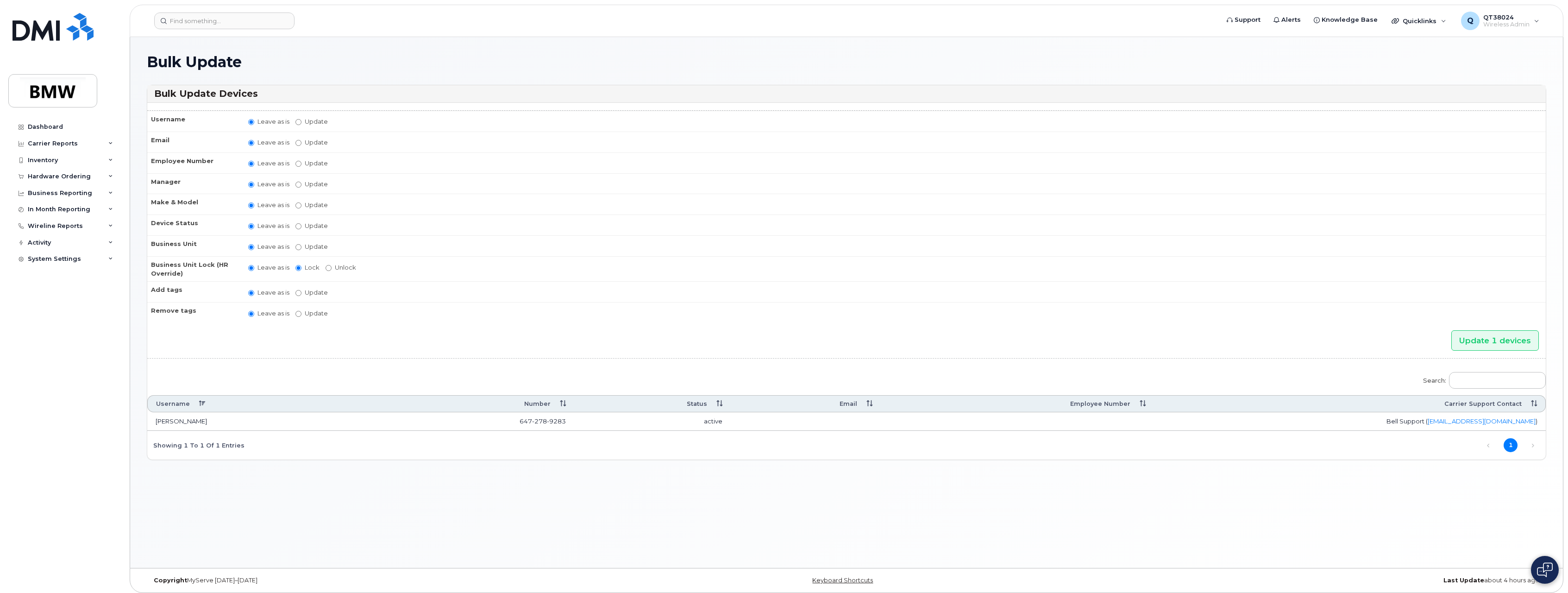
click at [294, 121] on td "Leave as is Update" at bounding box center [892, 121] width 1306 height 20
click at [299, 121] on input "Update" at bounding box center [298, 122] width 6 height 6
radio input "true"
radio input "false"
click at [350, 126] on input "Update" at bounding box center [371, 123] width 86 height 11
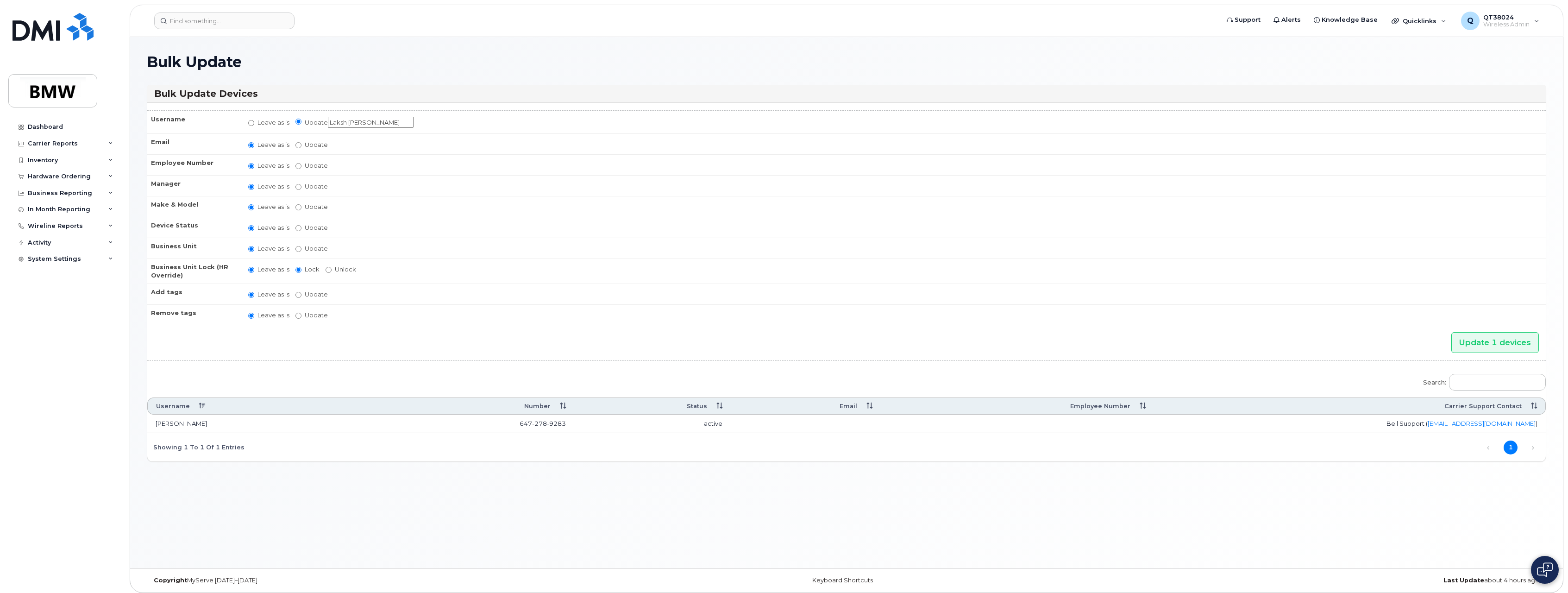
type input "Laksh [PERSON_NAME]"
click at [321, 148] on label "Update" at bounding box center [311, 144] width 33 height 8
click at [301, 148] on input "Update" at bounding box center [298, 145] width 6 height 6
radio input "true"
radio input "false"
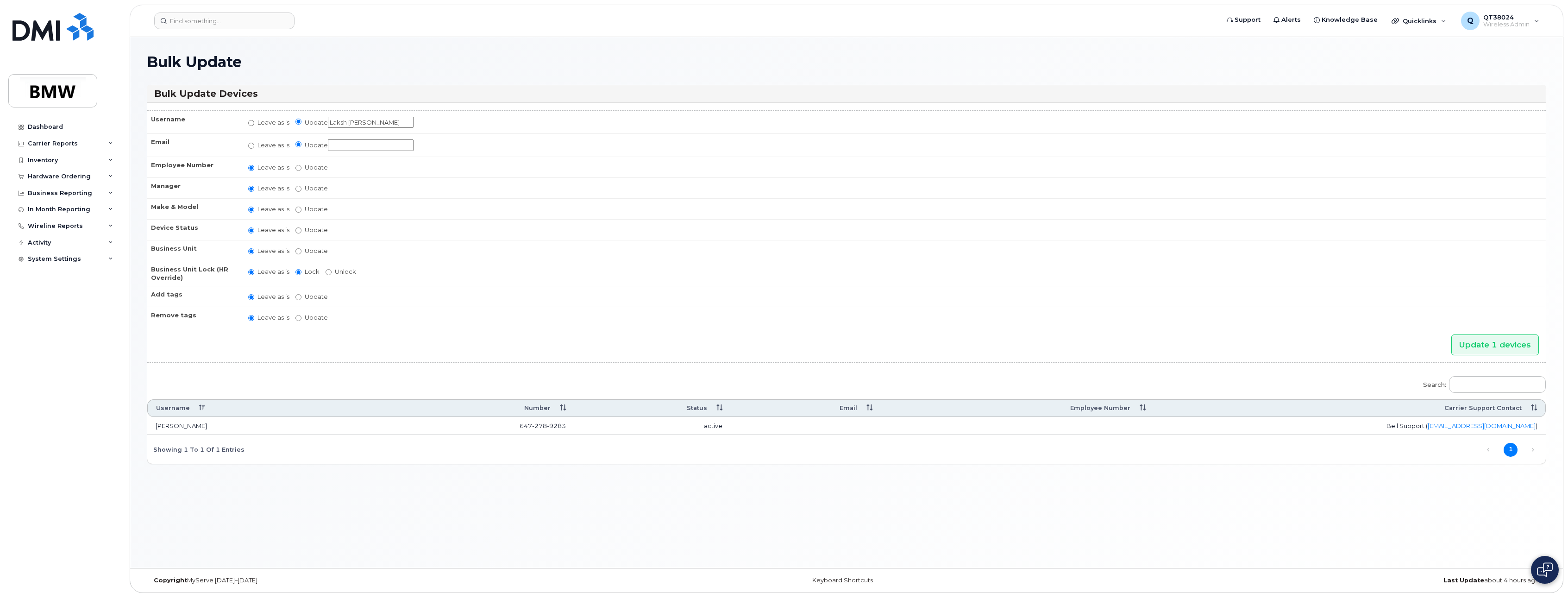
click at [343, 145] on input "Update" at bounding box center [371, 145] width 86 height 11
type input "[EMAIL_ADDRESS][PERSON_NAME][DOMAIN_NAME]"
click at [321, 190] on label "Update [PERSON_NAME] [PERSON_NAME] [PERSON_NAME] [PERSON_NAME] [PERSON_NAME] [P…" at bounding box center [311, 188] width 33 height 8
click at [301, 190] on input "Update [PERSON_NAME] [PERSON_NAME] [PERSON_NAME] [PERSON_NAME] [PERSON_NAME] [P…" at bounding box center [298, 189] width 6 height 6
radio input "true"
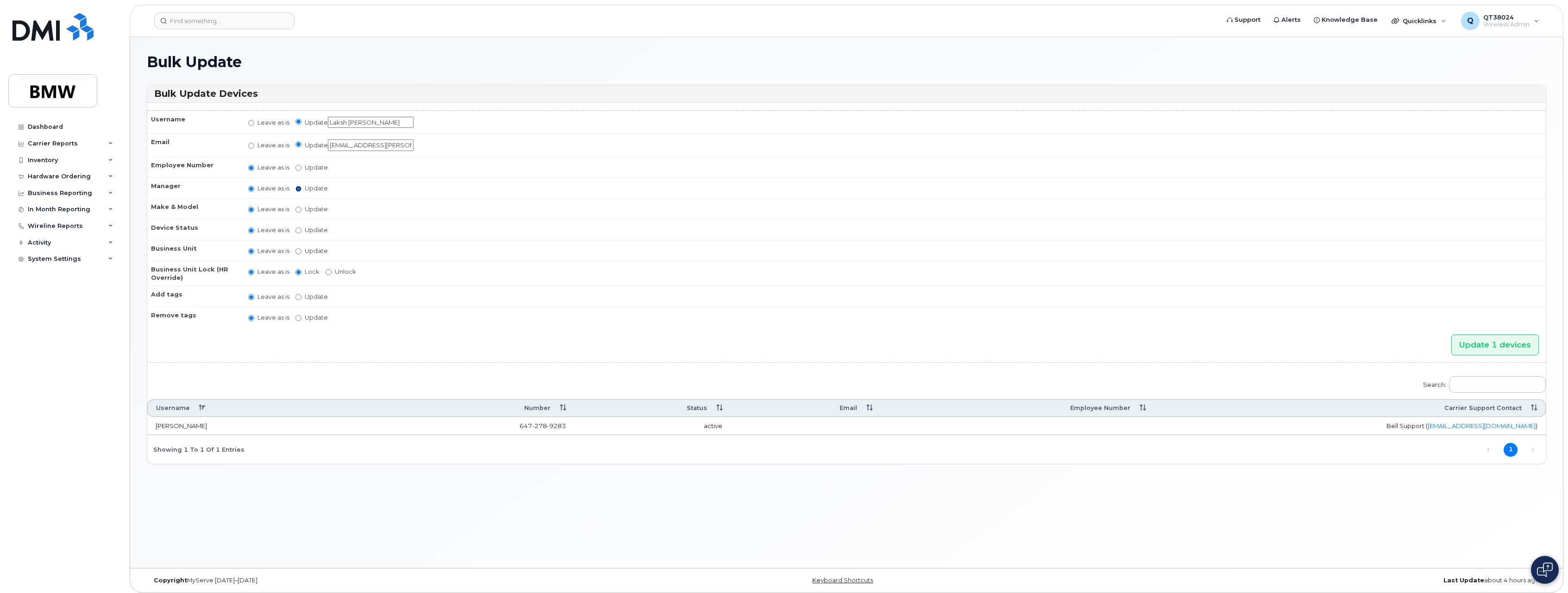
radio input "false"
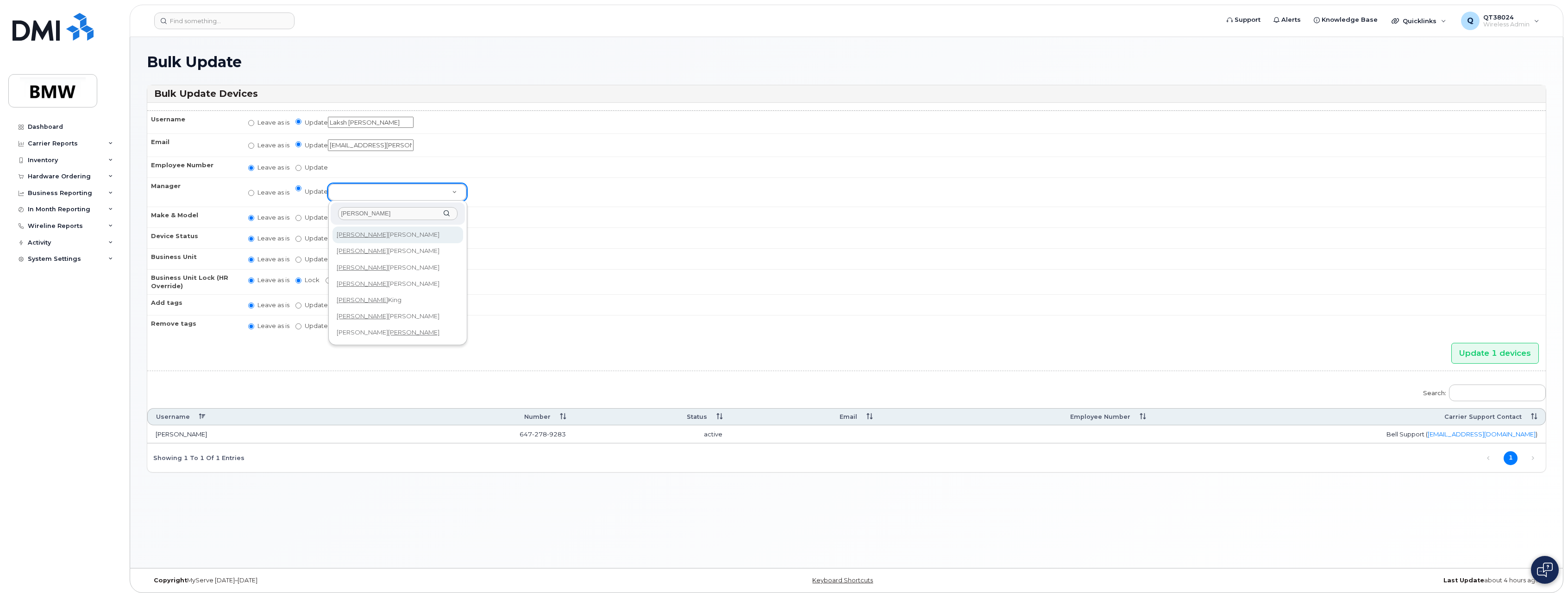
type input "[PERSON_NAME]"
select select "1895245"
click at [317, 236] on label "Update active active suspended cancelled" at bounding box center [311, 238] width 33 height 8
click at [301, 236] on input "Update active active suspended cancelled" at bounding box center [298, 239] width 6 height 6
radio input "true"
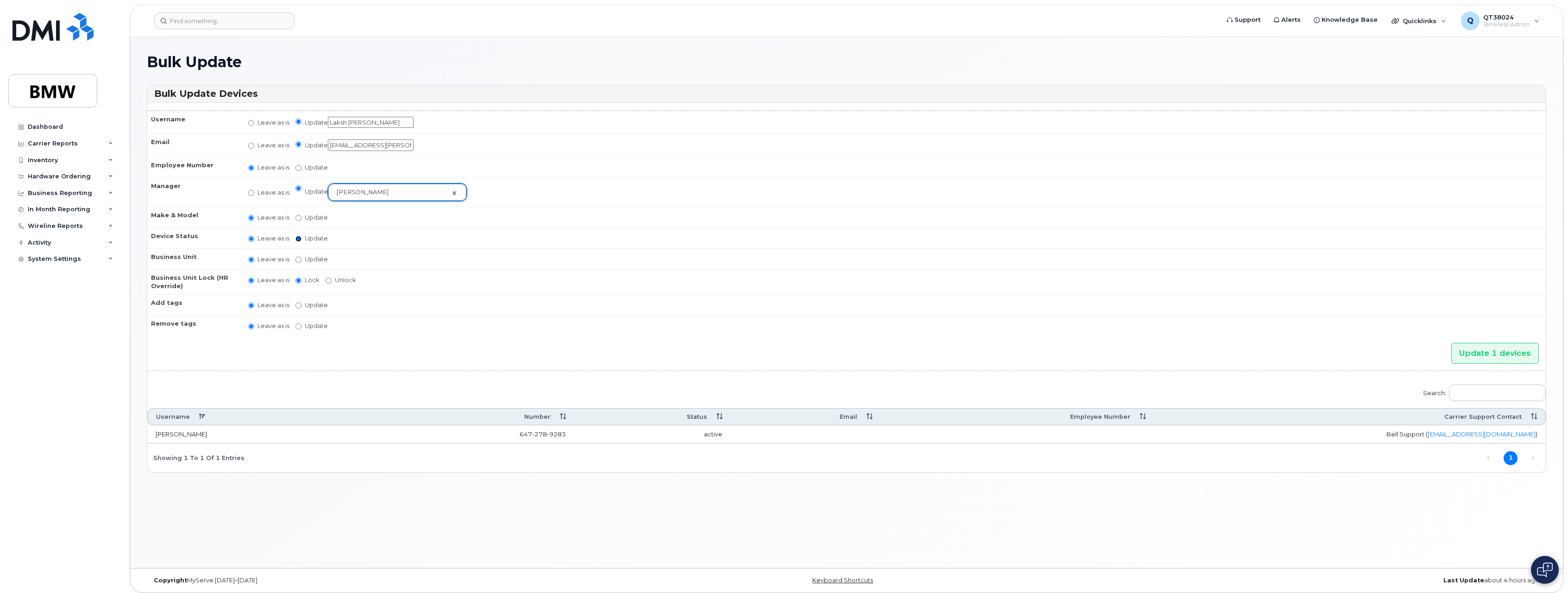
radio input "false"
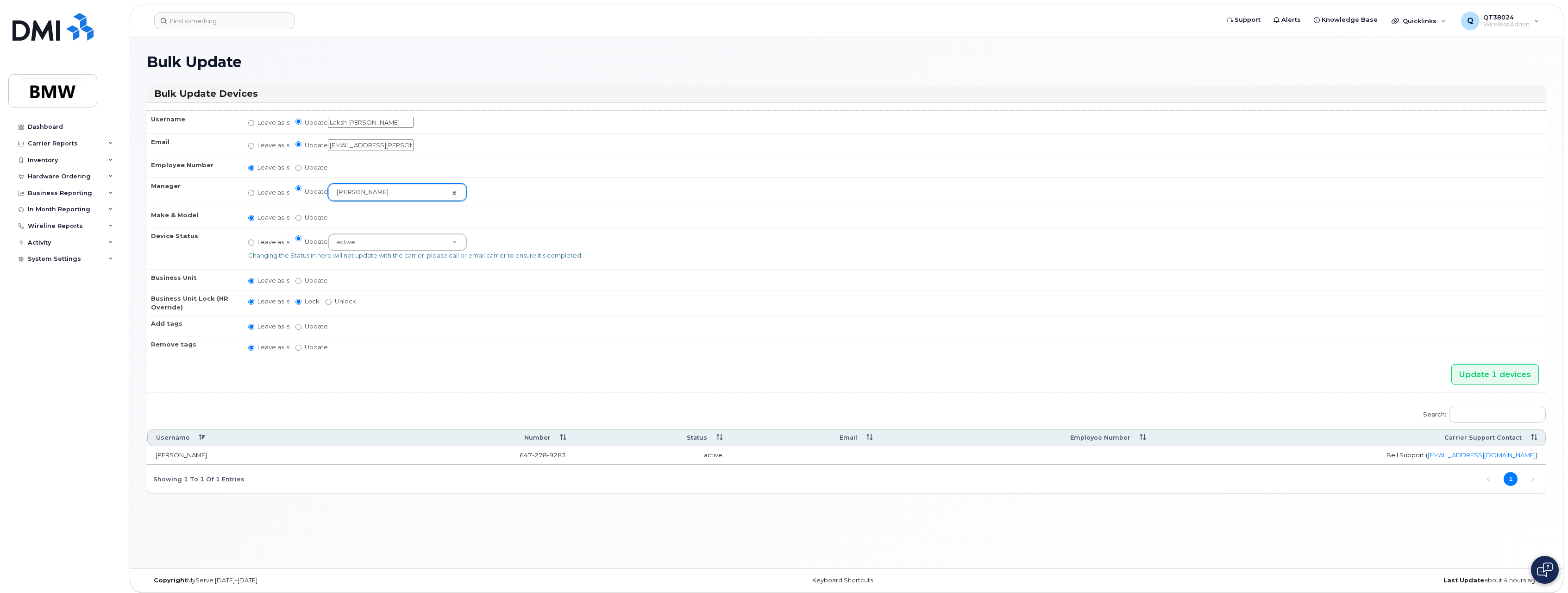
click at [660, 240] on td "Leave as is Update active active suspended cancelled Changing the Status in her…" at bounding box center [892, 248] width 1306 height 42
click at [321, 281] on label "Update" at bounding box center [311, 280] width 33 height 8
click at [301, 281] on input "Update" at bounding box center [298, 281] width 6 height 6
radio input "true"
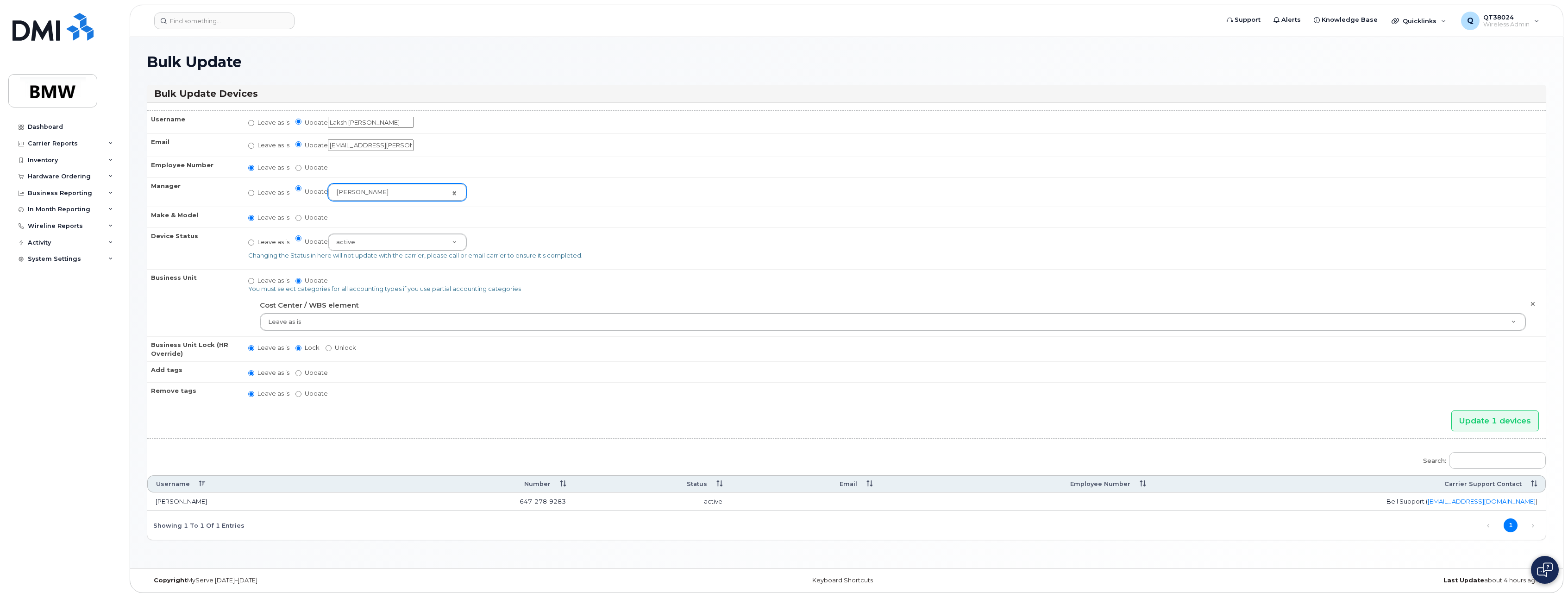
click at [255, 281] on label "Leave as is" at bounding box center [269, 280] width 41 height 8
click at [254, 281] on input "Leave as is" at bounding box center [251, 281] width 6 height 6
radio input "true"
radio input "false"
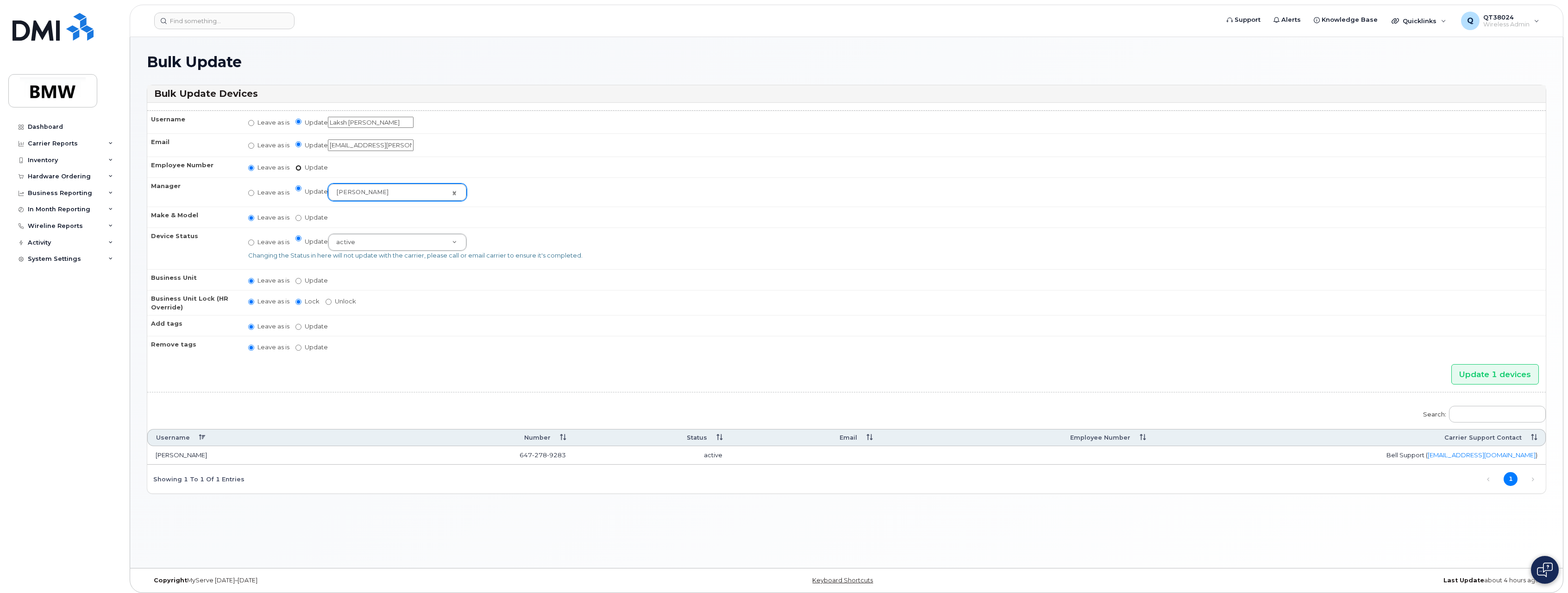
click at [300, 167] on input "Update" at bounding box center [298, 167] width 6 height 6
radio input "true"
radio input "false"
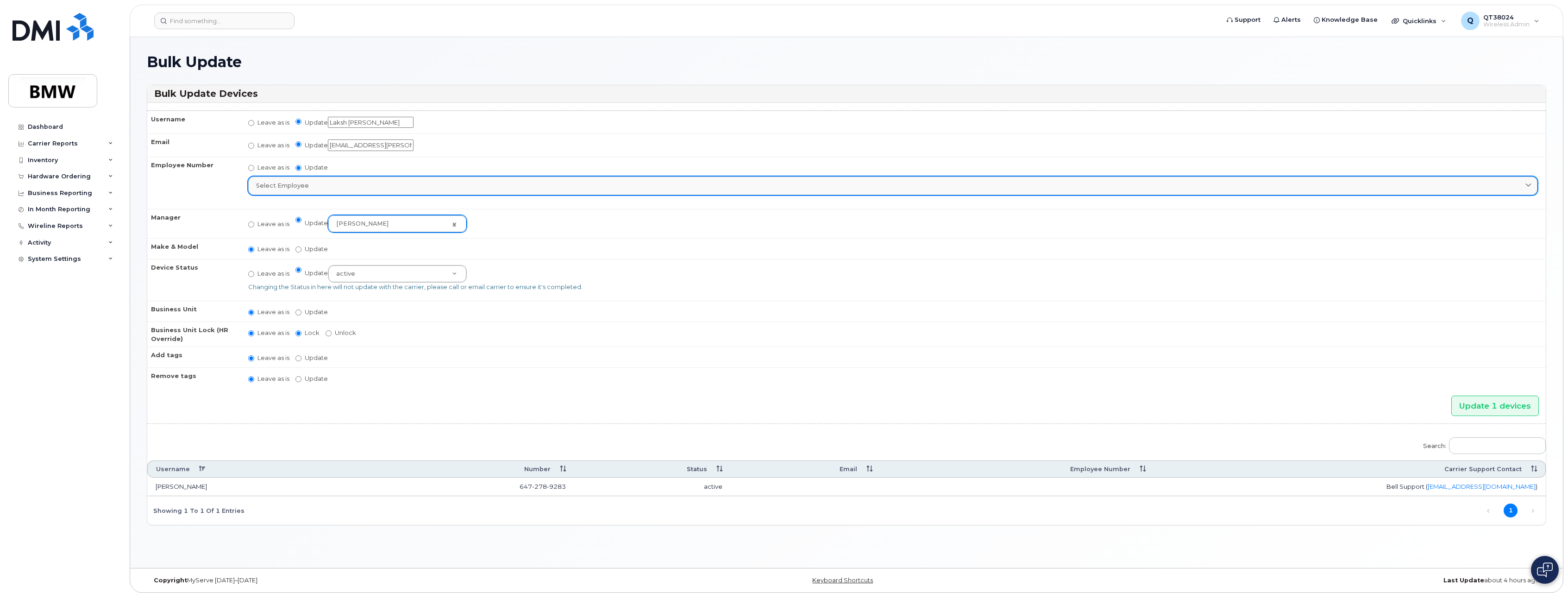
click at [351, 183] on div "Select employee" at bounding box center [892, 185] width 1273 height 8
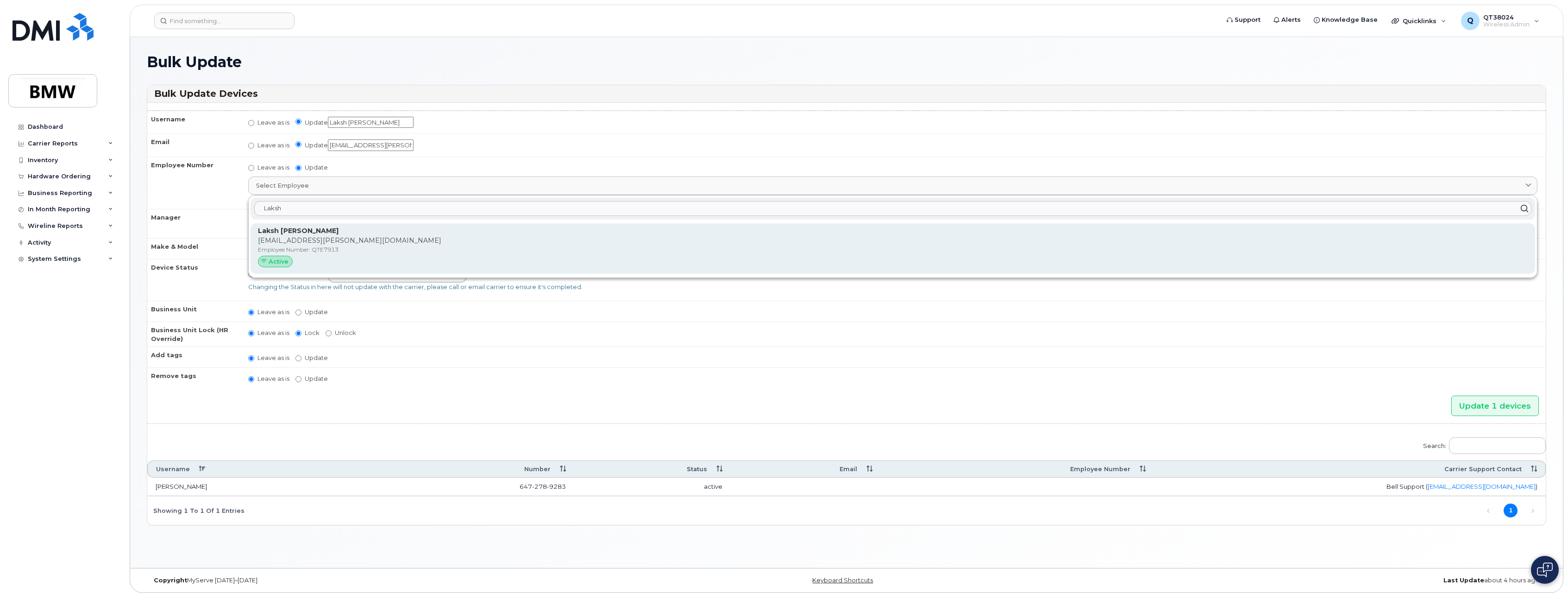
type input "Laksh"
click at [329, 242] on p "[EMAIL_ADDRESS][PERSON_NAME][DOMAIN_NAME]" at bounding box center [892, 241] width 1270 height 9
type input "QTE7913"
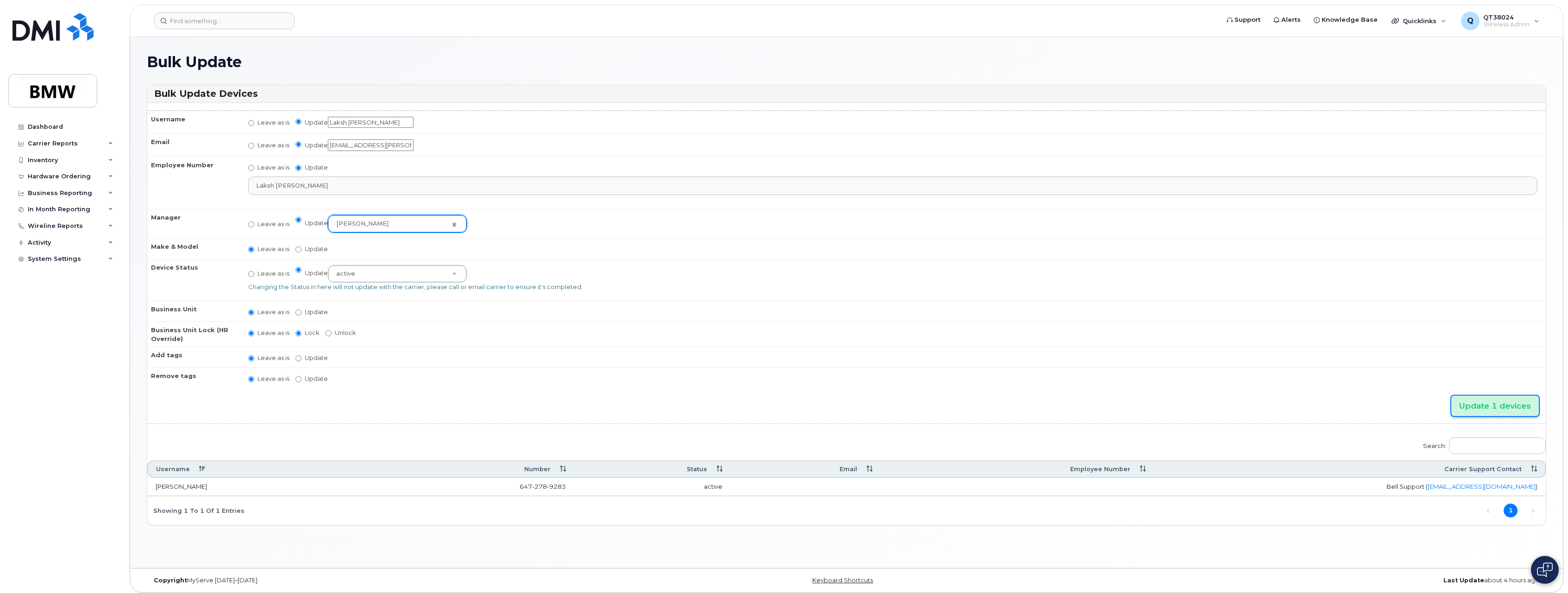
click at [1468, 409] on input "Update 1 devices" at bounding box center [1495, 405] width 87 height 20
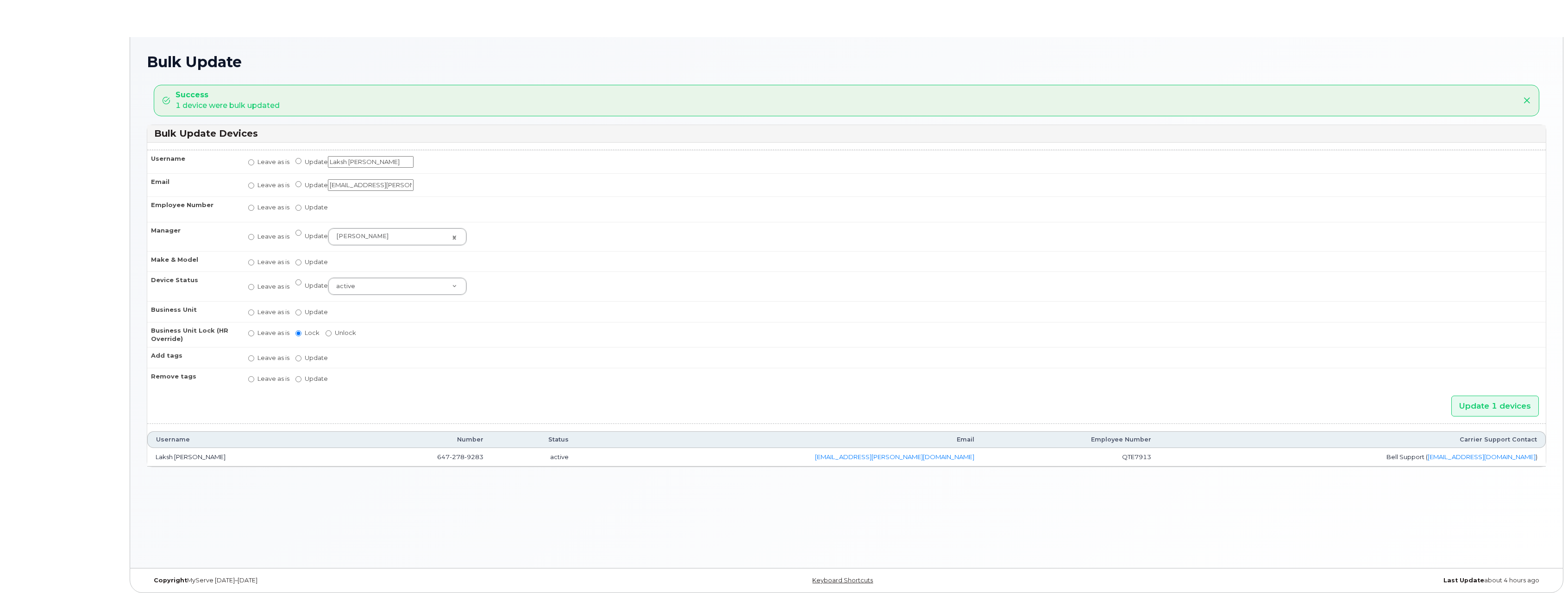
radio input "true"
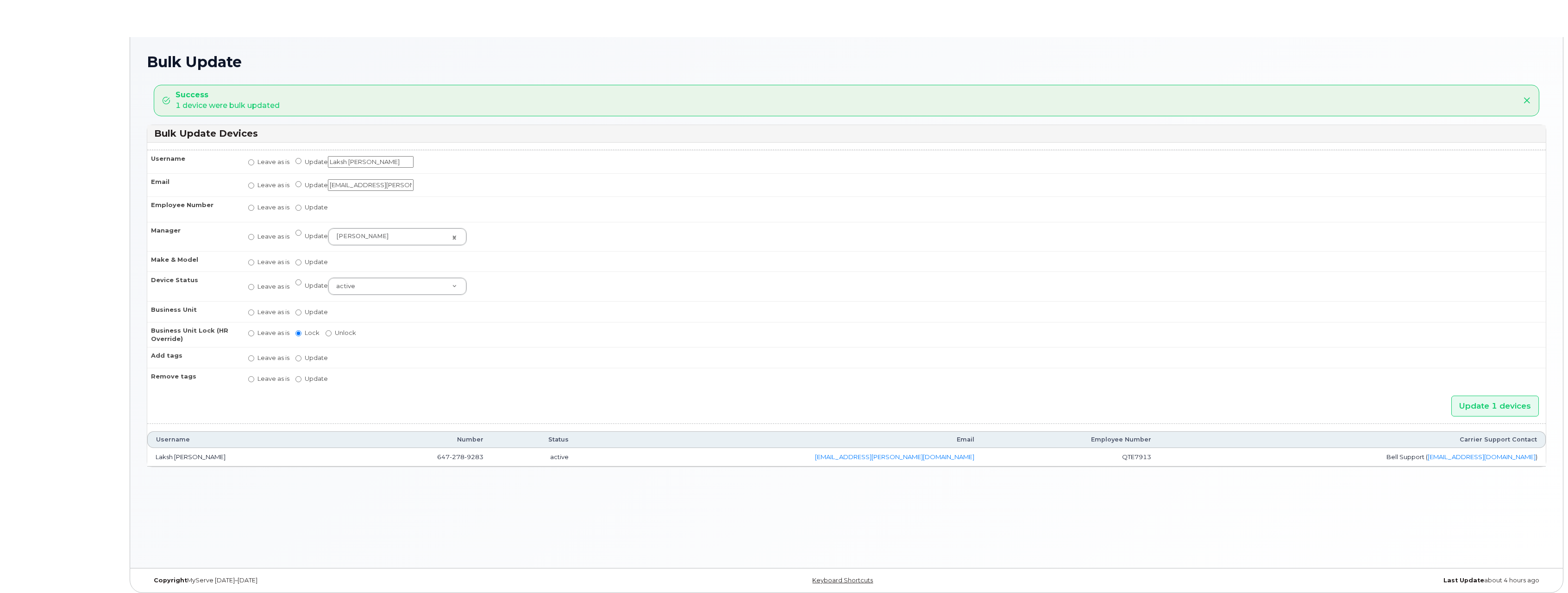
radio input "true"
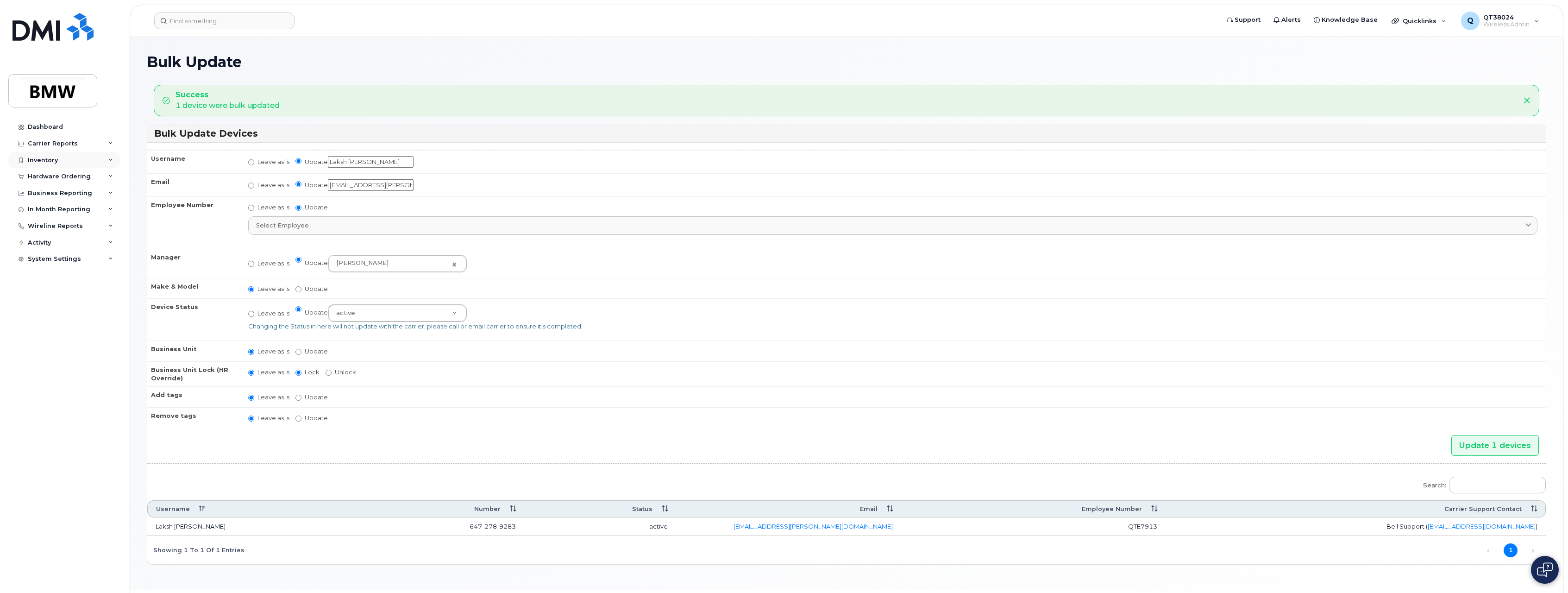
click at [111, 162] on icon at bounding box center [111, 160] width 5 height 5
click at [78, 176] on div "Mobility Devices" at bounding box center [58, 177] width 52 height 8
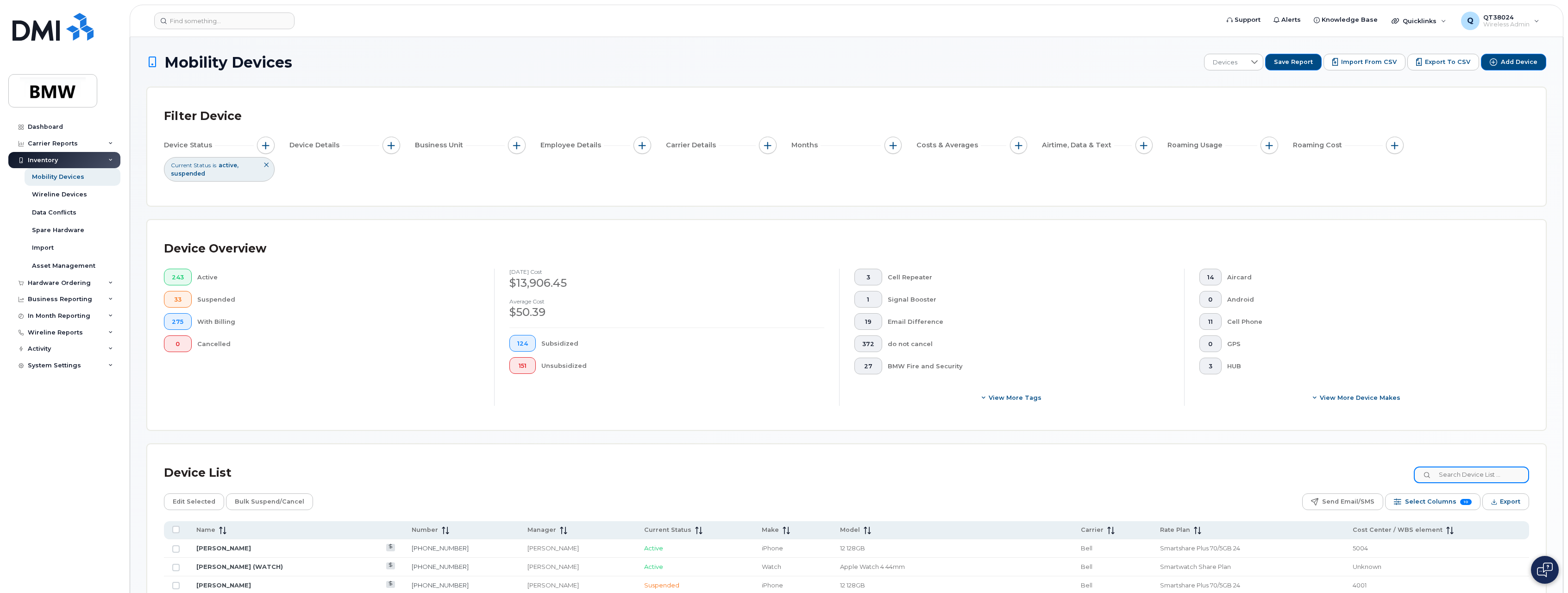
click at [1469, 476] on input at bounding box center [1471, 475] width 115 height 17
paste input "5145940625"
type input "5145940625"
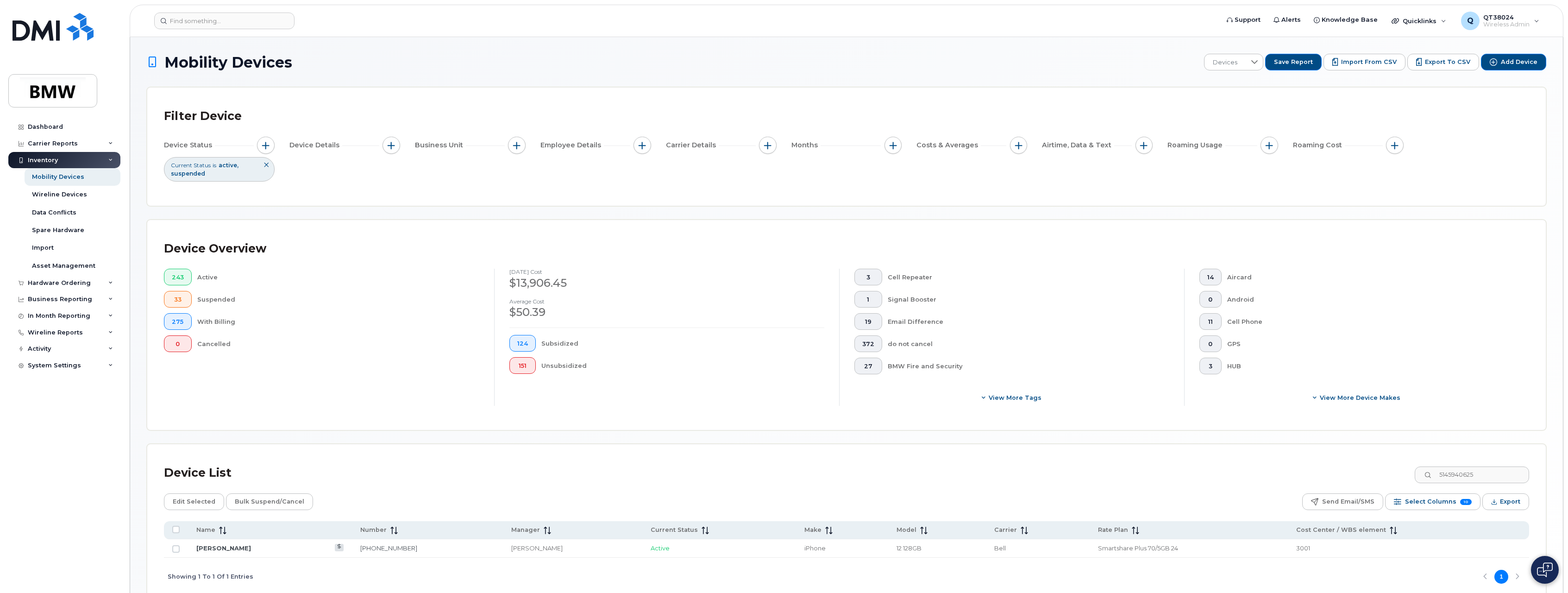
click at [171, 548] on td at bounding box center [176, 548] width 24 height 19
click at [176, 548] on input "Row Unselected" at bounding box center [176, 548] width 7 height 7
checkbox input "true"
click at [176, 495] on span "Edit Selected" at bounding box center [194, 501] width 43 height 14
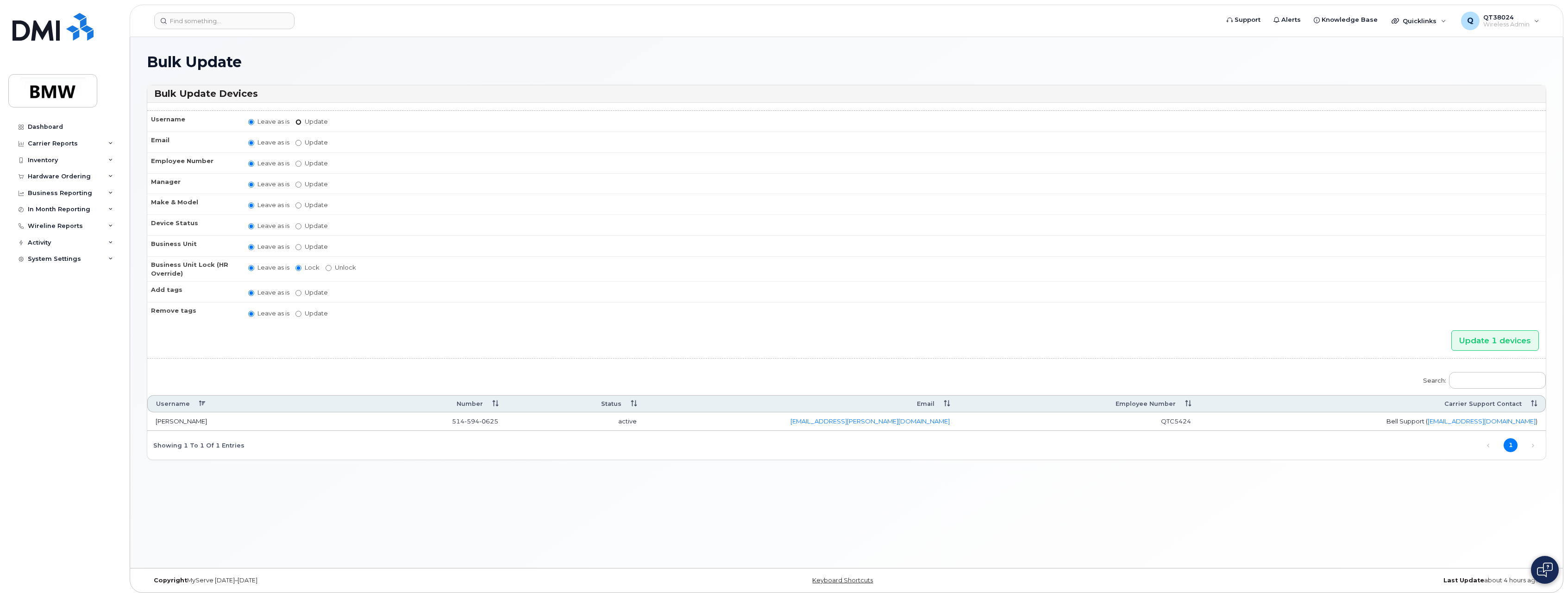
click at [300, 122] on input "Update" at bounding box center [298, 122] width 6 height 6
radio input "true"
radio input "false"
click at [389, 124] on input "Update" at bounding box center [371, 123] width 86 height 11
click at [363, 118] on input "Update" at bounding box center [371, 123] width 86 height 11
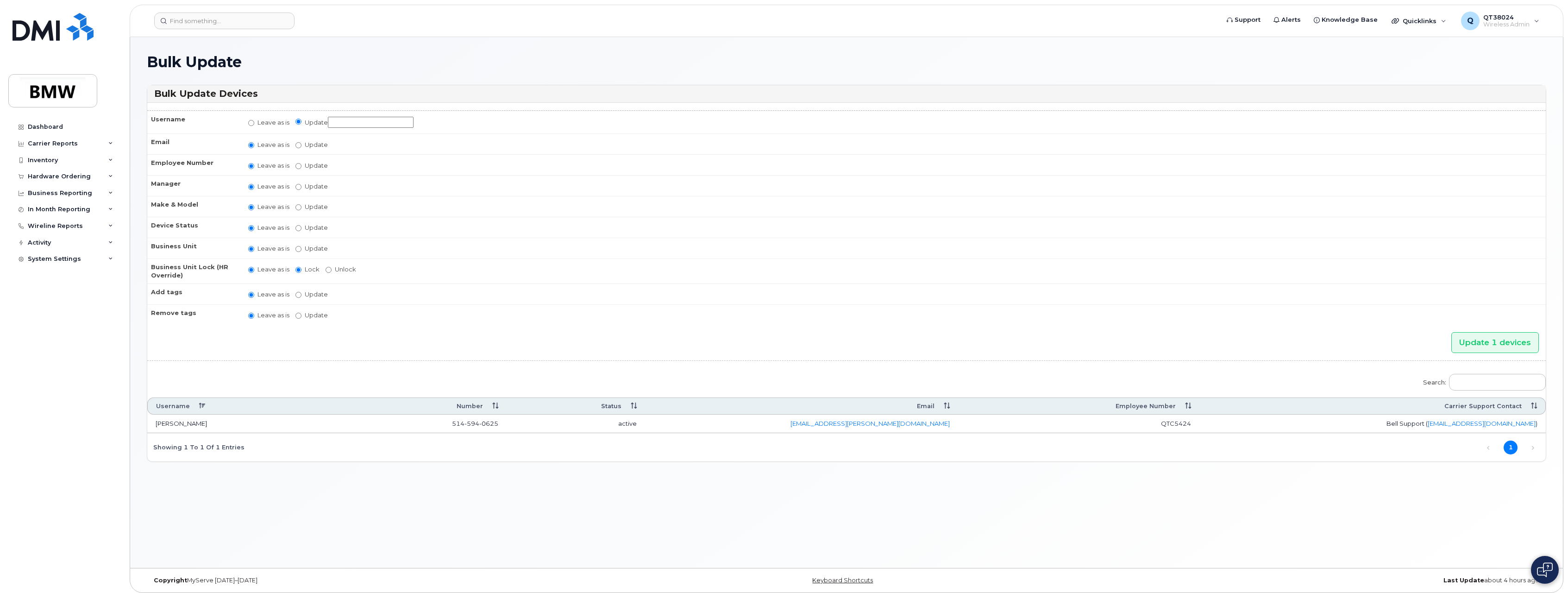
paste input "[PERSON_NAME]"
type input "[PERSON_NAME]"
click at [307, 165] on label "Update" at bounding box center [311, 165] width 33 height 8
click at [301, 165] on input "Update" at bounding box center [298, 165] width 6 height 6
radio input "true"
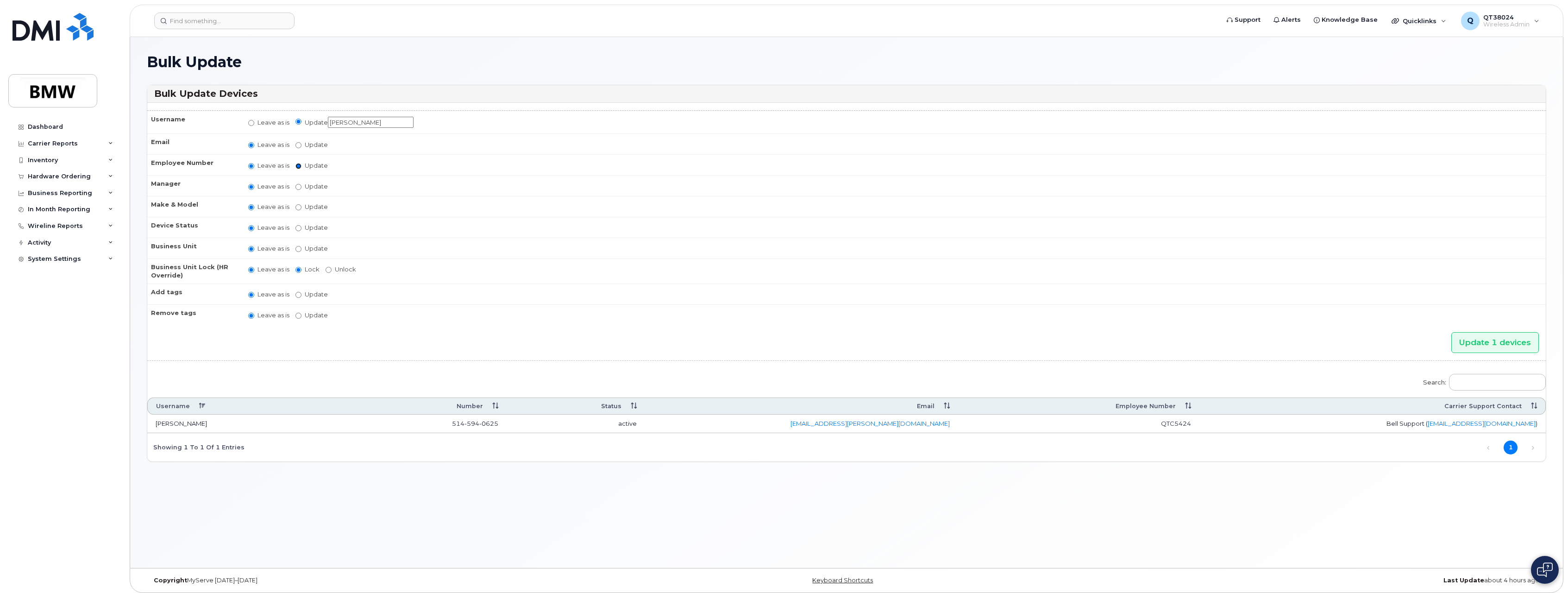
radio input "false"
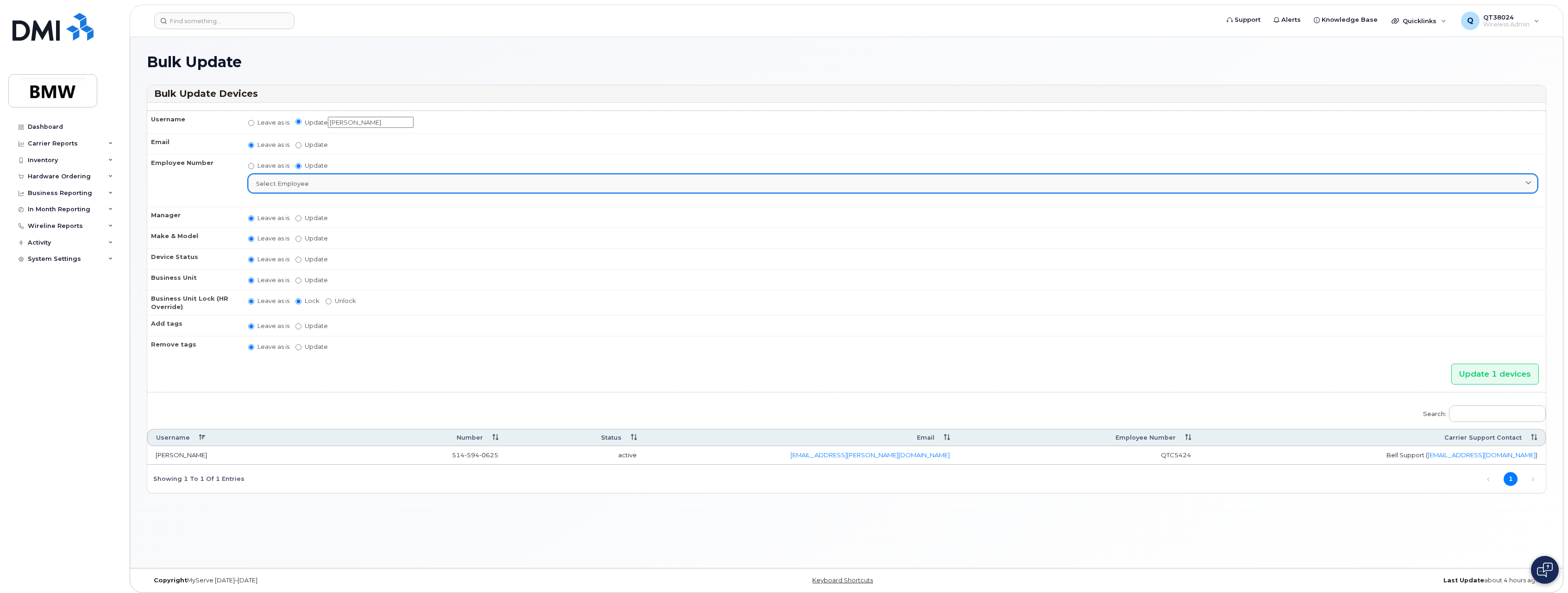
click at [328, 180] on div "Select employee" at bounding box center [892, 183] width 1273 height 8
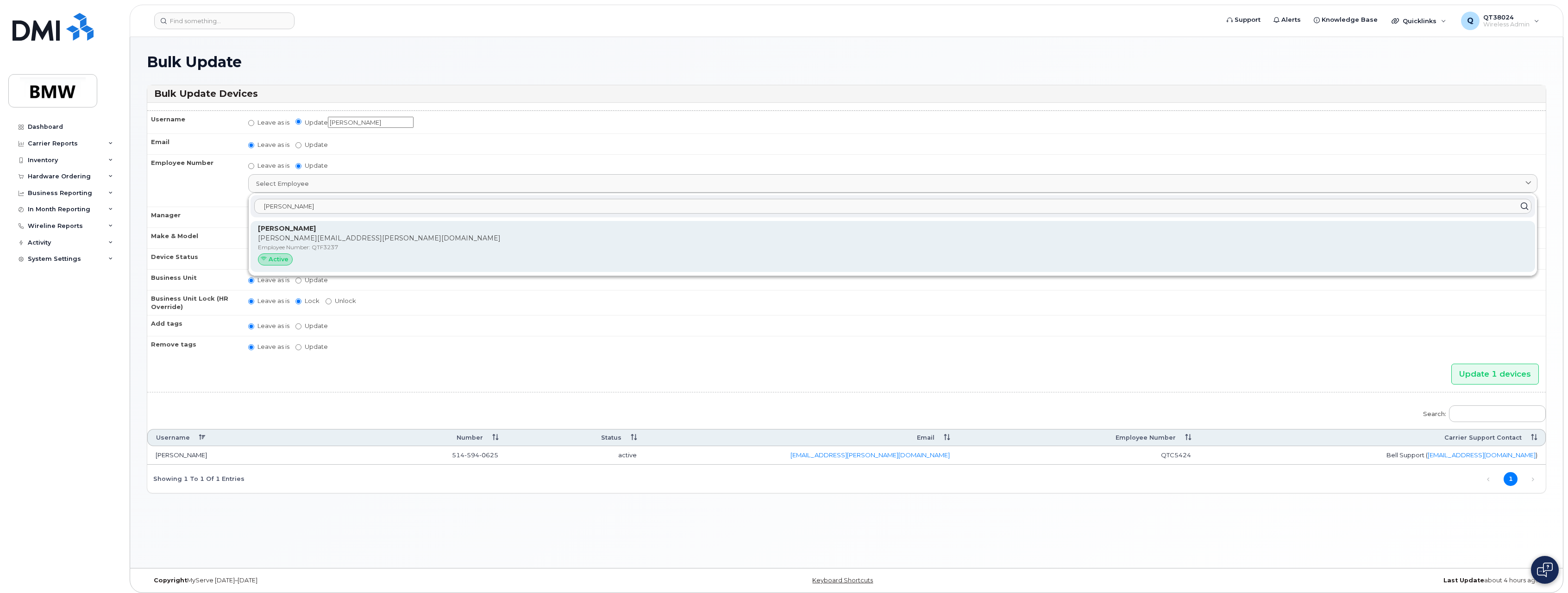
type input "Christopher Lali"
click at [330, 244] on div "Christopher Laliberte christopher.laliberte@bmwgroup.ca Employee Number: QTF323…" at bounding box center [892, 246] width 1270 height 46
type input "QTF3237"
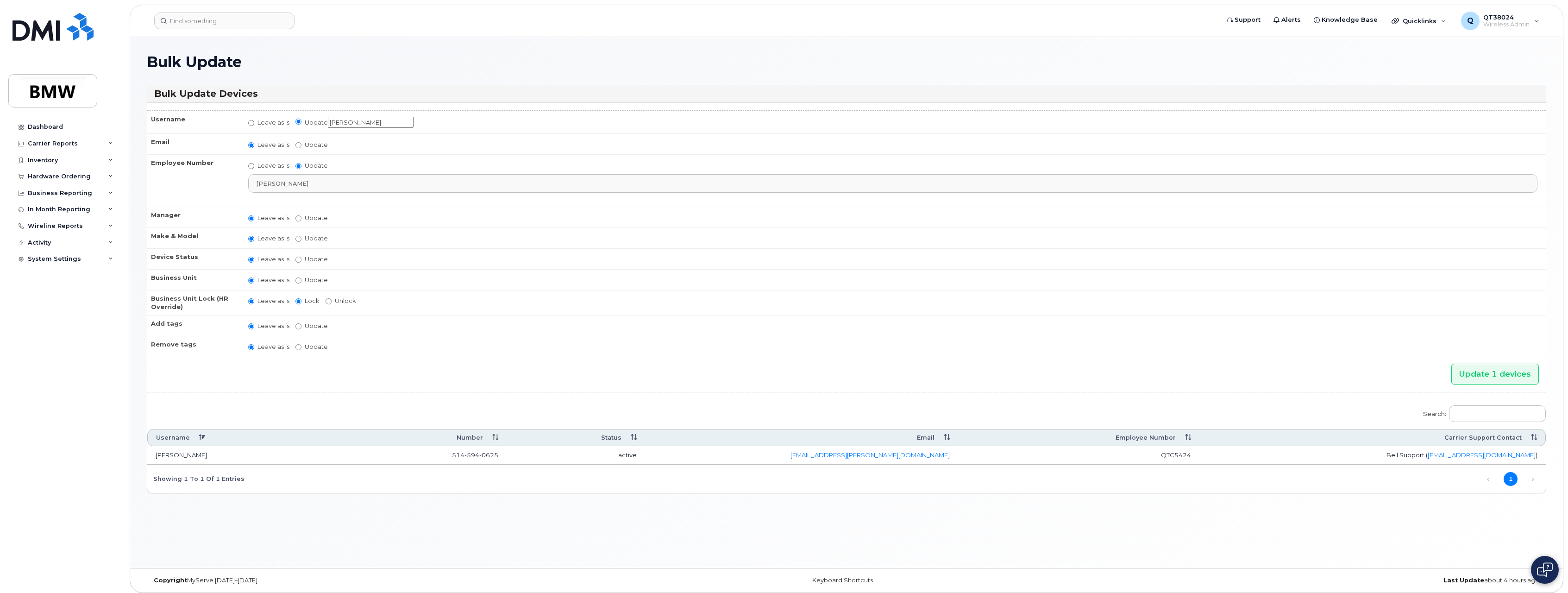
click at [309, 216] on label "Update Aaron Barton Aaron Clapp Aaron Dobbs Aaron Grener Aaron Kuck Adam Broomh…" at bounding box center [311, 217] width 33 height 8
click at [301, 216] on input "Update Aaron Barton Aaron Clapp Aaron Dobbs Aaron Grener Aaron Kuck Adam Broomh…" at bounding box center [298, 218] width 6 height 6
radio input "true"
radio input "false"
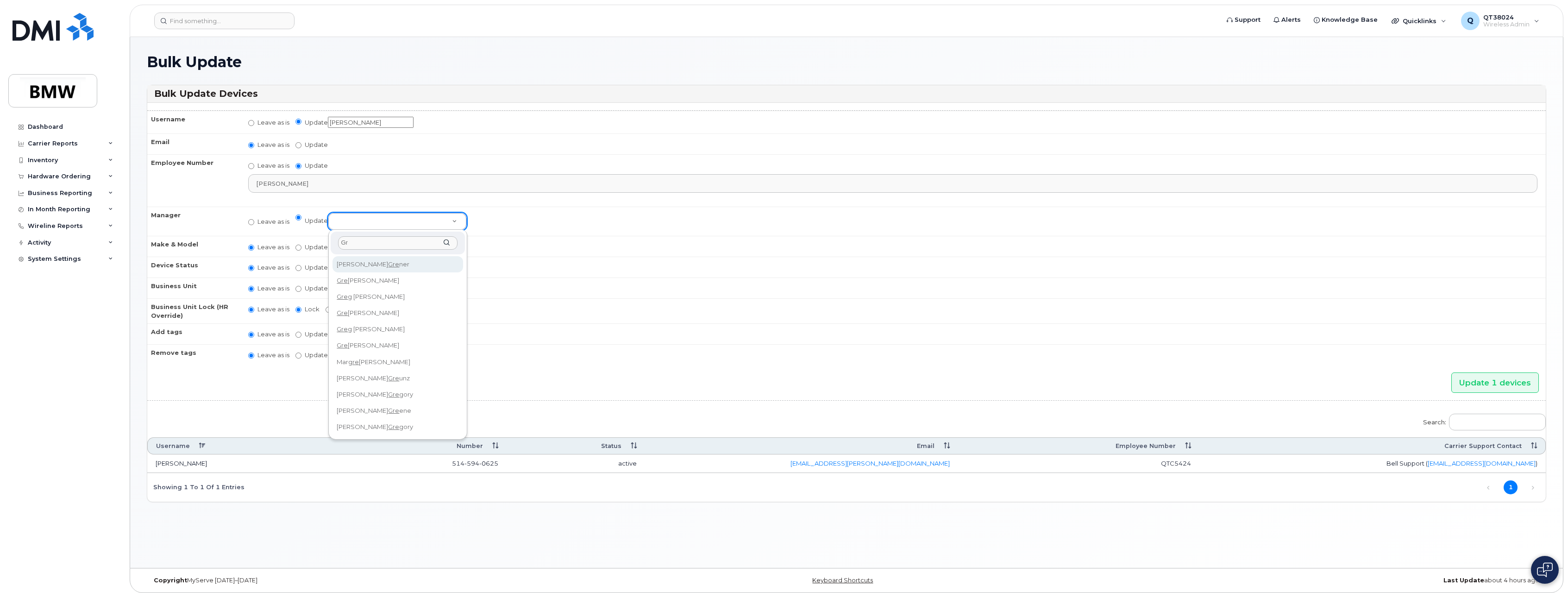
type input "G"
click at [407, 242] on input "text" at bounding box center [398, 243] width 120 height 13
type input "Greg Edwards"
type input "Edwar"
select select "1960446"
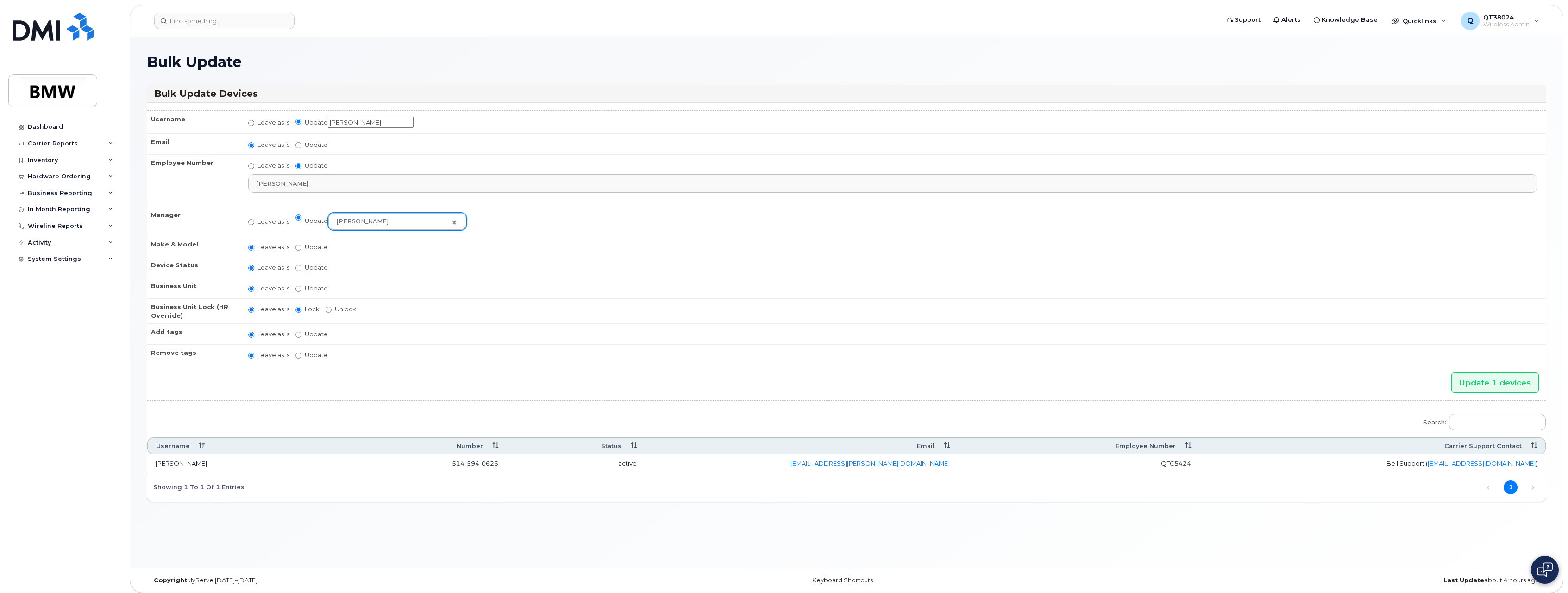
click at [302, 270] on label "Update active active suspended cancelled" at bounding box center [311, 267] width 33 height 8
click at [301, 270] on input "Update active active suspended cancelled" at bounding box center [298, 268] width 6 height 6
radio input "true"
radio input "false"
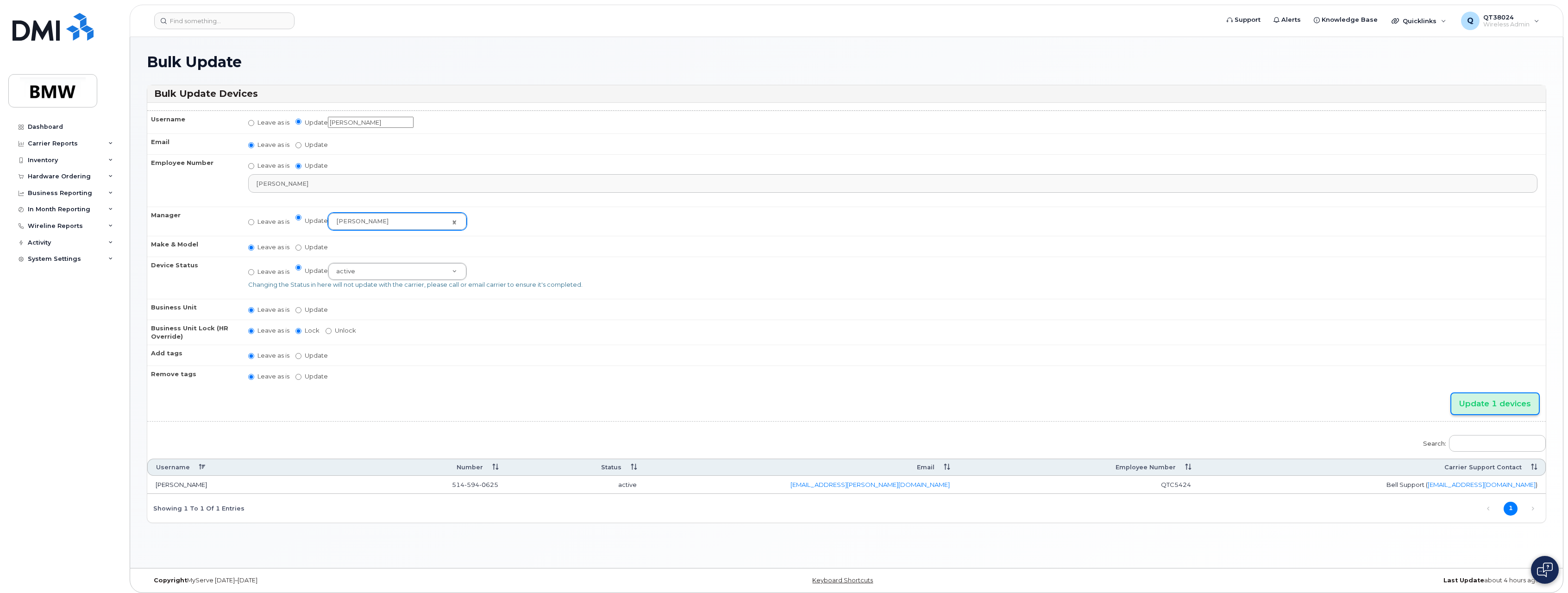
click at [1466, 405] on input "Update 1 devices" at bounding box center [1495, 403] width 87 height 20
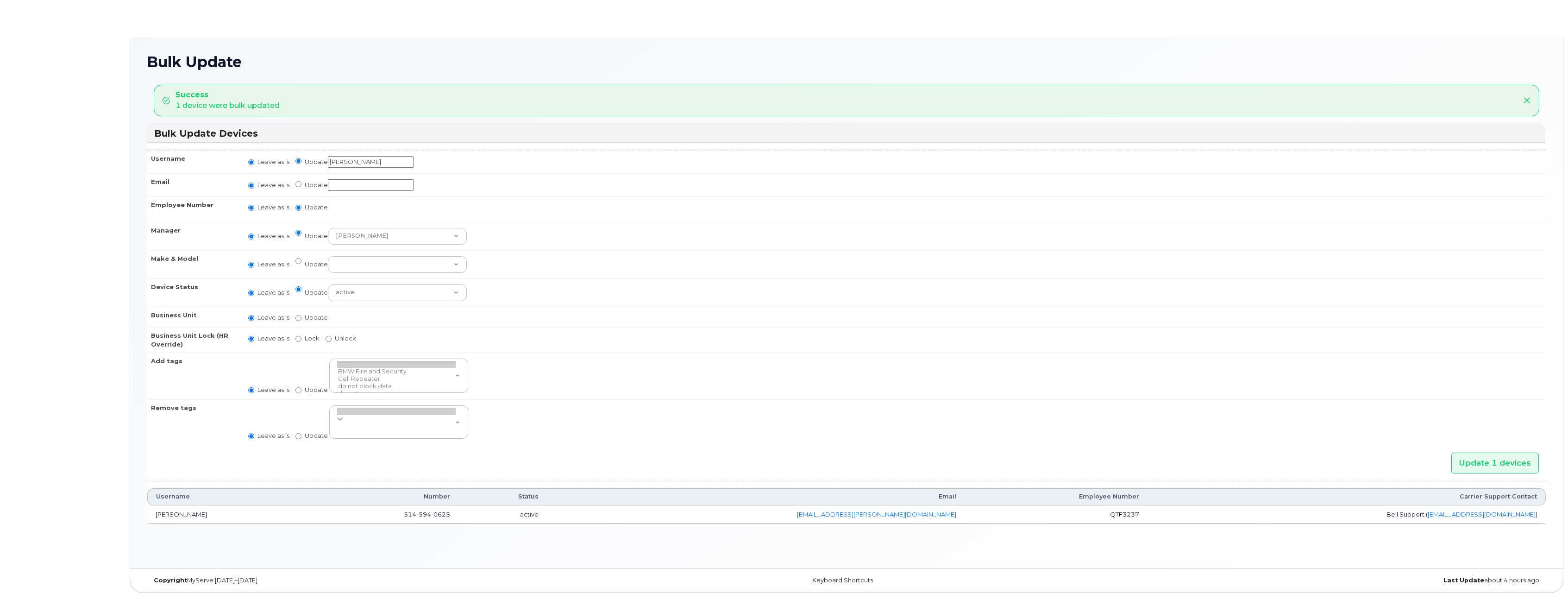
radio input "true"
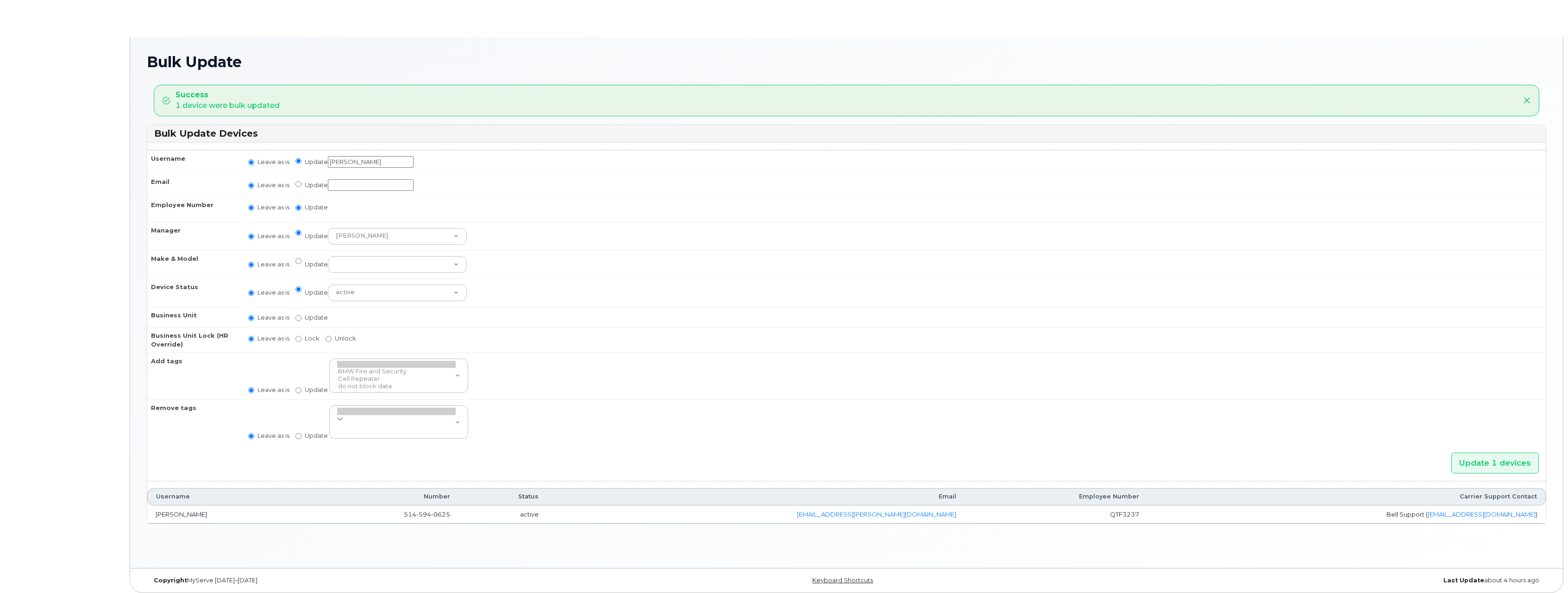
radio input "true"
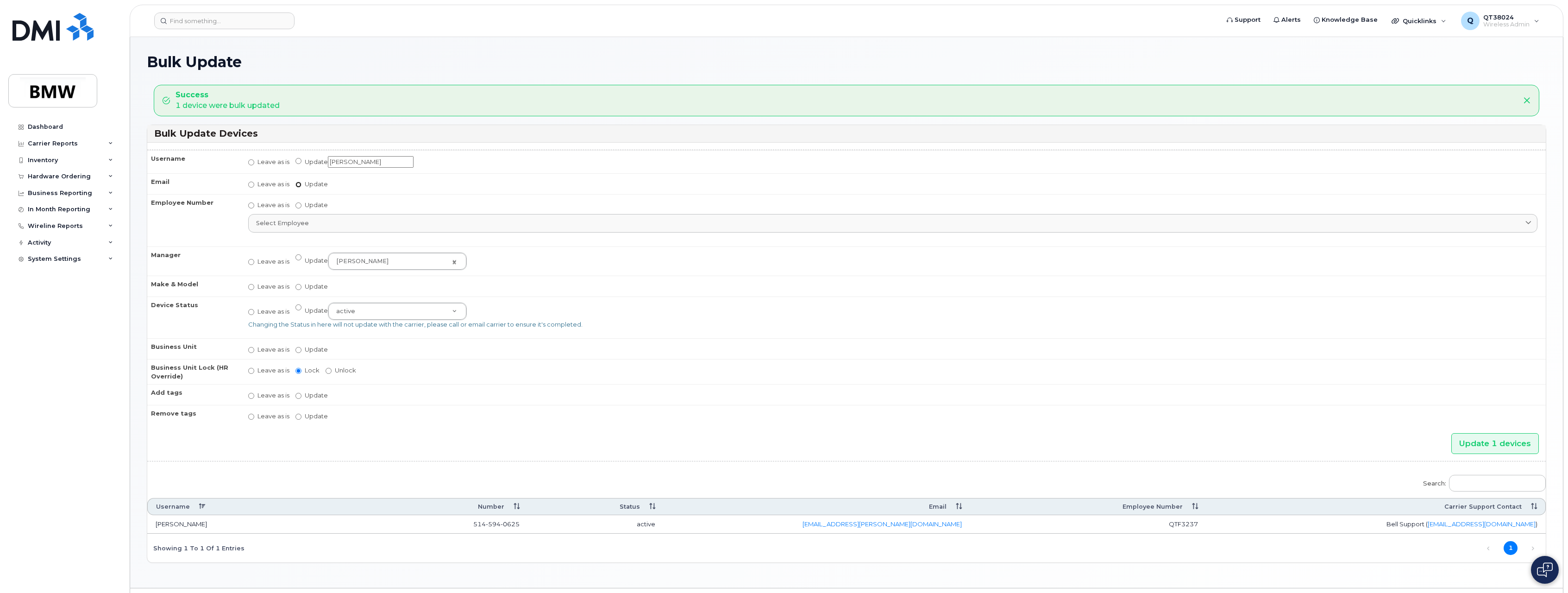
click at [296, 185] on input "Update" at bounding box center [298, 184] width 6 height 6
radio input "true"
radio input "false"
click at [353, 189] on input "Update" at bounding box center [371, 185] width 86 height 11
paste input "[PERSON_NAME][EMAIL_ADDRESS][PERSON_NAME][DOMAIN_NAME]"
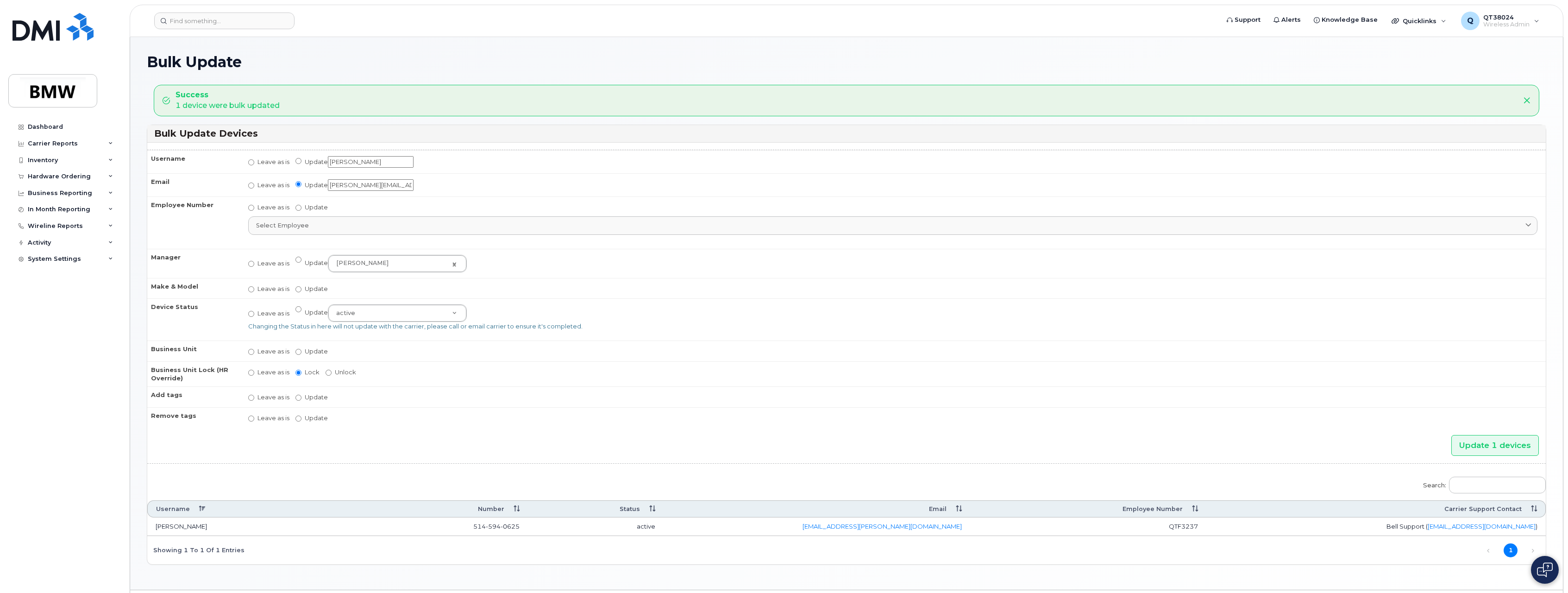
scroll to position [0, 63]
type input "[PERSON_NAME][EMAIL_ADDRESS][PERSON_NAME][DOMAIN_NAME]"
click at [1522, 446] on input "Update 1 devices" at bounding box center [1495, 445] width 87 height 20
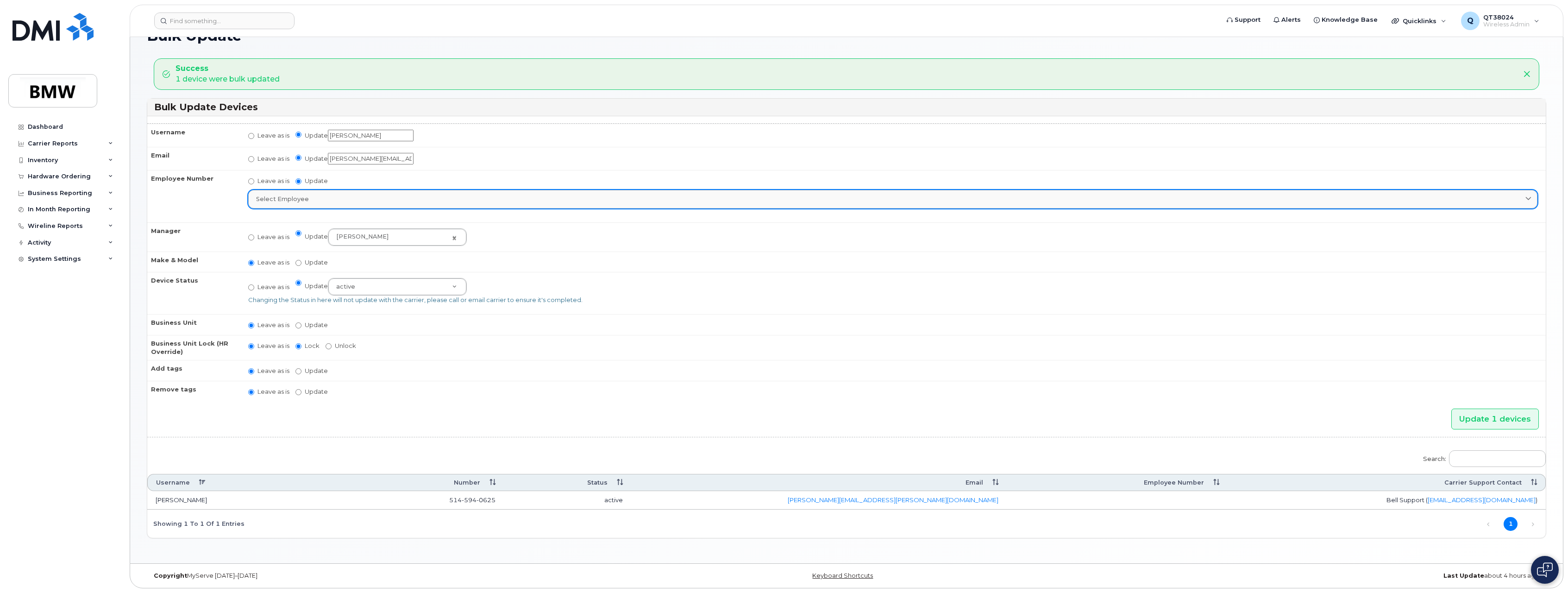
click at [366, 194] on div "Select employee" at bounding box center [892, 198] width 1273 height 8
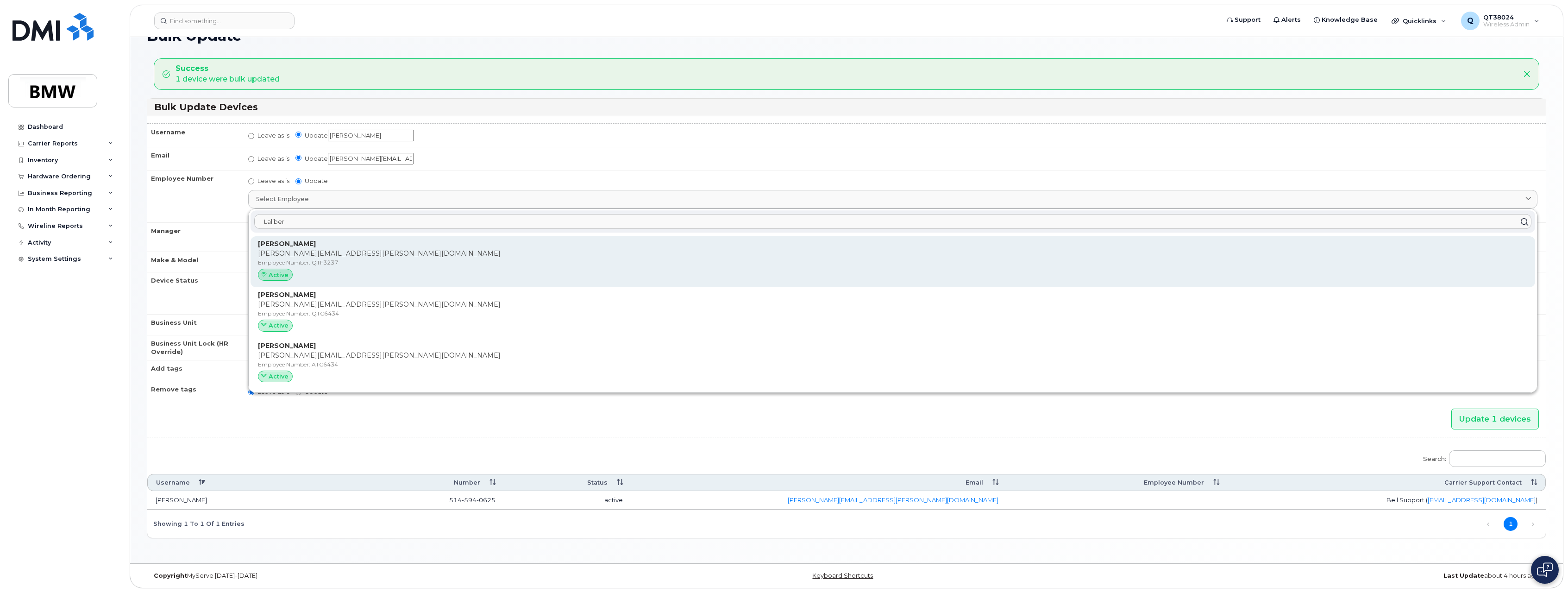
type input "Laliber"
click at [284, 254] on p "[PERSON_NAME][EMAIL_ADDRESS][PERSON_NAME][DOMAIN_NAME]" at bounding box center [892, 254] width 1270 height 9
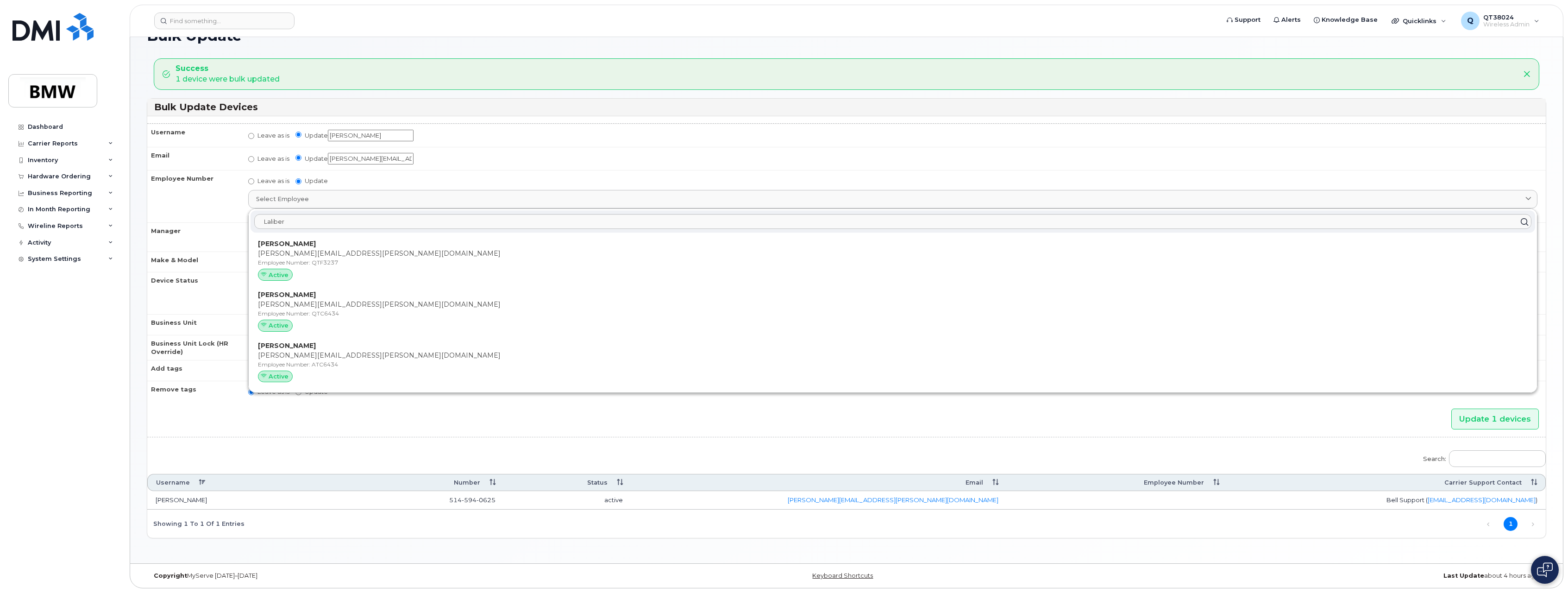
type input "QTF3237"
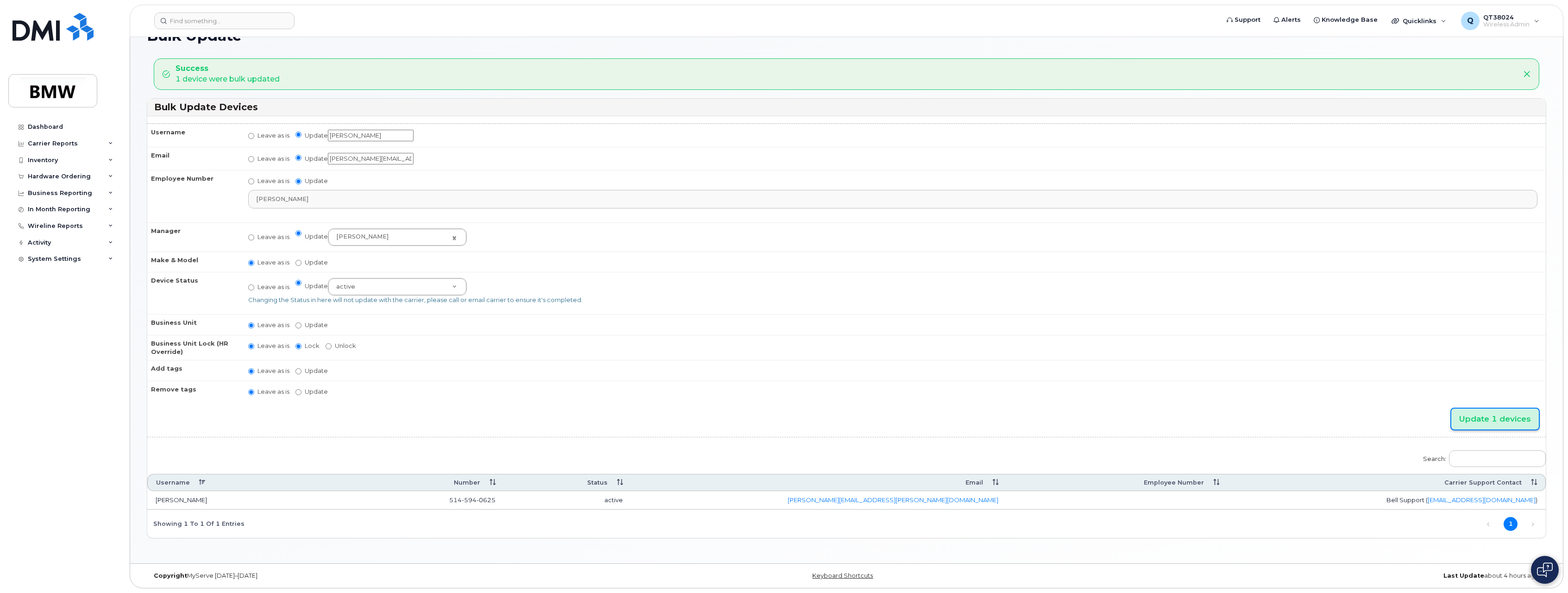
click at [1470, 415] on input "Update 1 devices" at bounding box center [1495, 418] width 87 height 20
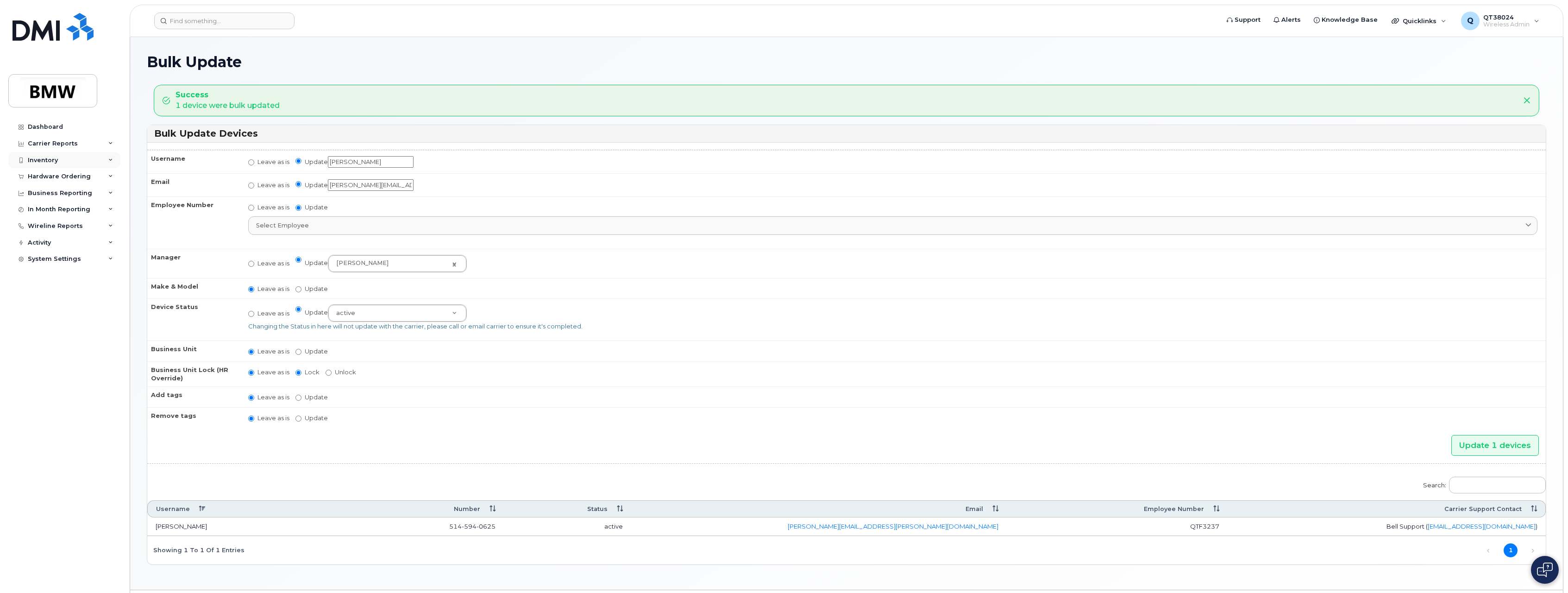
click at [112, 160] on icon at bounding box center [111, 160] width 5 height 5
click at [69, 175] on div "Mobility Devices" at bounding box center [58, 177] width 52 height 8
